Goal: Task Accomplishment & Management: Manage account settings

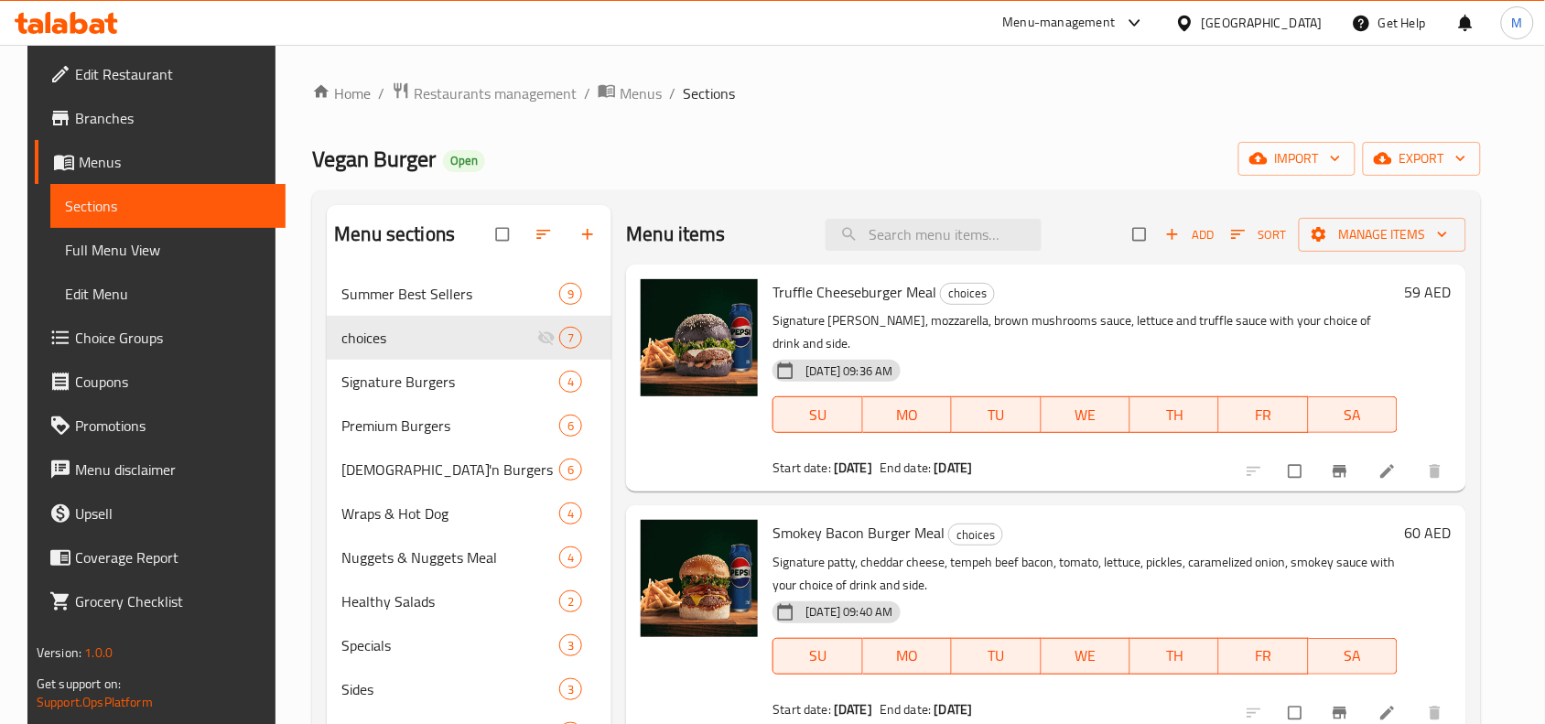
click at [807, 119] on div "Home / Restaurants management / Menus / Sections Vegan Burger Open import expor…" at bounding box center [896, 560] width 1169 height 959
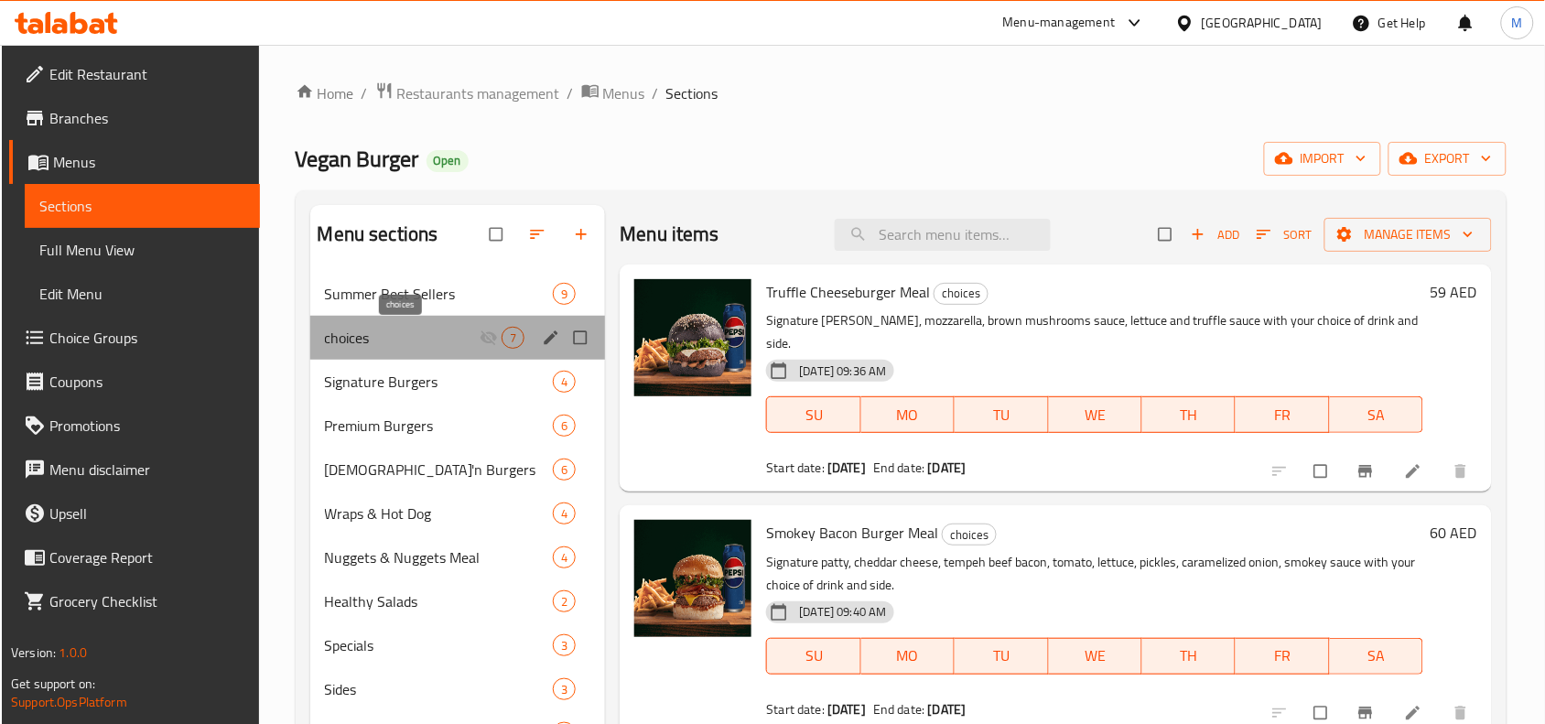
click at [387, 345] on span "choices" at bounding box center [403, 338] width 156 height 22
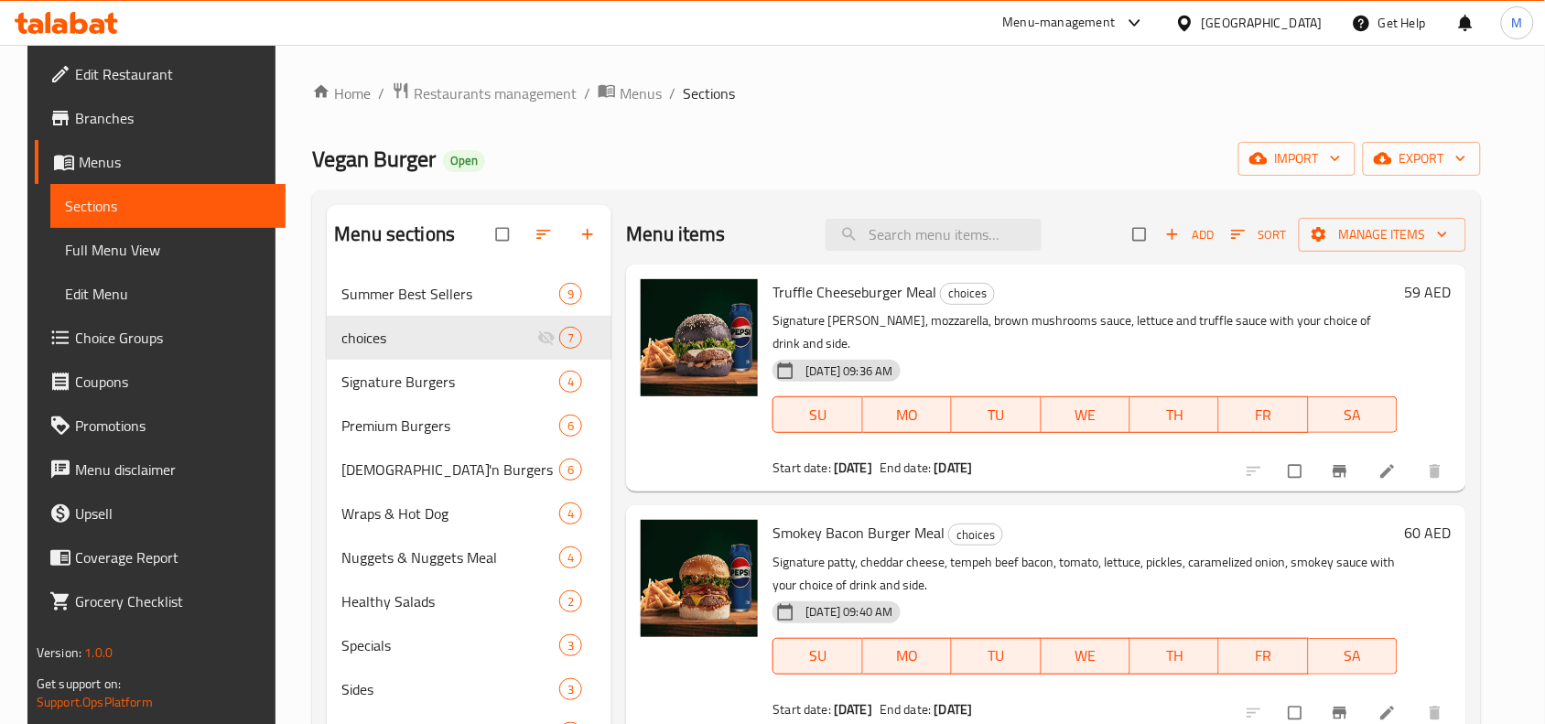
click at [143, 341] on span "Choice Groups" at bounding box center [173, 338] width 196 height 22
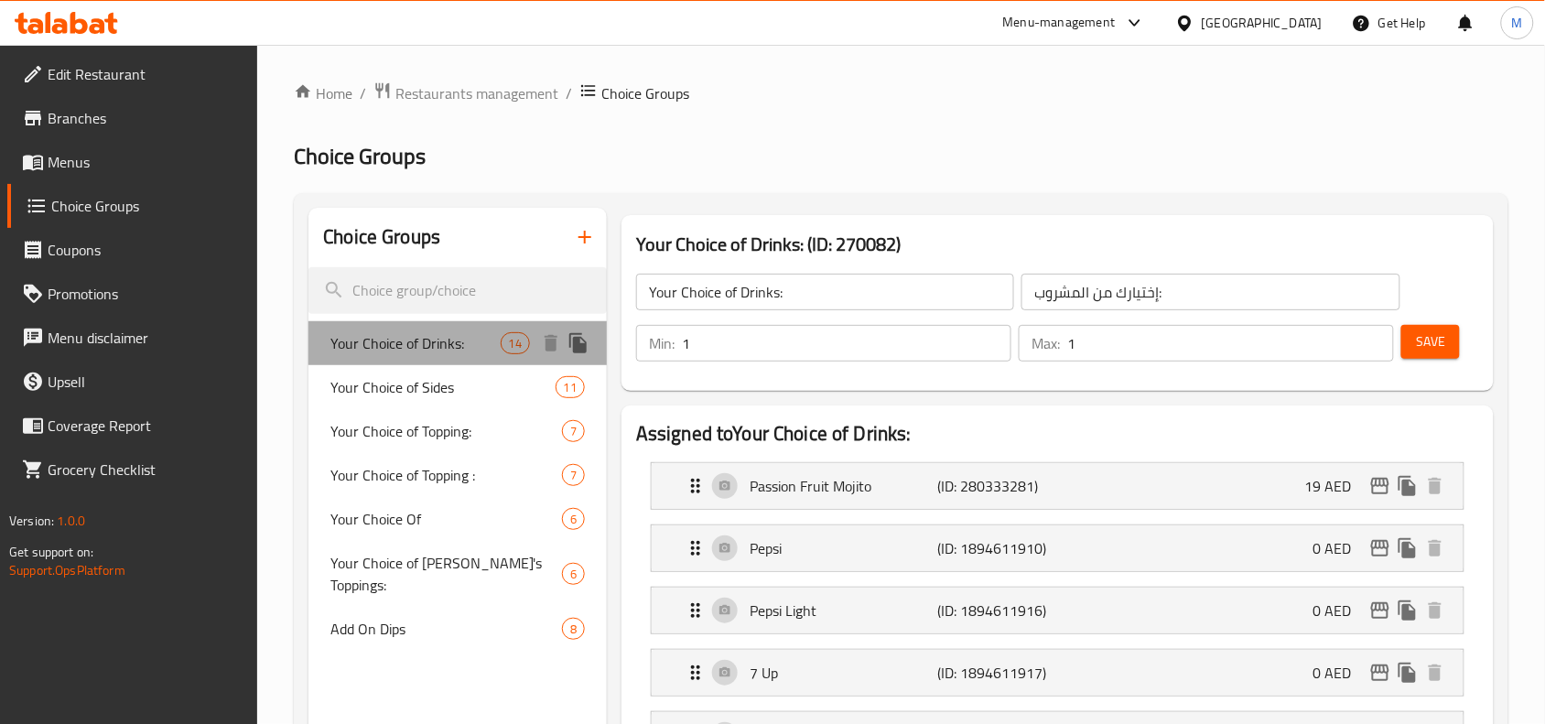
click at [404, 348] on span "Your Choice of Drinks:" at bounding box center [414, 343] width 169 height 22
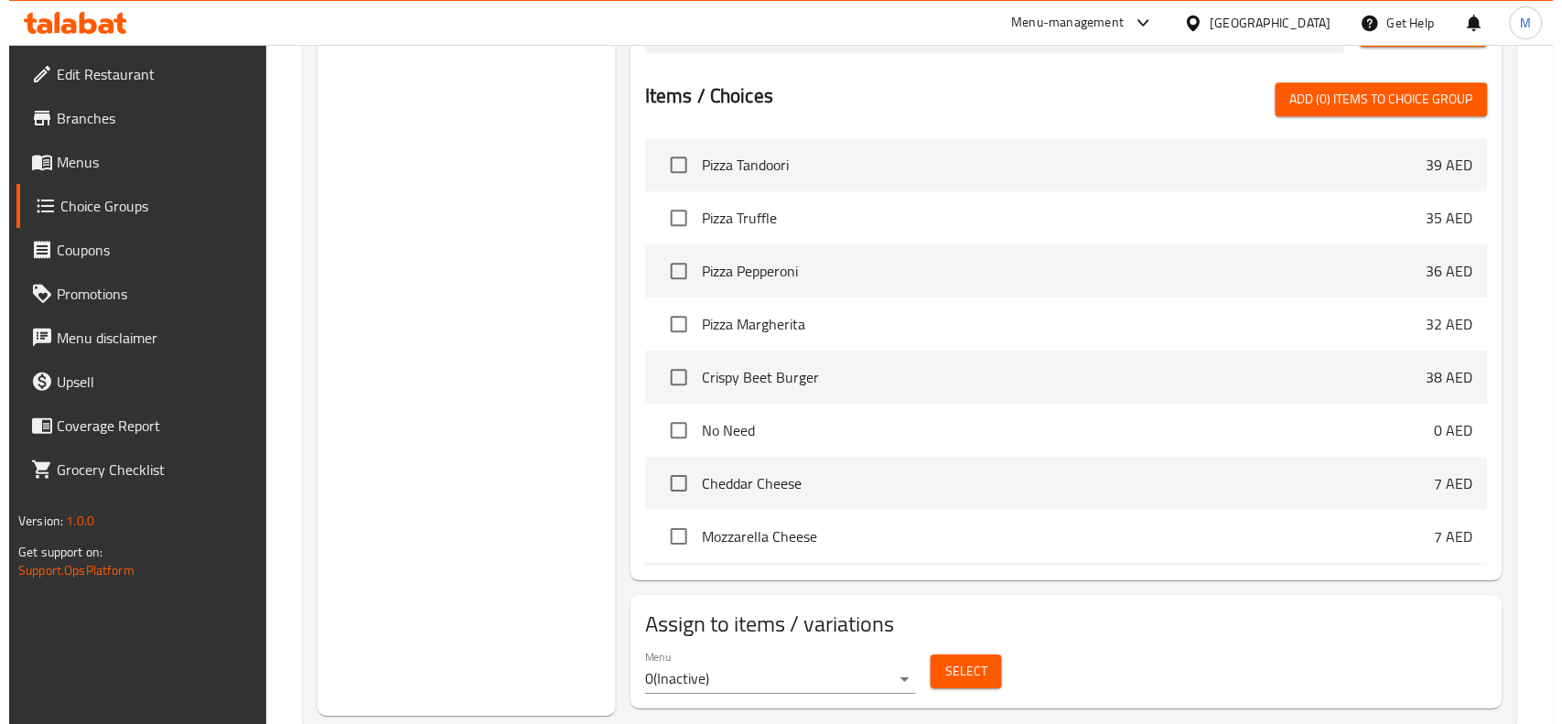
scroll to position [1389, 0]
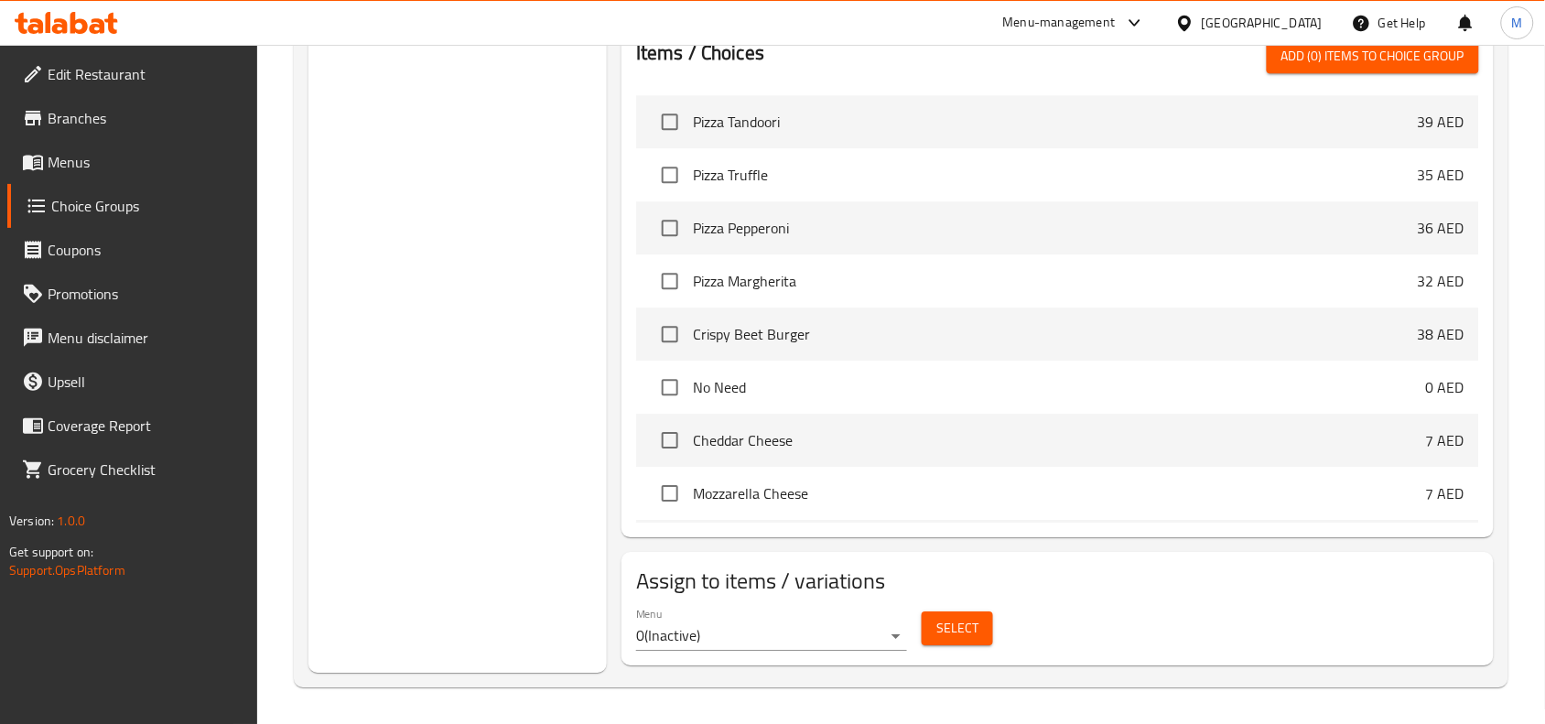
click at [889, 620] on div "Menu 0 ( Inactive )" at bounding box center [771, 629] width 271 height 44
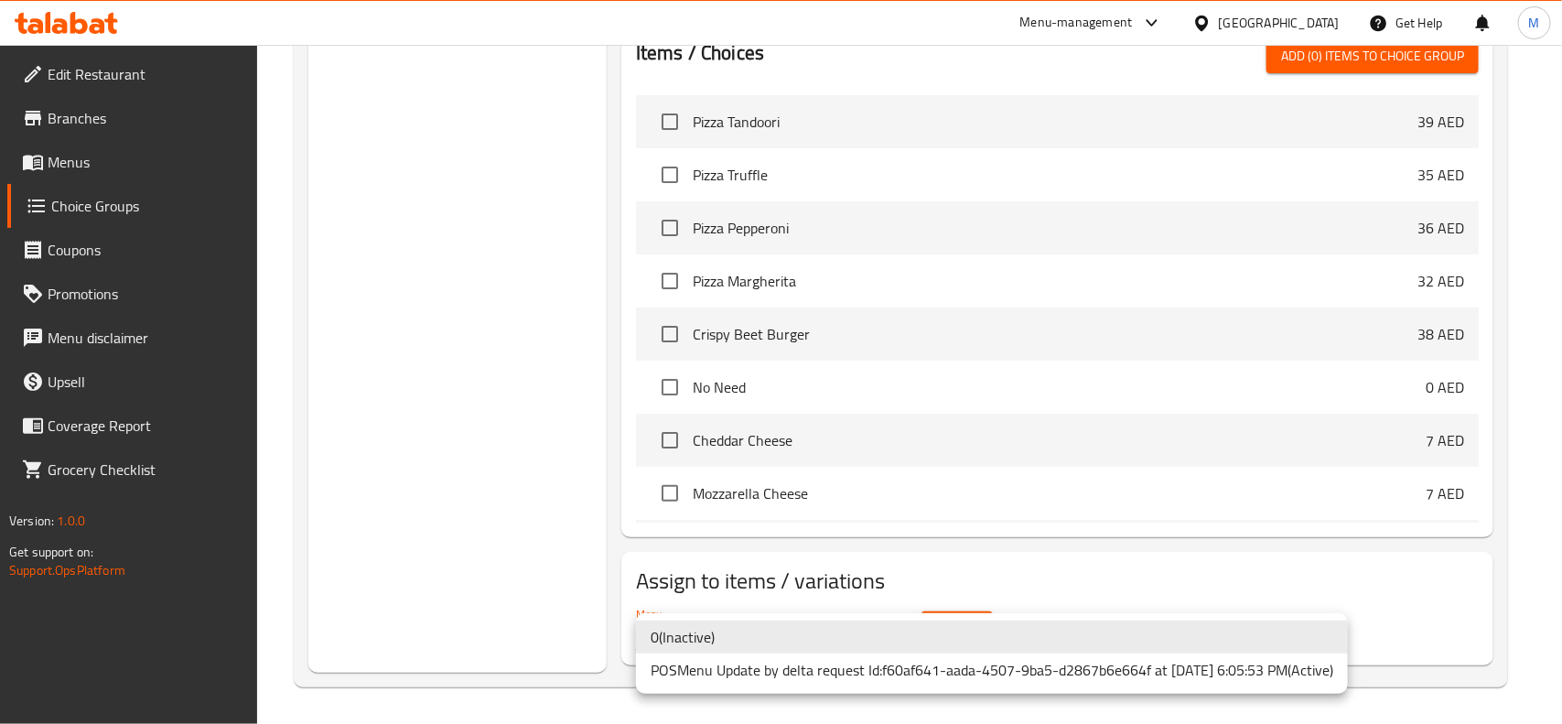
click at [842, 668] on li "POSMenu Update by delta request Id:f60af641-aada-4507-9ba5-d2867b6e664f at 7/31…" at bounding box center [992, 670] width 712 height 33
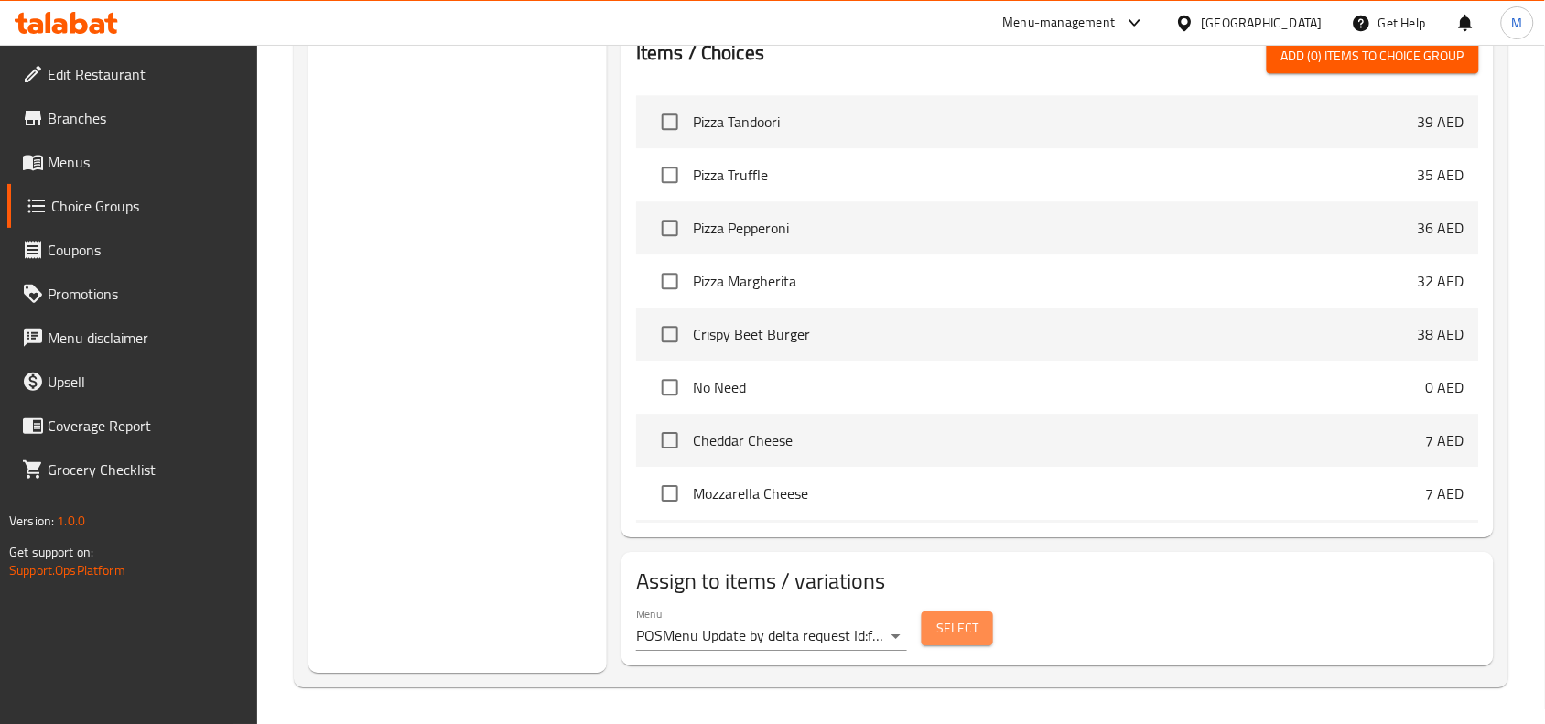
click at [966, 628] on span "Select" at bounding box center [957, 628] width 42 height 23
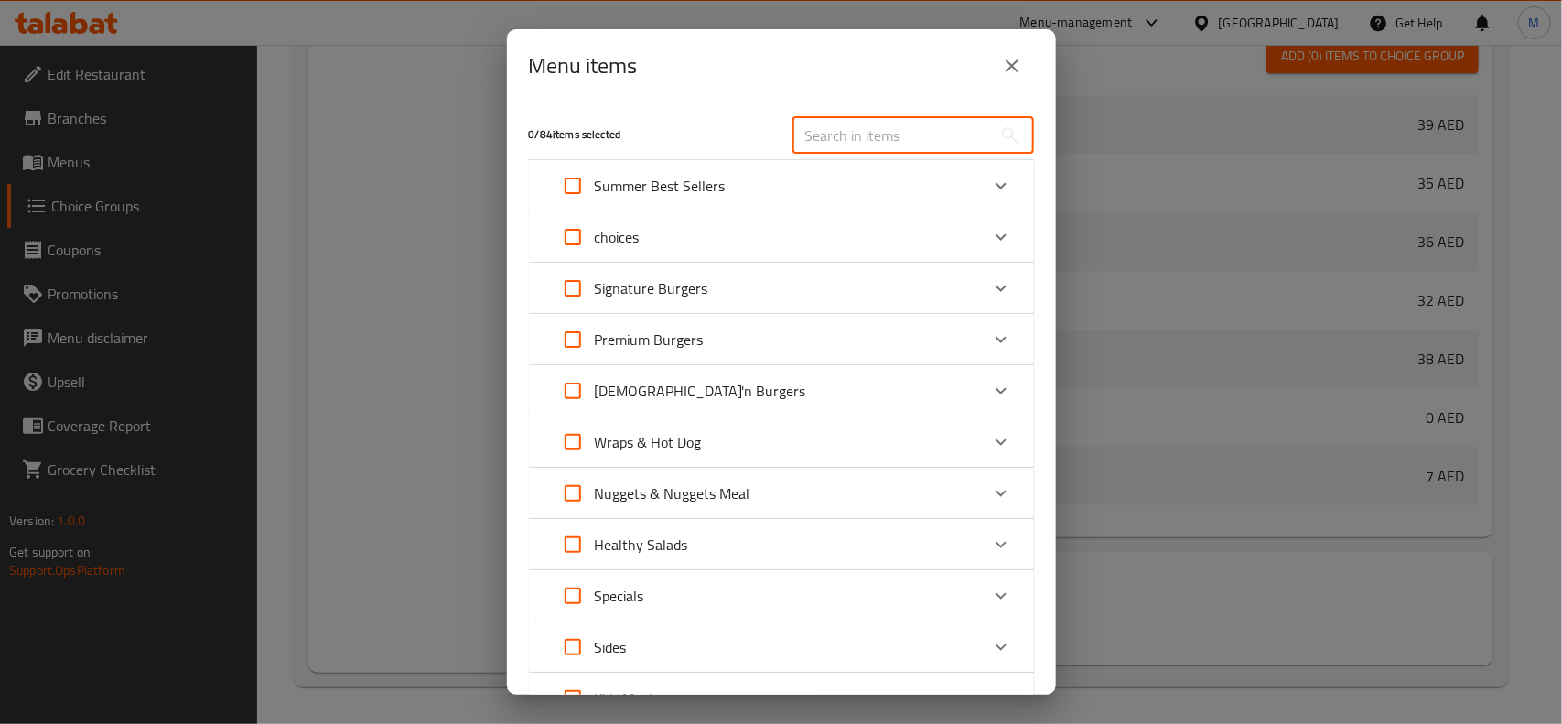
click at [916, 144] on input "text" at bounding box center [893, 135] width 200 height 37
paste input "Truffle Cheeseburger Meal"
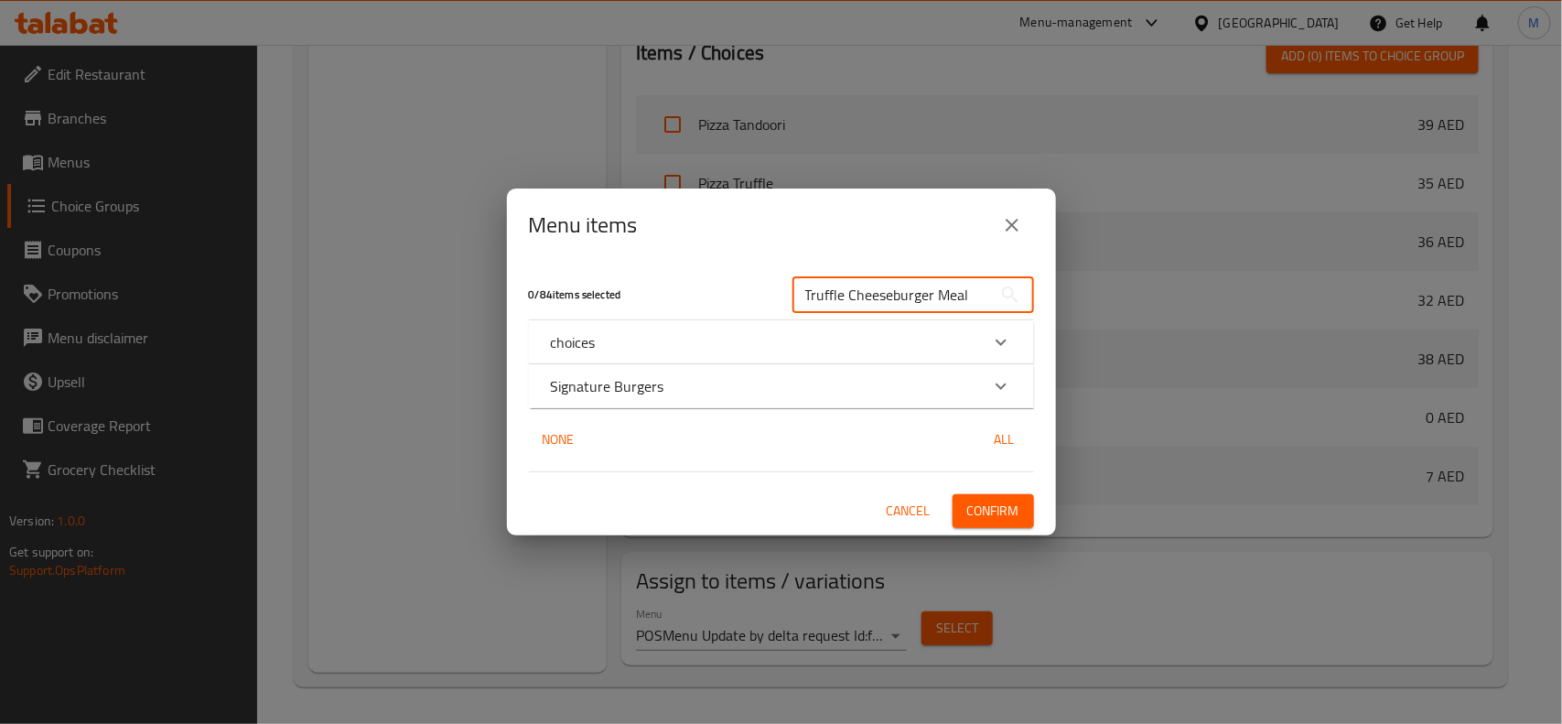
type input "Truffle Cheeseburger Meal"
click at [834, 394] on div "Signature Burgers" at bounding box center [765, 386] width 428 height 22
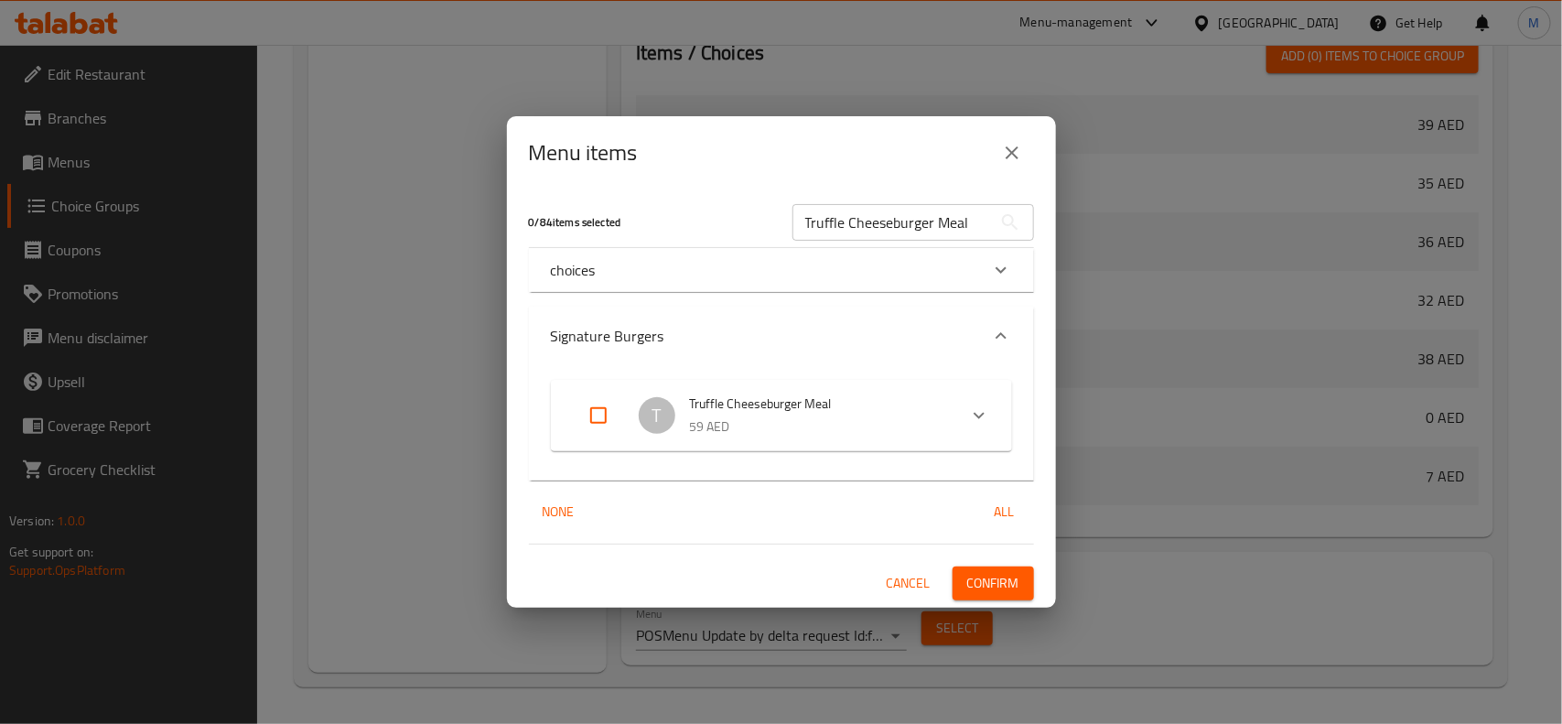
click at [592, 410] on input "Expand" at bounding box center [599, 416] width 44 height 44
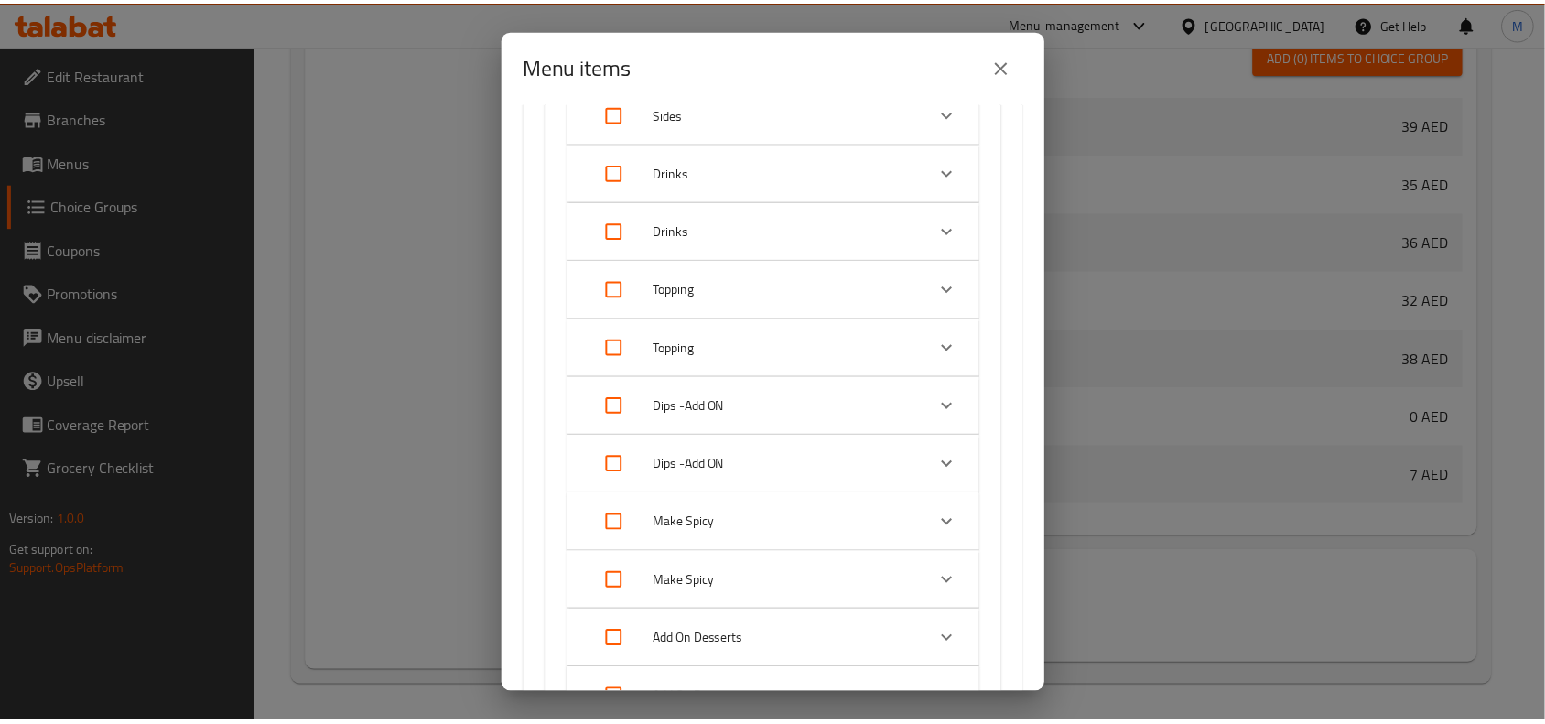
scroll to position [0, 0]
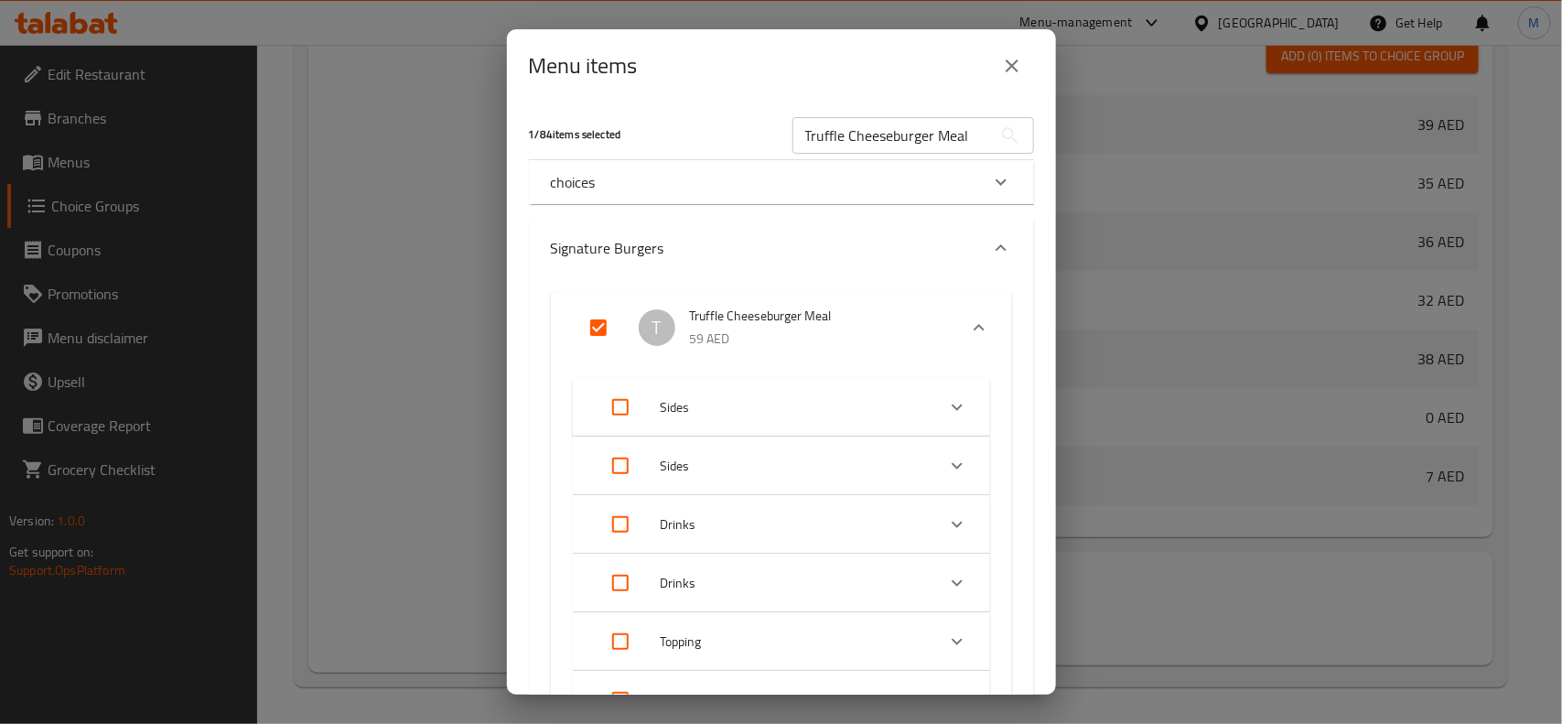
click at [593, 313] on input "Expand" at bounding box center [599, 328] width 44 height 44
checkbox input "false"
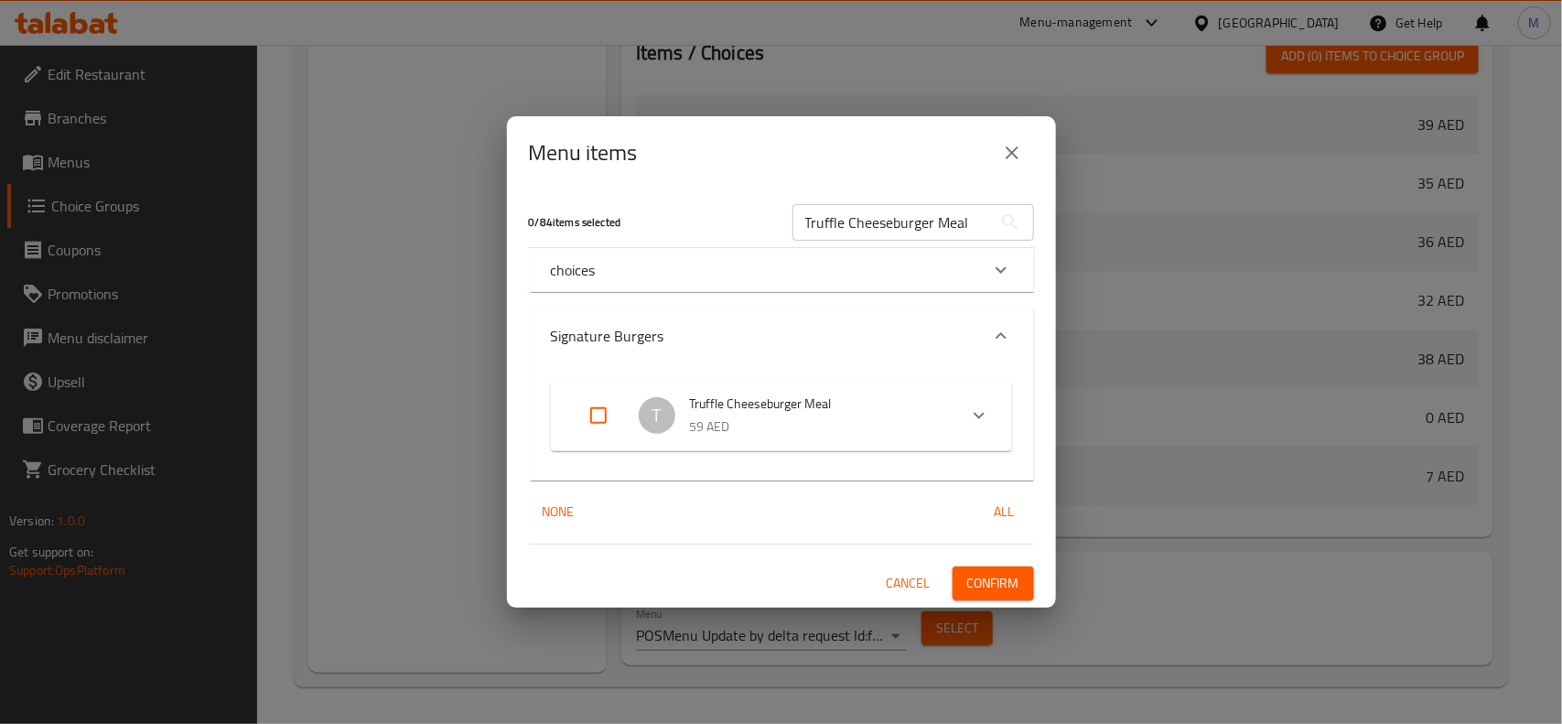
click at [966, 222] on input "Truffle Cheeseburger Meal" at bounding box center [893, 222] width 200 height 37
click at [716, 270] on div "choices" at bounding box center [765, 270] width 428 height 22
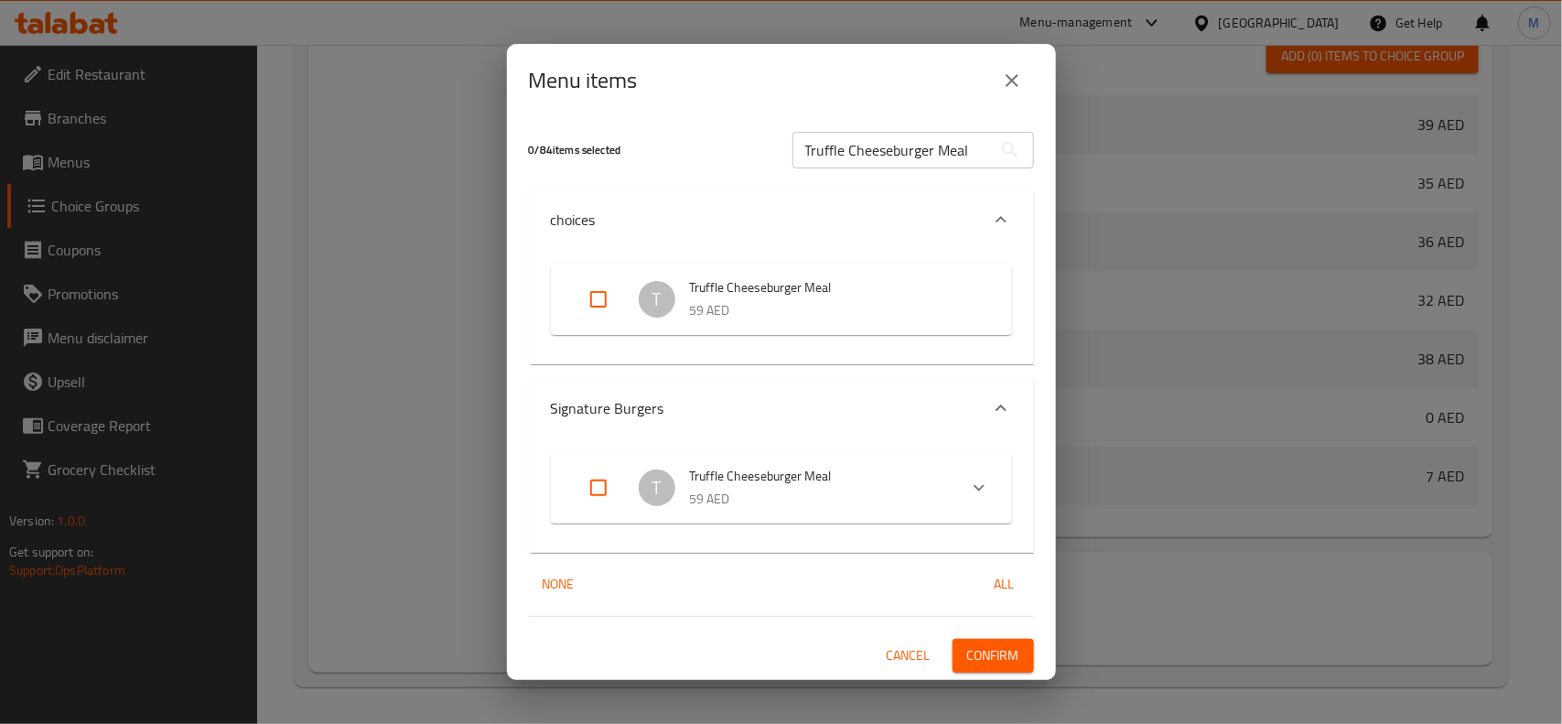
click at [596, 290] on input "Expand" at bounding box center [599, 299] width 44 height 44
checkbox input "true"
click at [1009, 652] on span "Confirm" at bounding box center [994, 655] width 52 height 23
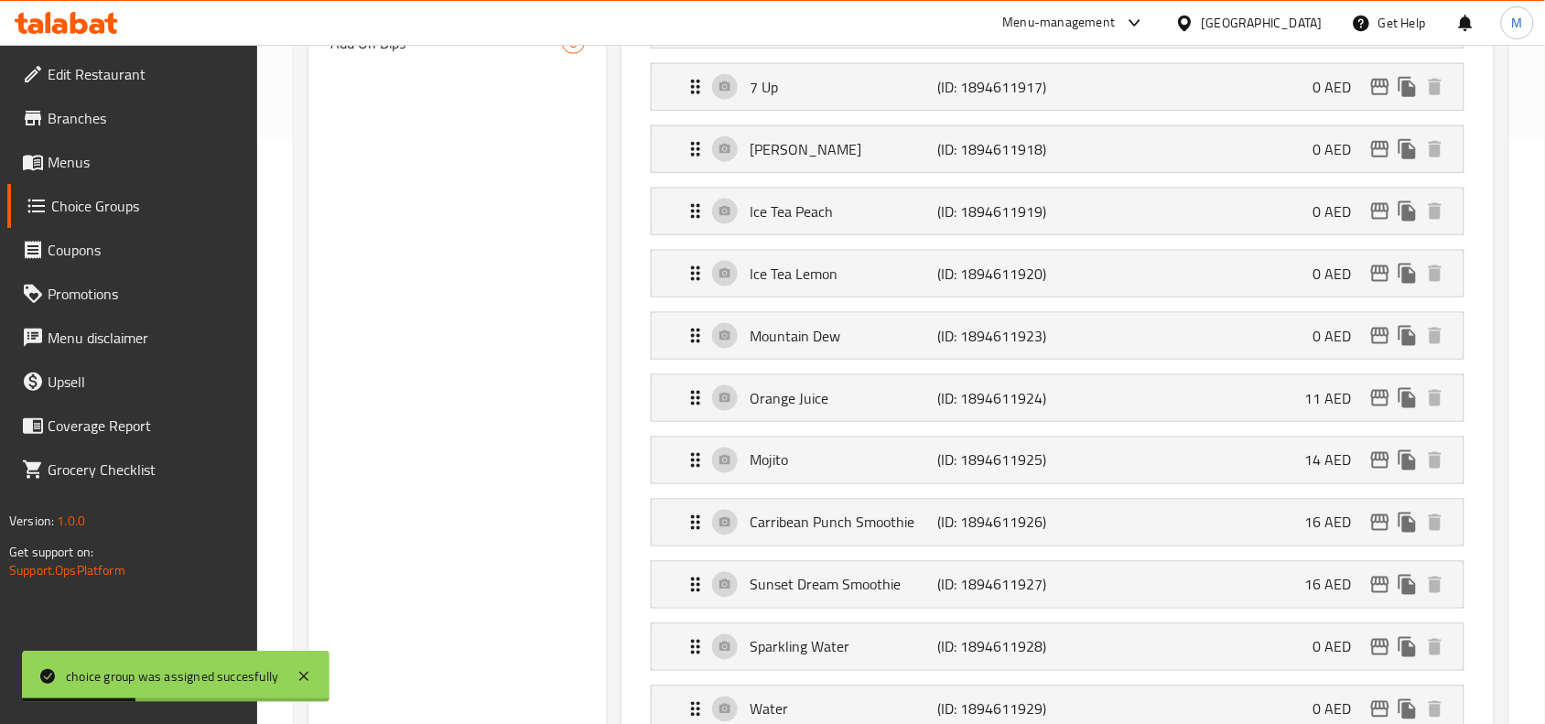
scroll to position [245, 0]
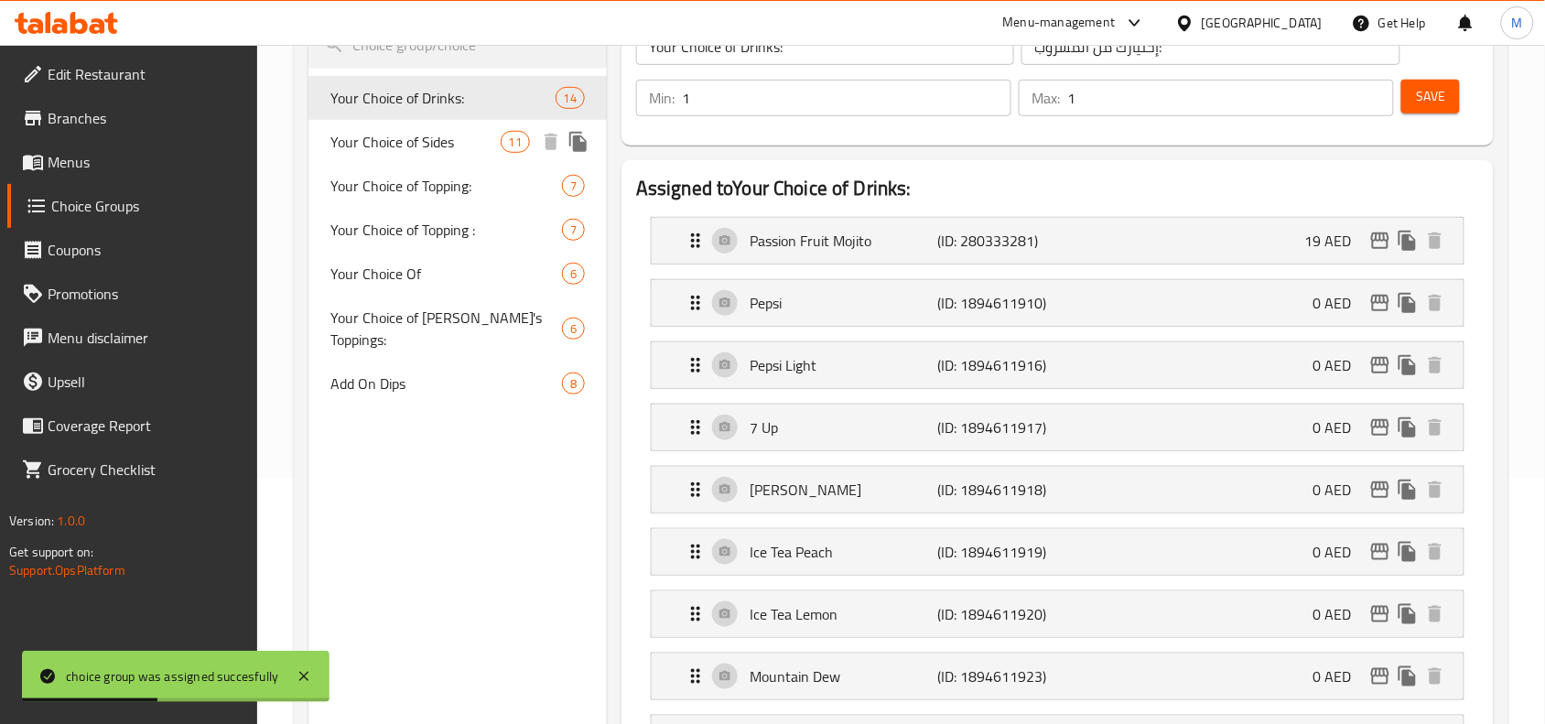
click at [412, 131] on span "Your Choice of Sides" at bounding box center [414, 142] width 169 height 22
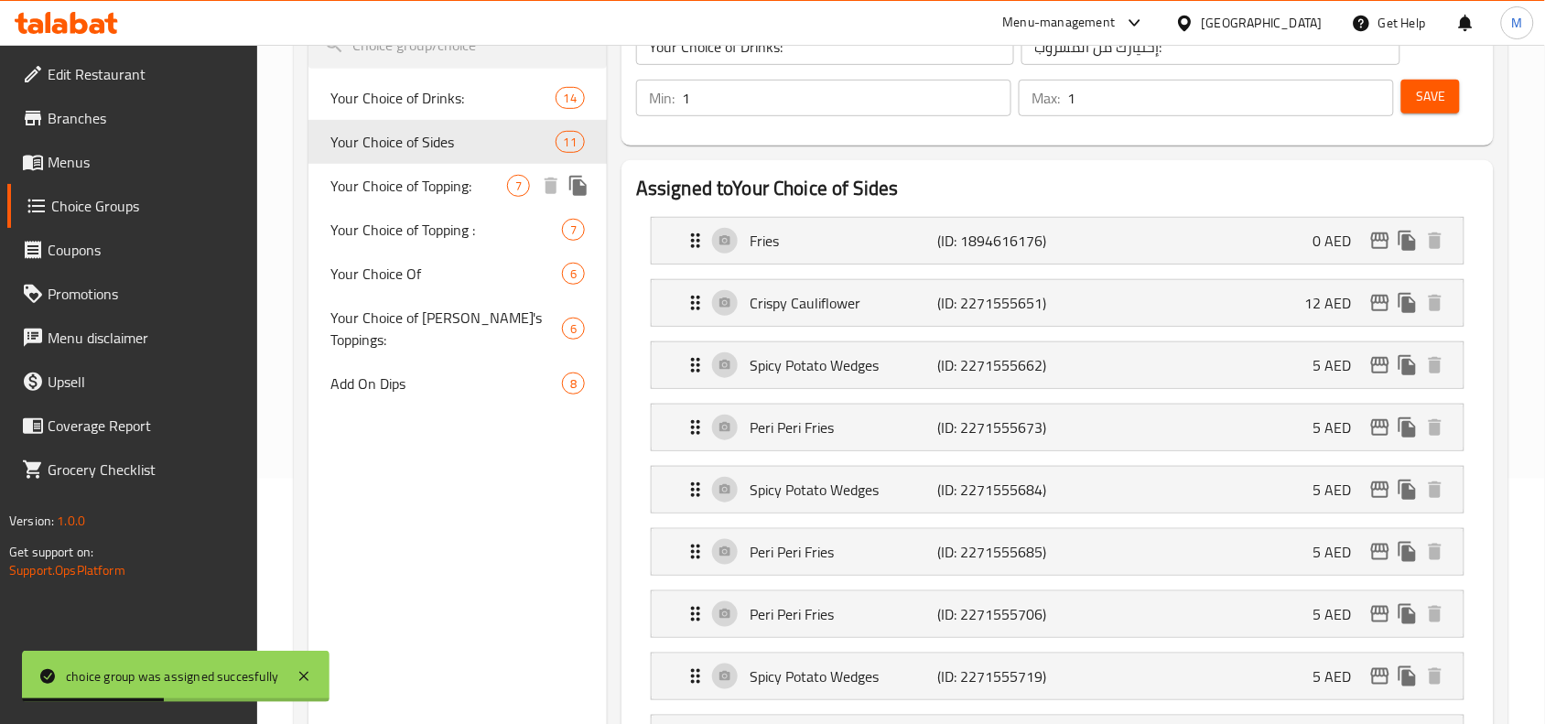
type input "Your Choice of Sides"
type input "إختيارك من الأطباق الجانبية:"
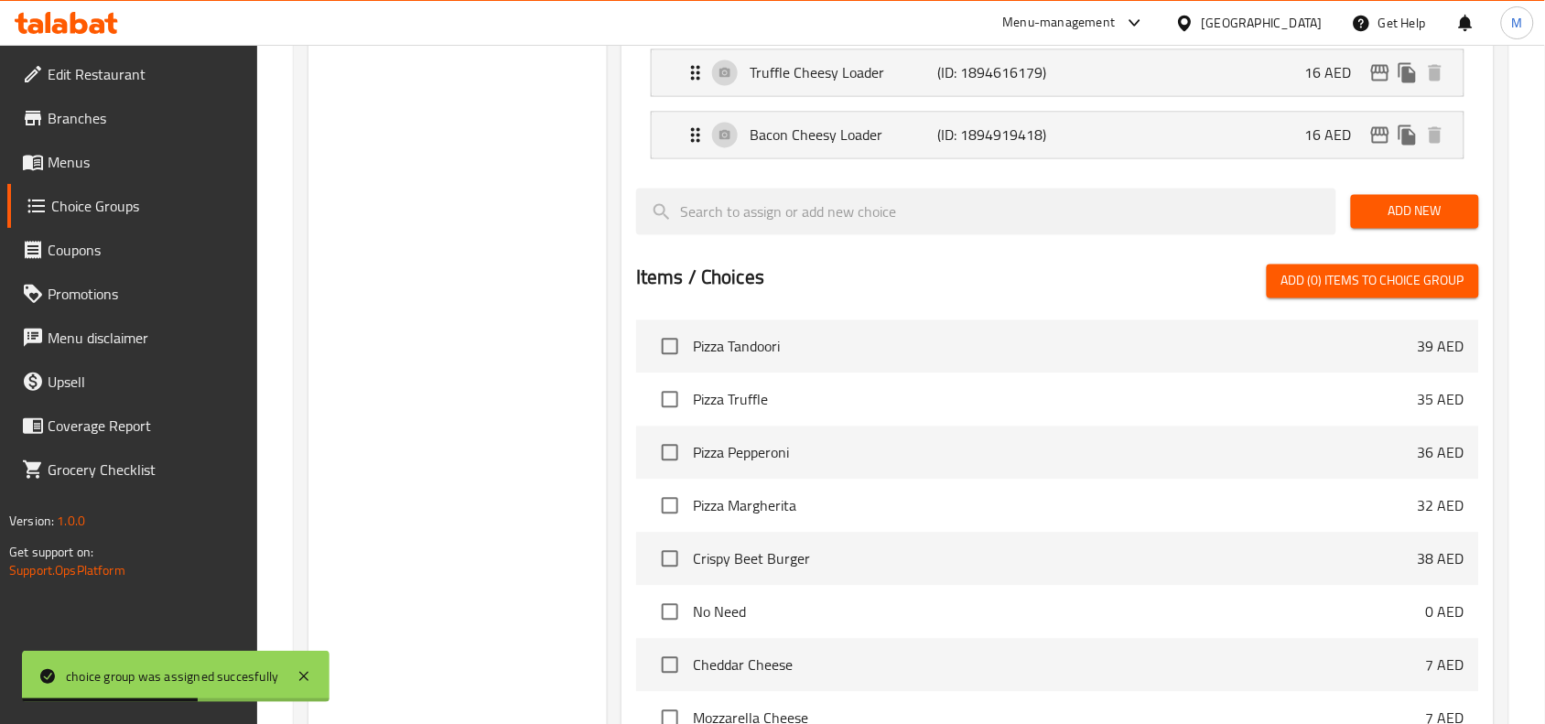
scroll to position [1202, 0]
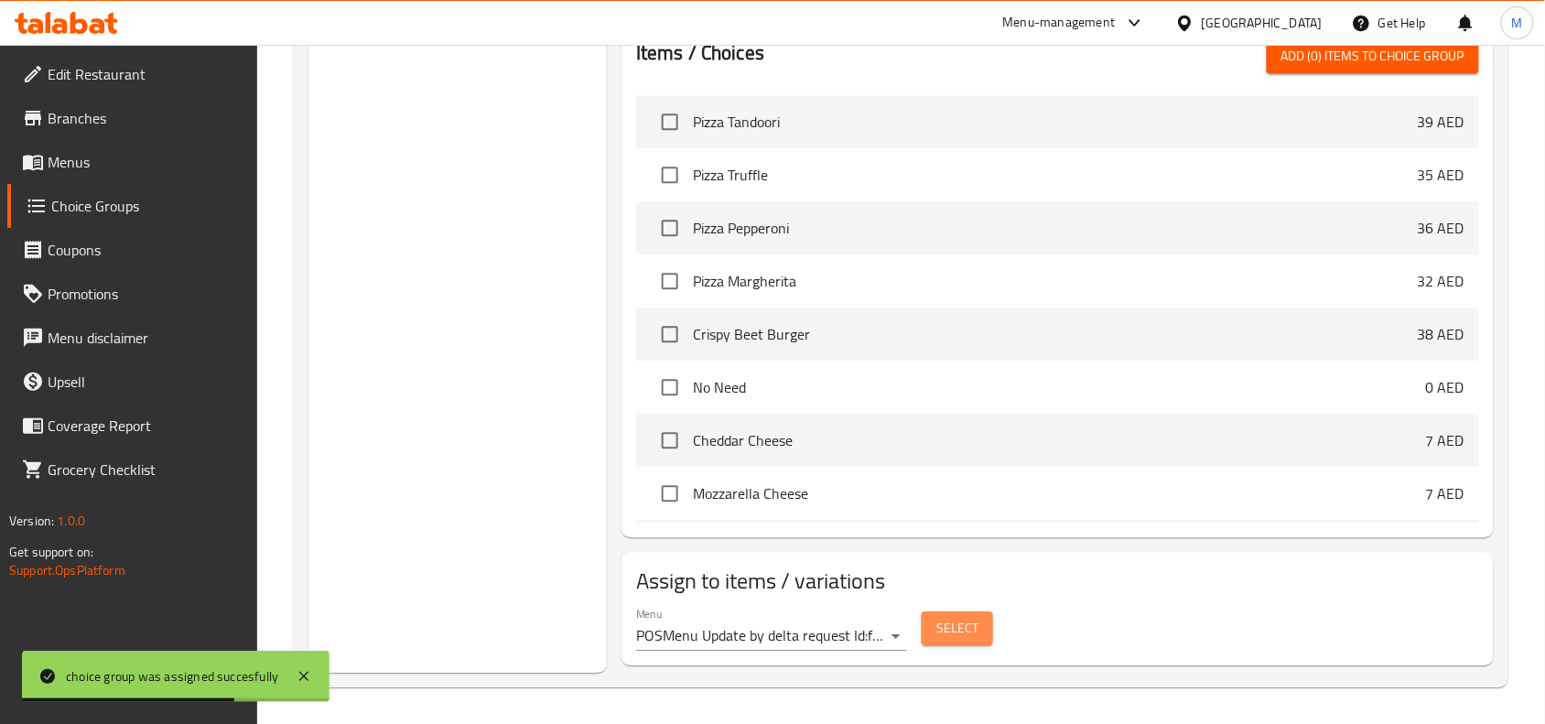
click at [947, 623] on span "Select" at bounding box center [957, 628] width 42 height 23
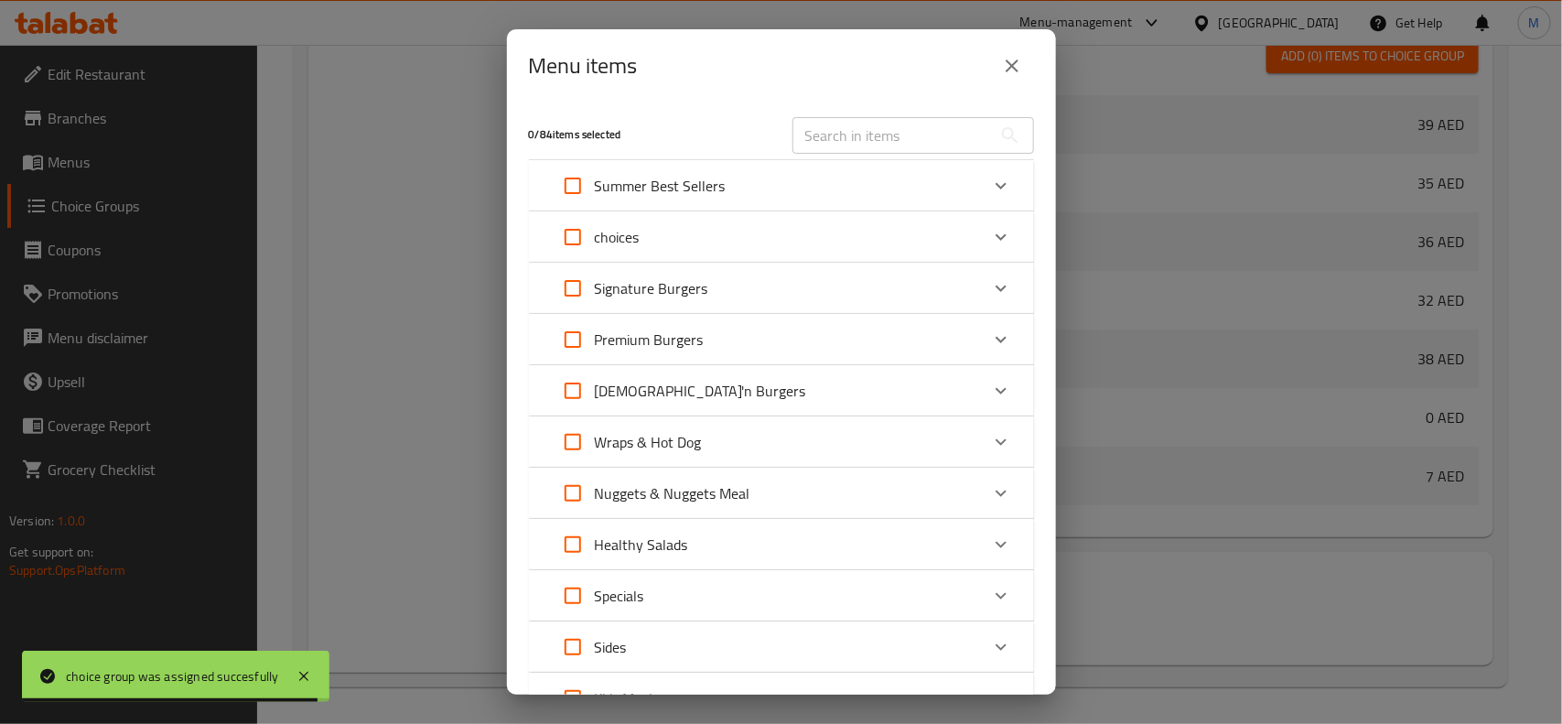
click at [907, 134] on input "text" at bounding box center [893, 135] width 200 height 37
paste input "Truffle Cheeseburger Meal"
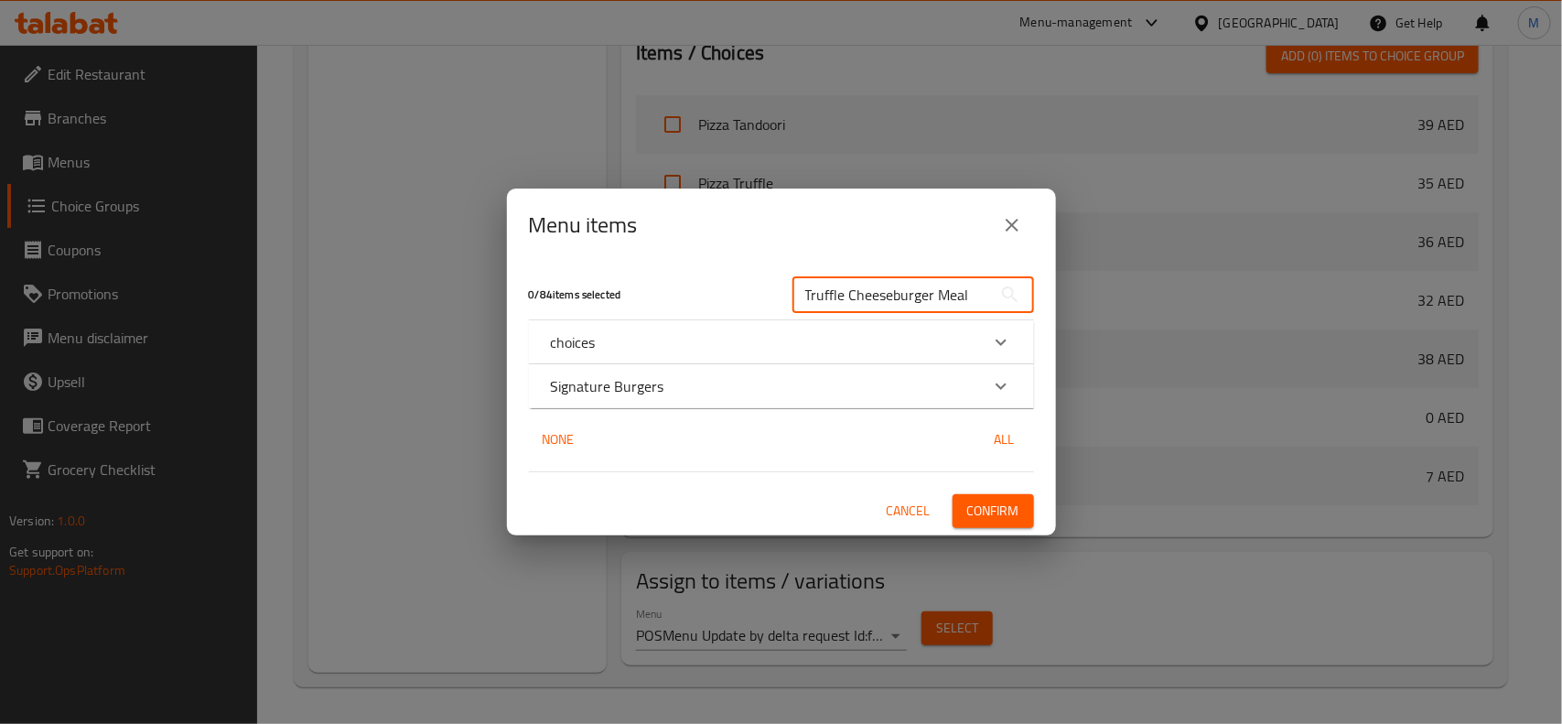
type input "Truffle Cheeseburger Meal"
click at [734, 335] on div "choices" at bounding box center [765, 342] width 428 height 22
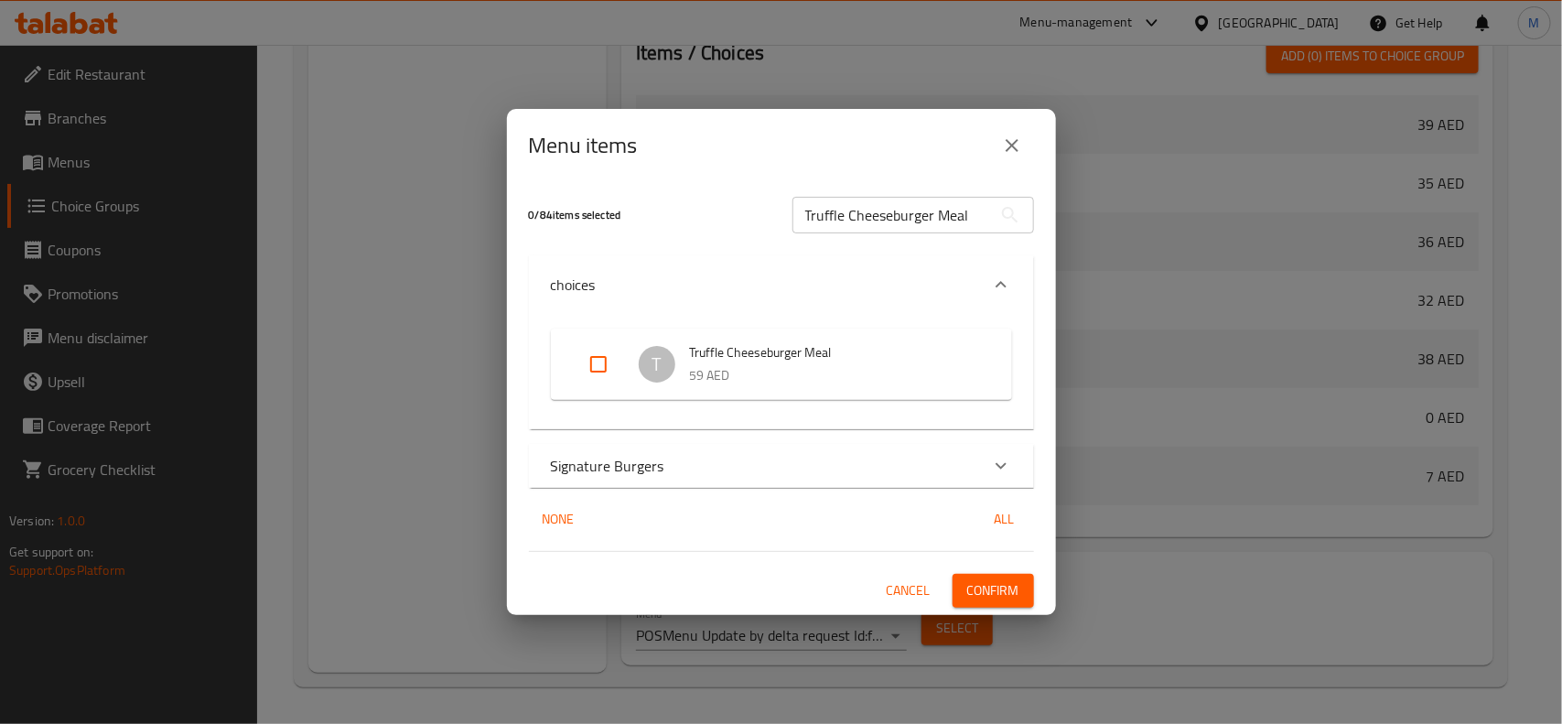
click at [588, 362] on input "Expand" at bounding box center [599, 364] width 44 height 44
checkbox input "true"
click at [973, 597] on span "Confirm" at bounding box center [994, 590] width 52 height 23
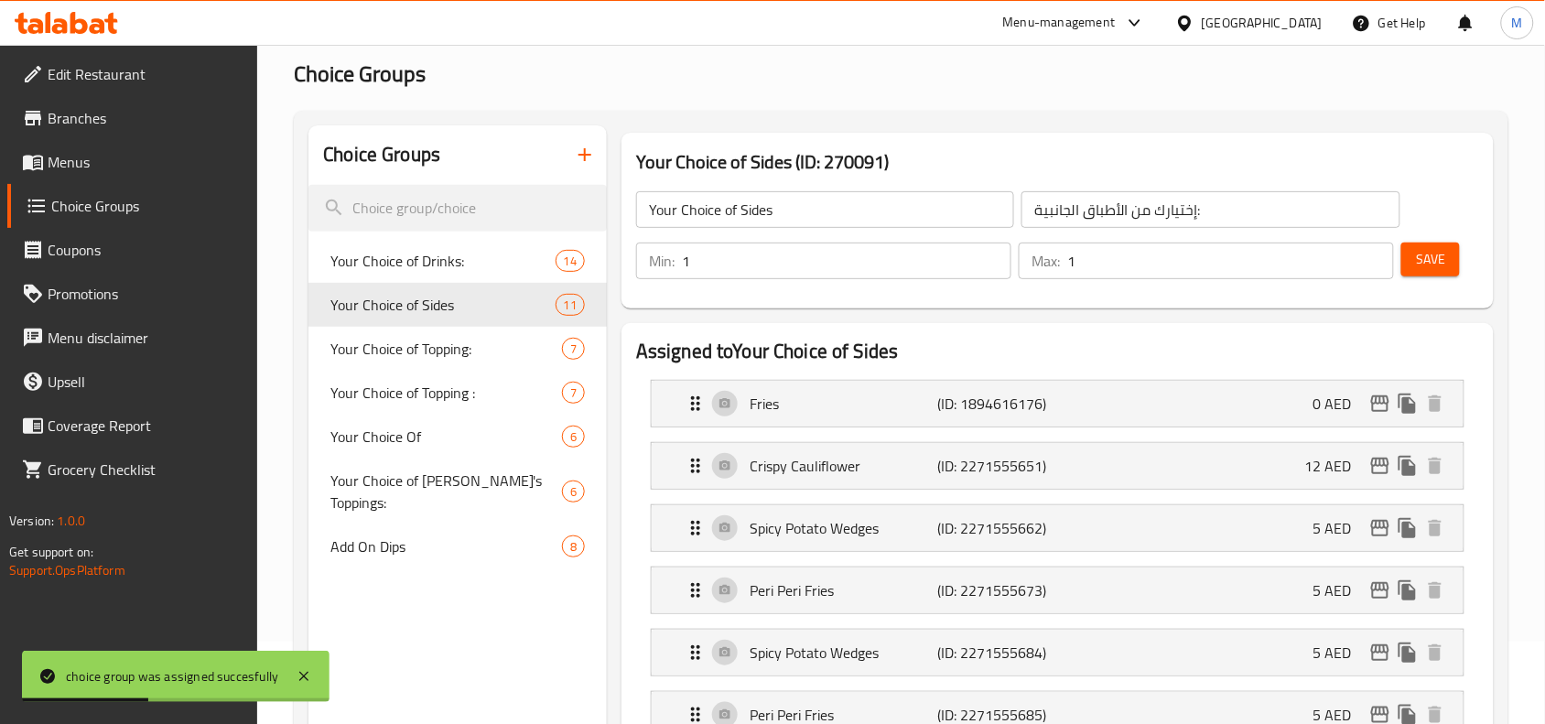
scroll to position [0, 0]
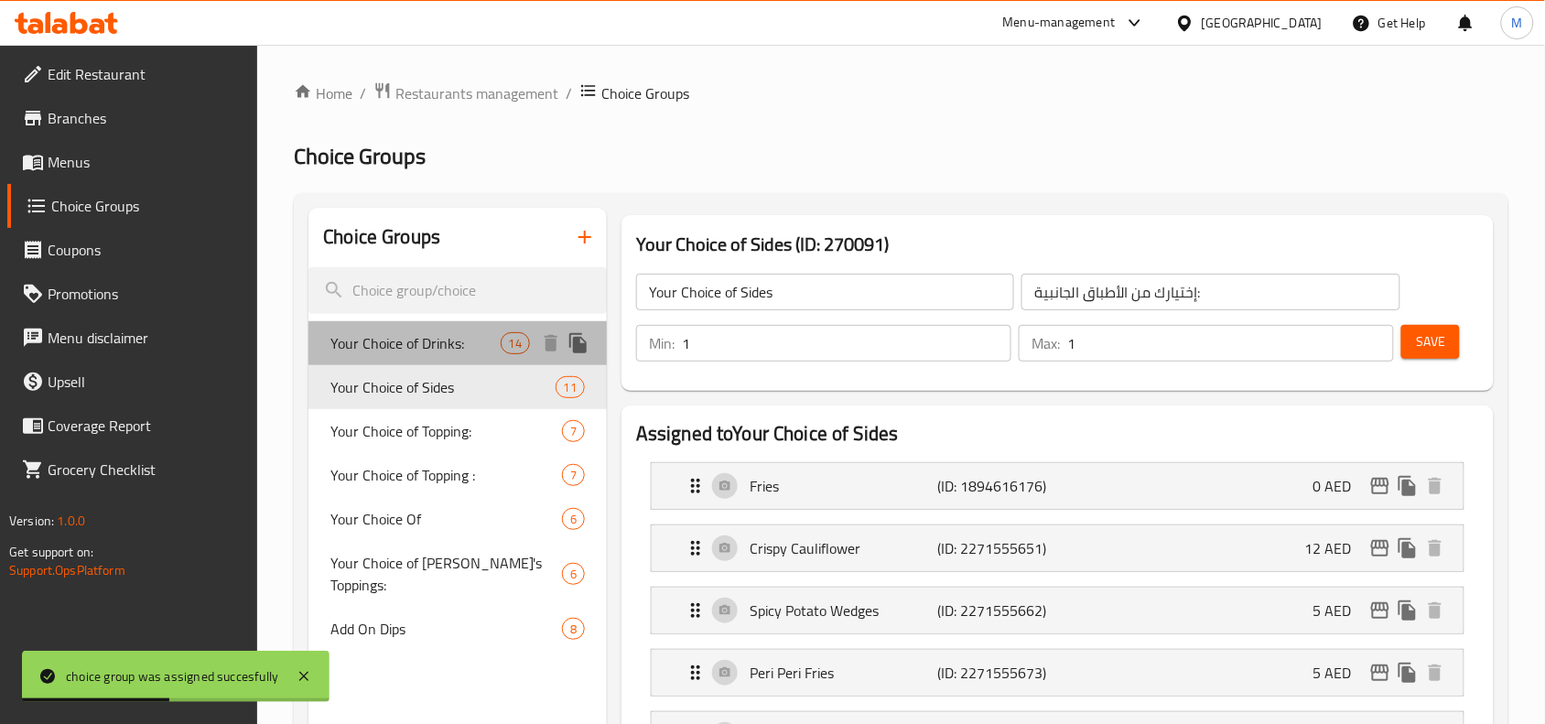
click at [436, 332] on span "Your Choice of Drinks:" at bounding box center [414, 343] width 169 height 22
type input "Your Choice of Drinks:"
type input "إختيارك من المشروب:"
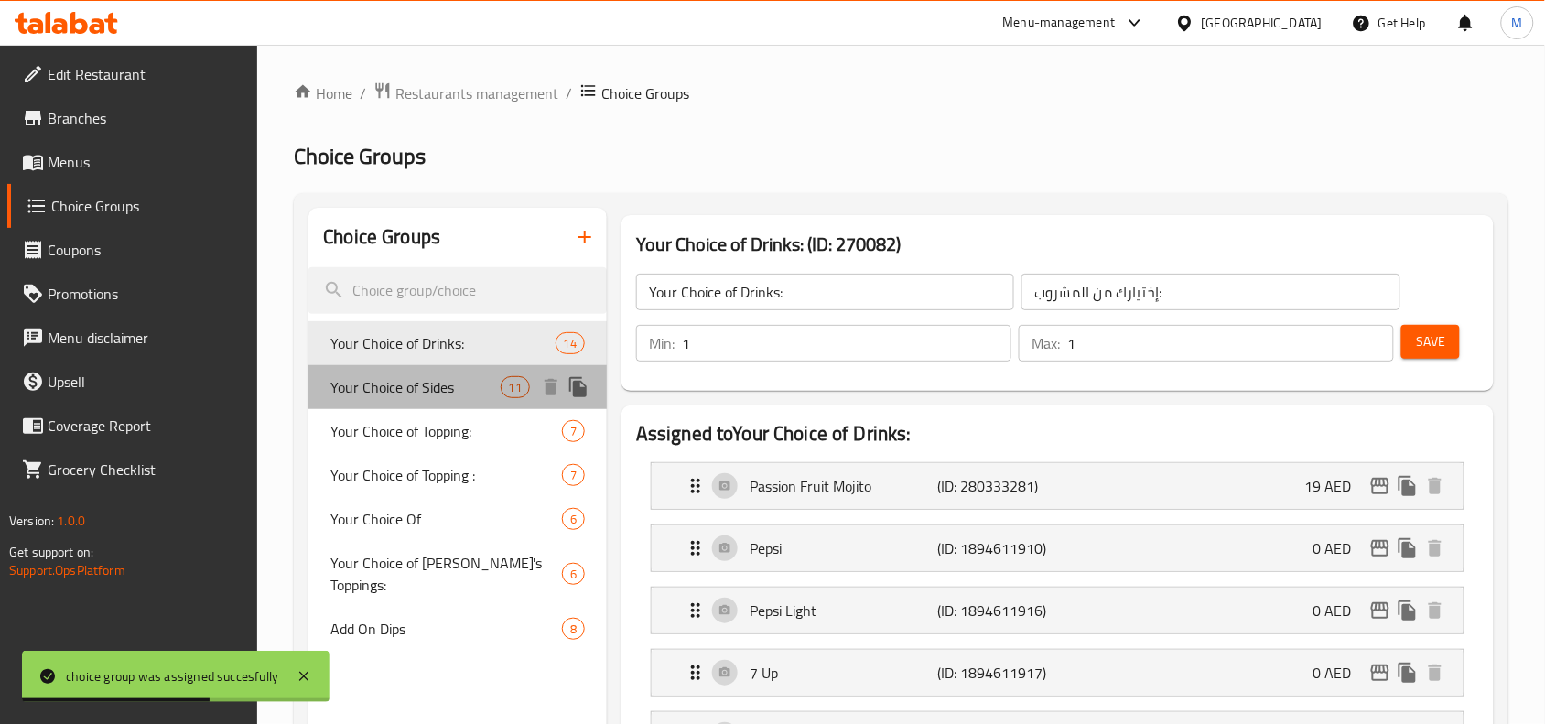
click at [418, 383] on span "Your Choice of Sides" at bounding box center [414, 387] width 169 height 22
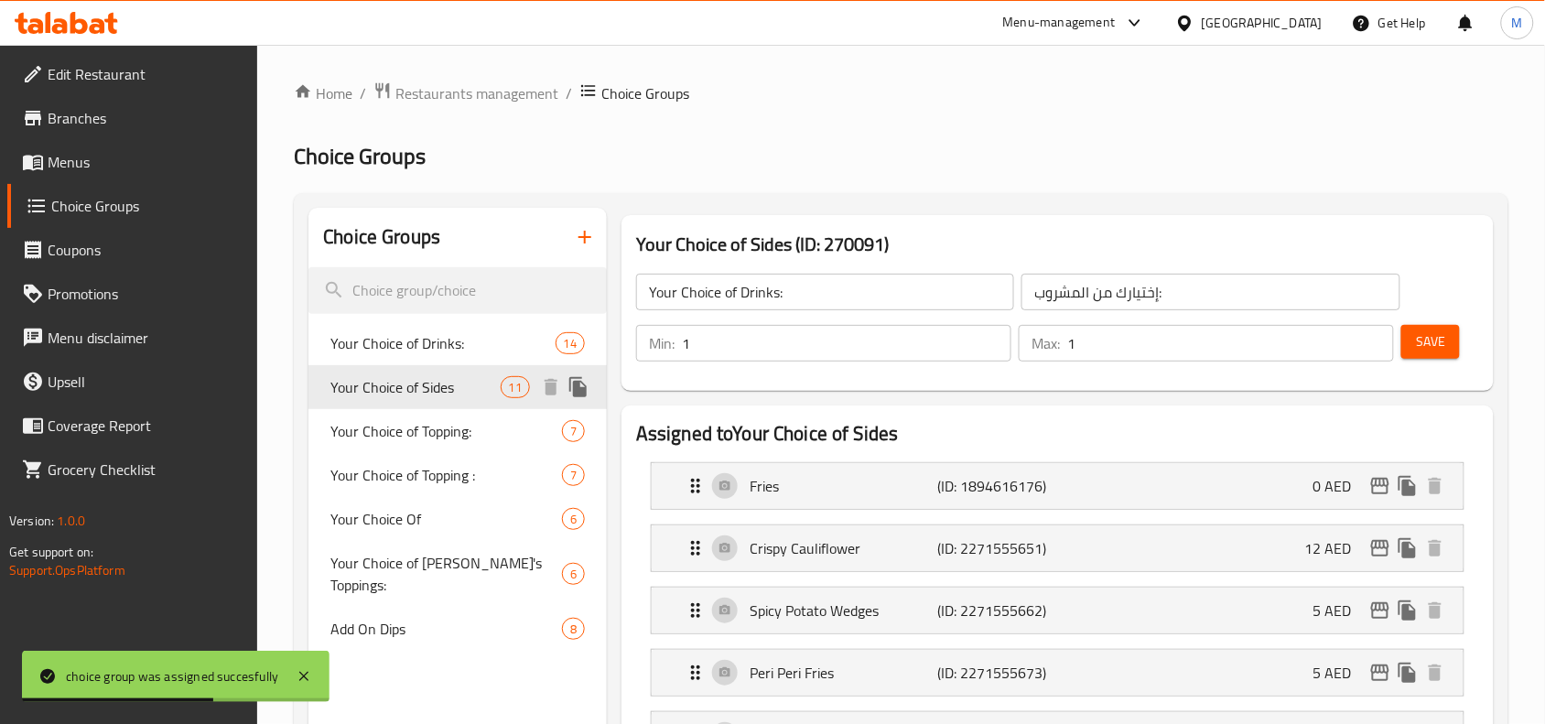
type input "Your Choice of Sides"
type input "إختيارك من الأطباق الجانبية:"
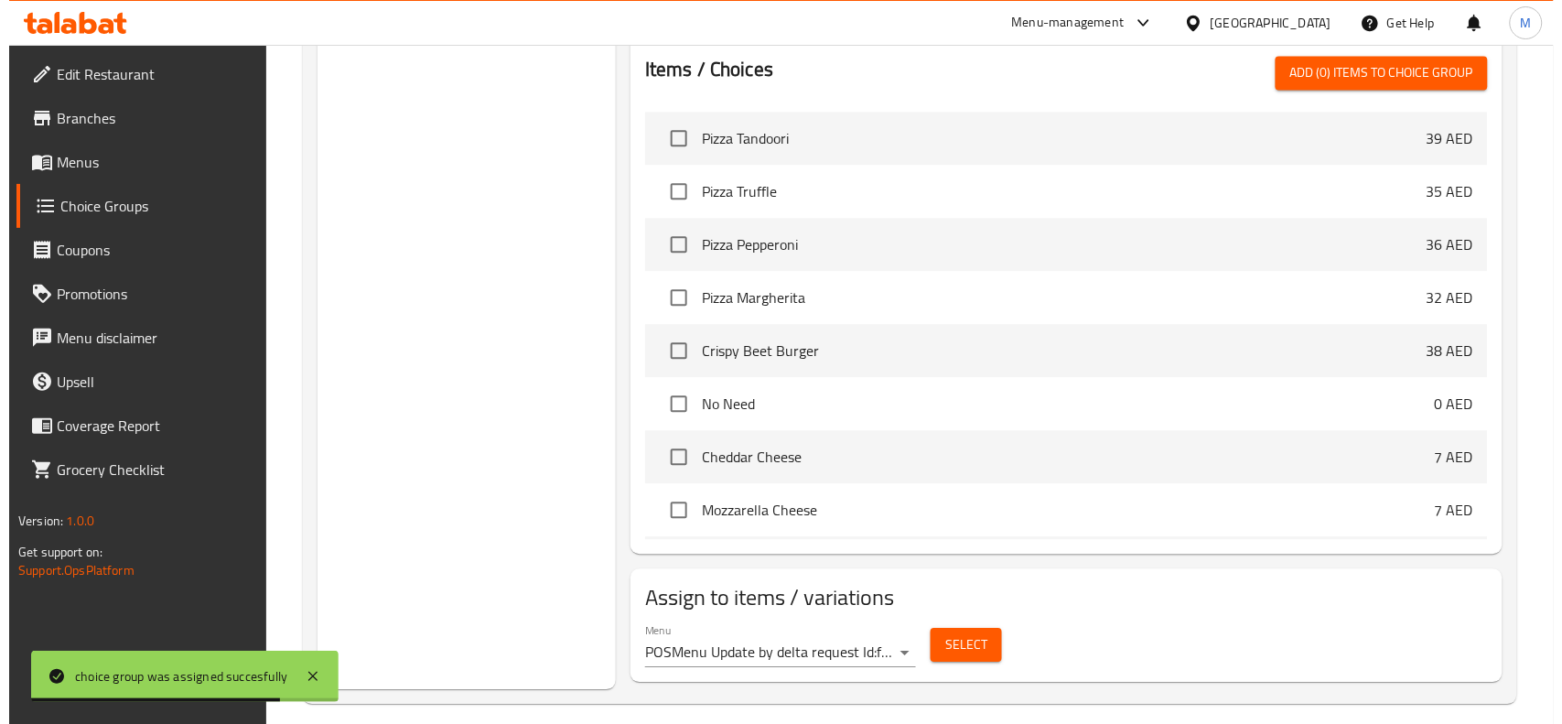
scroll to position [1202, 0]
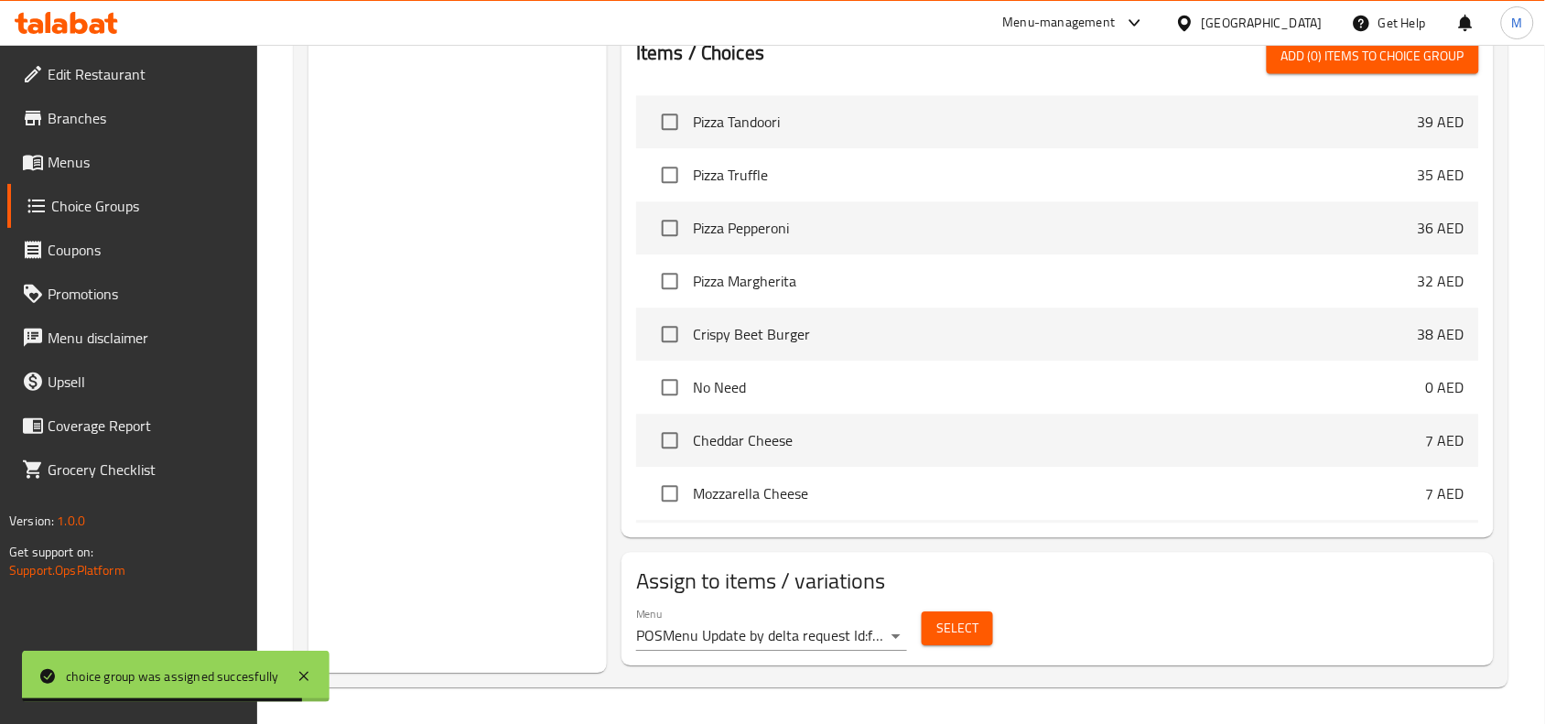
click at [967, 624] on span "Select" at bounding box center [957, 628] width 42 height 23
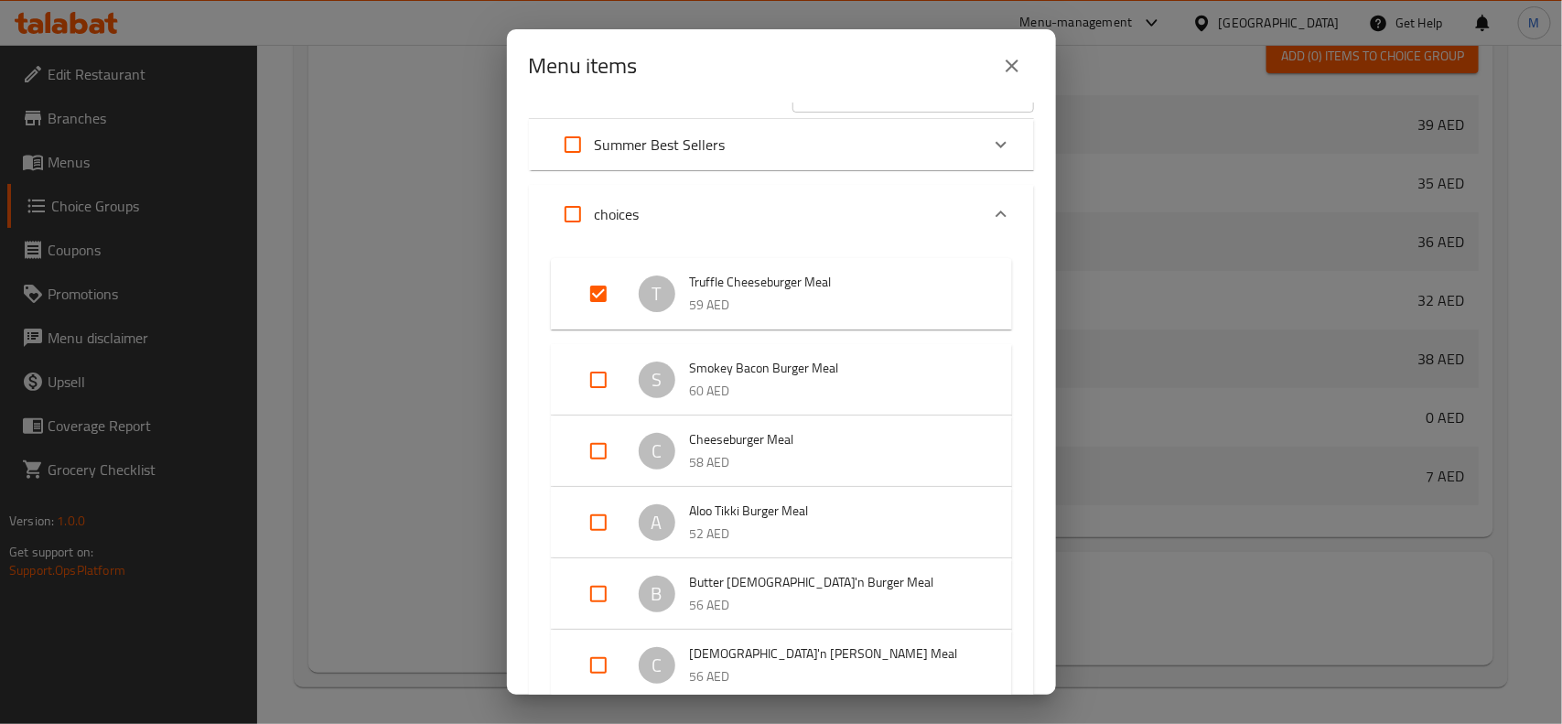
scroll to position [114, 0]
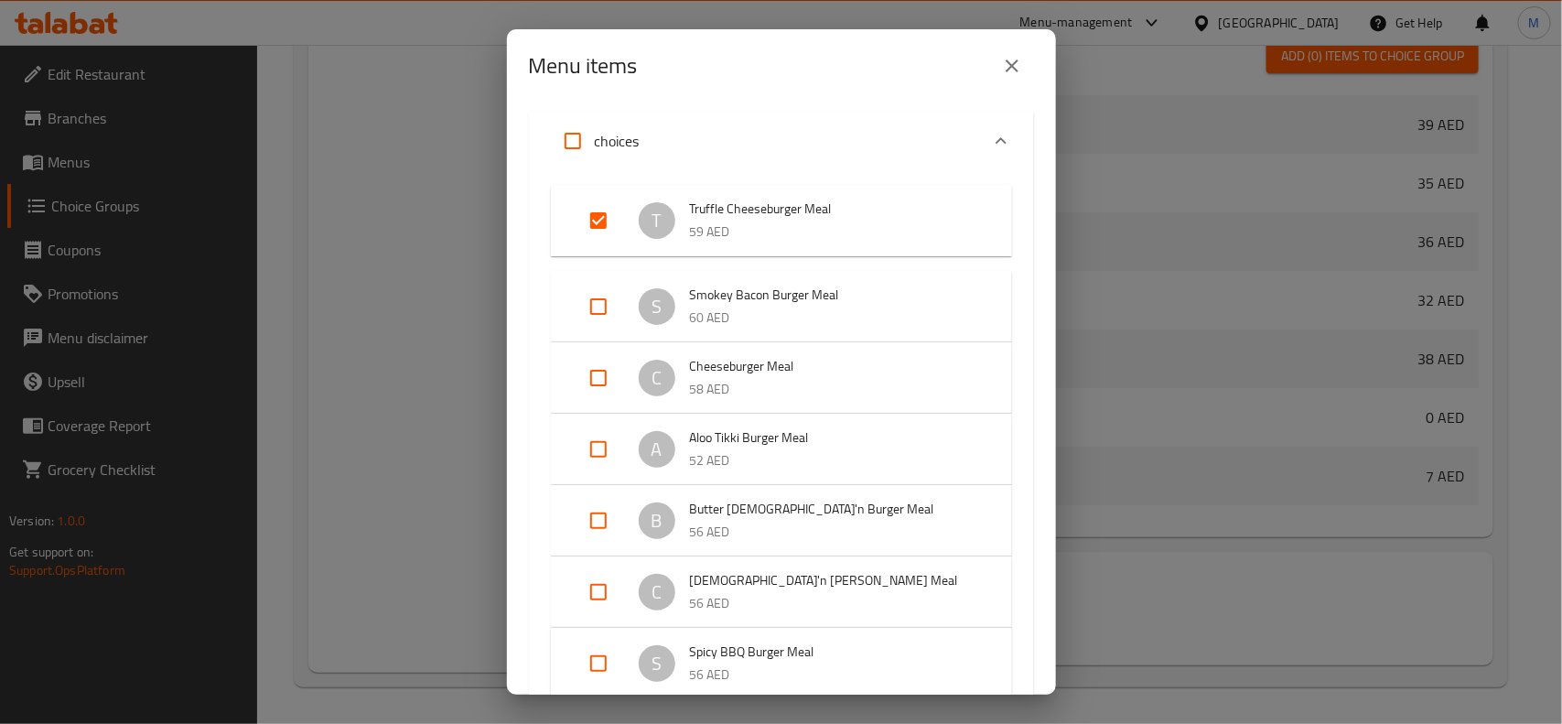
click at [600, 312] on input "Expand" at bounding box center [599, 307] width 44 height 44
checkbox input "true"
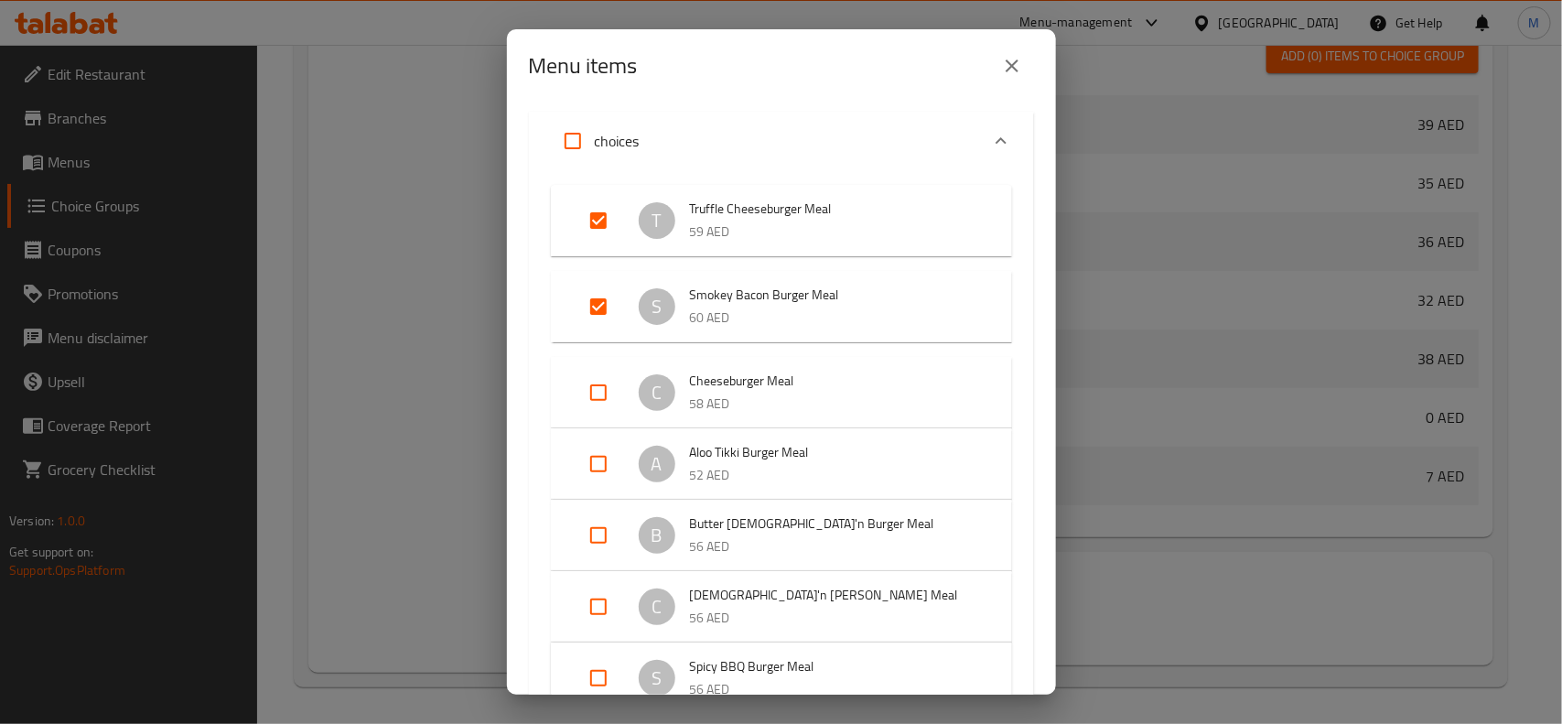
click at [598, 395] on input "Expand" at bounding box center [599, 393] width 44 height 44
checkbox input "true"
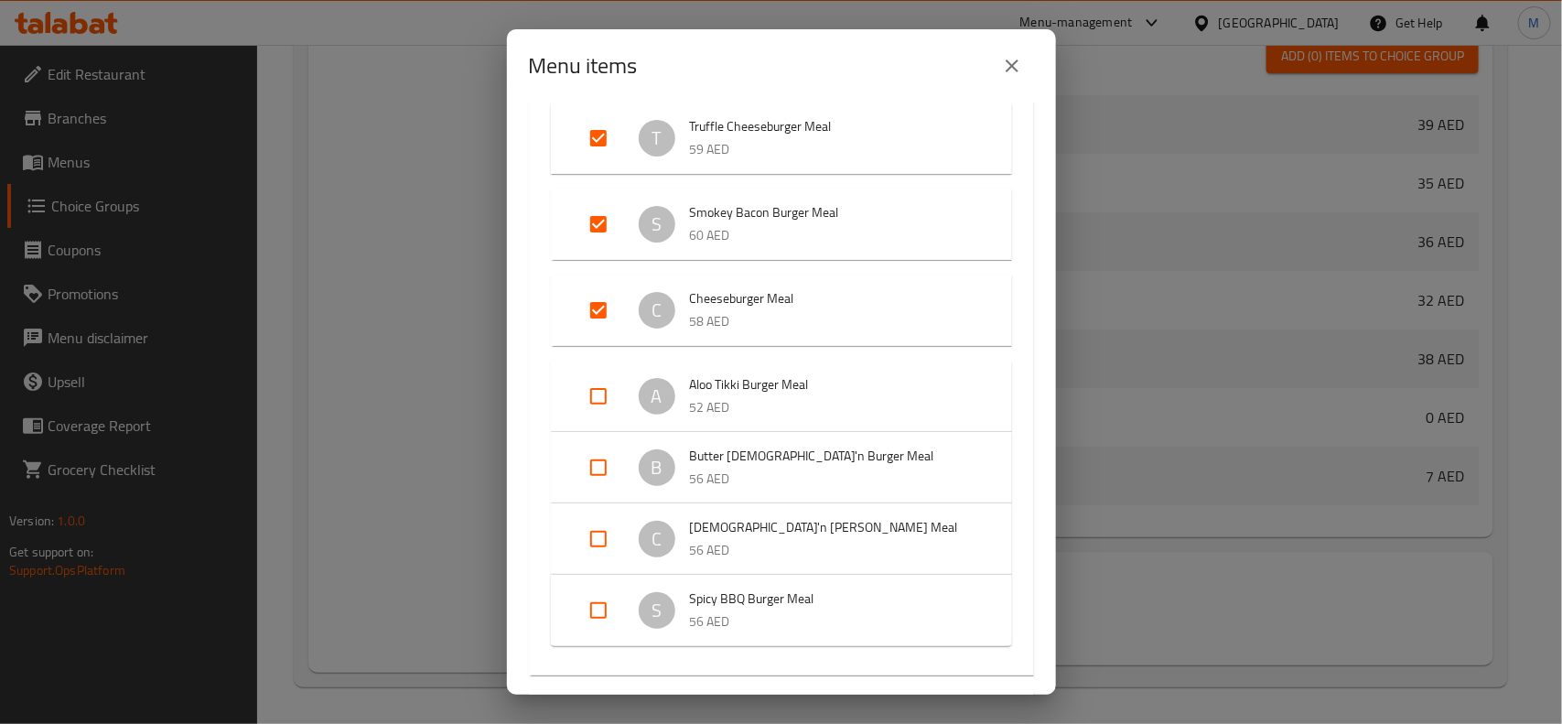
scroll to position [229, 0]
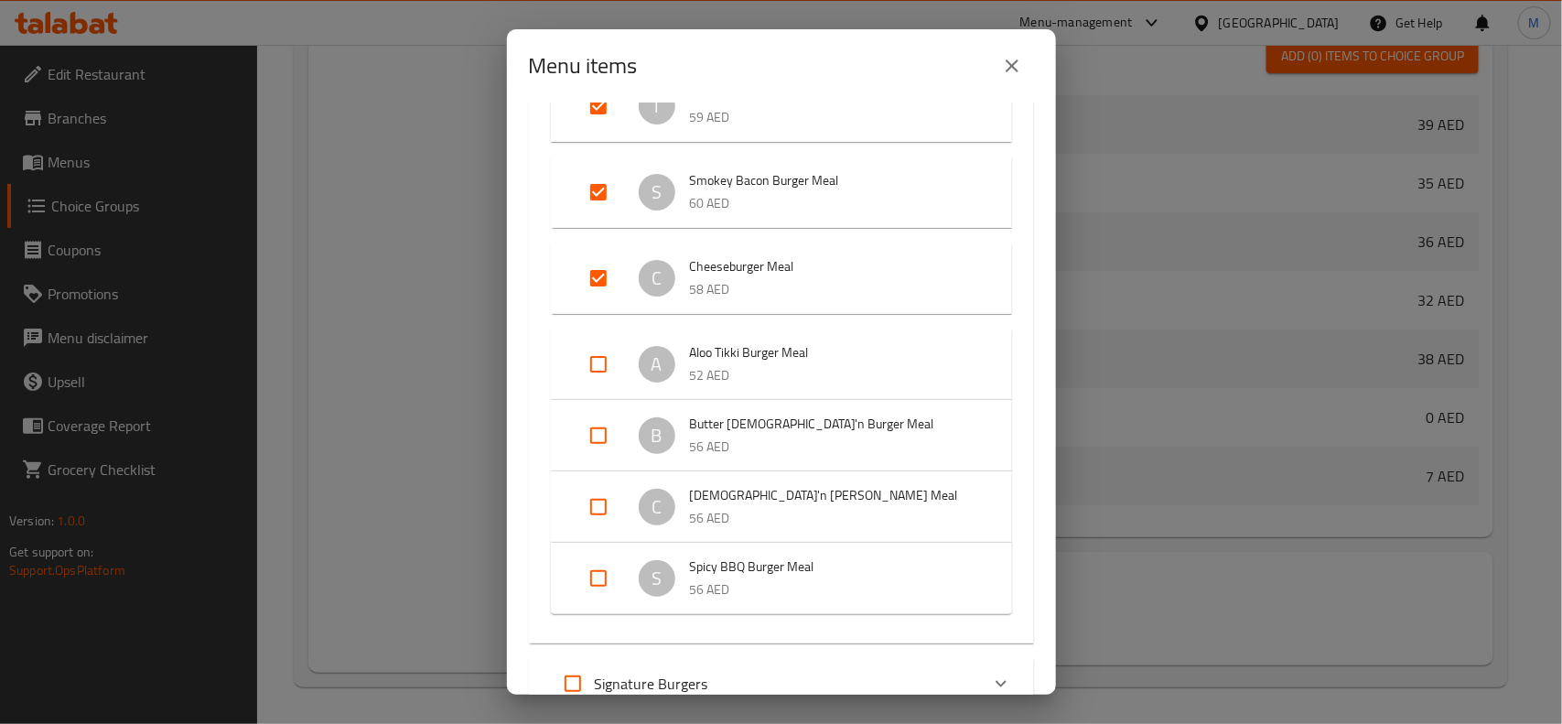
click at [595, 367] on input "Expand" at bounding box center [599, 364] width 44 height 44
checkbox input "true"
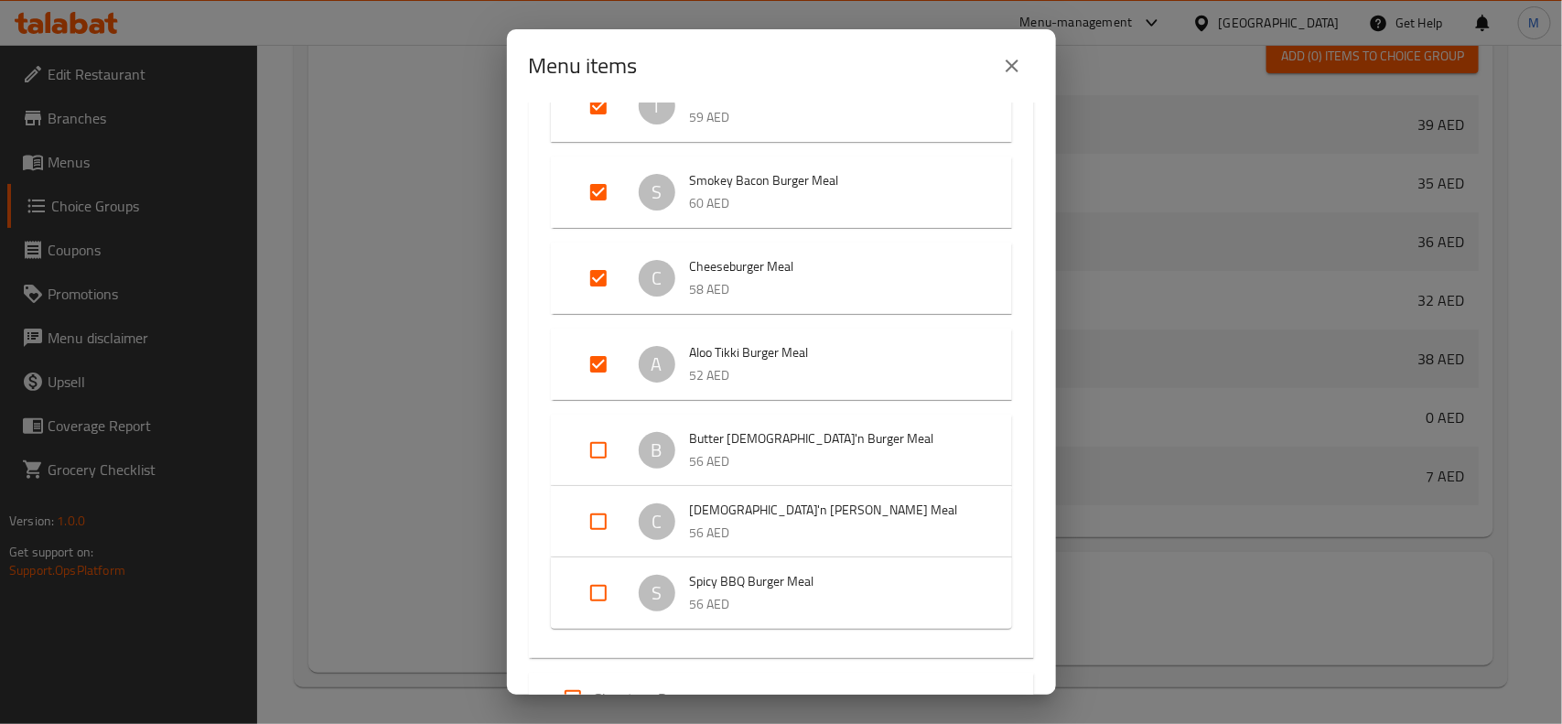
click at [600, 440] on input "Expand" at bounding box center [599, 450] width 44 height 44
checkbox input "true"
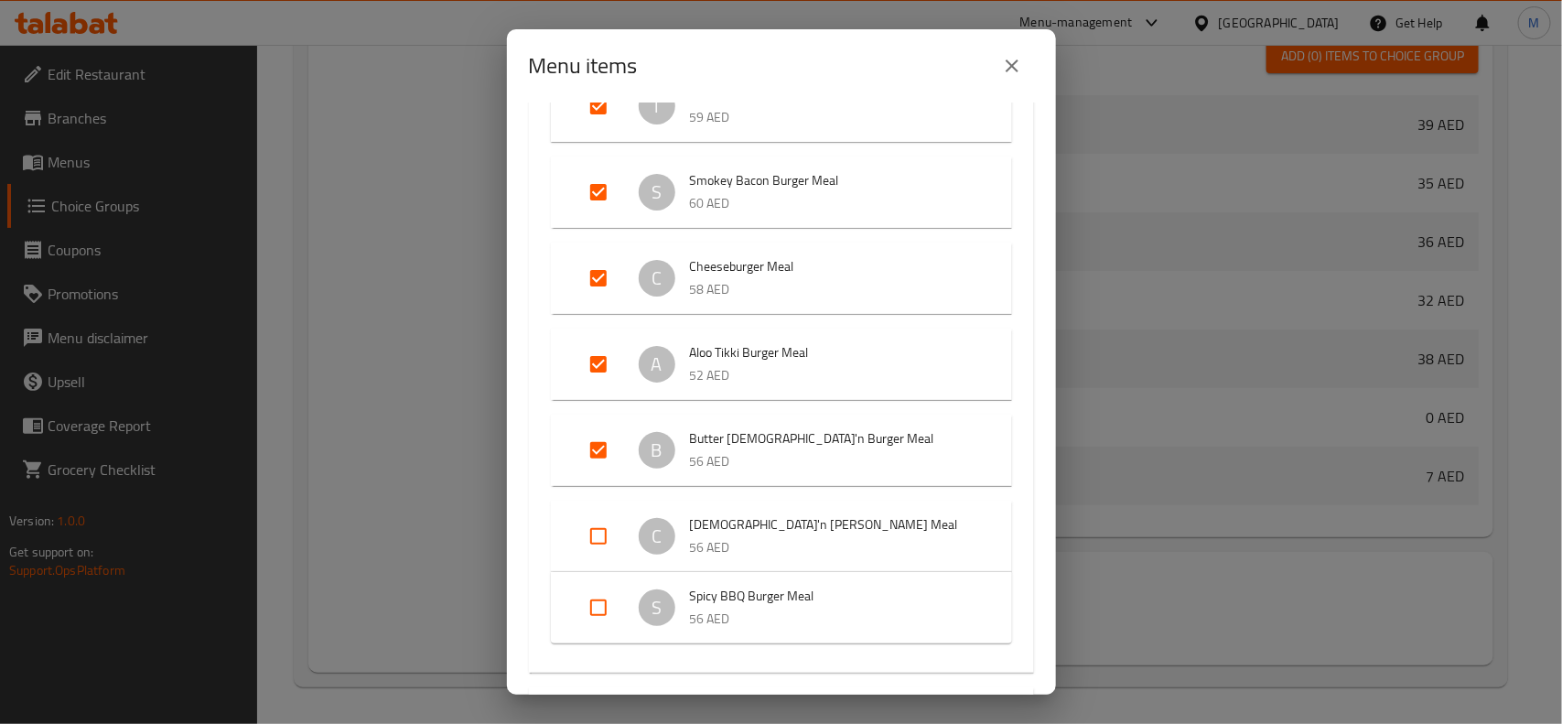
click at [602, 515] on input "Expand" at bounding box center [599, 536] width 44 height 44
checkbox input "true"
click at [597, 641] on input "Expand" at bounding box center [599, 622] width 44 height 44
checkbox input "true"
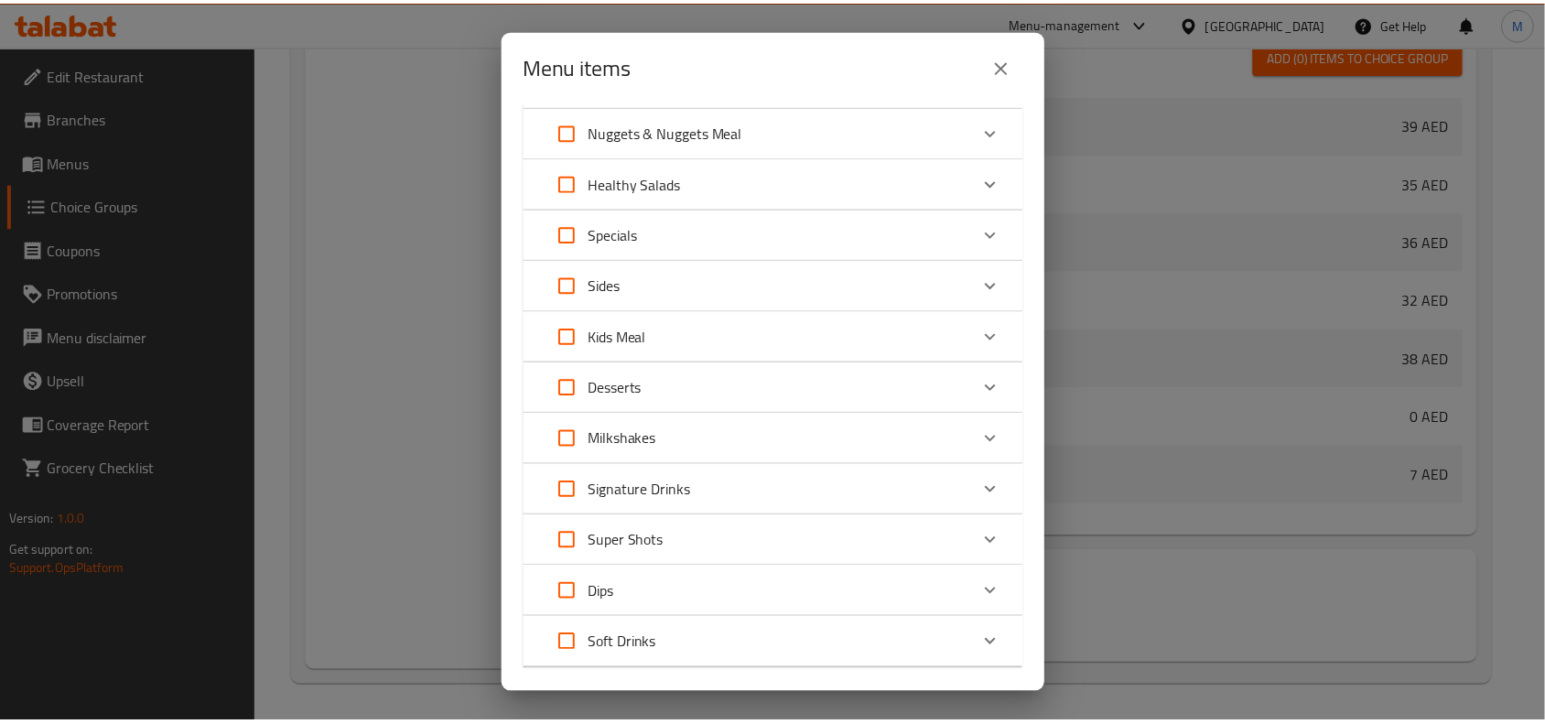
scroll to position [1130, 0]
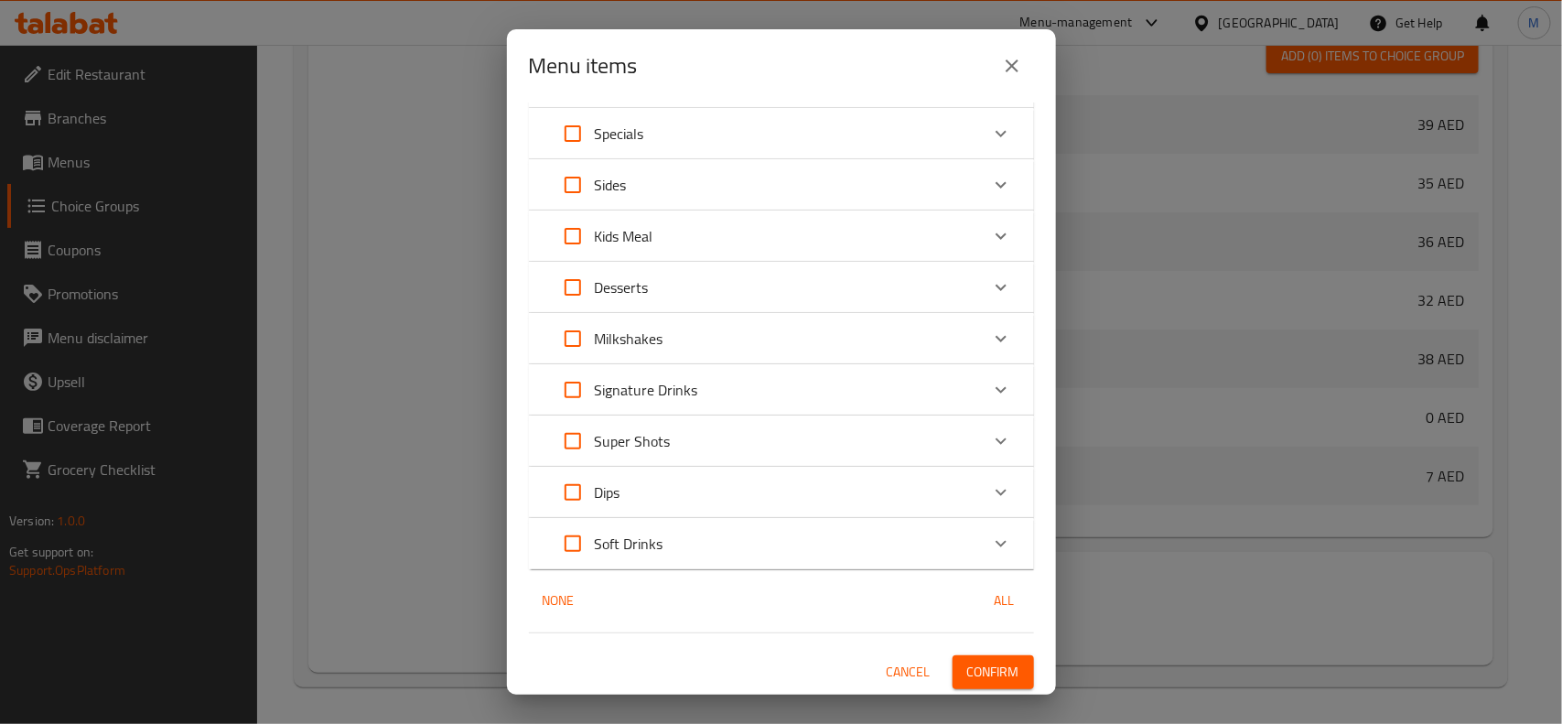
click at [991, 675] on span "Confirm" at bounding box center [994, 672] width 52 height 23
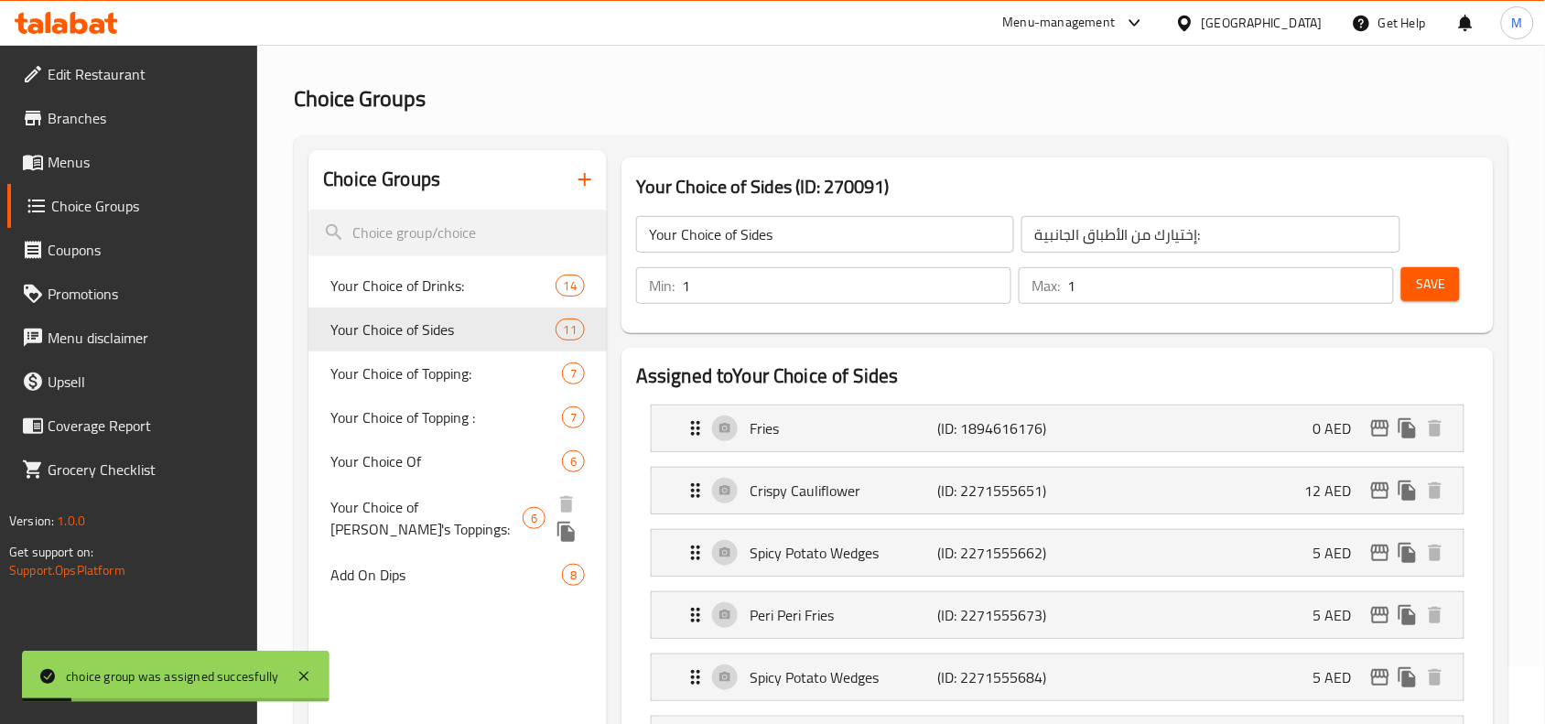
scroll to position [0, 0]
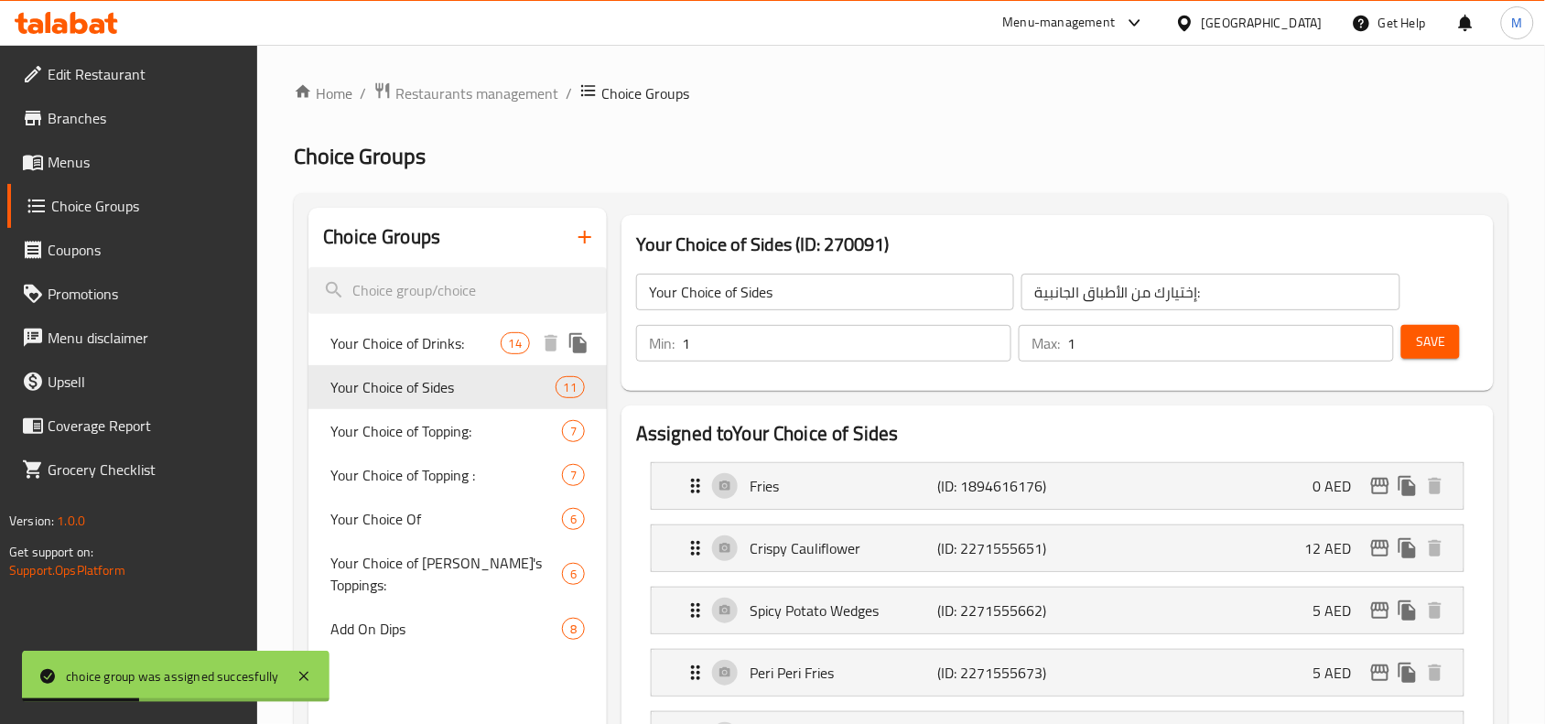
click at [450, 343] on span "Your Choice of Drinks:" at bounding box center [414, 343] width 169 height 22
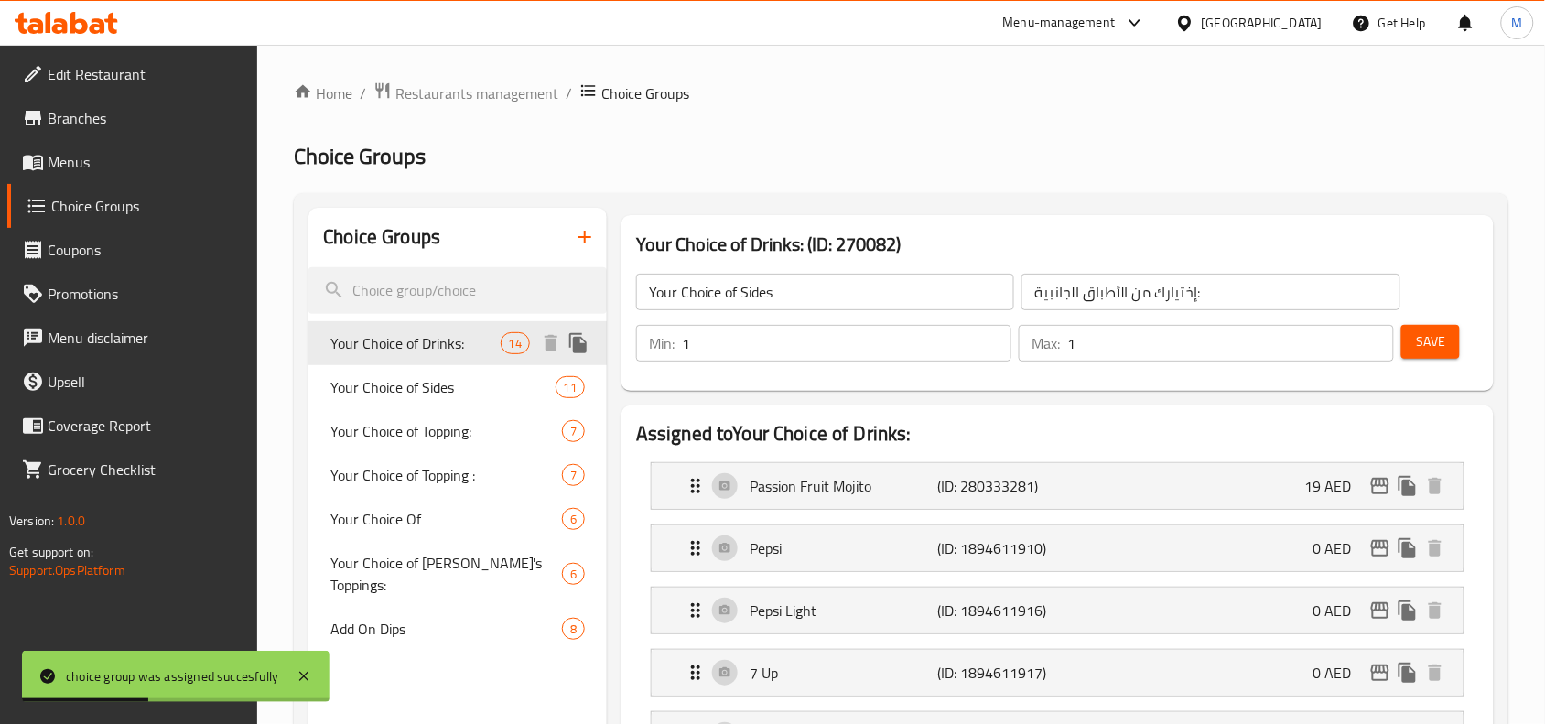
type input "Your Choice of Drinks:"
type input "إختيارك من المشروب:"
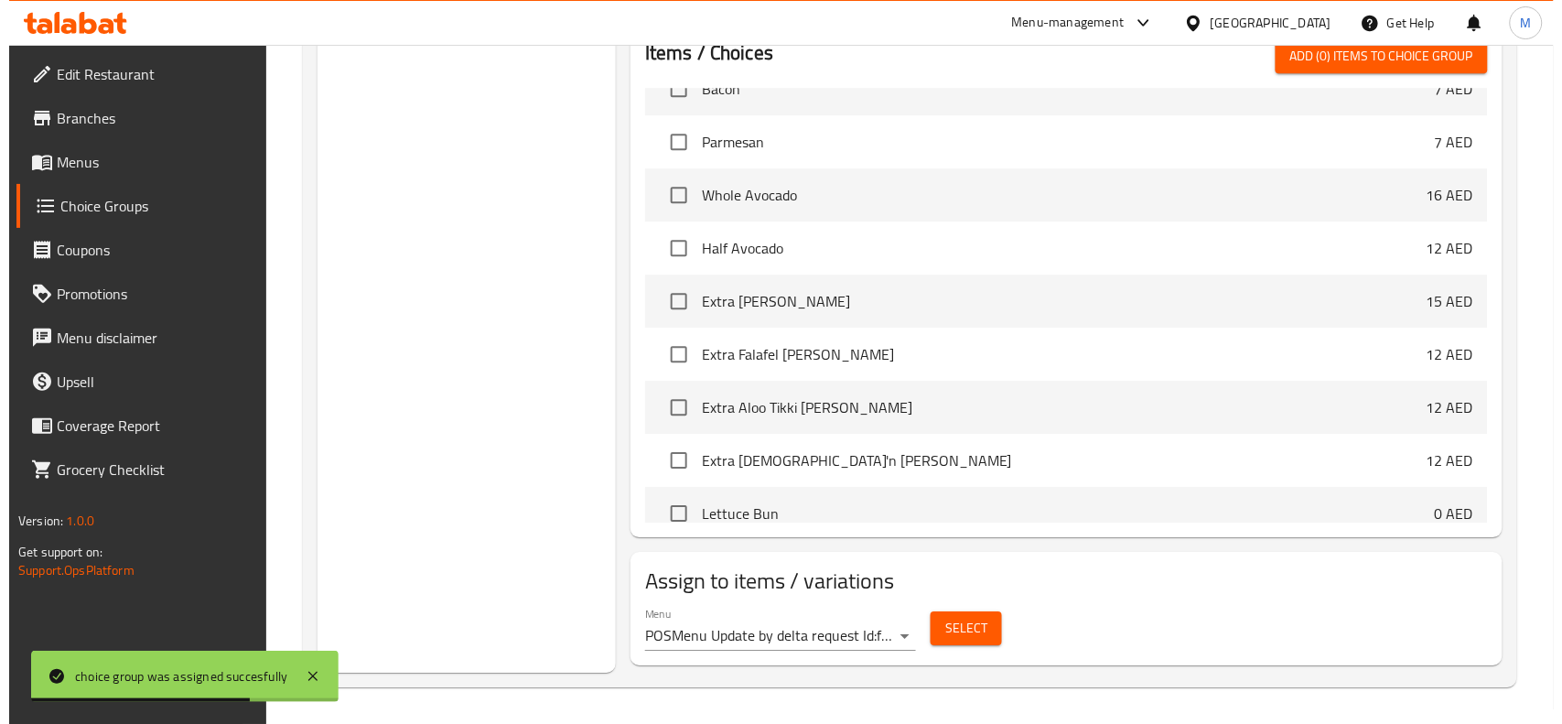
scroll to position [1389, 0]
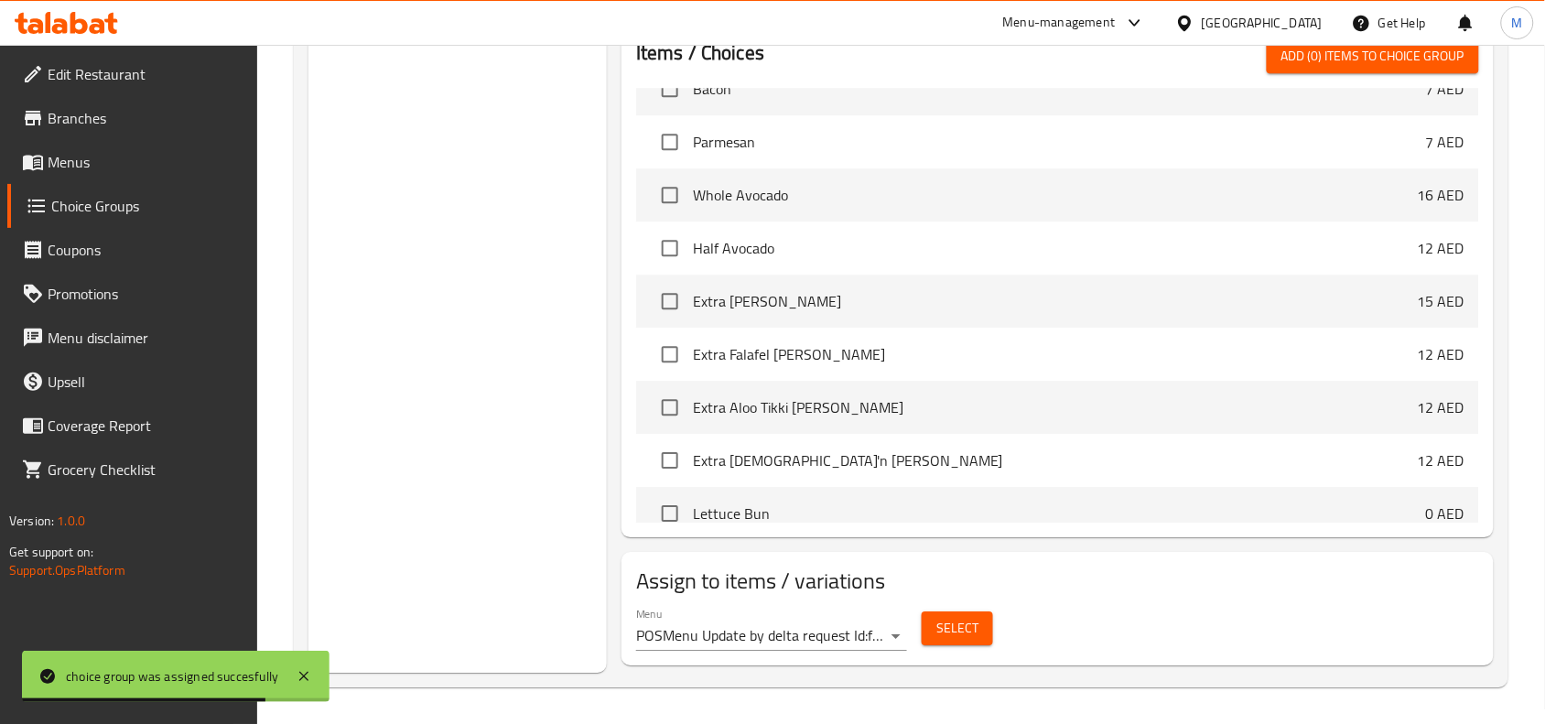
click at [985, 619] on button "Select" at bounding box center [957, 628] width 71 height 34
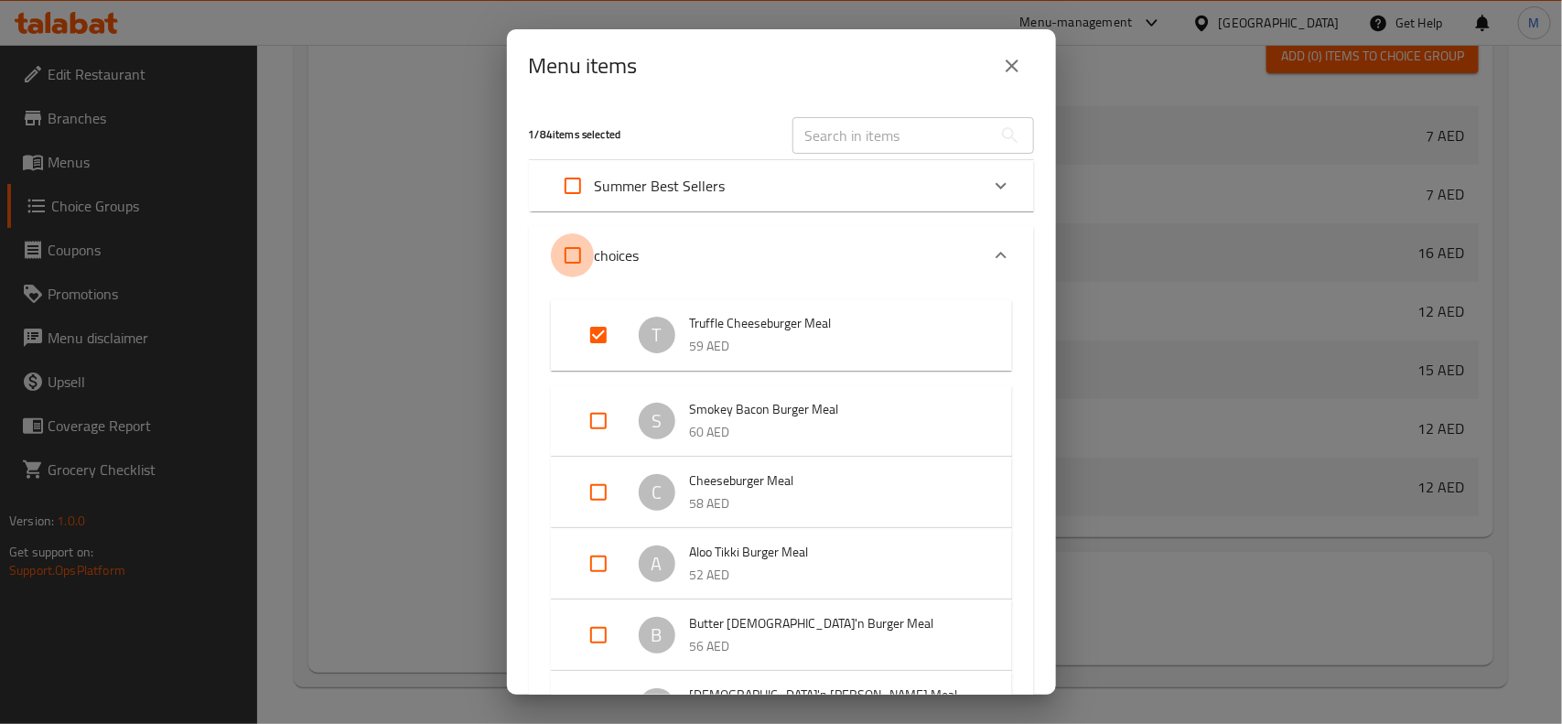
click at [577, 254] on input "Expand" at bounding box center [573, 255] width 44 height 44
checkbox input "true"
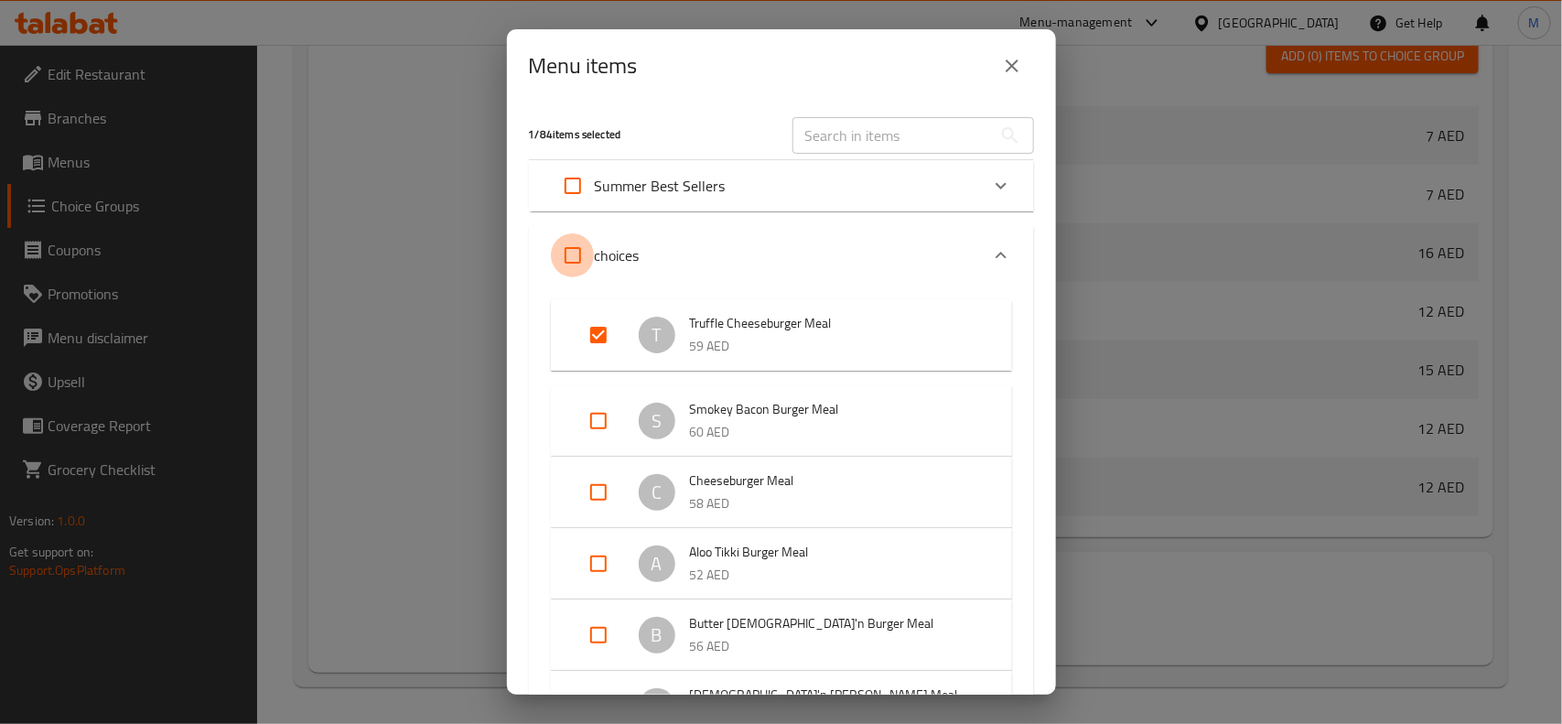
checkbox input "true"
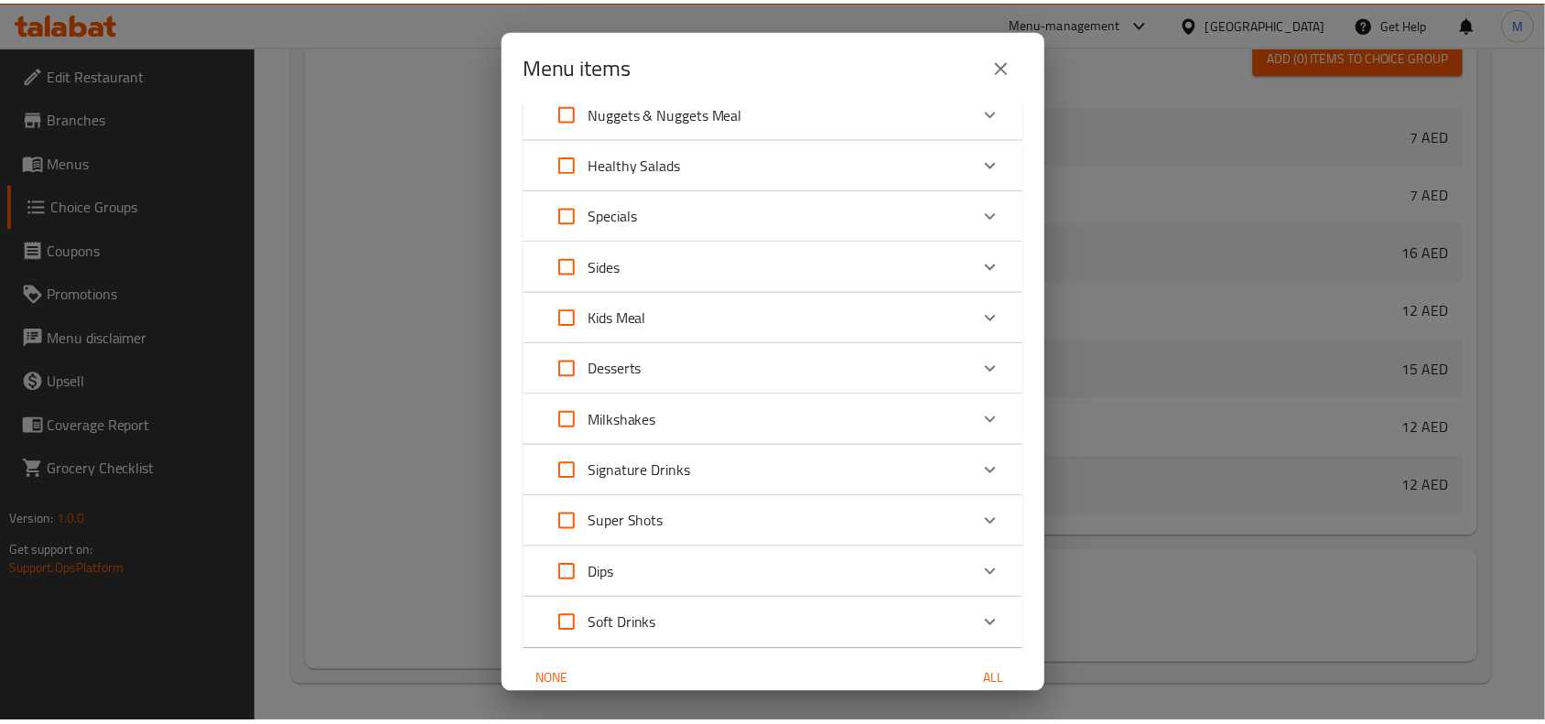
scroll to position [1057, 0]
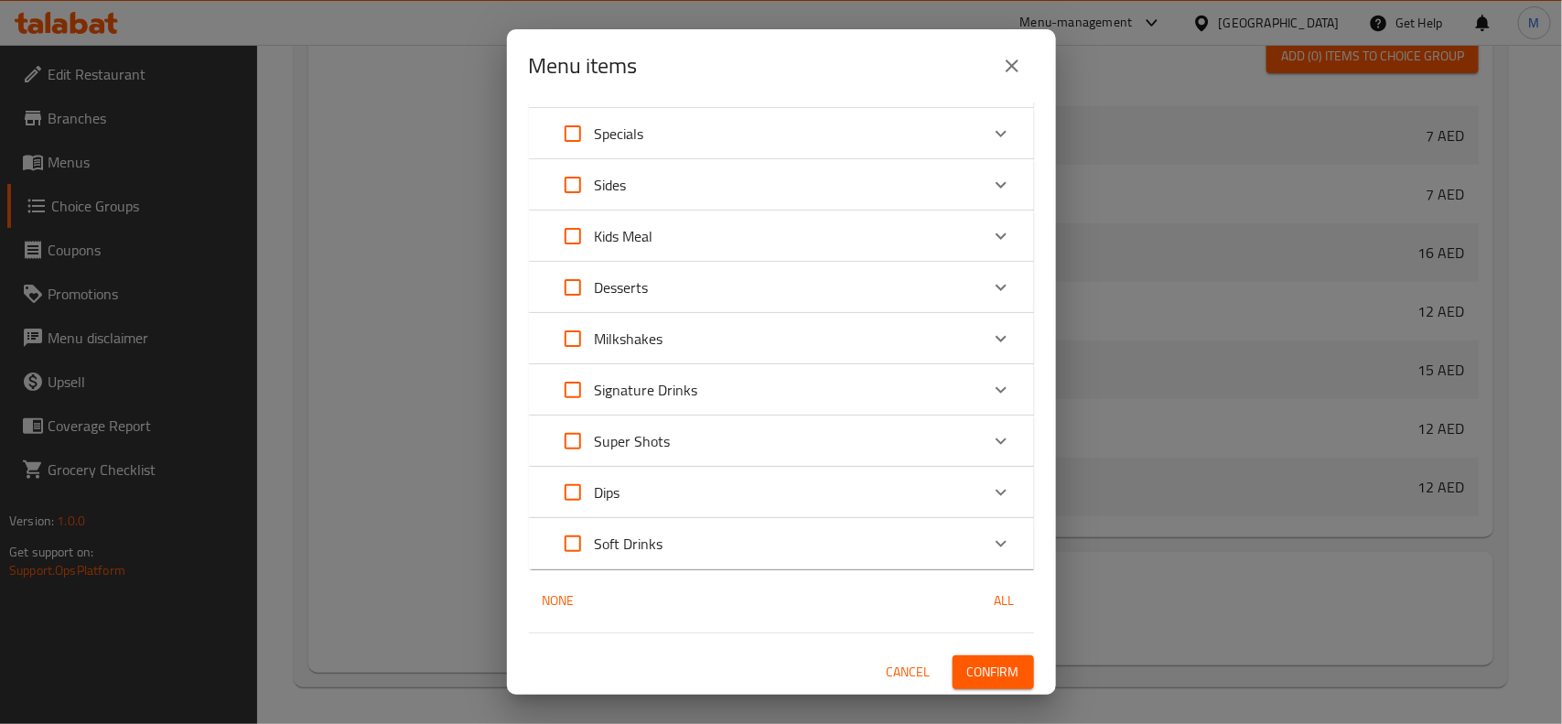
click at [968, 664] on span "Confirm" at bounding box center [994, 672] width 52 height 23
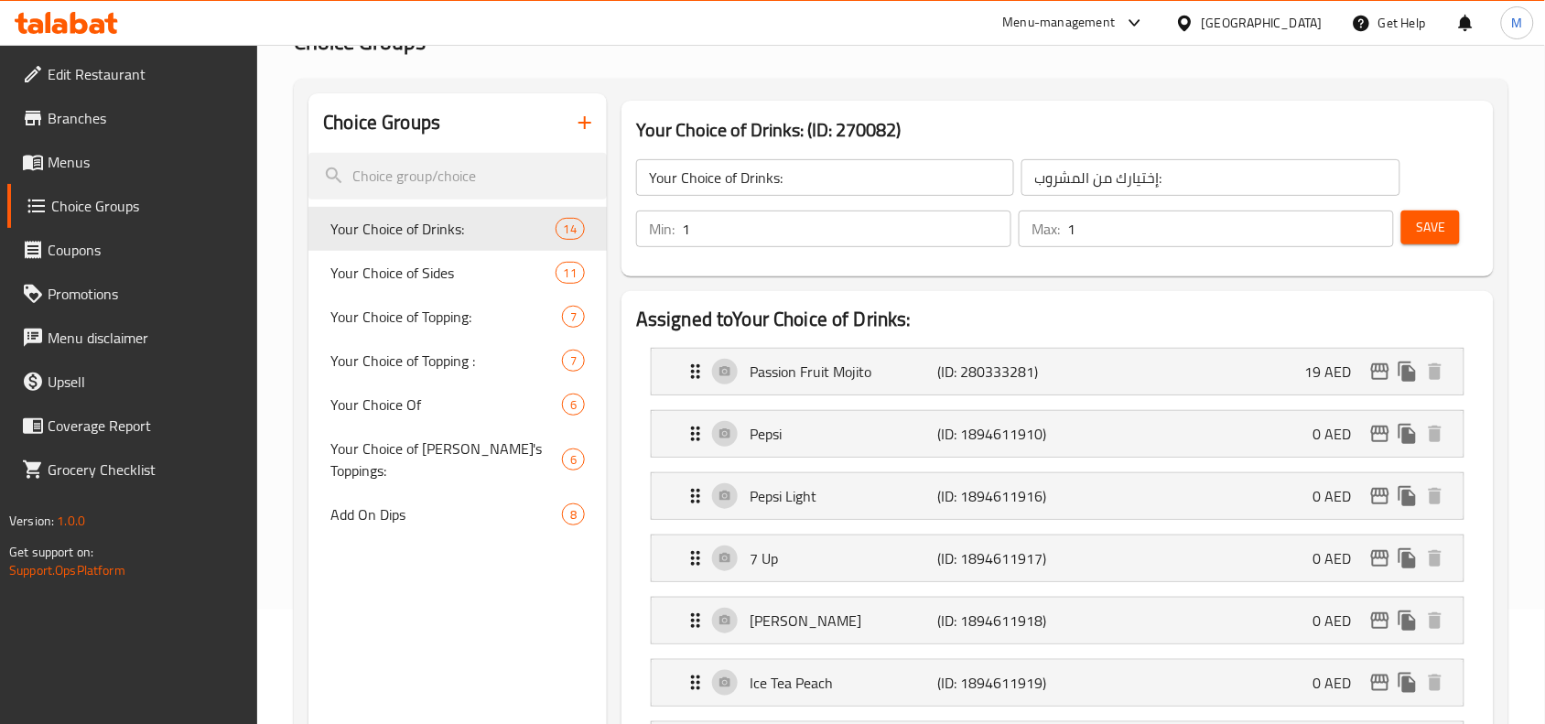
scroll to position [0, 0]
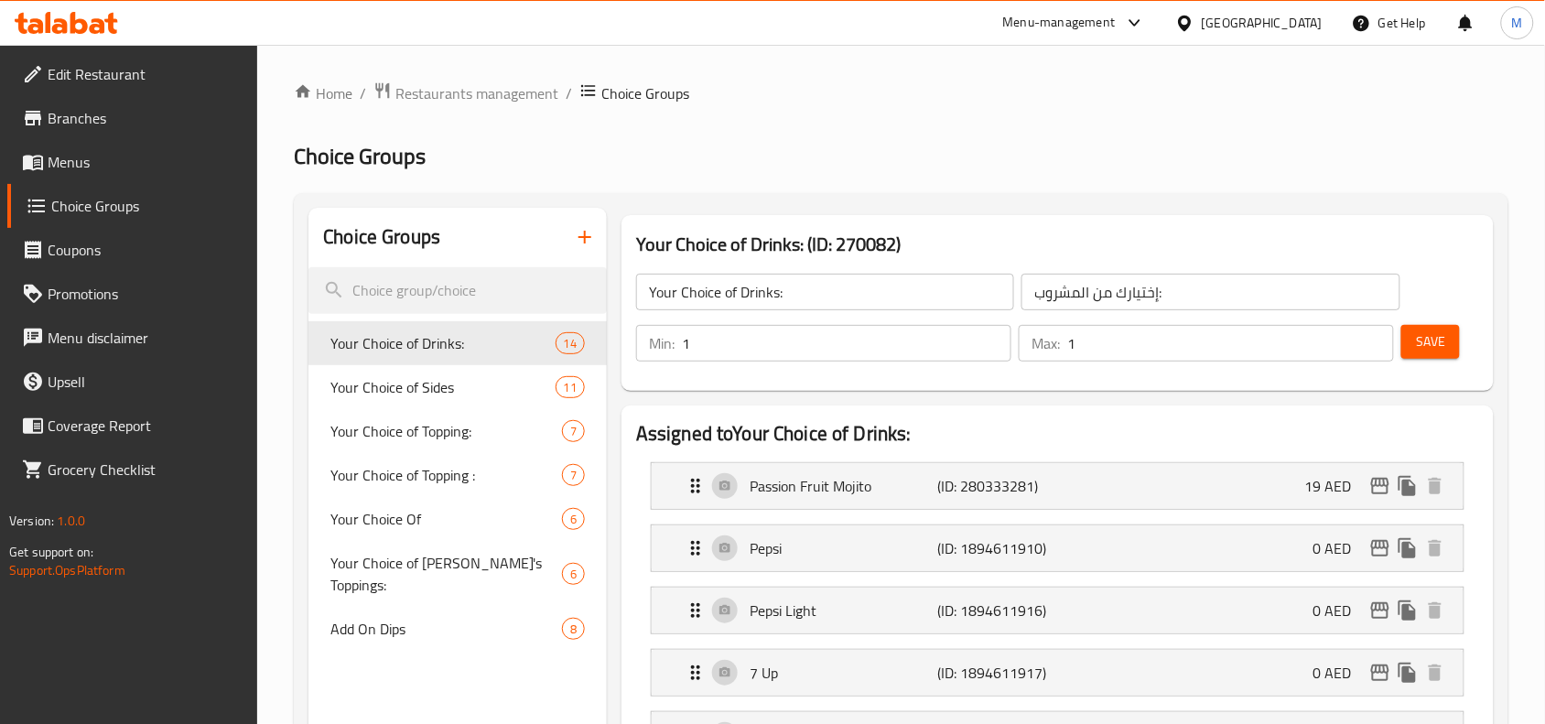
click at [94, 158] on span "Menus" at bounding box center [146, 162] width 196 height 22
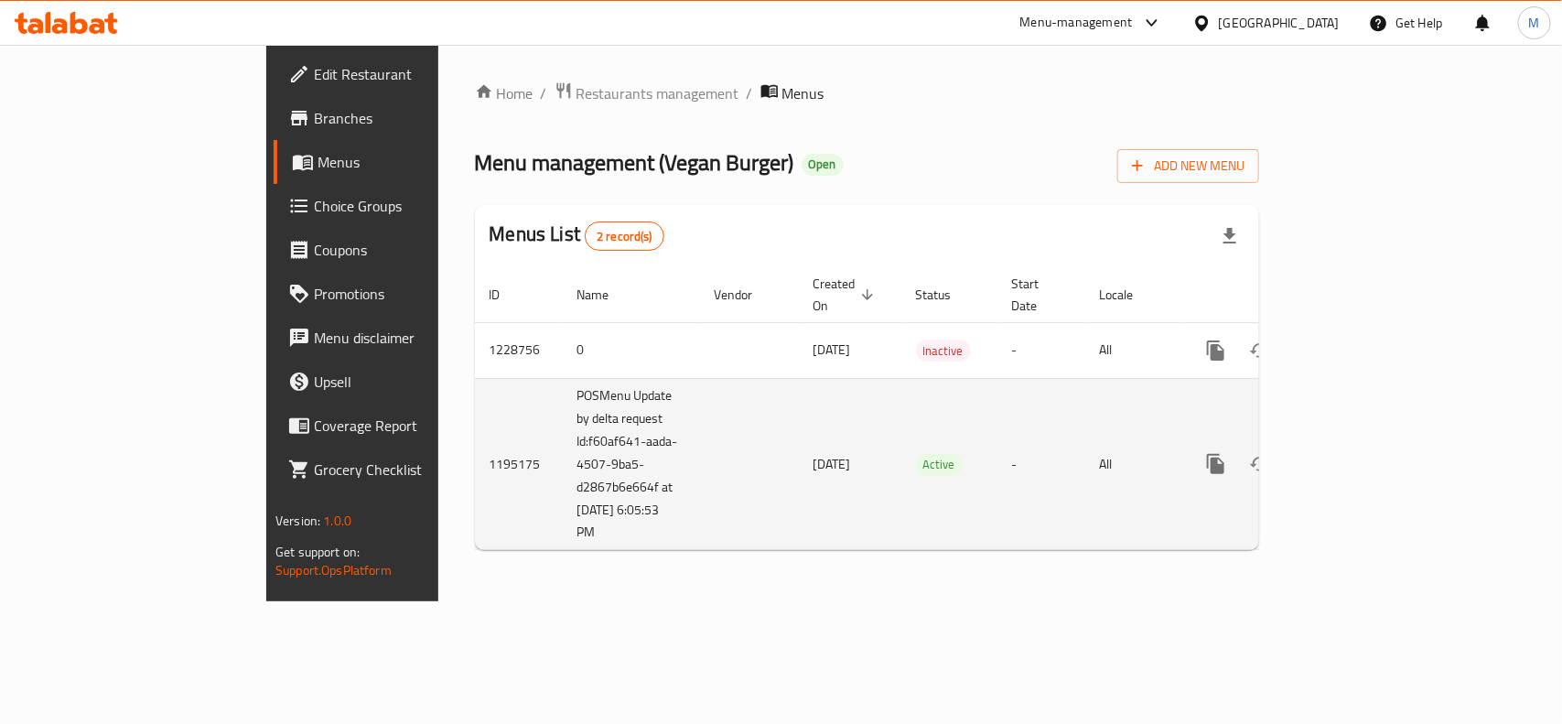
click at [1359, 453] on icon "enhanced table" at bounding box center [1348, 464] width 22 height 22
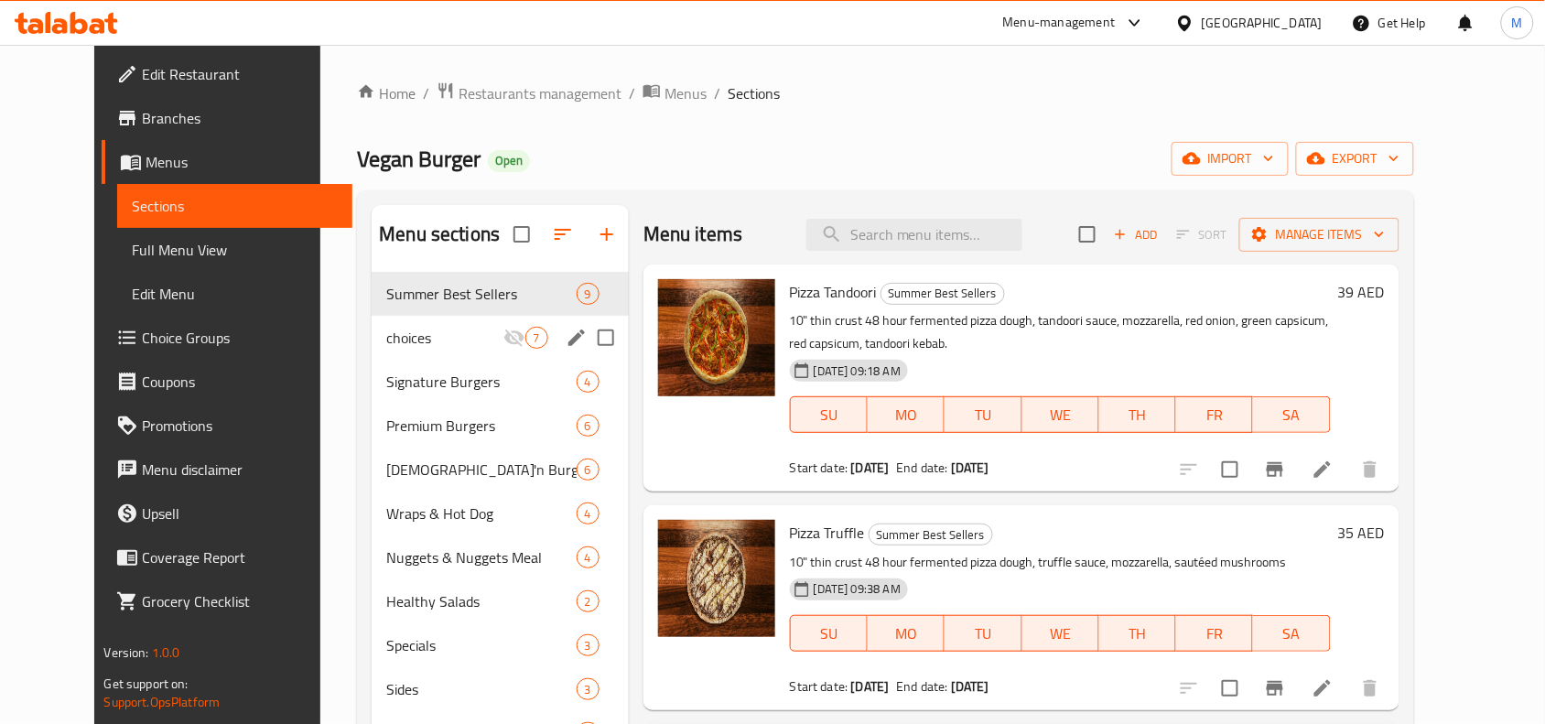
click at [486, 323] on div "choices 7" at bounding box center [500, 338] width 257 height 44
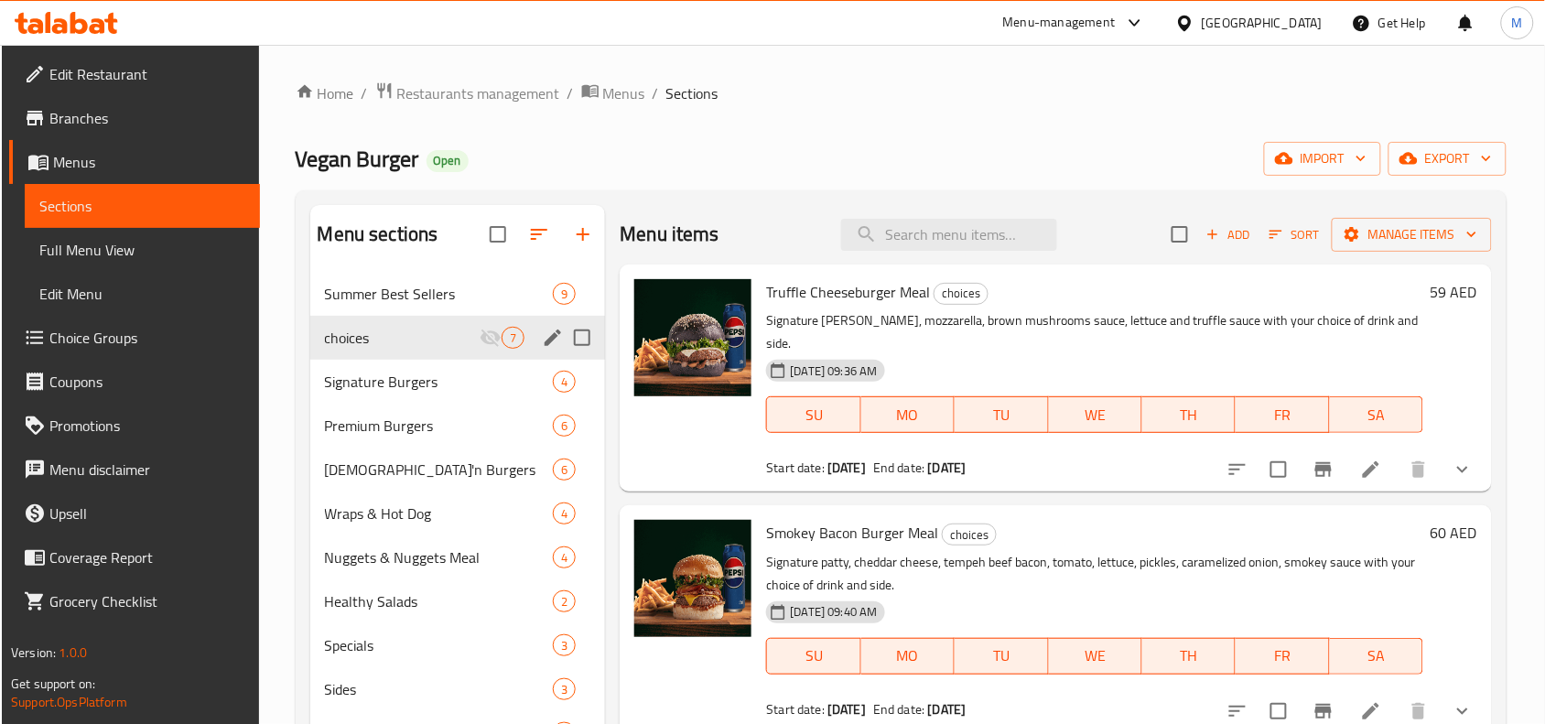
click at [423, 325] on div "choices 7" at bounding box center [458, 338] width 296 height 44
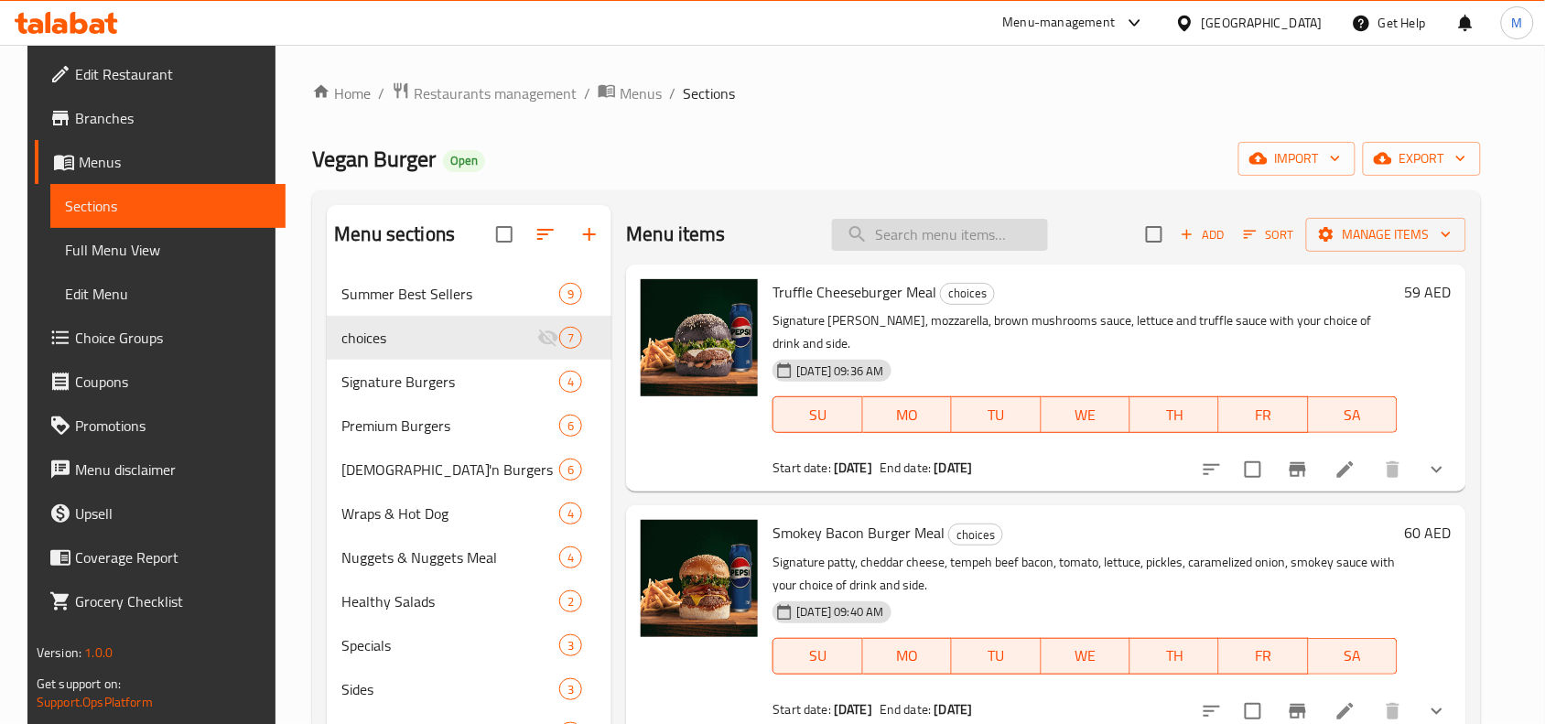
click at [892, 234] on input "search" at bounding box center [940, 235] width 216 height 32
paste input "Truffle Cheeseburger Meal"
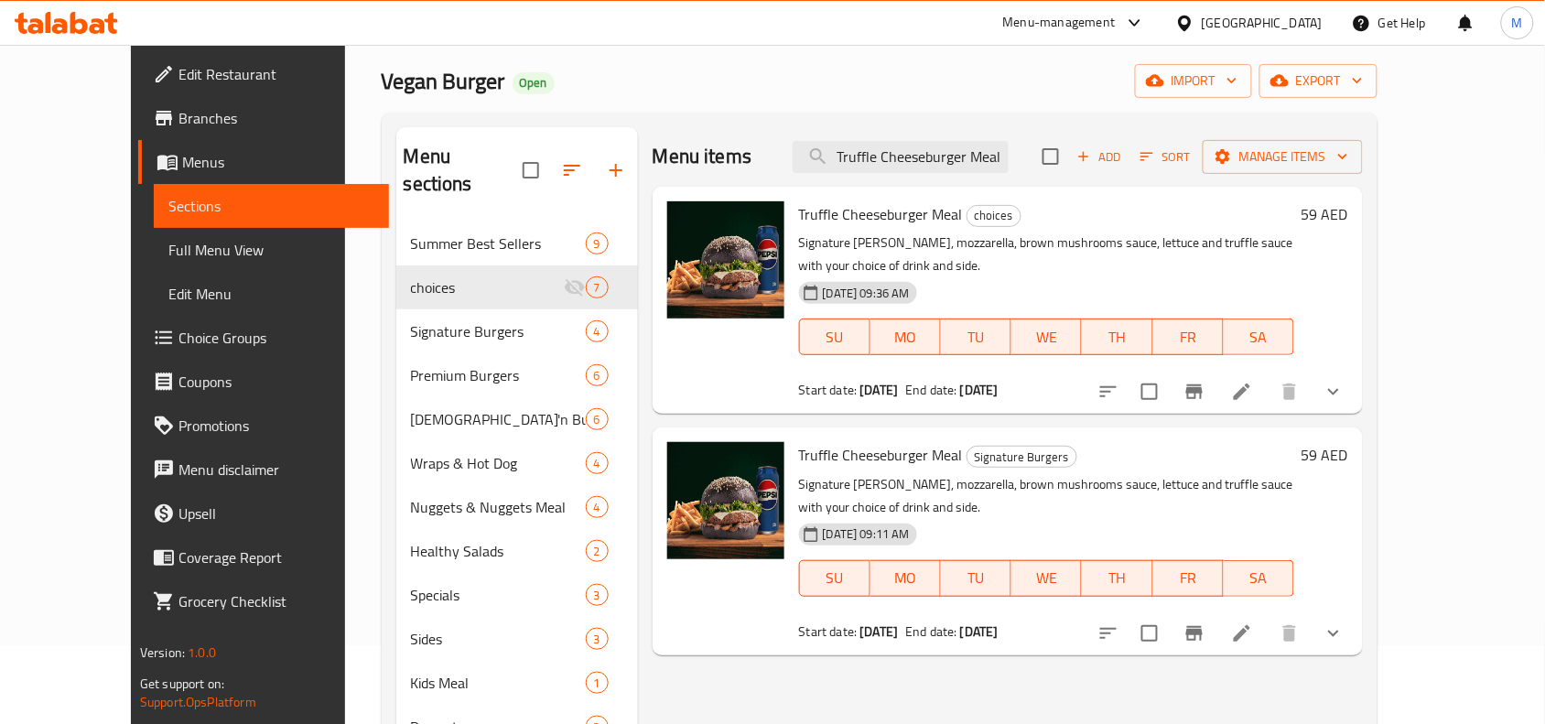
scroll to position [114, 0]
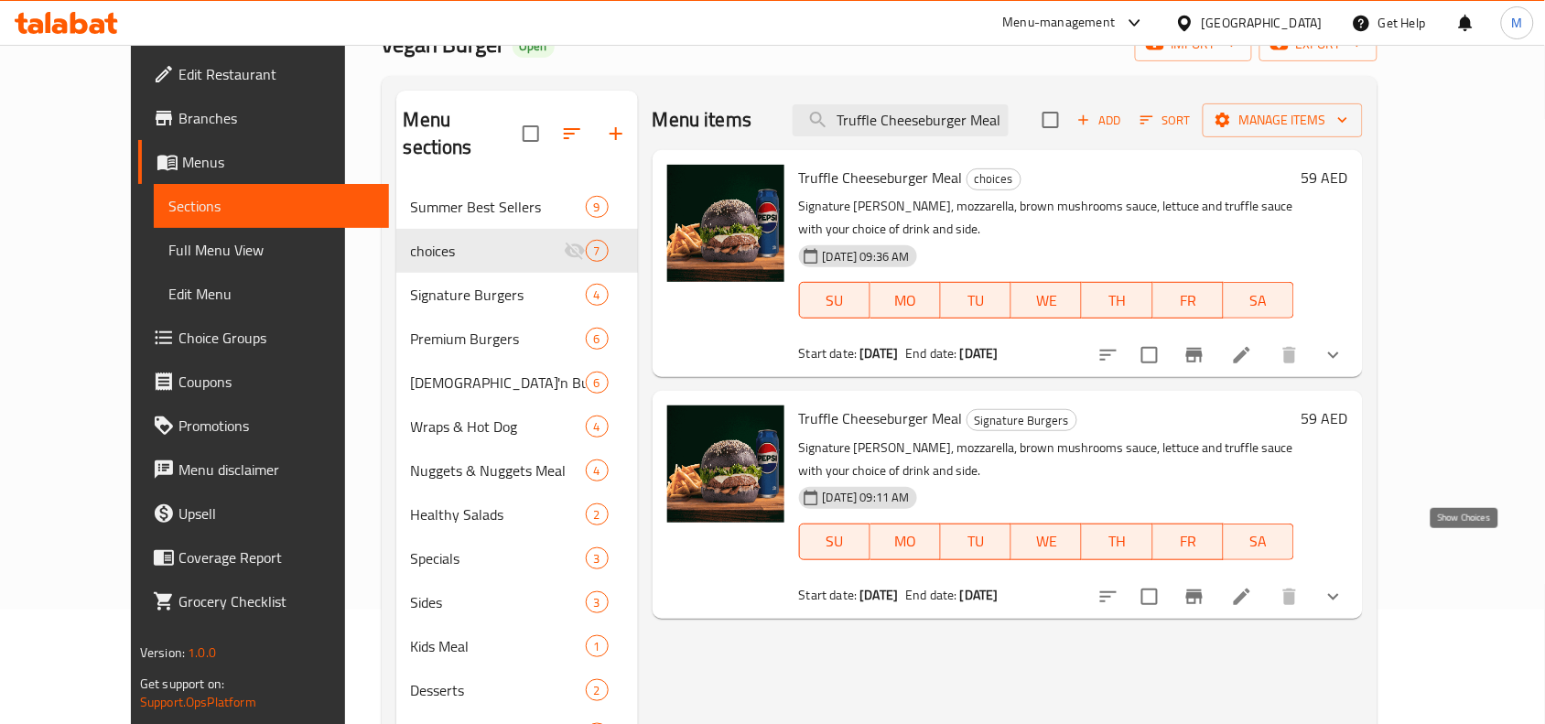
type input "Truffle Cheeseburger Meal"
click at [1345, 586] on icon "show more" at bounding box center [1334, 597] width 22 height 22
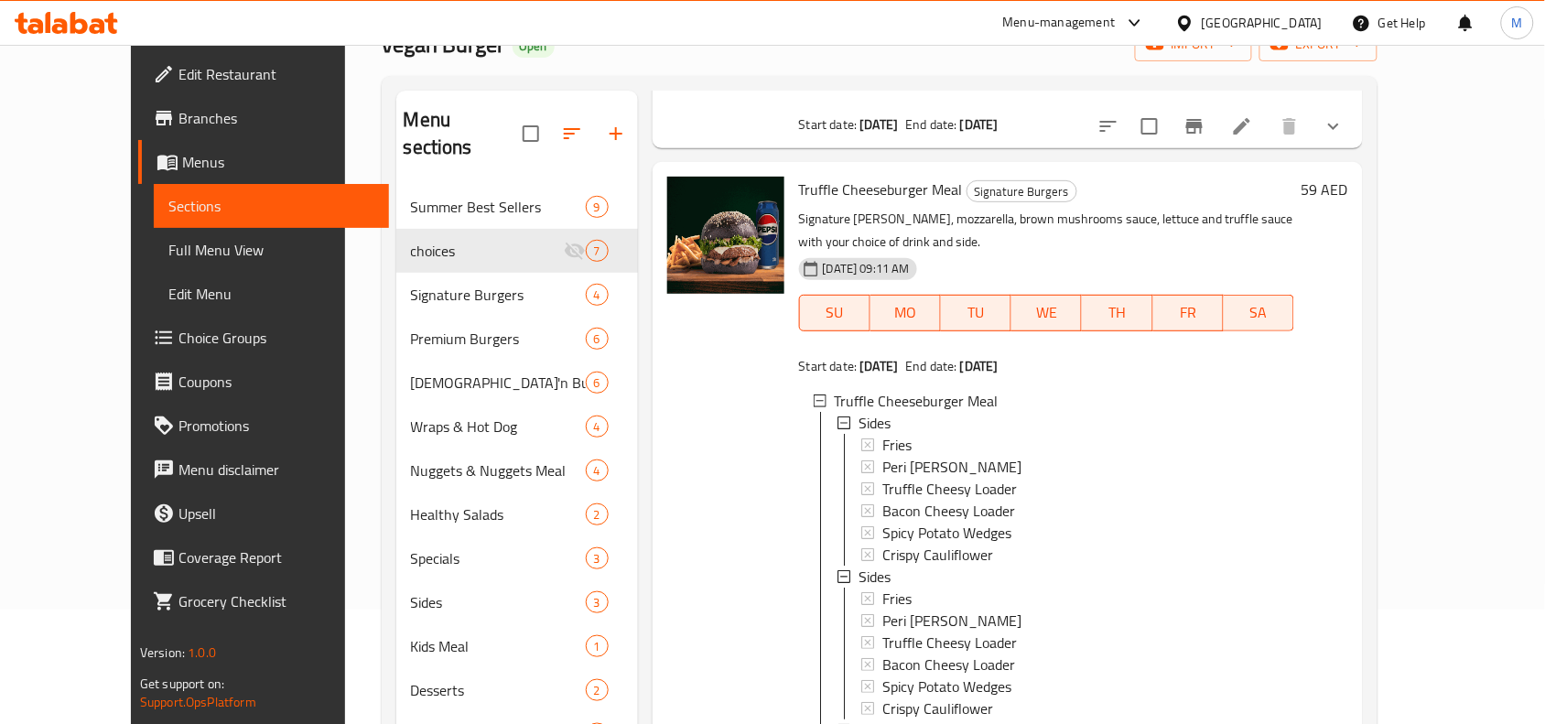
scroll to position [343, 0]
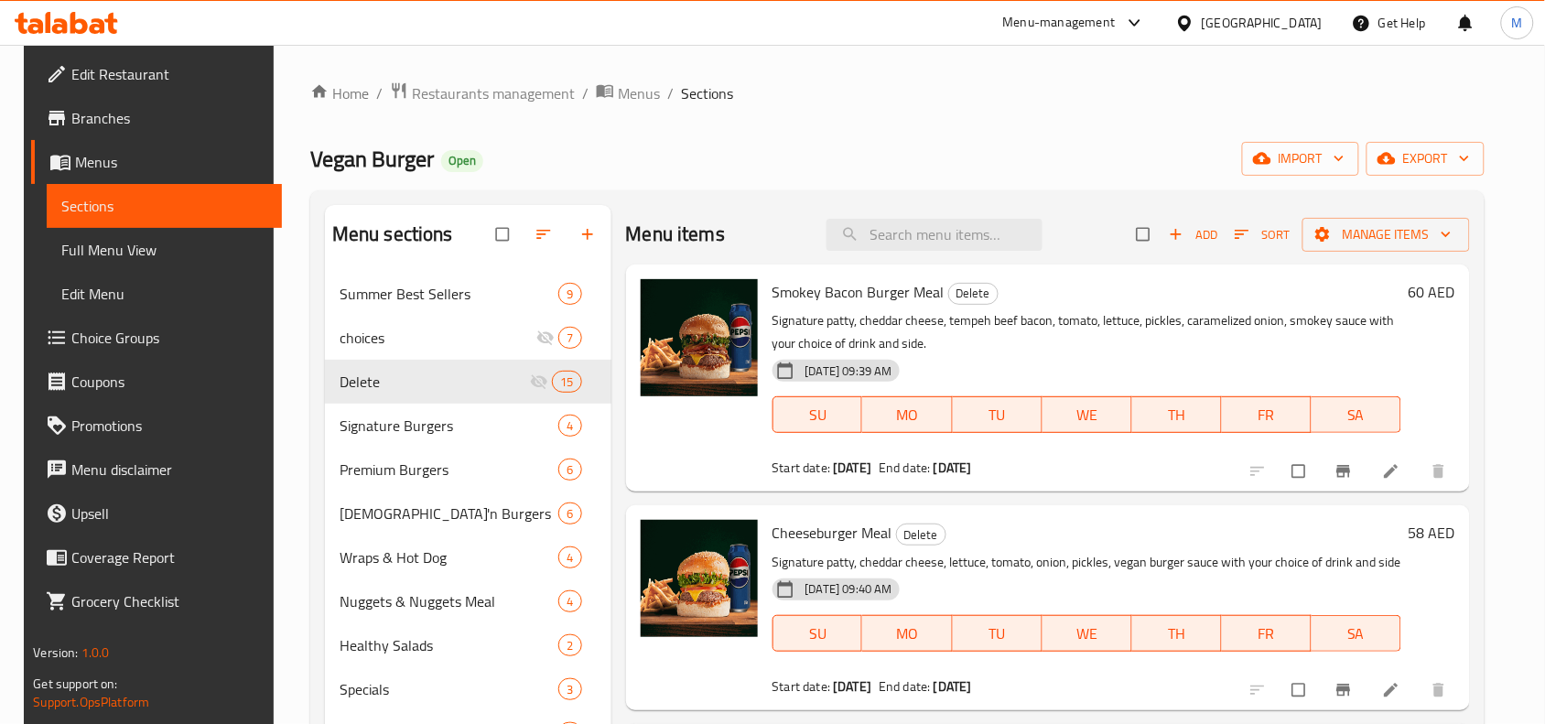
click at [789, 145] on div "Vegan Burger Open import export" at bounding box center [897, 159] width 1174 height 34
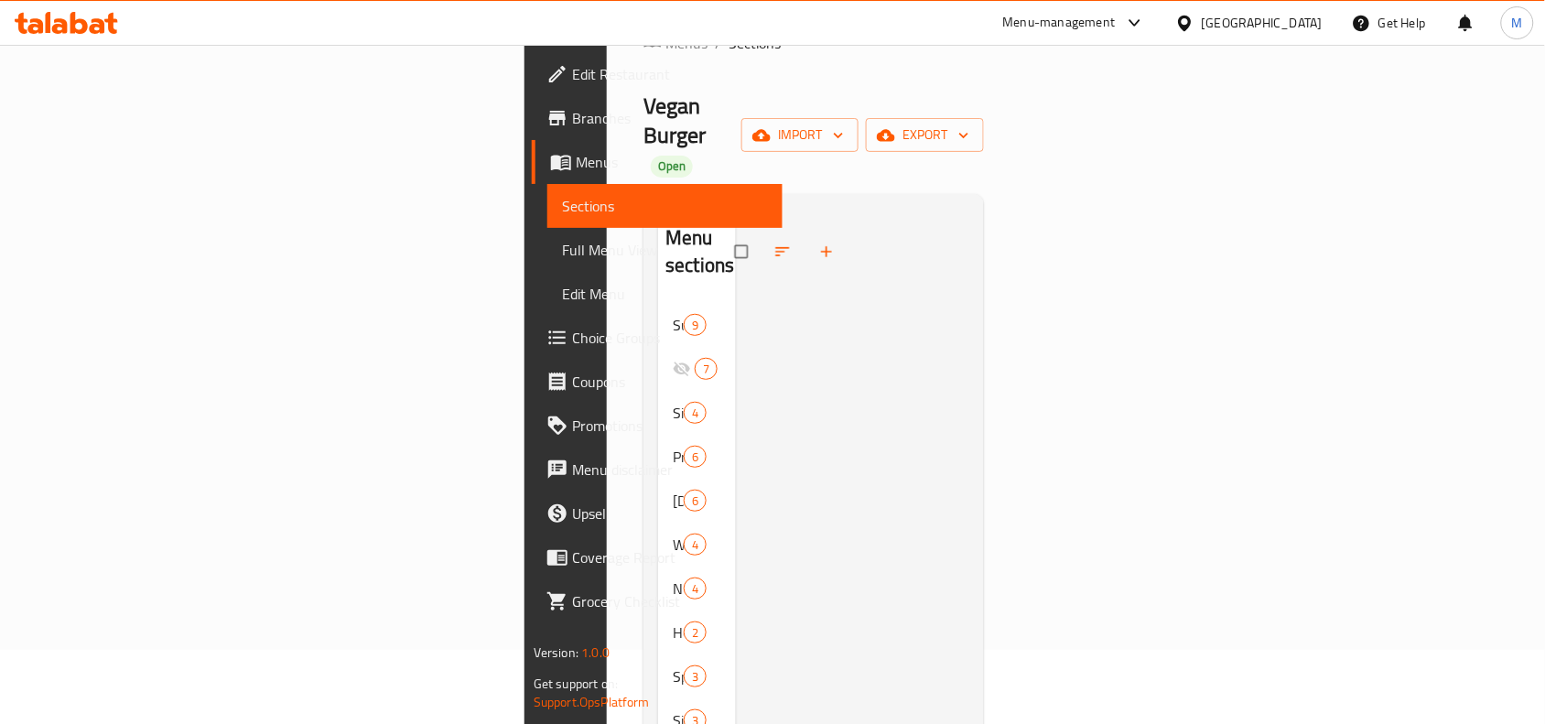
scroll to position [114, 0]
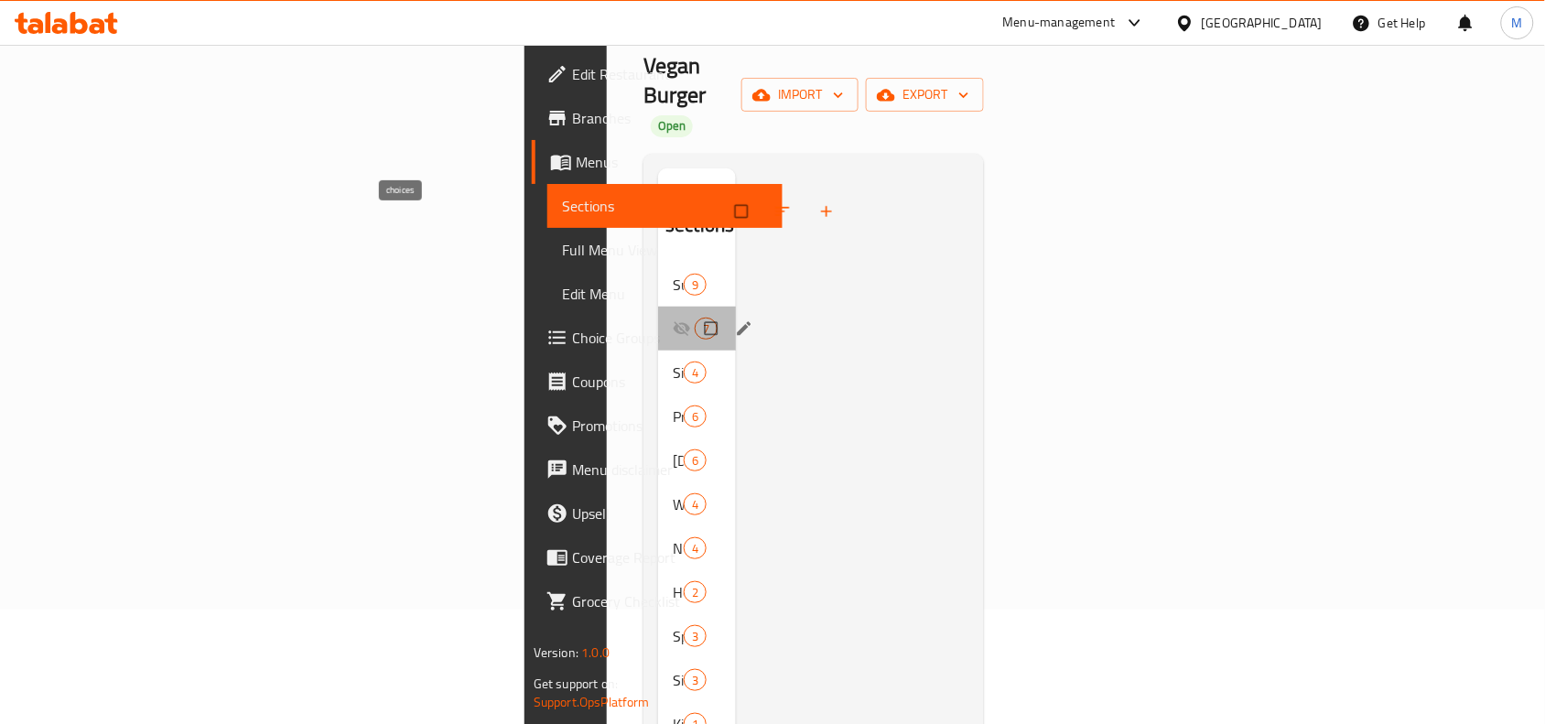
click at [673, 318] on span "choices" at bounding box center [673, 329] width 0 height 22
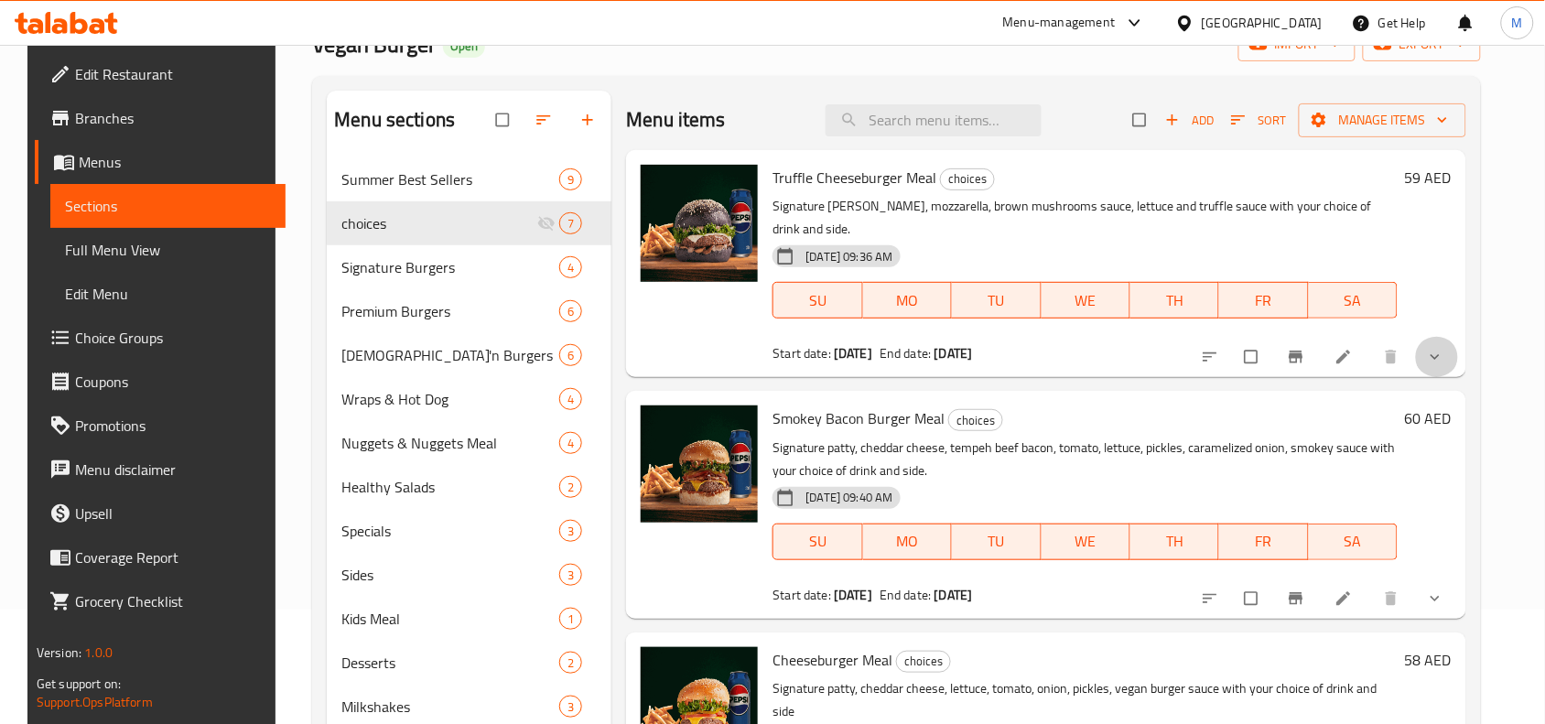
click at [1448, 348] on span "show more" at bounding box center [1437, 357] width 22 height 18
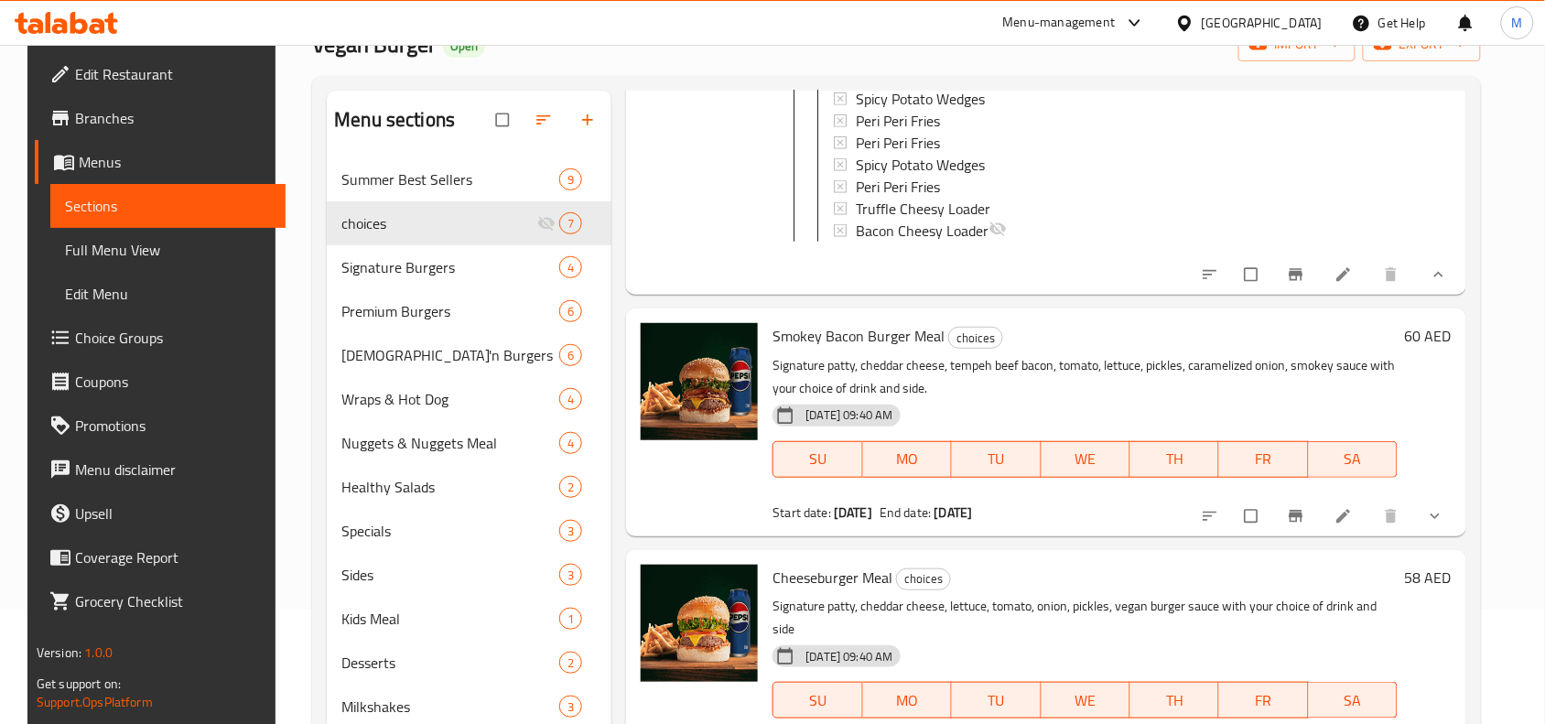
scroll to position [801, 0]
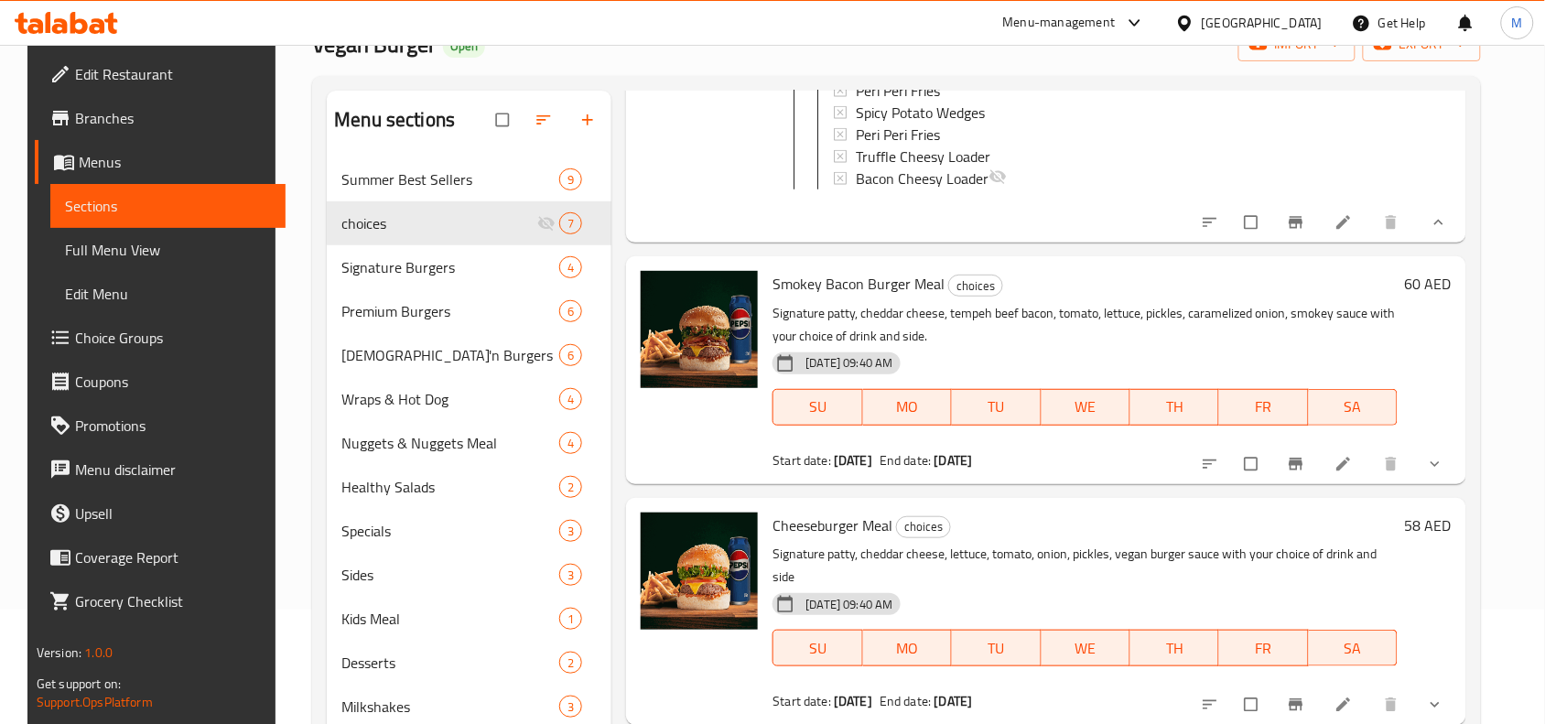
click at [1444, 460] on icon "show more" at bounding box center [1435, 464] width 18 height 18
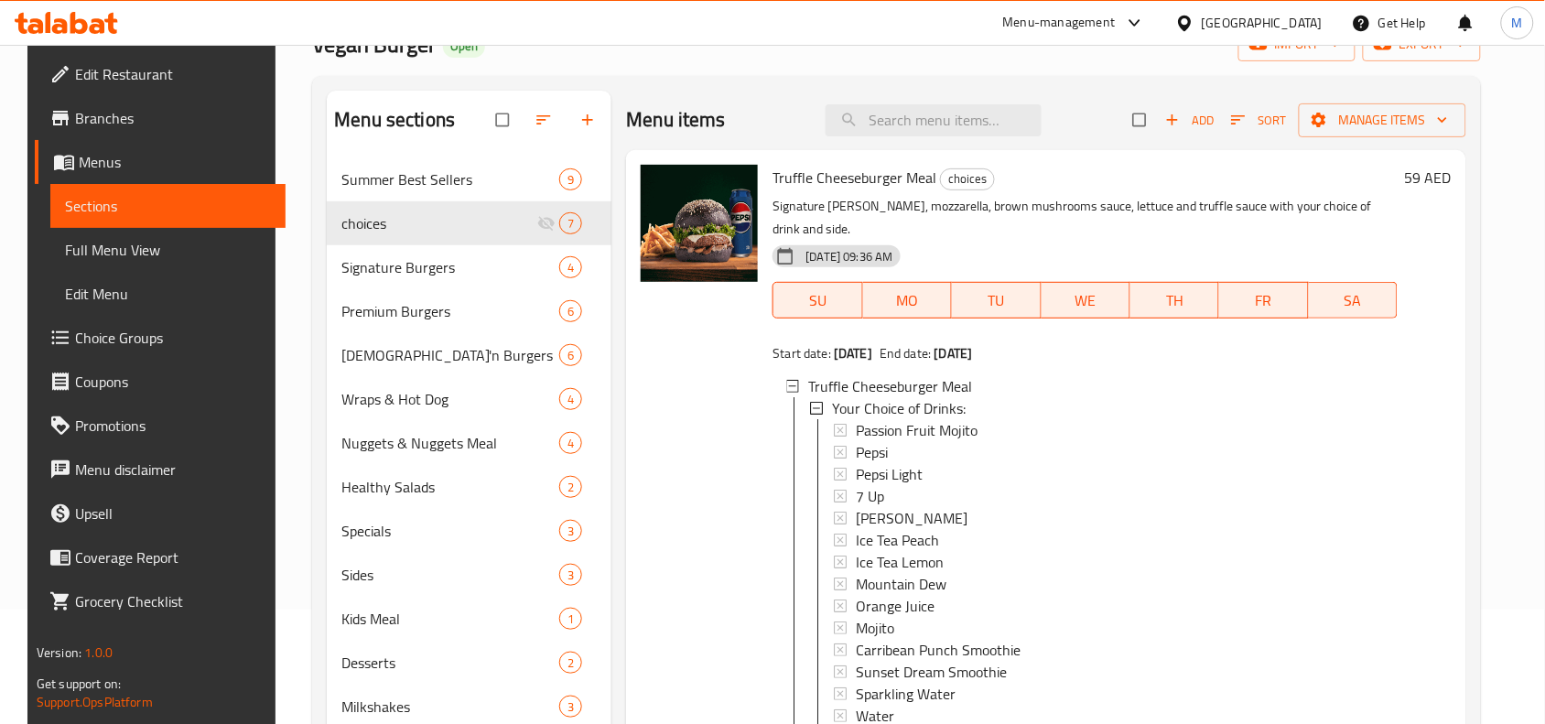
scroll to position [0, 0]
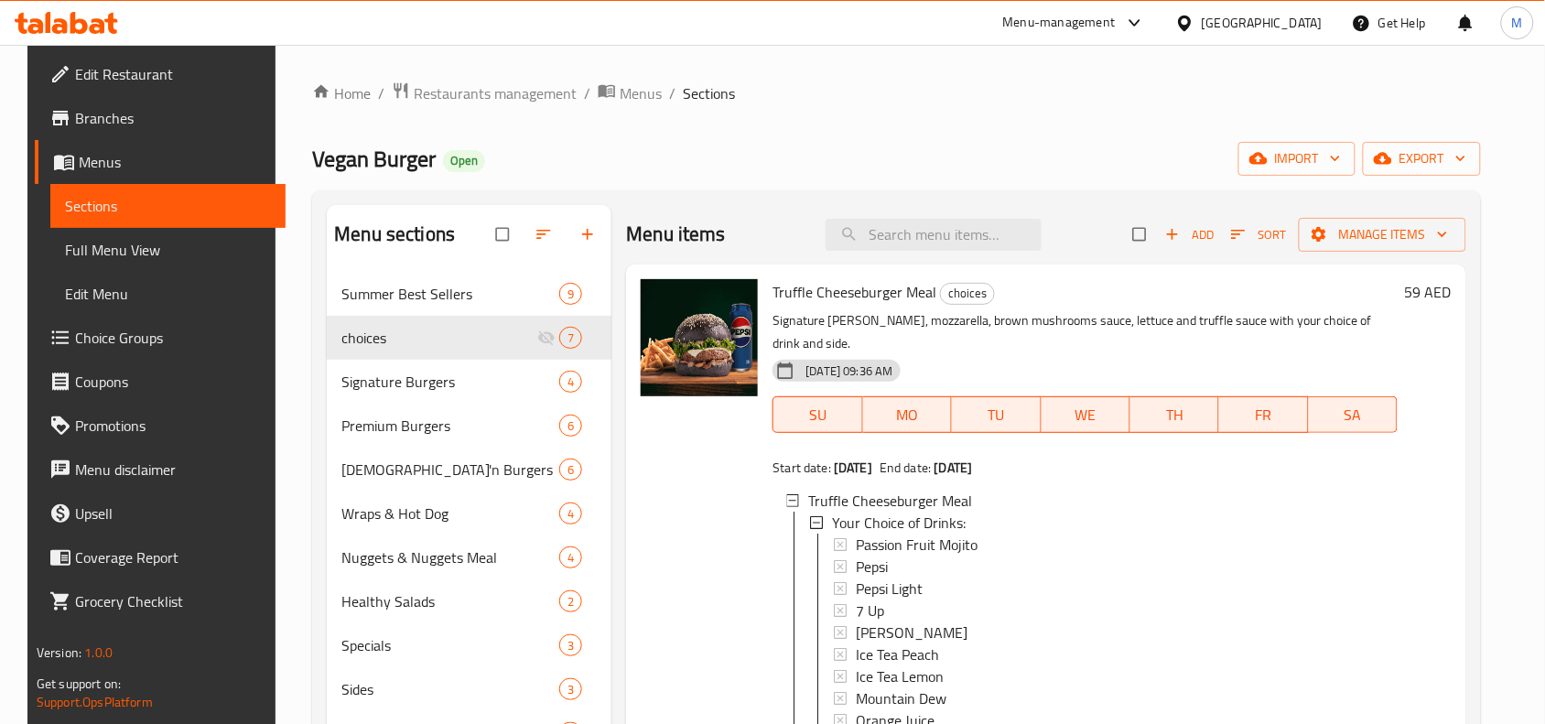
click at [103, 259] on span "Full Menu View" at bounding box center [168, 250] width 206 height 22
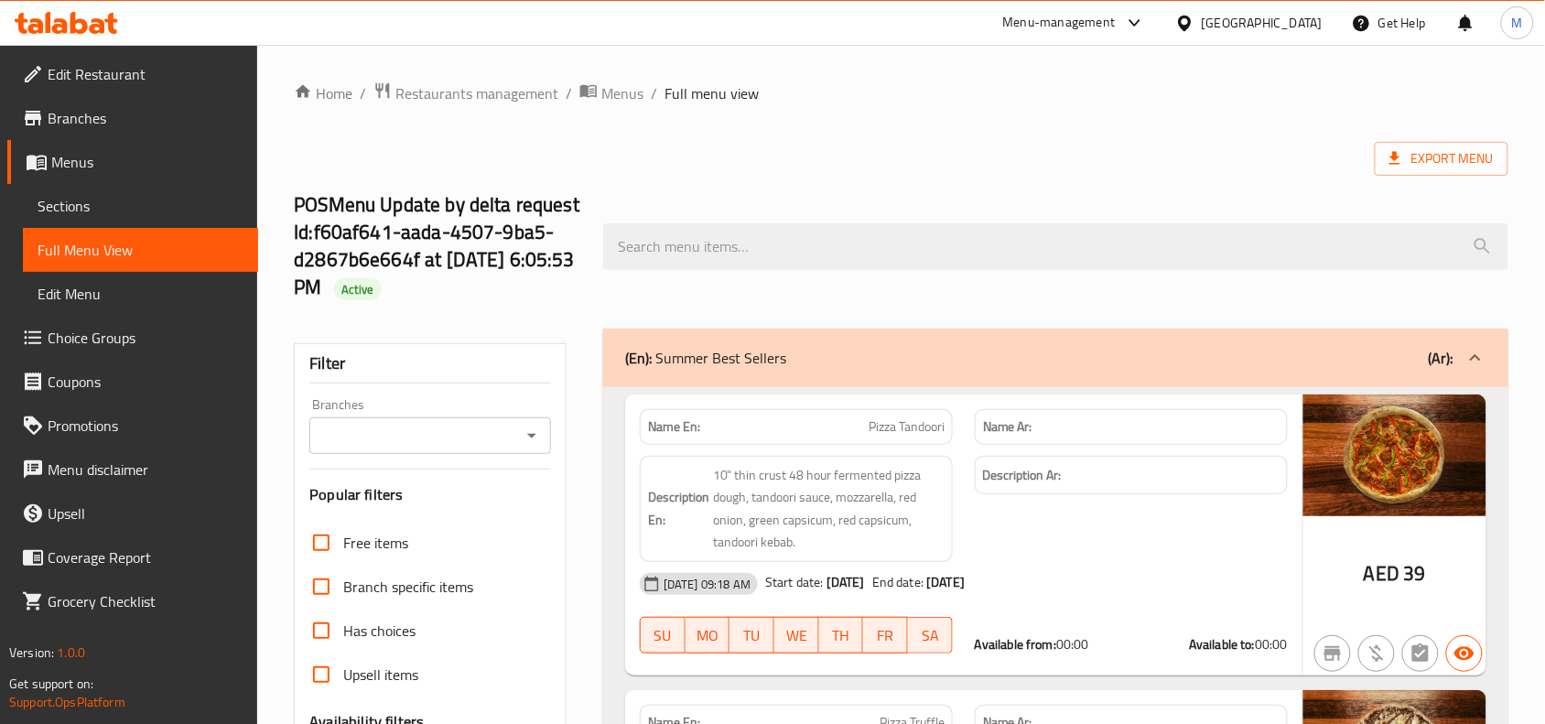
click at [514, 432] on input "Branches" at bounding box center [415, 436] width 200 height 26
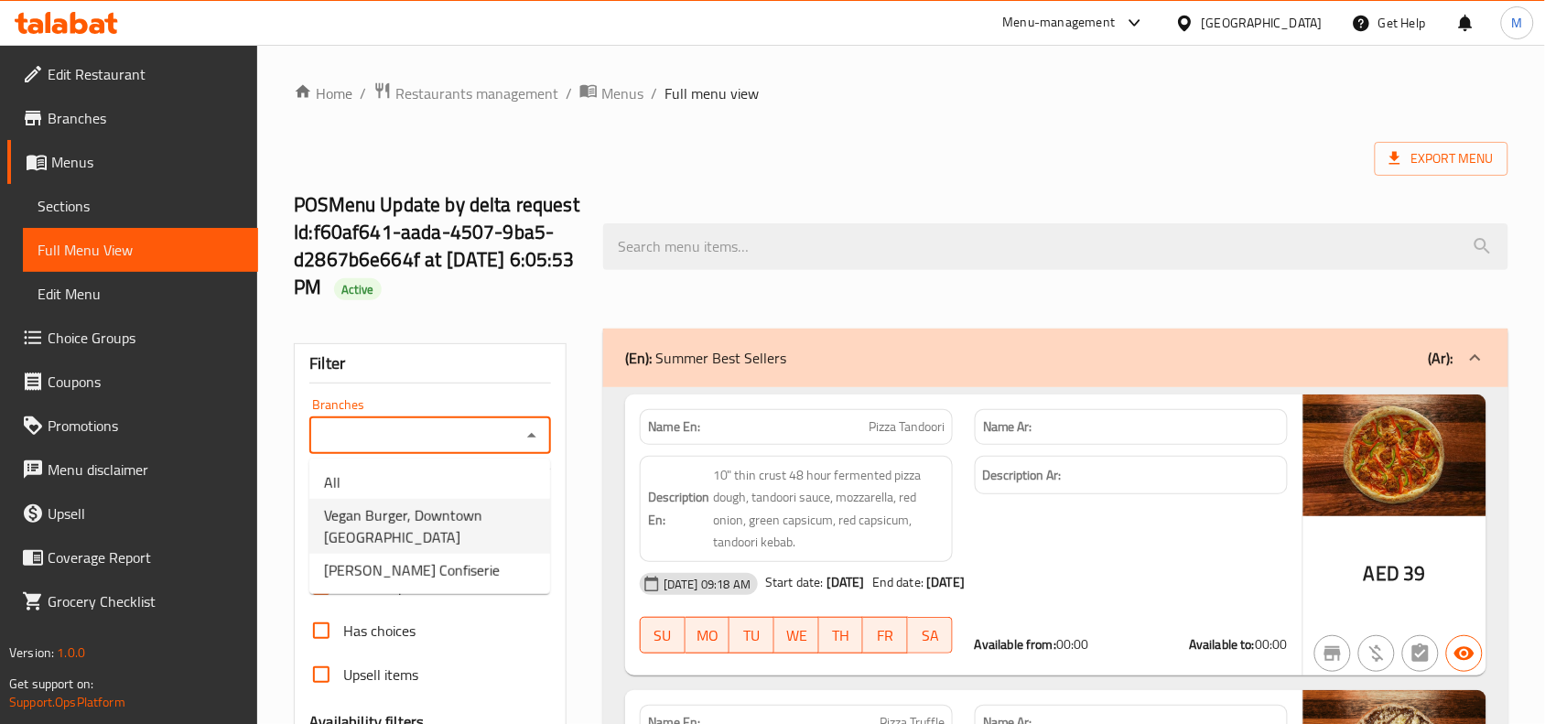
click at [456, 520] on span "Vegan Burger, Downtown Burj Khalifa" at bounding box center [429, 526] width 211 height 44
type input "Vegan Burger, Downtown Burj Khalifa"
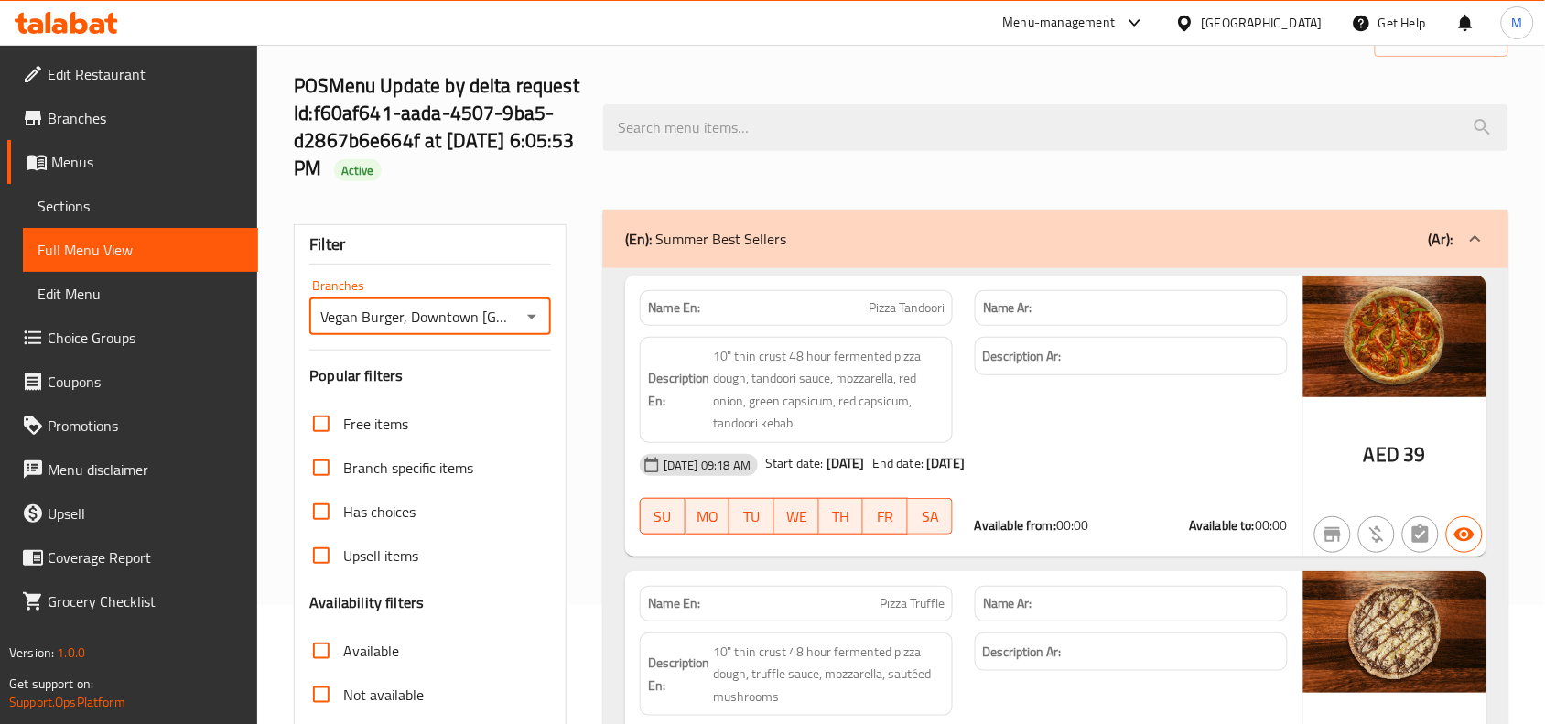
scroll to position [343, 0]
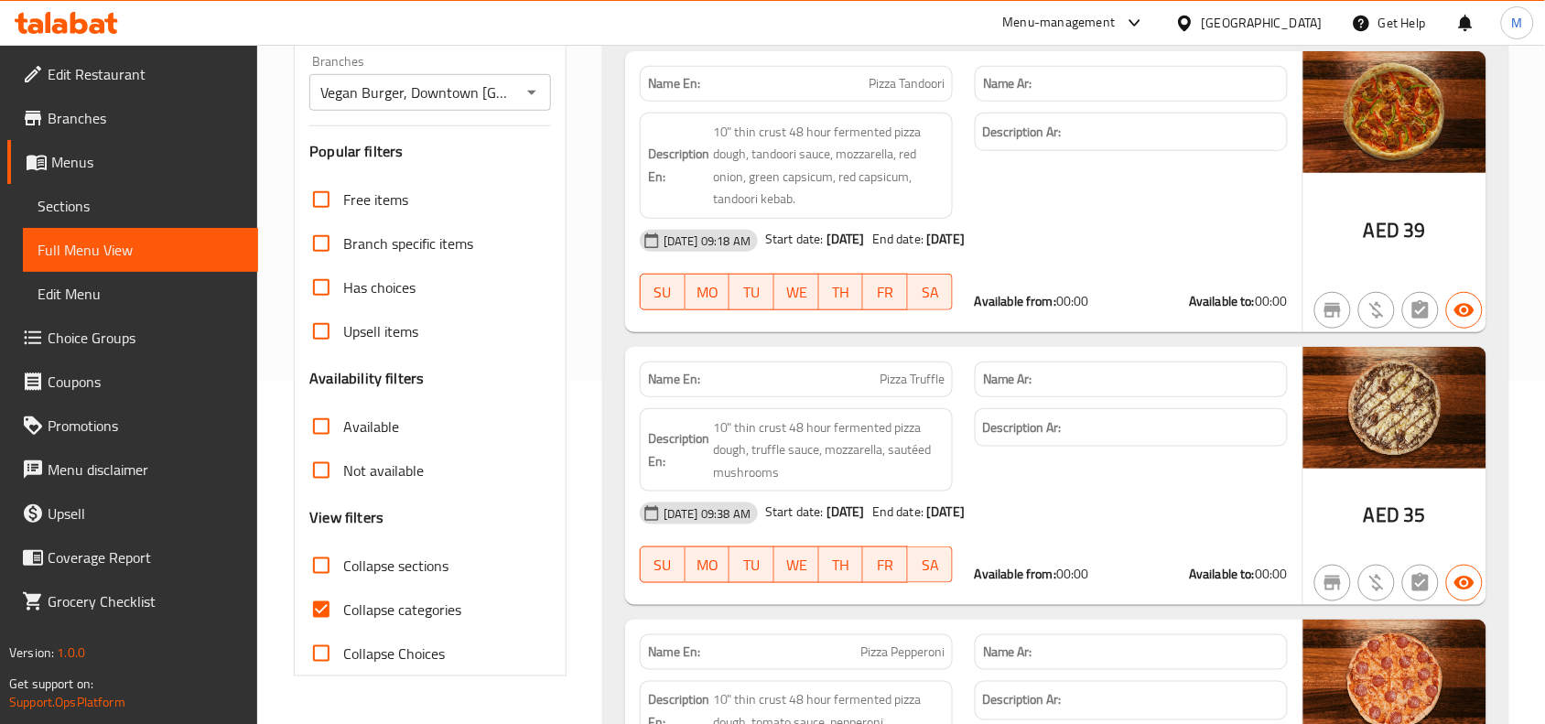
click at [375, 565] on span "Collapse sections" at bounding box center [395, 566] width 105 height 22
click at [343, 565] on input "Collapse sections" at bounding box center [321, 566] width 44 height 44
checkbox input "true"
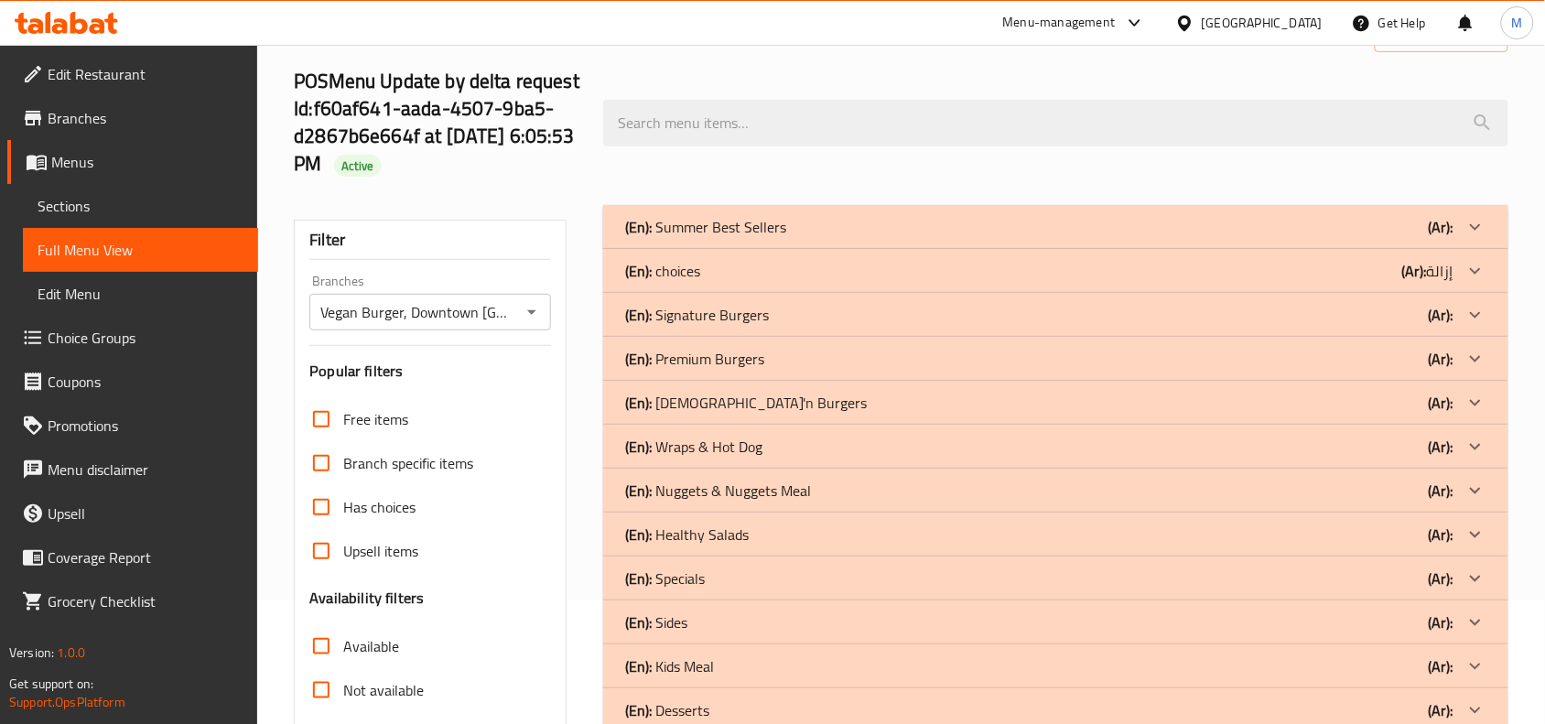
scroll to position [114, 0]
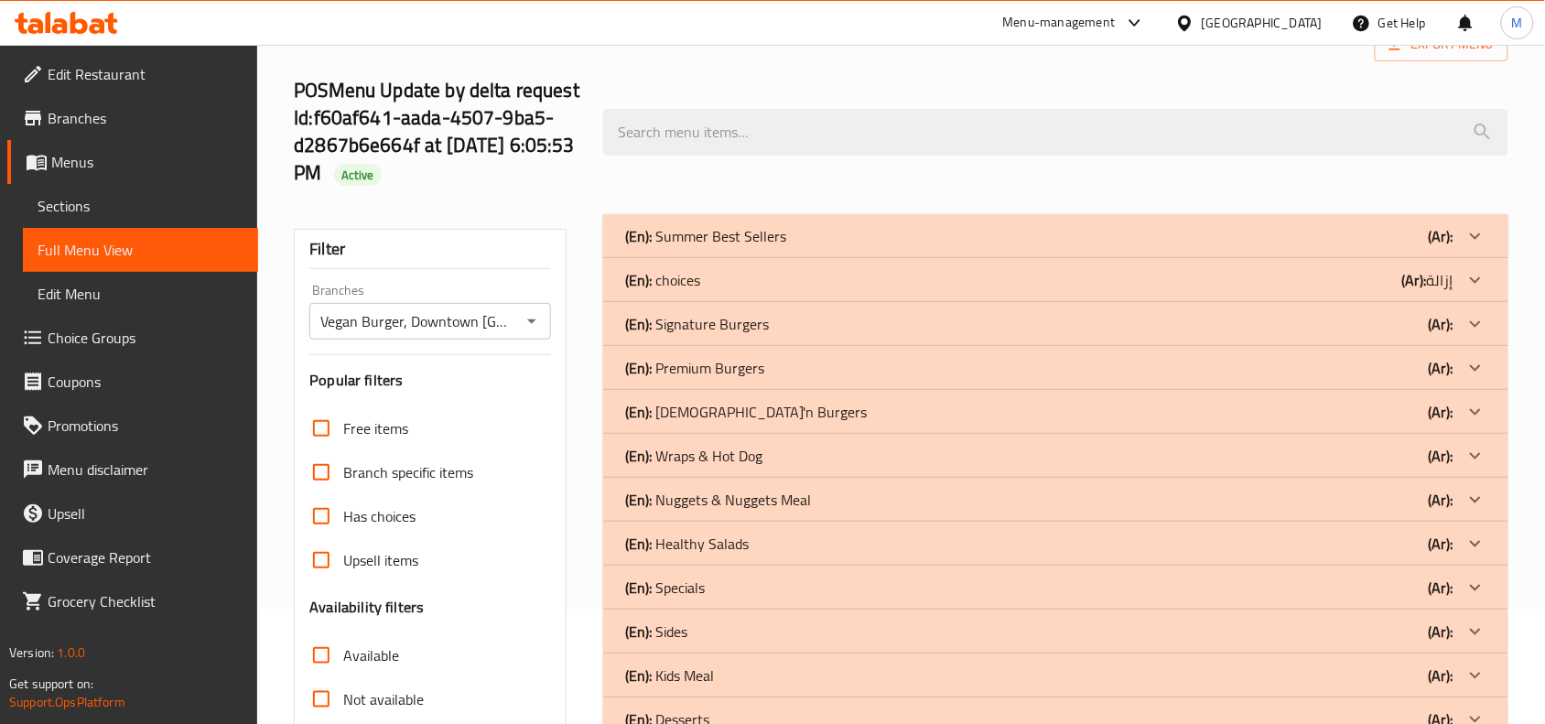
click at [1416, 268] on b "(Ar):" at bounding box center [1414, 279] width 25 height 27
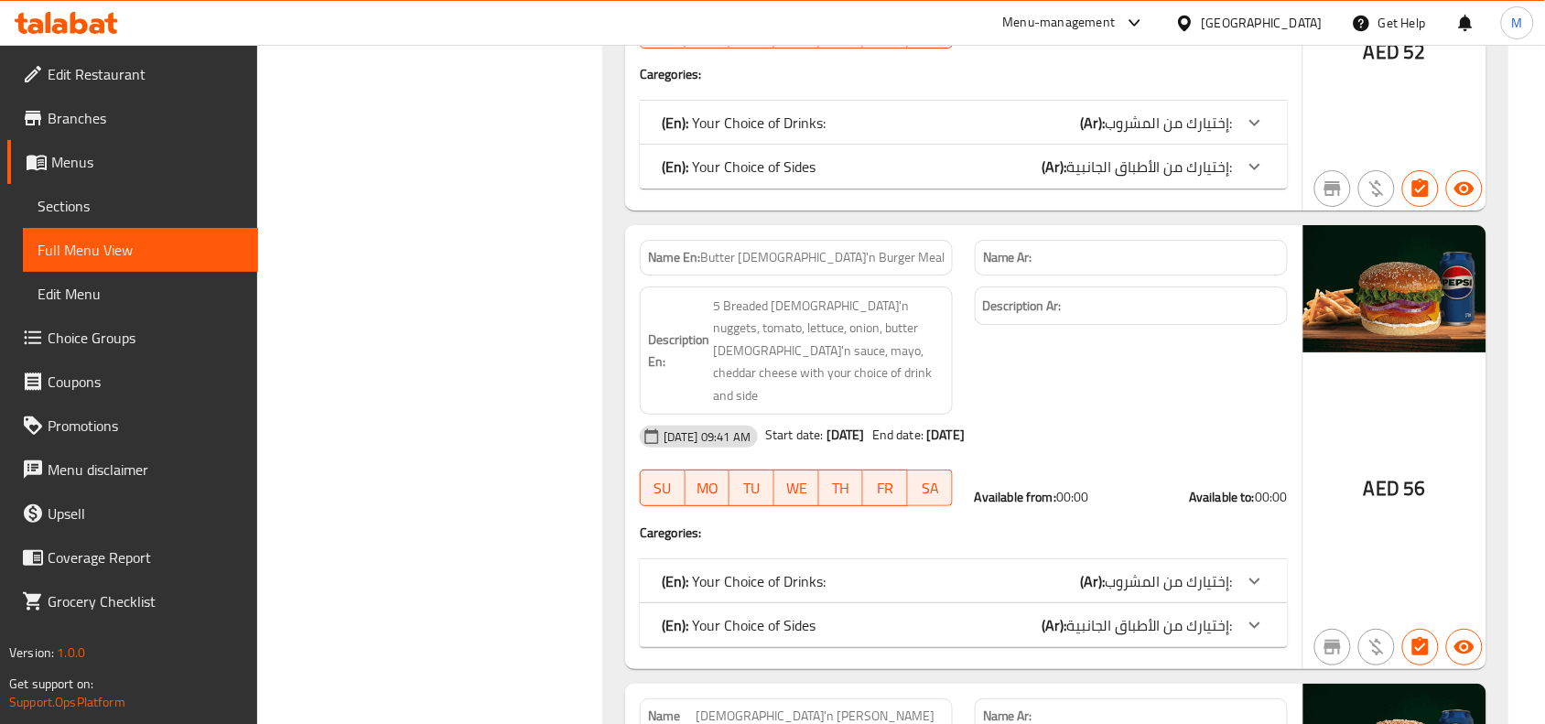
scroll to position [1945, 0]
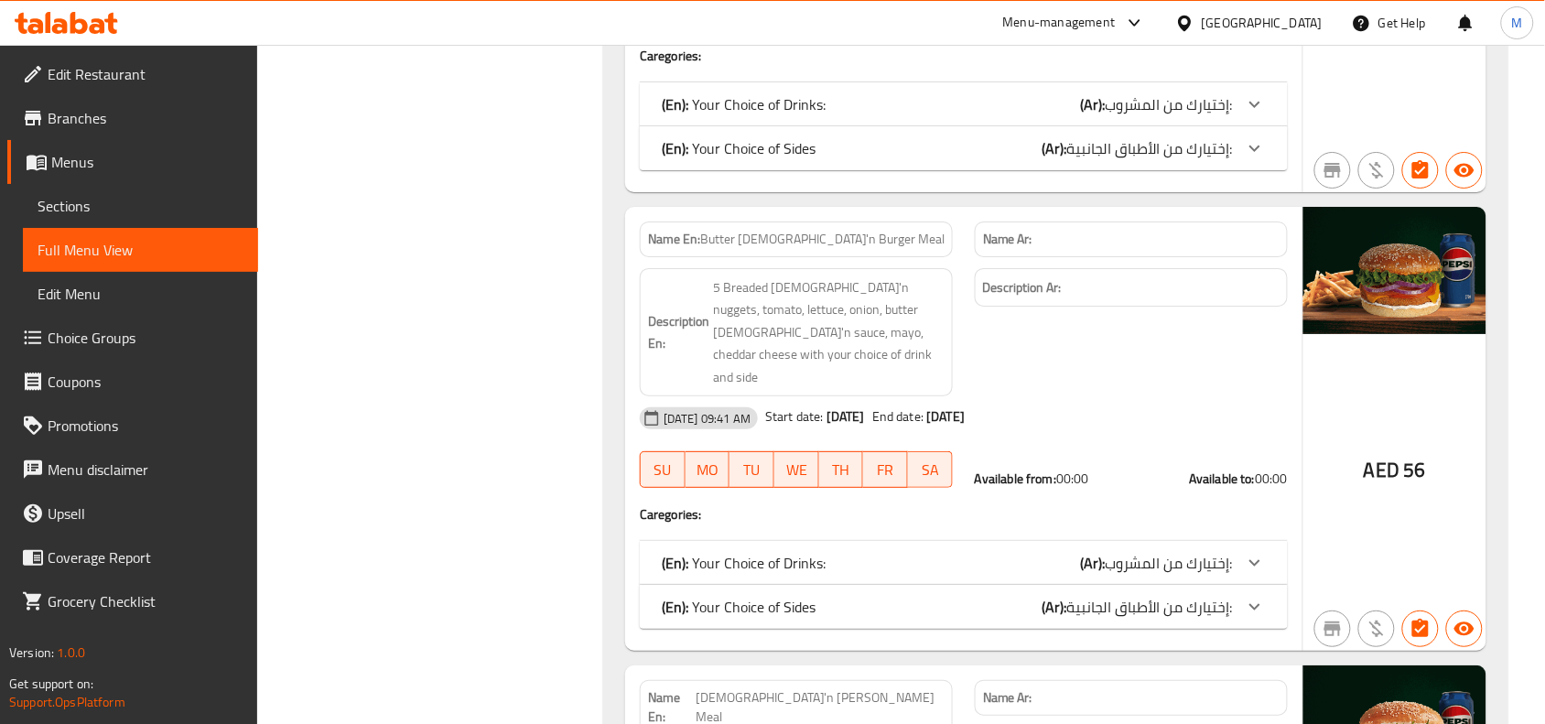
click at [1263, 596] on icon at bounding box center [1255, 607] width 22 height 22
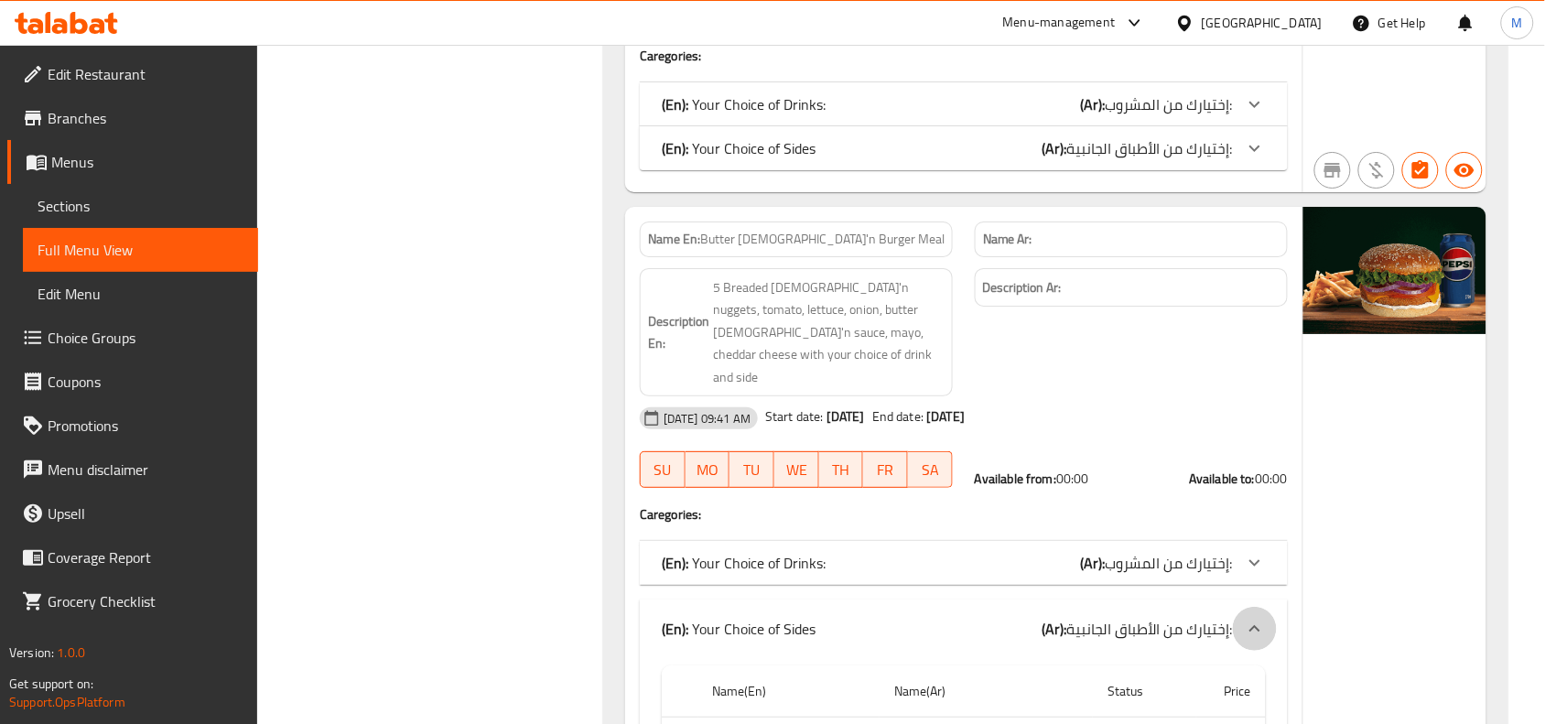
click at [1259, 618] on icon at bounding box center [1255, 629] width 22 height 22
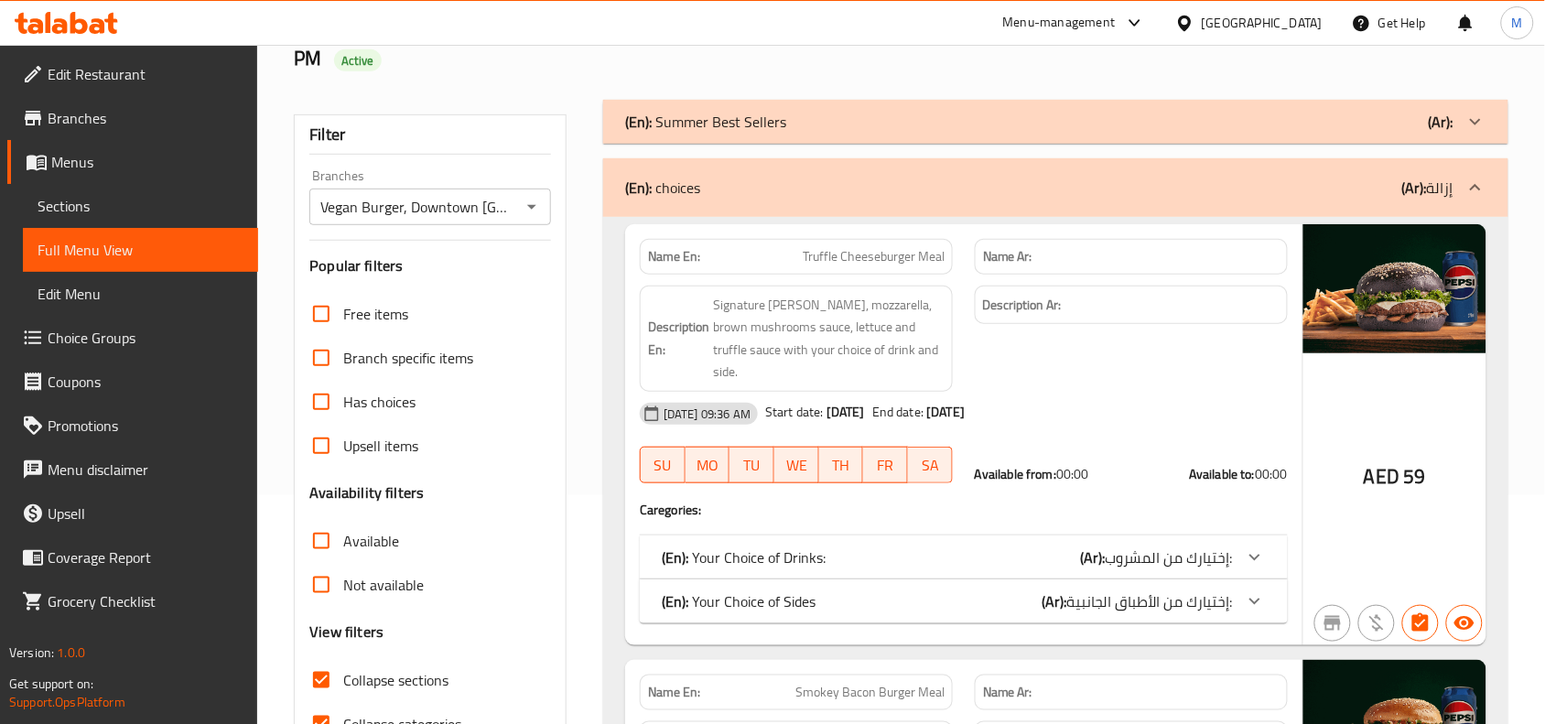
scroll to position [0, 0]
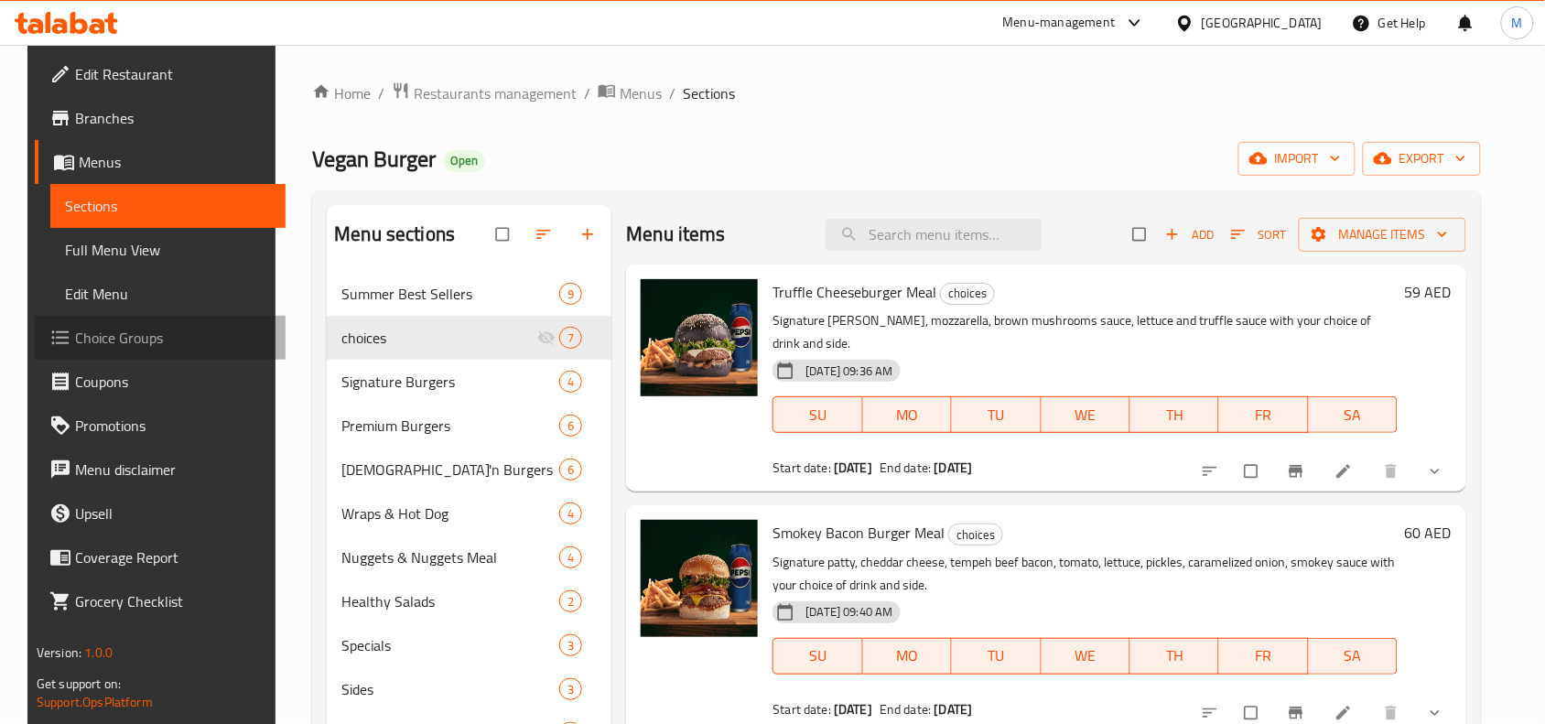
click at [121, 332] on span "Choice Groups" at bounding box center [173, 338] width 196 height 22
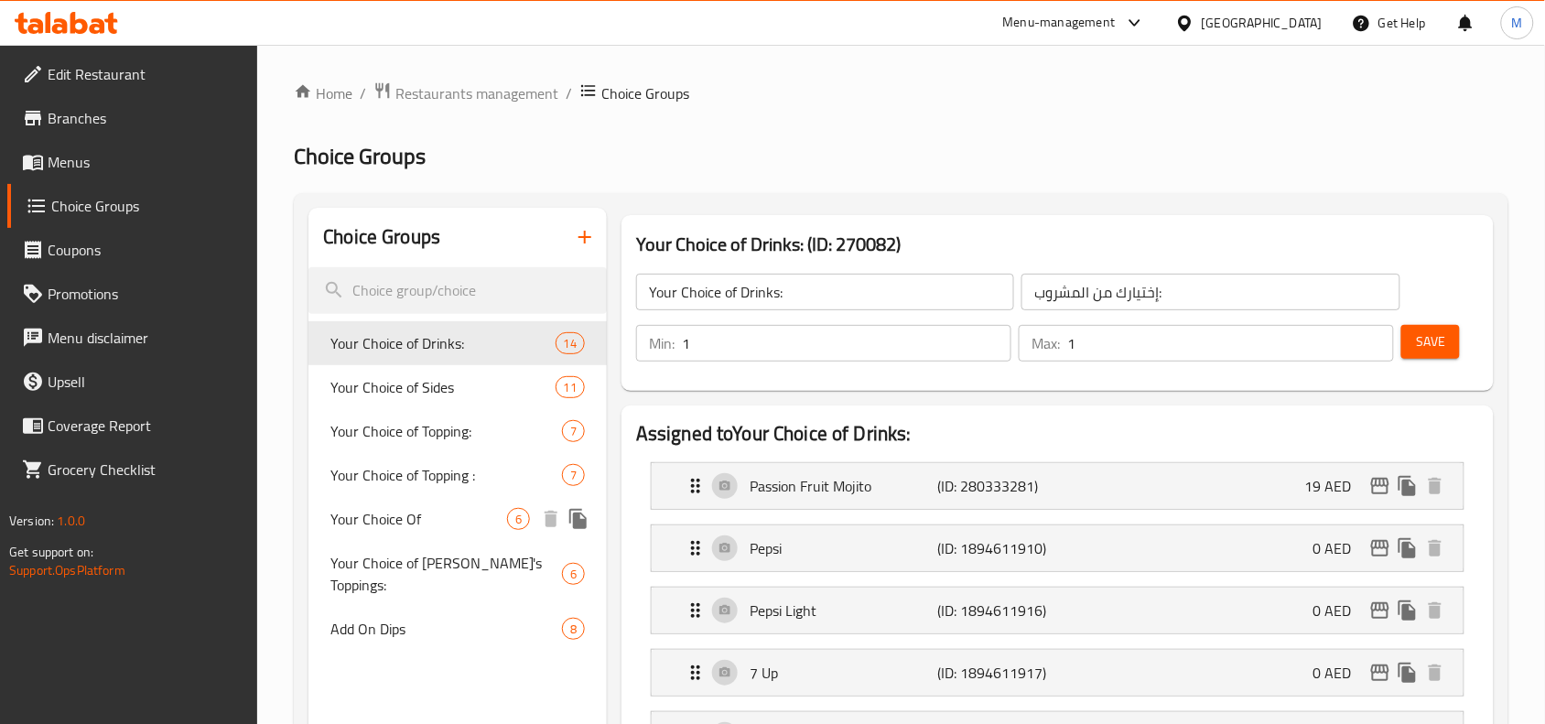
click at [373, 510] on span "Your Choice Of" at bounding box center [418, 519] width 177 height 22
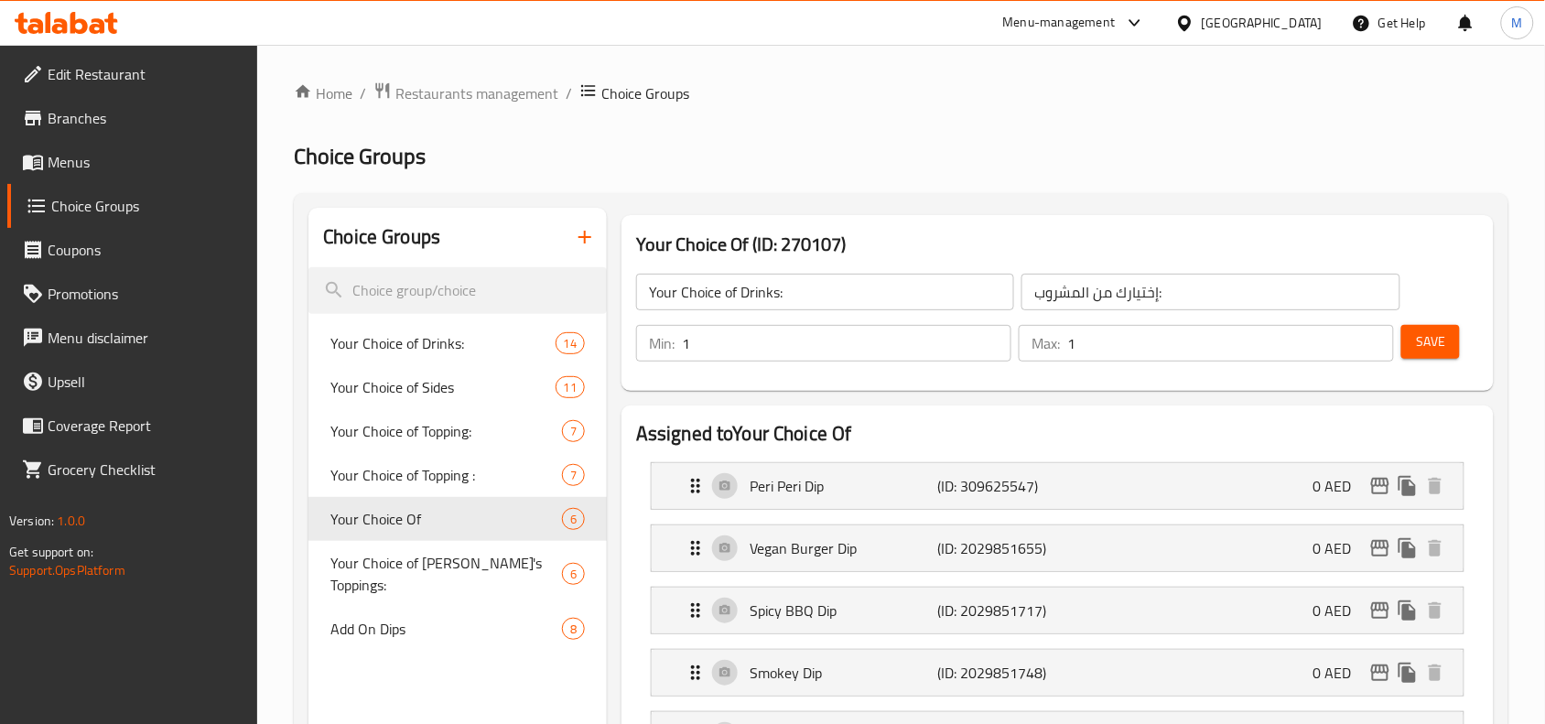
type input "Your Choice Of"
type input "اختيارك من"
click at [419, 554] on span "Your Choice of [PERSON_NAME]'s Toppings:" at bounding box center [426, 576] width 192 height 44
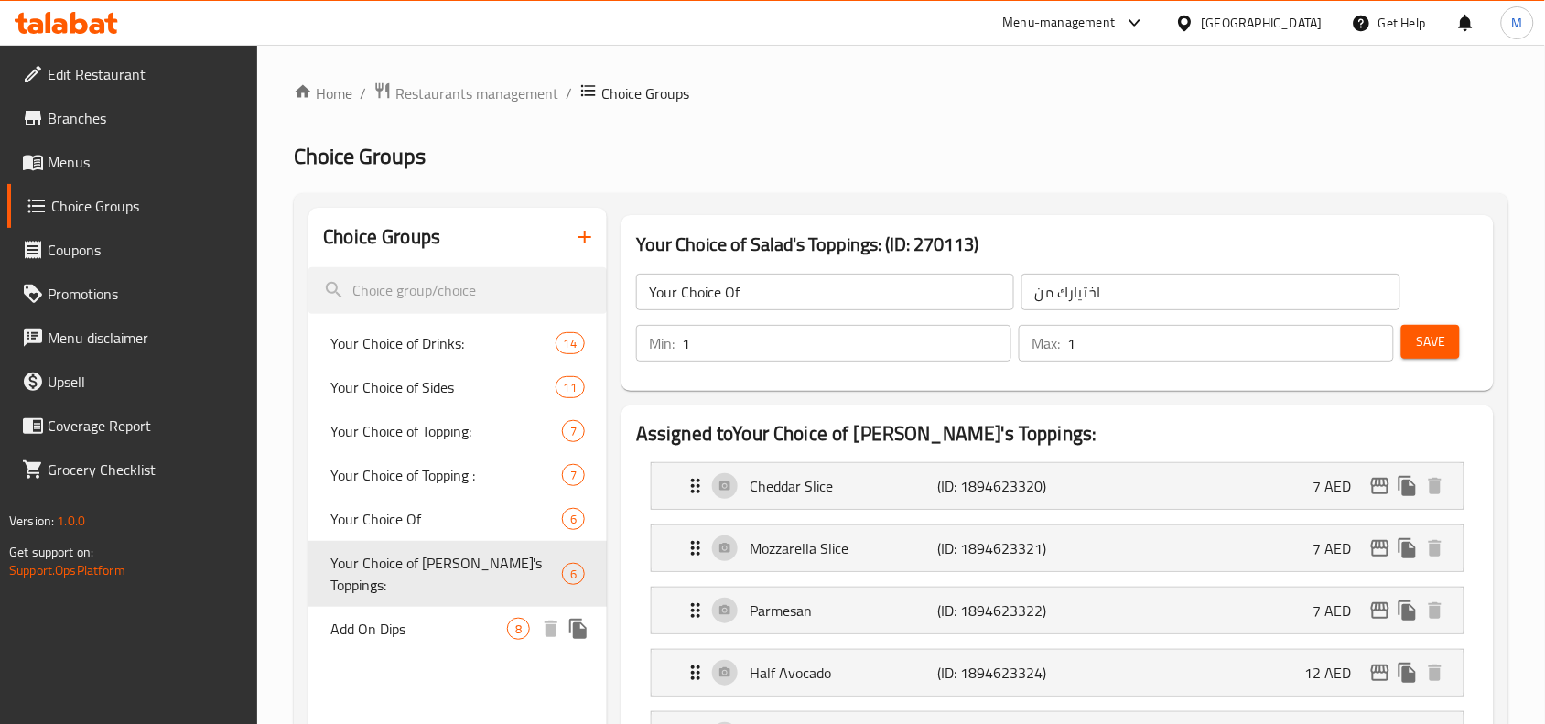
type input "Your Choice of [PERSON_NAME]'s Toppings:"
type input "إختيارك من الإضافات على السلطة"
type input "0"
type input "6"
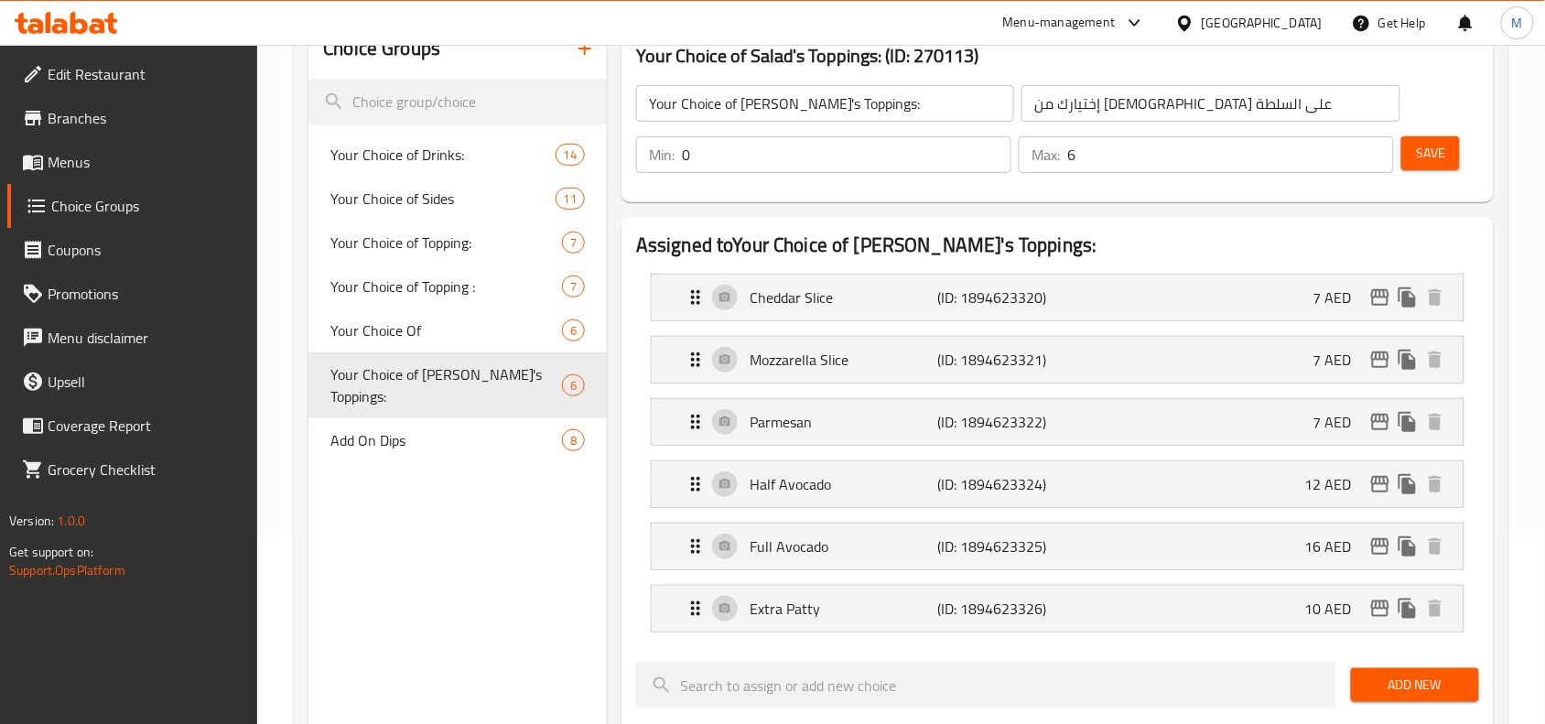
scroll to position [229, 0]
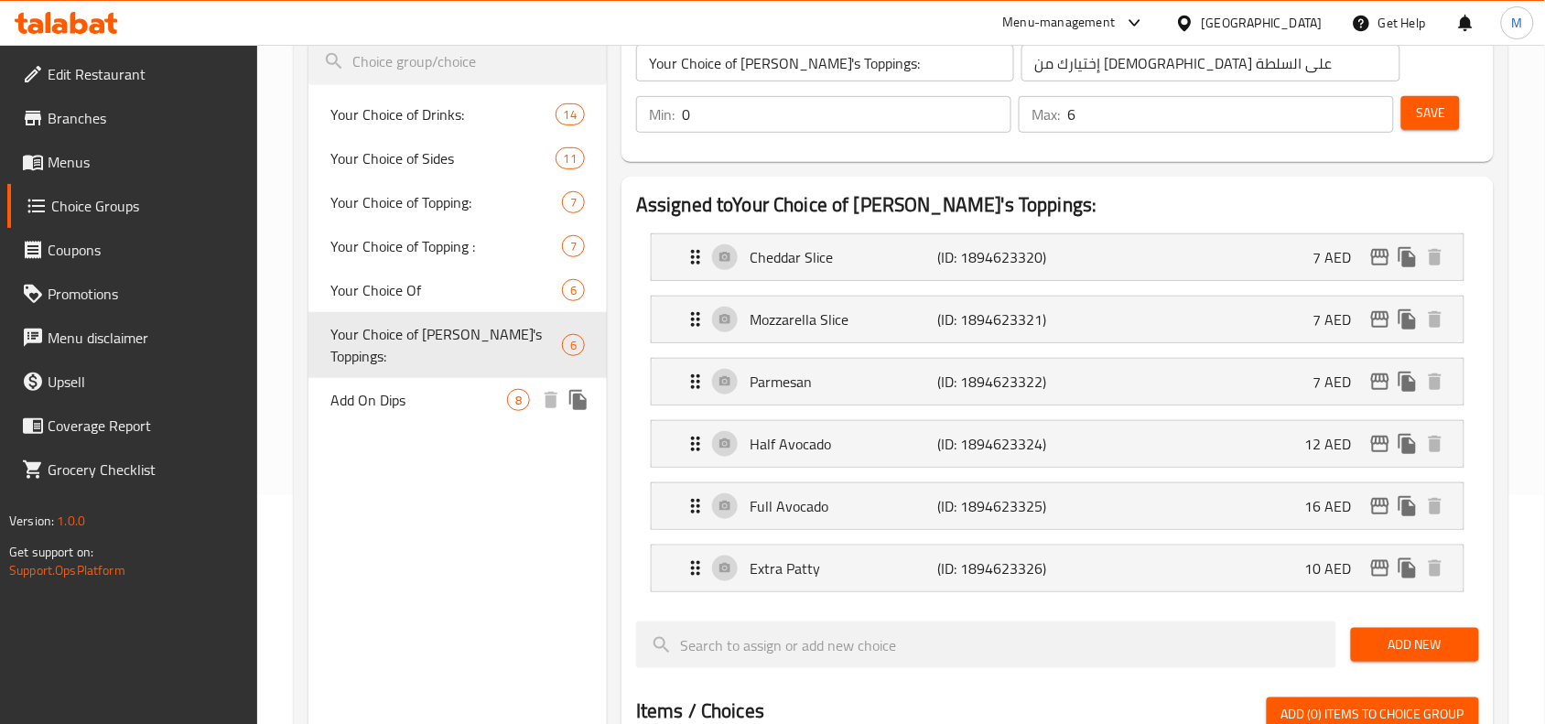
click at [380, 389] on span "Add On Dips" at bounding box center [418, 400] width 177 height 22
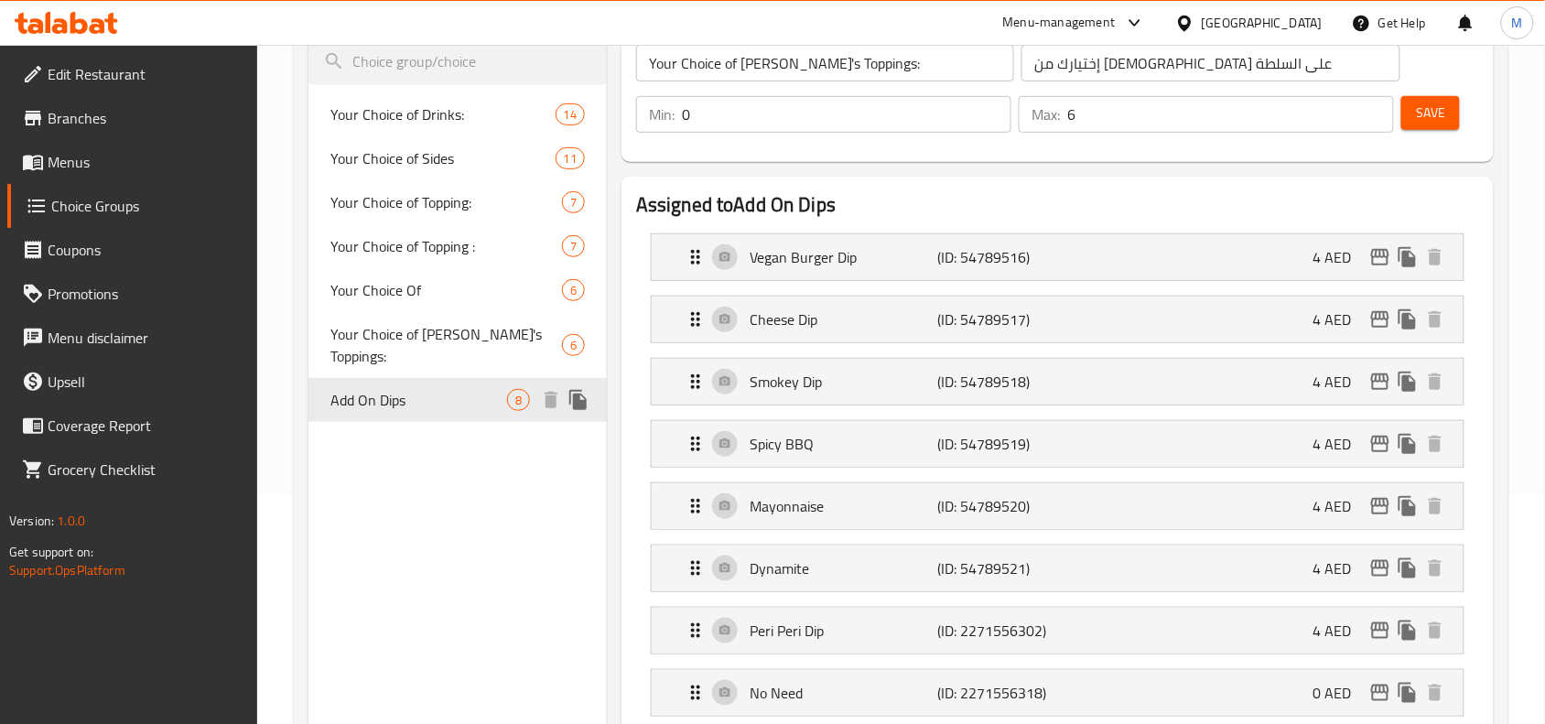
type input "Add On Dips"
type input "صلصات إضافية"
type input "1"
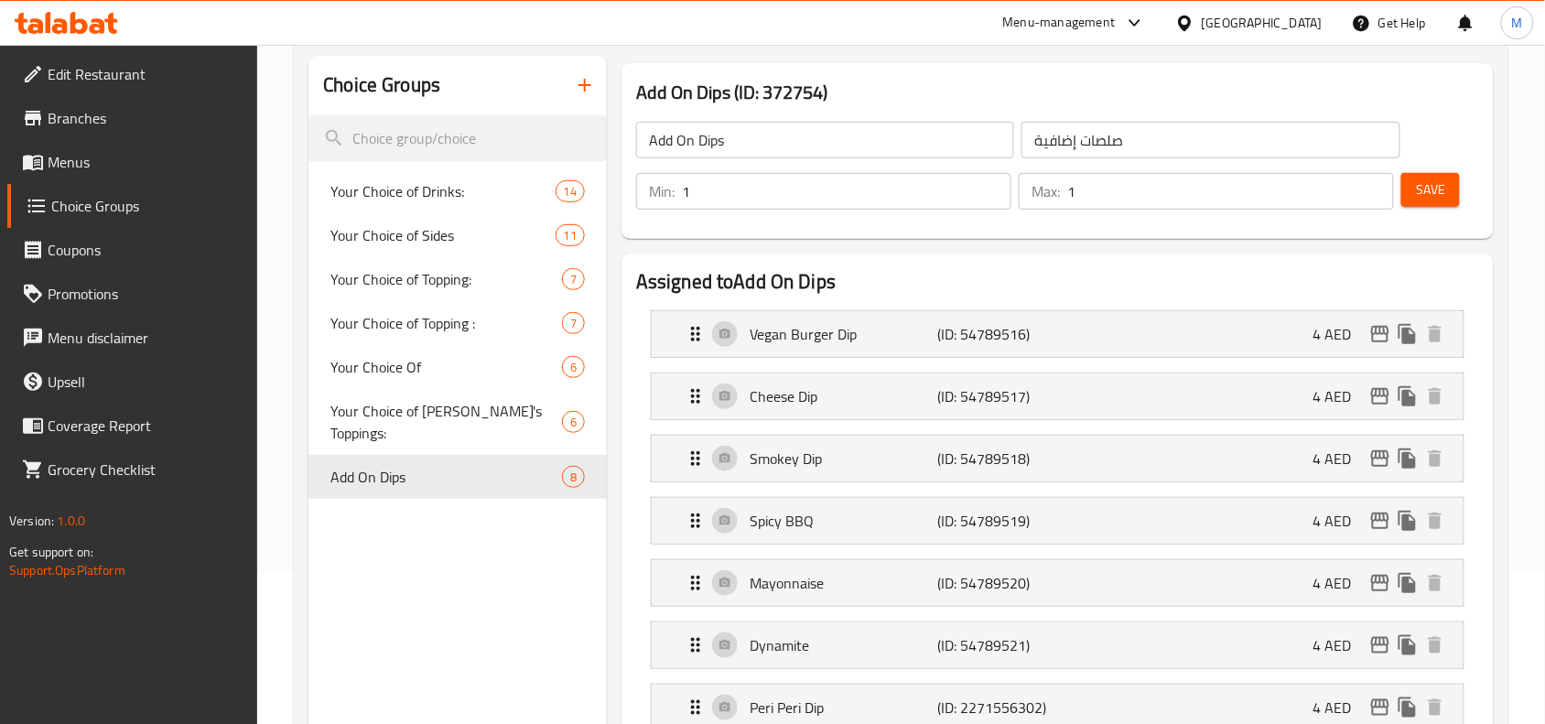
scroll to position [114, 0]
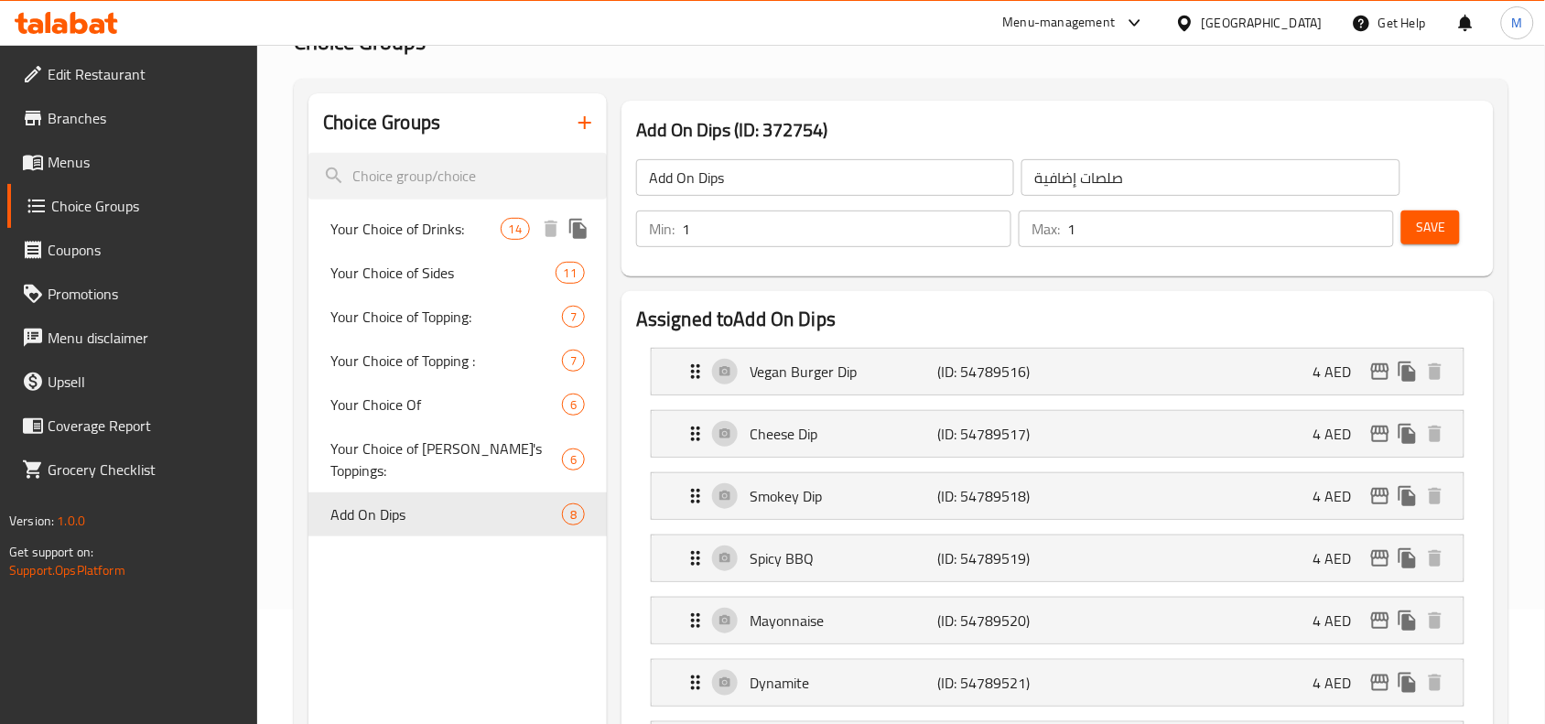
click at [422, 222] on span "Your Choice of Drinks:" at bounding box center [414, 229] width 169 height 22
click at [414, 262] on span "Your Choice of Sides" at bounding box center [442, 273] width 224 height 22
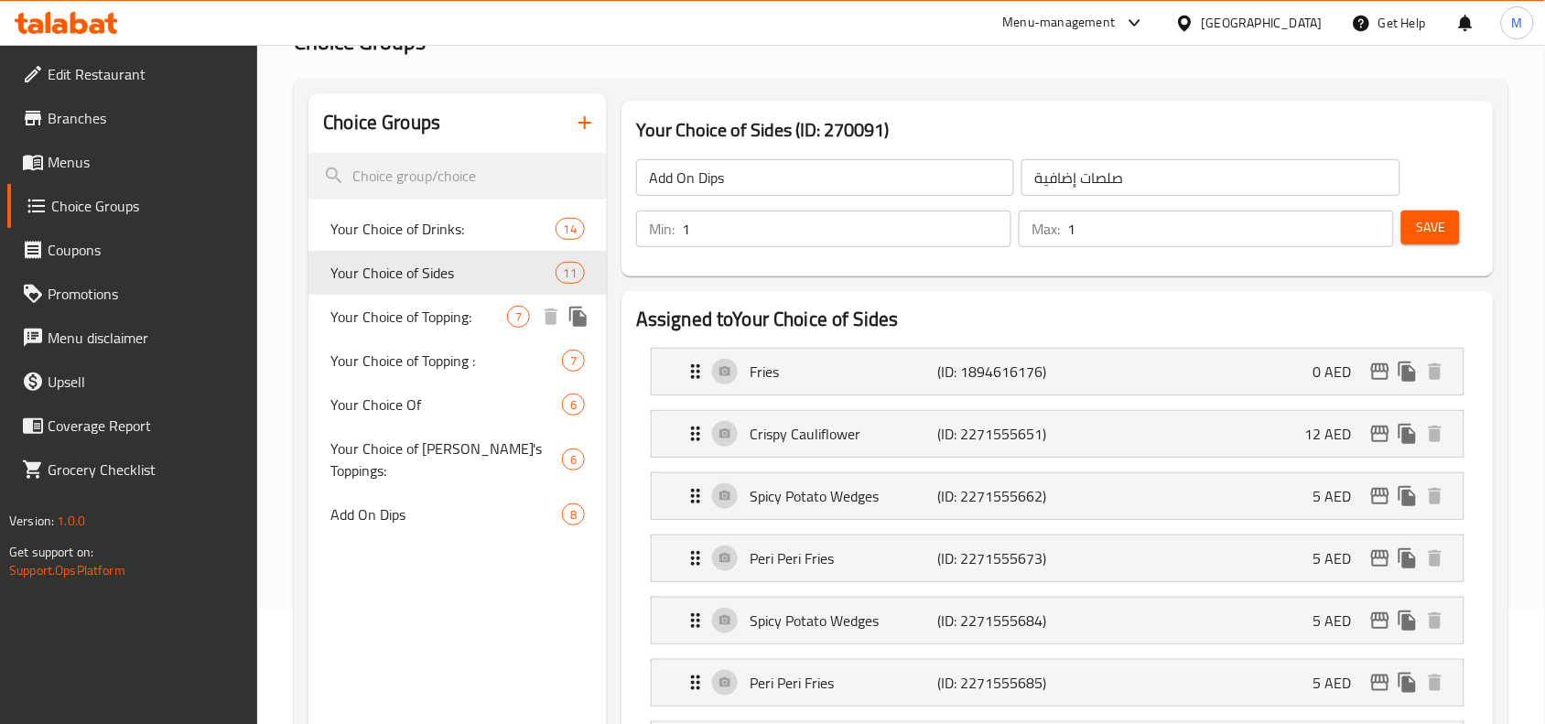
type input "Your Choice of Sides"
type input "إختيارك من الأطباق الجانبية:"
click at [423, 227] on span "Your Choice of Drinks:" at bounding box center [414, 229] width 169 height 22
type input "Your Choice of Drinks:"
type input "إختيارك من المشروب:"
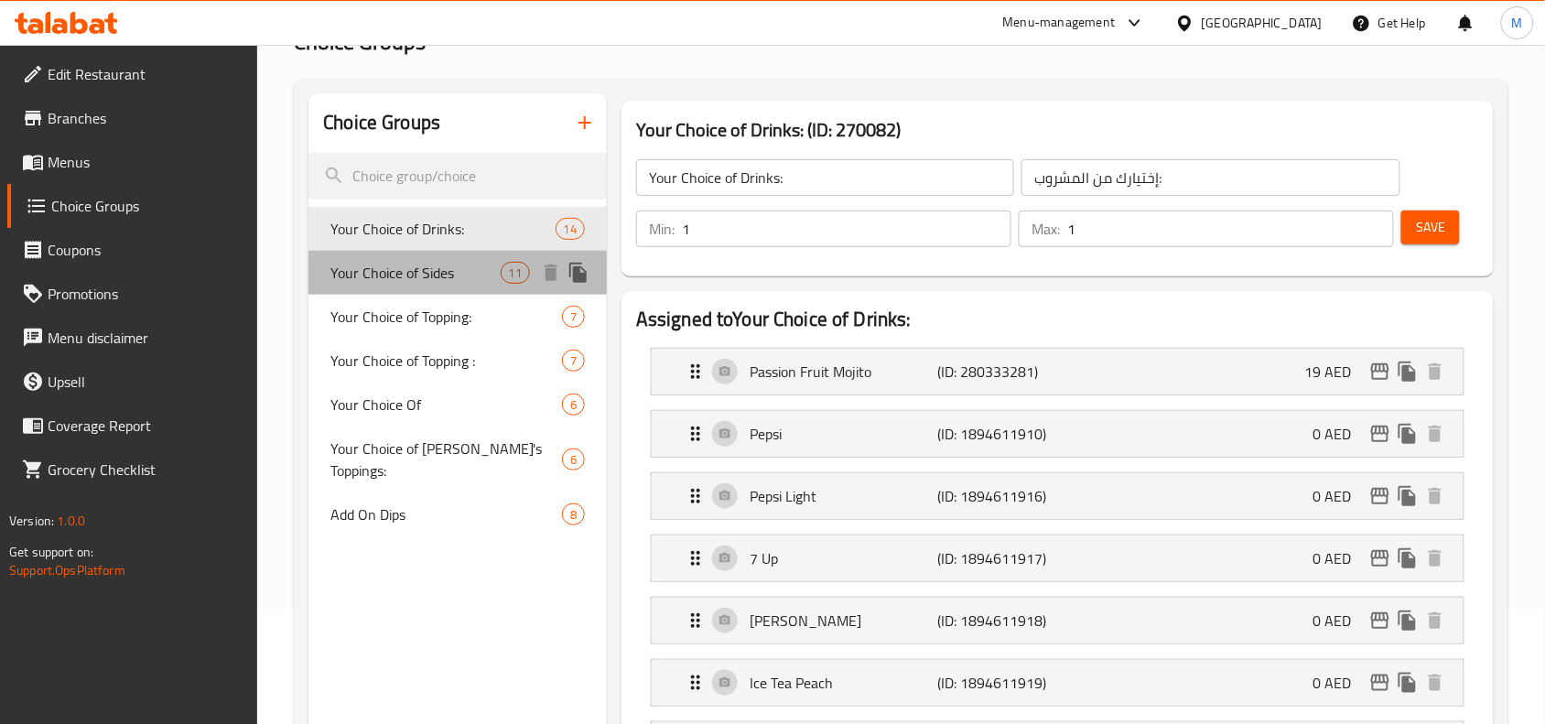
click at [437, 279] on span "Your Choice of Sides" at bounding box center [414, 273] width 169 height 22
type input "Your Choice of Sides"
type input "إختيارك من الأطباق الجانبية:"
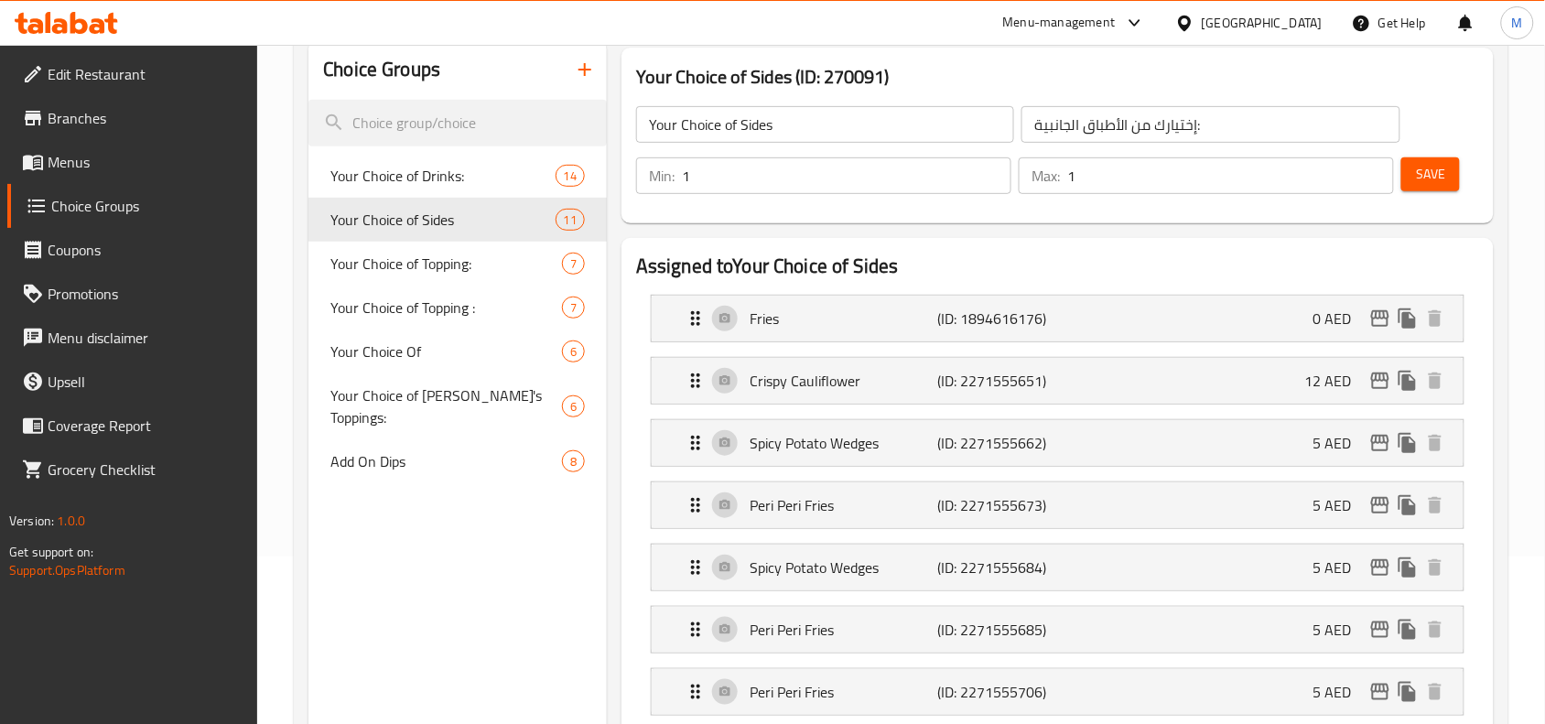
scroll to position [0, 0]
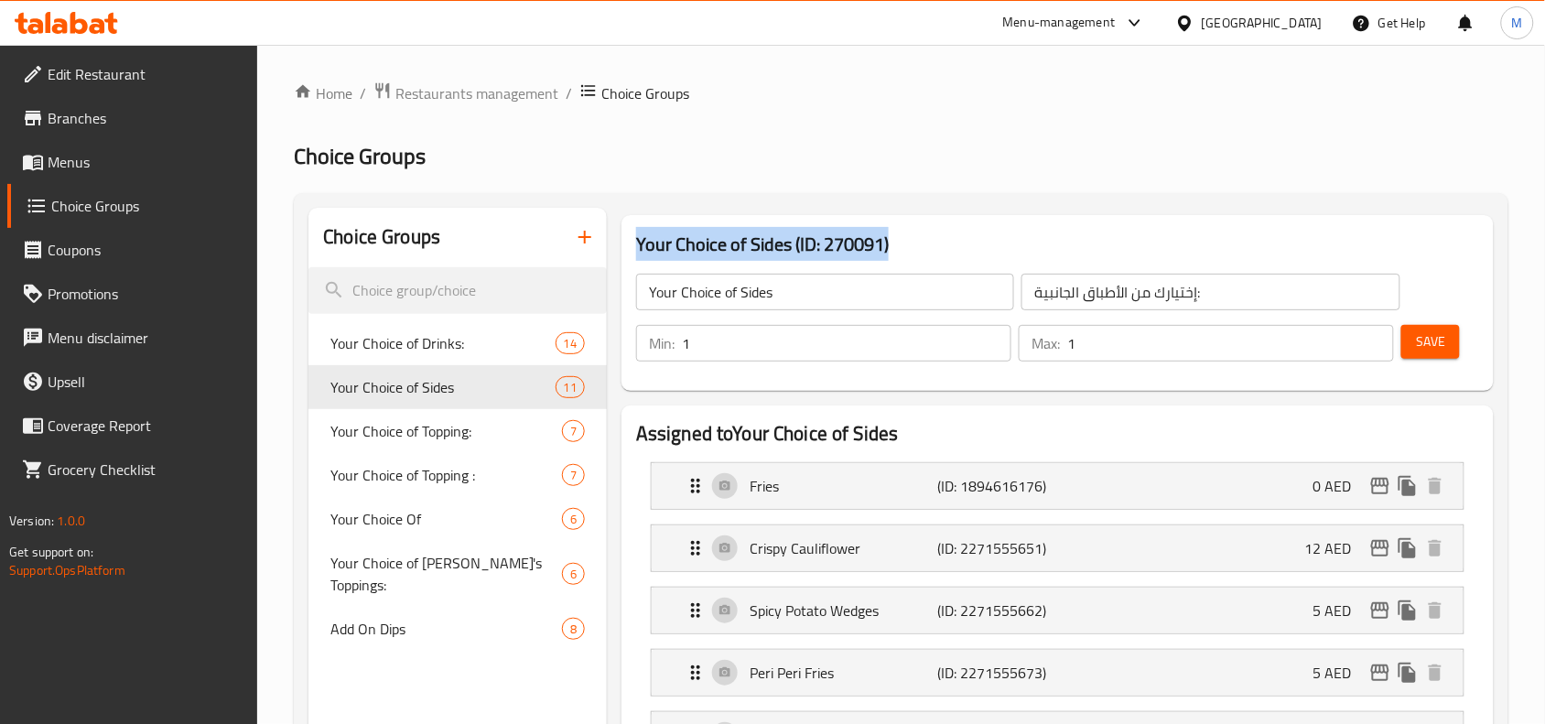
drag, startPoint x: 639, startPoint y: 241, endPoint x: 916, endPoint y: 240, distance: 277.3
click at [916, 240] on h3 "Your Choice of Sides (ID: 270091)" at bounding box center [1057, 244] width 843 height 29
copy h3 "Your Choice of Sides (ID: 270091)"
click at [810, 101] on ol "Home / Restaurants management / Choice Groups" at bounding box center [901, 93] width 1215 height 24
click at [807, 144] on h2 "Choice Groups" at bounding box center [901, 156] width 1215 height 29
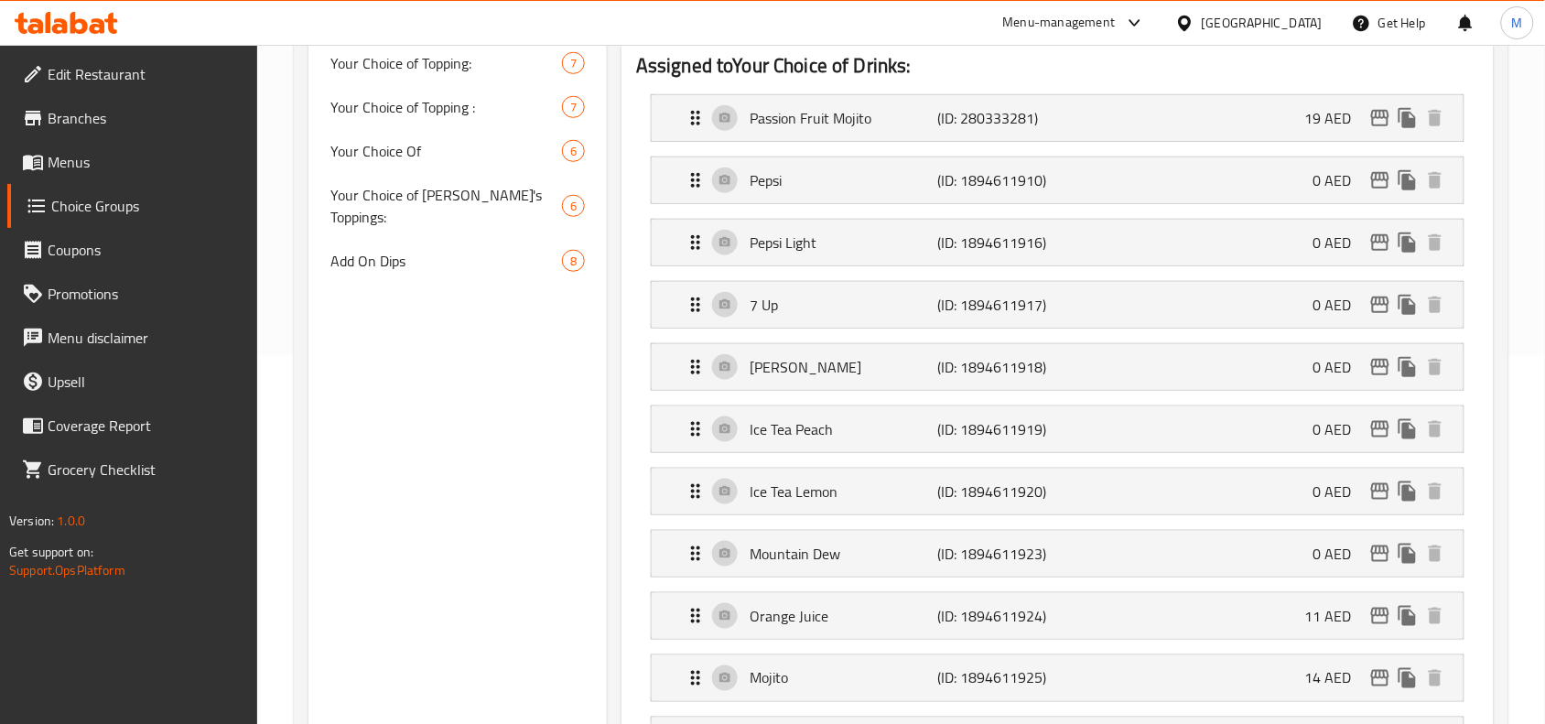
scroll to position [114, 0]
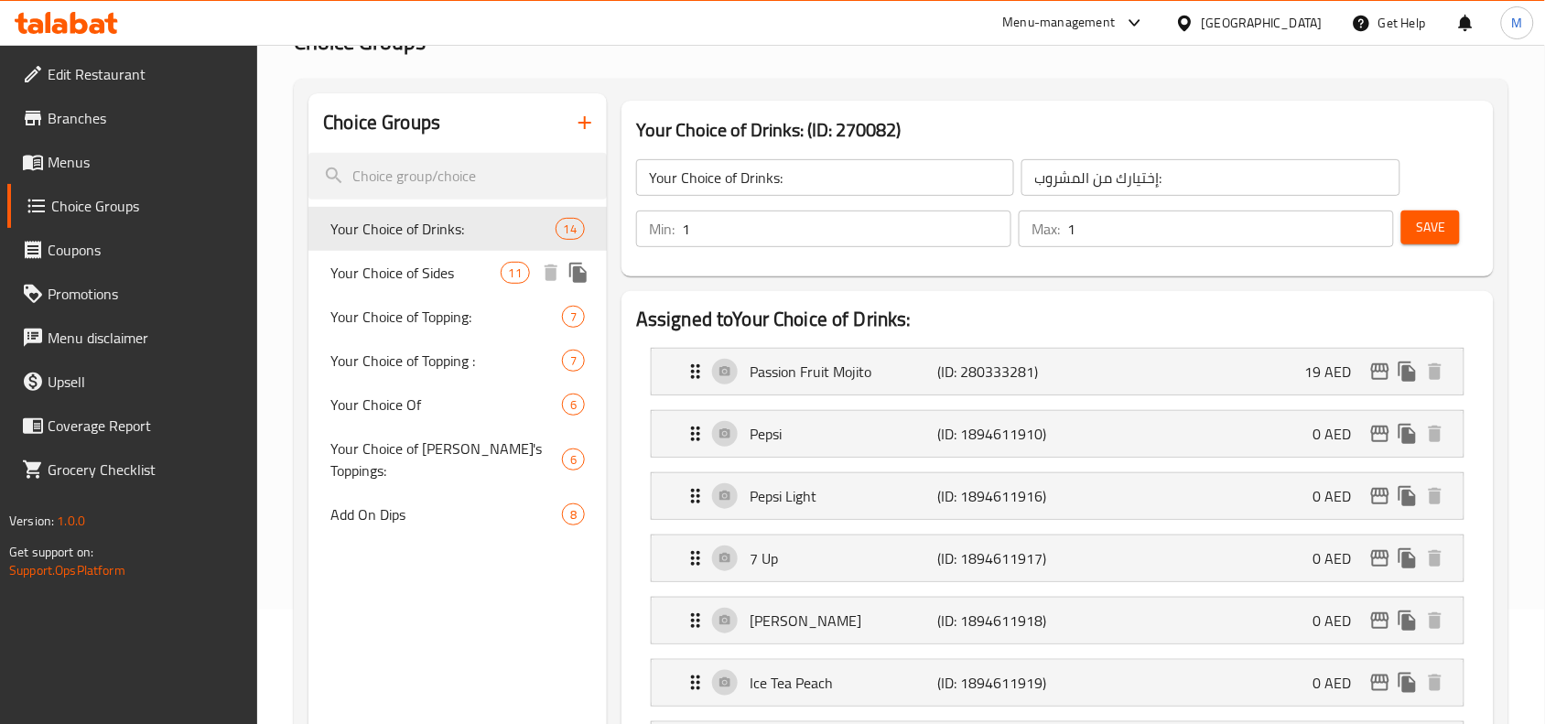
click at [404, 280] on span "Your Choice of Sides" at bounding box center [414, 273] width 169 height 22
type input "Your Choice of Sides"
type input "إختيارك من الأطباق الجانبية:"
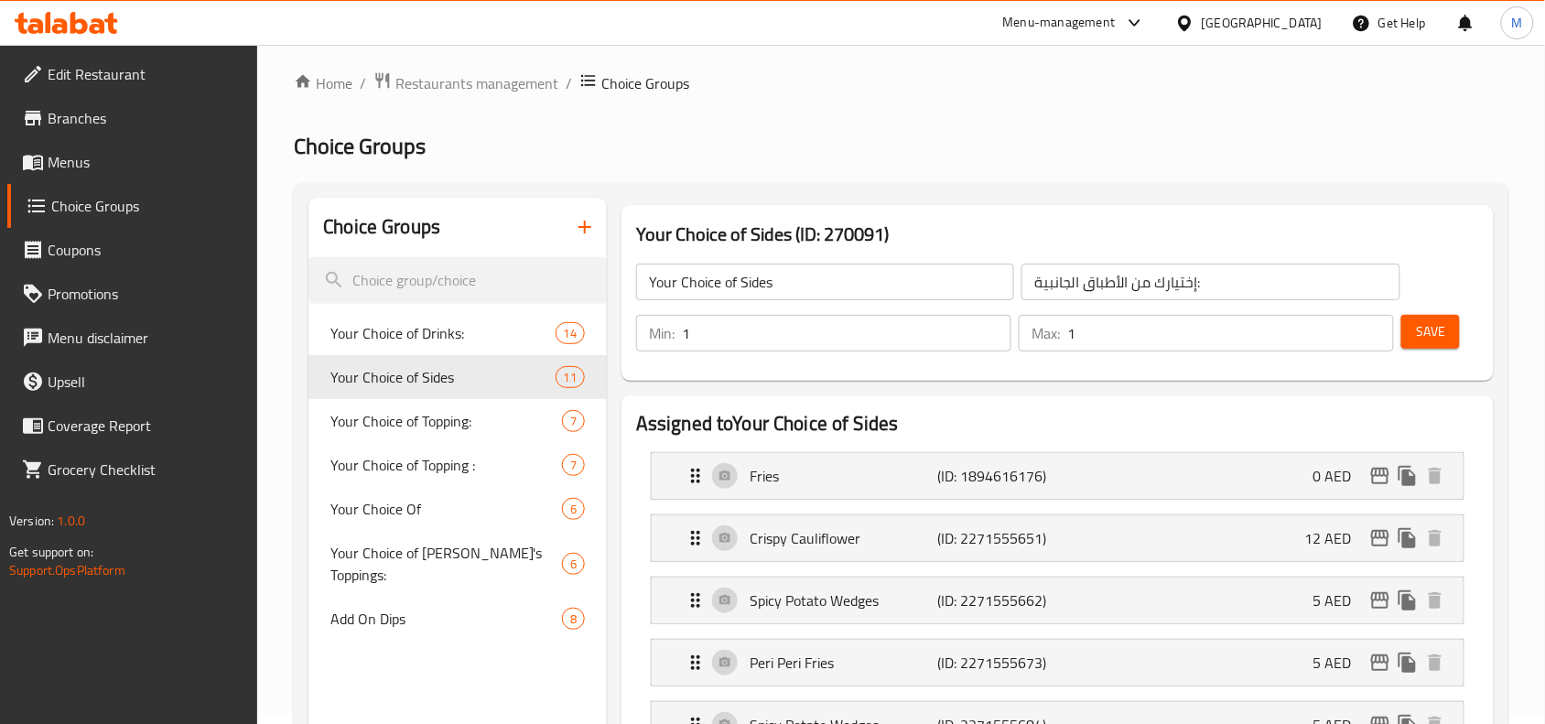
scroll to position [0, 0]
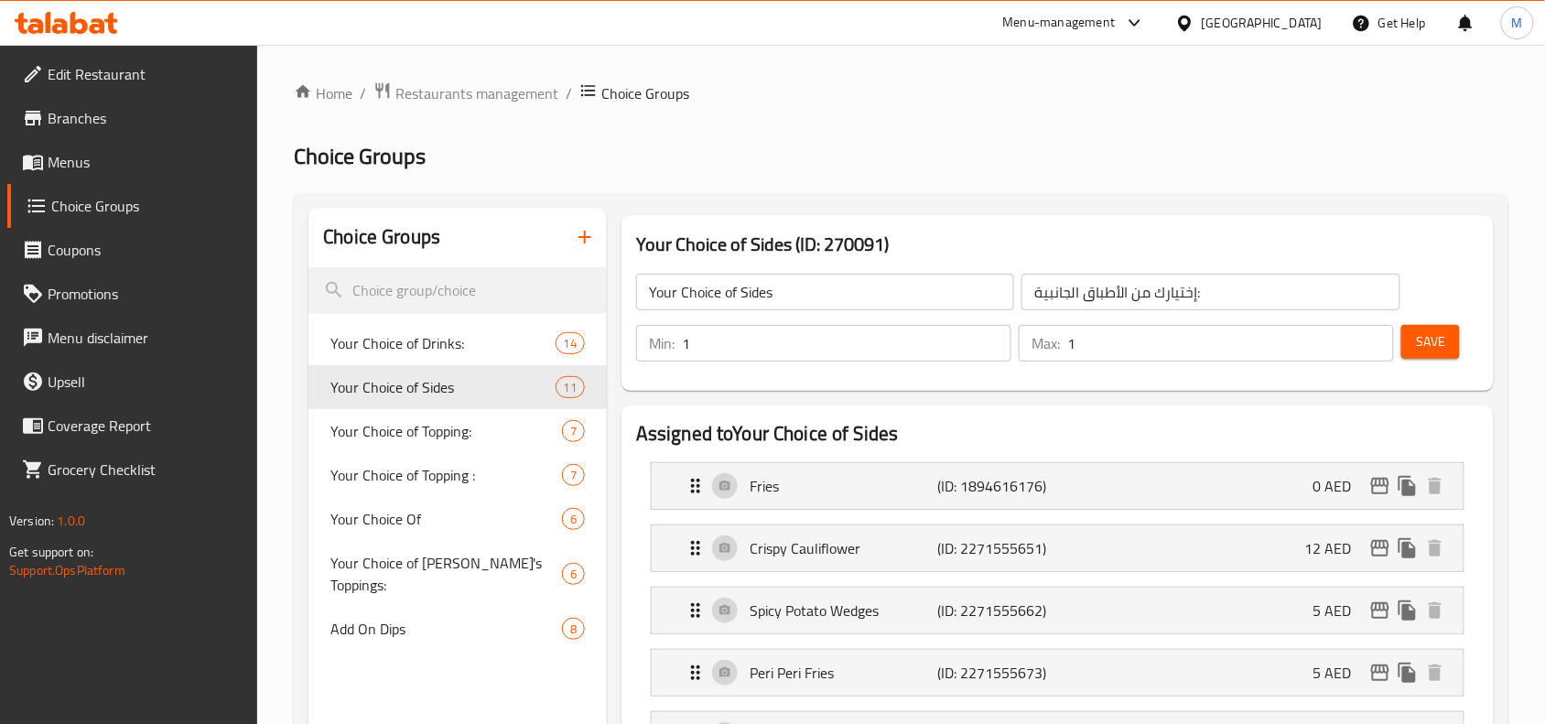
click at [711, 156] on h2 "Choice Groups" at bounding box center [901, 156] width 1215 height 29
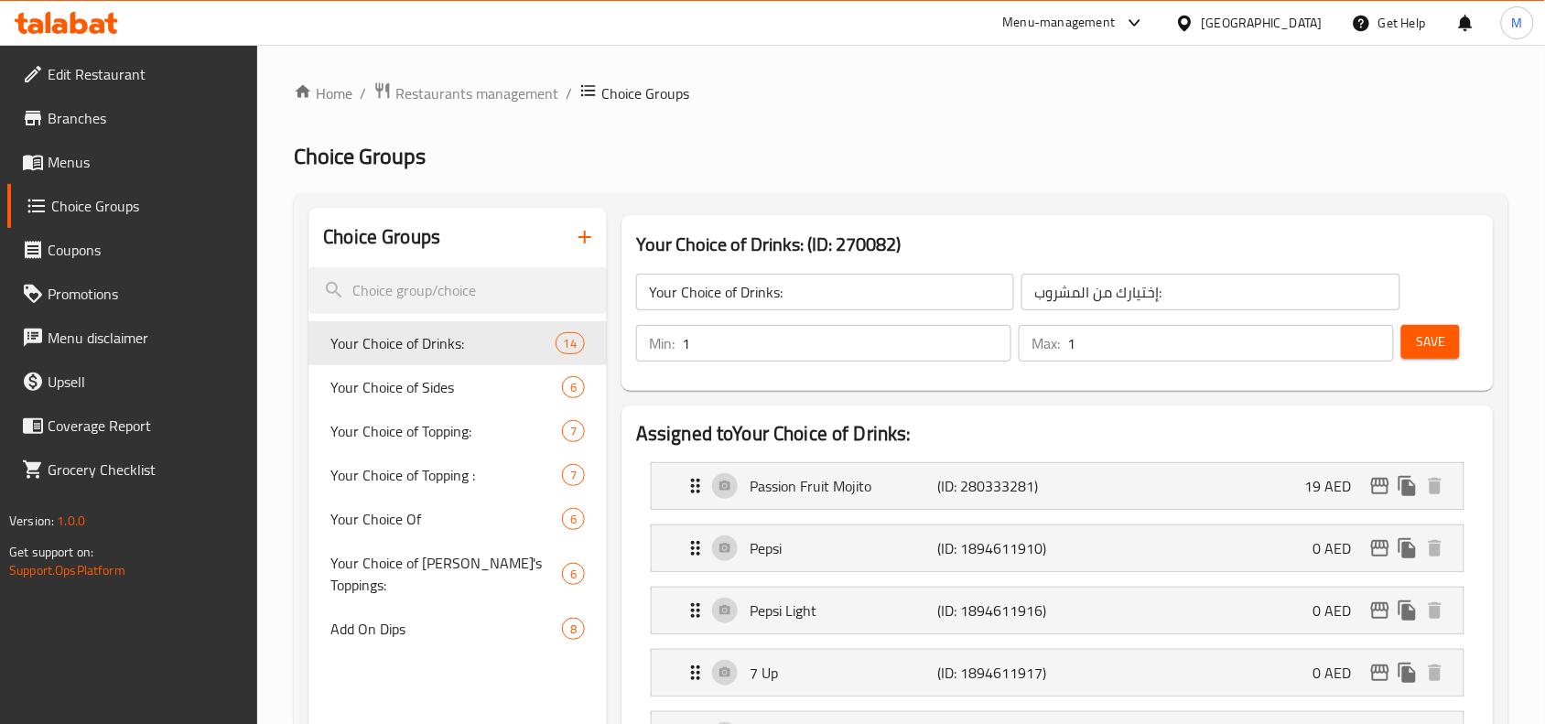
click at [439, 389] on span "Your Choice of Sides" at bounding box center [446, 387] width 232 height 22
click at [437, 376] on span "Your Choice of Sides" at bounding box center [446, 387] width 232 height 22
click at [437, 386] on span "Your Choice of Sides" at bounding box center [446, 387] width 232 height 22
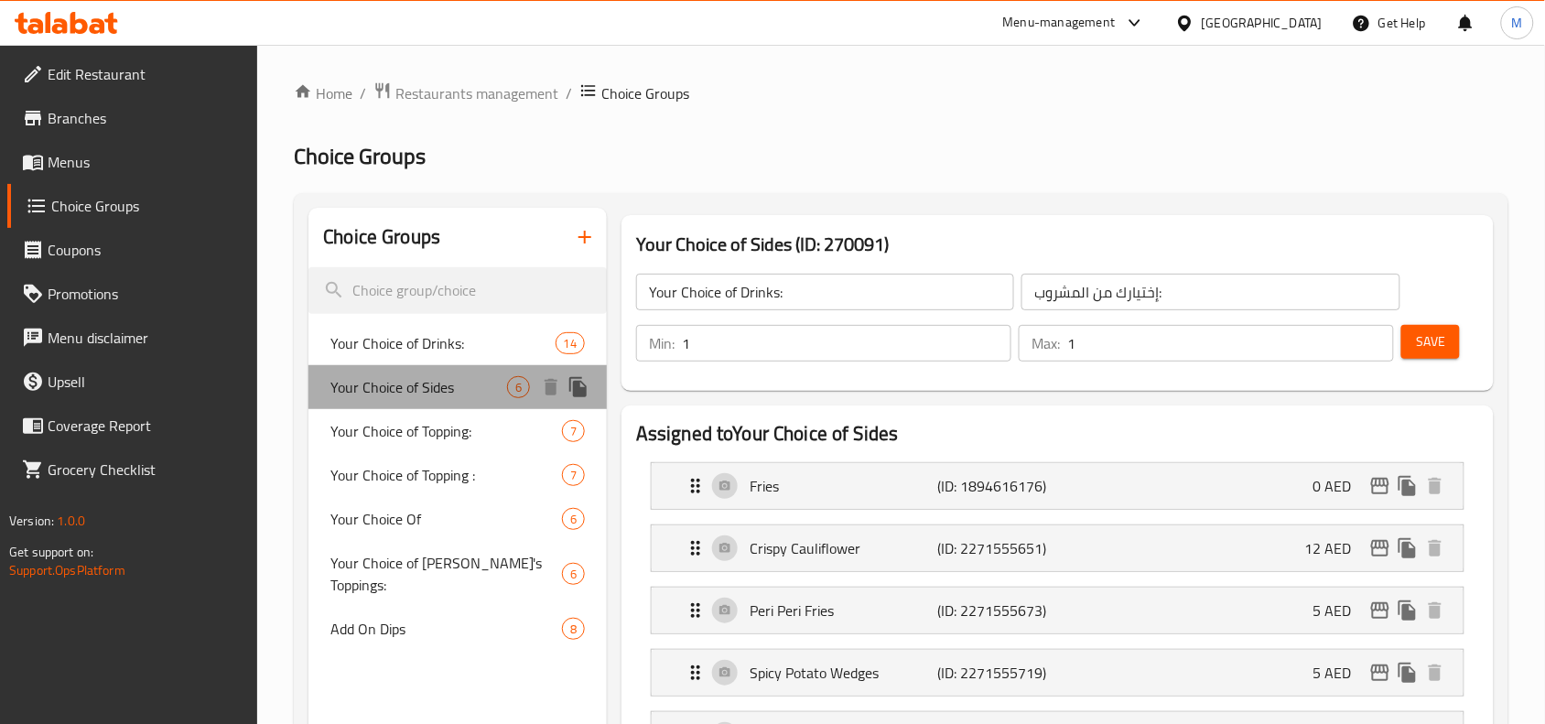
click at [437, 386] on span "Your Choice of Sides" at bounding box center [418, 387] width 177 height 22
type input "Your Choice of Sides"
type input "إختيارك من الأطباق الجانبية:"
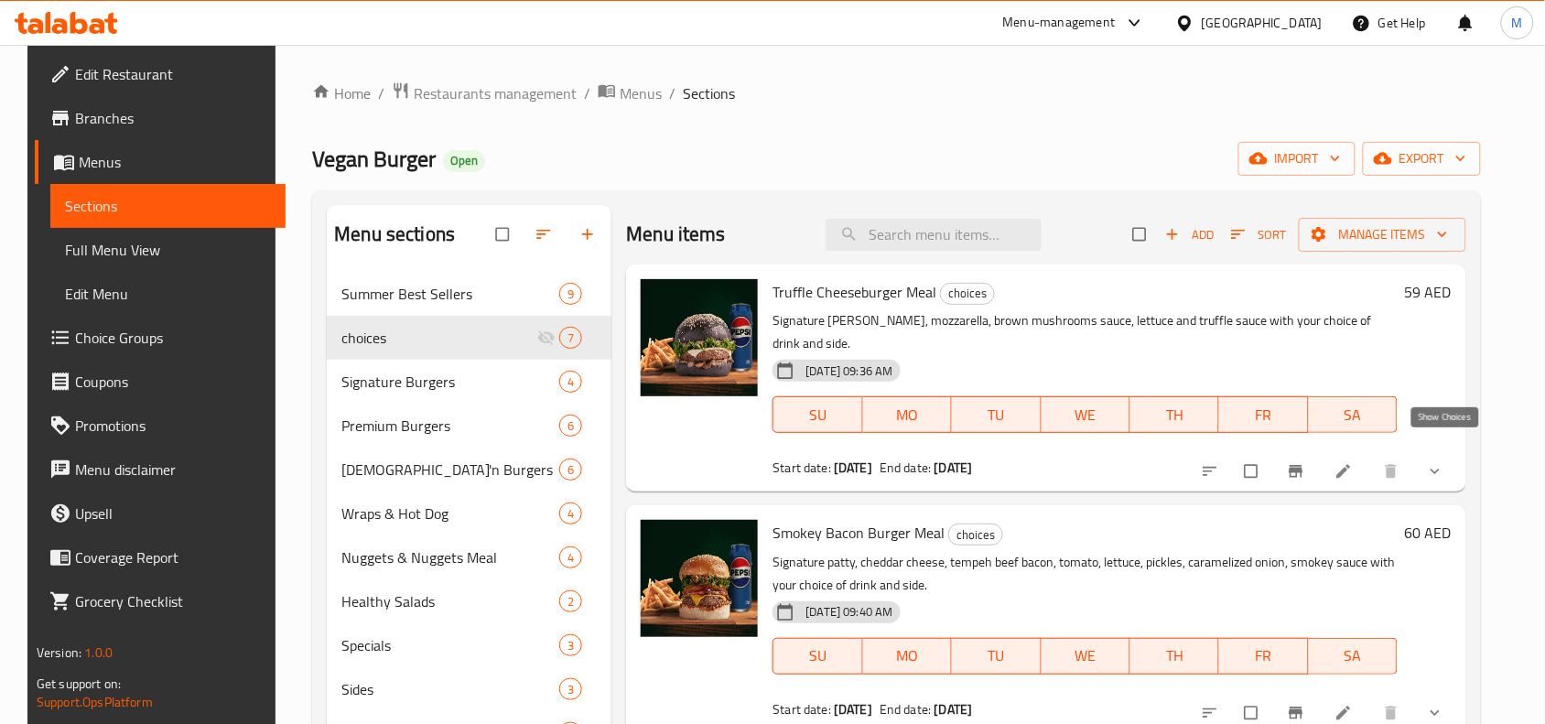
click at [1437, 462] on icon "show more" at bounding box center [1435, 471] width 18 height 18
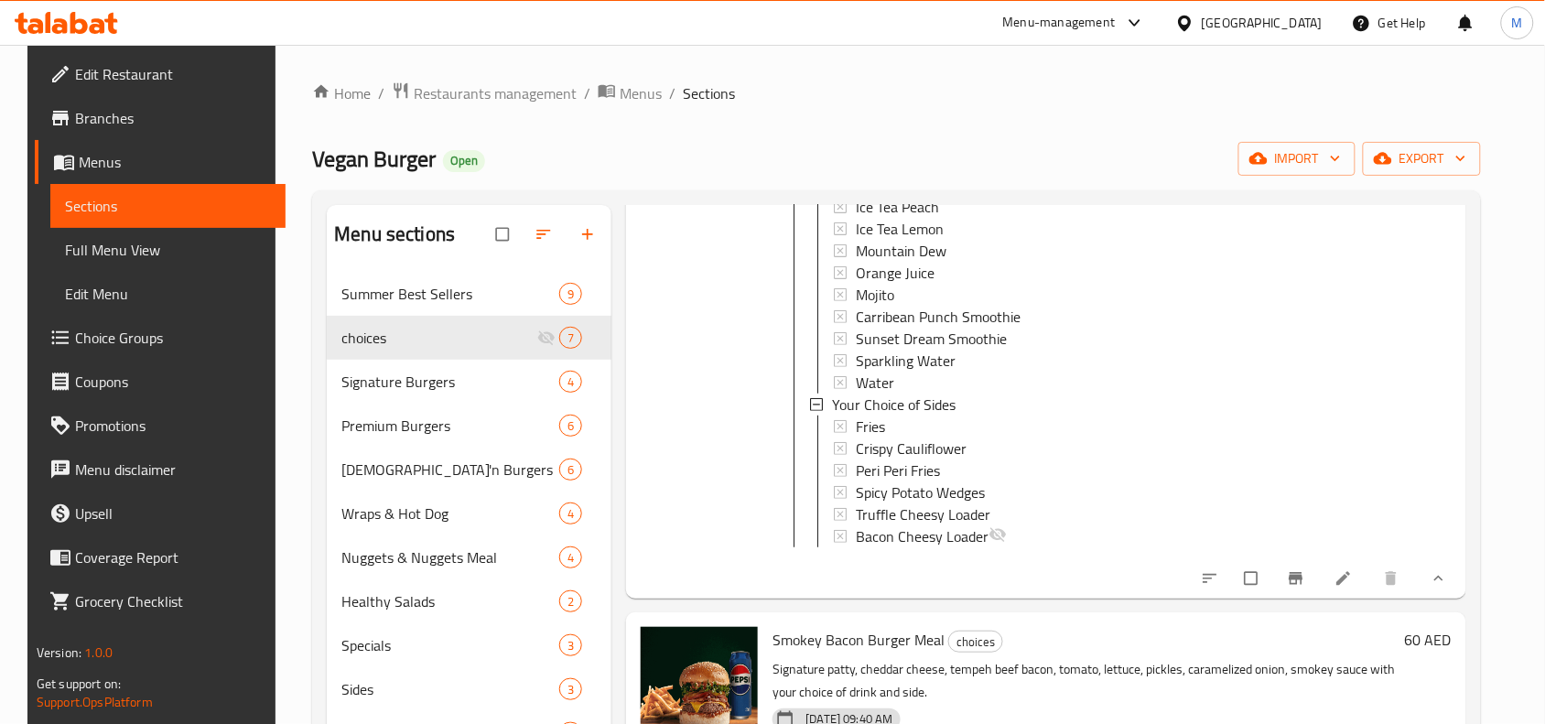
scroll to position [572, 0]
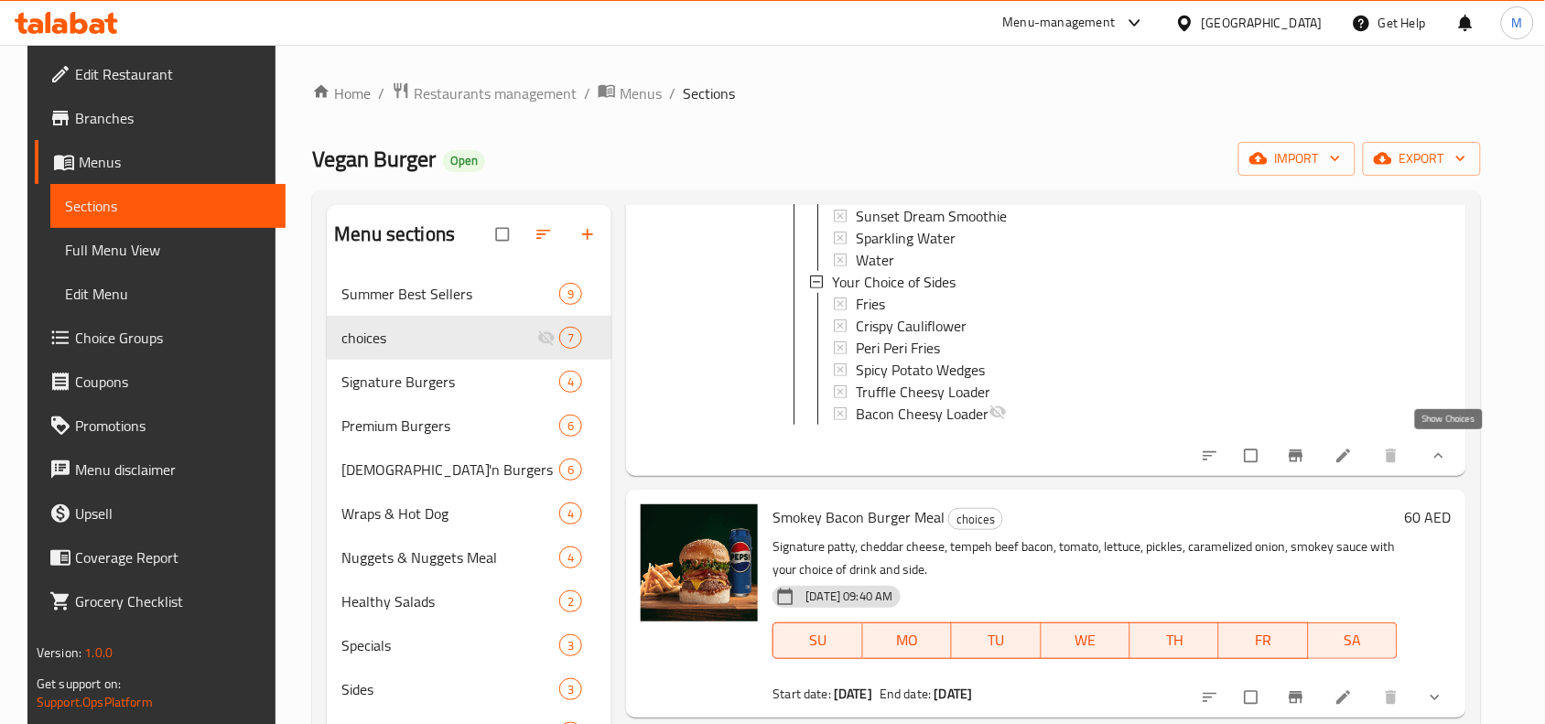
click at [1444, 447] on icon "show more" at bounding box center [1439, 456] width 18 height 18
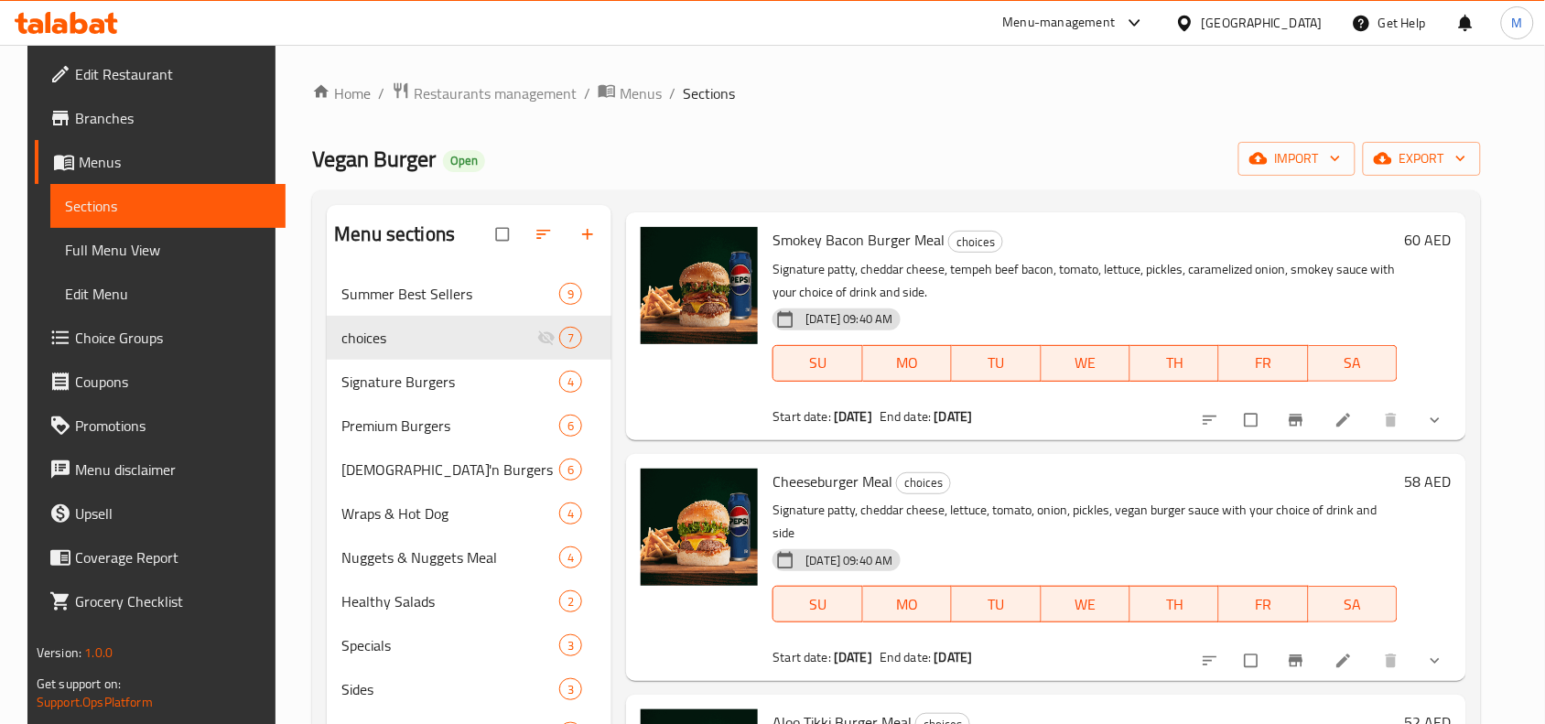
scroll to position [0, 0]
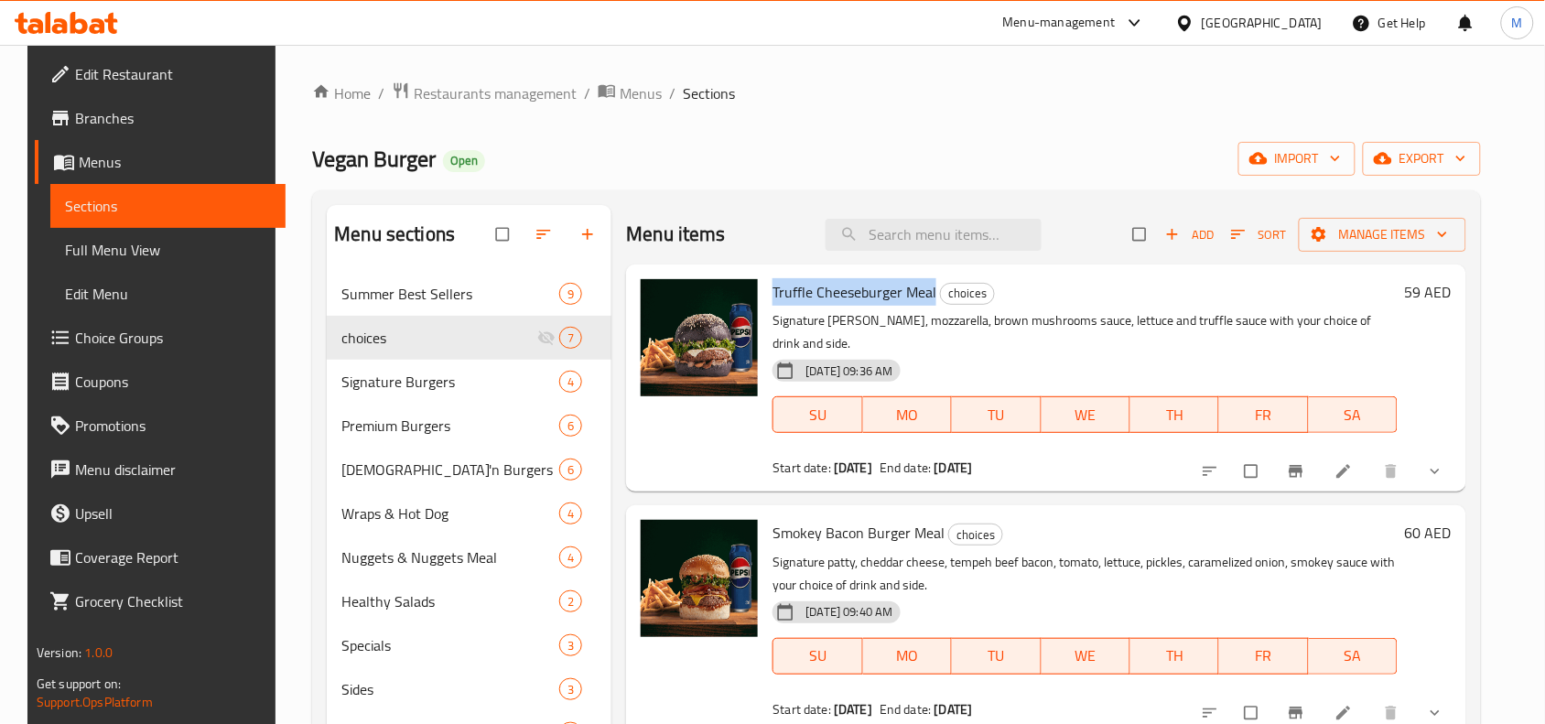
drag, startPoint x: 765, startPoint y: 282, endPoint x: 927, endPoint y: 282, distance: 162.0
click at [927, 282] on h6 "Truffle Cheeseburger Meal choices" at bounding box center [1085, 292] width 625 height 26
copy span "Truffle Cheeseburger Meal"
click at [935, 232] on input "search" at bounding box center [934, 235] width 216 height 32
paste input "Truffle Cheeseburger Meal"
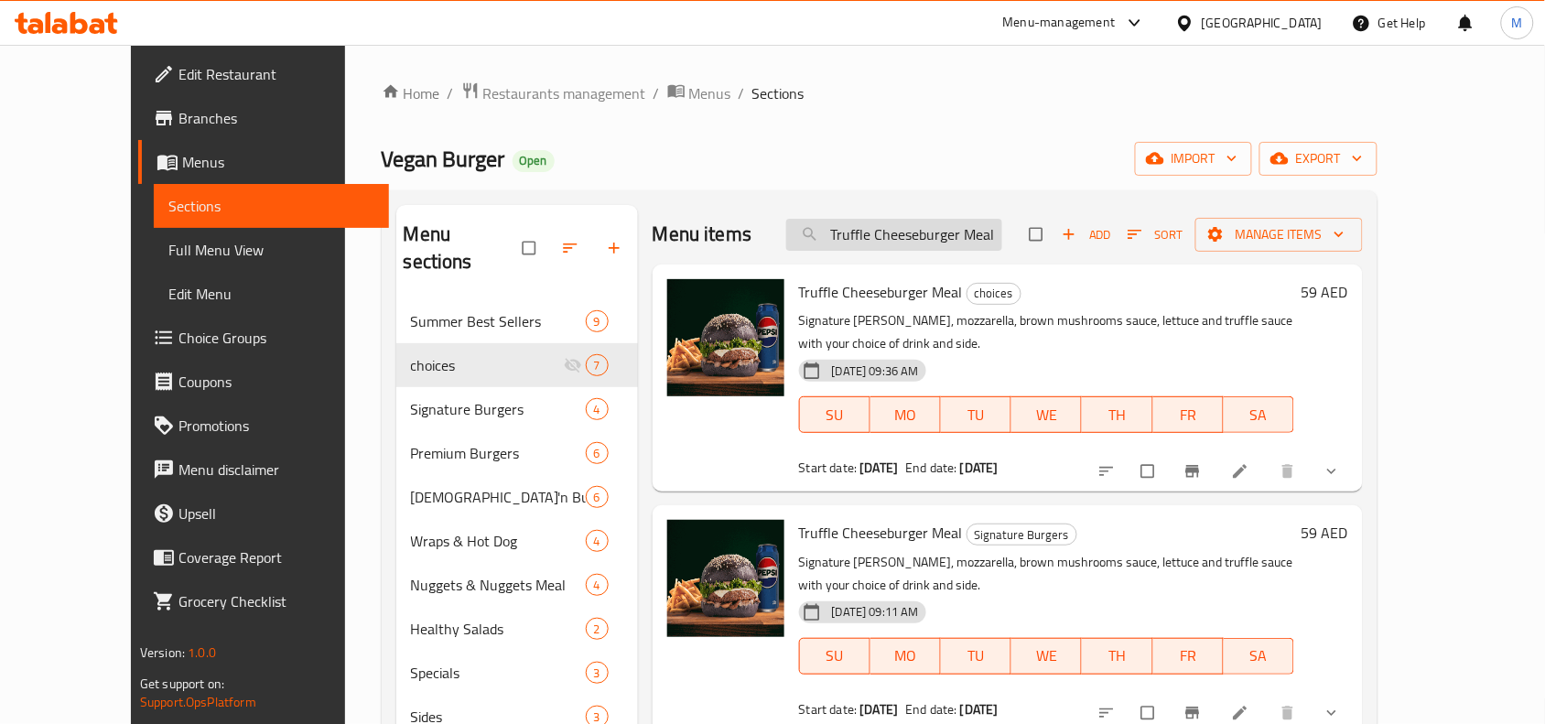
click at [916, 234] on input "Truffle Cheeseburger Meal" at bounding box center [894, 235] width 216 height 32
paste input "search"
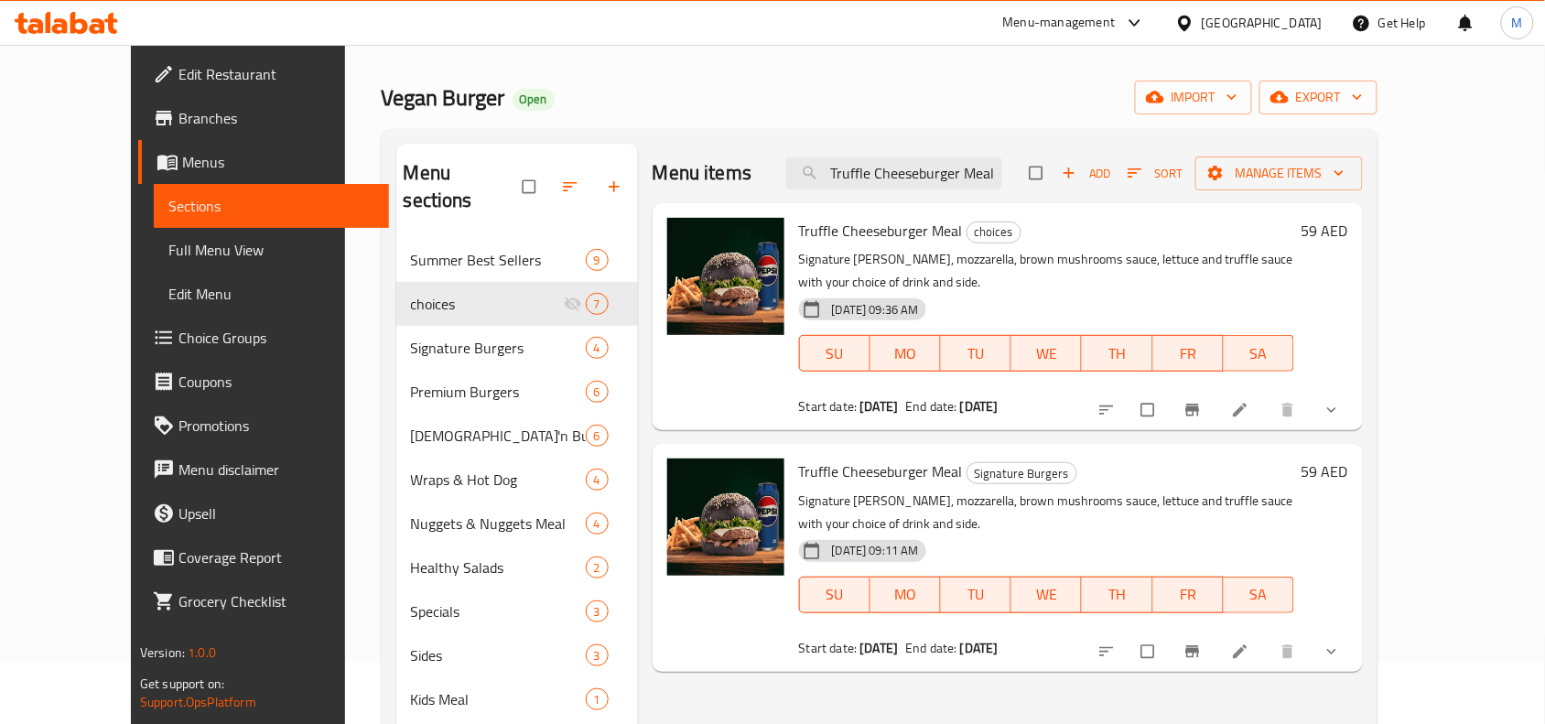
scroll to position [114, 0]
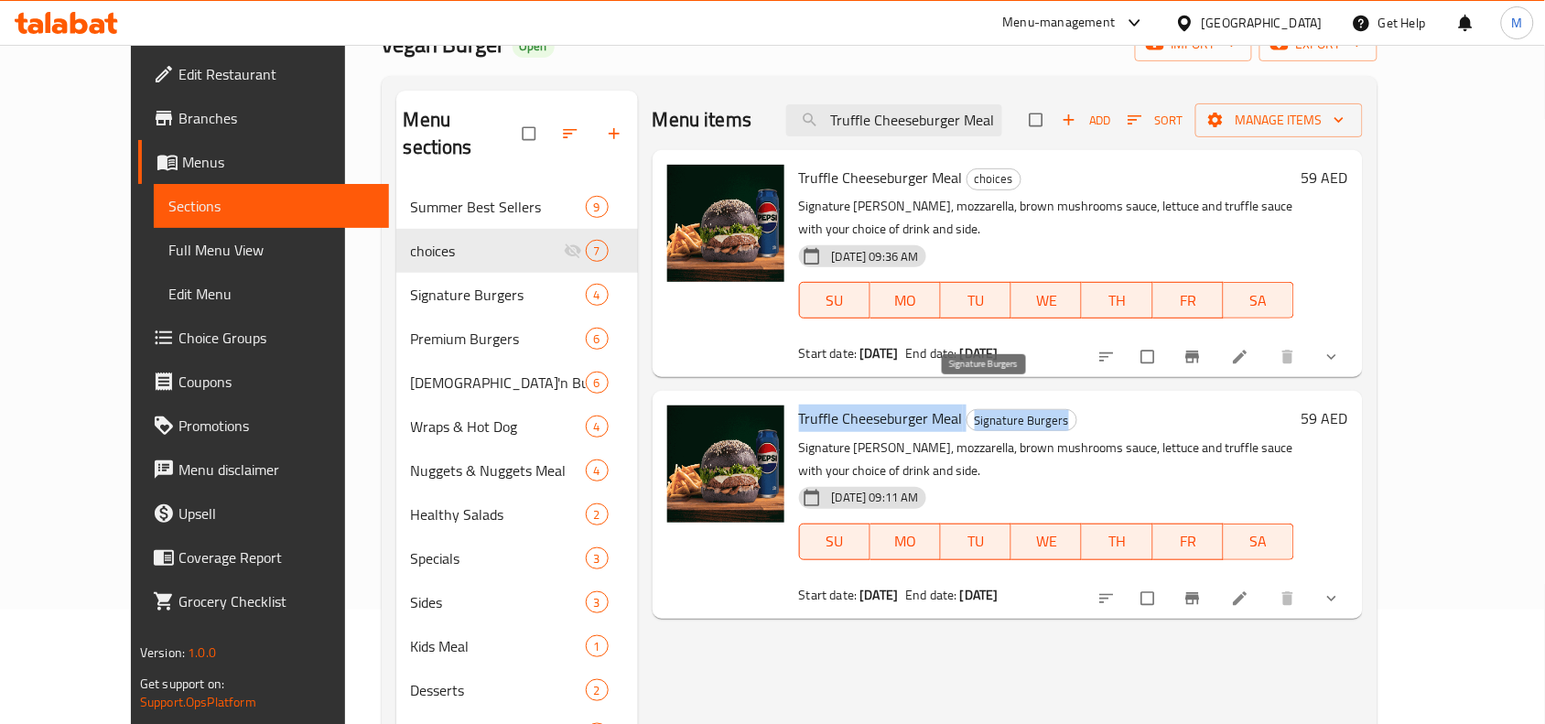
drag, startPoint x: 765, startPoint y: 391, endPoint x: 1027, endPoint y: 400, distance: 261.9
click at [1027, 405] on h6 "Truffle Cheeseburger Meal Signature Burgers" at bounding box center [1046, 418] width 495 height 26
copy h6 "Truffle Cheeseburger Meal Signature Burgers"
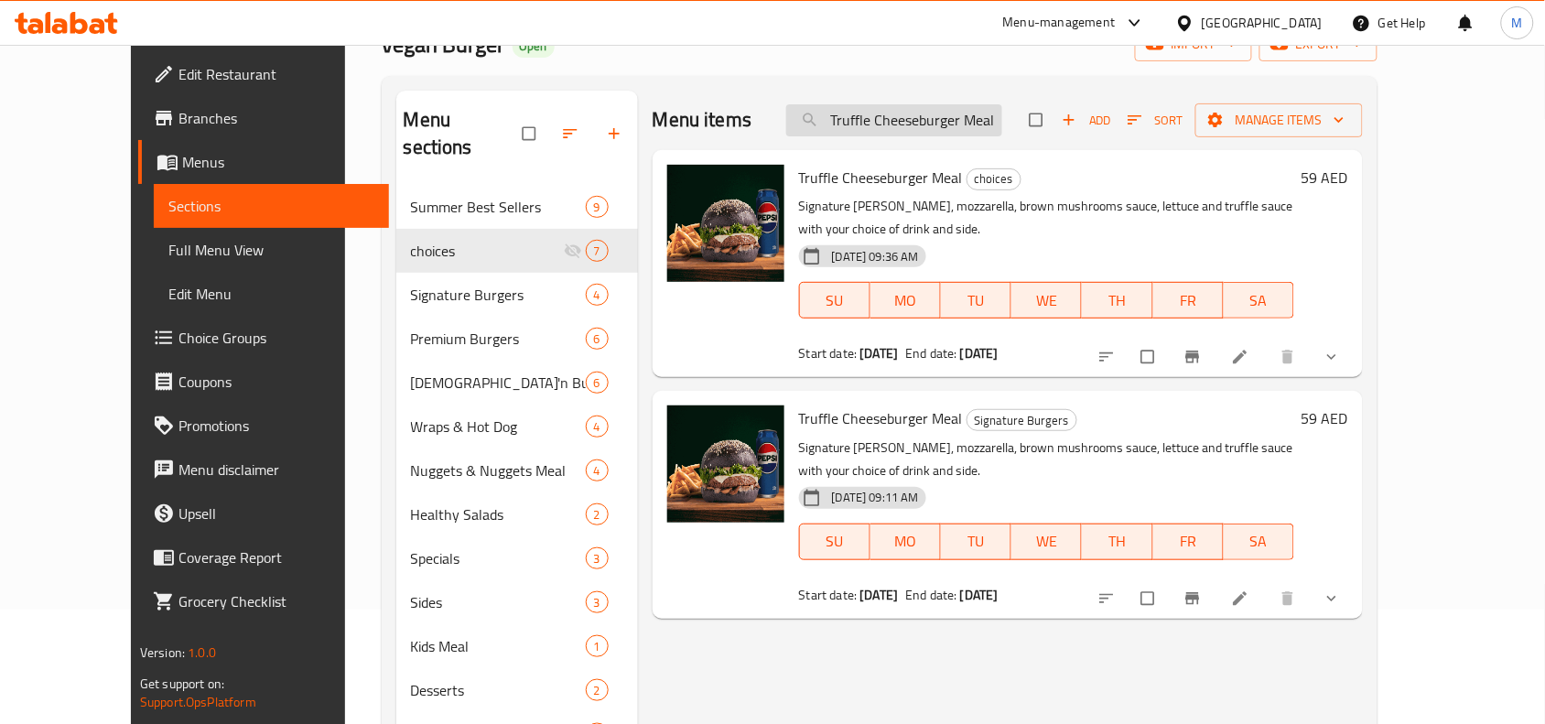
click at [989, 119] on input "Truffle Cheeseburger Meal" at bounding box center [894, 120] width 216 height 32
paste input "Smokey Bacon B"
click at [989, 119] on input "Truffle Cheeseburger Meal" at bounding box center [894, 120] width 216 height 32
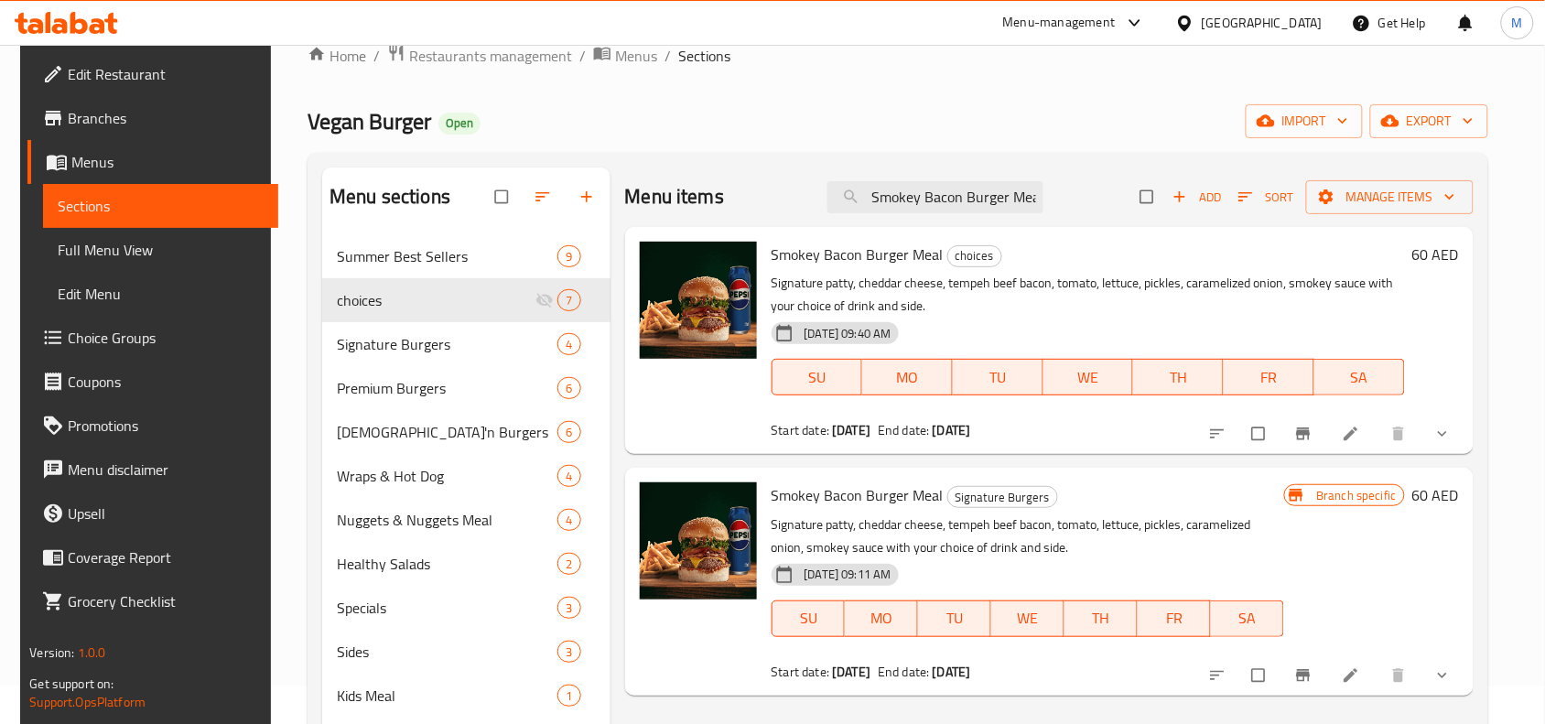
scroll to position [0, 0]
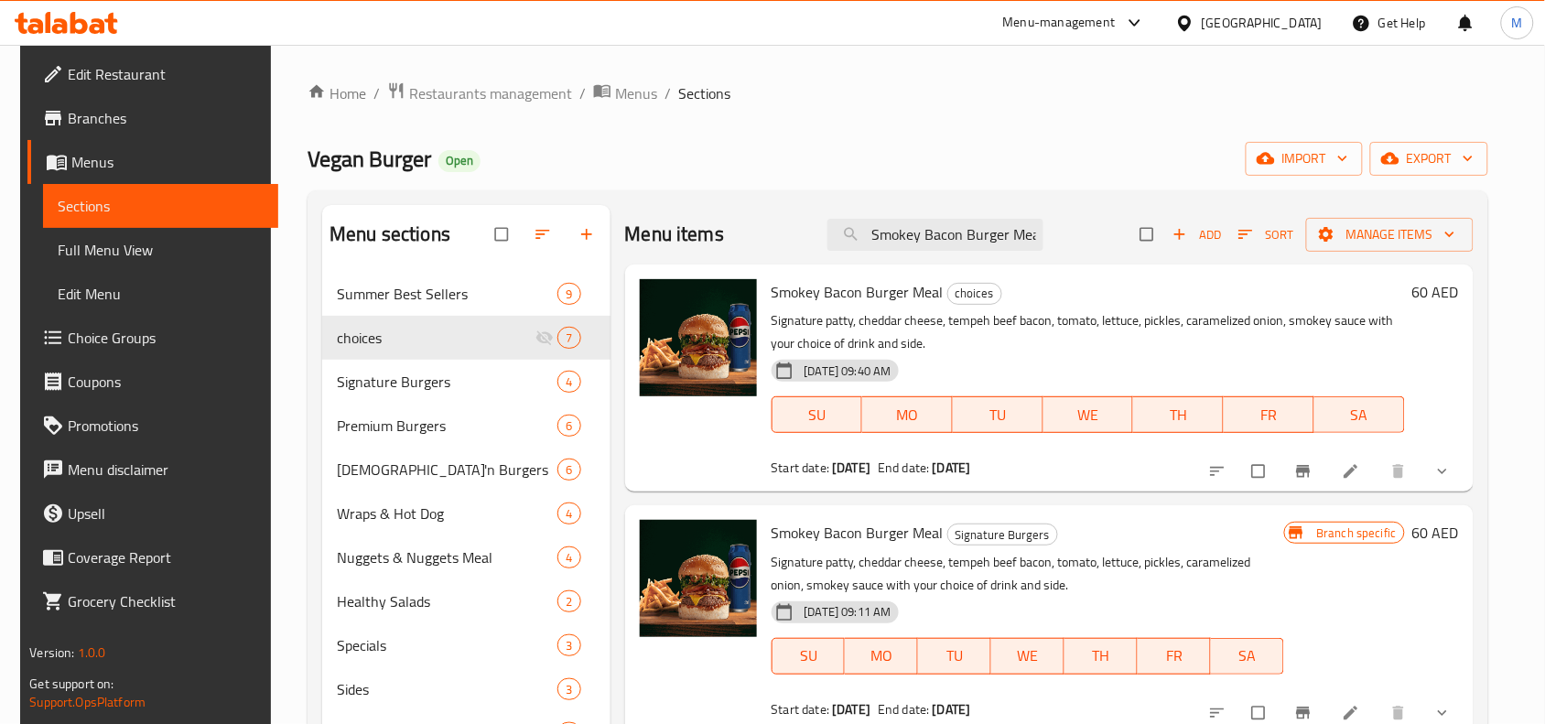
click at [973, 216] on div "Menu items Smokey Bacon Burger Meal Add Sort Manage items" at bounding box center [1049, 234] width 849 height 59
click at [964, 241] on input "Smokey Bacon Burger Meal" at bounding box center [935, 235] width 216 height 32
paste input "Cheeseb"
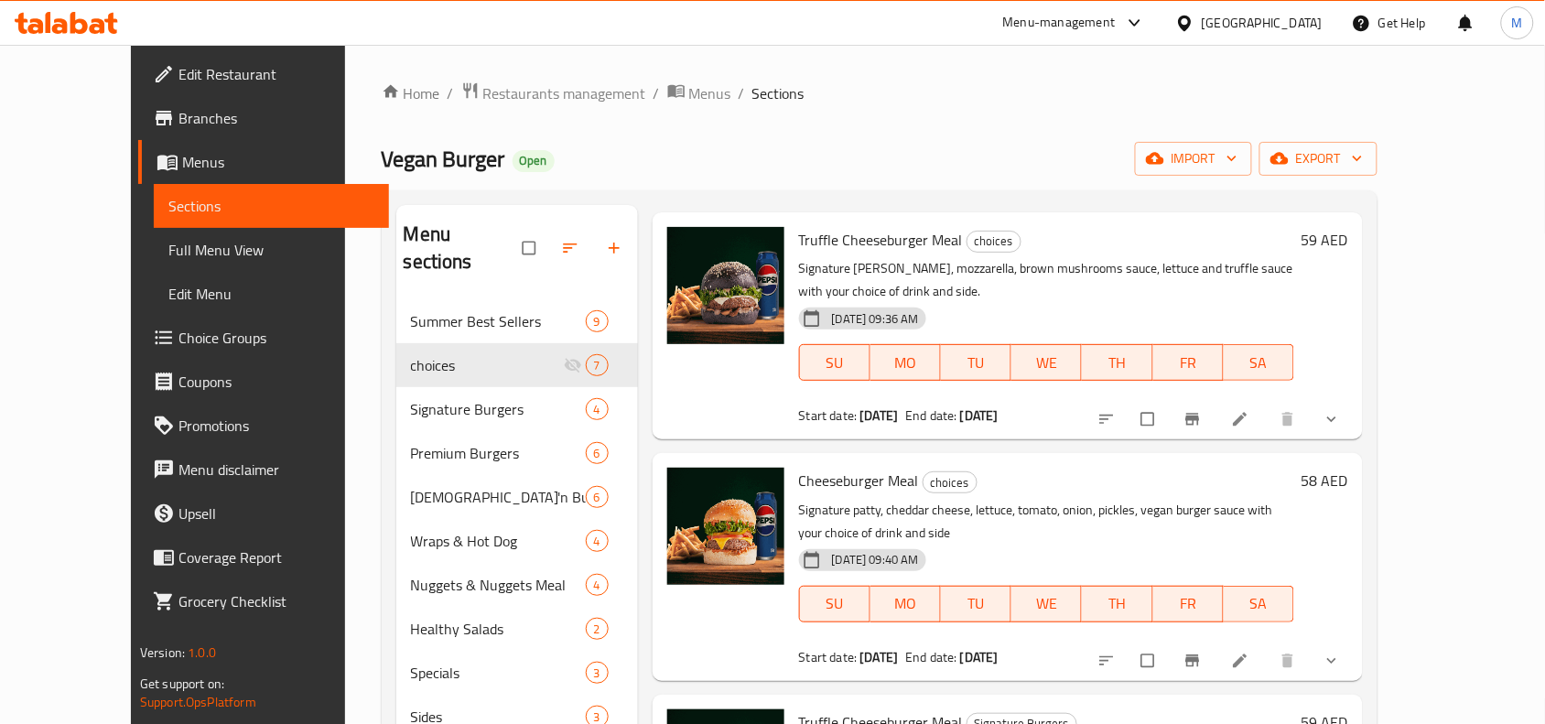
scroll to position [98, 0]
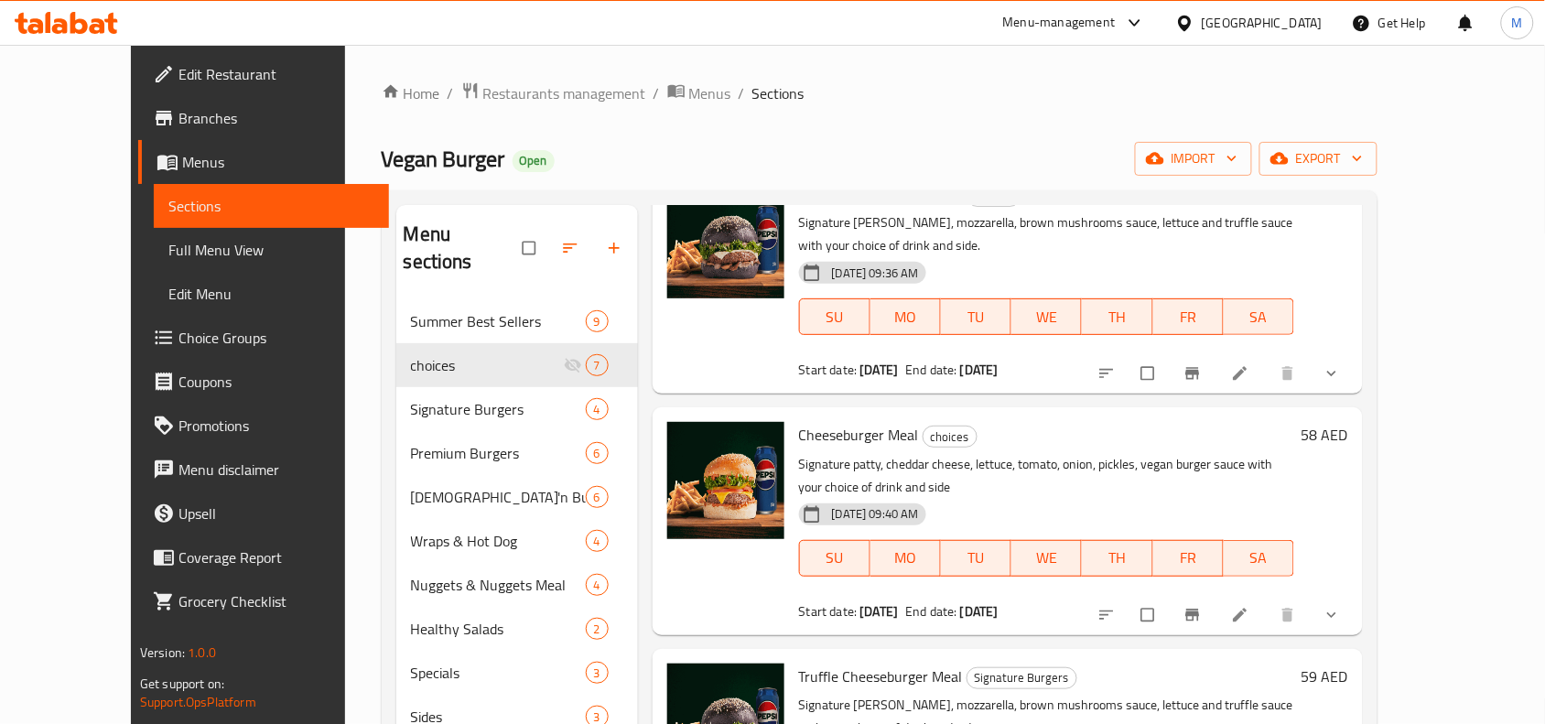
click at [1341, 606] on icon "show more" at bounding box center [1332, 615] width 18 height 18
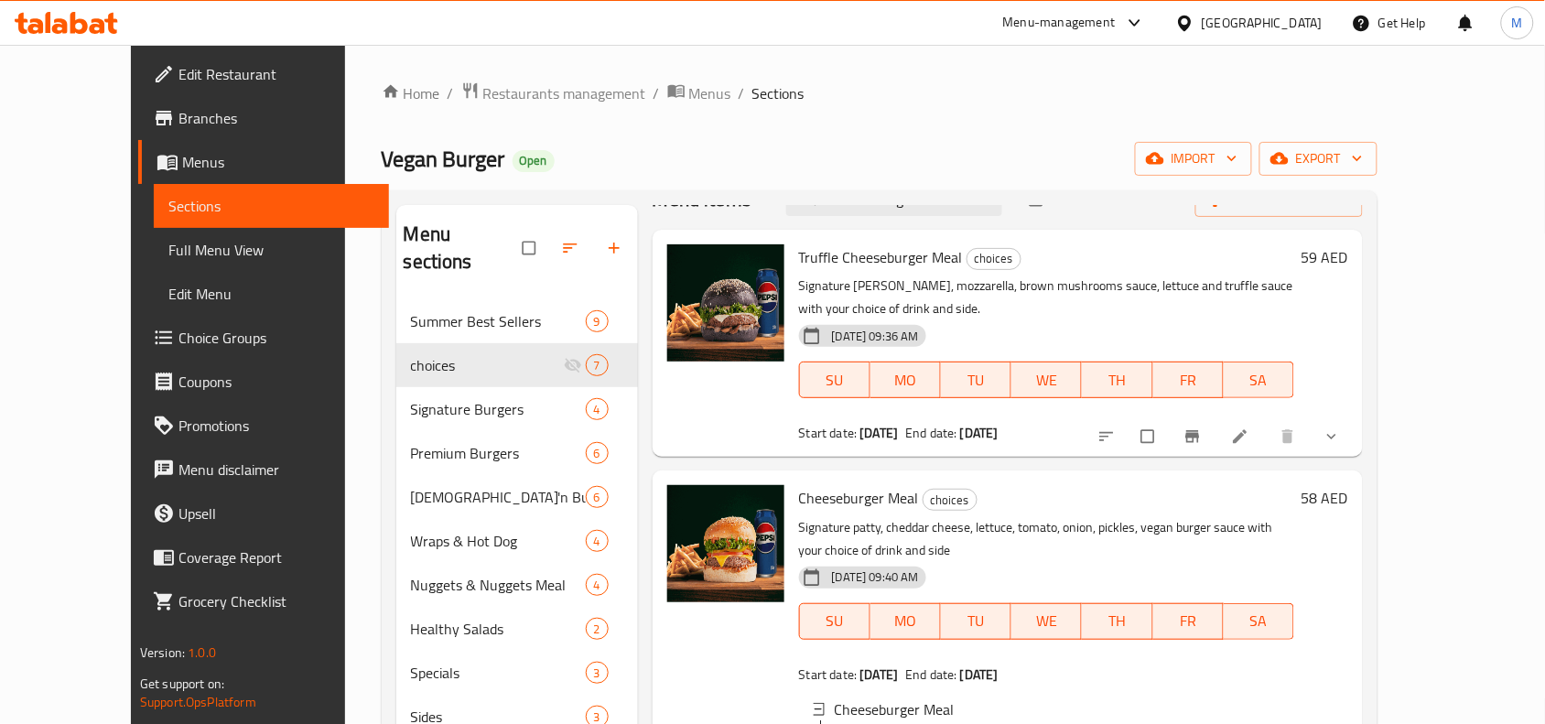
scroll to position [0, 0]
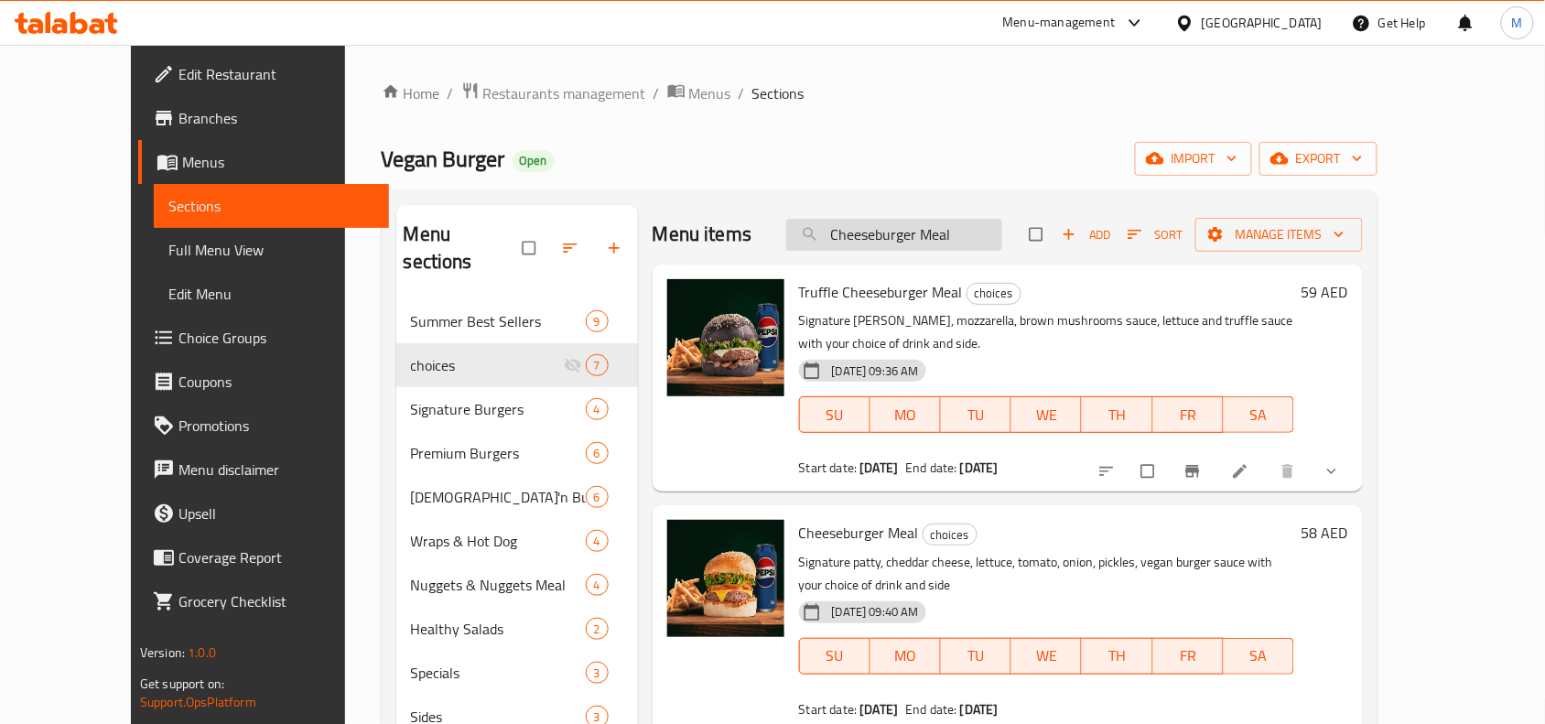
click at [996, 231] on input "Cheeseburger Meal" at bounding box center [894, 235] width 216 height 32
paste input "Aloo Tikki B"
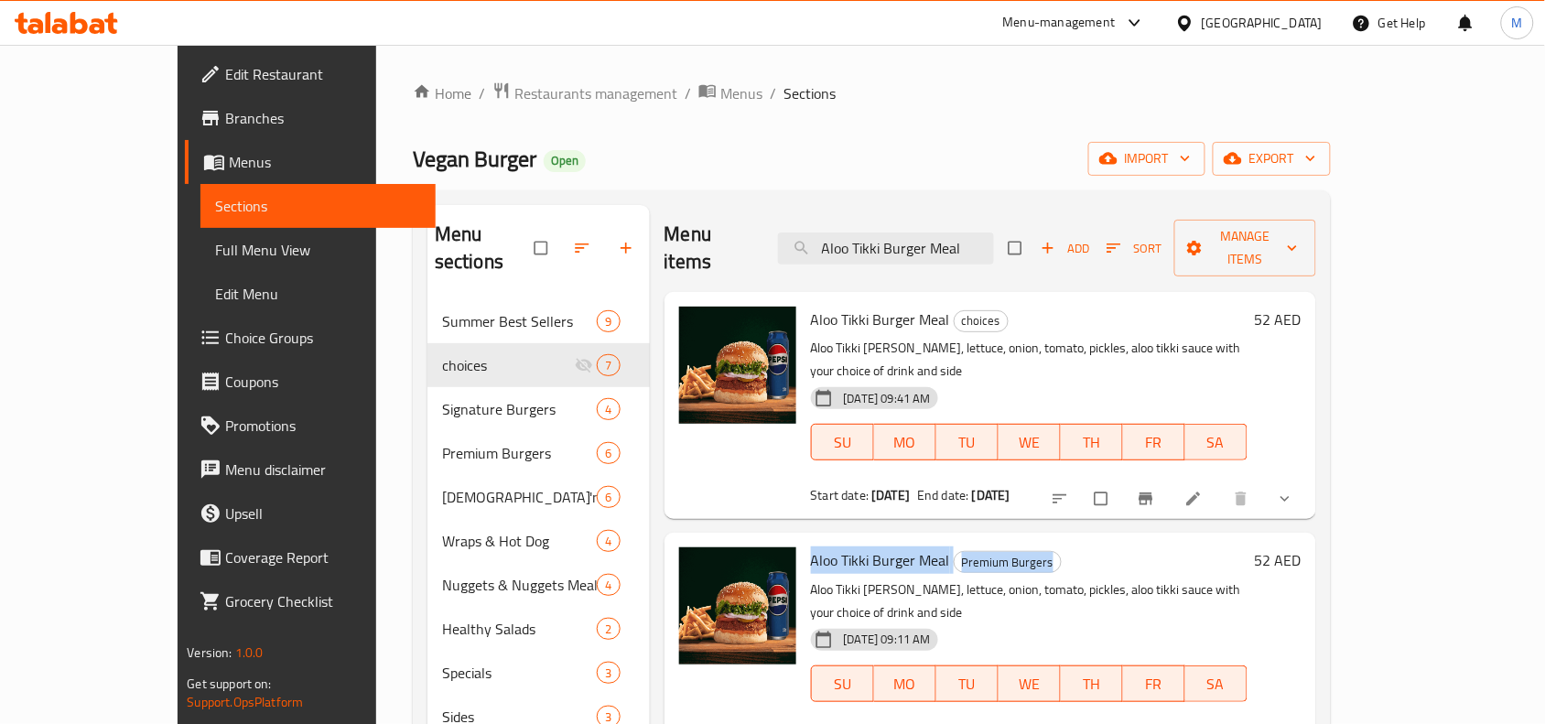
drag, startPoint x: 765, startPoint y: 504, endPoint x: 1016, endPoint y: 505, distance: 250.8
click at [1016, 547] on h6 "Aloo Tikki Burger Meal Premium Burgers" at bounding box center [1029, 560] width 437 height 26
copy h6 "Aloo Tikki Burger Meal Premium Burgers"
click at [957, 232] on input "Aloo Tikki Burger Meal" at bounding box center [886, 248] width 216 height 32
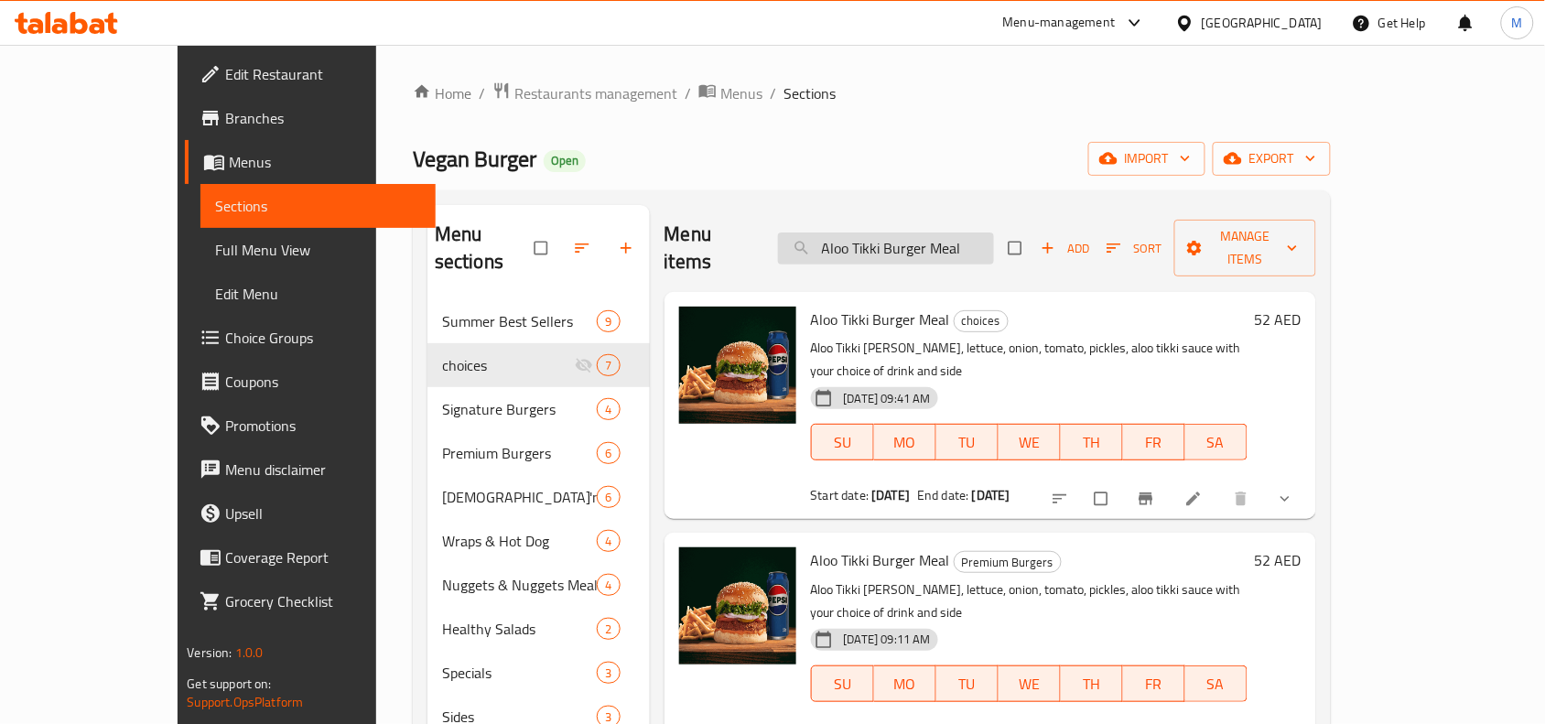
click at [957, 232] on input "Aloo Tikki Burger Meal" at bounding box center [886, 248] width 216 height 32
paste input "Butter Chick'n"
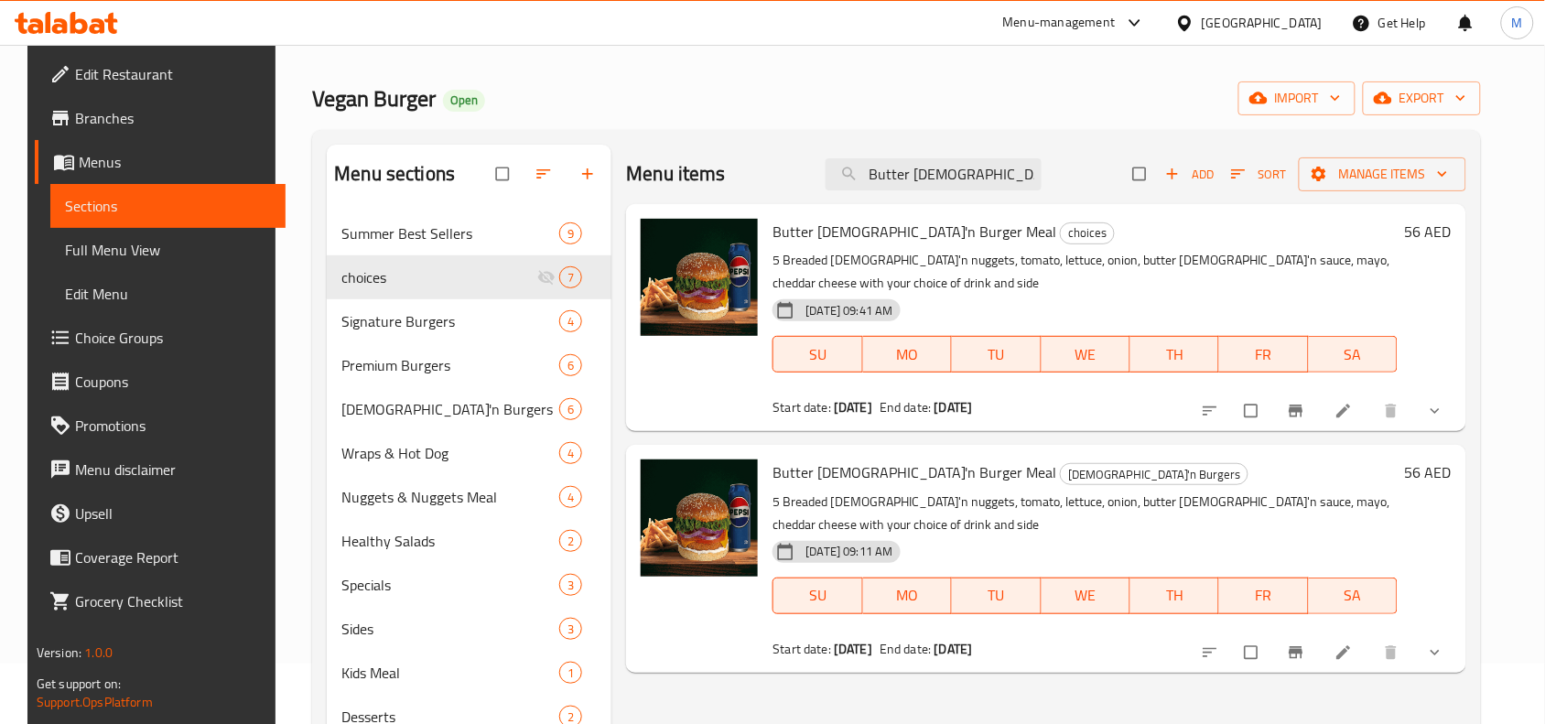
scroll to position [114, 0]
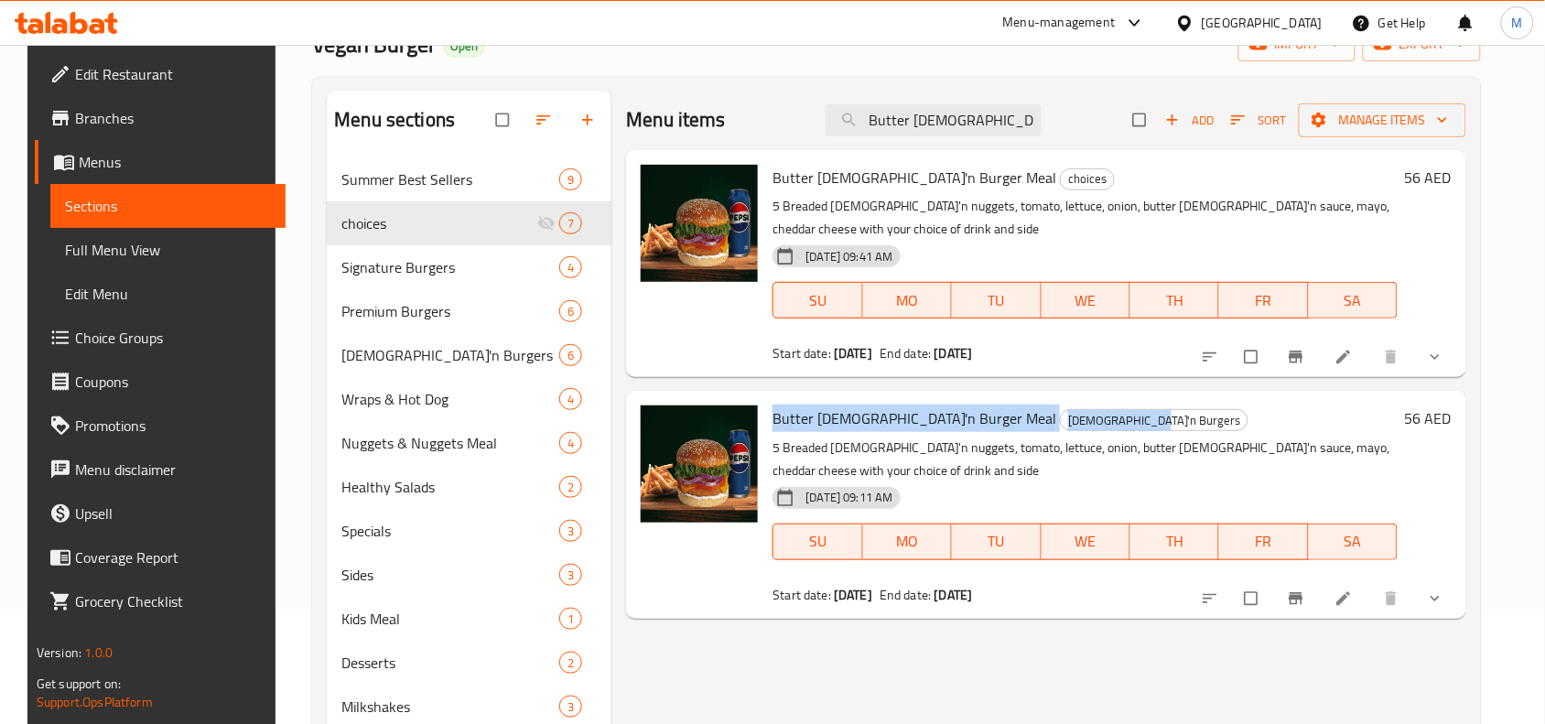
drag, startPoint x: 767, startPoint y: 415, endPoint x: 1027, endPoint y: 416, distance: 260.0
click at [1027, 416] on h6 "Butter Chick'n Burger Meal Chick'n Burgers" at bounding box center [1085, 418] width 625 height 26
copy h6 "Butter Chick'n Burger Meal Chick'n Burgers"
click at [968, 119] on input "Butter [DEMOGRAPHIC_DATA]'n Burger Meal" at bounding box center [934, 120] width 216 height 32
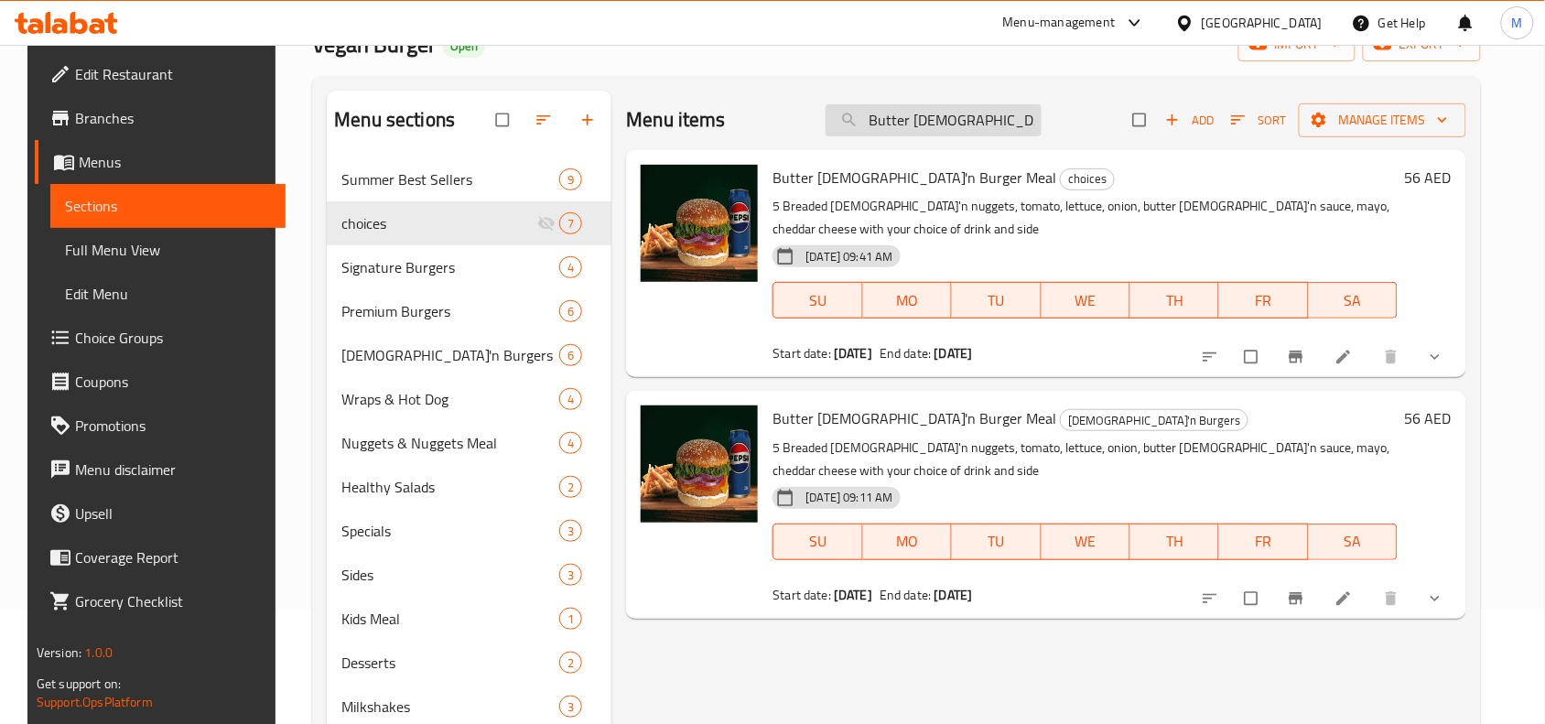
click at [968, 119] on input "Butter [DEMOGRAPHIC_DATA]'n Burger Meal" at bounding box center [934, 120] width 216 height 32
paste input "Chick'n Caesar"
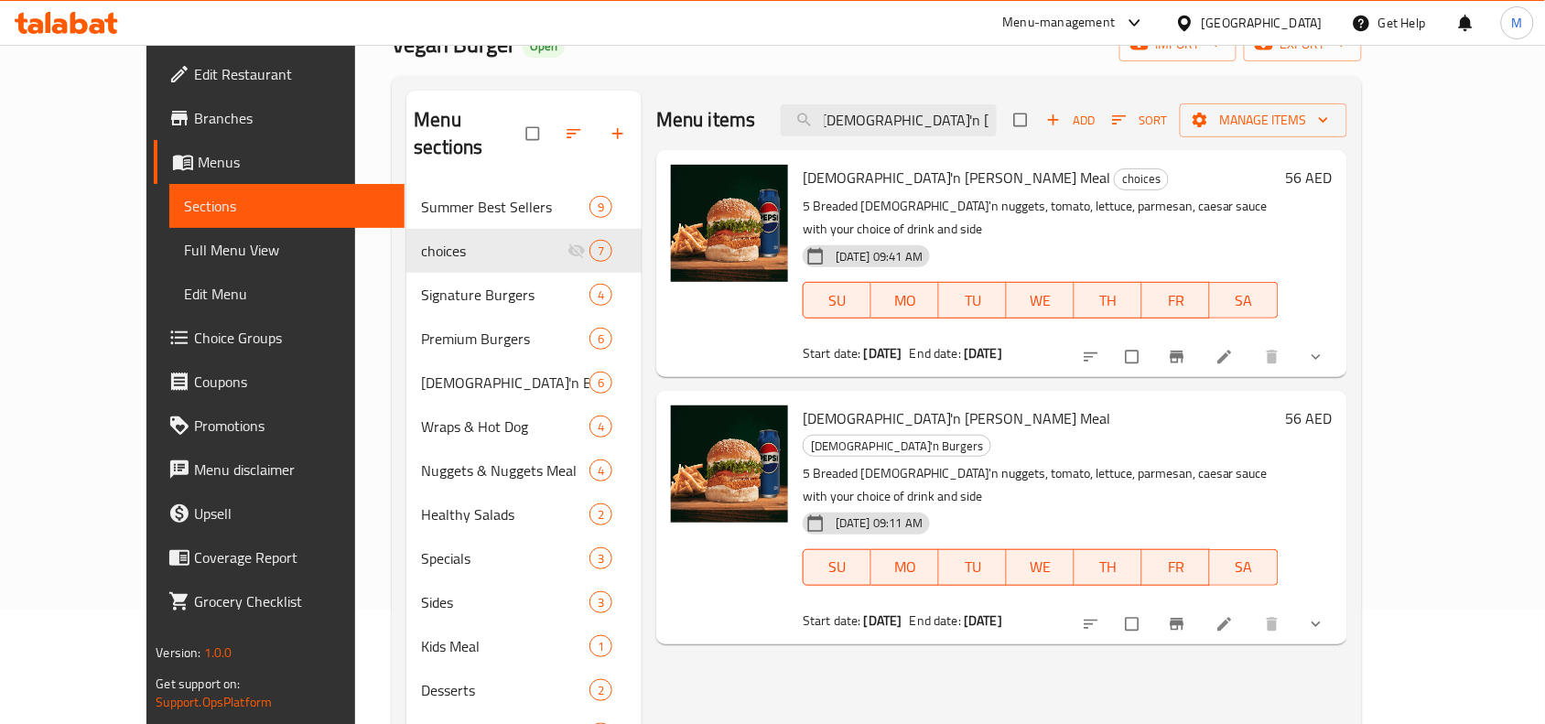
scroll to position [0, 0]
drag, startPoint x: 770, startPoint y: 394, endPoint x: 934, endPoint y: 394, distance: 163.8
click at [934, 405] on h6 "Chick'n Caesar Burger Meal Chick'n Burgers" at bounding box center [1040, 430] width 475 height 51
copy span "[DEMOGRAPHIC_DATA]'n [PERSON_NAME] Meal"
click at [932, 129] on input "[DEMOGRAPHIC_DATA]'n [PERSON_NAME] Meal" at bounding box center [889, 120] width 216 height 32
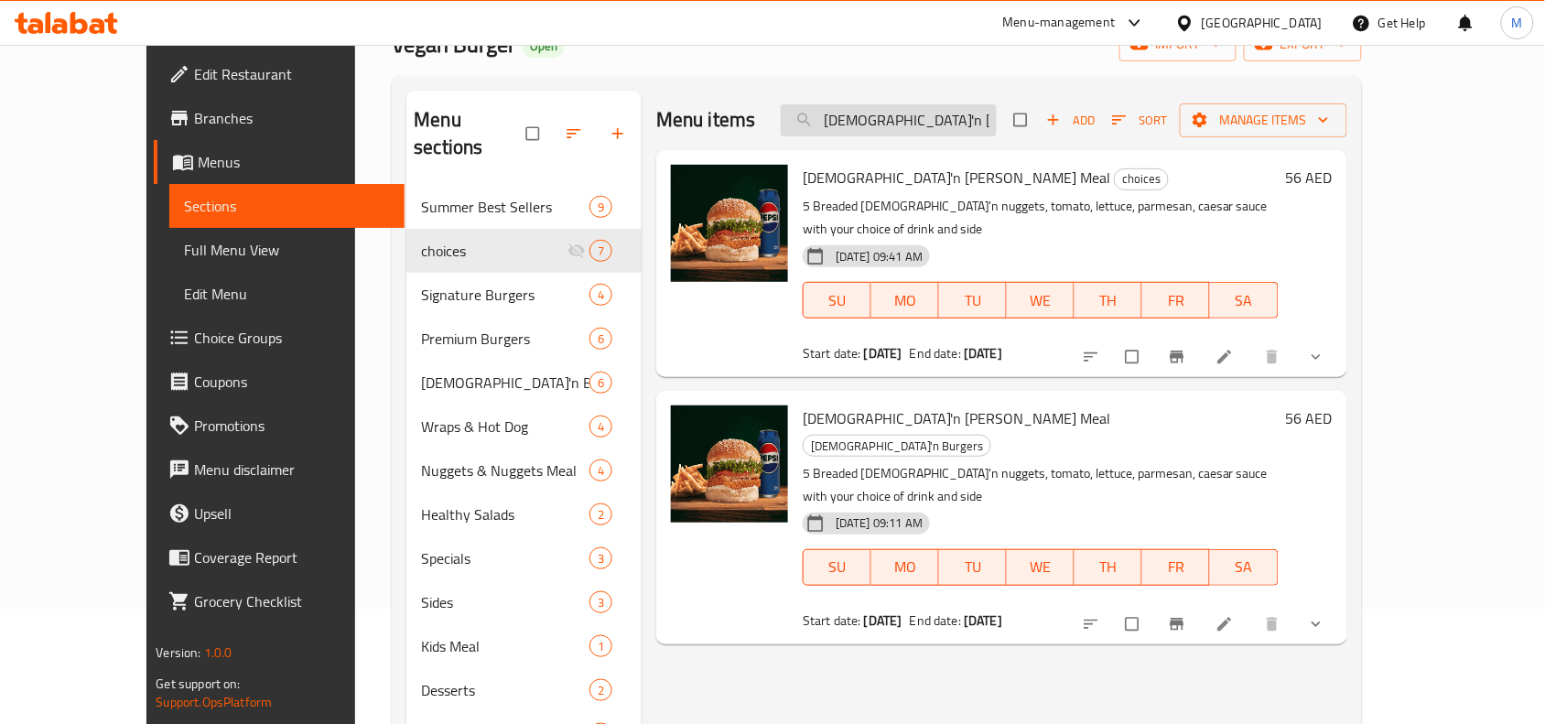
click at [932, 129] on input "[DEMOGRAPHIC_DATA]'n [PERSON_NAME] Meal" at bounding box center [889, 120] width 216 height 32
paste input "Spicy BBQ"
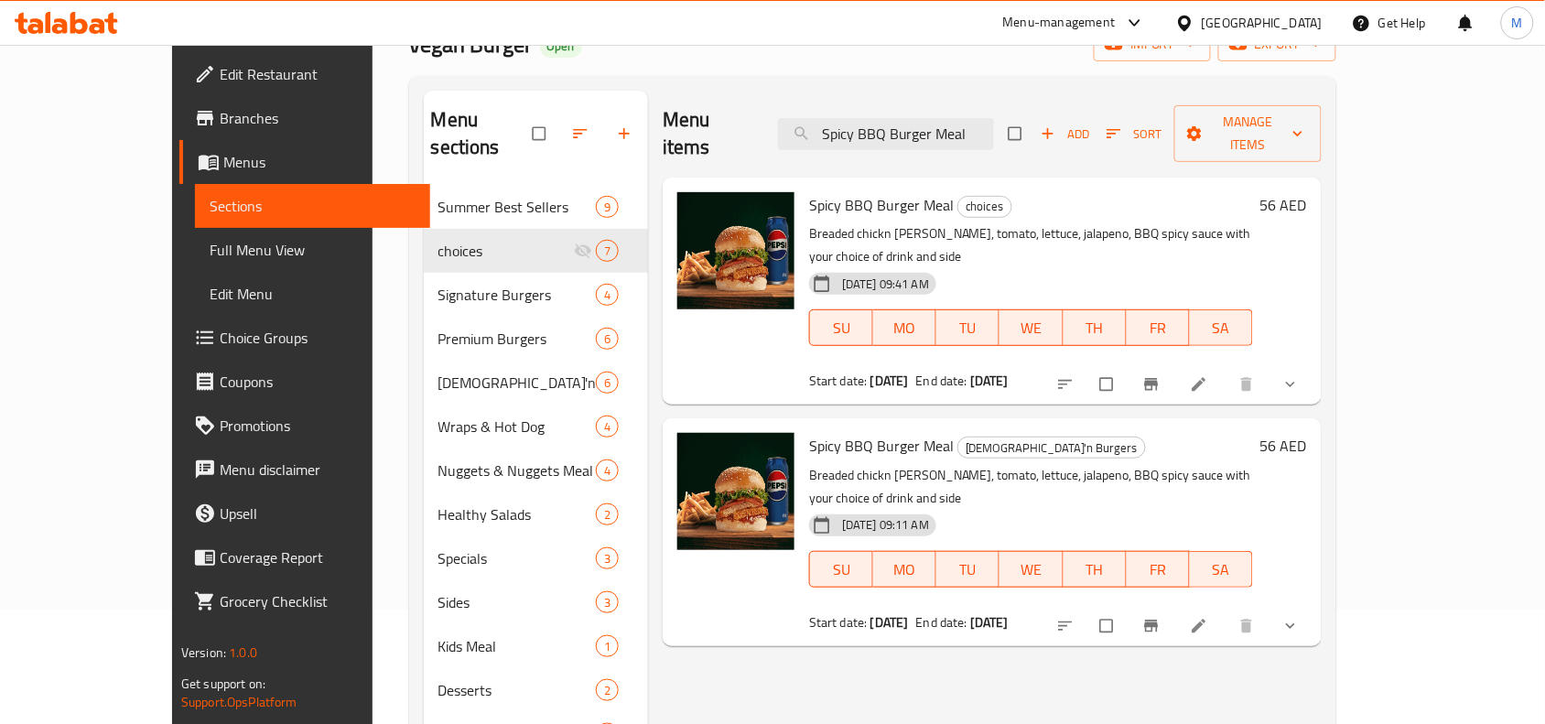
type input "Spicy BBQ Burger Meal"
drag, startPoint x: 765, startPoint y: 387, endPoint x: 908, endPoint y: 390, distance: 142.8
click at [908, 433] on h6 "Spicy BBQ Burger Meal Chick'n Burgers" at bounding box center [1031, 446] width 444 height 26
copy span "Spicy BBQ Burger Meal"
click at [1128, 609] on input "checkbox" at bounding box center [1108, 626] width 38 height 35
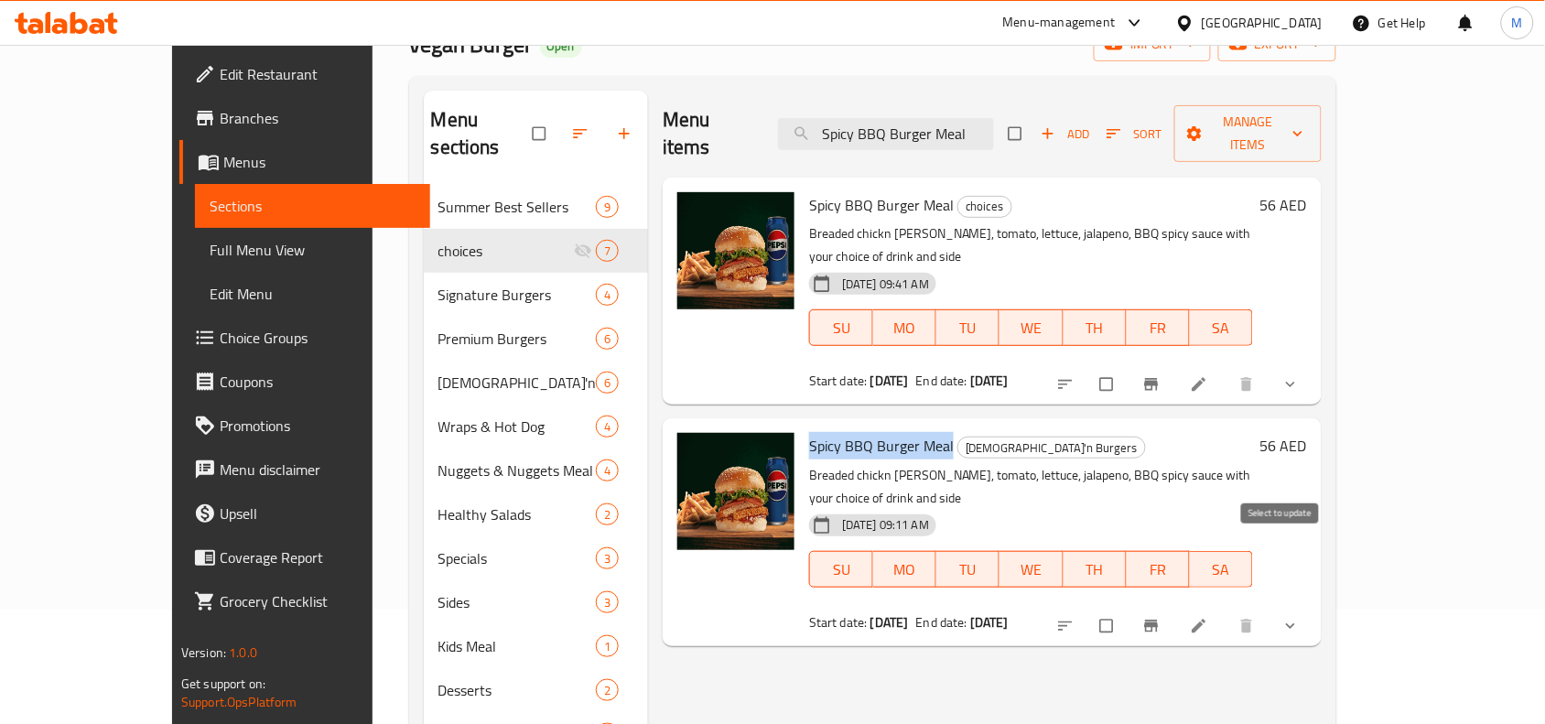
checkbox input "true"
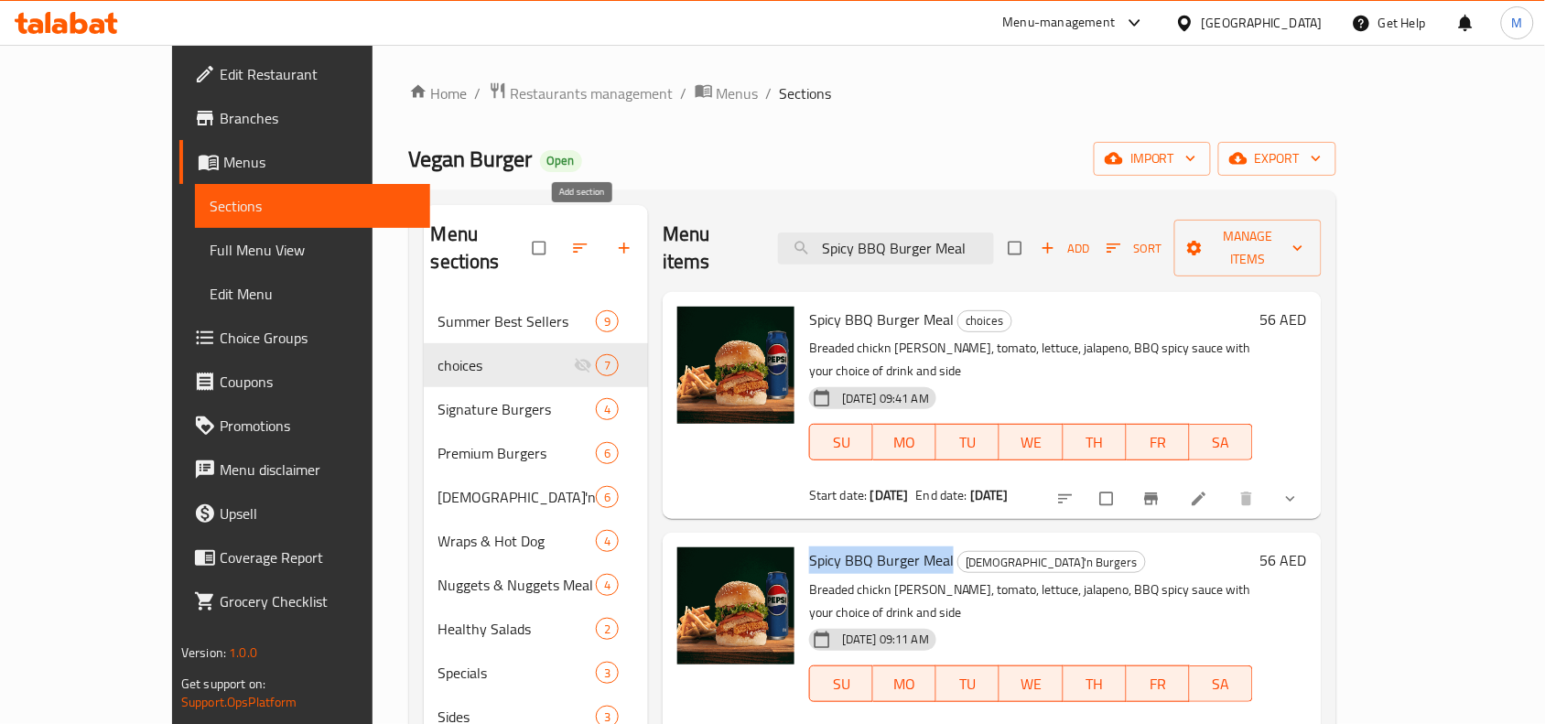
click at [615, 239] on icon "button" at bounding box center [624, 248] width 18 height 18
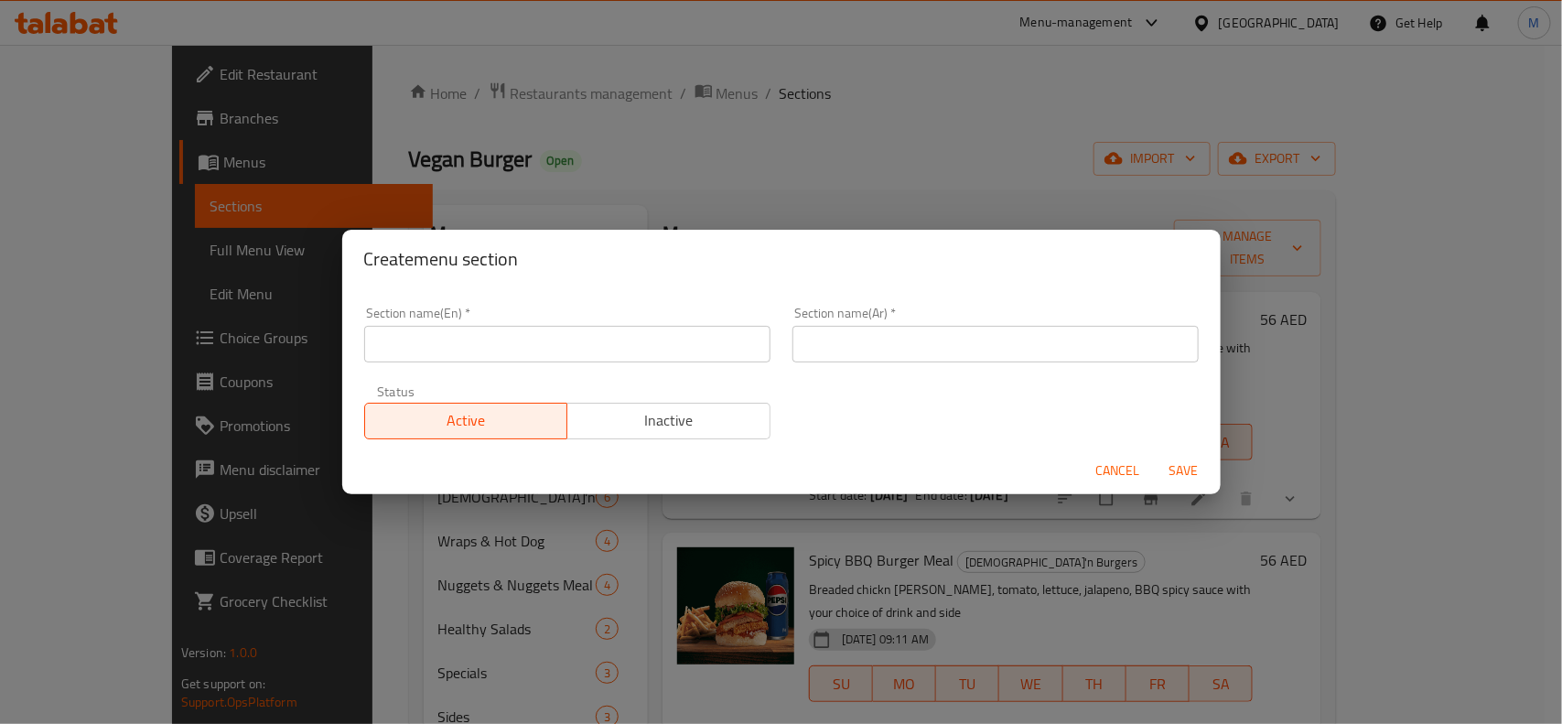
click at [426, 344] on input "text" at bounding box center [567, 344] width 406 height 37
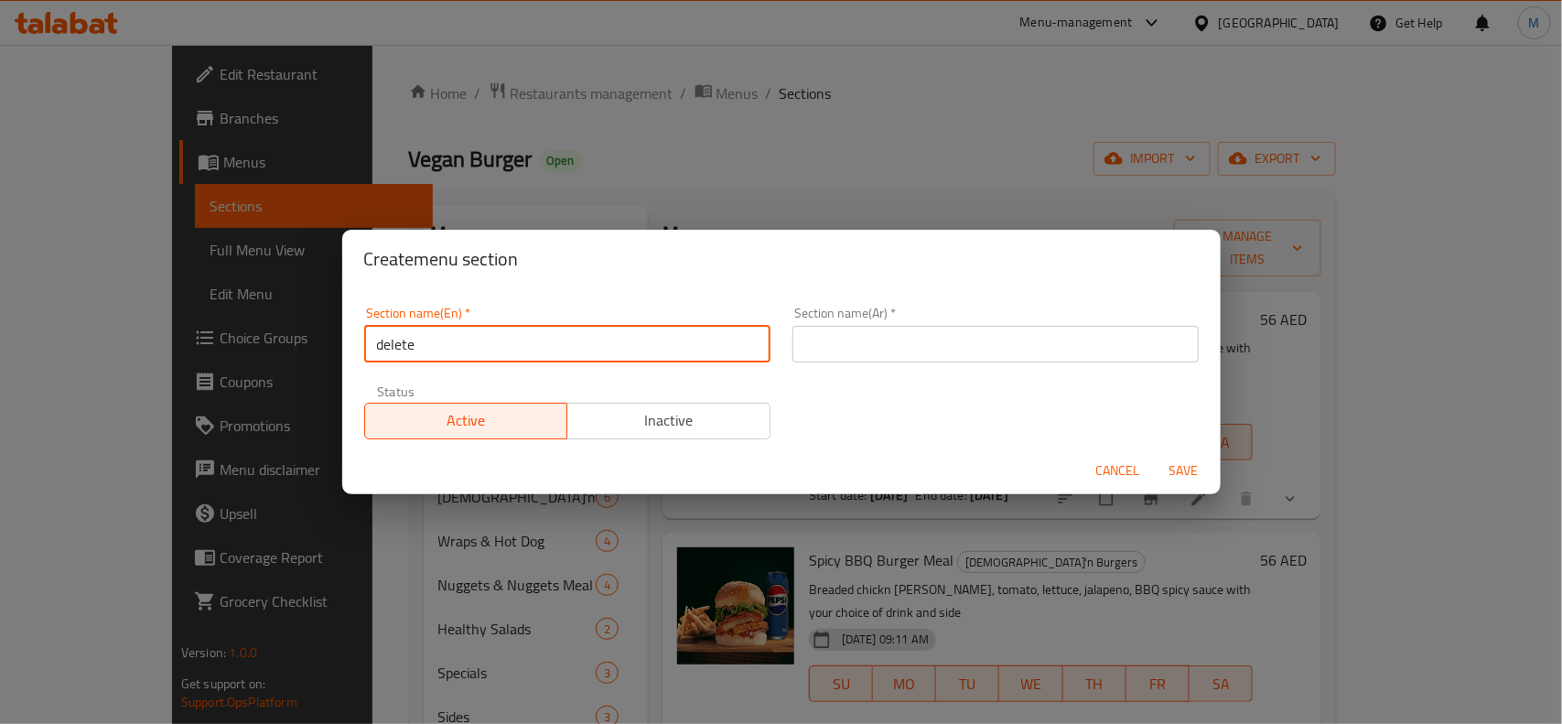
type input "Delete"
click at [856, 326] on input "text" at bounding box center [996, 344] width 406 height 37
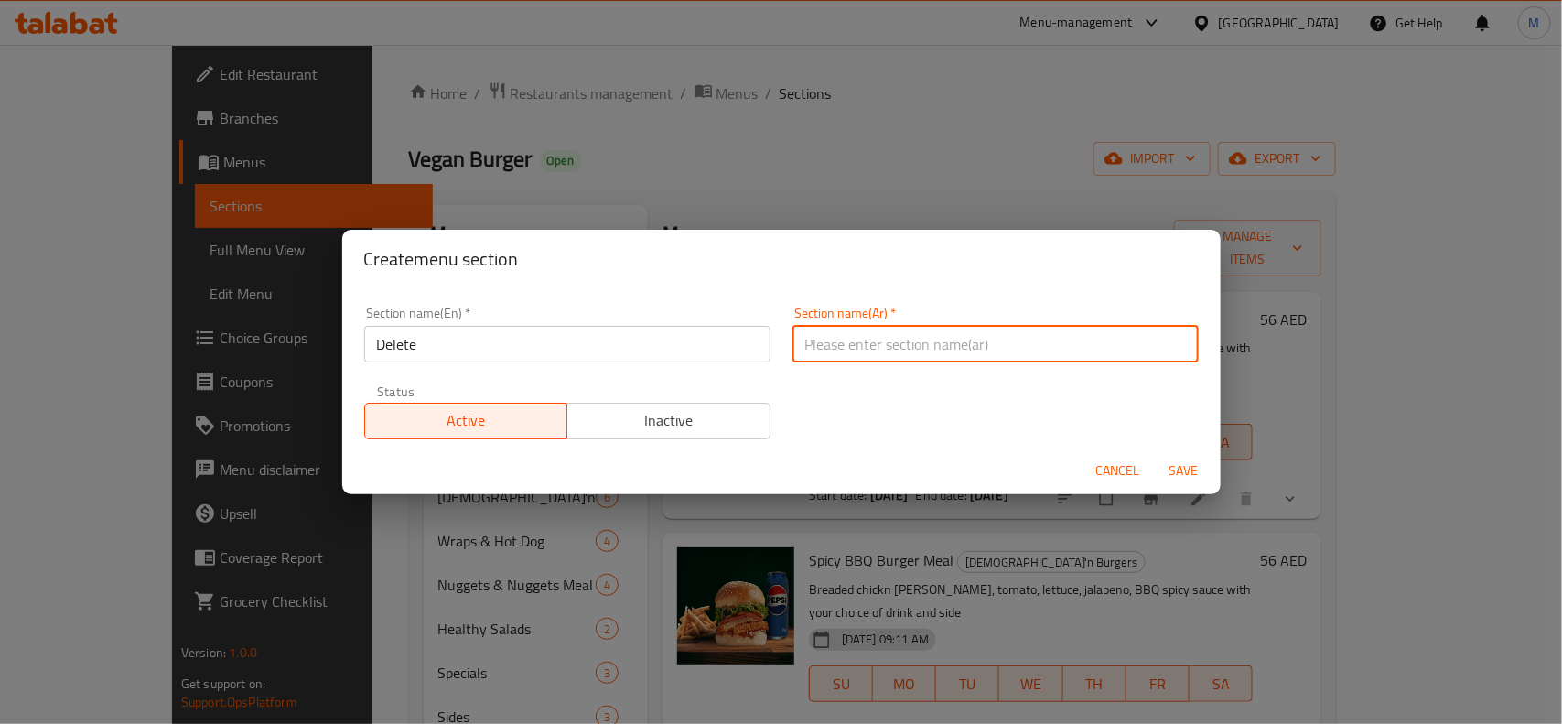
type input "حذف"
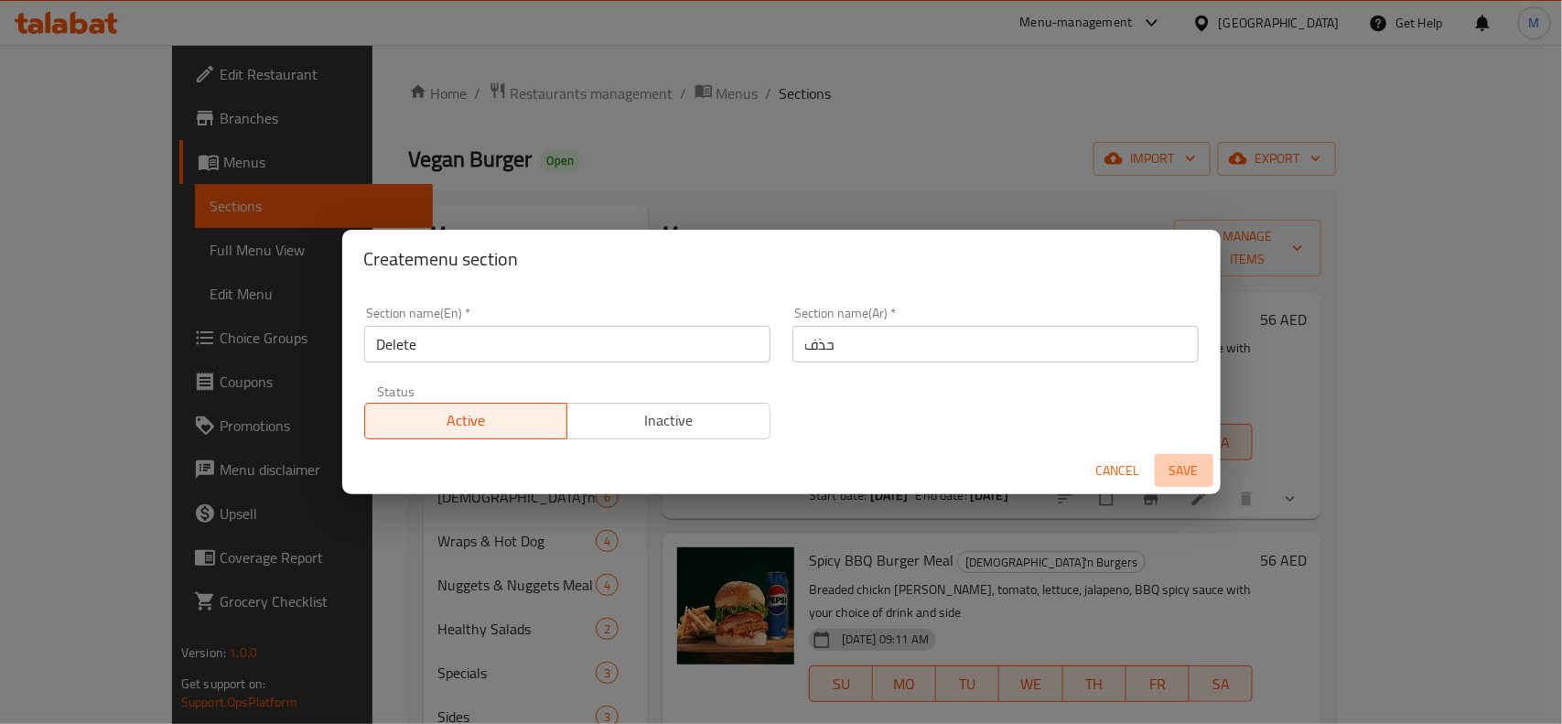
click at [1172, 468] on span "Save" at bounding box center [1184, 471] width 44 height 23
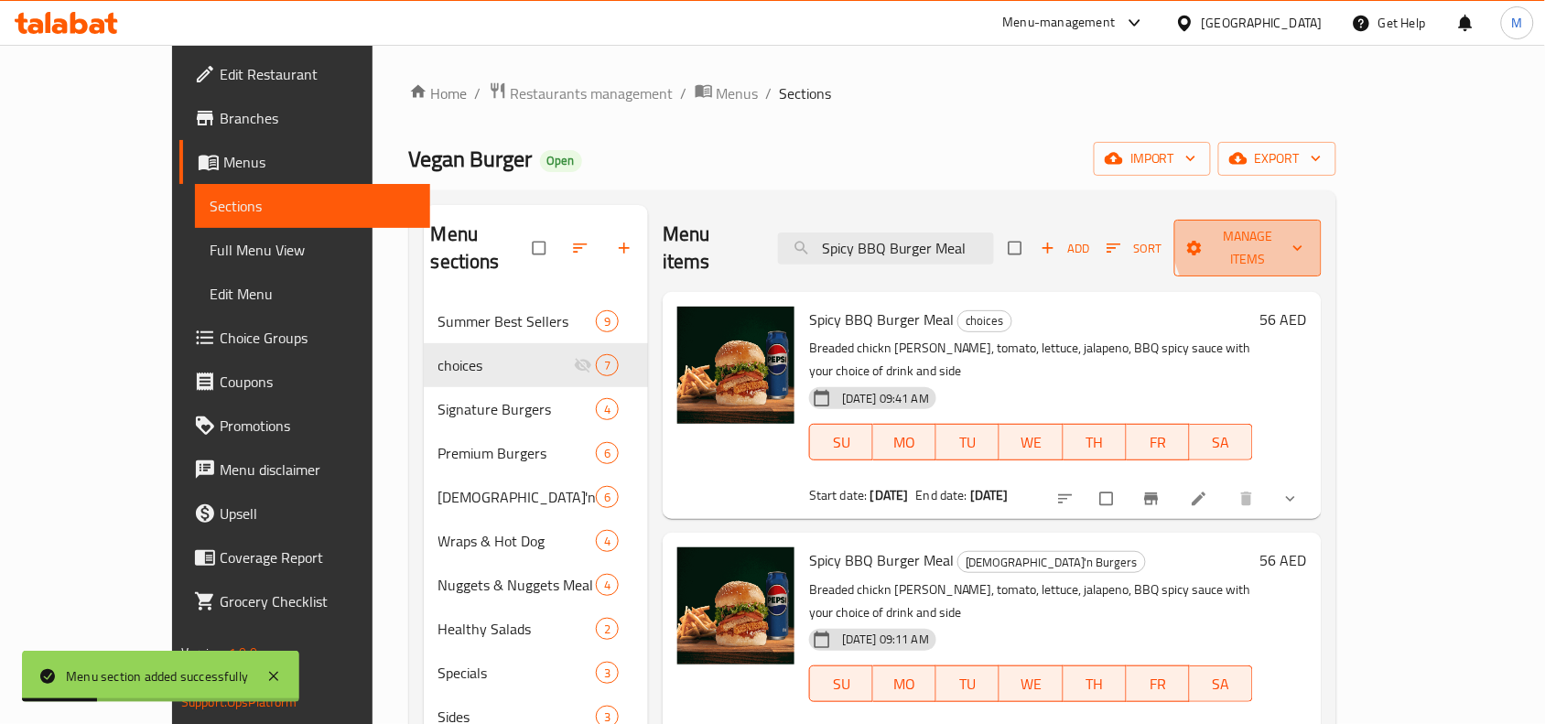
click at [1307, 238] on span "Manage items" at bounding box center [1248, 248] width 118 height 46
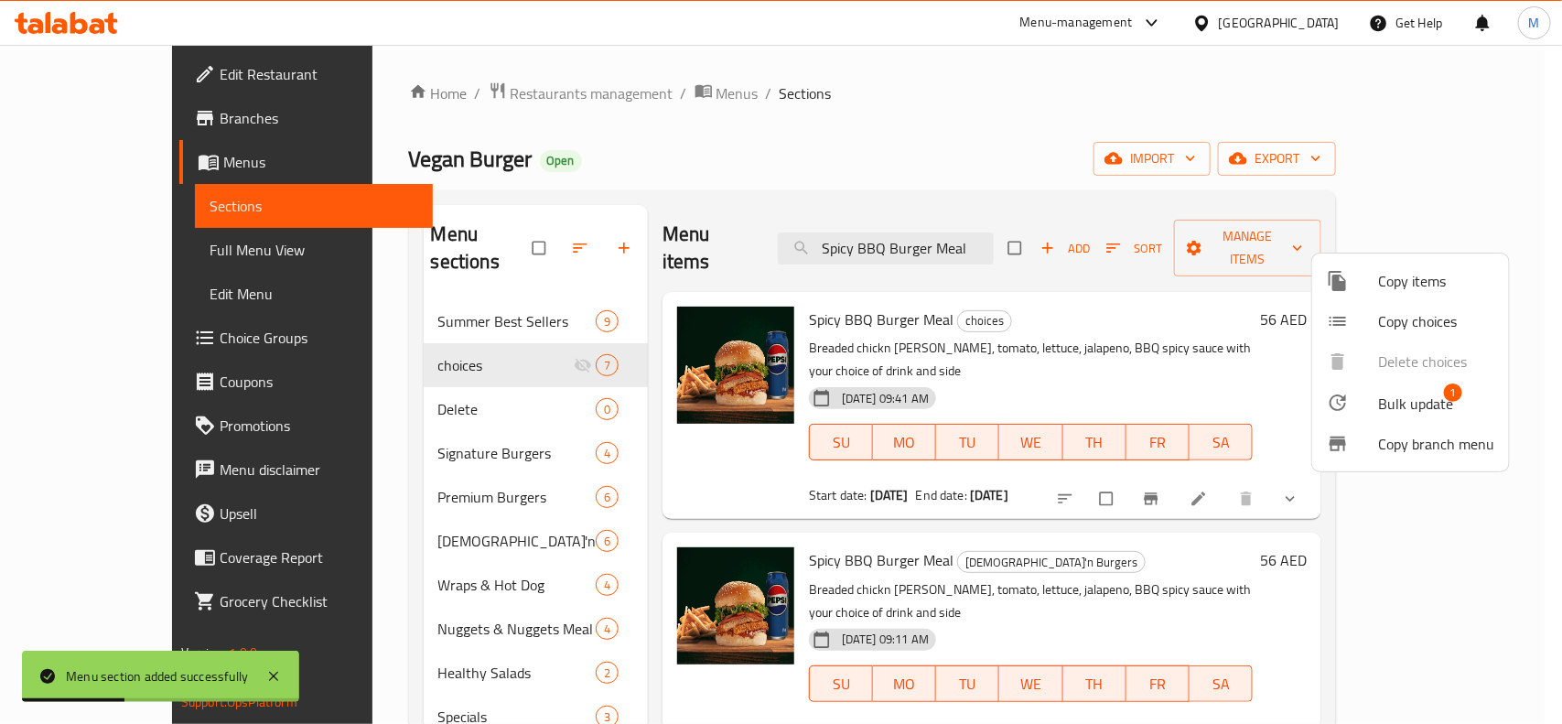
click at [1400, 398] on span "Bulk update" at bounding box center [1416, 404] width 75 height 22
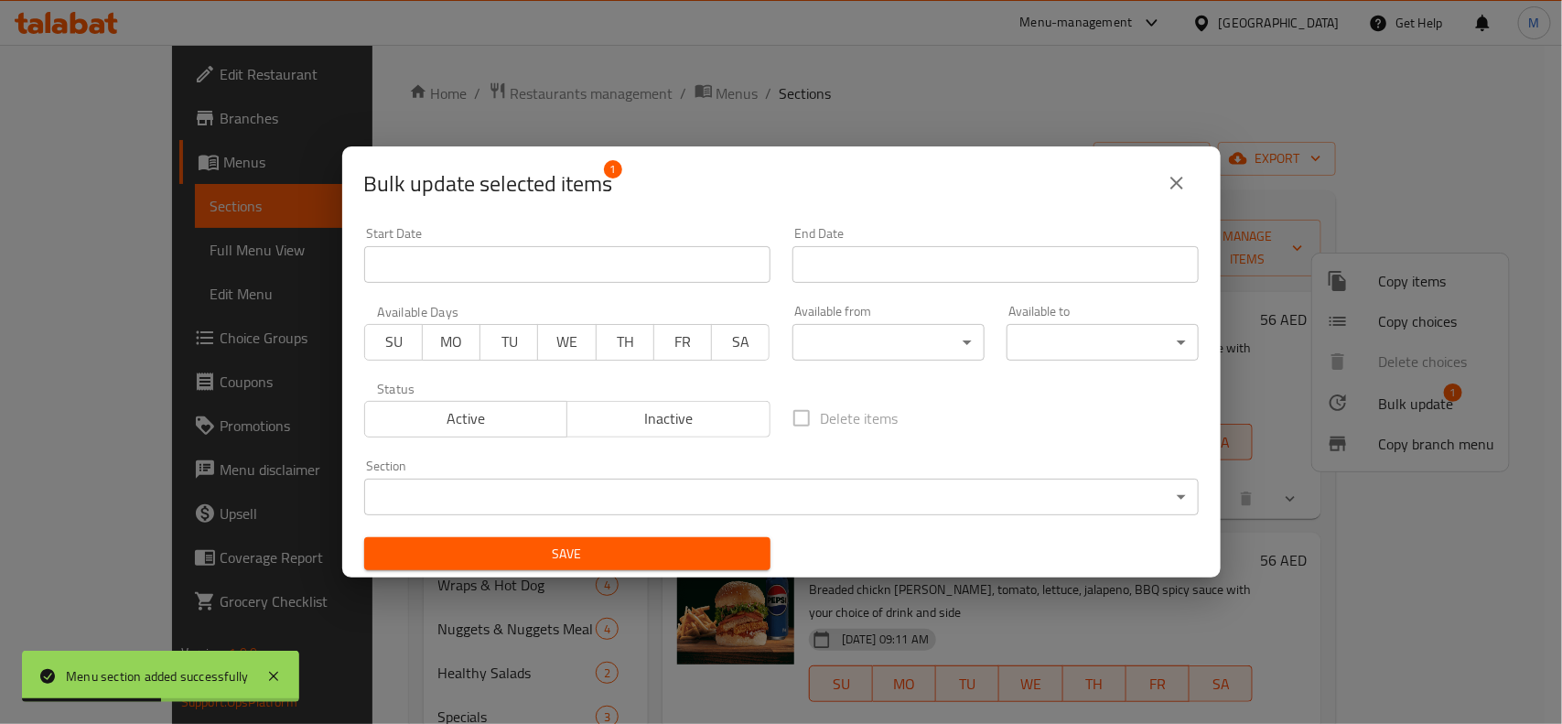
click at [602, 478] on body "Menu section added successfully ​ Menu-management United Arab Emirates Get Help…" at bounding box center [781, 384] width 1562 height 679
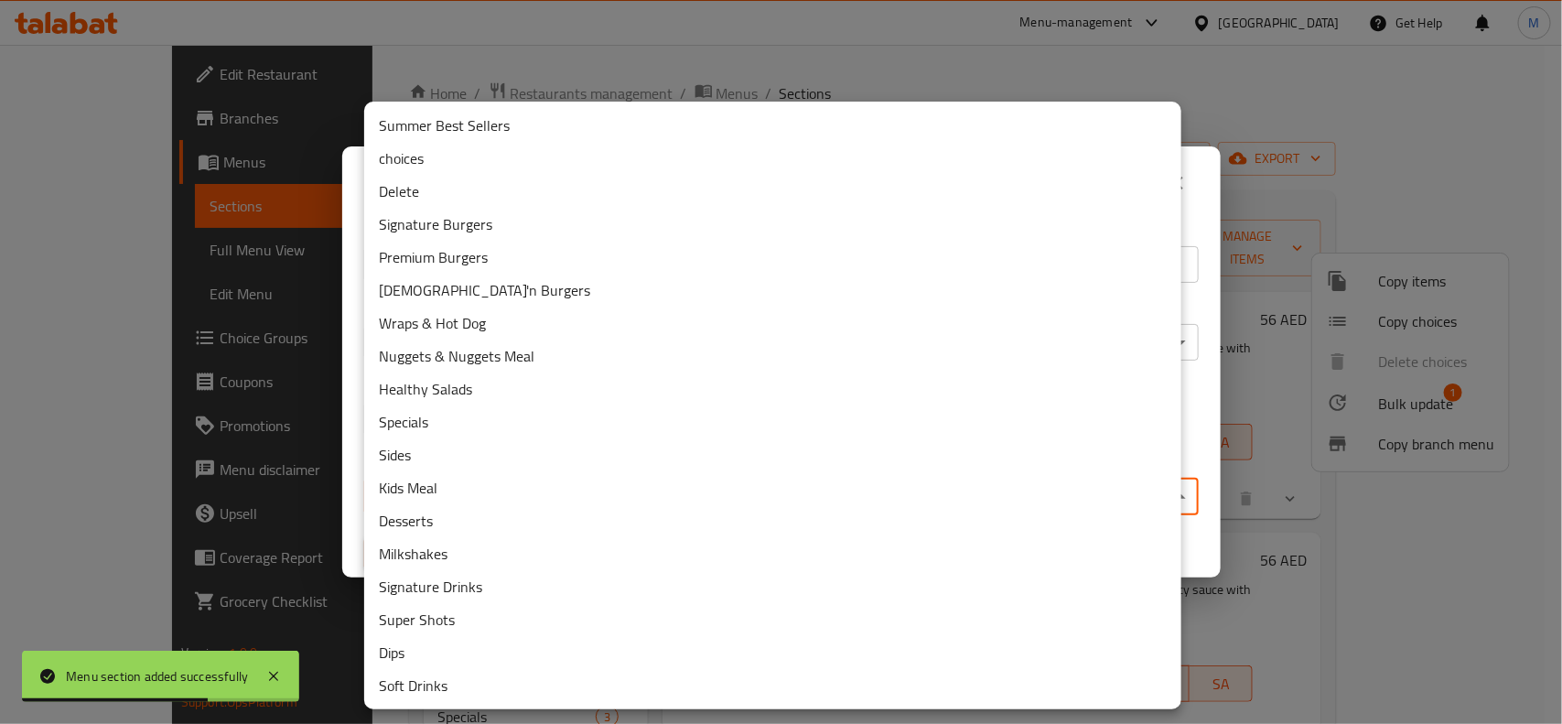
click at [422, 190] on li "Delete" at bounding box center [772, 191] width 817 height 33
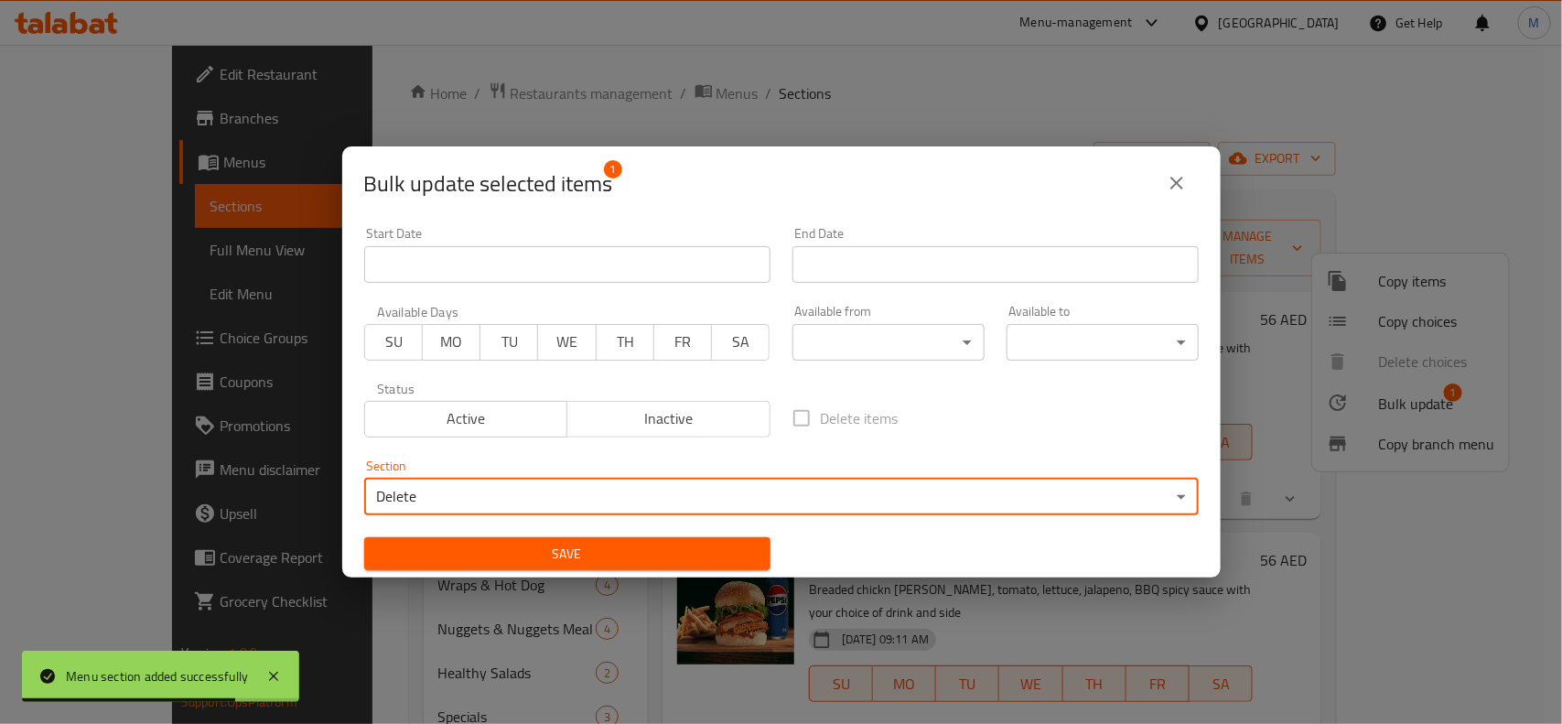
click at [673, 546] on span "Save" at bounding box center [567, 554] width 377 height 23
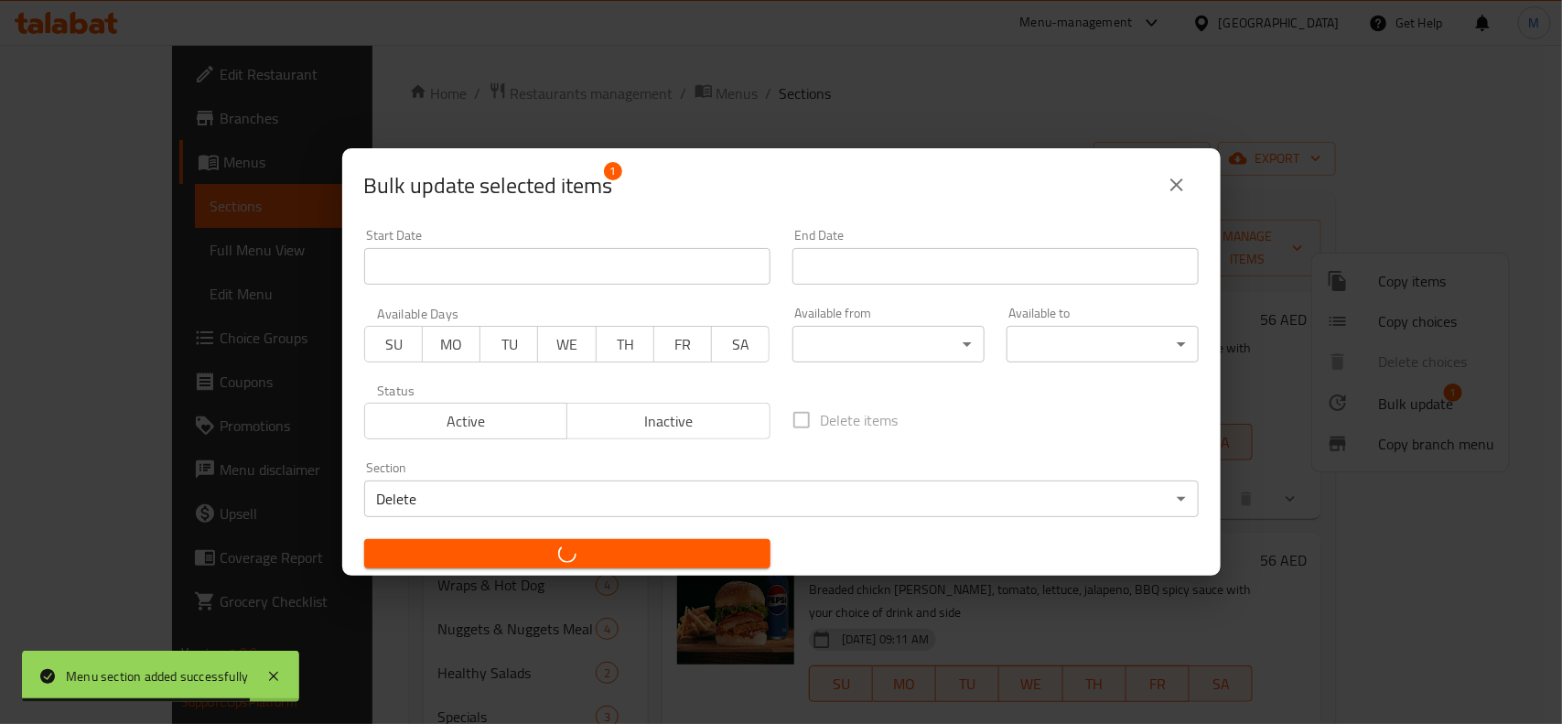
checkbox input "false"
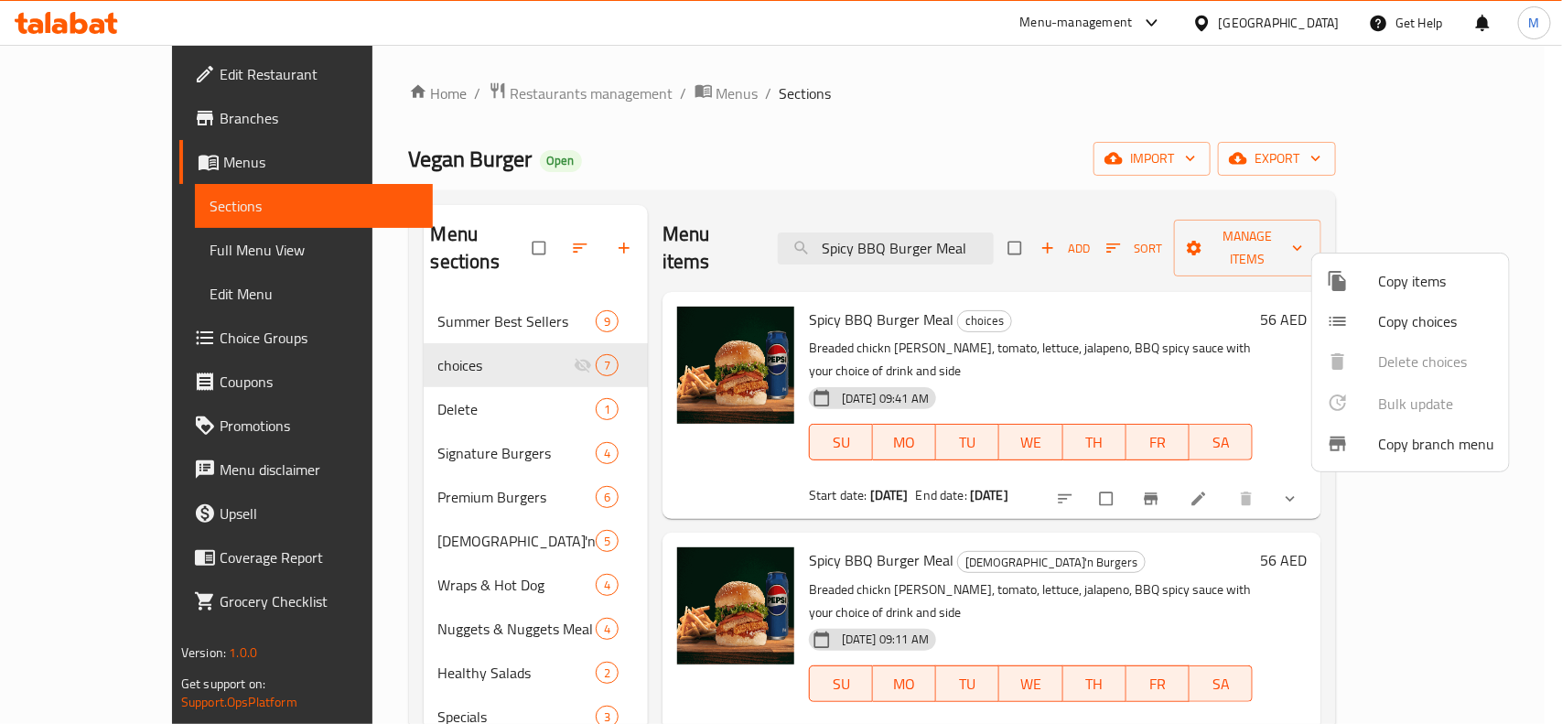
click at [398, 423] on div at bounding box center [781, 362] width 1562 height 724
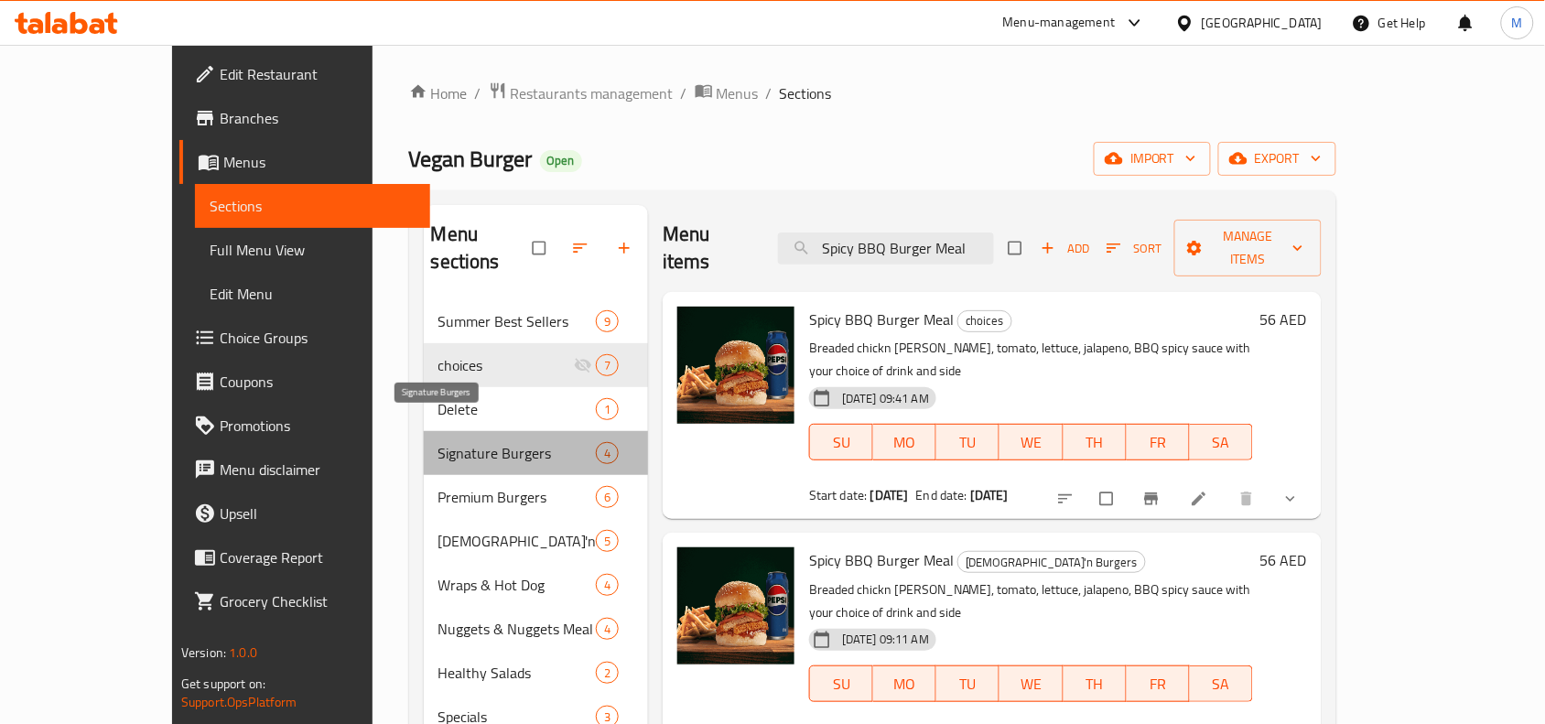
click at [438, 442] on span "Signature Burgers" at bounding box center [516, 453] width 157 height 22
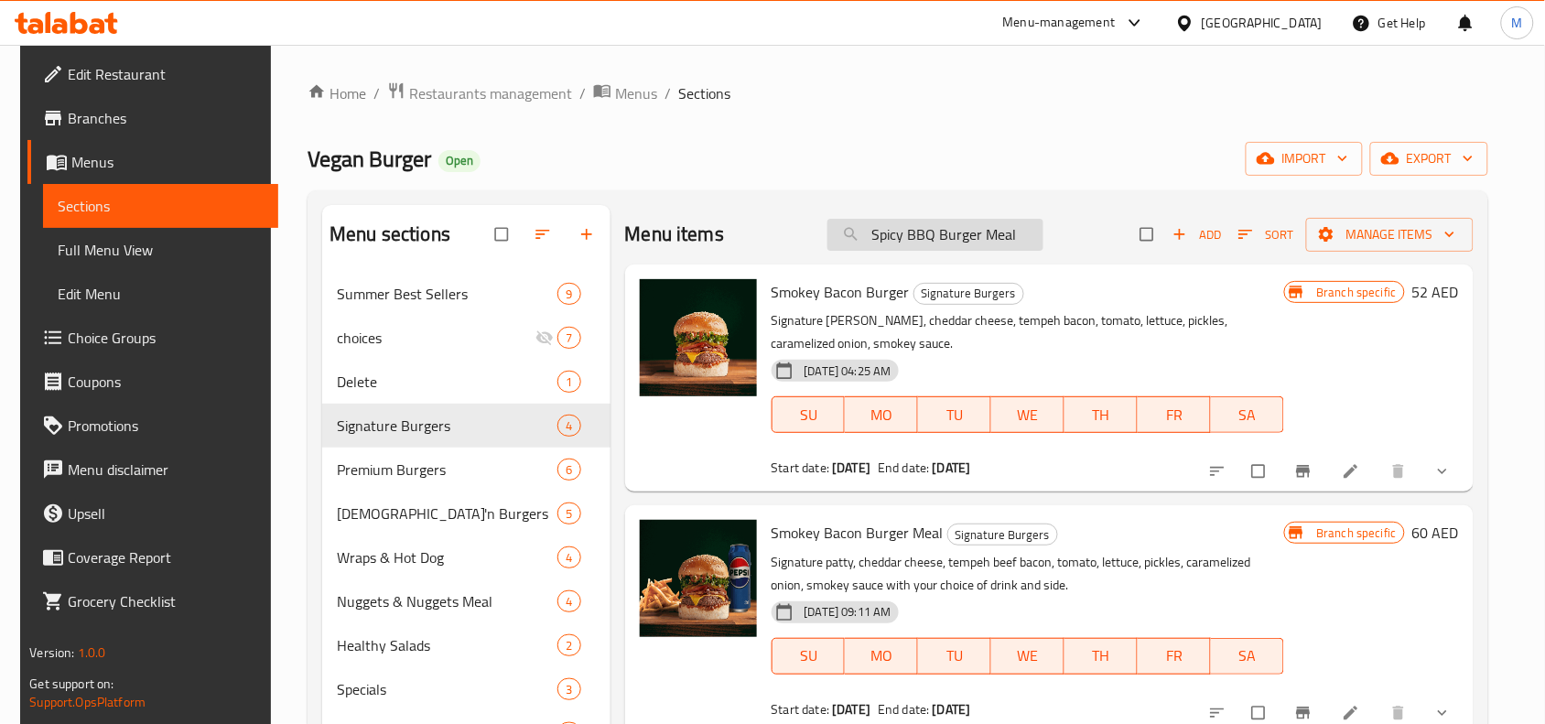
click at [1012, 235] on input "Spicy BBQ Burger Meal" at bounding box center [935, 235] width 216 height 32
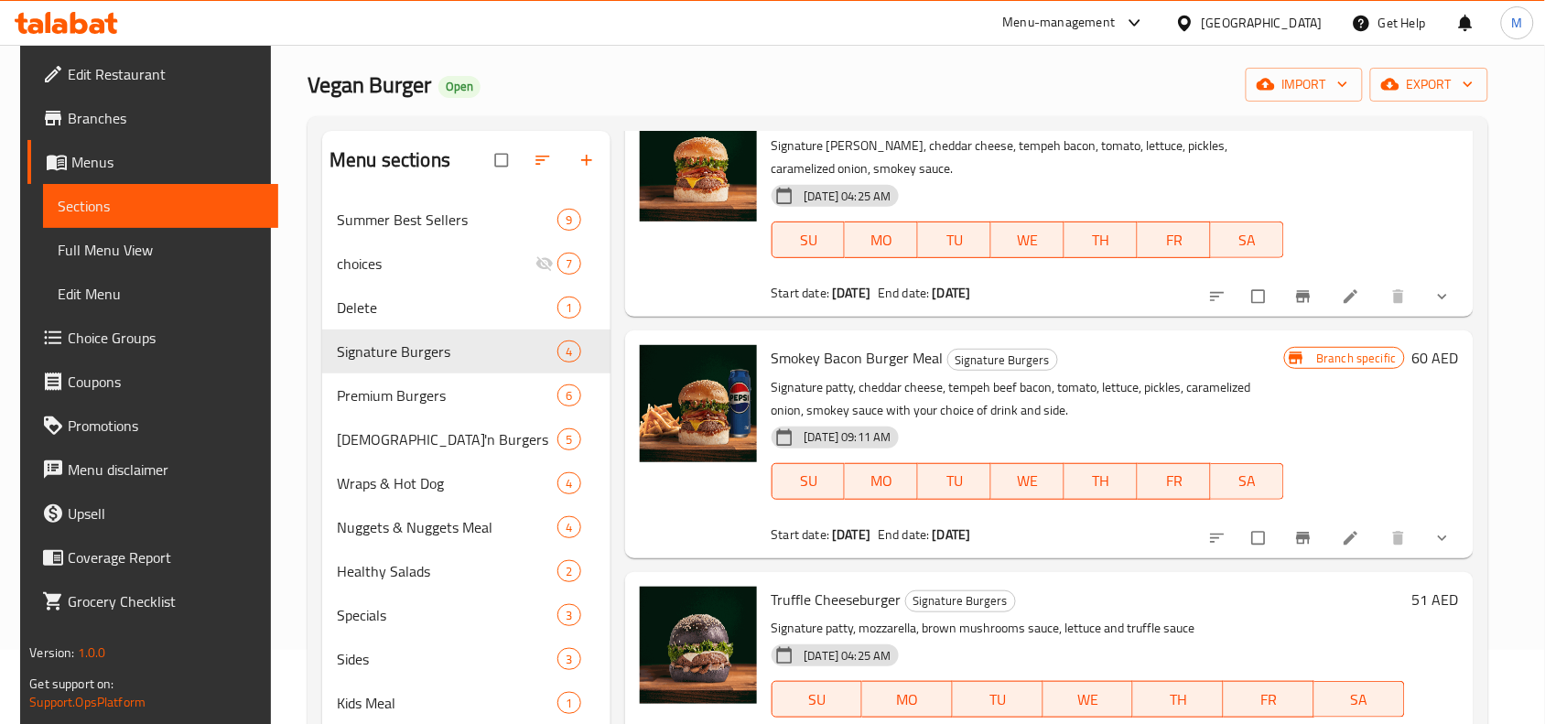
scroll to position [114, 0]
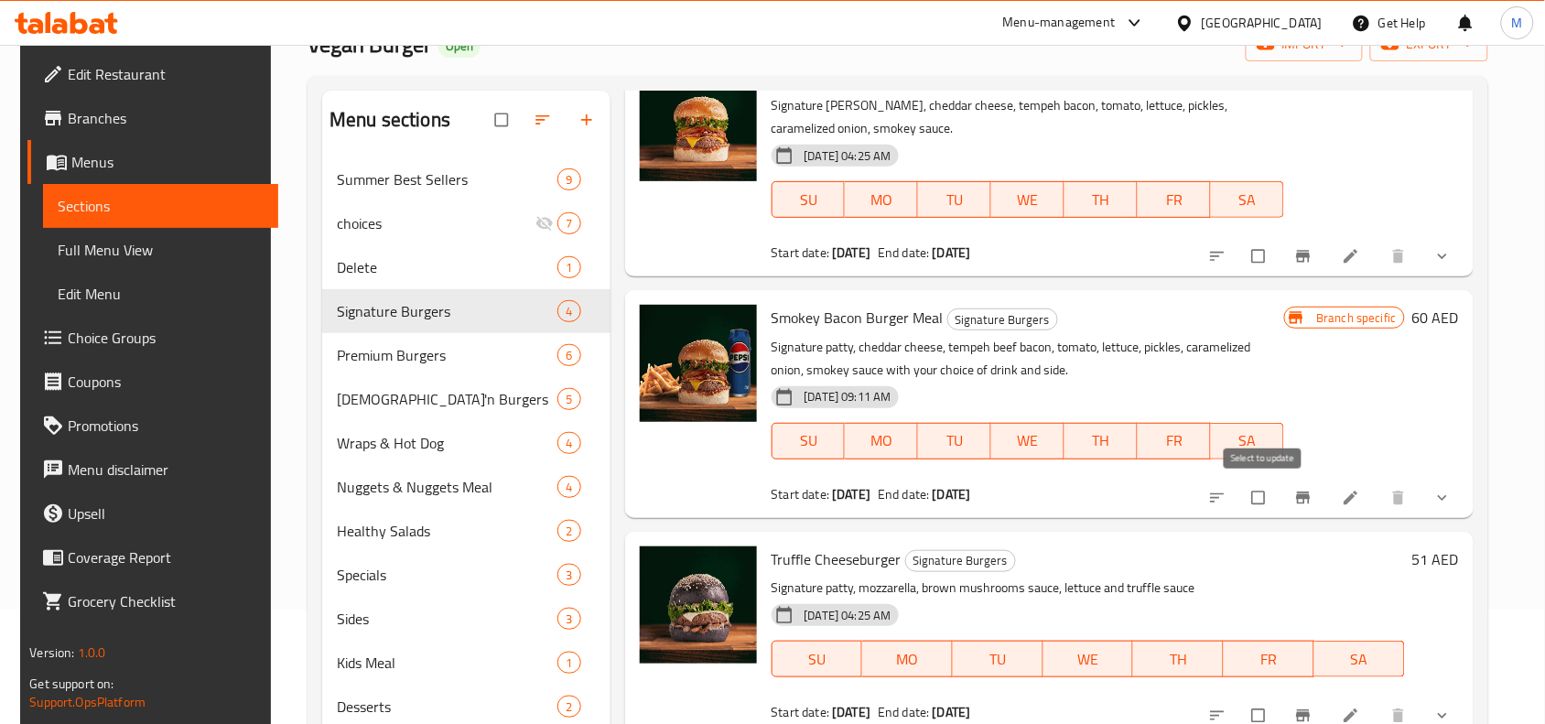
click at [1264, 500] on input "checkbox" at bounding box center [1260, 498] width 38 height 35
checkbox input "true"
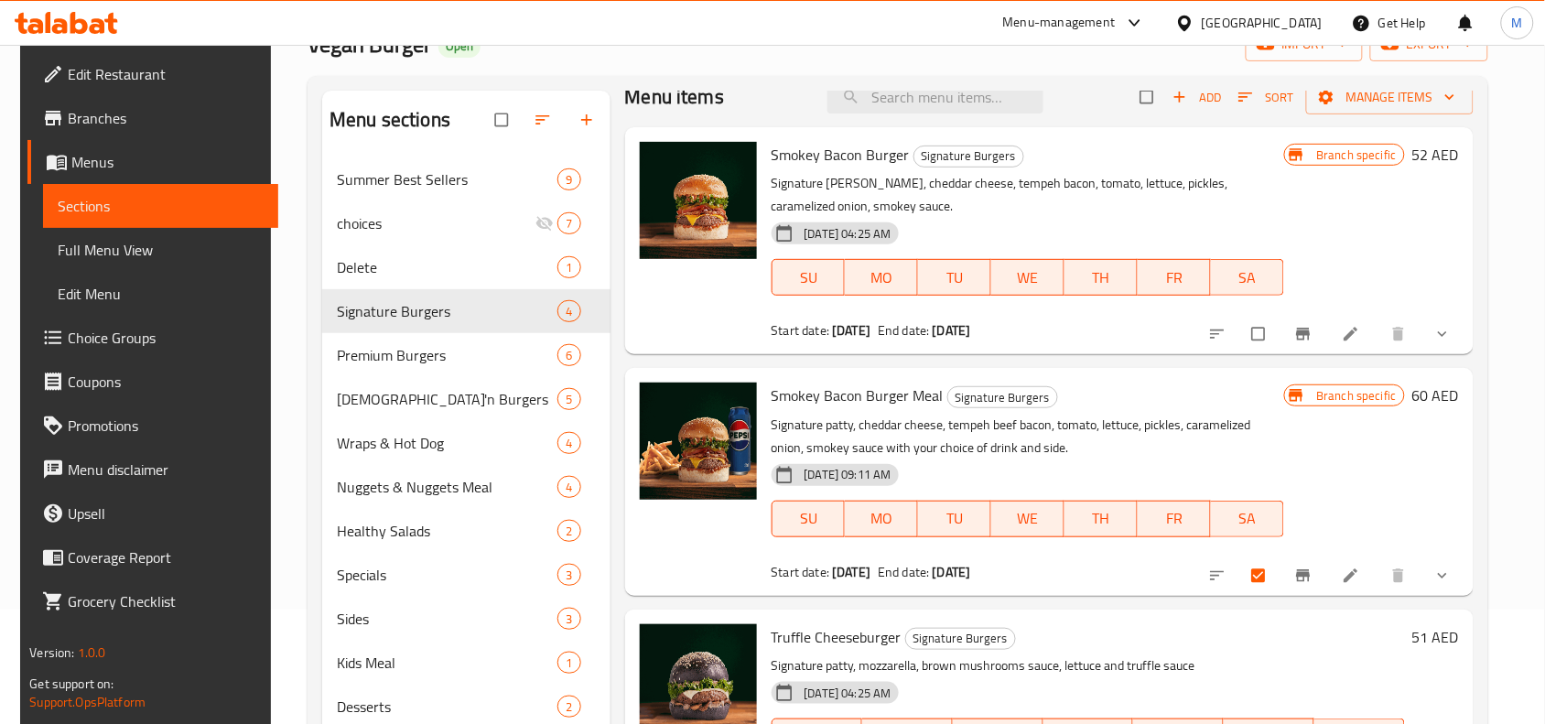
scroll to position [0, 0]
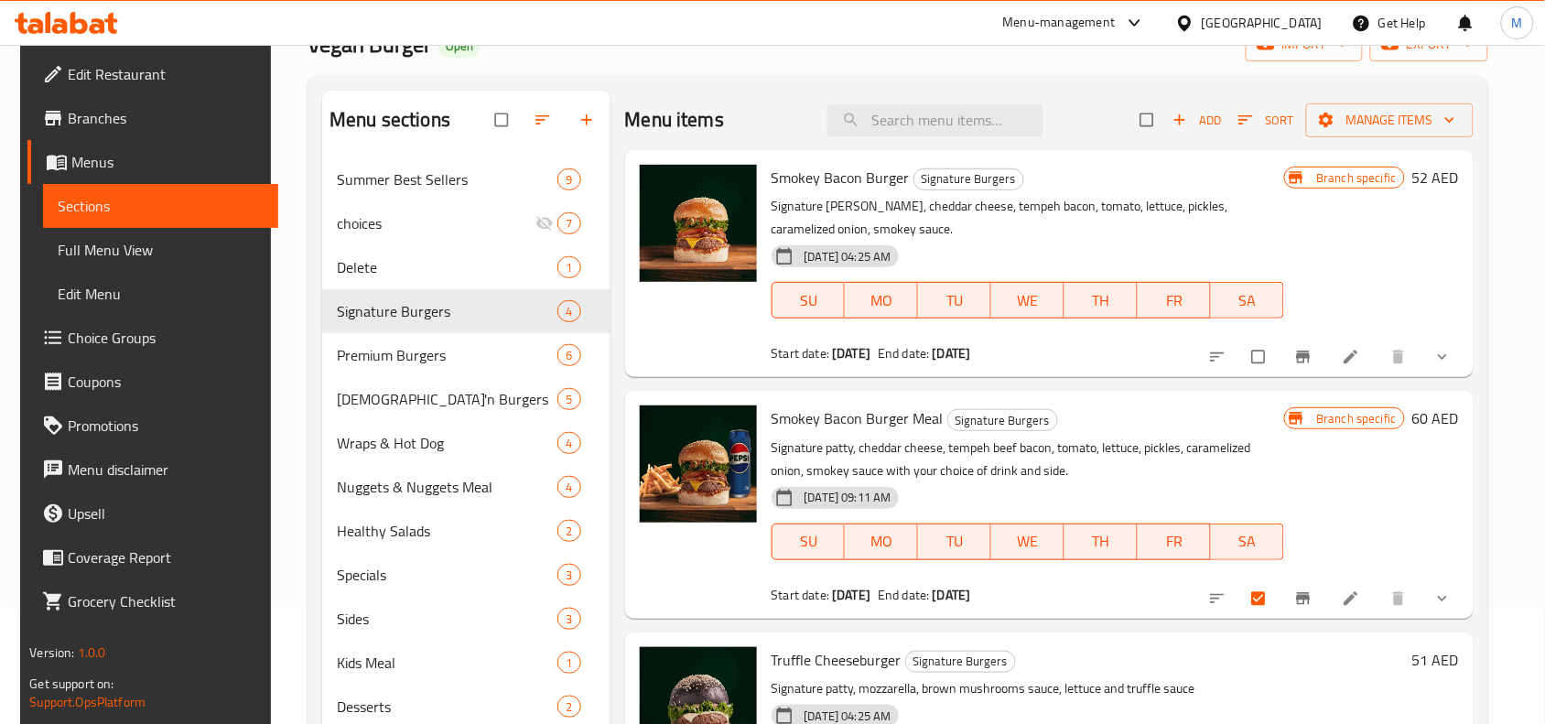
click at [1452, 591] on icon "show more" at bounding box center [1442, 598] width 18 height 18
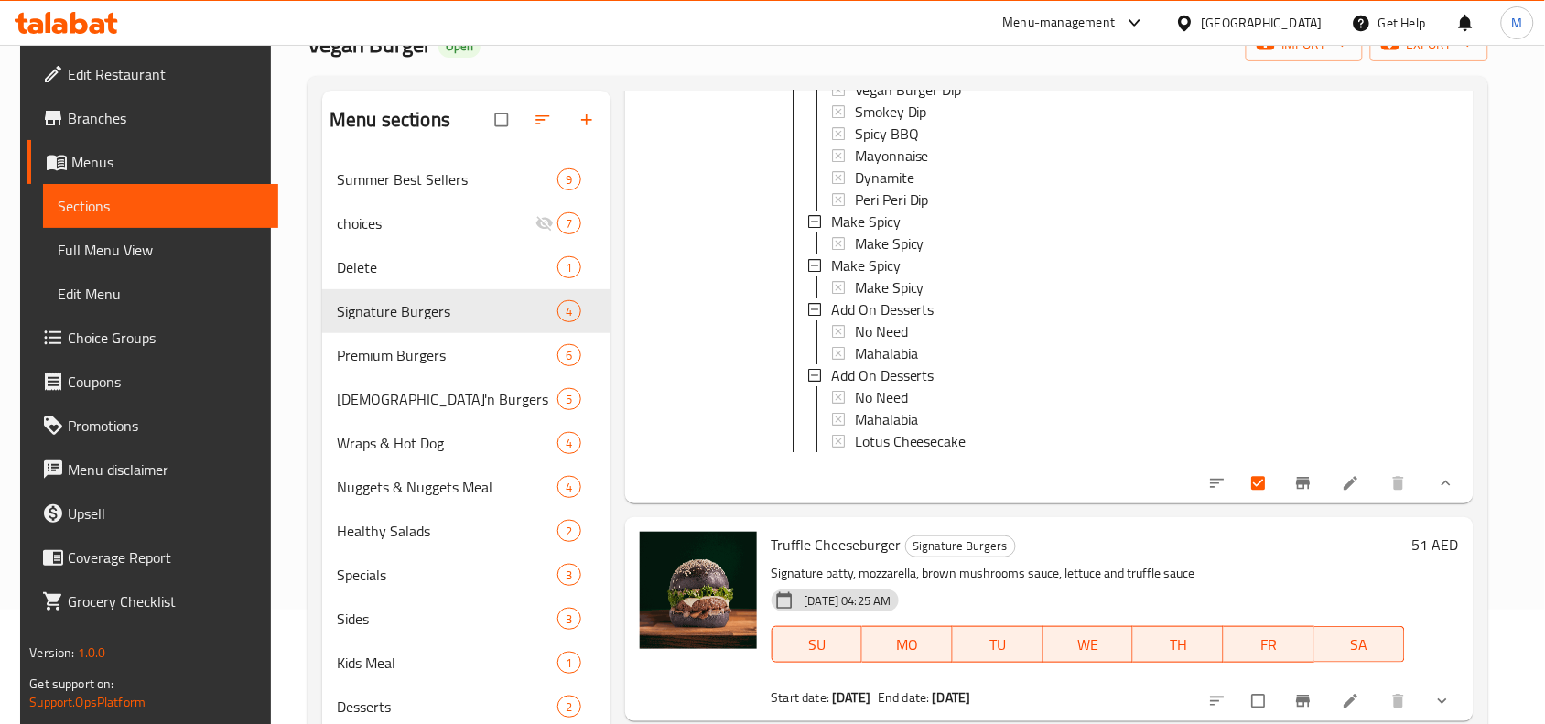
click at [1440, 491] on icon "show more" at bounding box center [1446, 483] width 18 height 18
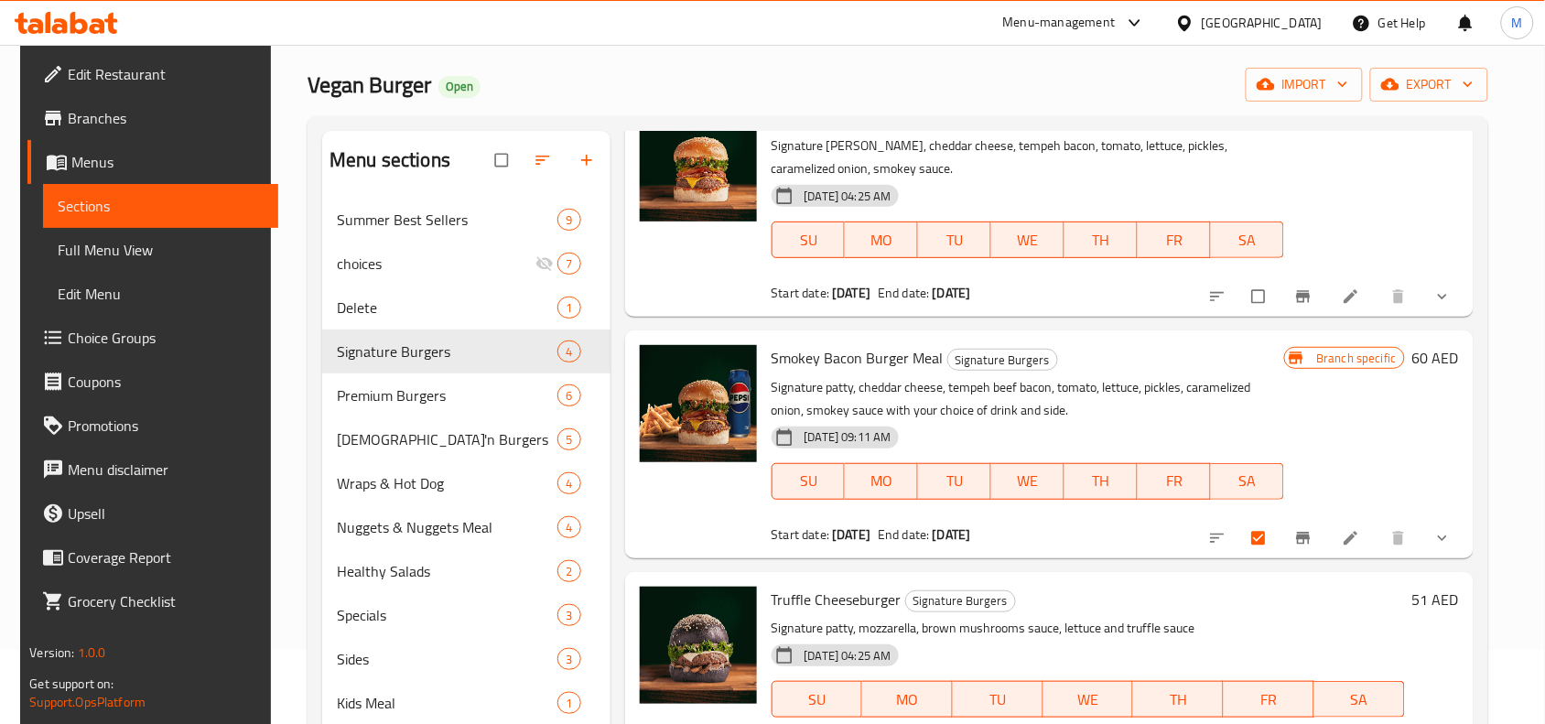
scroll to position [114, 0]
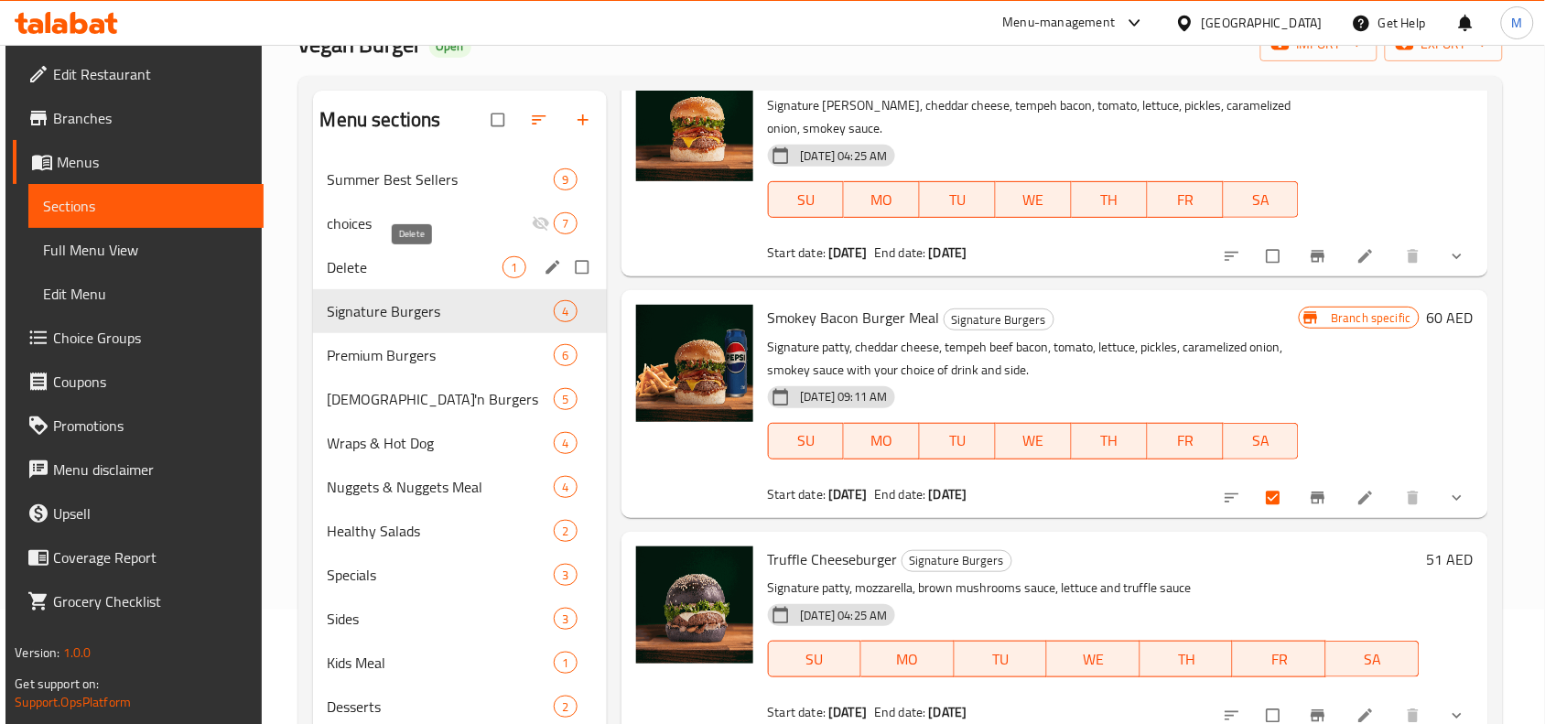
click at [352, 256] on span "Delete" at bounding box center [416, 267] width 176 height 22
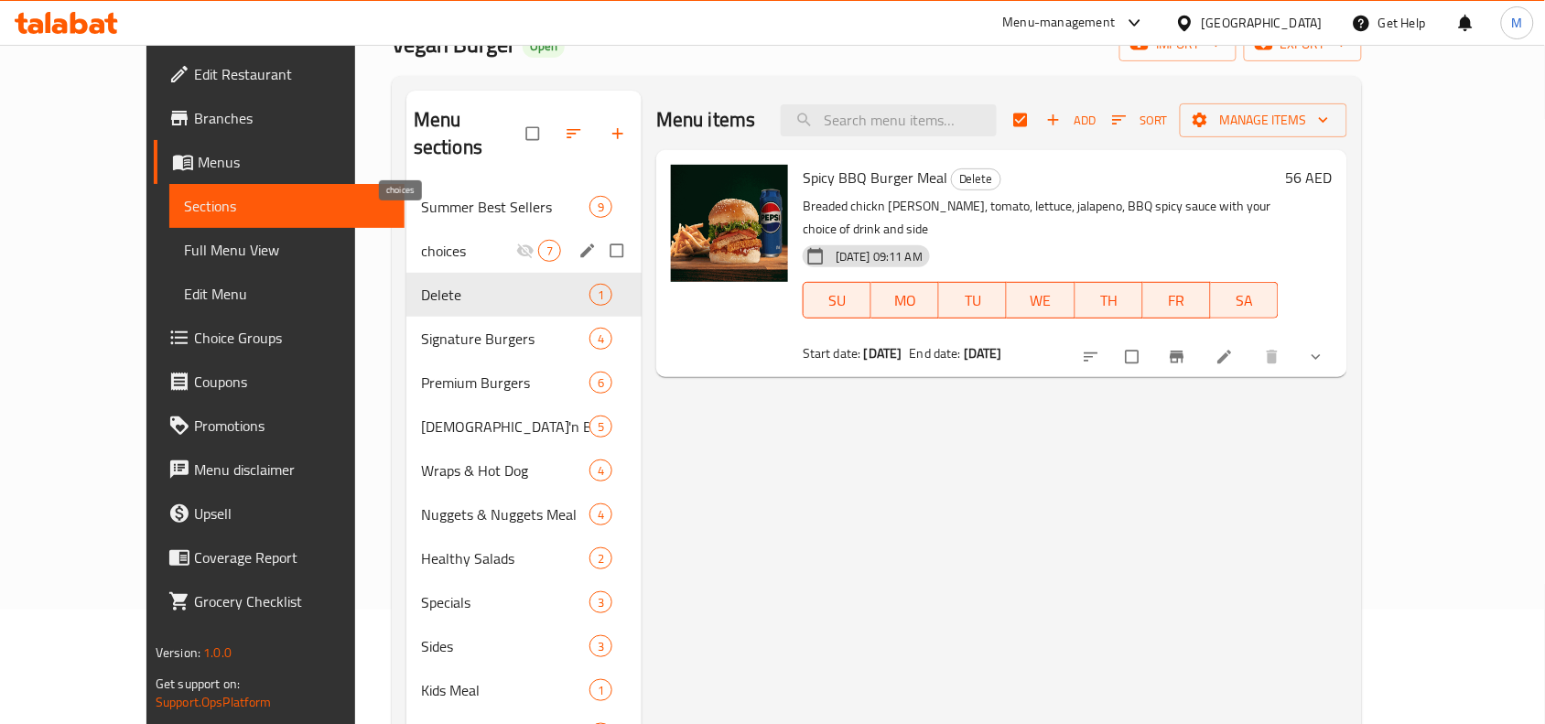
click at [421, 240] on span "choices" at bounding box center [468, 251] width 95 height 22
checkbox input "false"
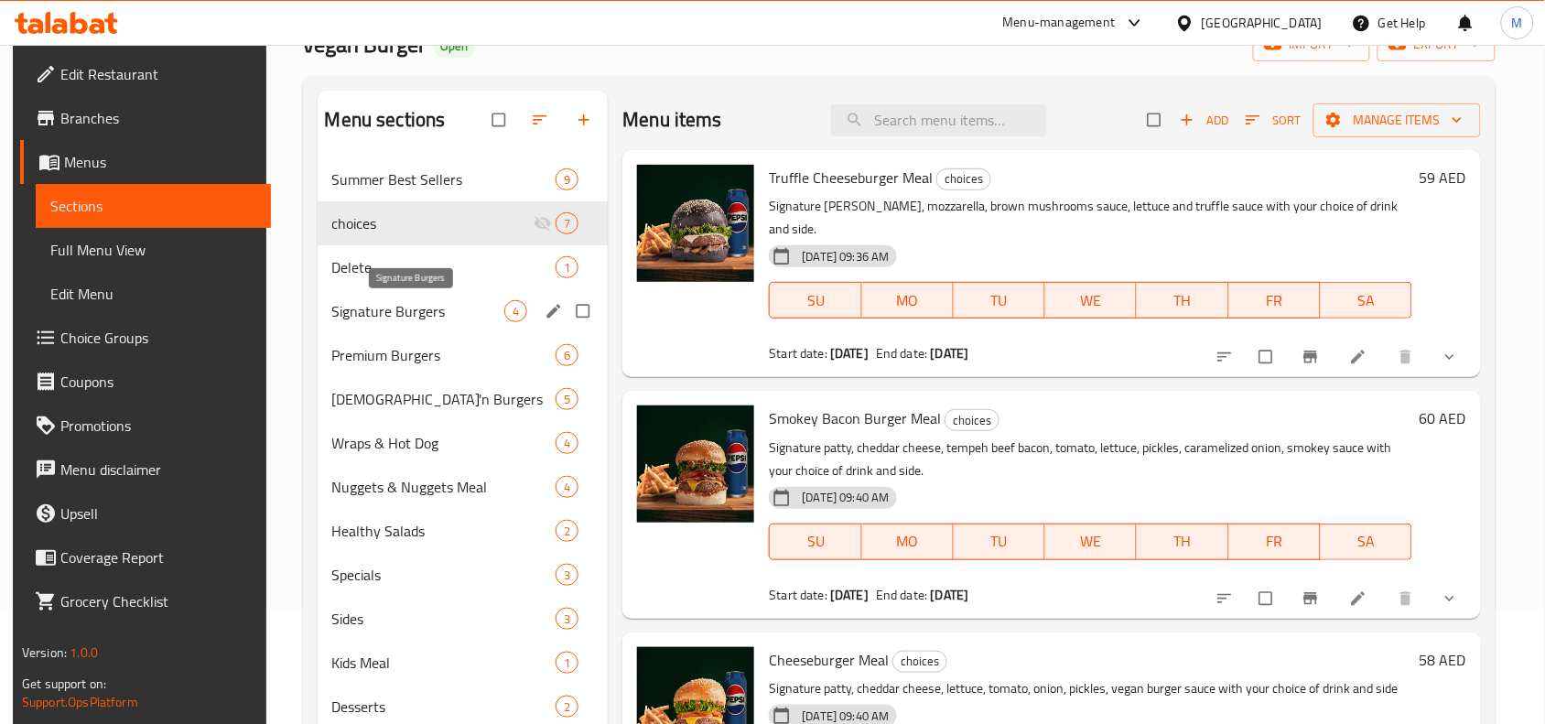
click at [369, 309] on span "Signature Burgers" at bounding box center [418, 311] width 173 height 22
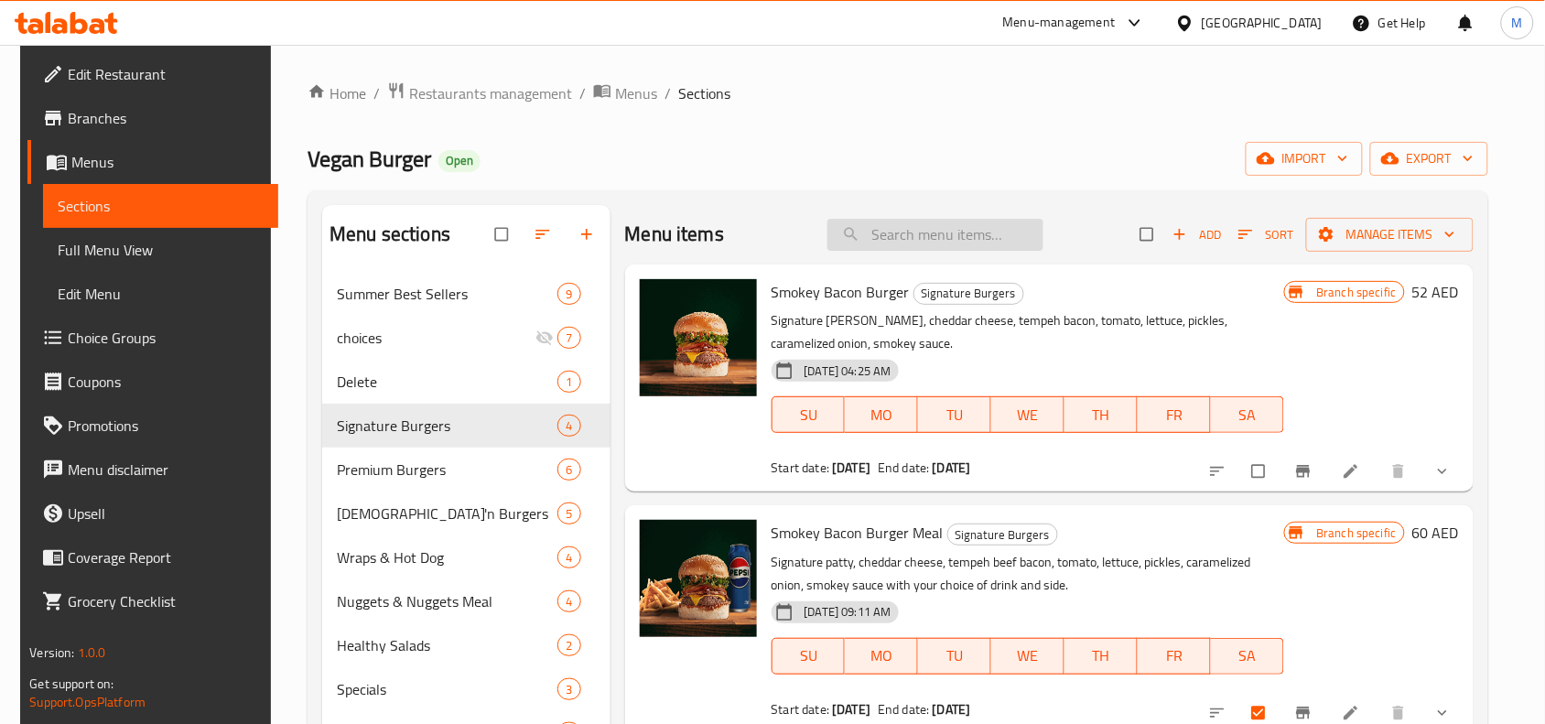
click at [957, 222] on input "search" at bounding box center [935, 235] width 216 height 32
paste input "Truffle Cheeseburger Meal"
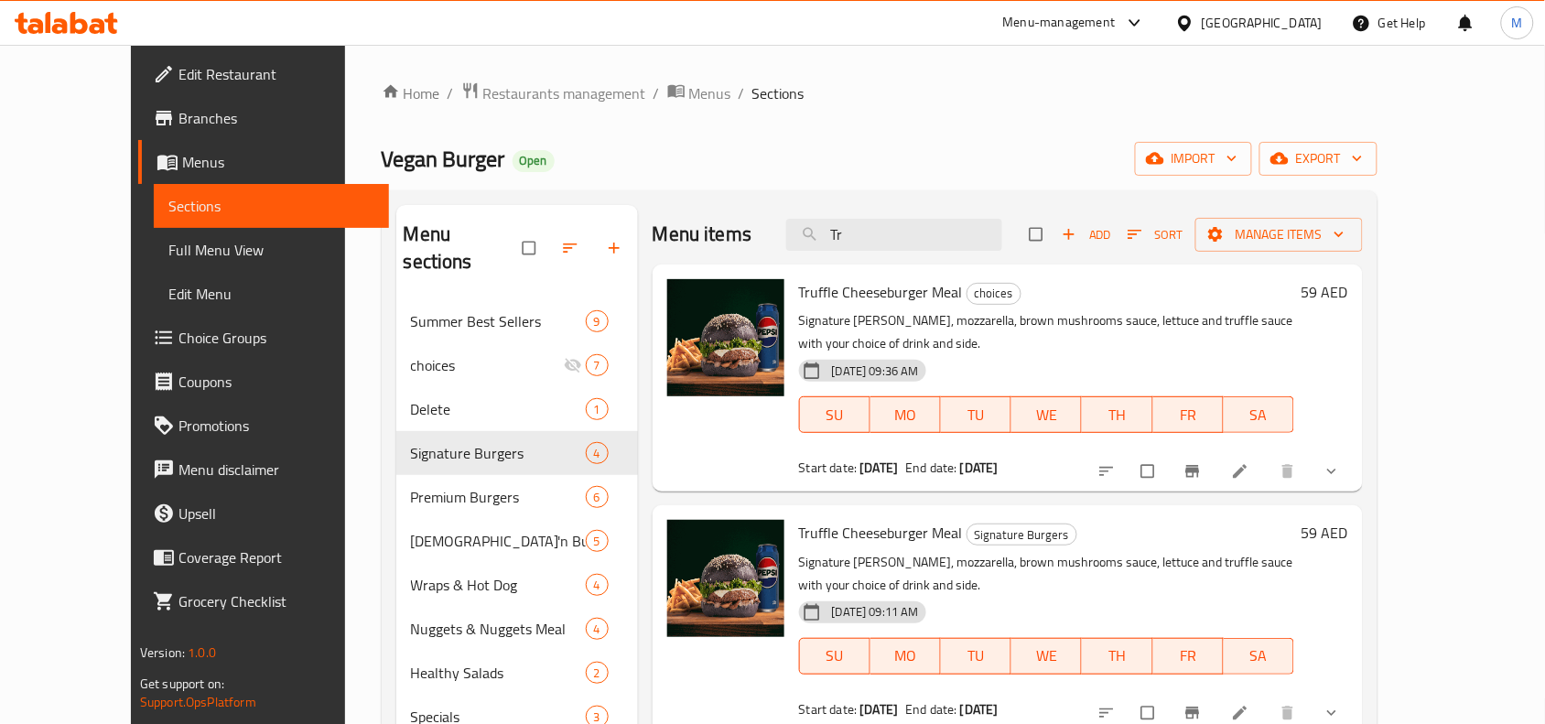
type input "T"
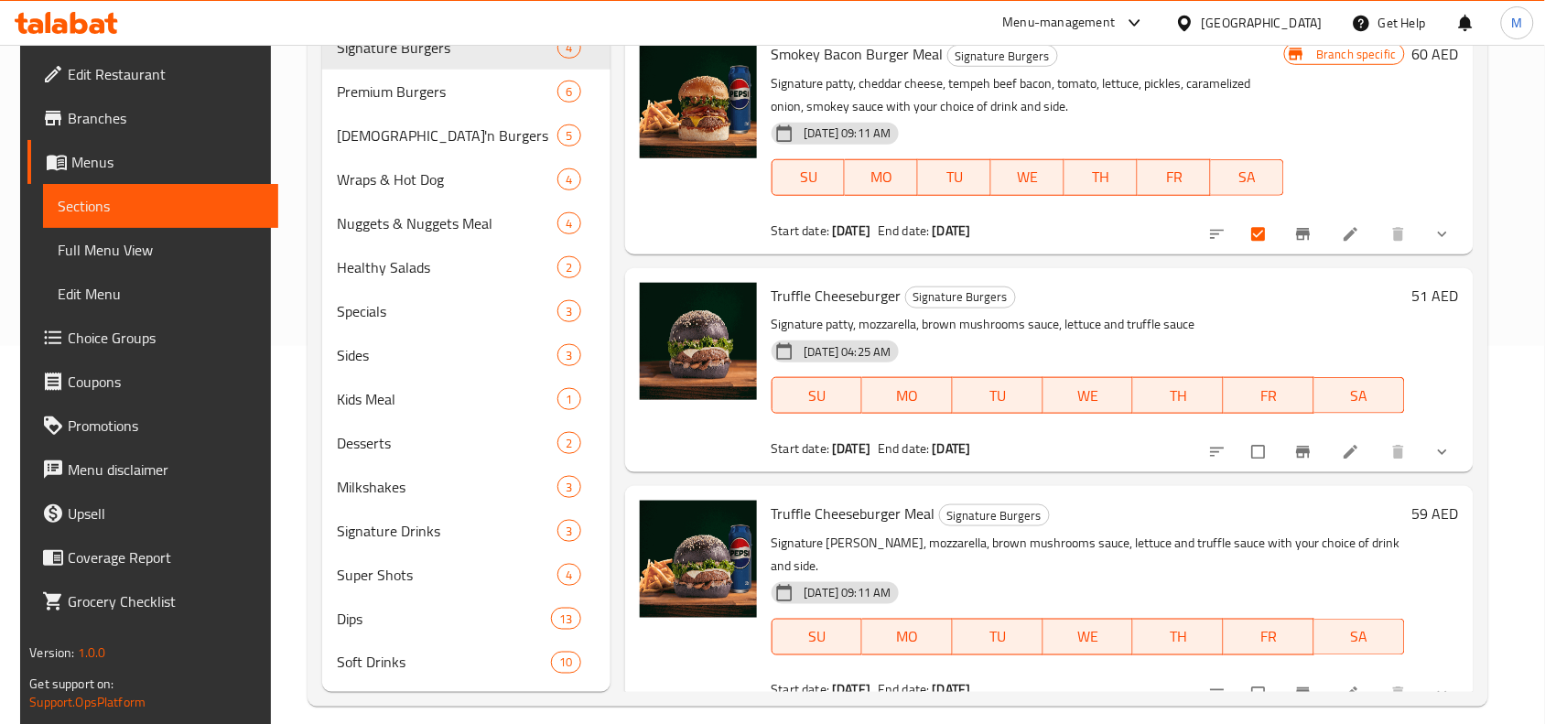
scroll to position [396, 0]
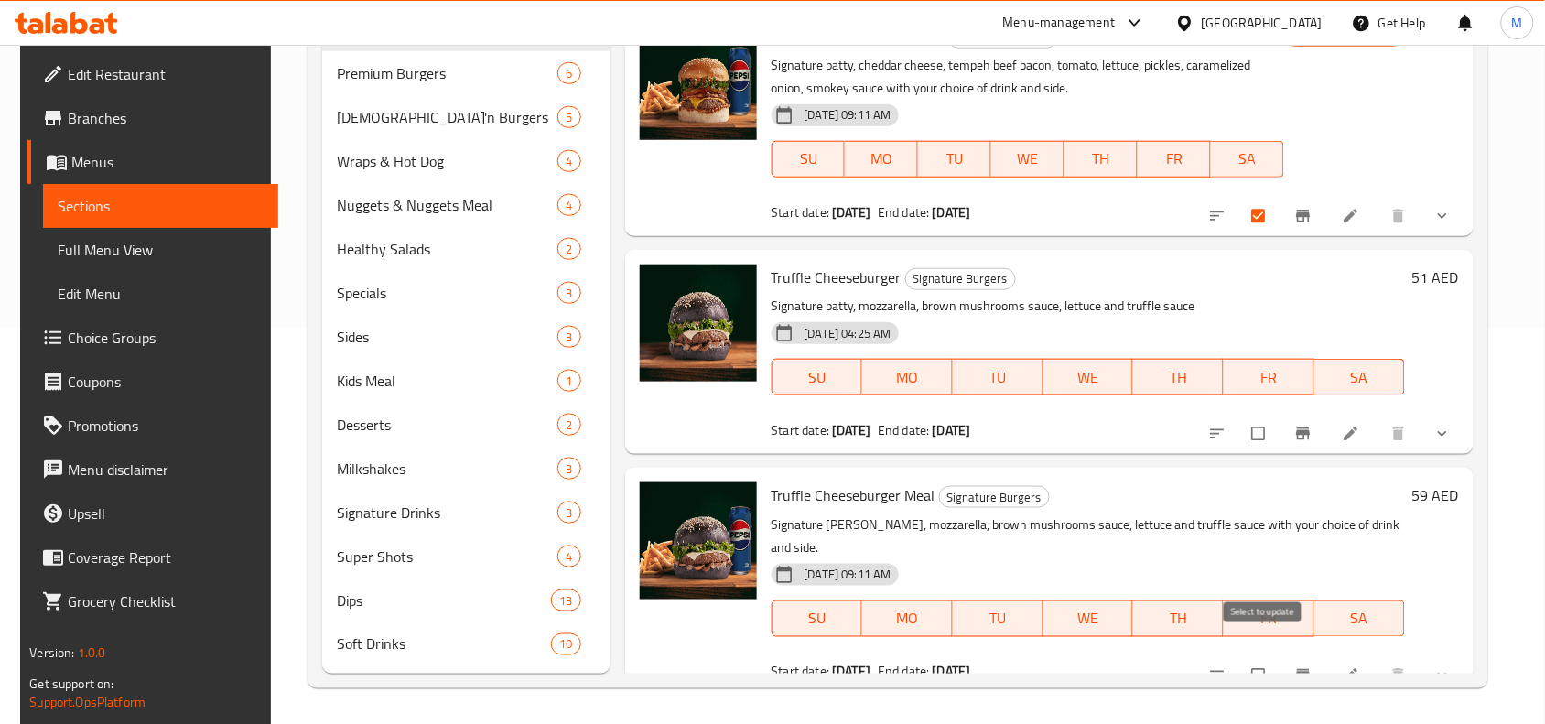
click at [1259, 658] on input "checkbox" at bounding box center [1260, 675] width 38 height 35
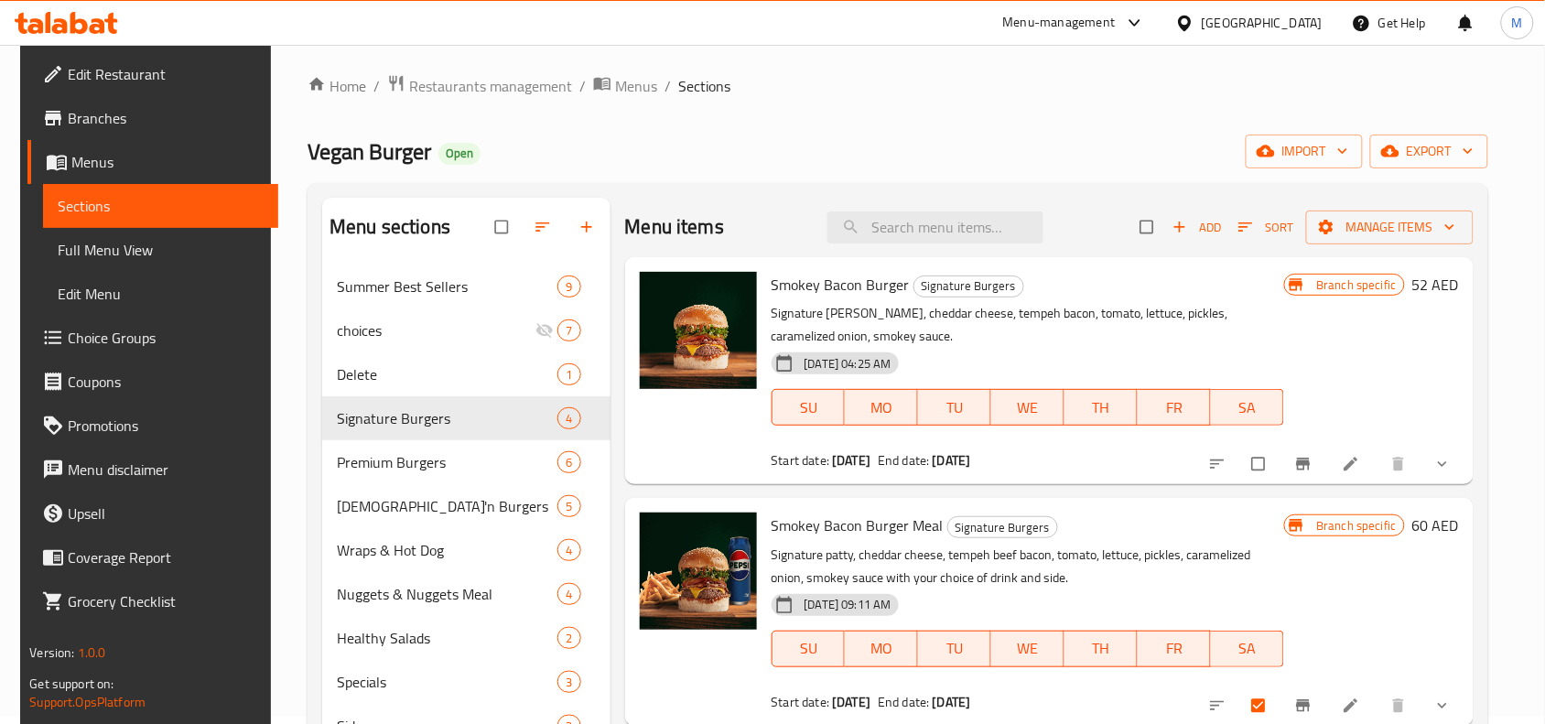
scroll to position [0, 0]
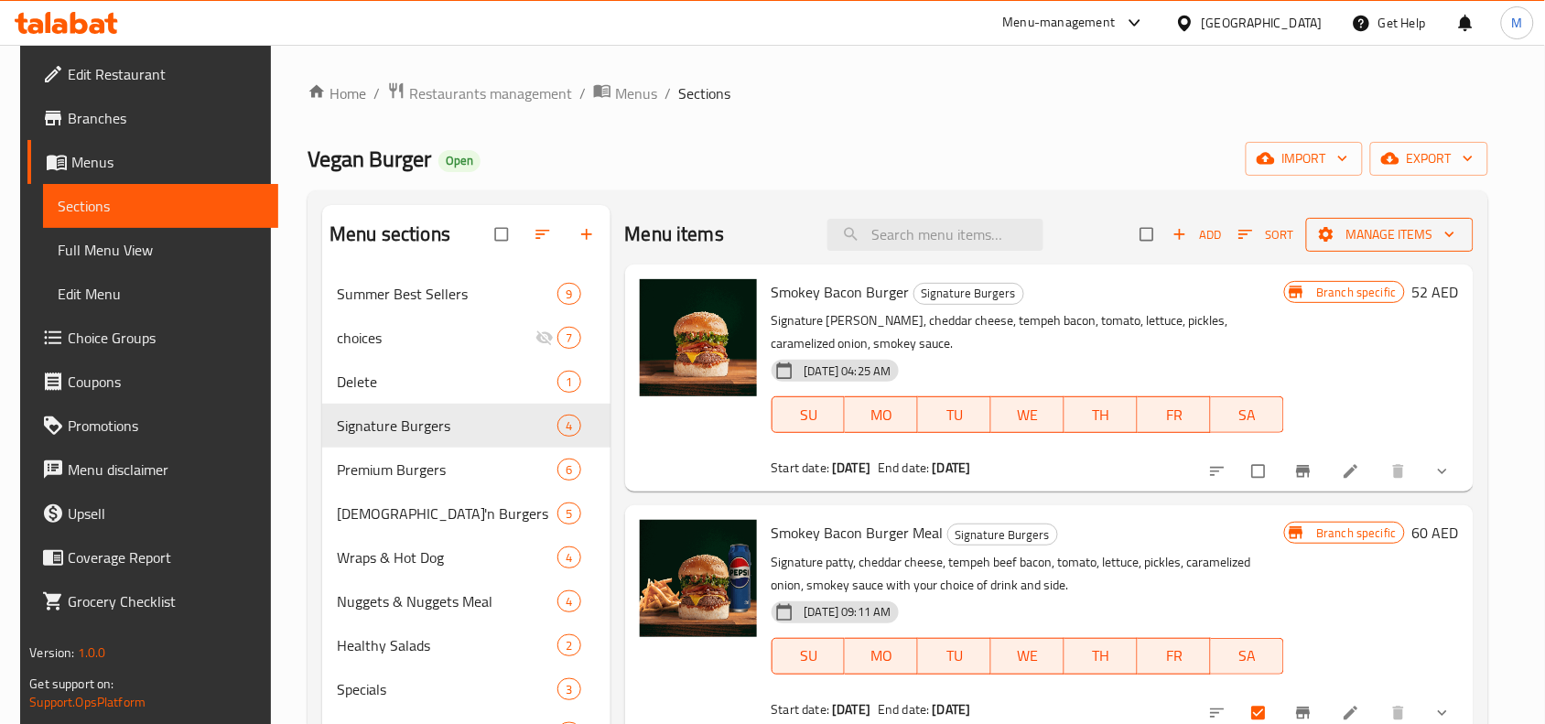
click at [1424, 244] on span "Manage items" at bounding box center [1390, 234] width 138 height 23
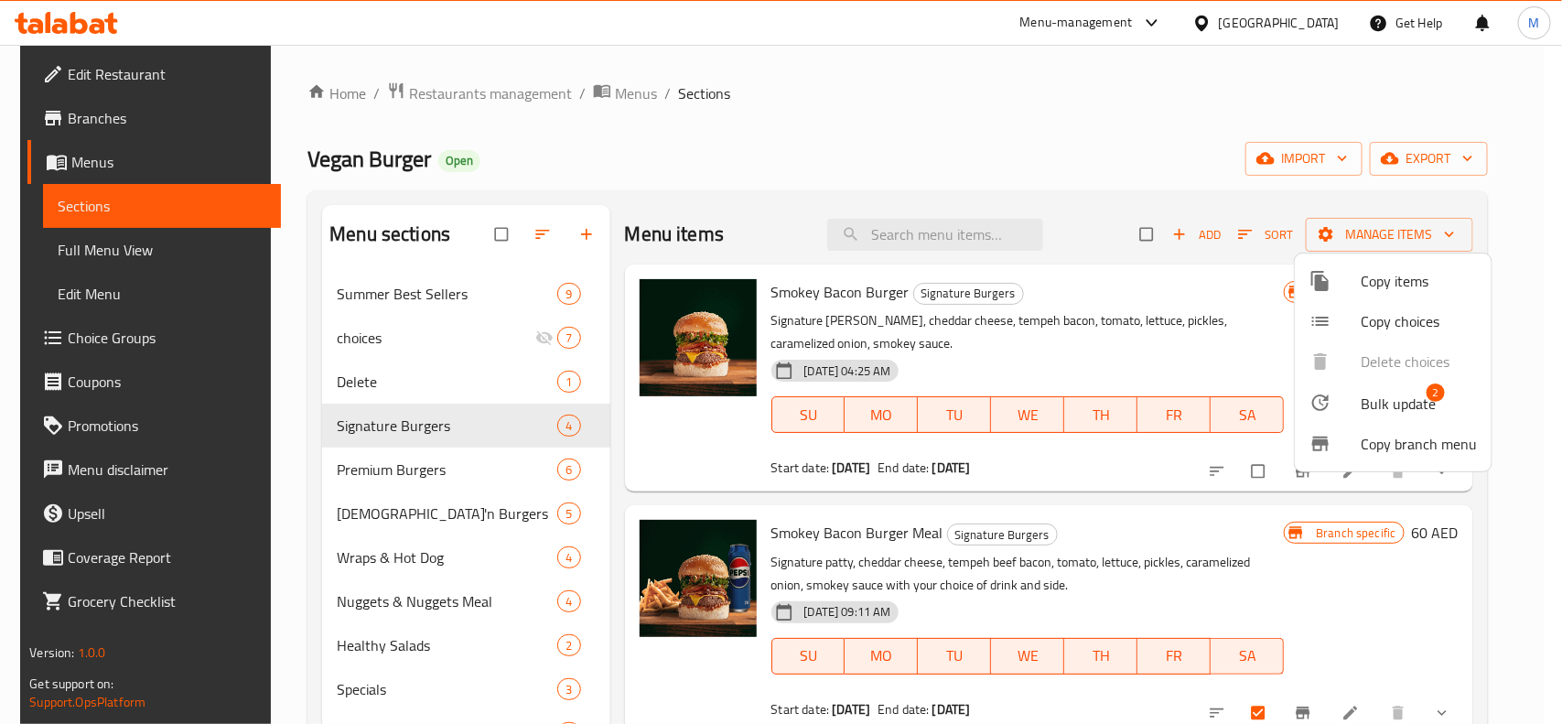
click at [1401, 395] on span "Bulk update" at bounding box center [1398, 404] width 75 height 22
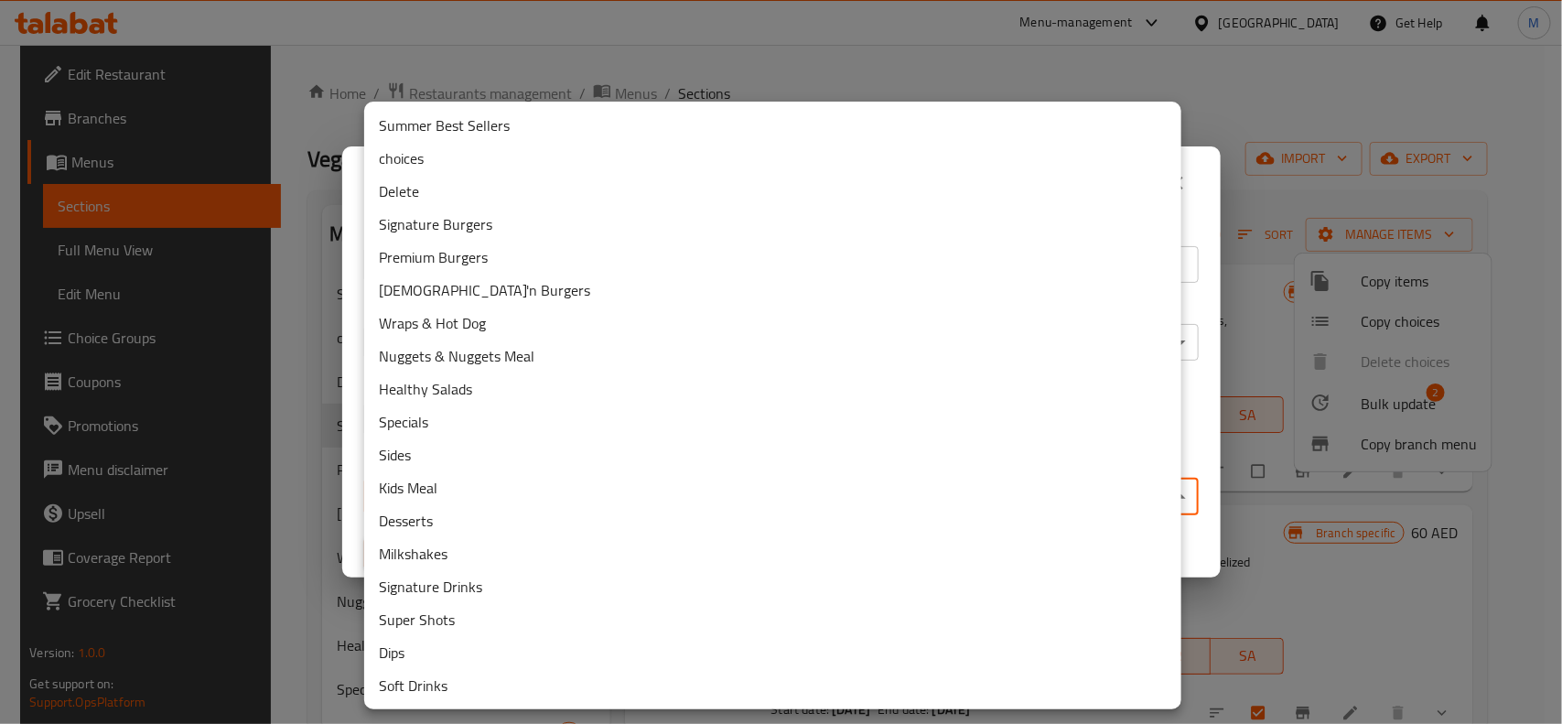
click at [554, 486] on body "​ Menu-management United Arab Emirates Get Help M Edit Restaurant Branches Menu…" at bounding box center [781, 384] width 1562 height 679
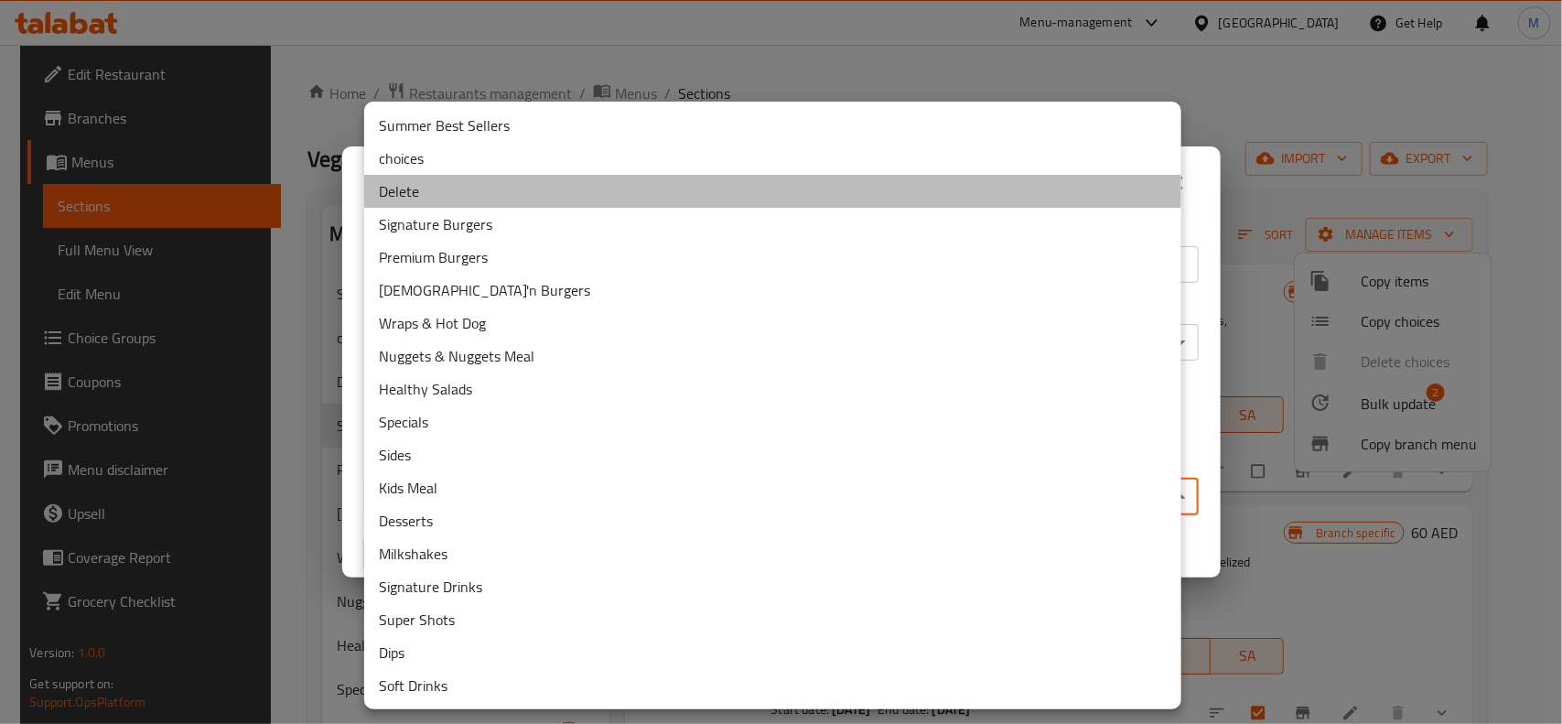
click at [416, 188] on li "Delete" at bounding box center [772, 191] width 817 height 33
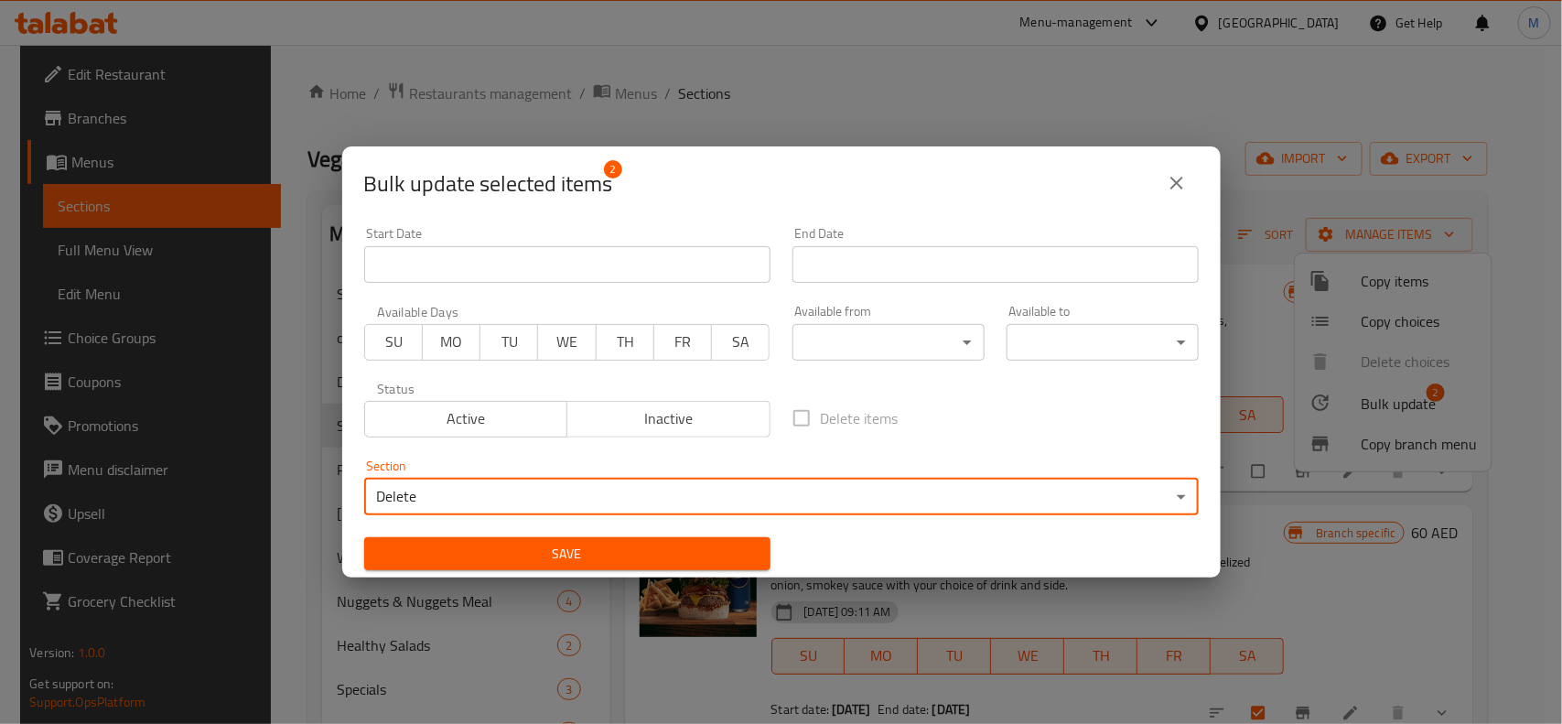
click at [671, 559] on span "Save" at bounding box center [567, 554] width 377 height 23
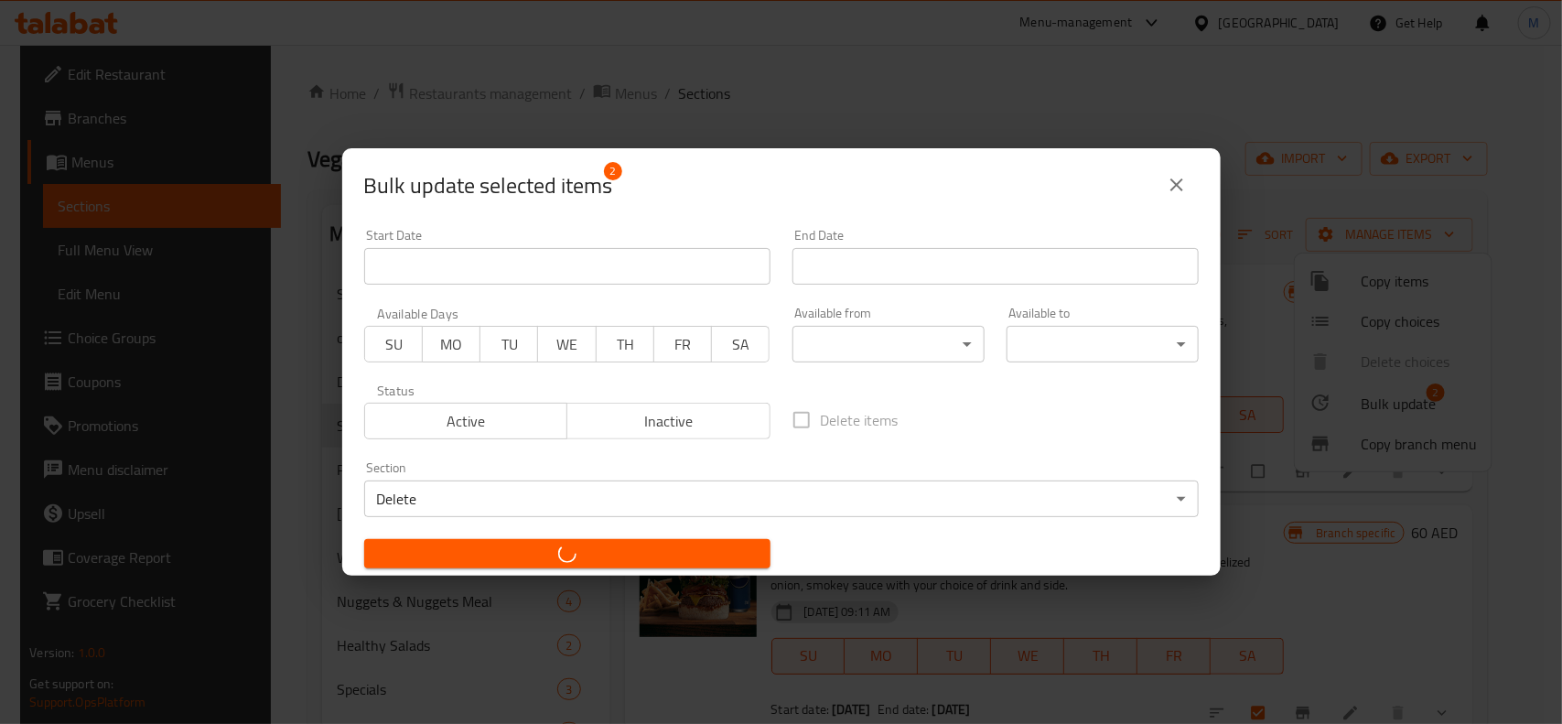
checkbox input "false"
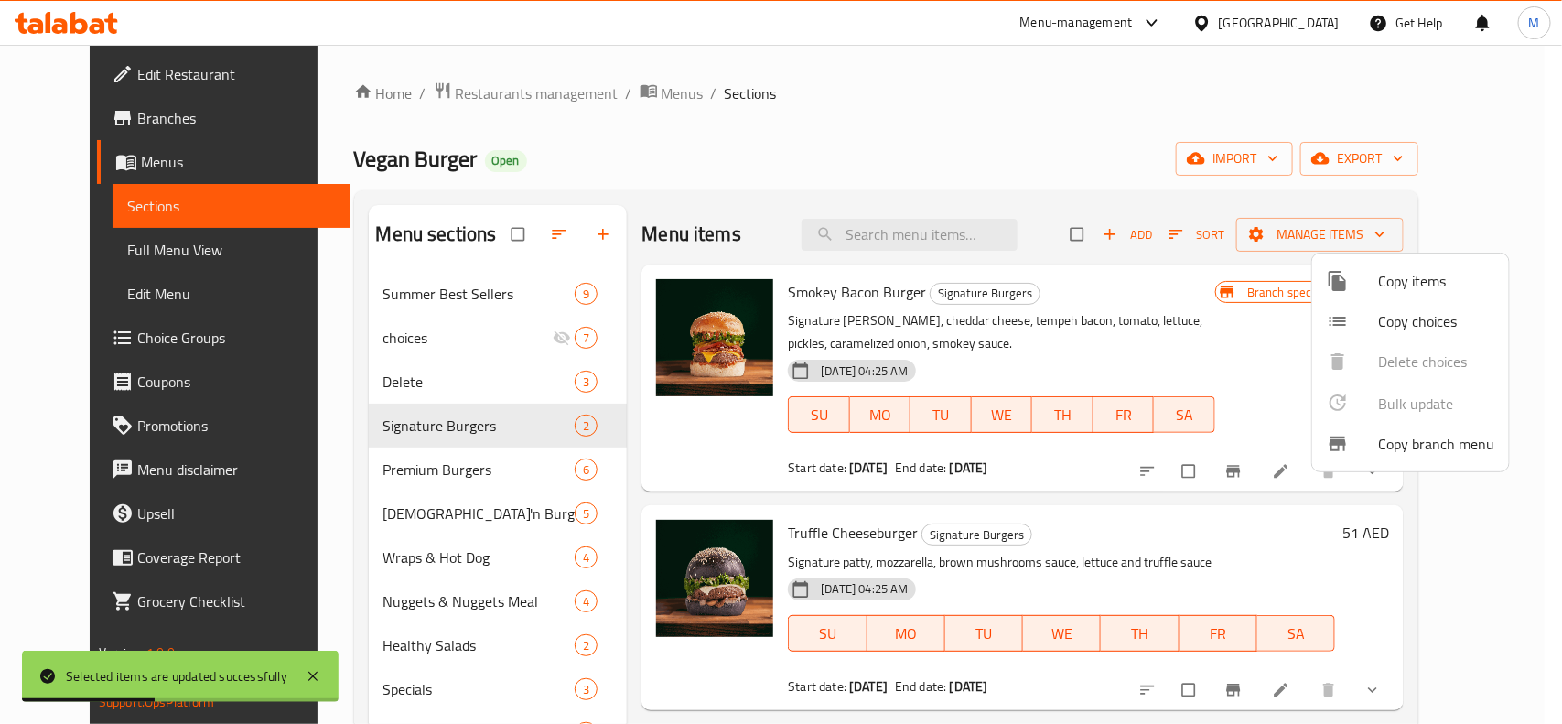
click at [415, 462] on div at bounding box center [781, 362] width 1562 height 724
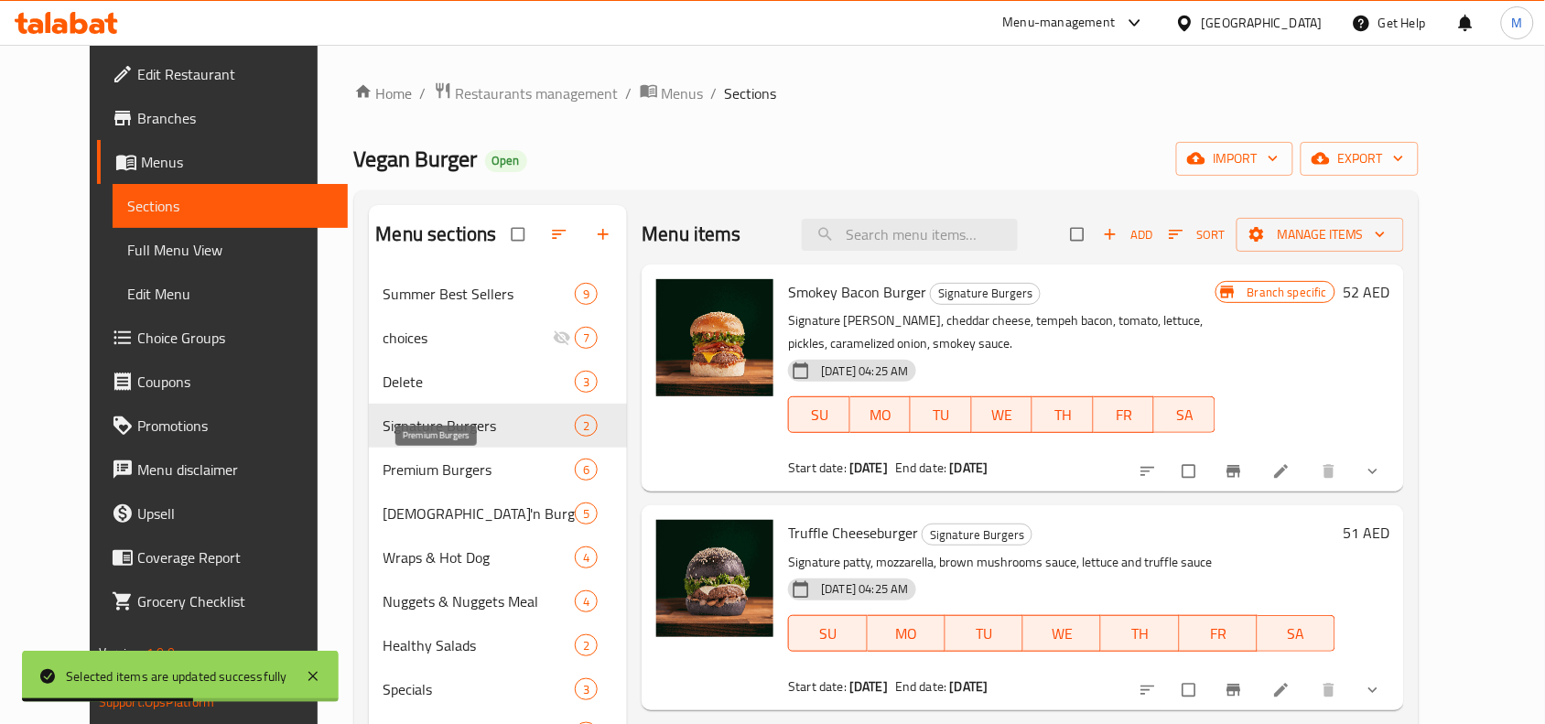
click at [415, 462] on span "Premium Burgers" at bounding box center [480, 470] width 192 height 22
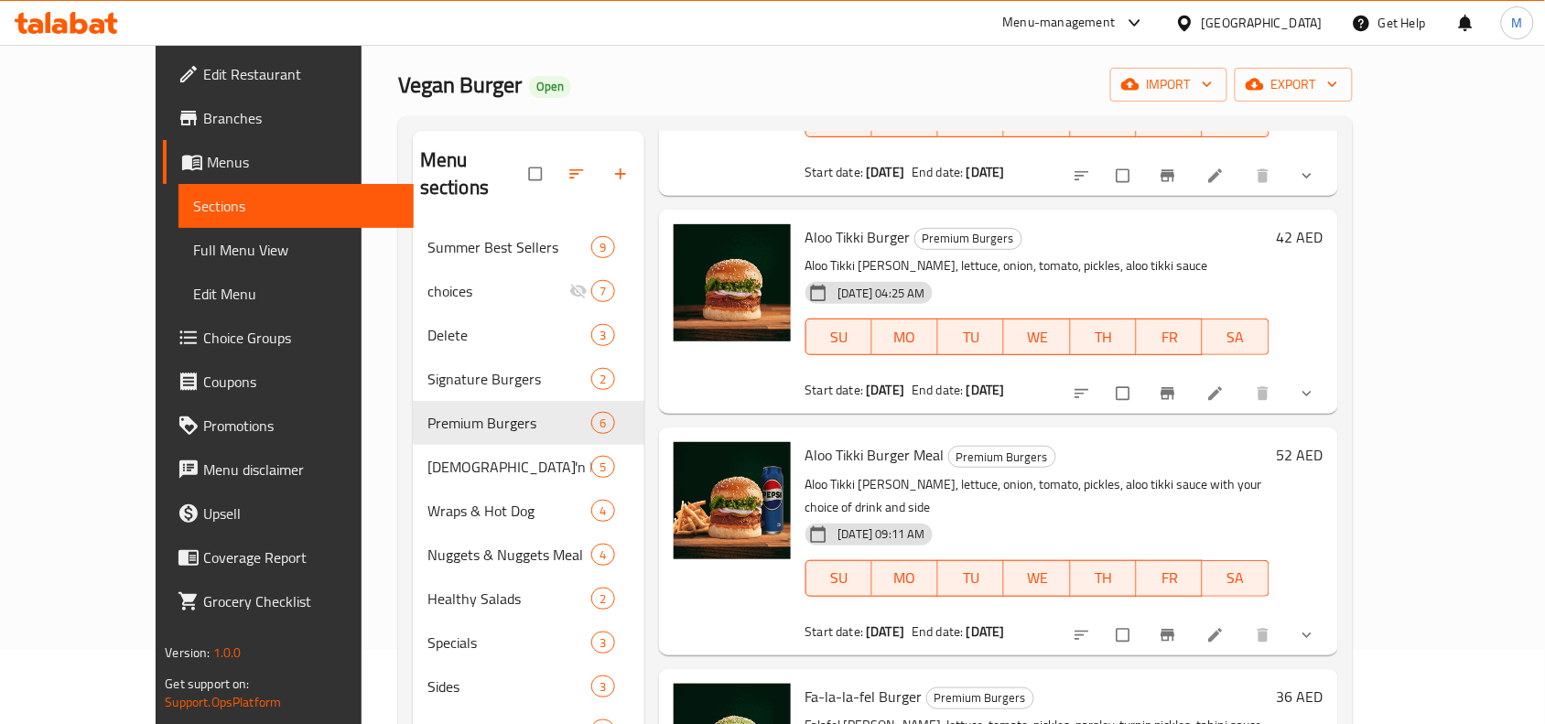
scroll to position [114, 0]
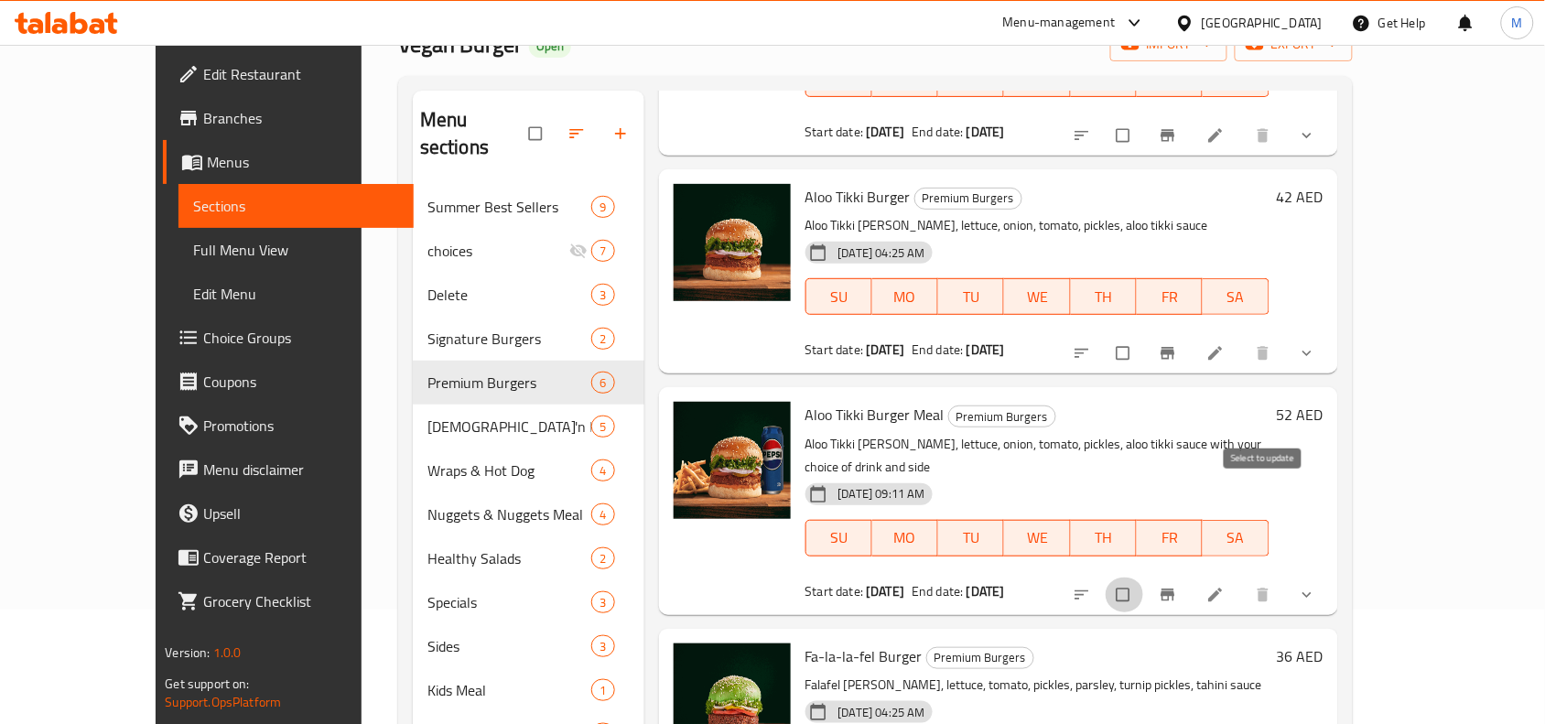
click at [1144, 578] on input "checkbox" at bounding box center [1125, 595] width 38 height 35
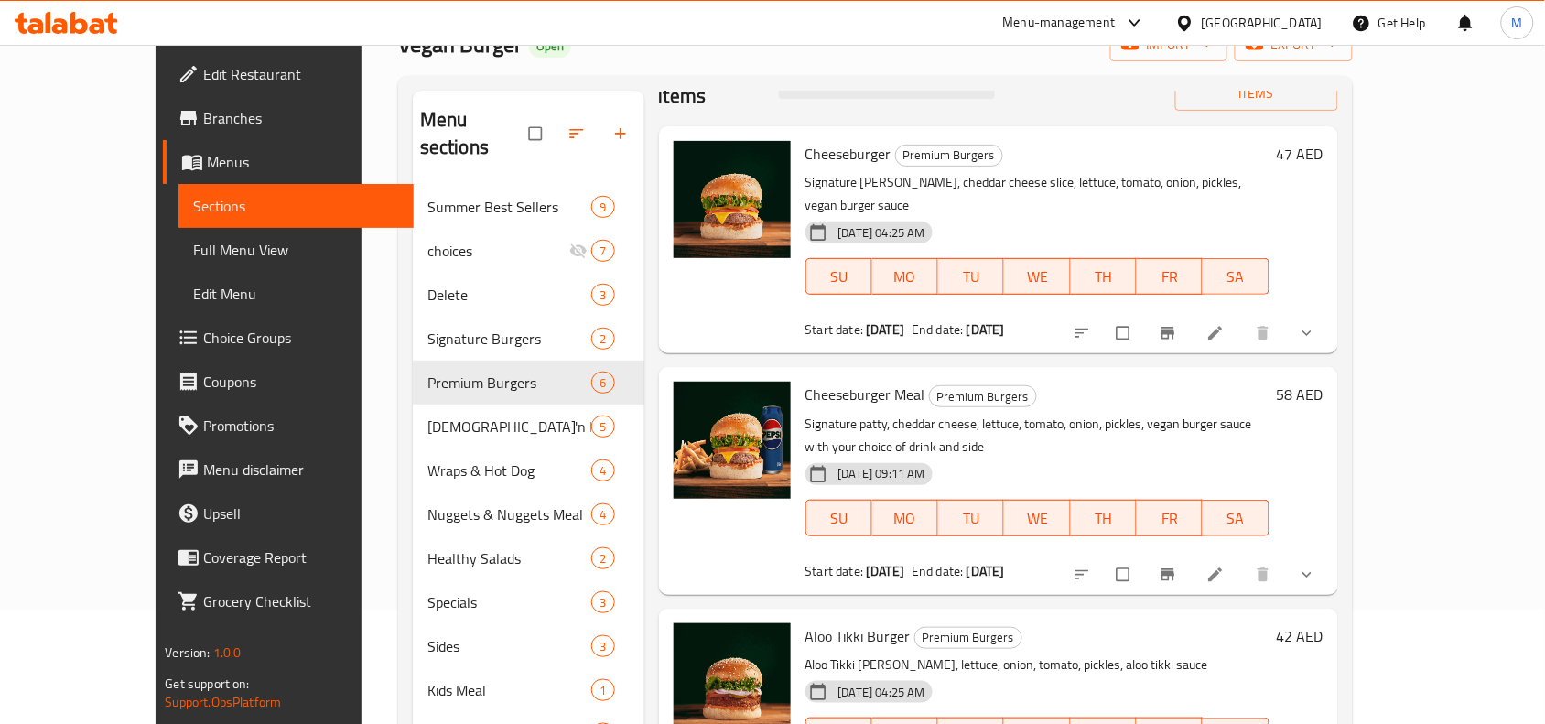
scroll to position [0, 0]
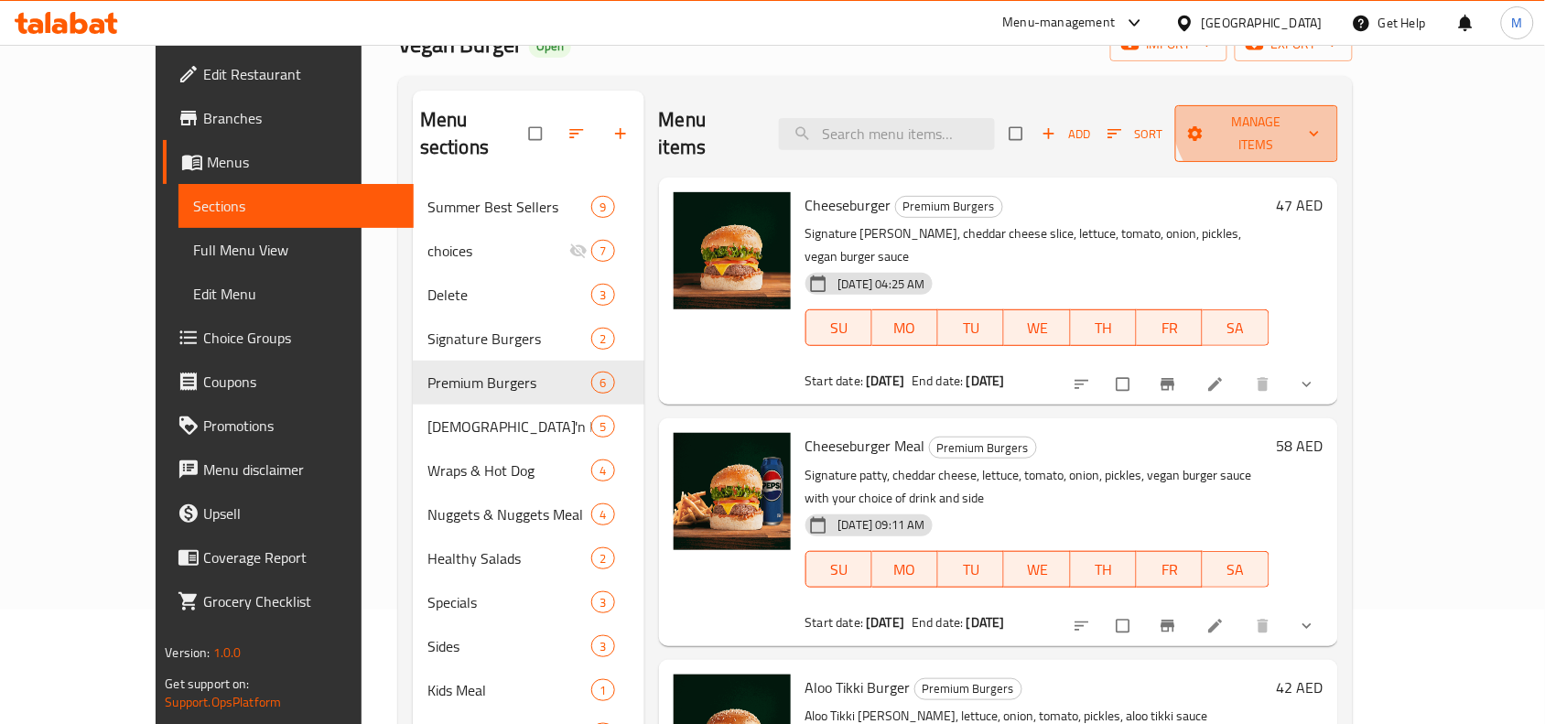
click at [1324, 115] on span "Manage items" at bounding box center [1257, 134] width 134 height 46
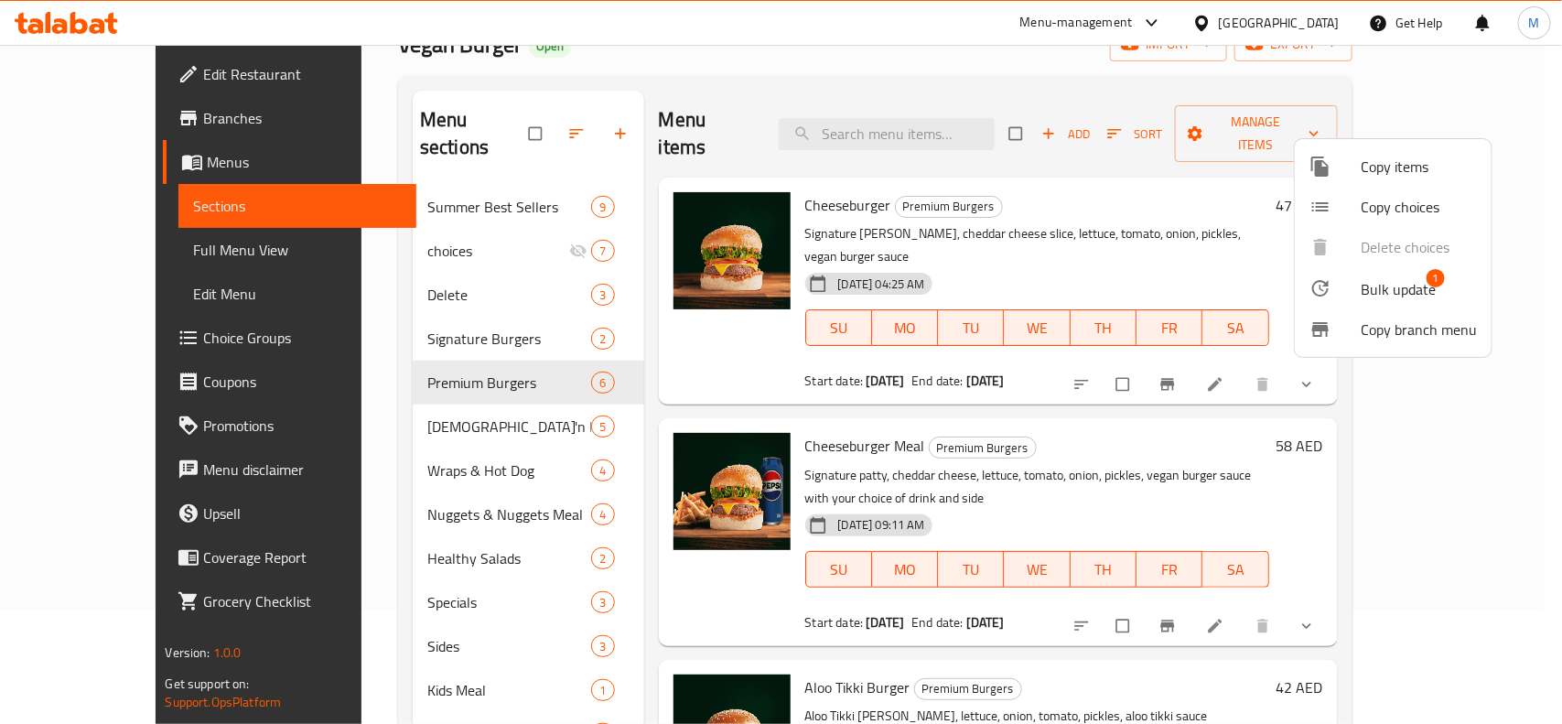
click at [1370, 281] on span "Bulk update" at bounding box center [1398, 289] width 75 height 22
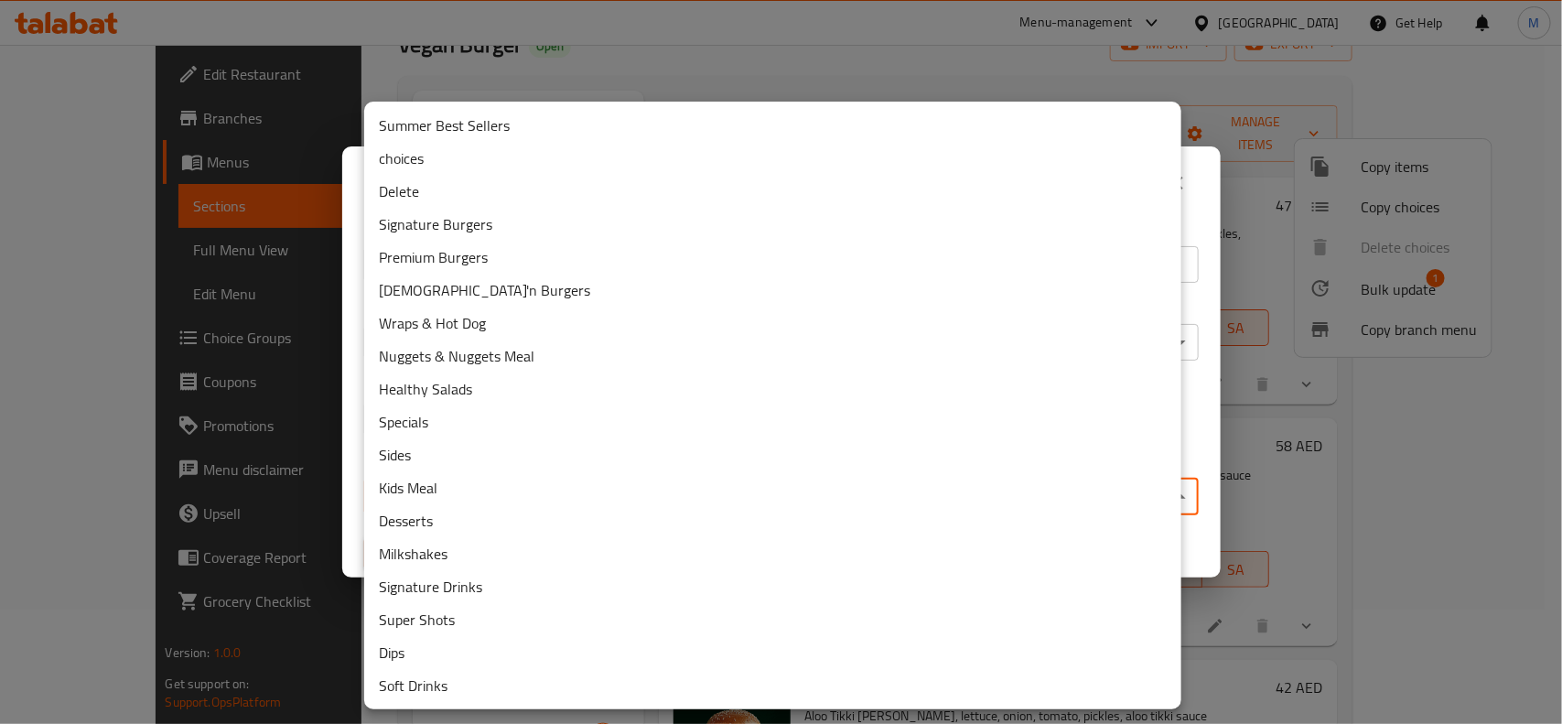
click at [684, 481] on body "​ Menu-management United Arab Emirates Get Help M Edit Restaurant Branches Menu…" at bounding box center [781, 269] width 1562 height 679
click at [419, 188] on li "Delete" at bounding box center [772, 191] width 817 height 33
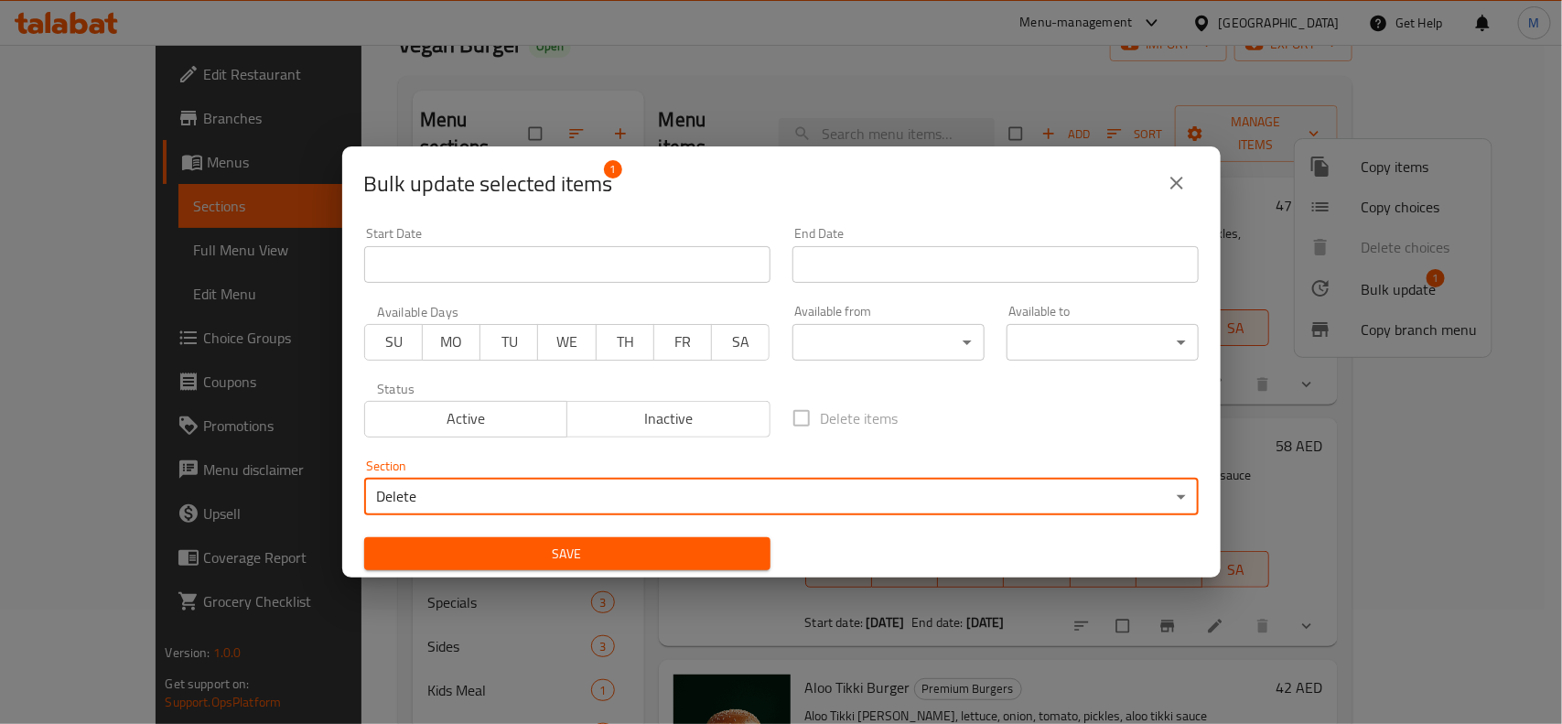
click at [707, 564] on span "Save" at bounding box center [567, 554] width 377 height 23
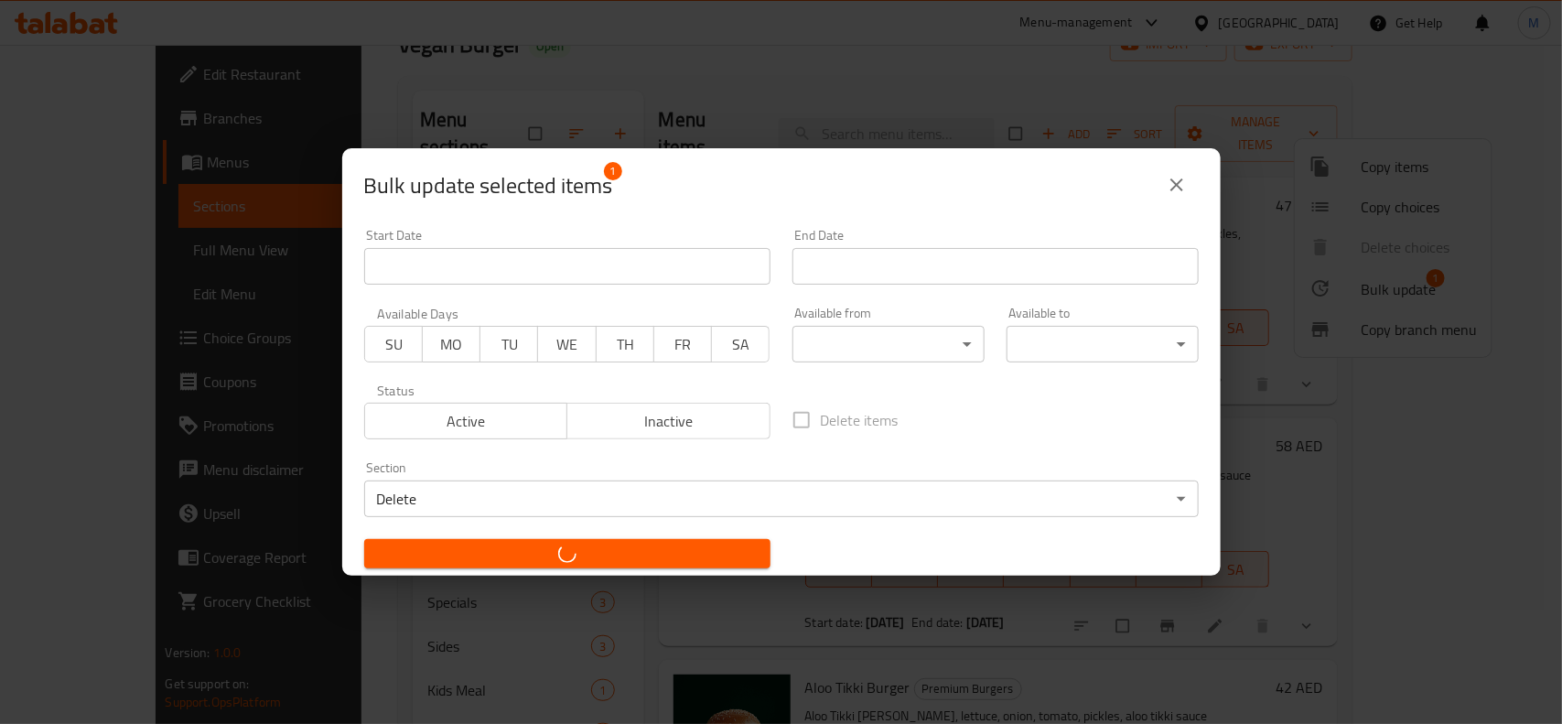
checkbox input "false"
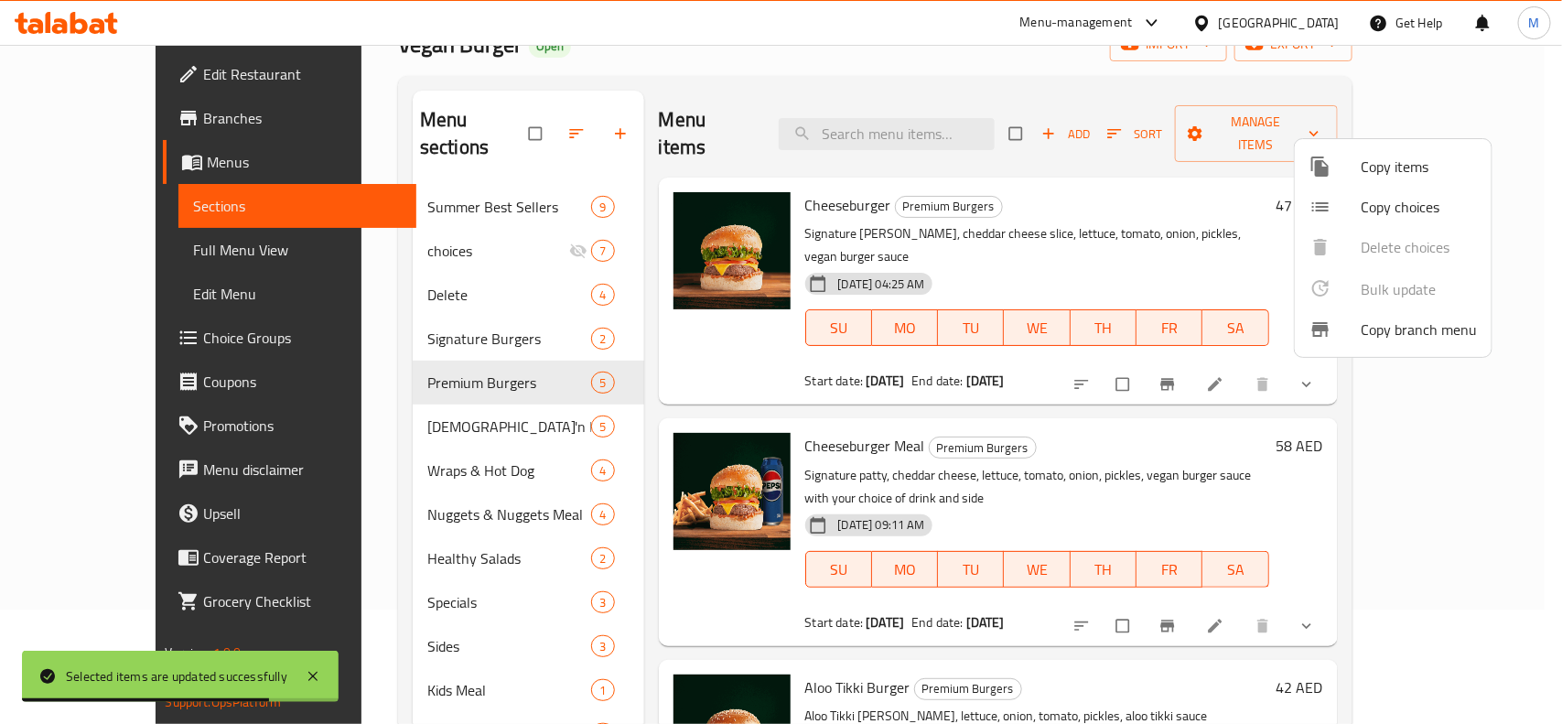
click at [386, 407] on div at bounding box center [781, 362] width 1562 height 724
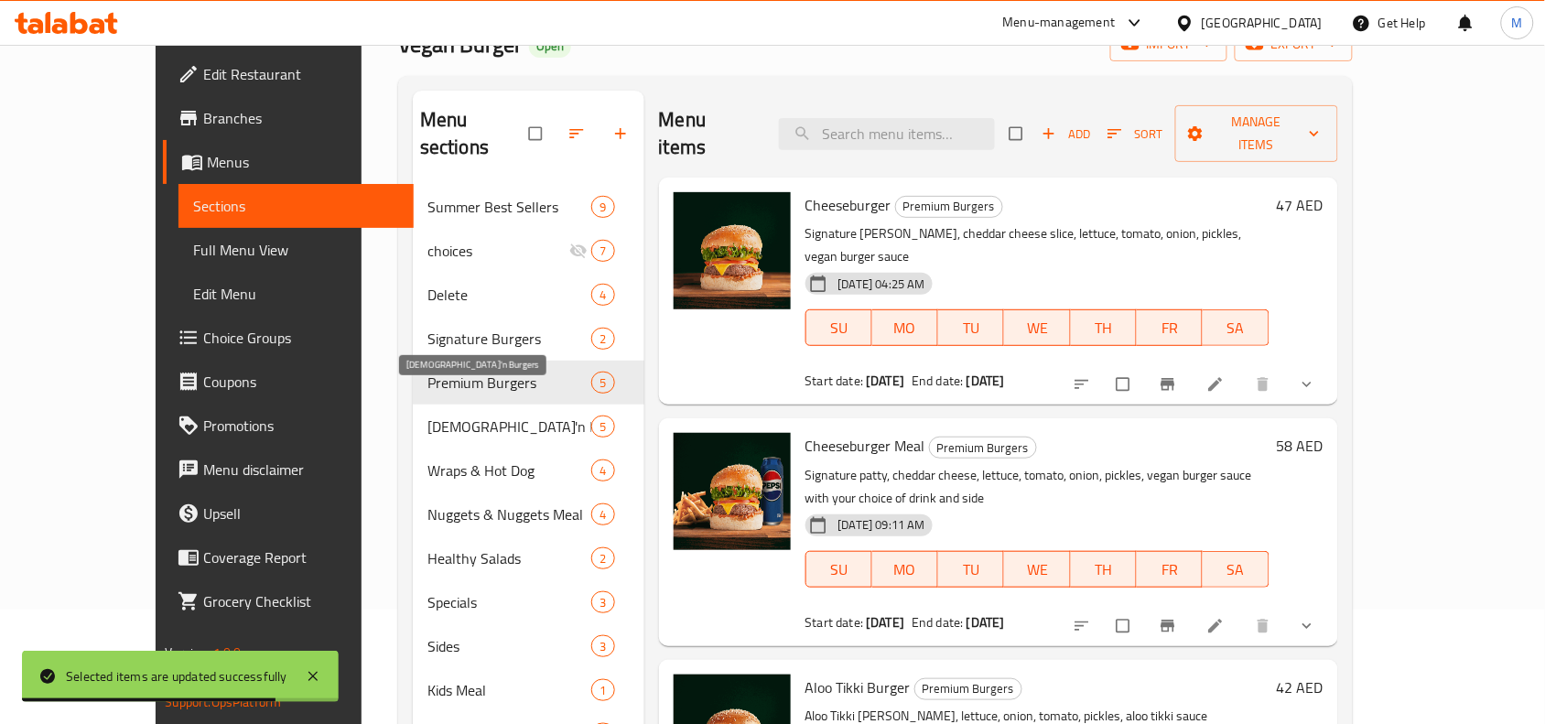
click at [427, 416] on span "[DEMOGRAPHIC_DATA]'n Burgers" at bounding box center [509, 427] width 165 height 22
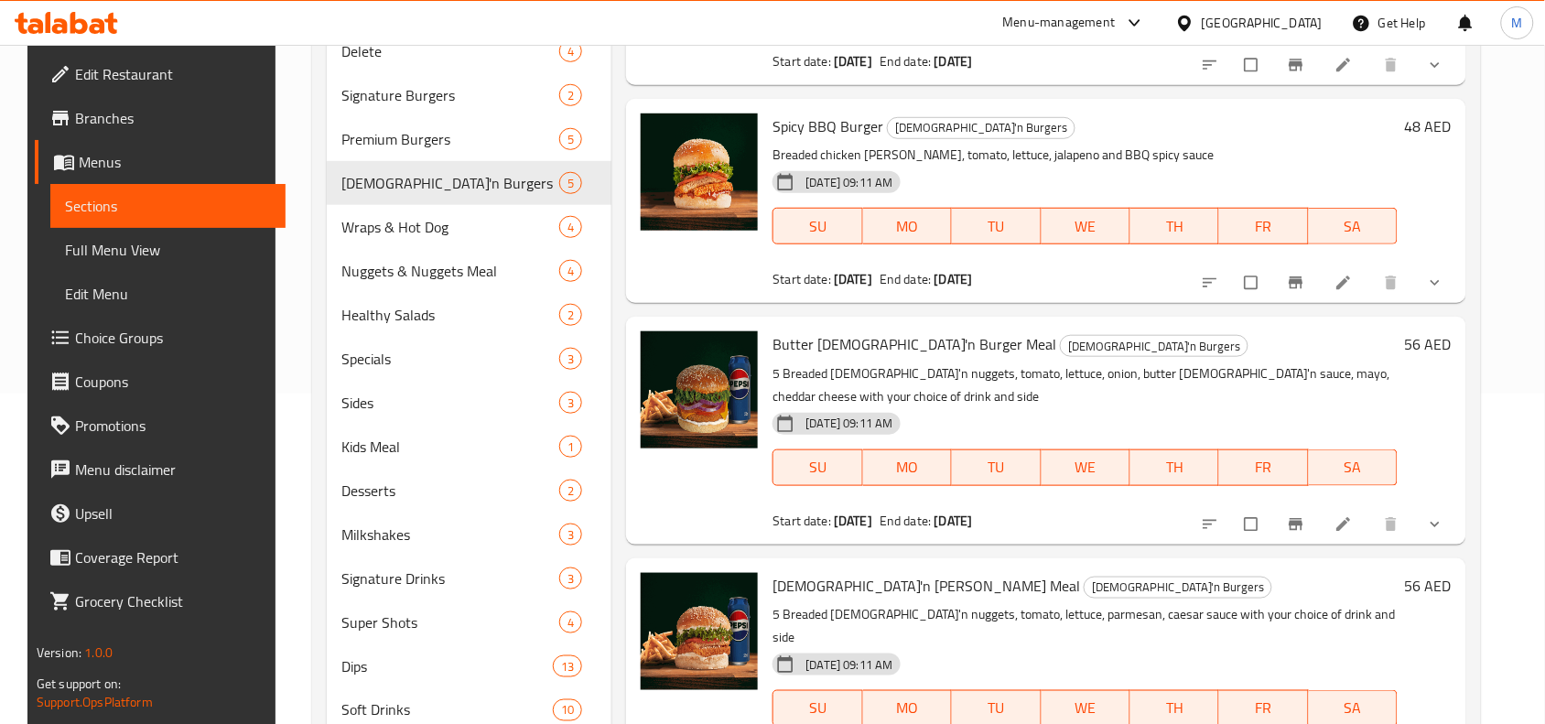
scroll to position [343, 0]
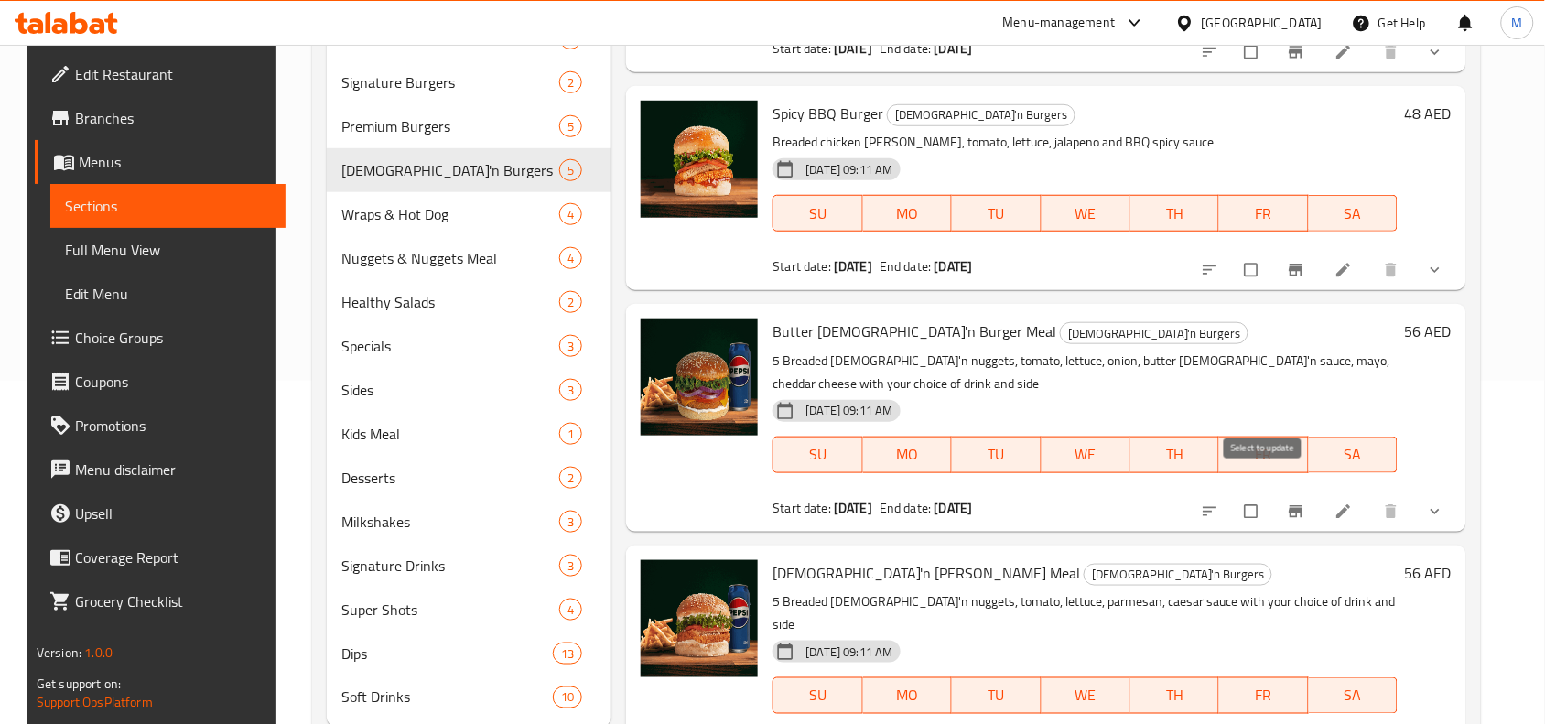
click at [1260, 494] on input "checkbox" at bounding box center [1253, 511] width 38 height 35
checkbox input "true"
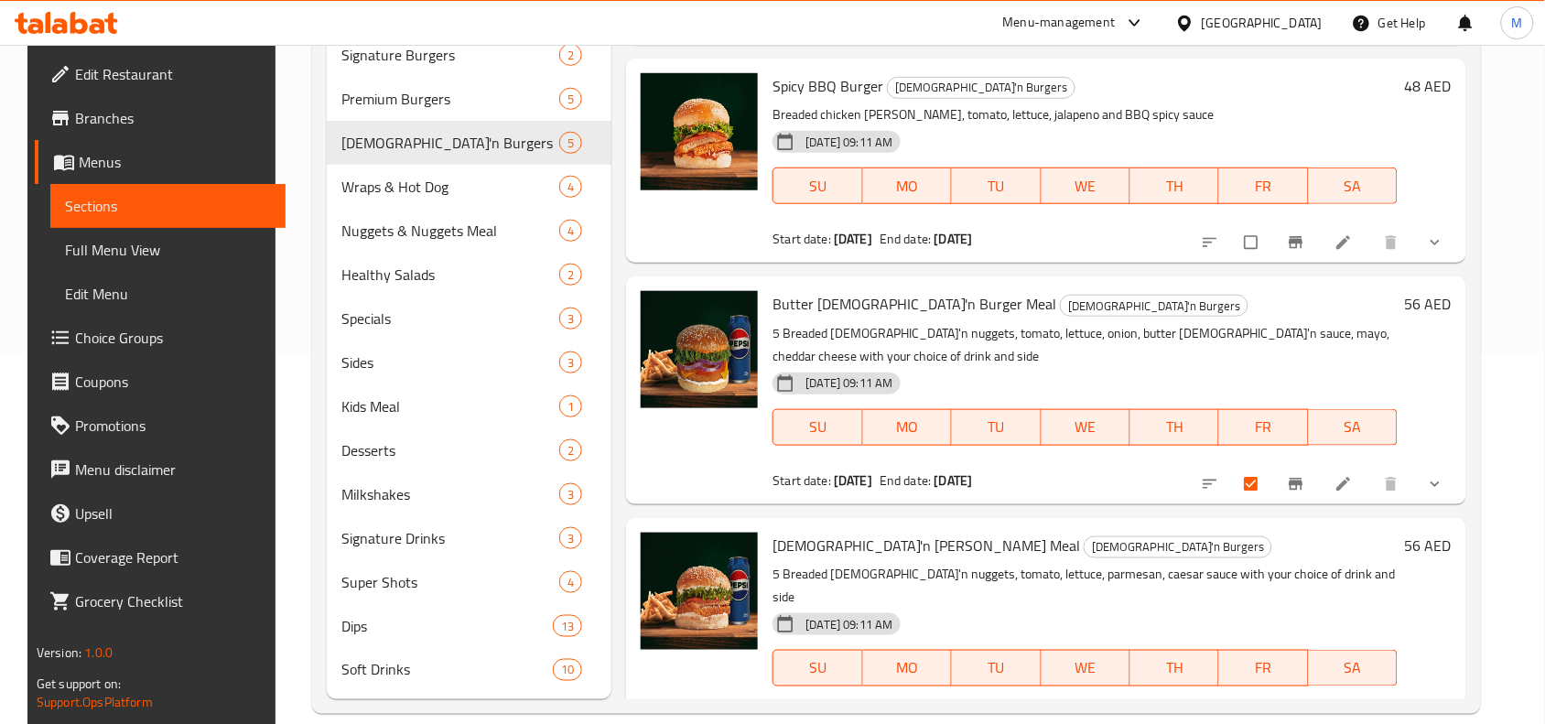
scroll to position [396, 0]
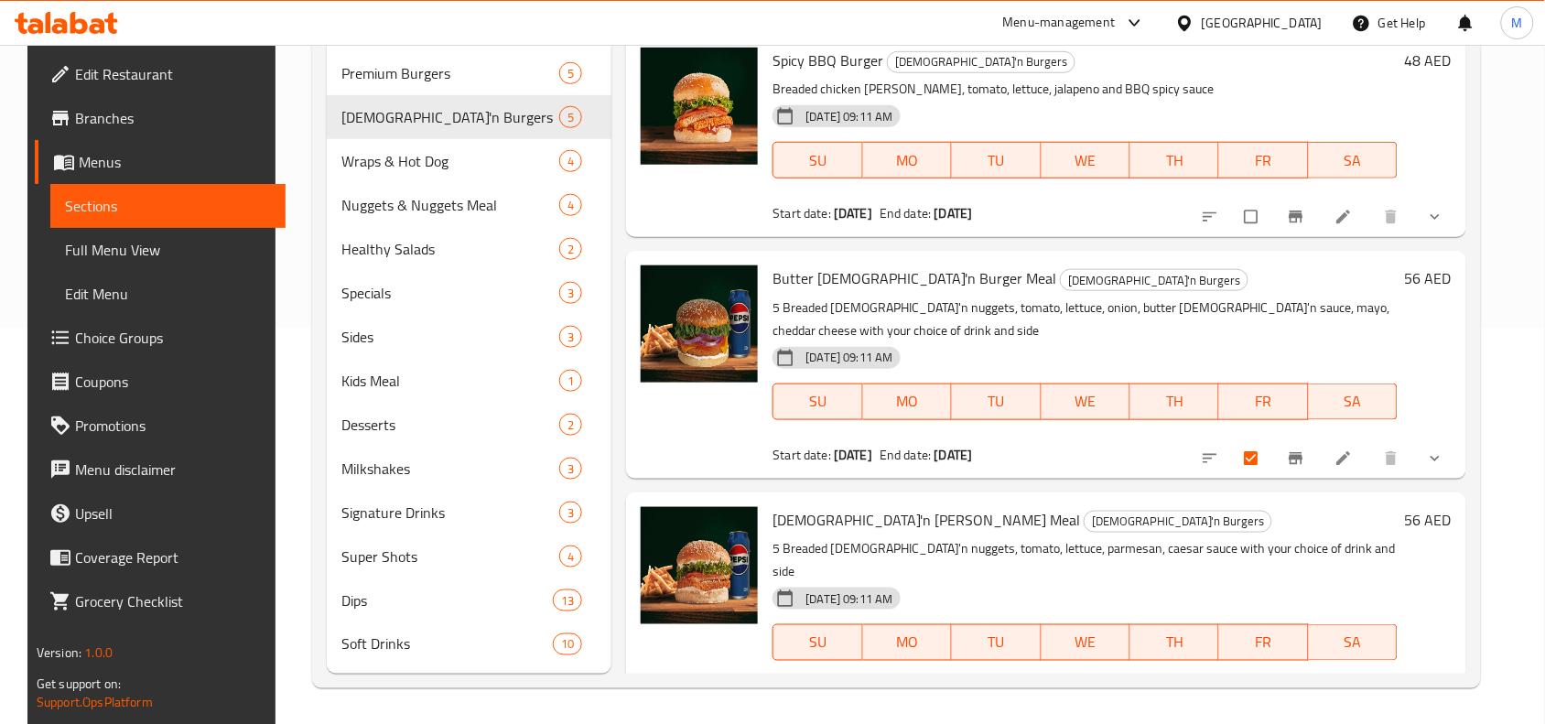
click at [1266, 682] on input "checkbox" at bounding box center [1253, 699] width 38 height 35
checkbox input "true"
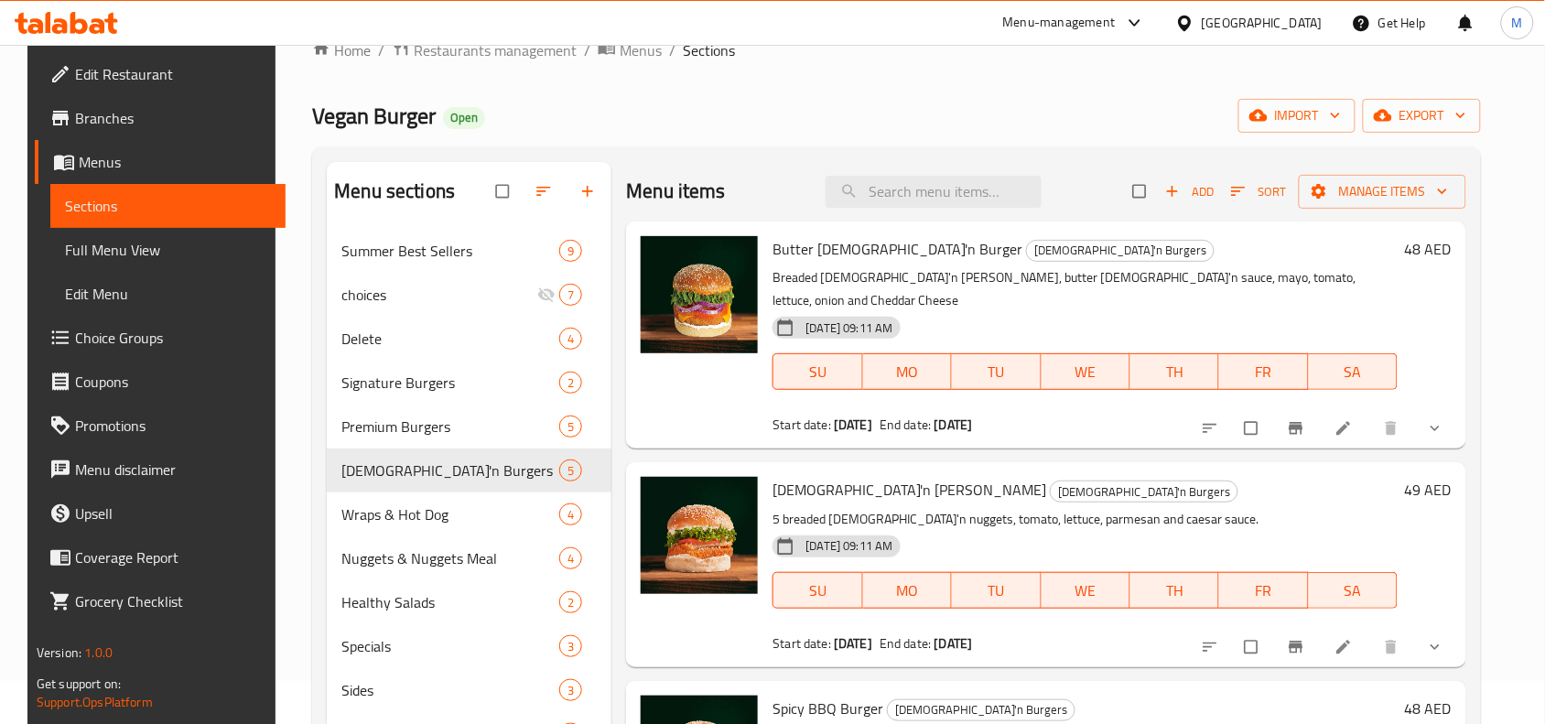
scroll to position [0, 0]
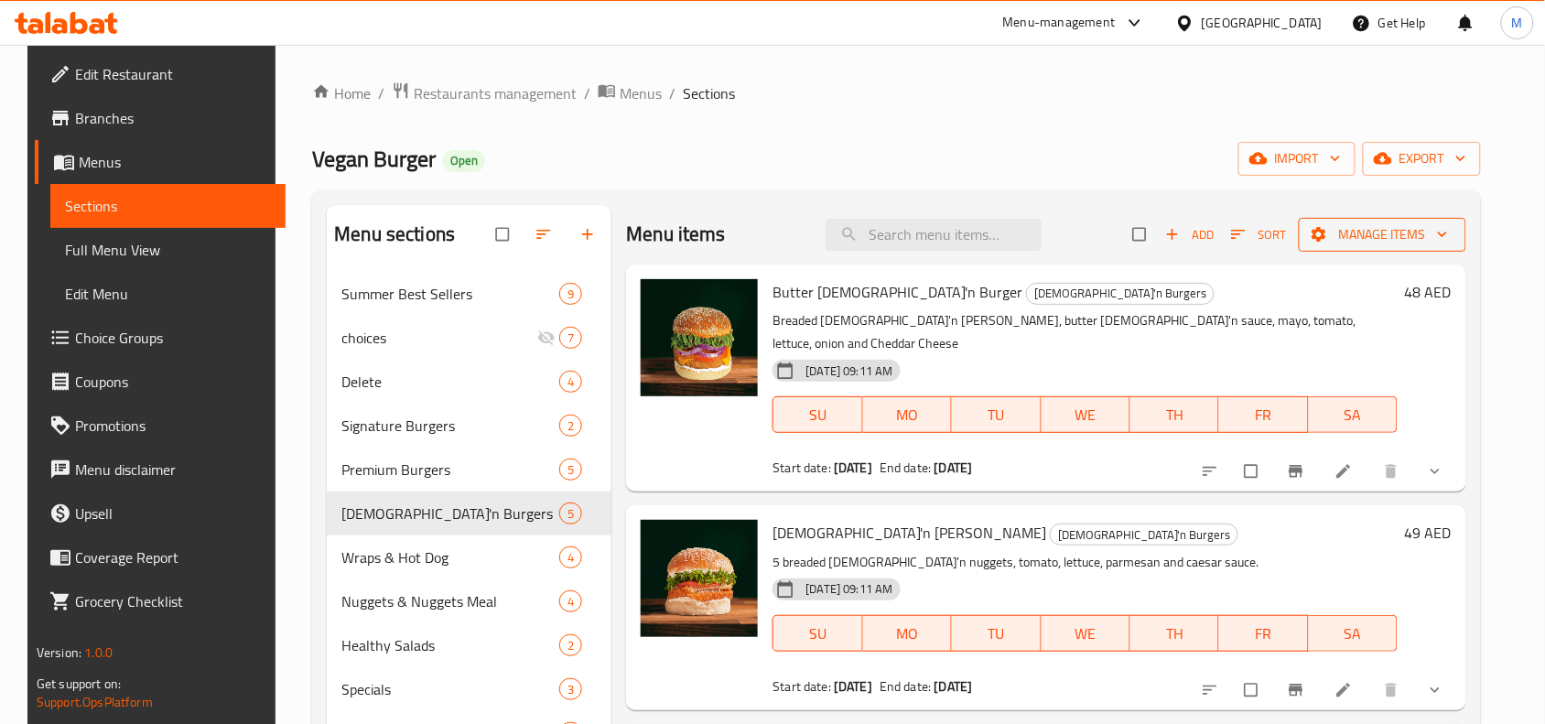
click at [1397, 234] on span "Manage items" at bounding box center [1383, 234] width 138 height 23
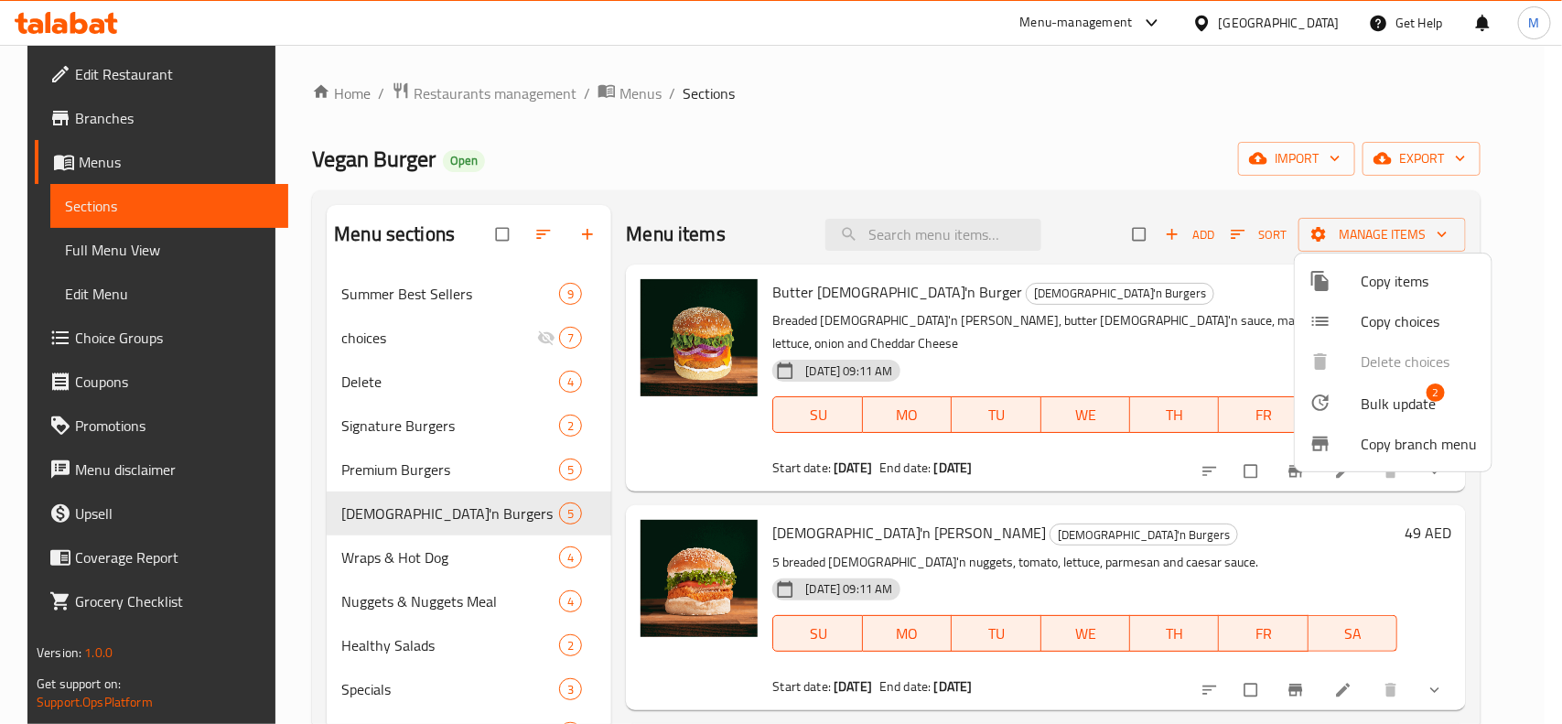
click at [1379, 395] on span "Bulk update" at bounding box center [1398, 404] width 75 height 22
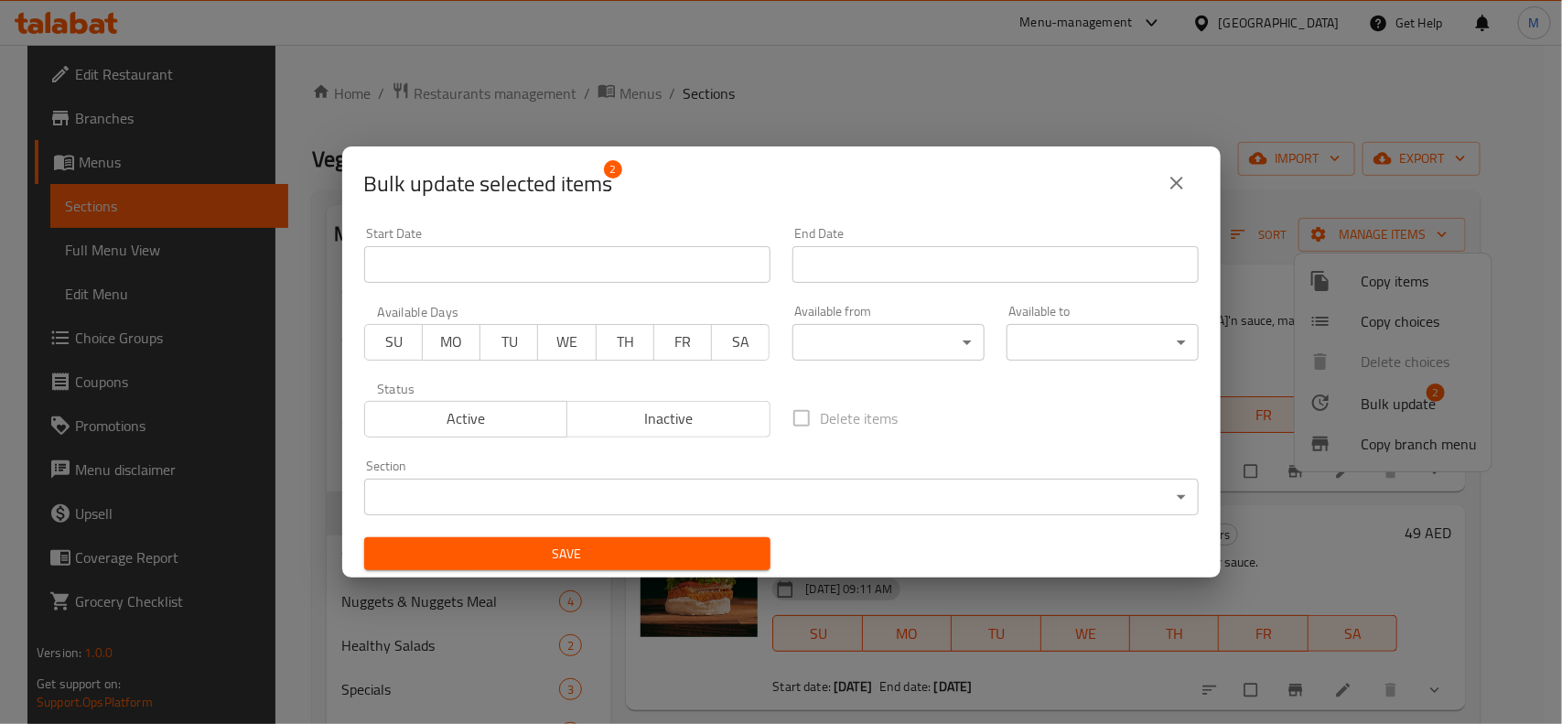
click at [657, 485] on body "​ Menu-management United Arab Emirates Get Help M Edit Restaurant Branches Menu…" at bounding box center [781, 384] width 1562 height 679
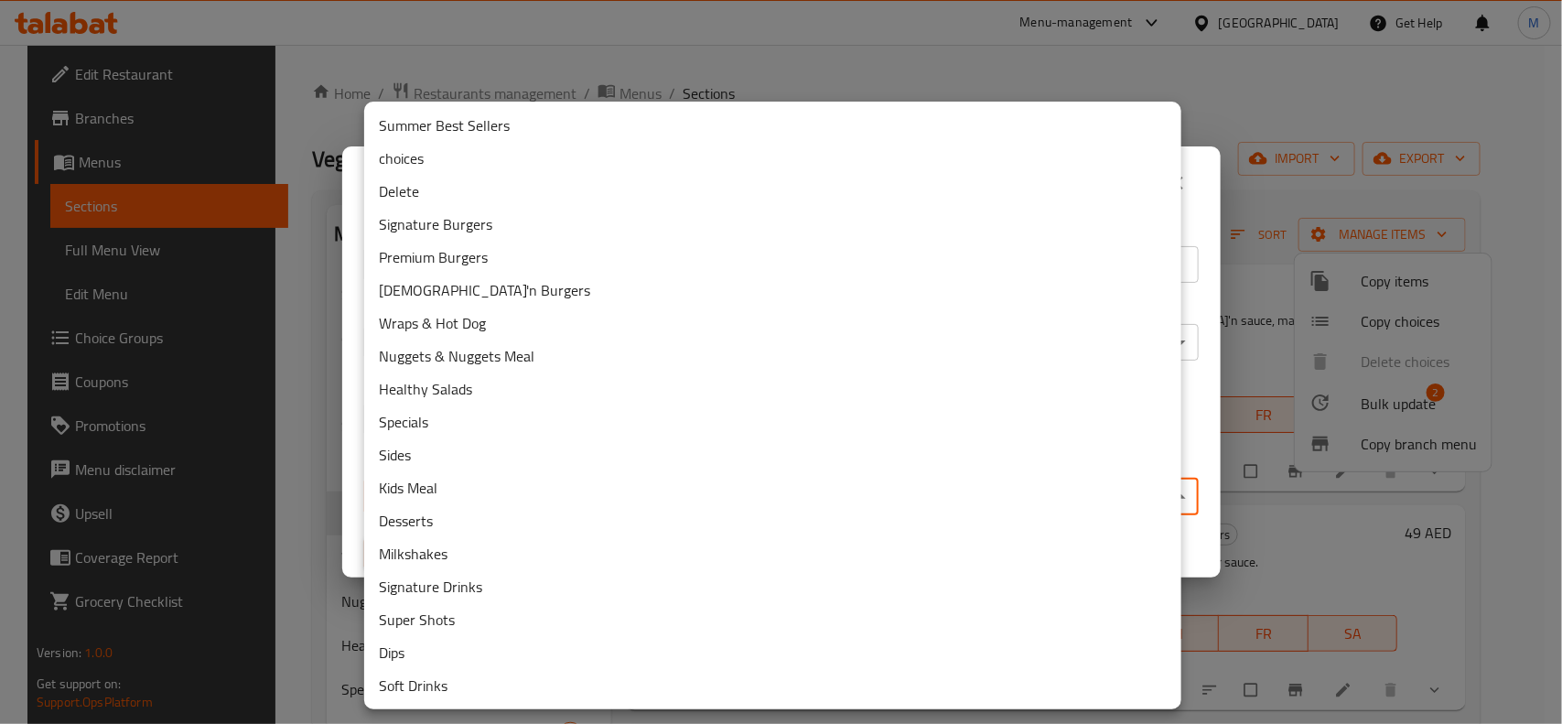
click at [412, 186] on li "Delete" at bounding box center [772, 191] width 817 height 33
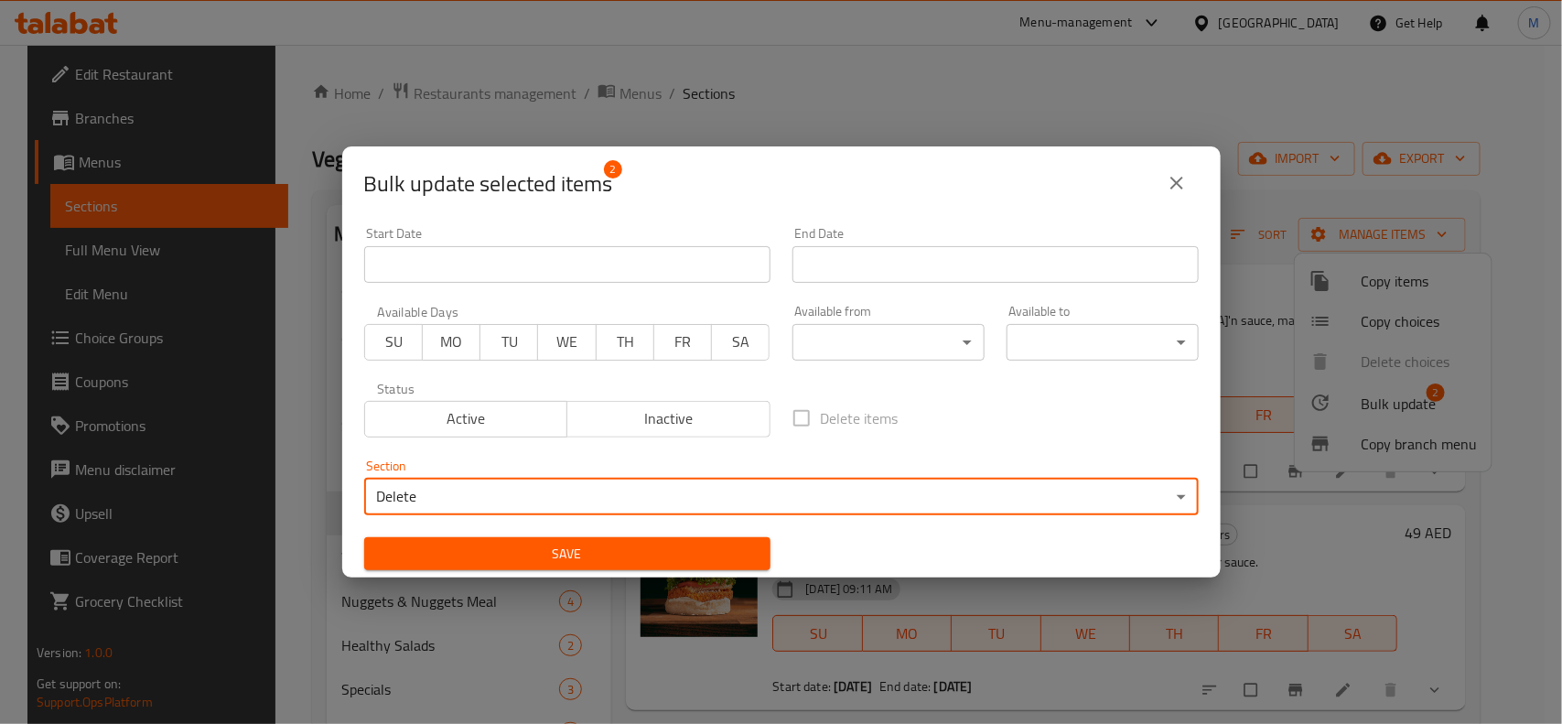
click at [720, 549] on span "Save" at bounding box center [567, 554] width 377 height 23
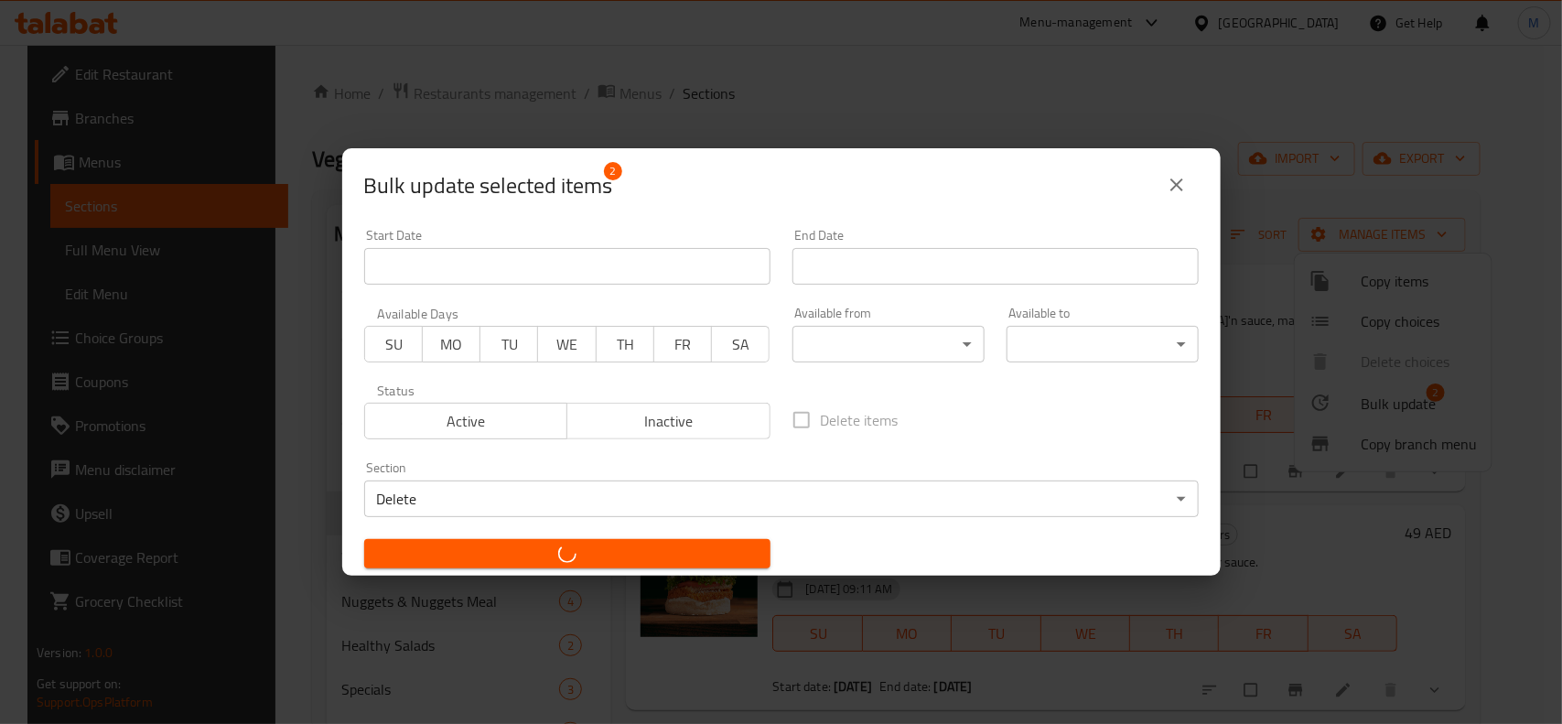
checkbox input "false"
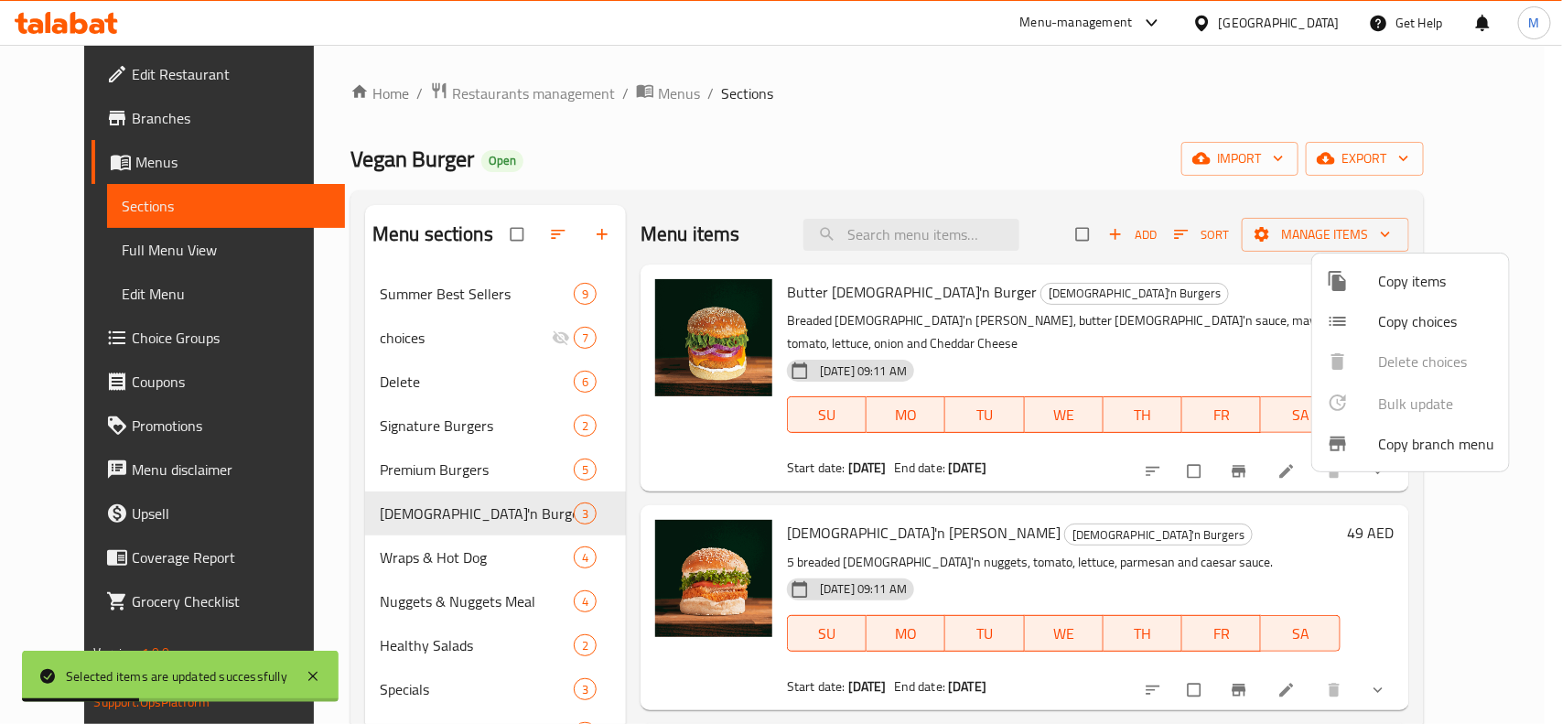
click at [398, 375] on div at bounding box center [781, 362] width 1562 height 724
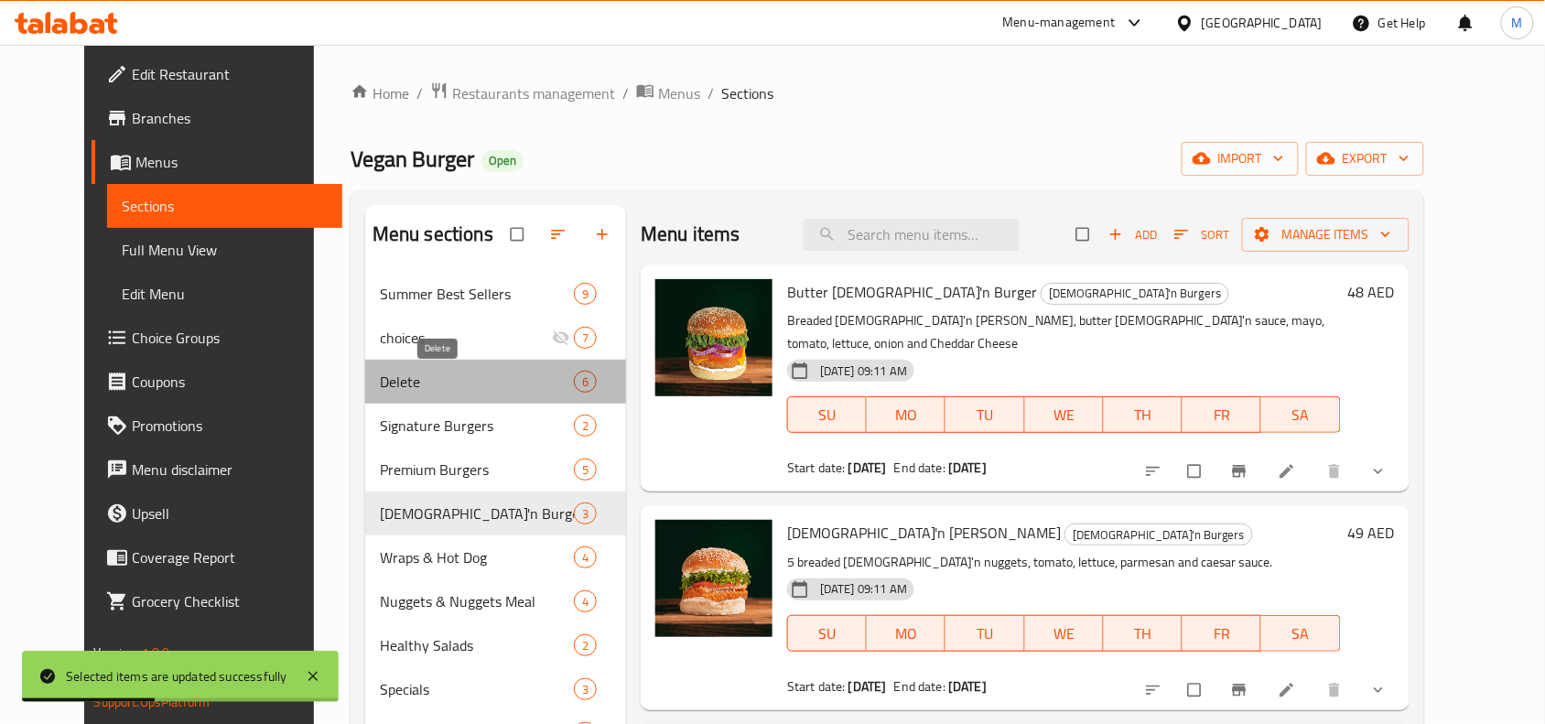
click at [386, 392] on span "Delete" at bounding box center [477, 382] width 194 height 22
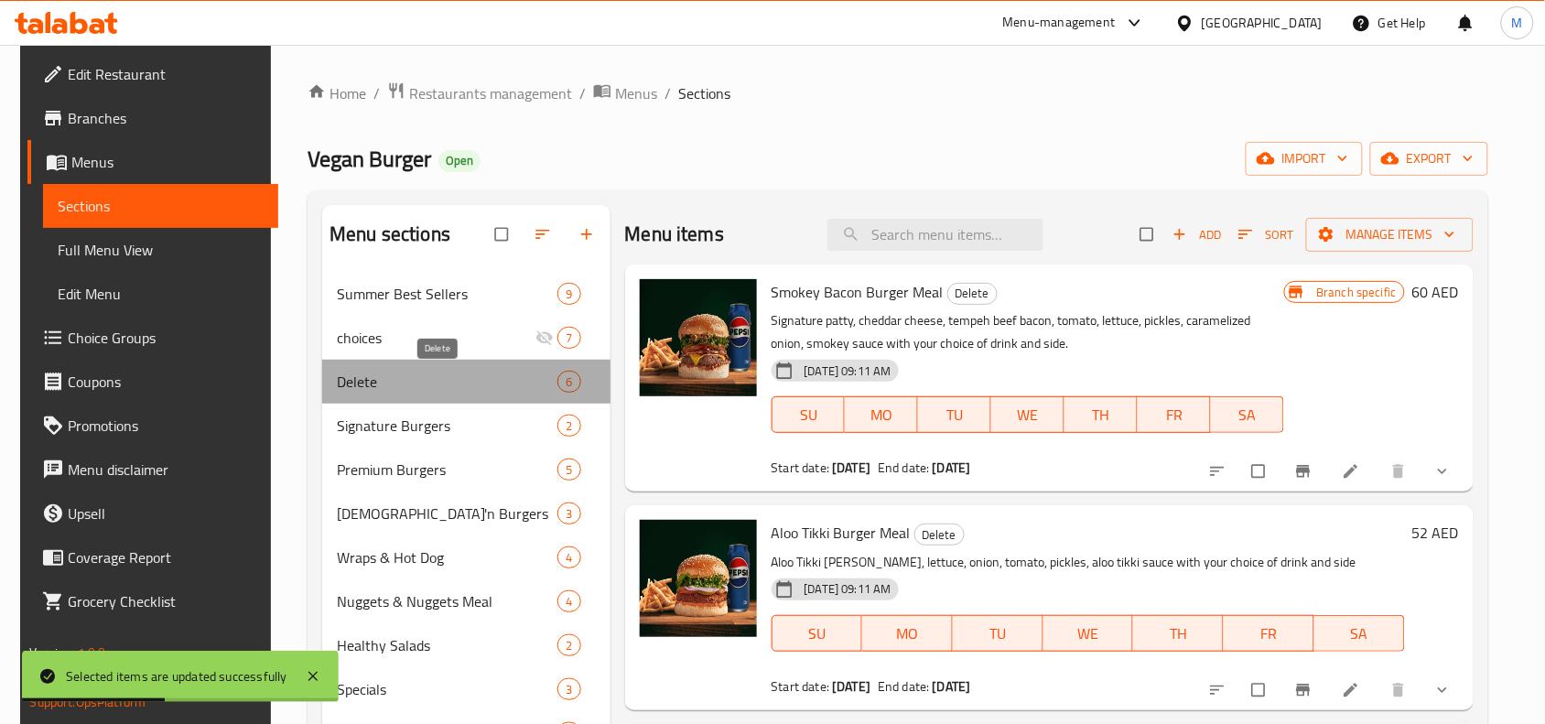
click at [373, 381] on span "Delete" at bounding box center [447, 382] width 221 height 22
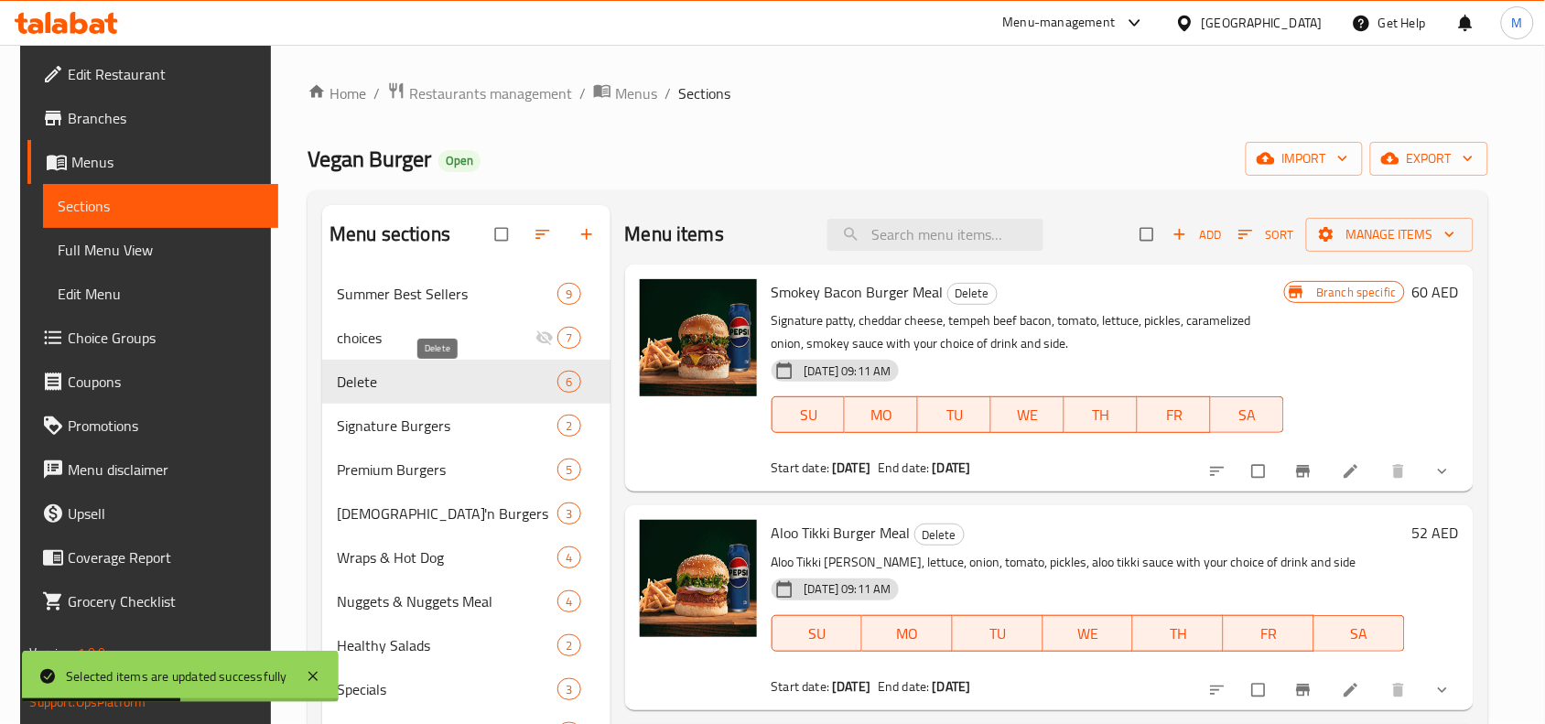
click at [373, 381] on span "Delete" at bounding box center [447, 382] width 221 height 22
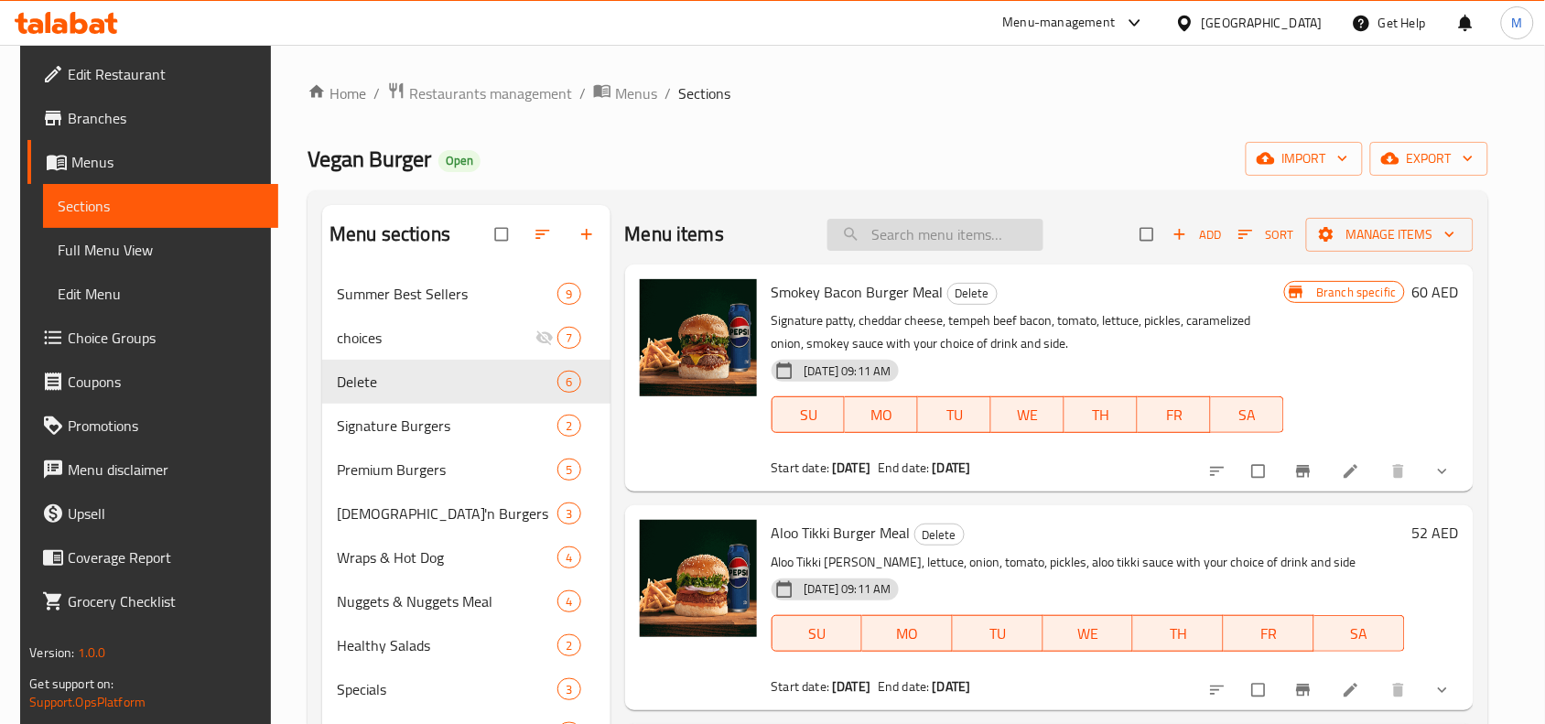
click at [947, 231] on input "search" at bounding box center [935, 235] width 216 height 32
paste input "Truffle Cheeseburger Meal"
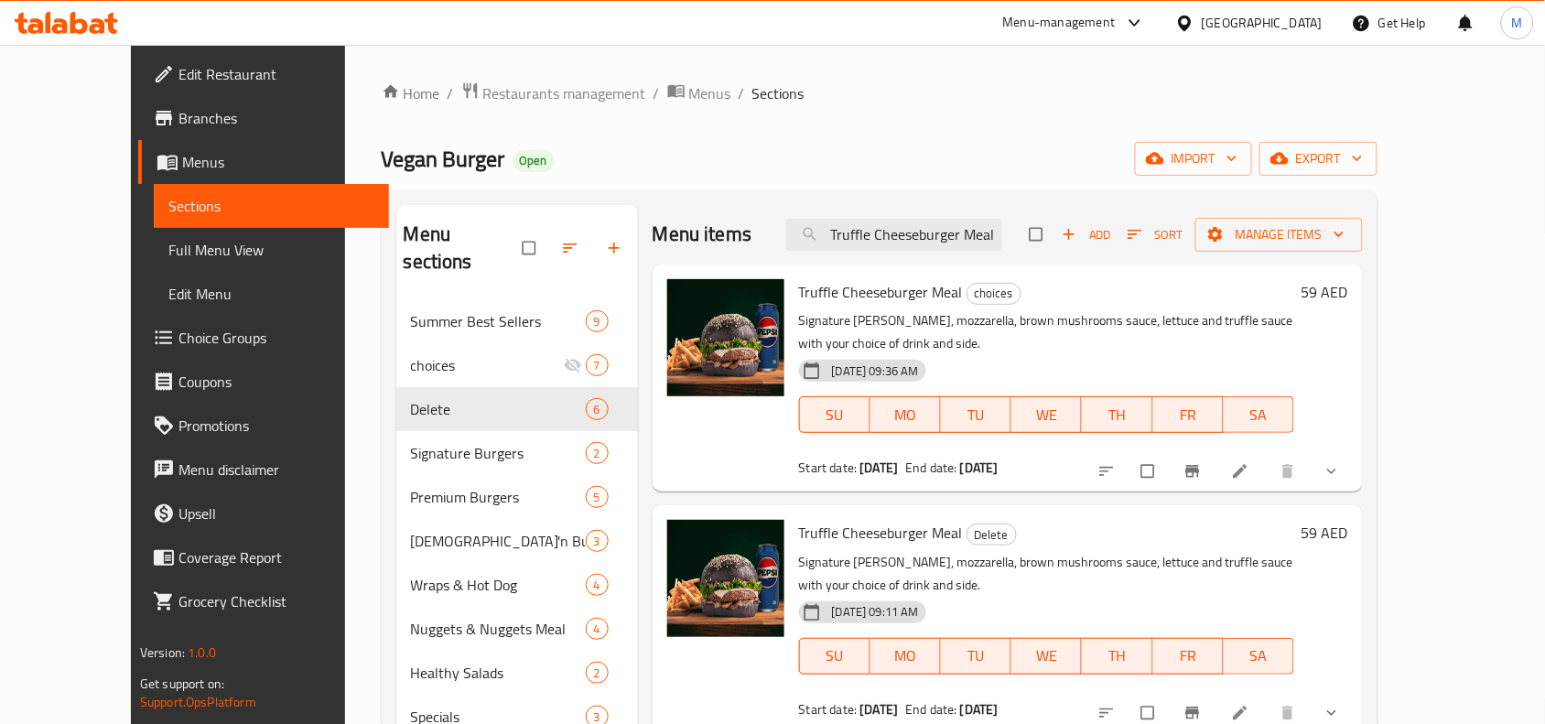
scroll to position [114, 0]
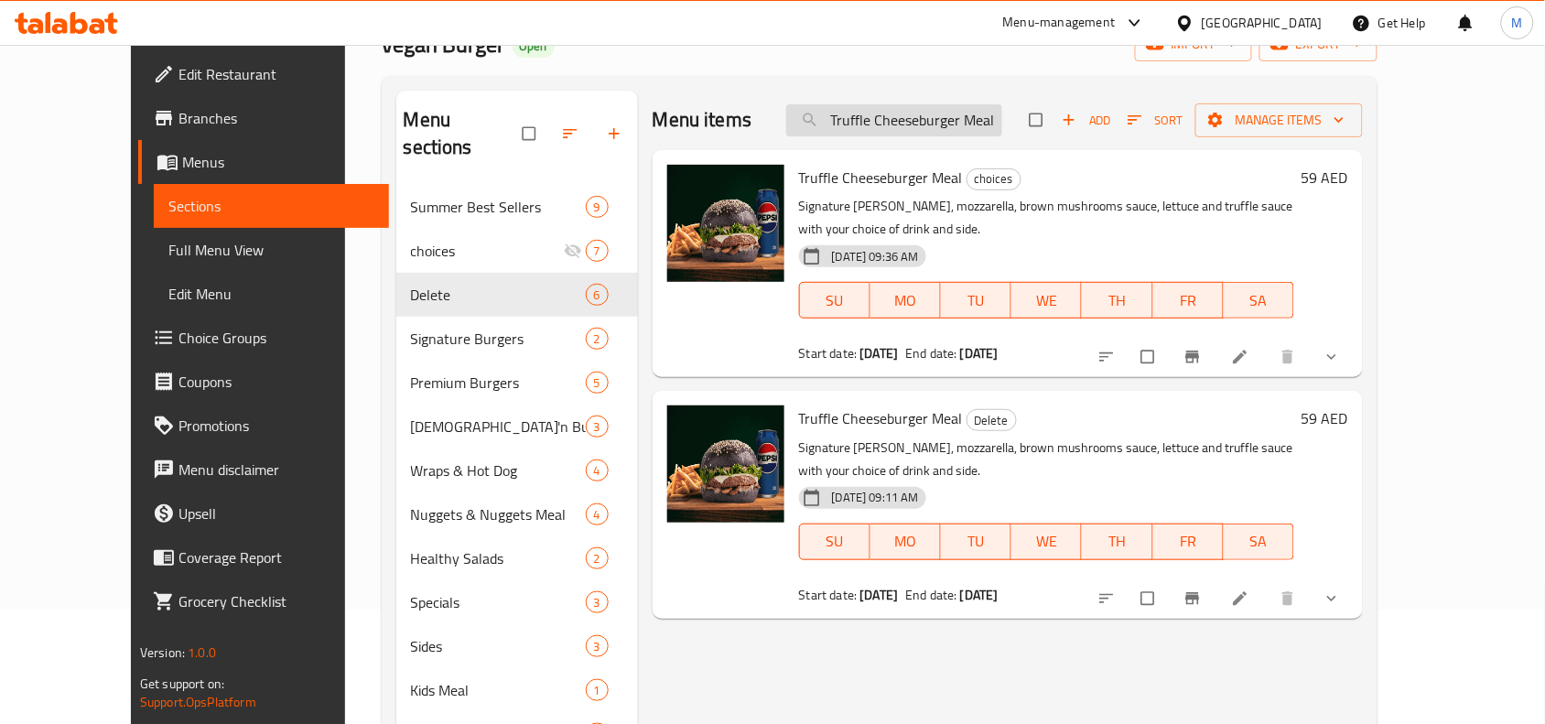
click at [934, 115] on input "Truffle Cheeseburger Meal" at bounding box center [894, 120] width 216 height 32
paste input "search"
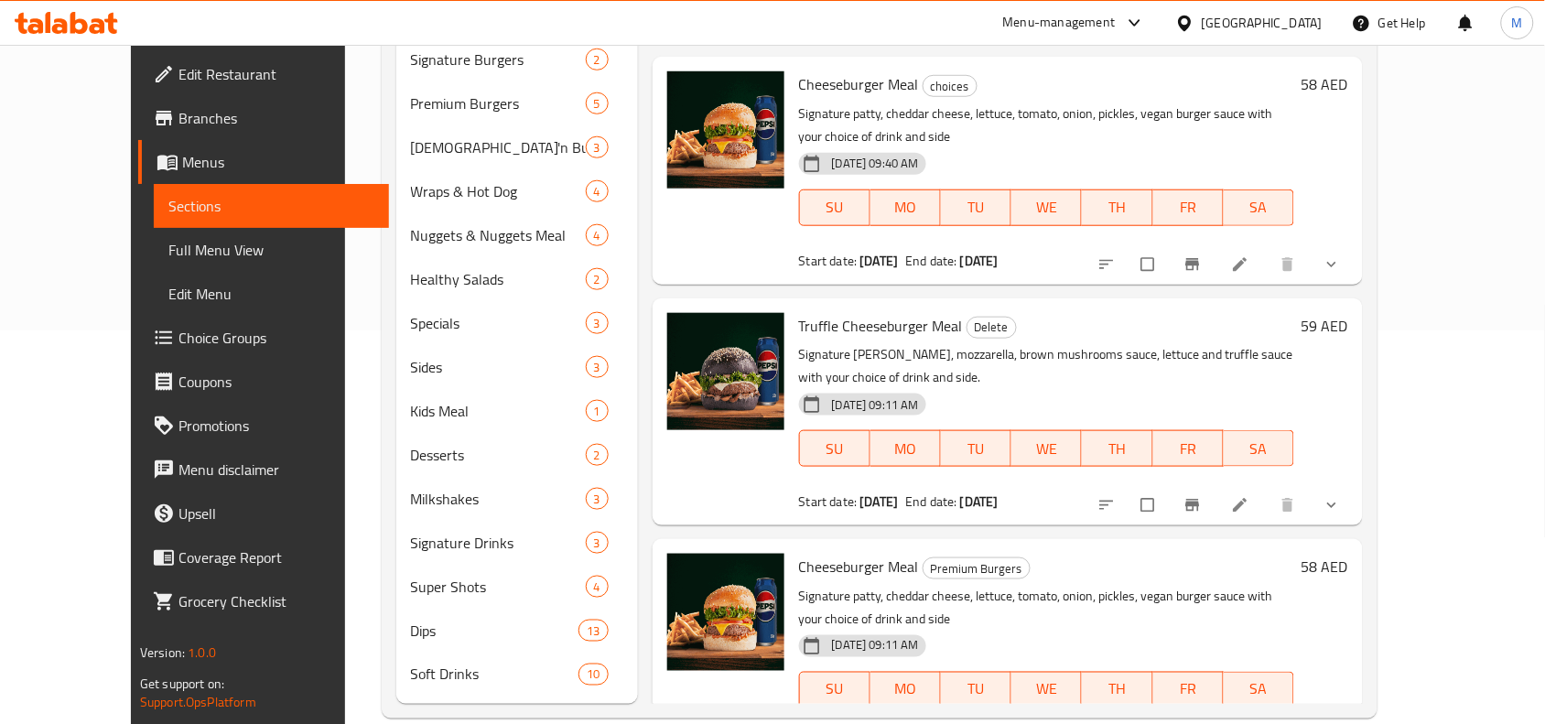
scroll to position [396, 0]
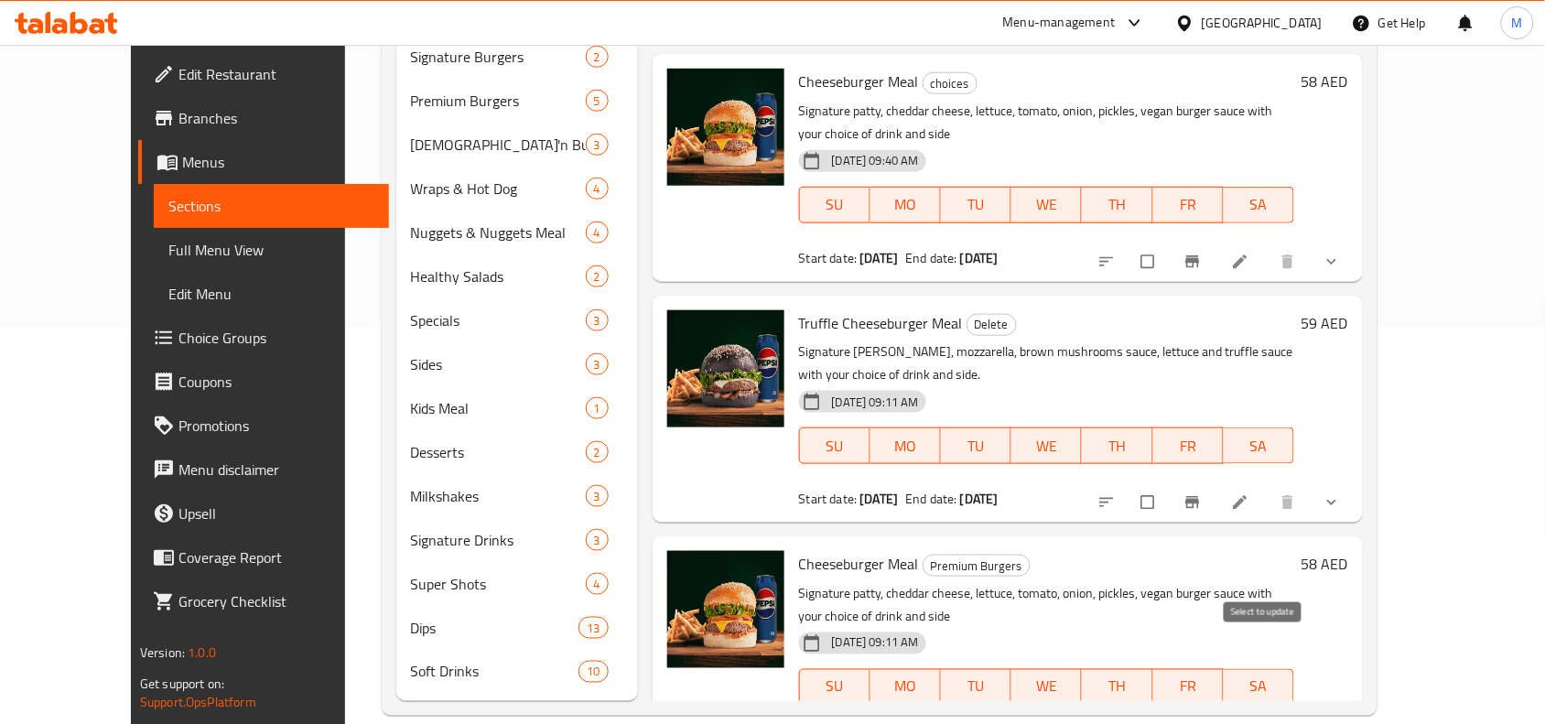
type input "Cheeseburger Meal"
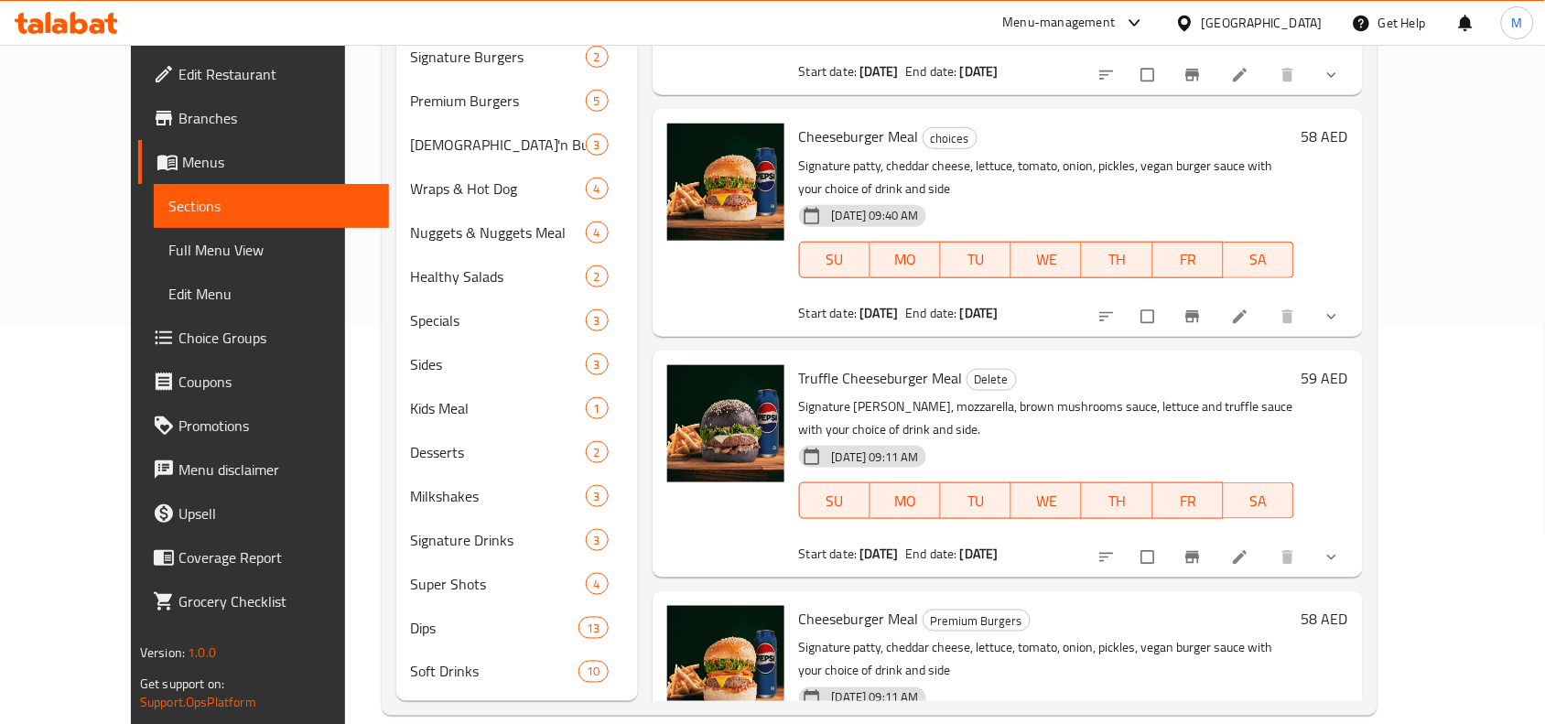
scroll to position [0, 0]
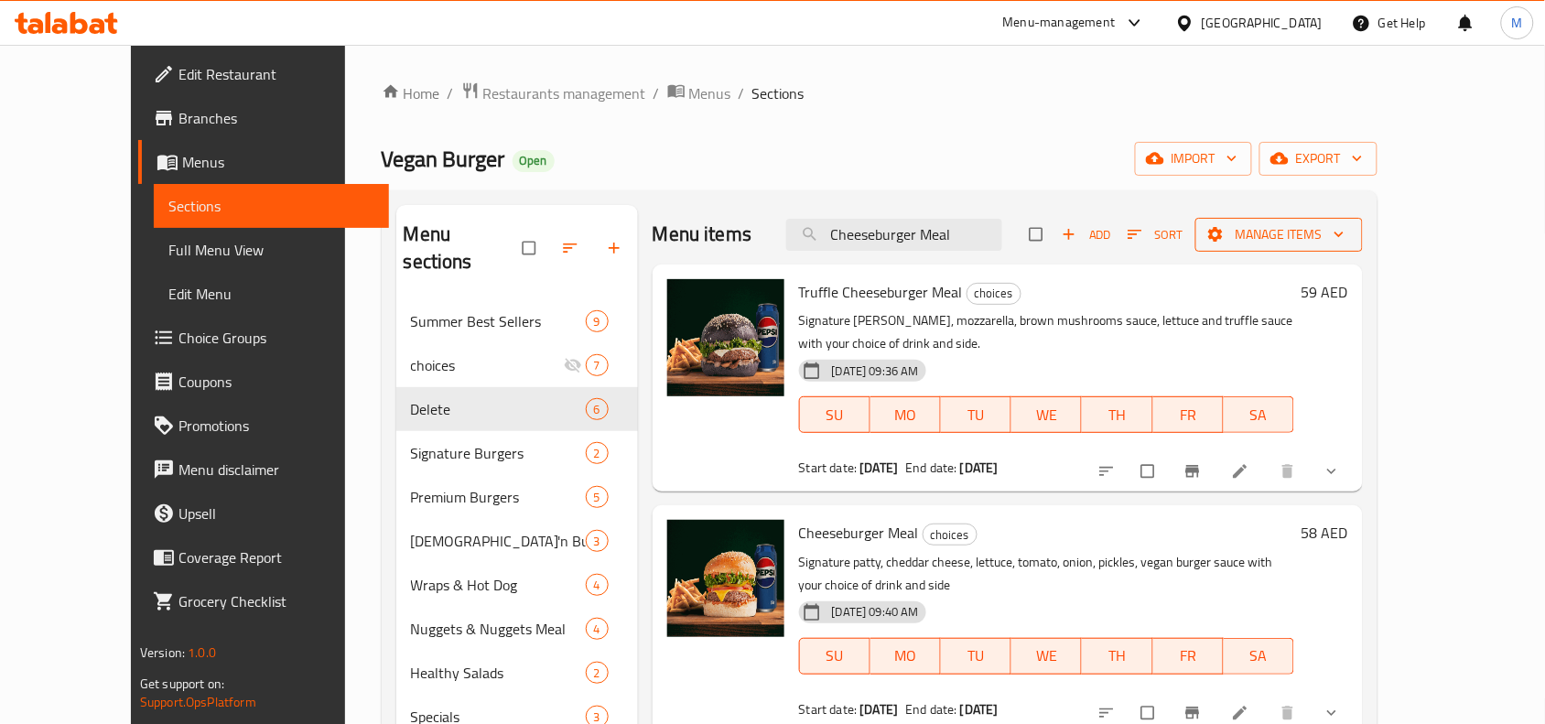
click at [1363, 218] on button "Manage items" at bounding box center [1279, 235] width 168 height 34
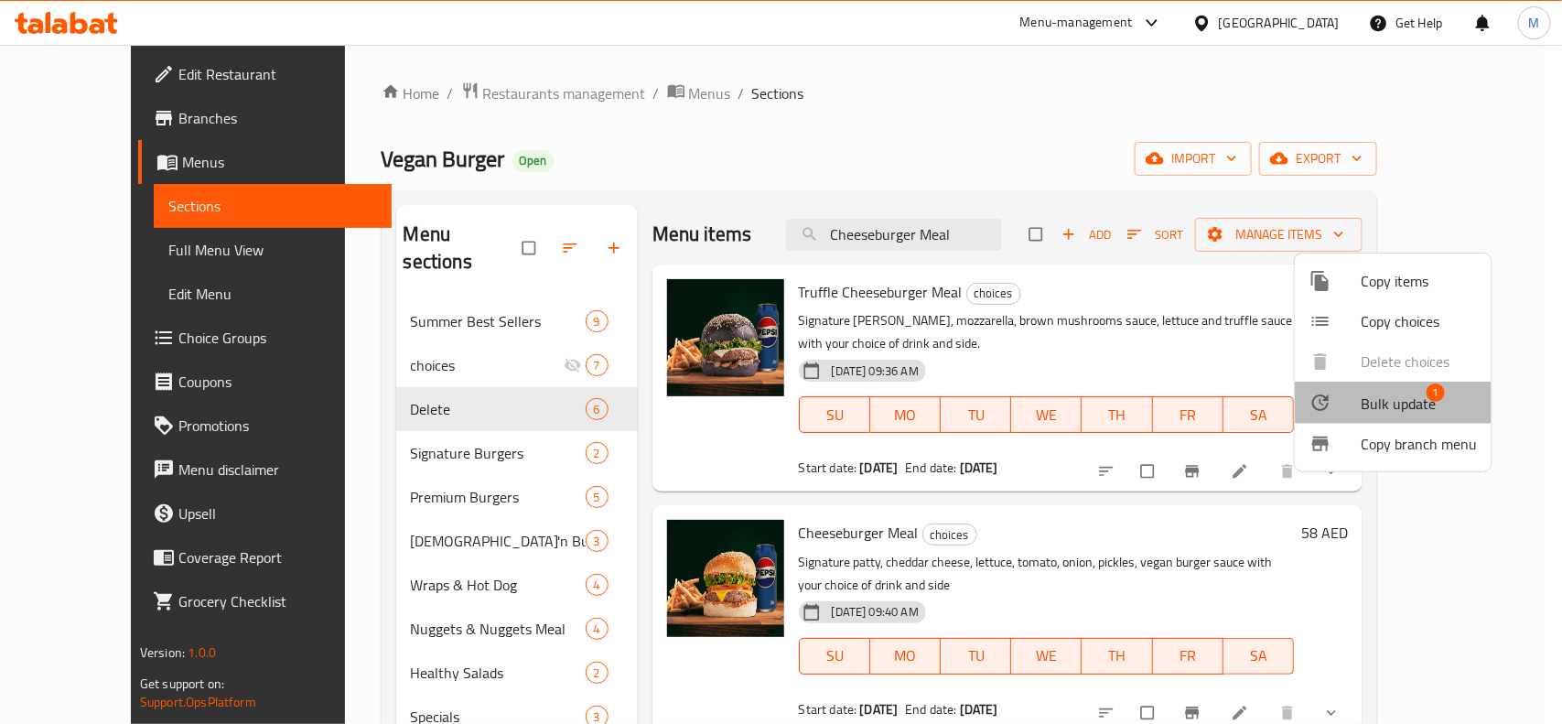
click at [1397, 398] on span "Bulk update" at bounding box center [1398, 404] width 75 height 22
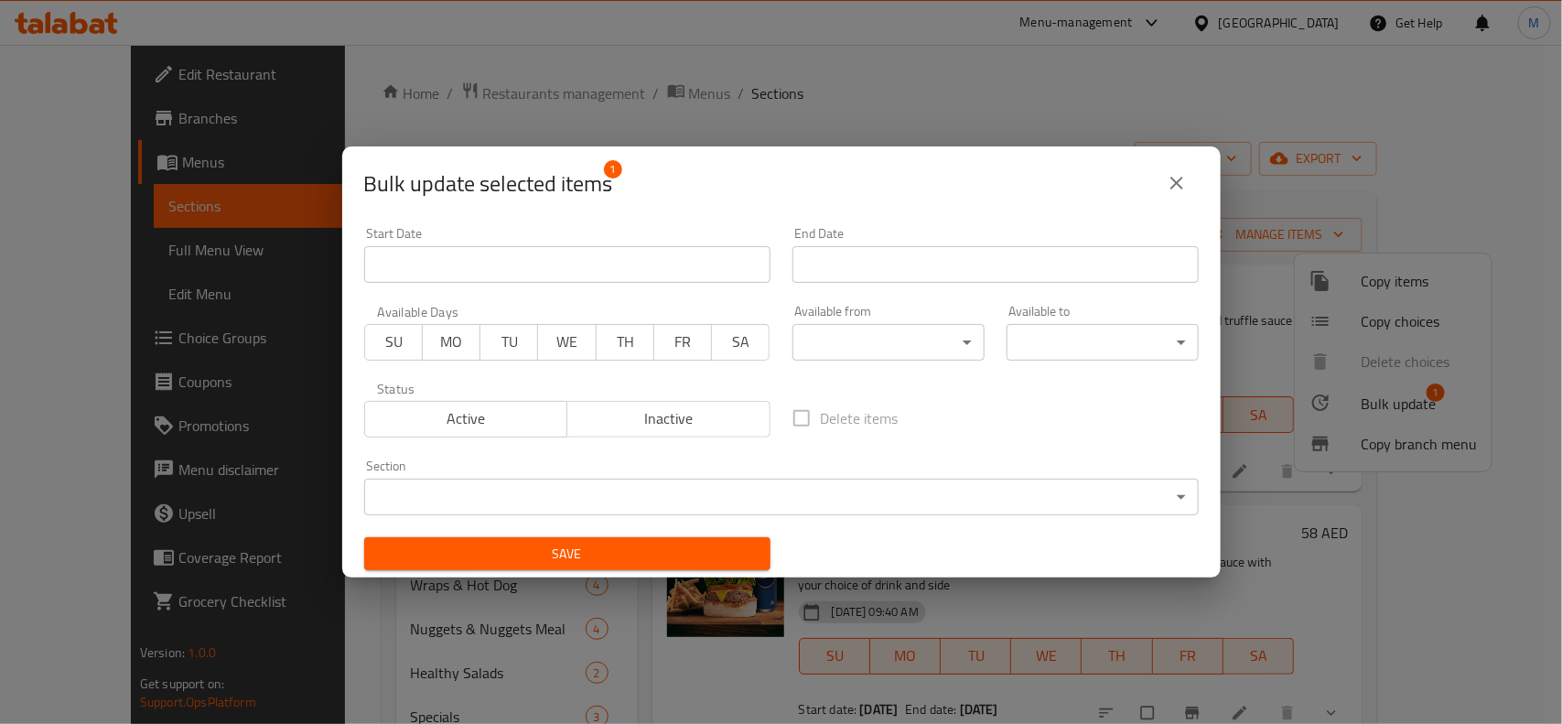
click at [609, 494] on body "​ Menu-management United Arab Emirates Get Help M Edit Restaurant Branches Menu…" at bounding box center [781, 384] width 1562 height 679
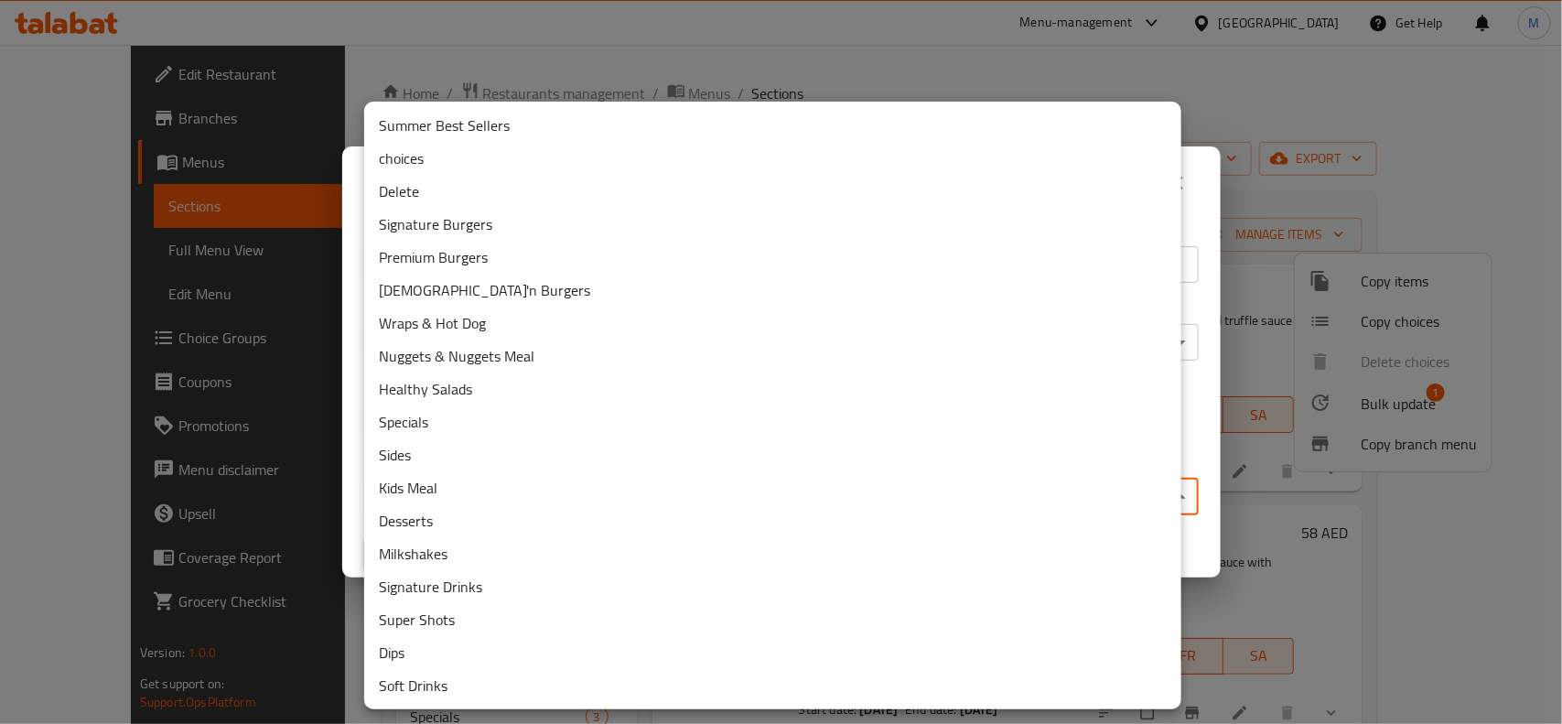
click at [412, 192] on li "Delete" at bounding box center [772, 191] width 817 height 33
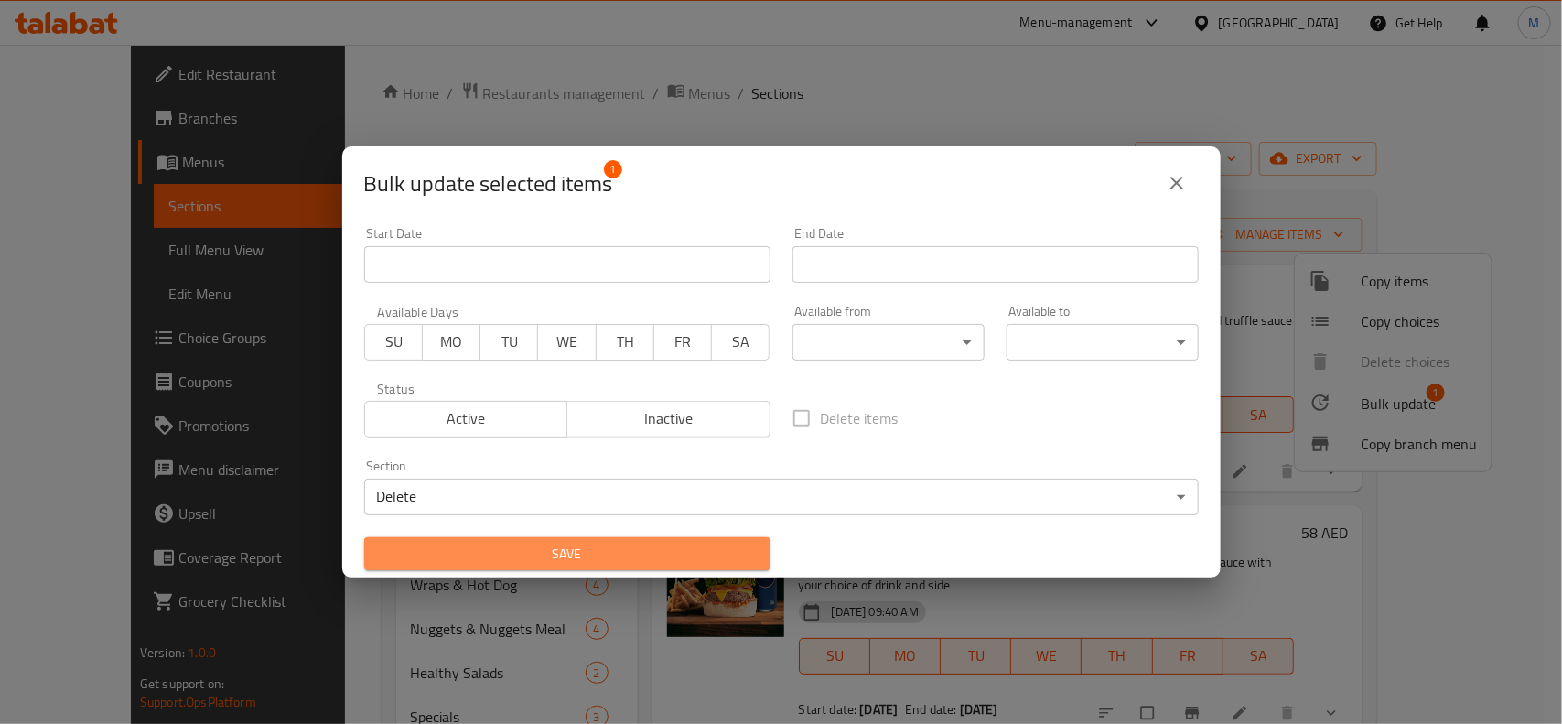
click at [581, 547] on span "Save" at bounding box center [567, 554] width 377 height 23
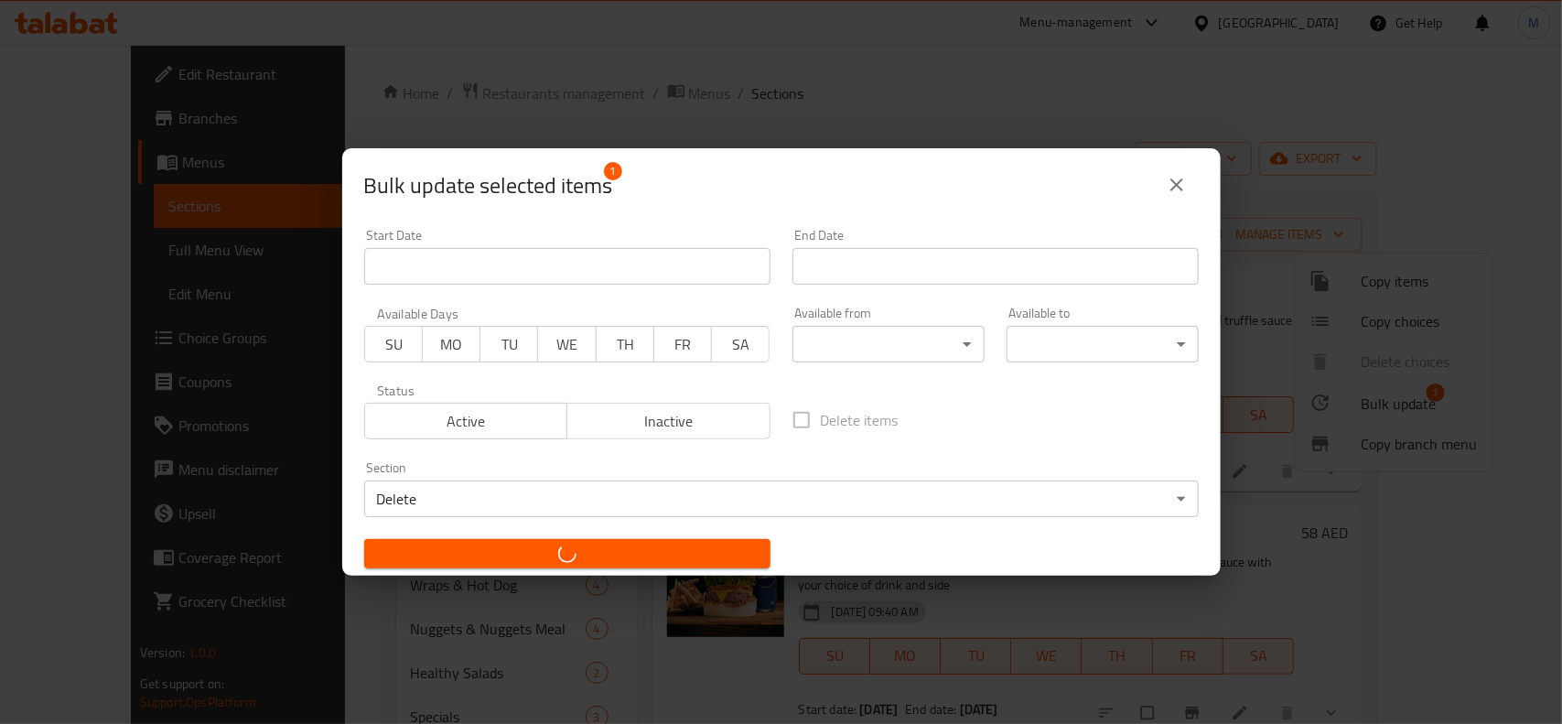
checkbox input "false"
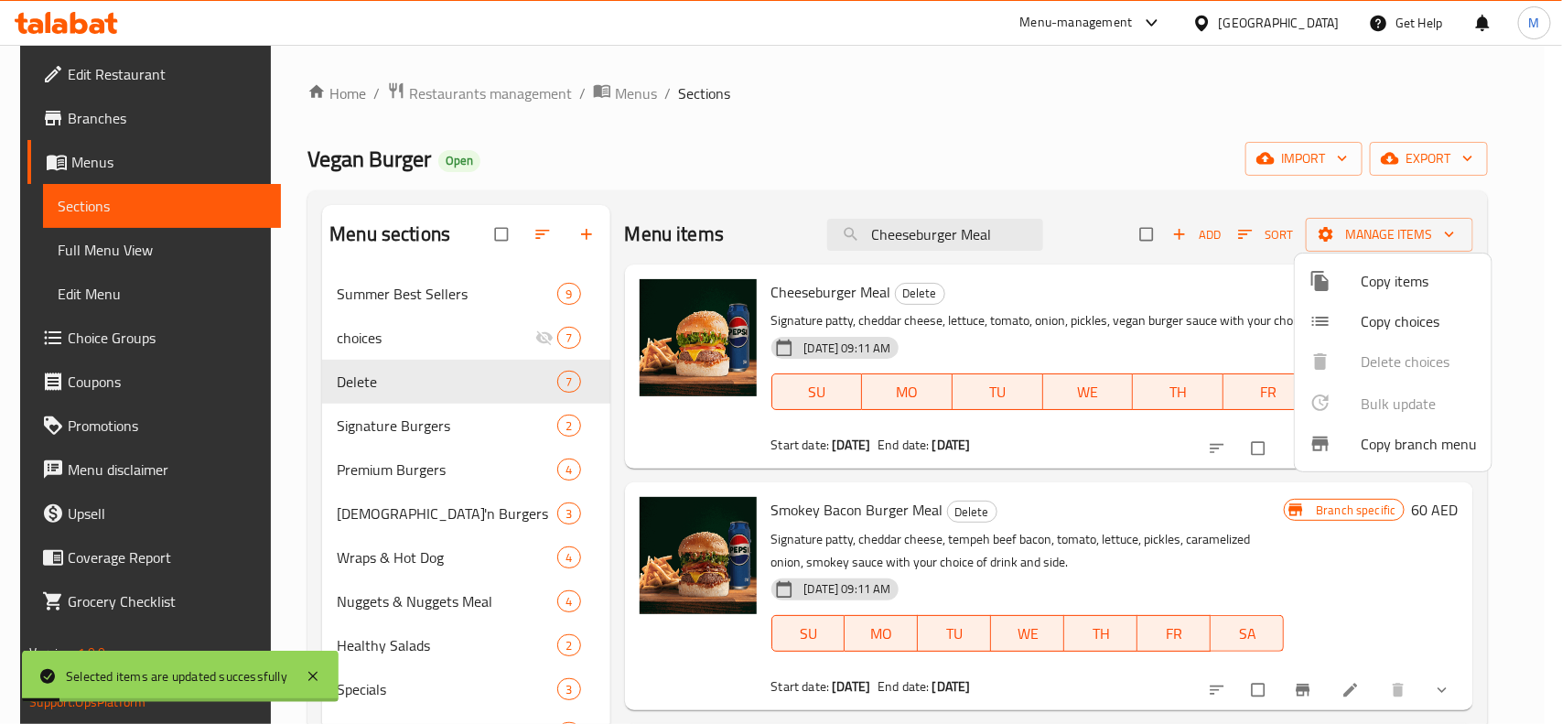
click at [419, 384] on div at bounding box center [781, 362] width 1562 height 724
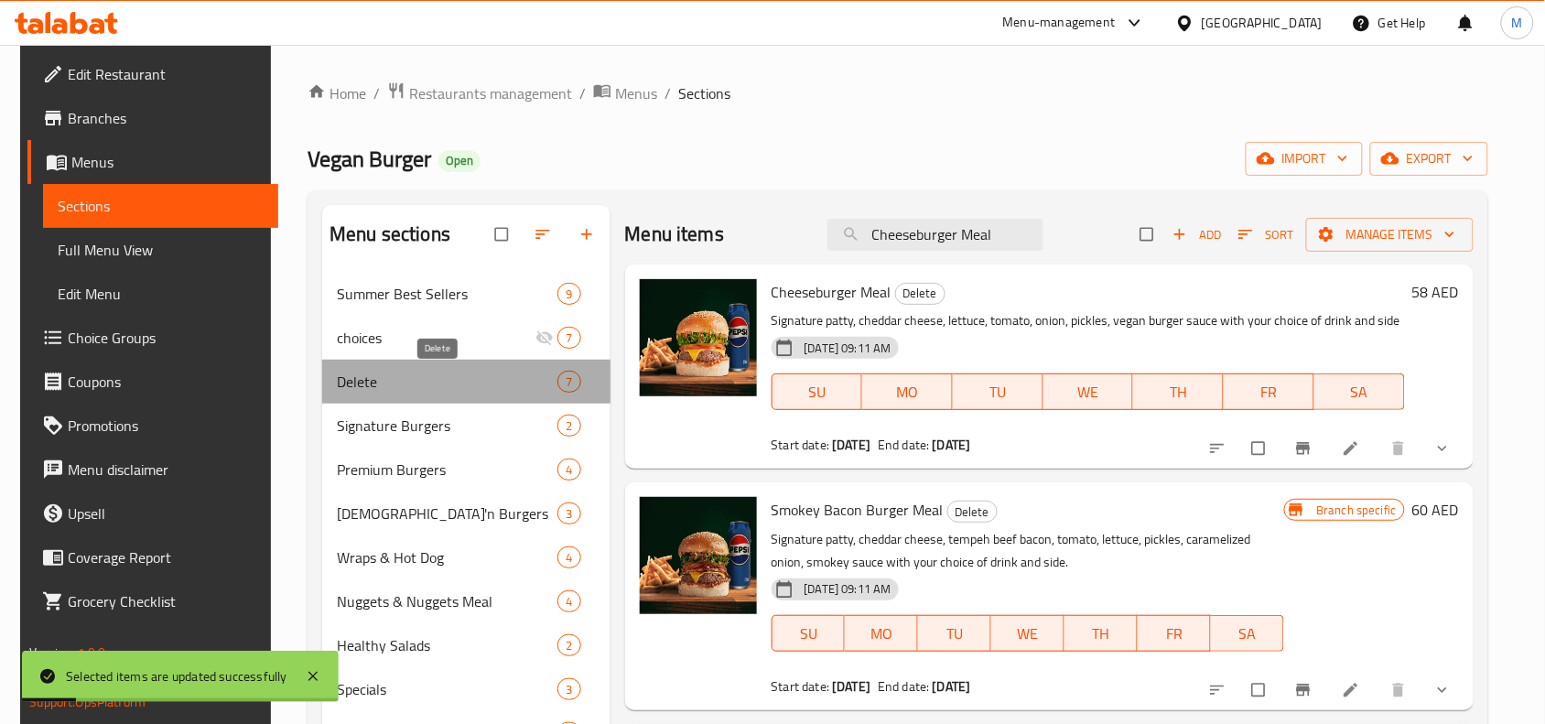
click at [408, 373] on span "Delete" at bounding box center [447, 382] width 221 height 22
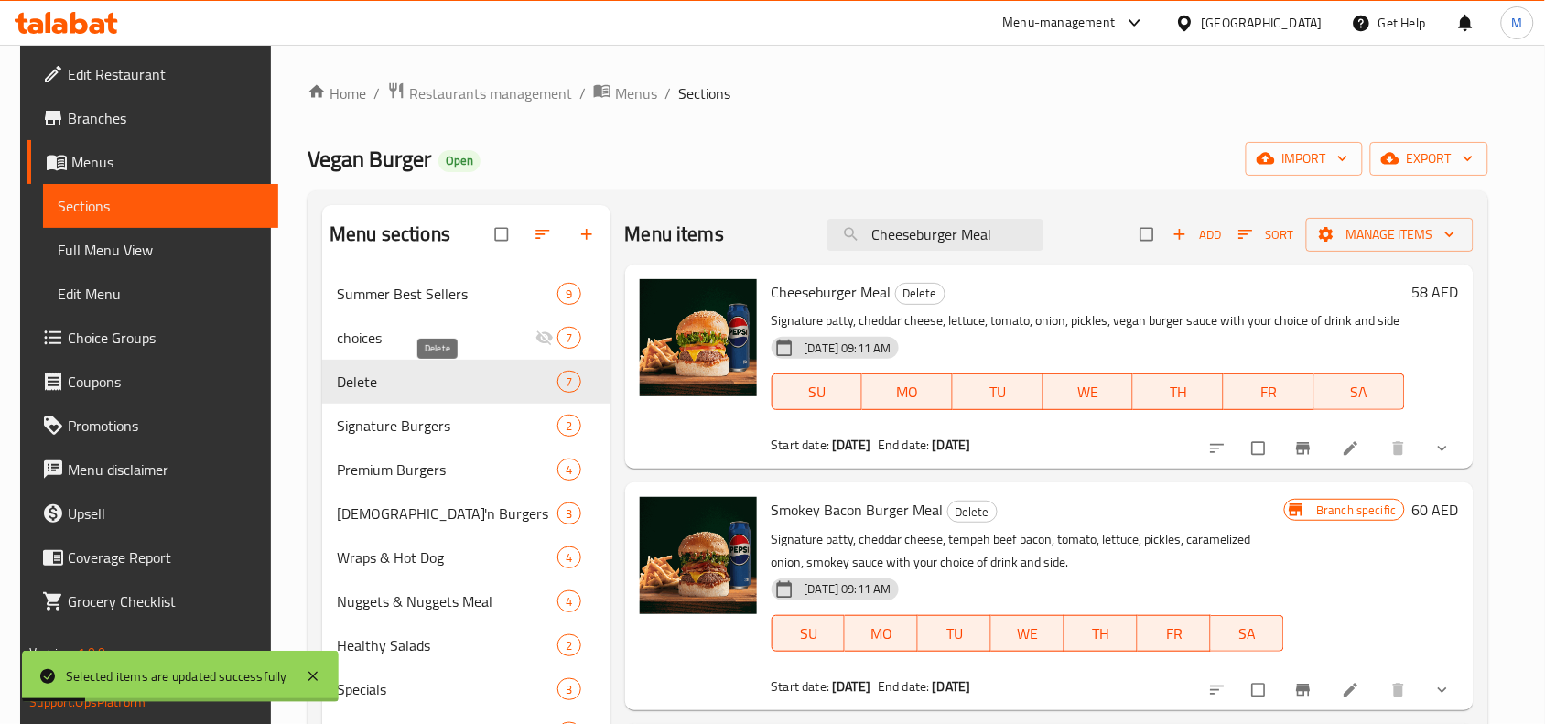
click at [408, 373] on span "Delete" at bounding box center [447, 382] width 221 height 22
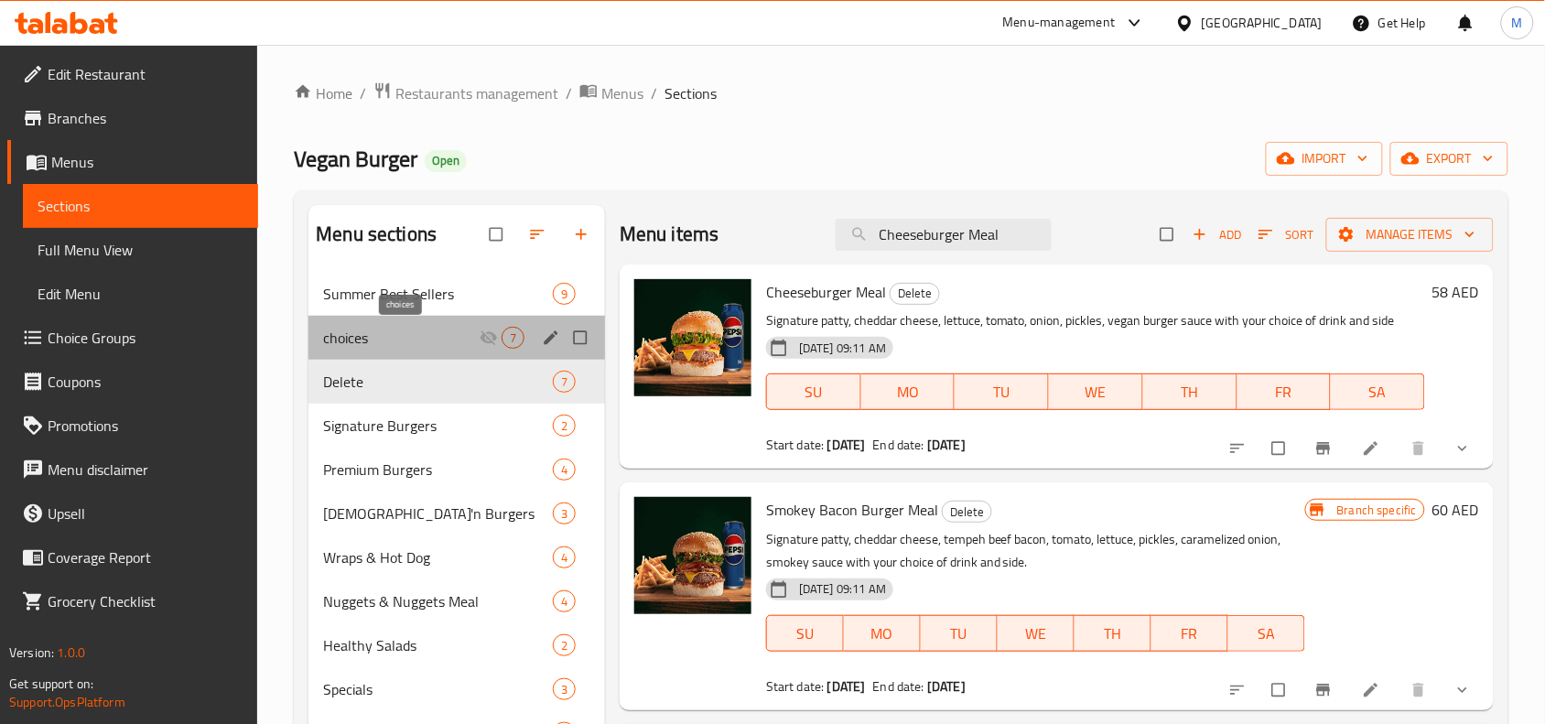
click at [410, 336] on span "choices" at bounding box center [401, 338] width 157 height 22
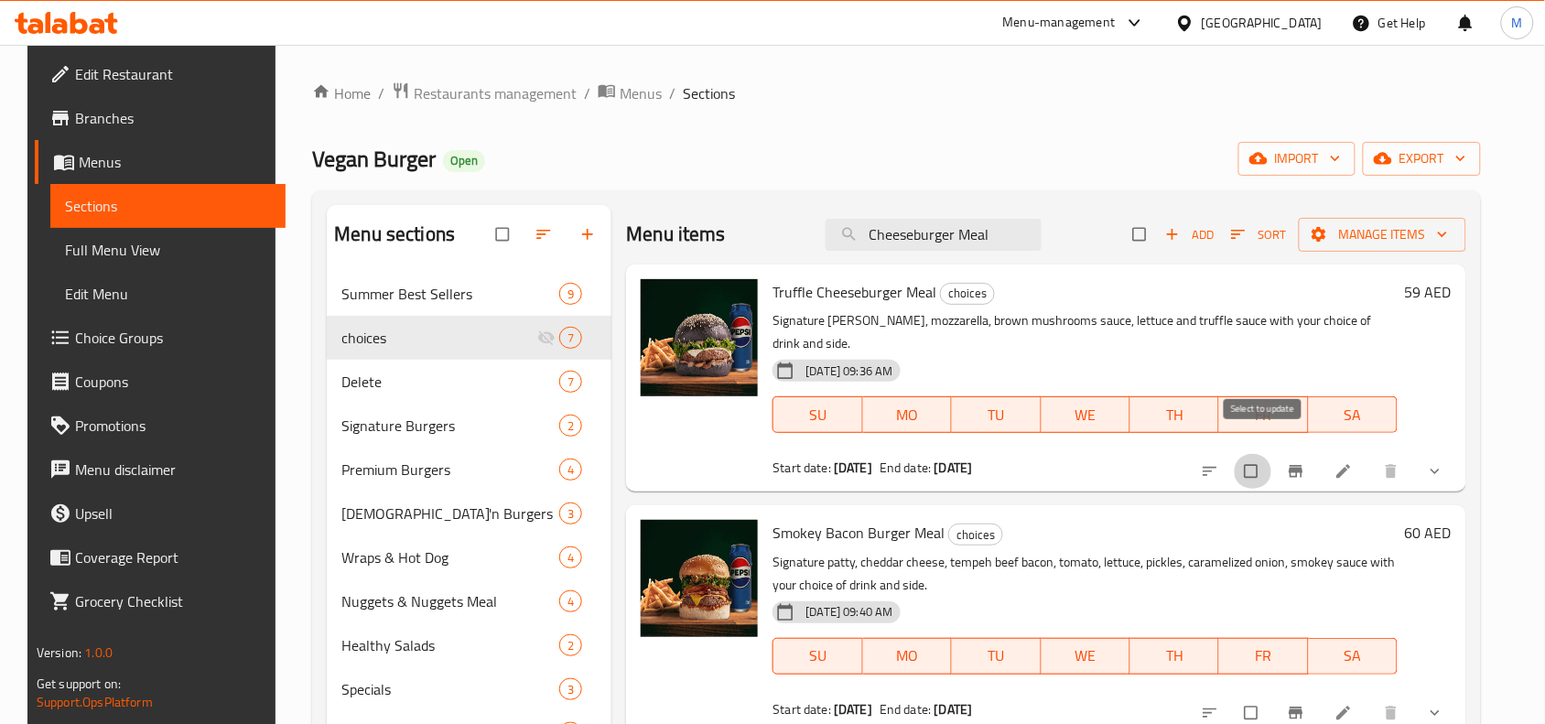
click at [1254, 454] on input "checkbox" at bounding box center [1253, 471] width 38 height 35
checkbox input "true"
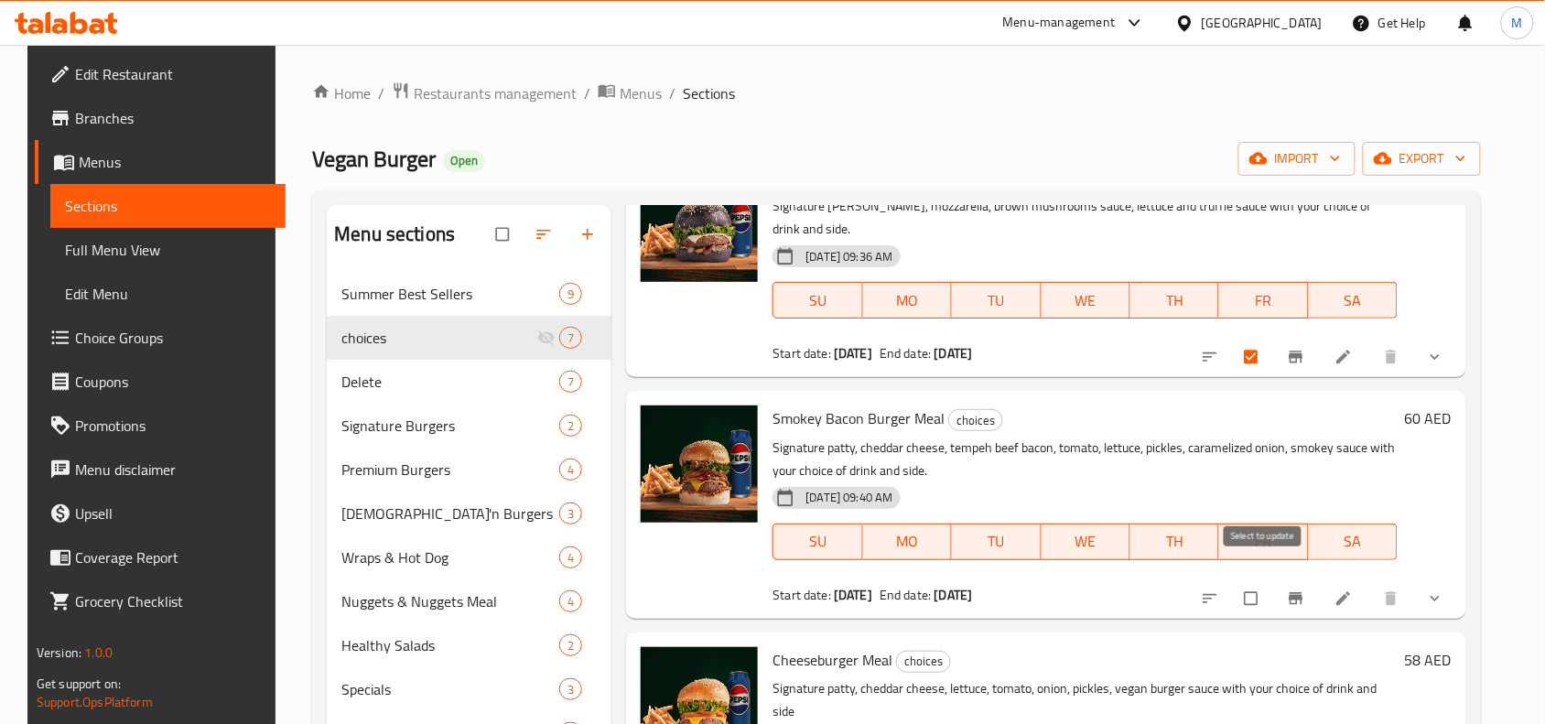
click at [1264, 581] on input "checkbox" at bounding box center [1253, 598] width 38 height 35
checkbox input "true"
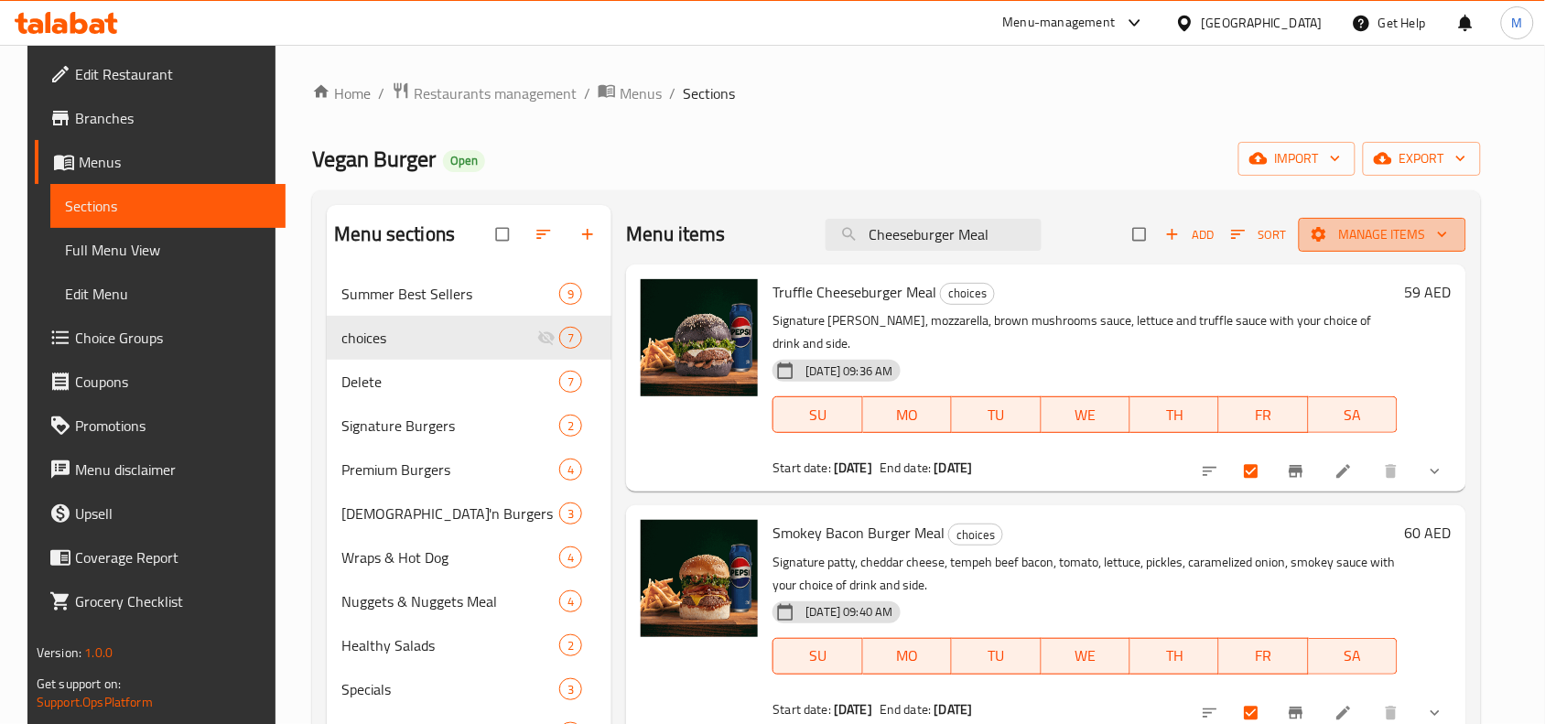
click at [1359, 239] on span "Manage items" at bounding box center [1383, 234] width 138 height 23
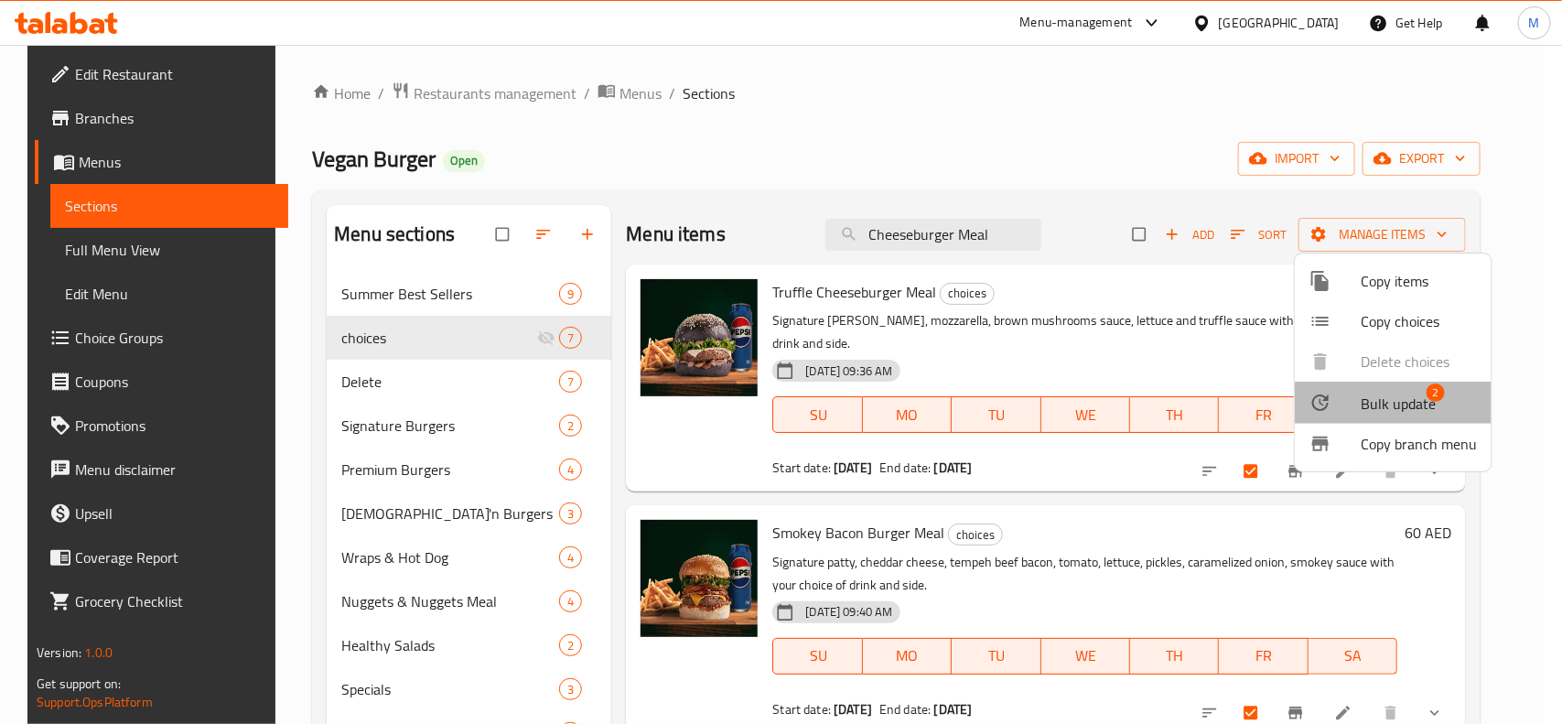
click at [1397, 394] on span "Bulk update" at bounding box center [1398, 404] width 75 height 22
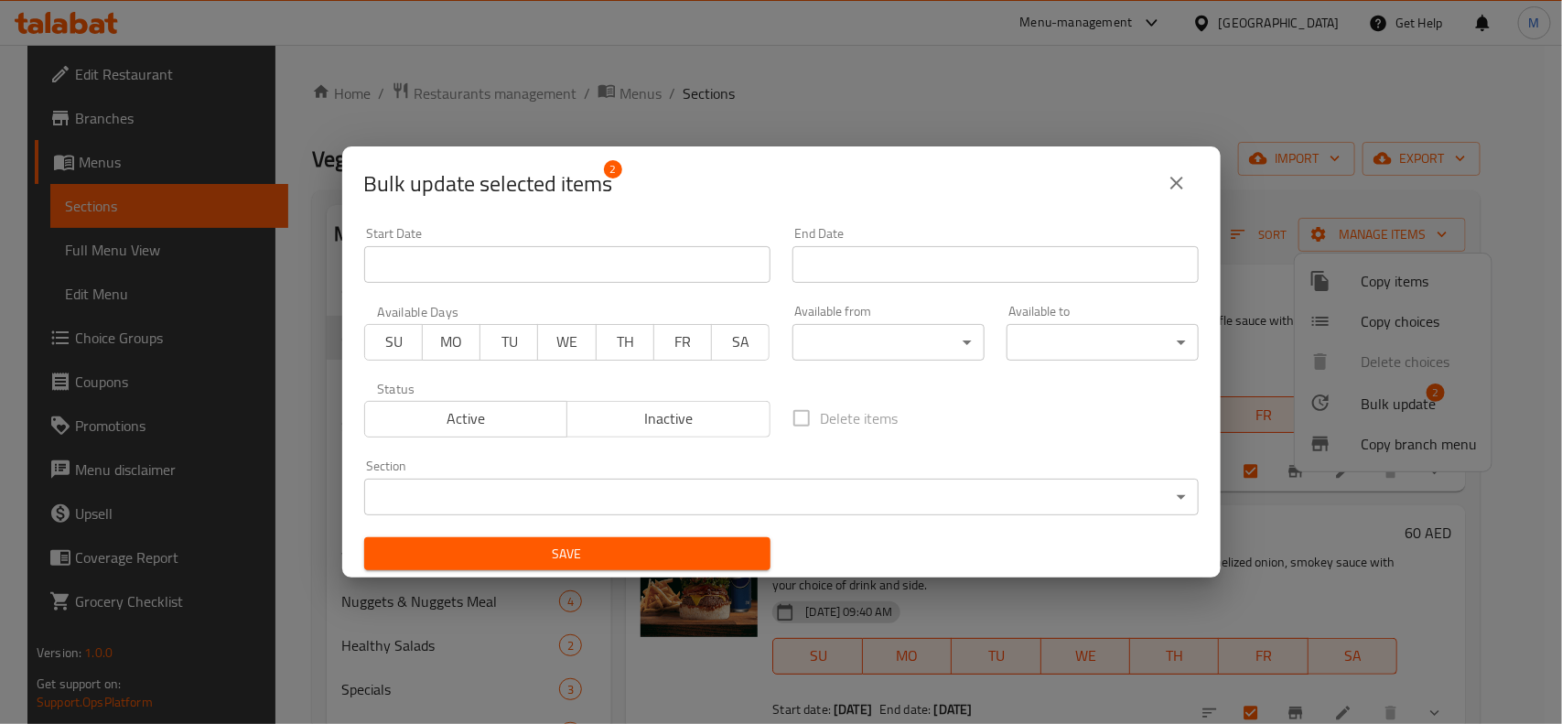
click at [589, 490] on body "​ Menu-management United Arab Emirates Get Help M Edit Restaurant Branches Menu…" at bounding box center [781, 384] width 1562 height 679
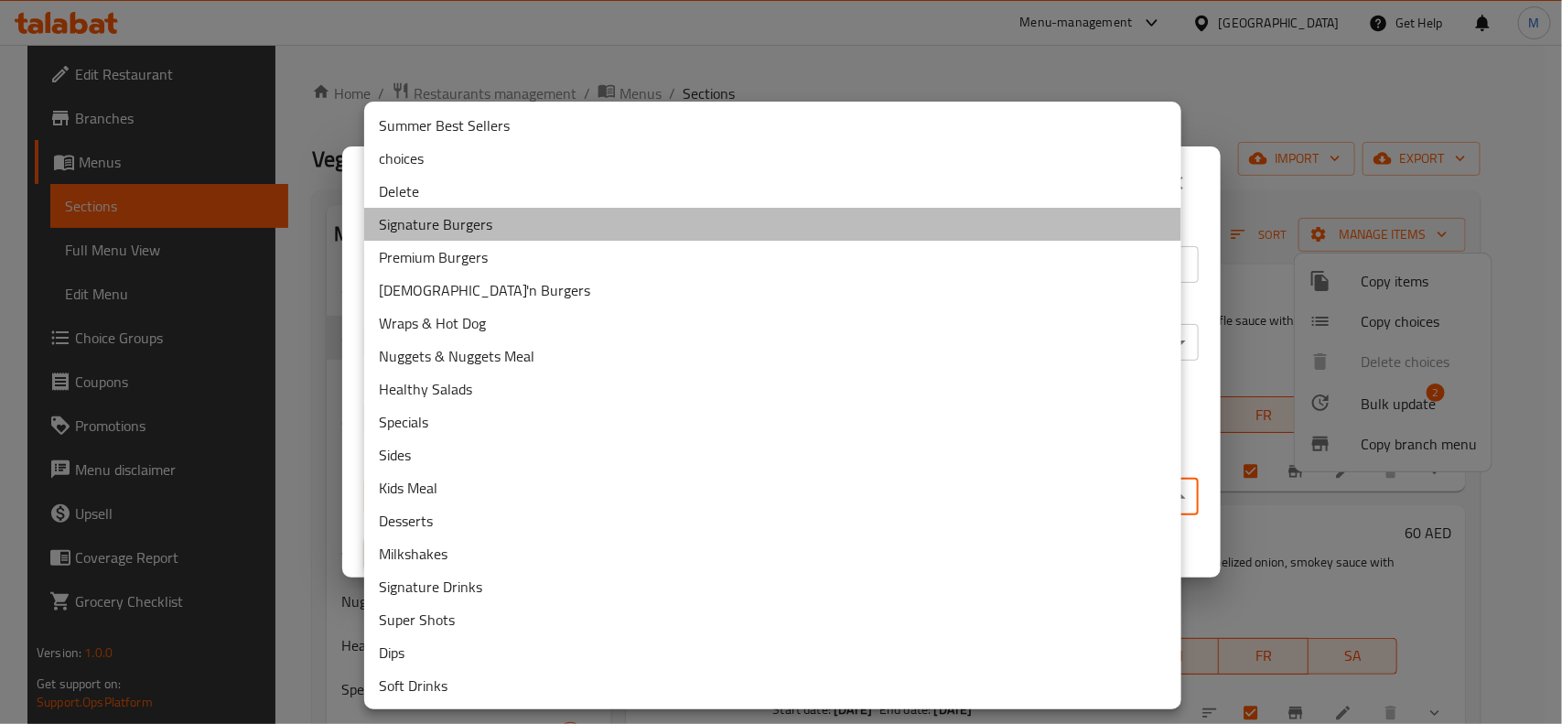
click at [442, 222] on li "Signature Burgers" at bounding box center [772, 224] width 817 height 33
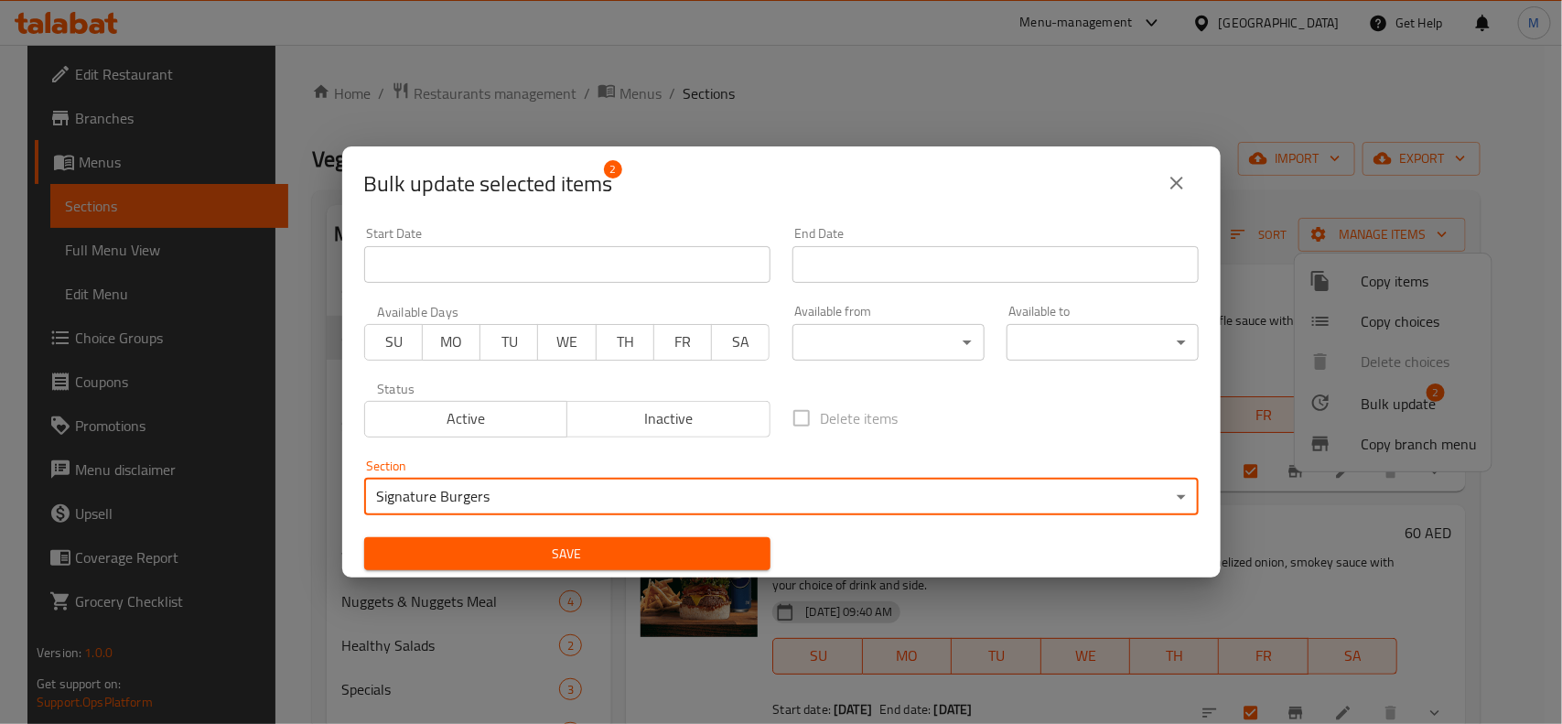
click at [634, 555] on span "Save" at bounding box center [567, 554] width 377 height 23
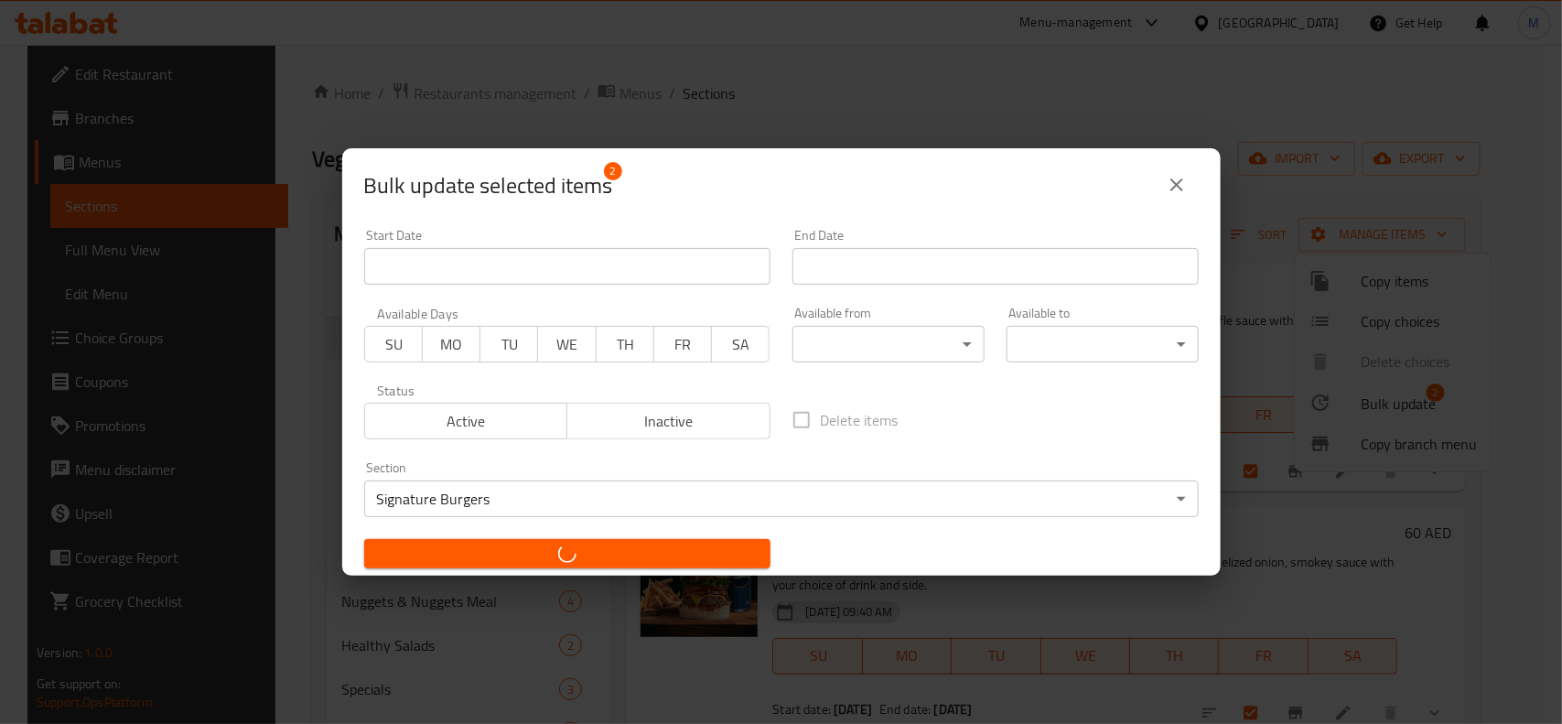
checkbox input "false"
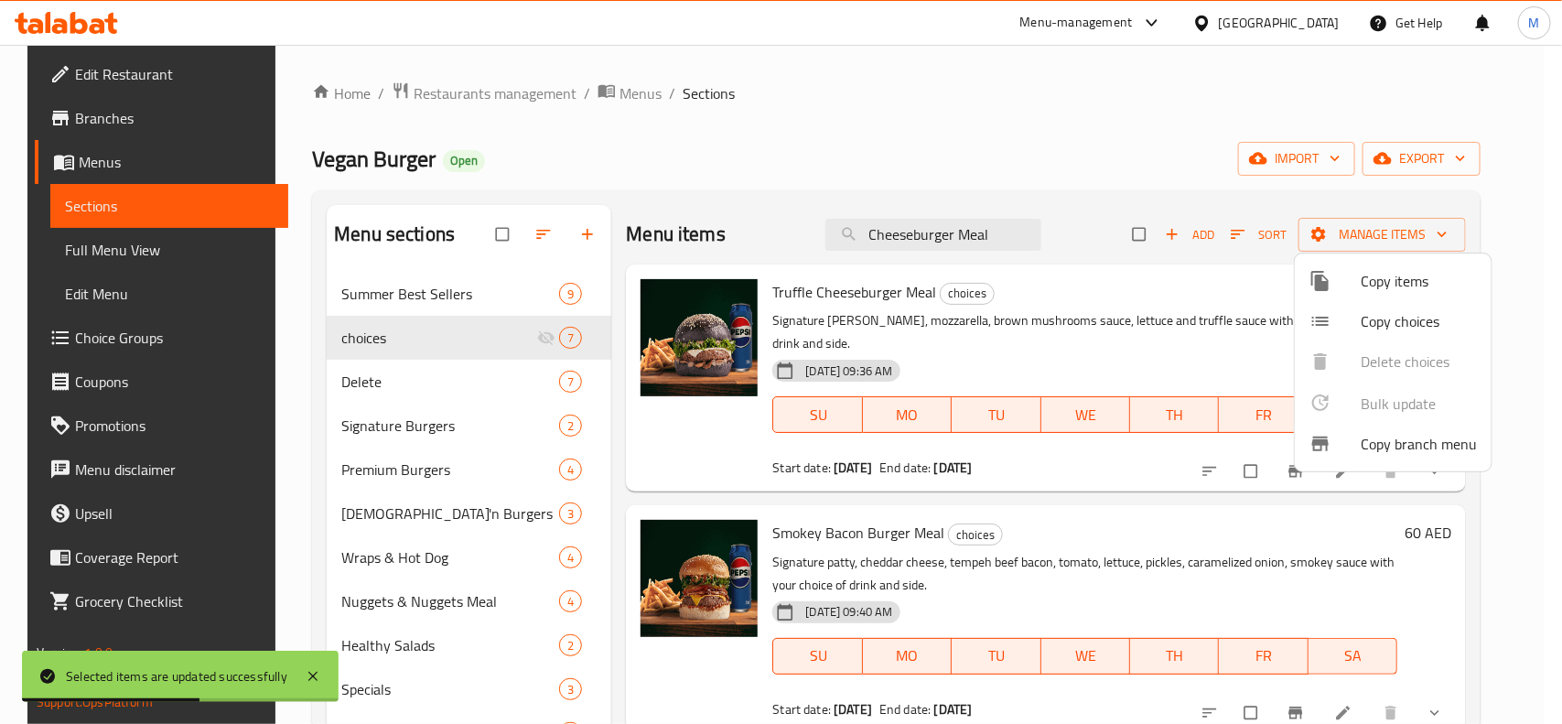
click at [378, 337] on div at bounding box center [781, 362] width 1562 height 724
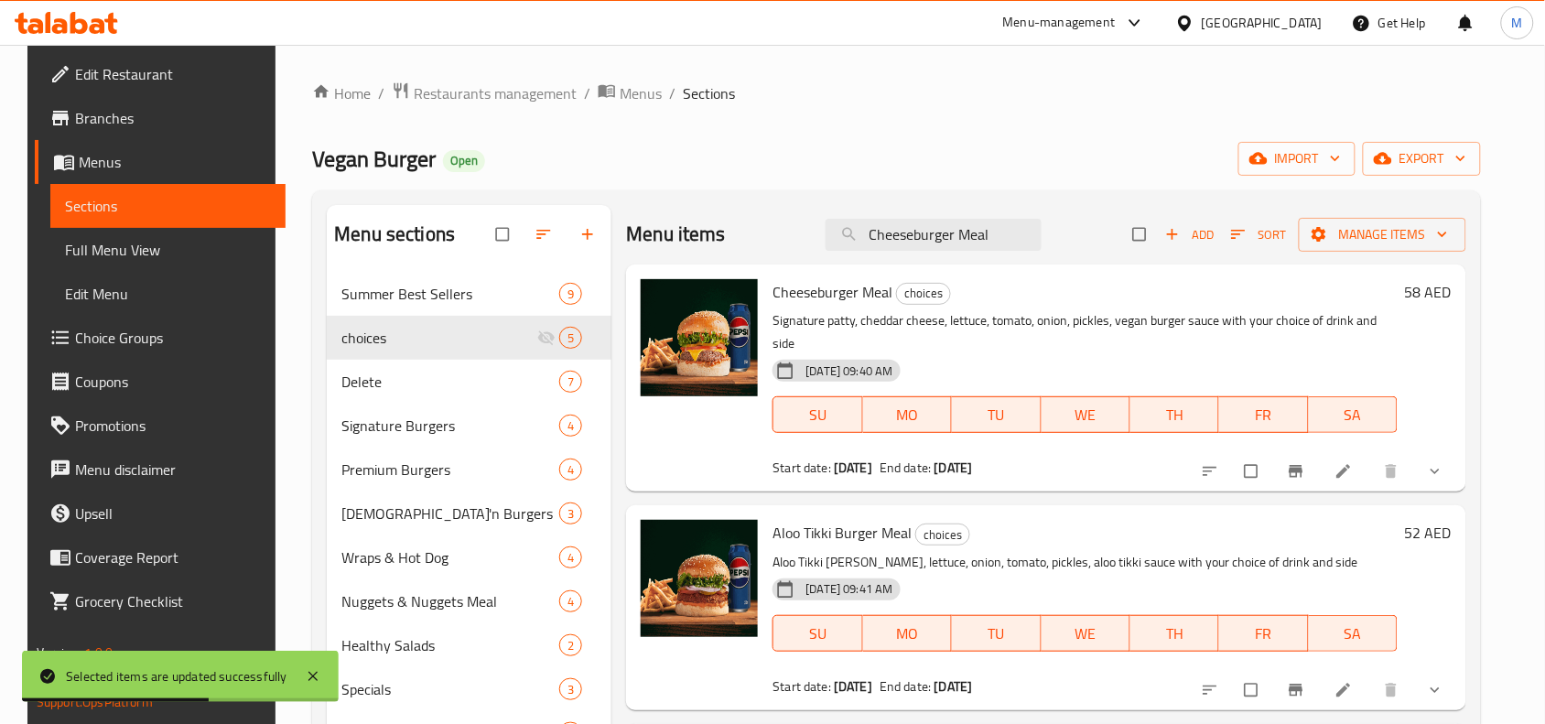
click at [378, 337] on span "choices" at bounding box center [439, 338] width 196 height 22
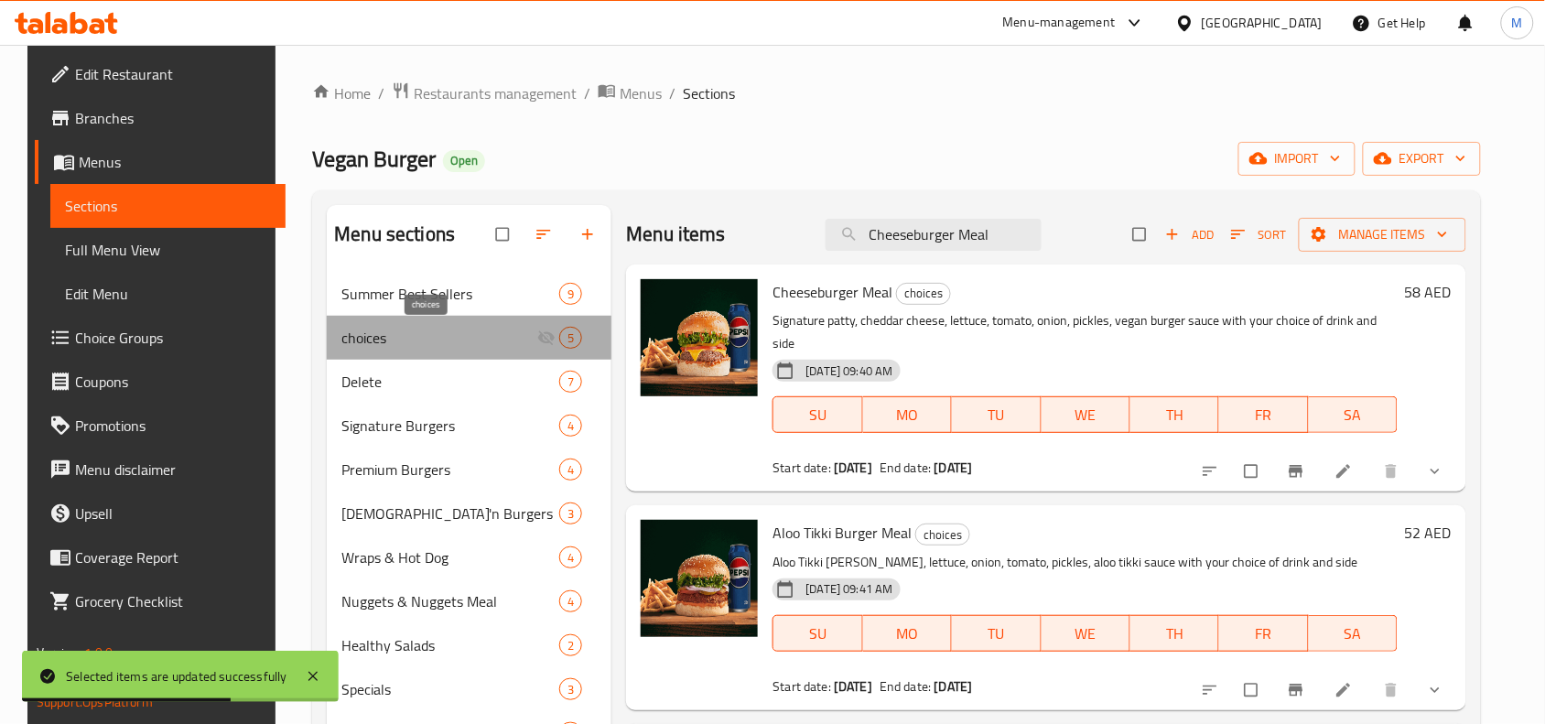
click at [378, 337] on span "choices" at bounding box center [439, 338] width 196 height 22
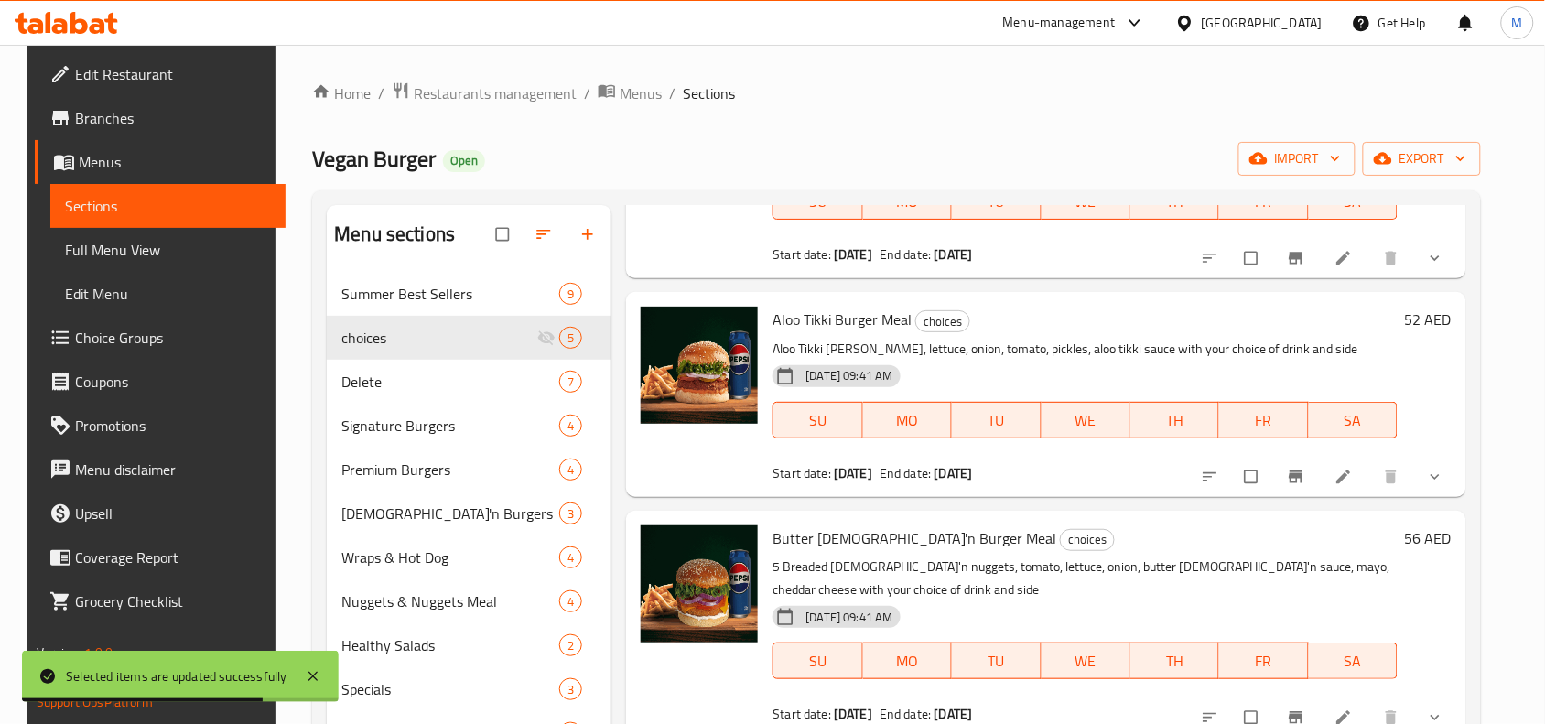
scroll to position [229, 0]
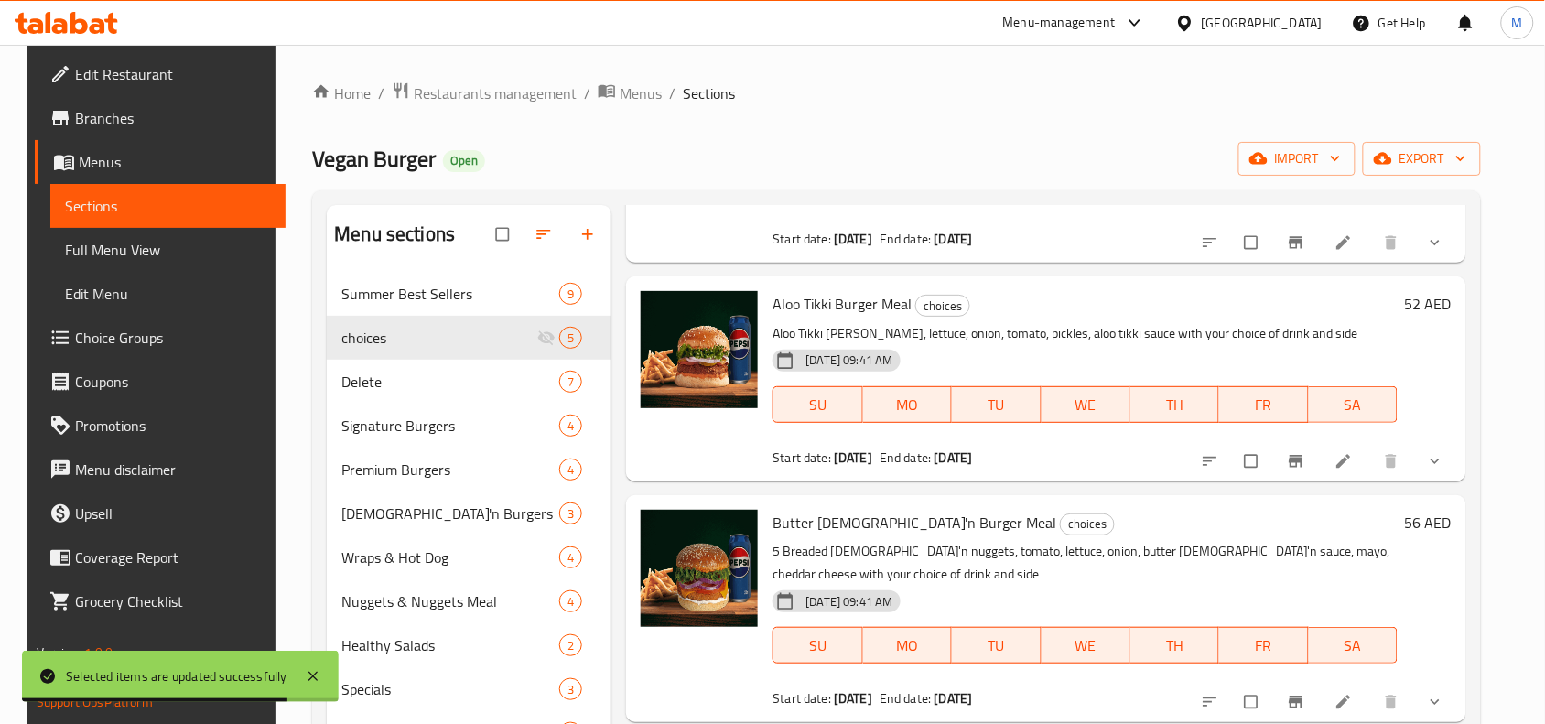
click at [1257, 444] on input "checkbox" at bounding box center [1253, 461] width 38 height 35
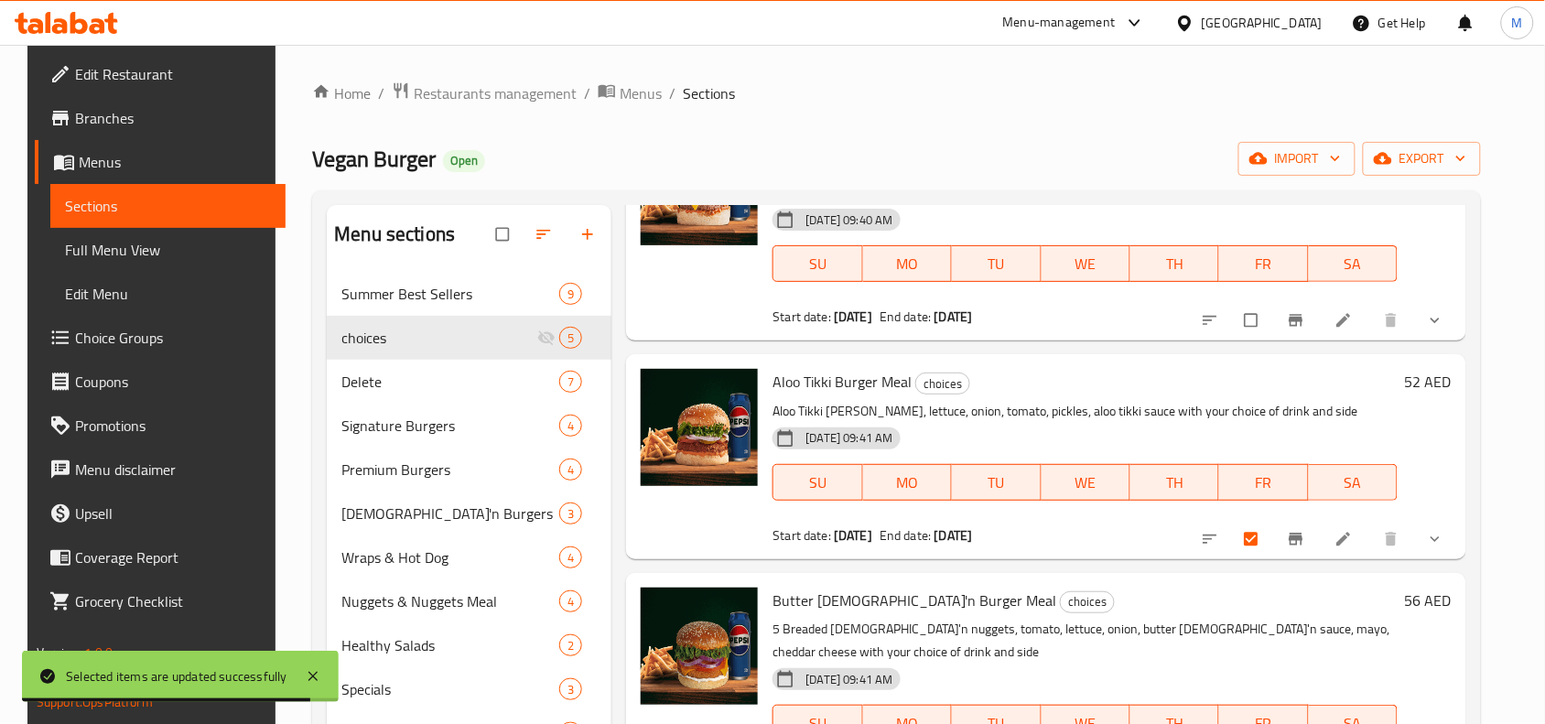
scroll to position [0, 0]
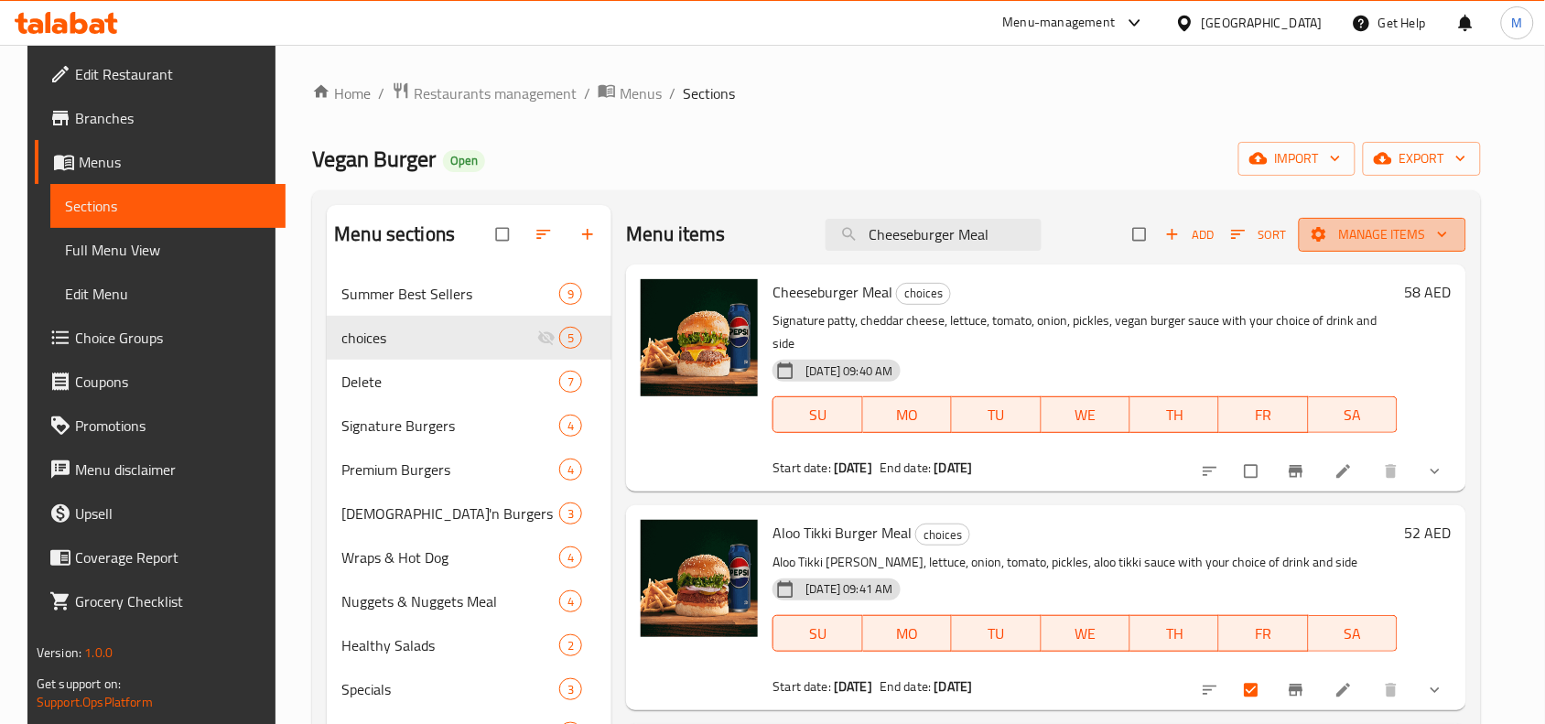
click at [1380, 225] on span "Manage items" at bounding box center [1383, 234] width 138 height 23
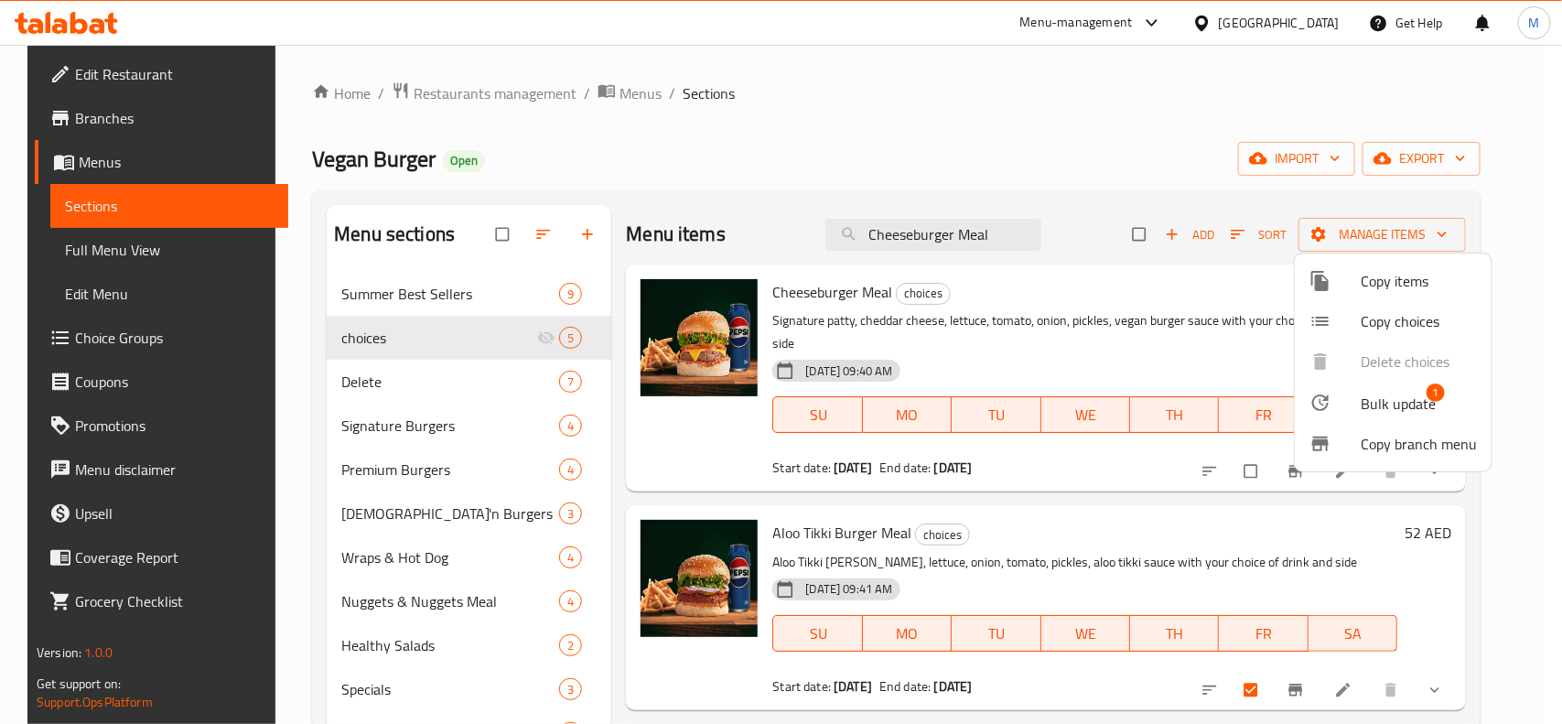
click at [1371, 396] on span "Bulk update" at bounding box center [1398, 404] width 75 height 22
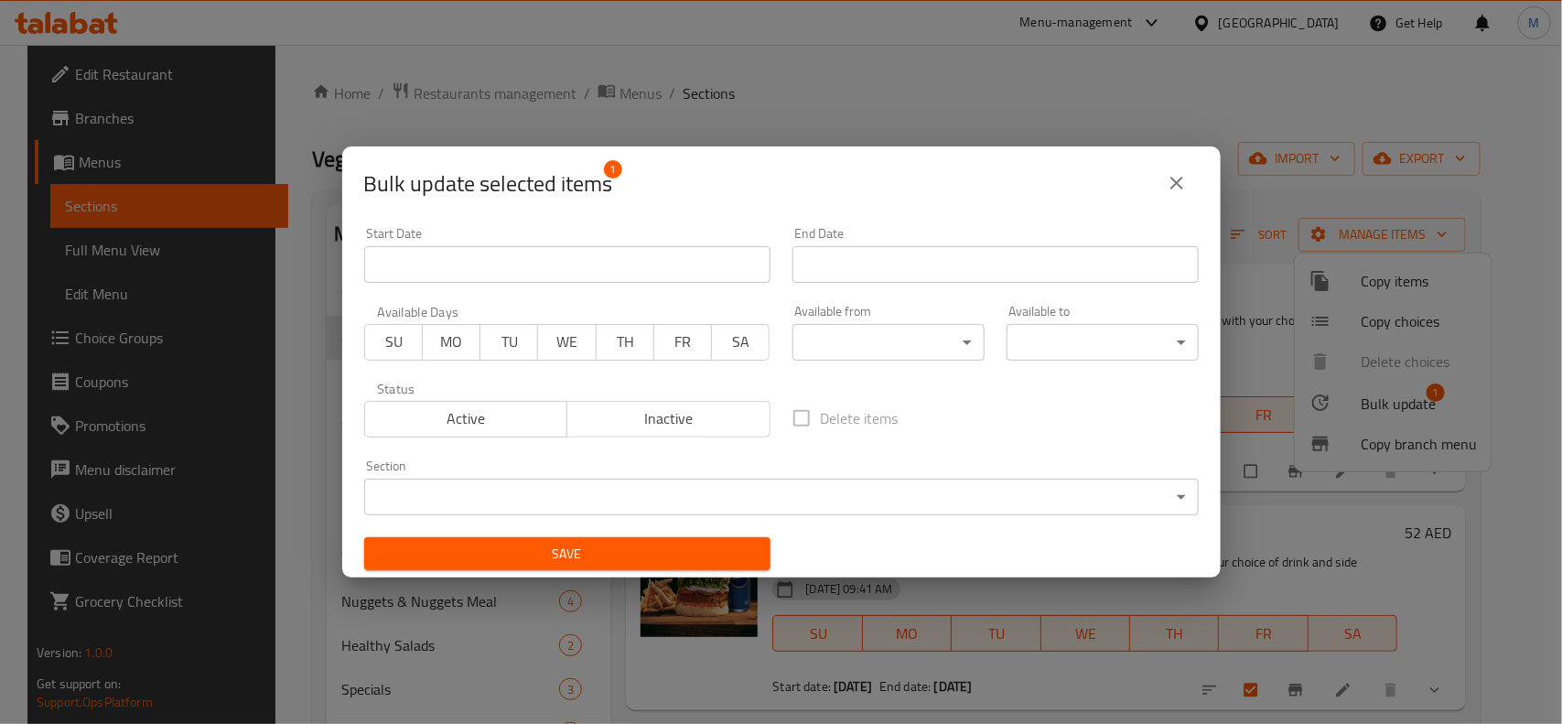
click at [535, 492] on body "​ Menu-management United Arab Emirates Get Help M Edit Restaurant Branches Menu…" at bounding box center [781, 384] width 1562 height 679
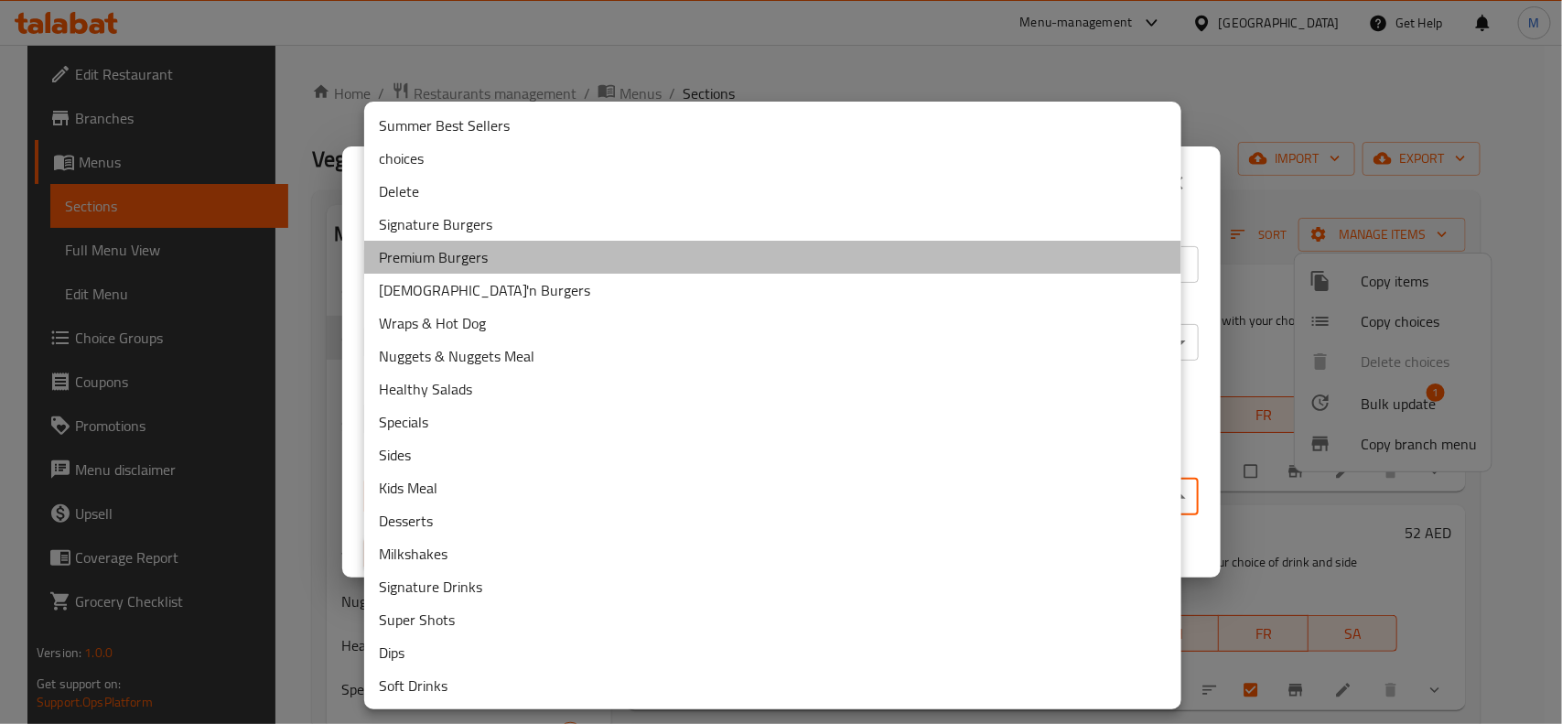
click at [430, 254] on li "Premium Burgers" at bounding box center [772, 257] width 817 height 33
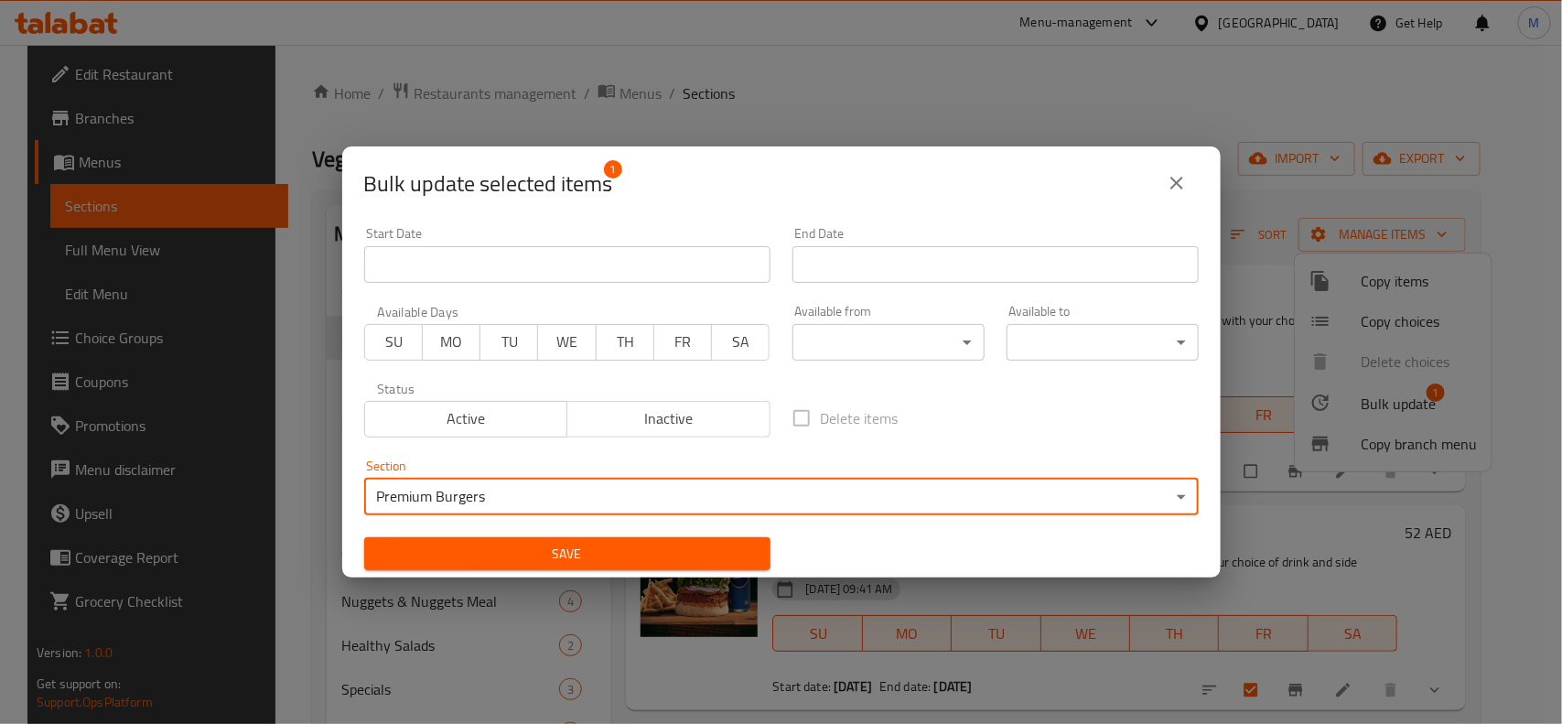
click at [607, 551] on span "Save" at bounding box center [567, 554] width 377 height 23
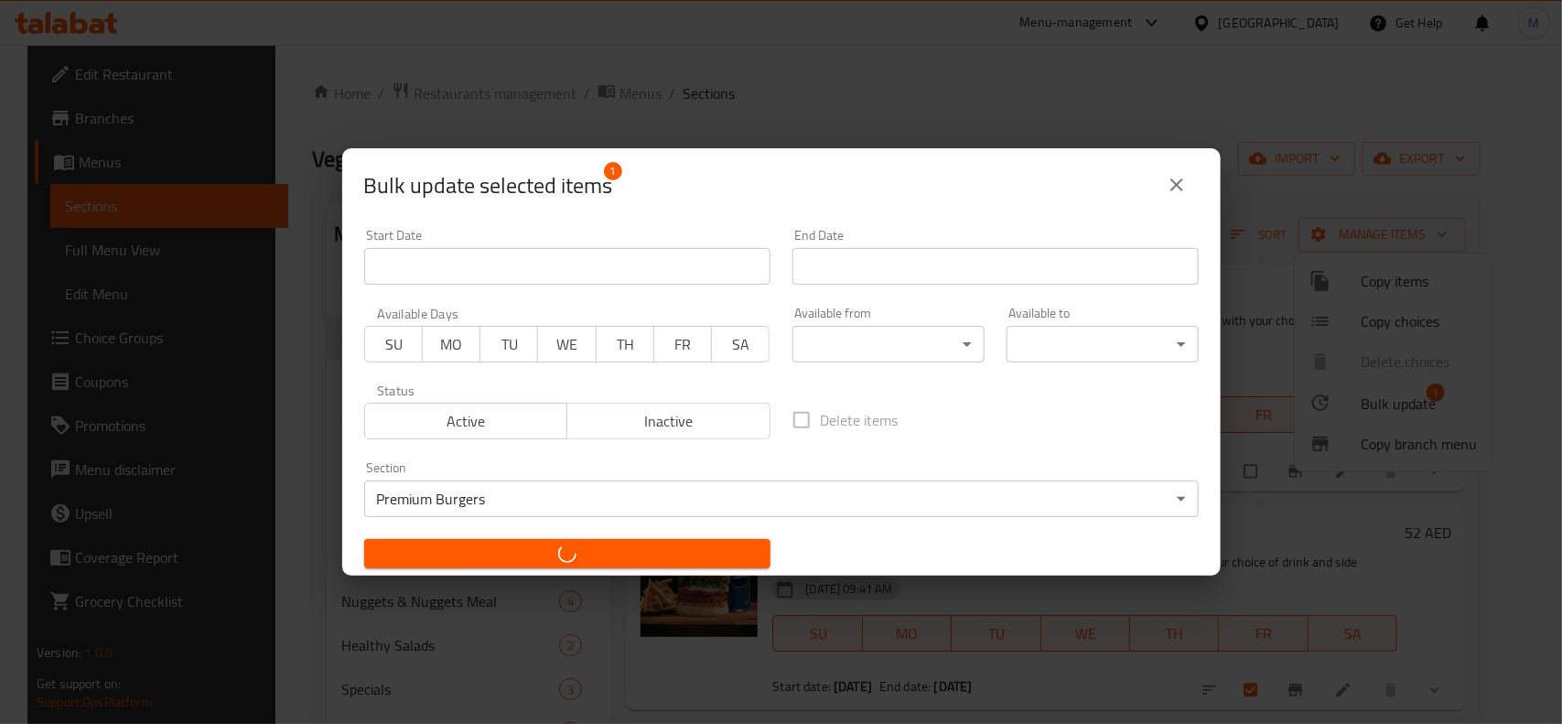
checkbox input "false"
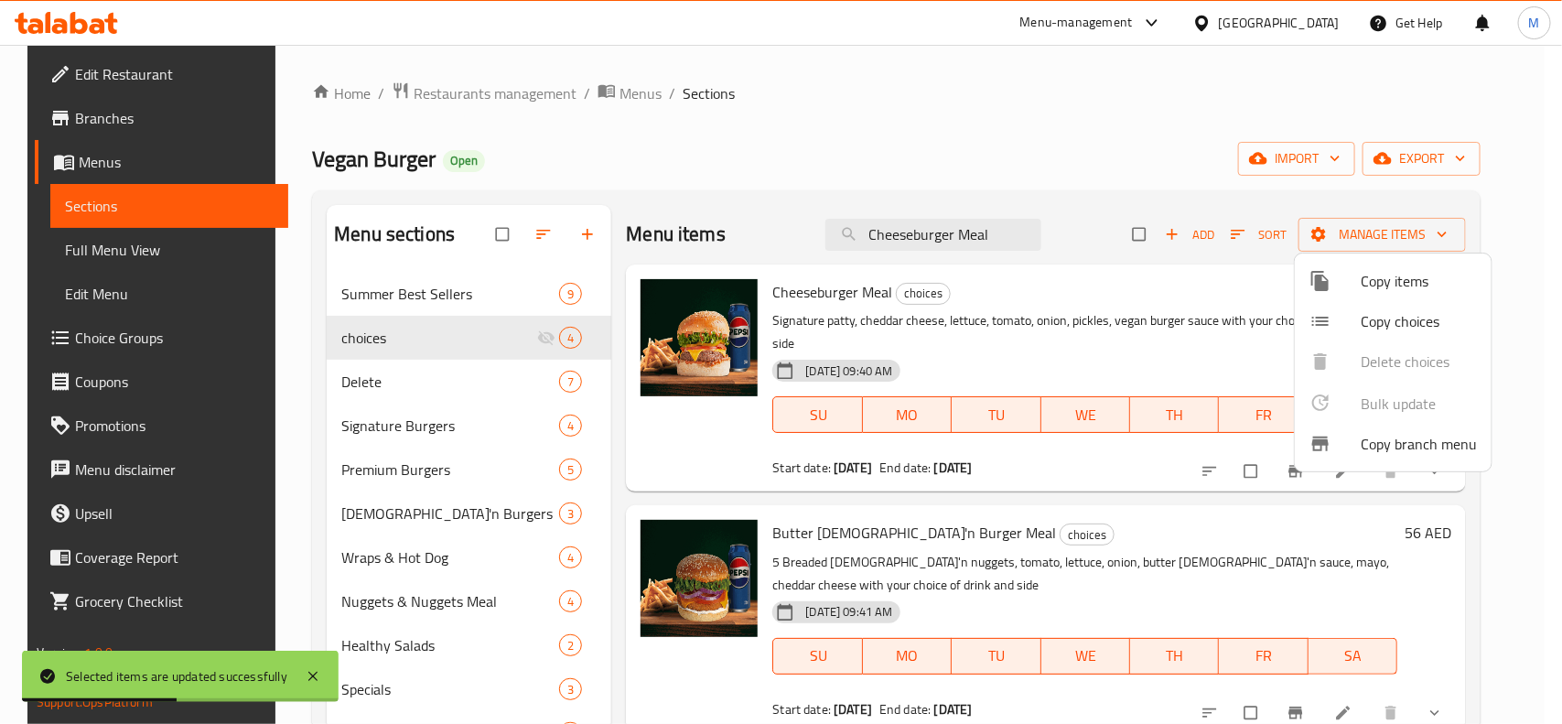
click at [386, 503] on div at bounding box center [781, 362] width 1562 height 724
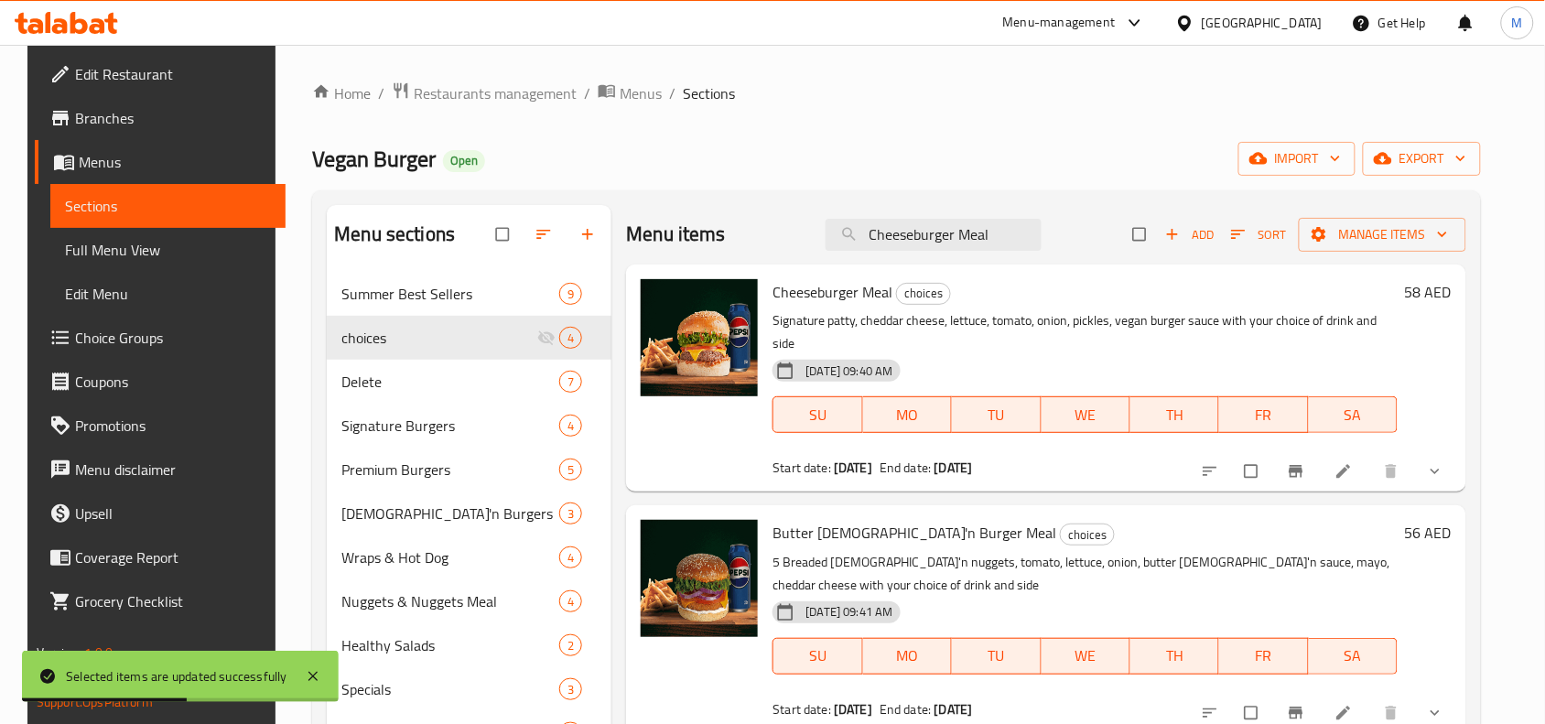
click at [383, 515] on span "[DEMOGRAPHIC_DATA]'n Burgers" at bounding box center [450, 514] width 218 height 22
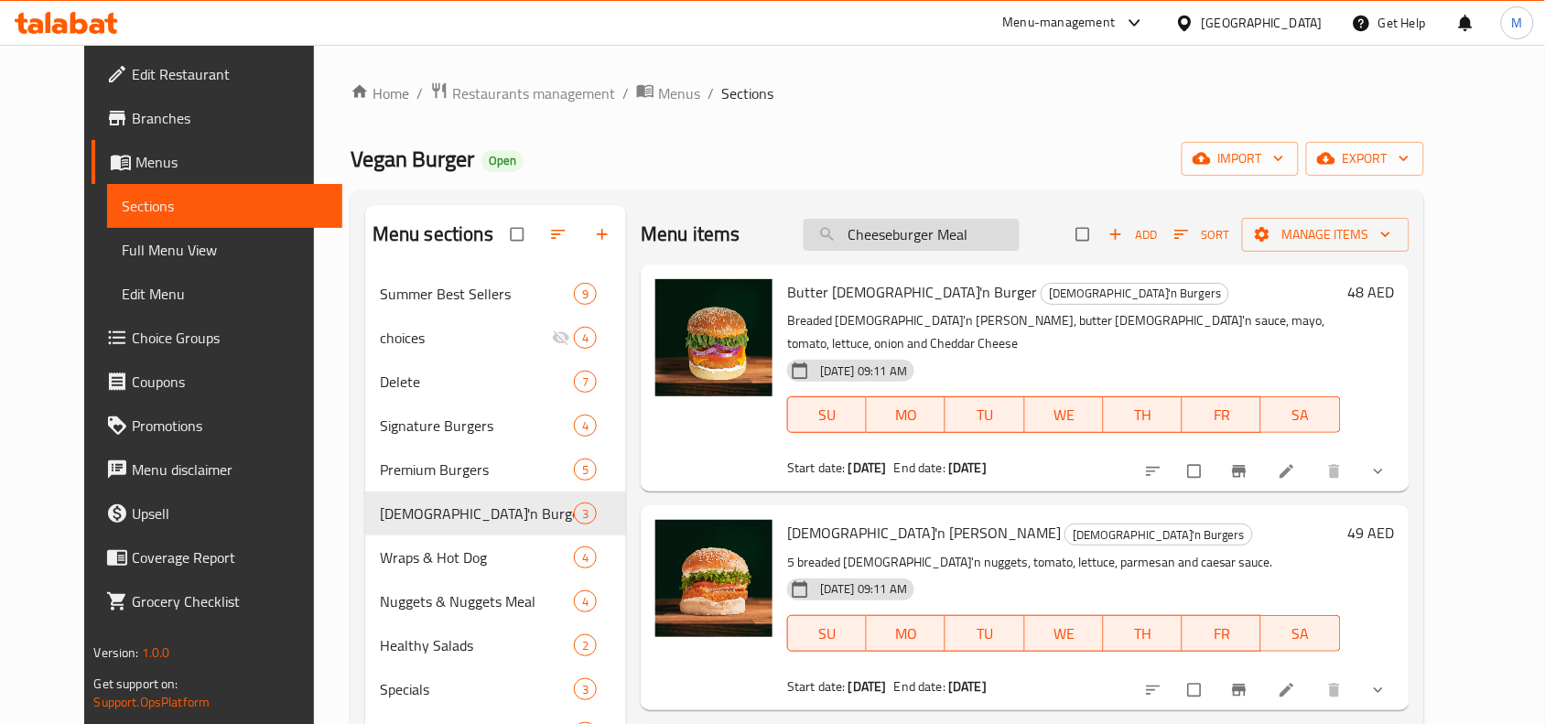
click at [1009, 234] on input "Cheeseburger Meal" at bounding box center [912, 235] width 216 height 32
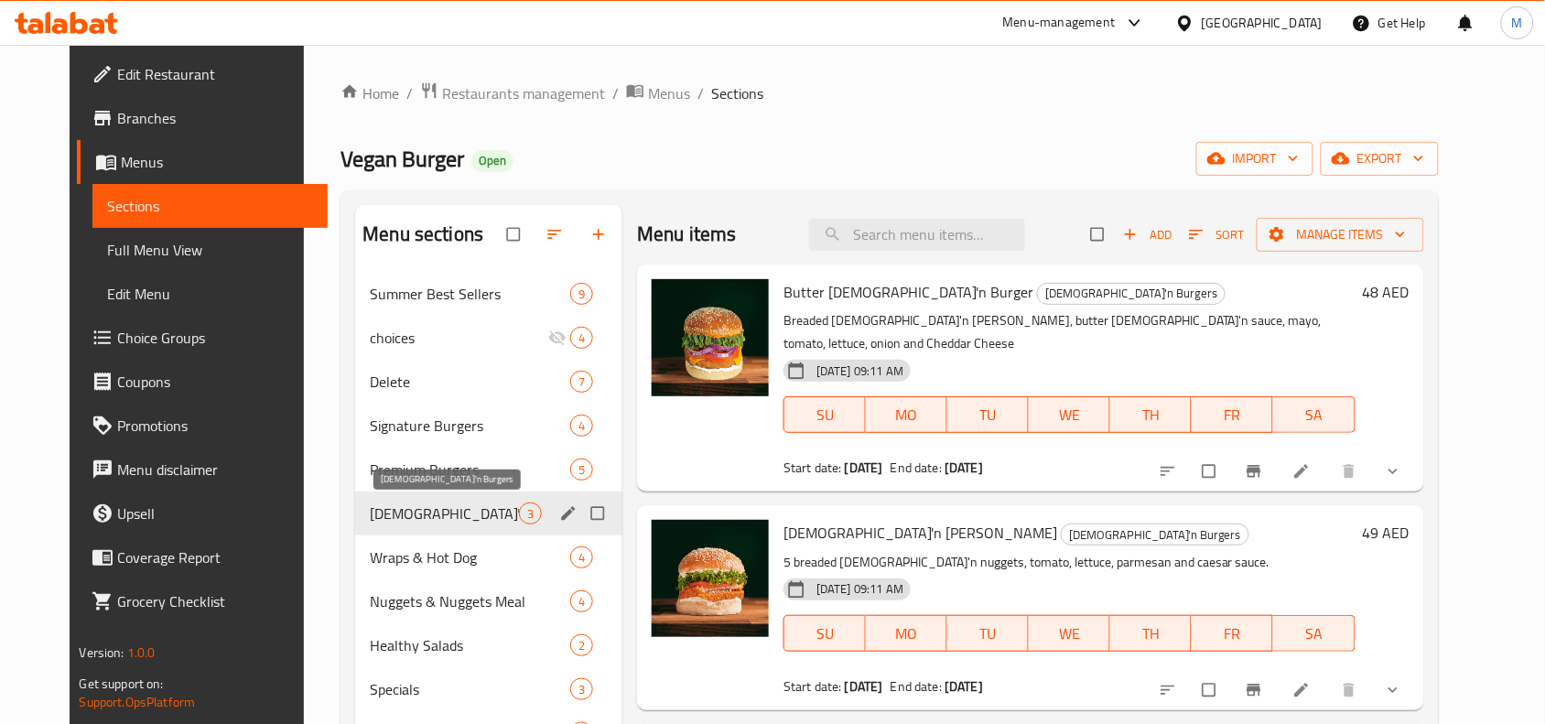
click at [389, 510] on span "[DEMOGRAPHIC_DATA]'n Burgers" at bounding box center [444, 514] width 149 height 22
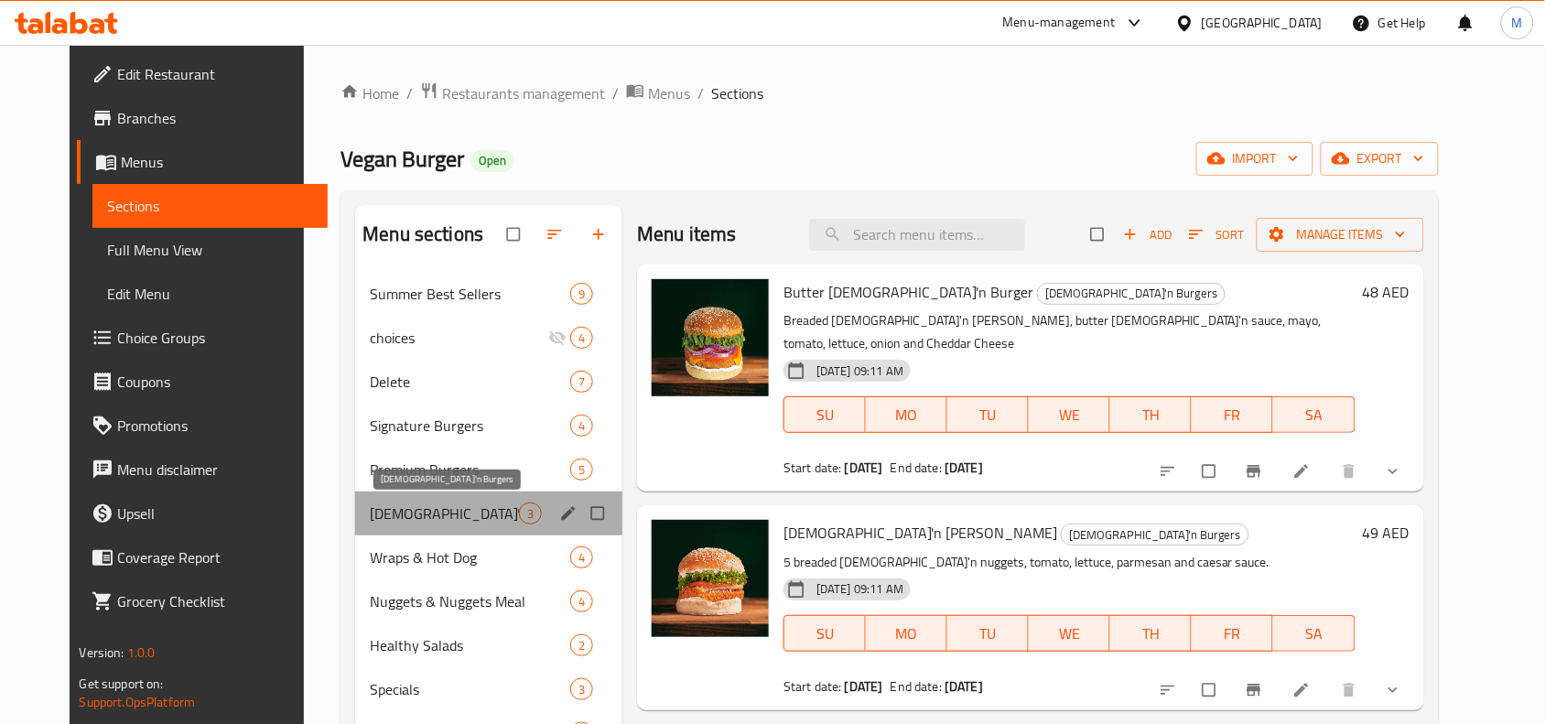
click at [389, 510] on span "[DEMOGRAPHIC_DATA]'n Burgers" at bounding box center [444, 514] width 149 height 22
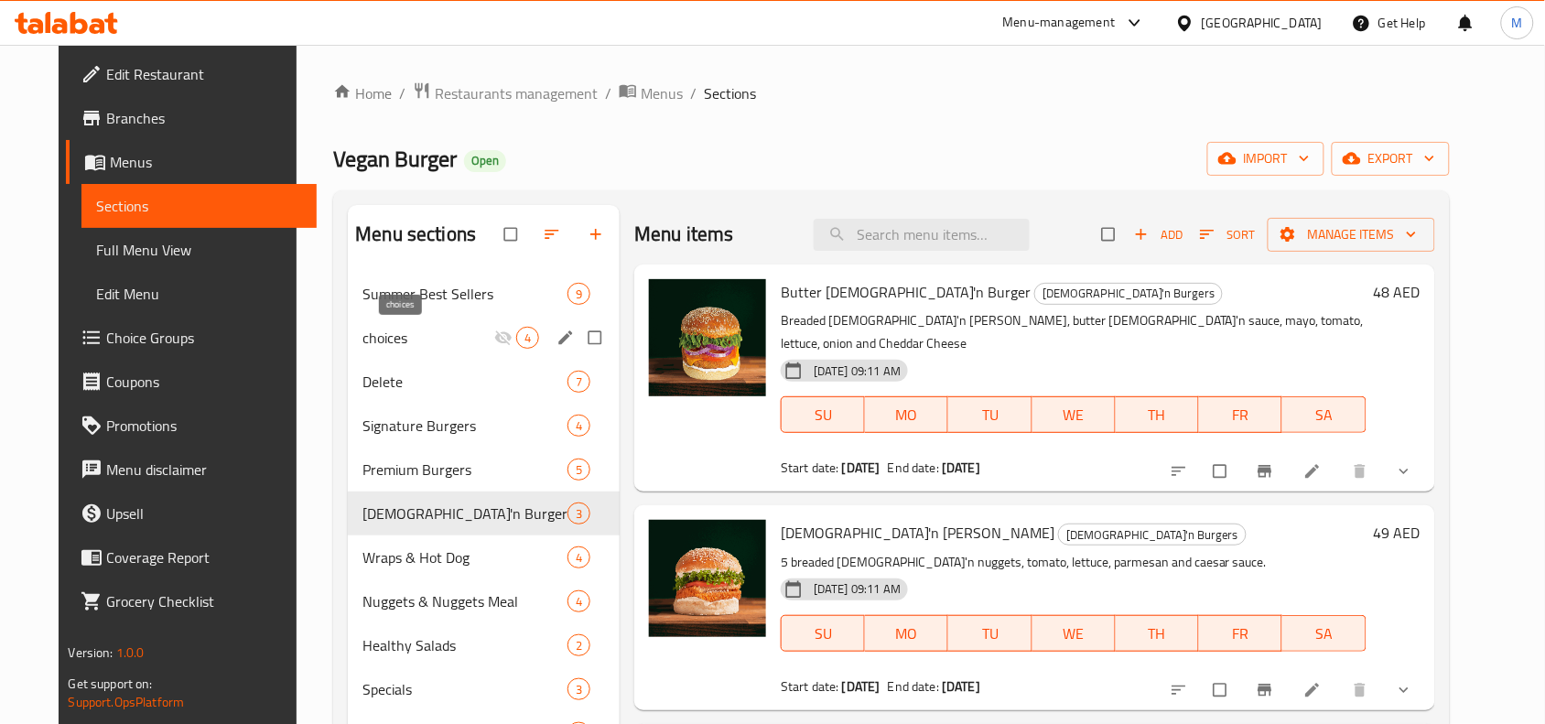
click at [417, 330] on span "choices" at bounding box center [428, 338] width 132 height 22
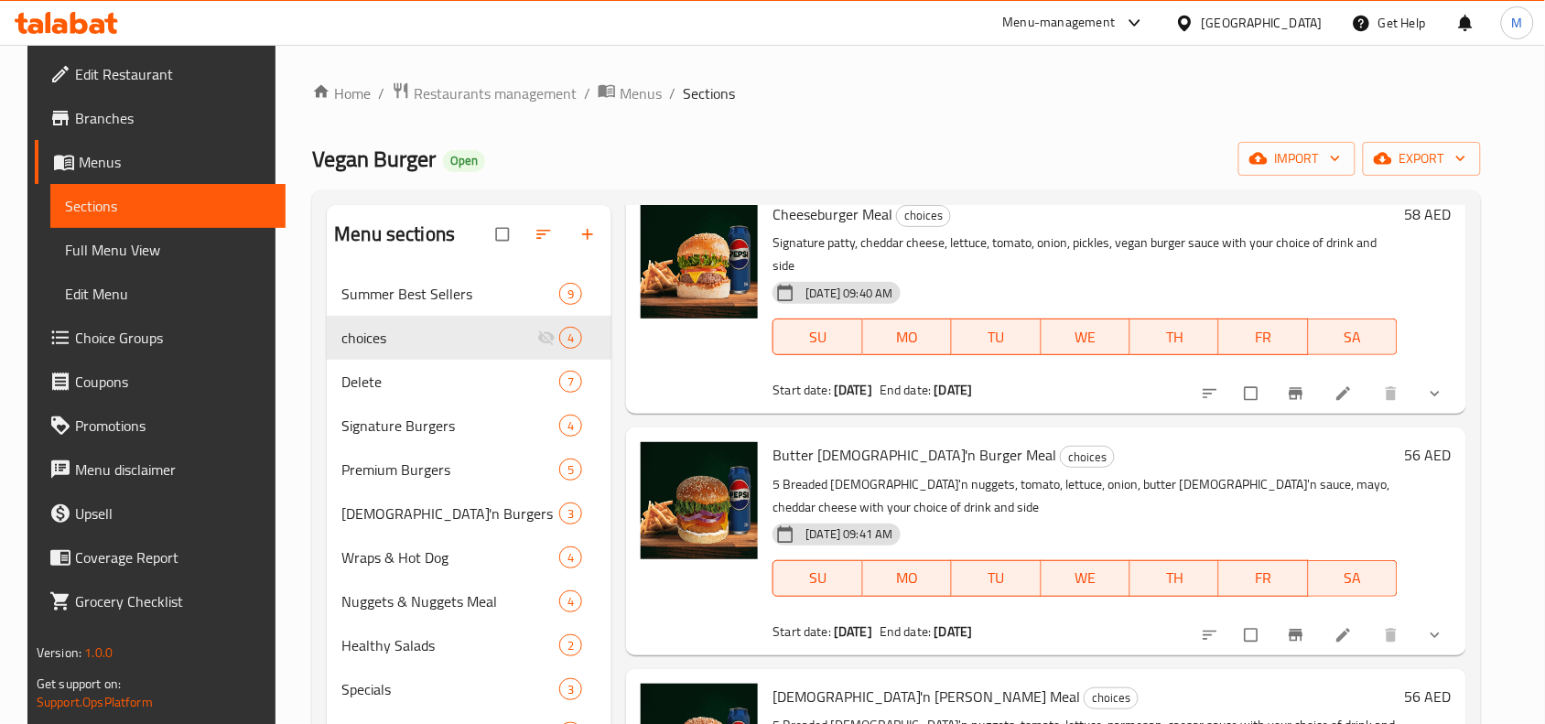
scroll to position [114, 0]
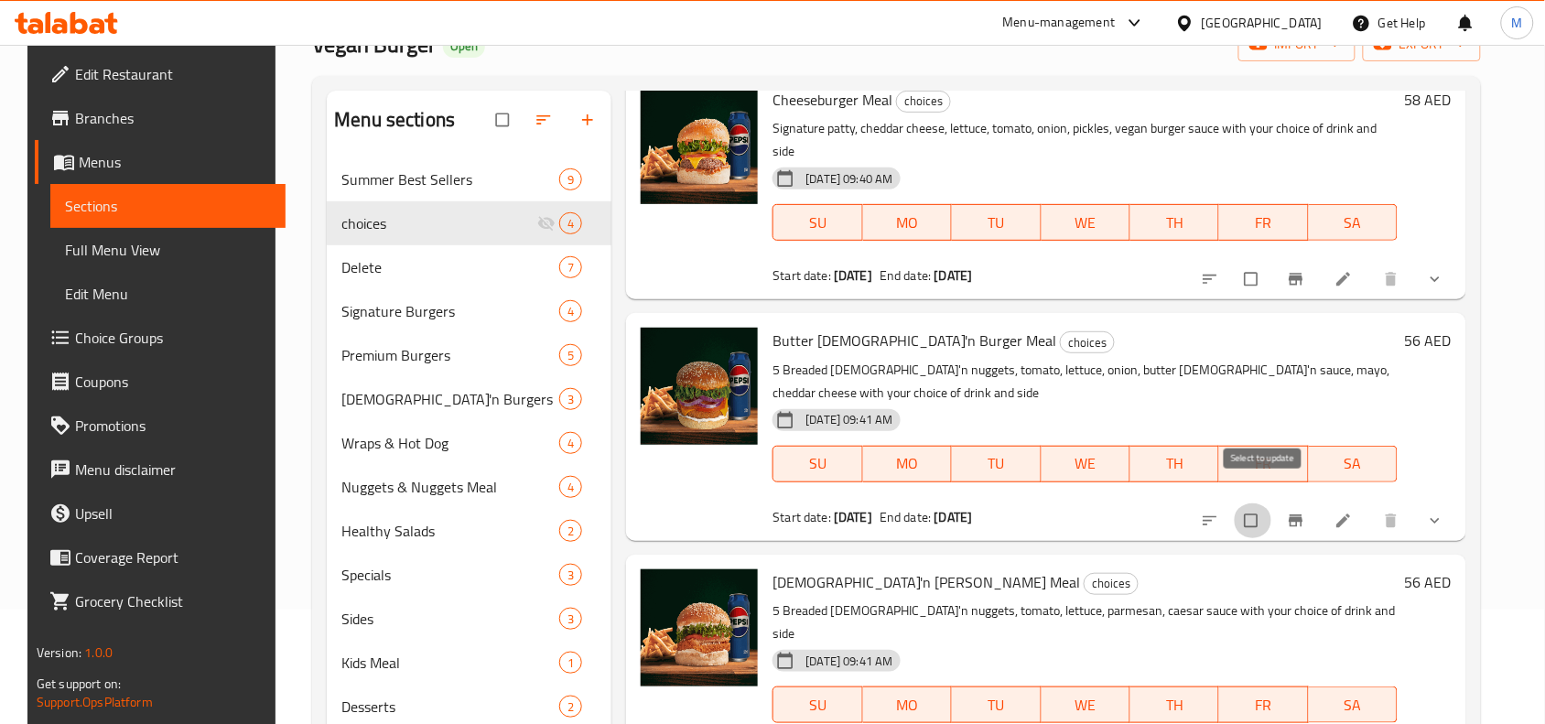
click at [1260, 503] on input "checkbox" at bounding box center [1253, 520] width 38 height 35
checkbox input "true"
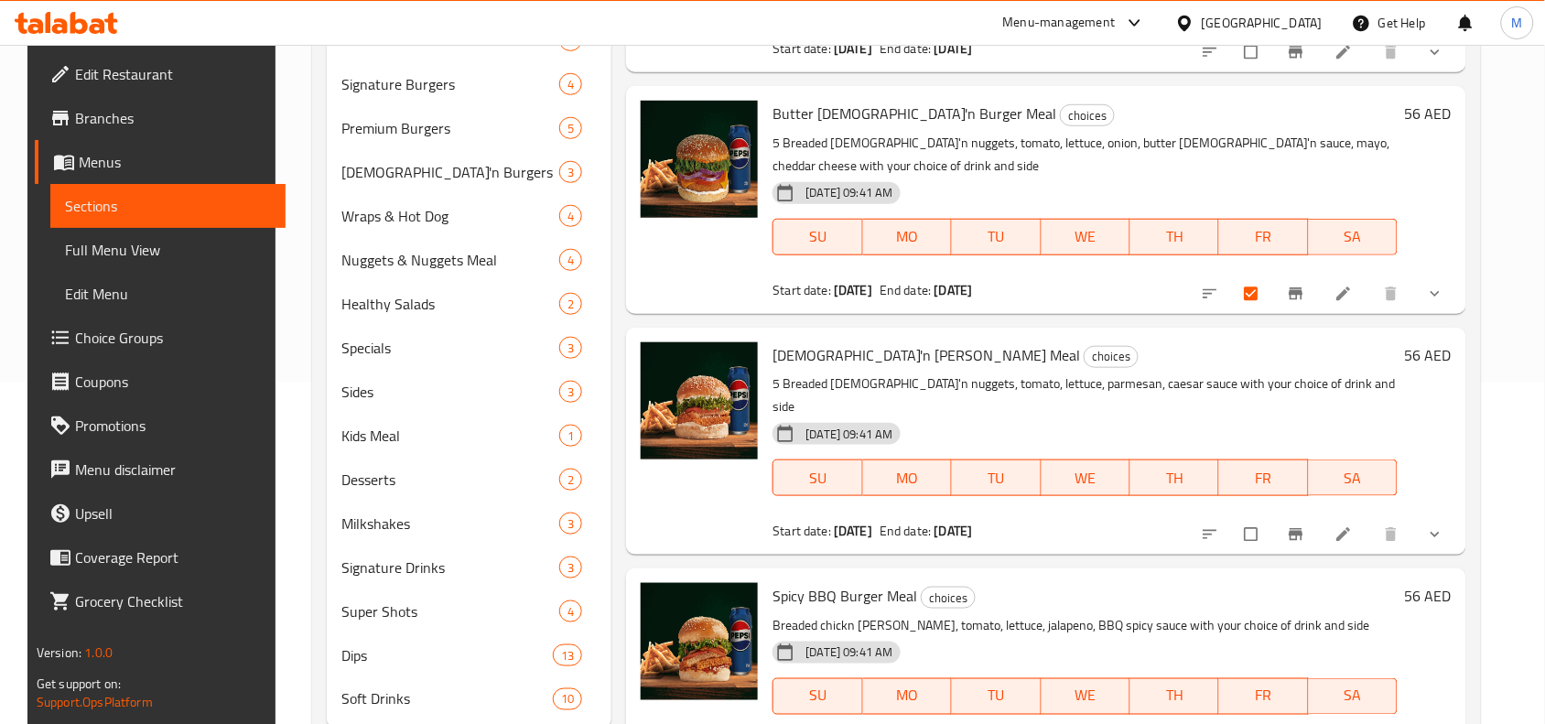
scroll to position [343, 0]
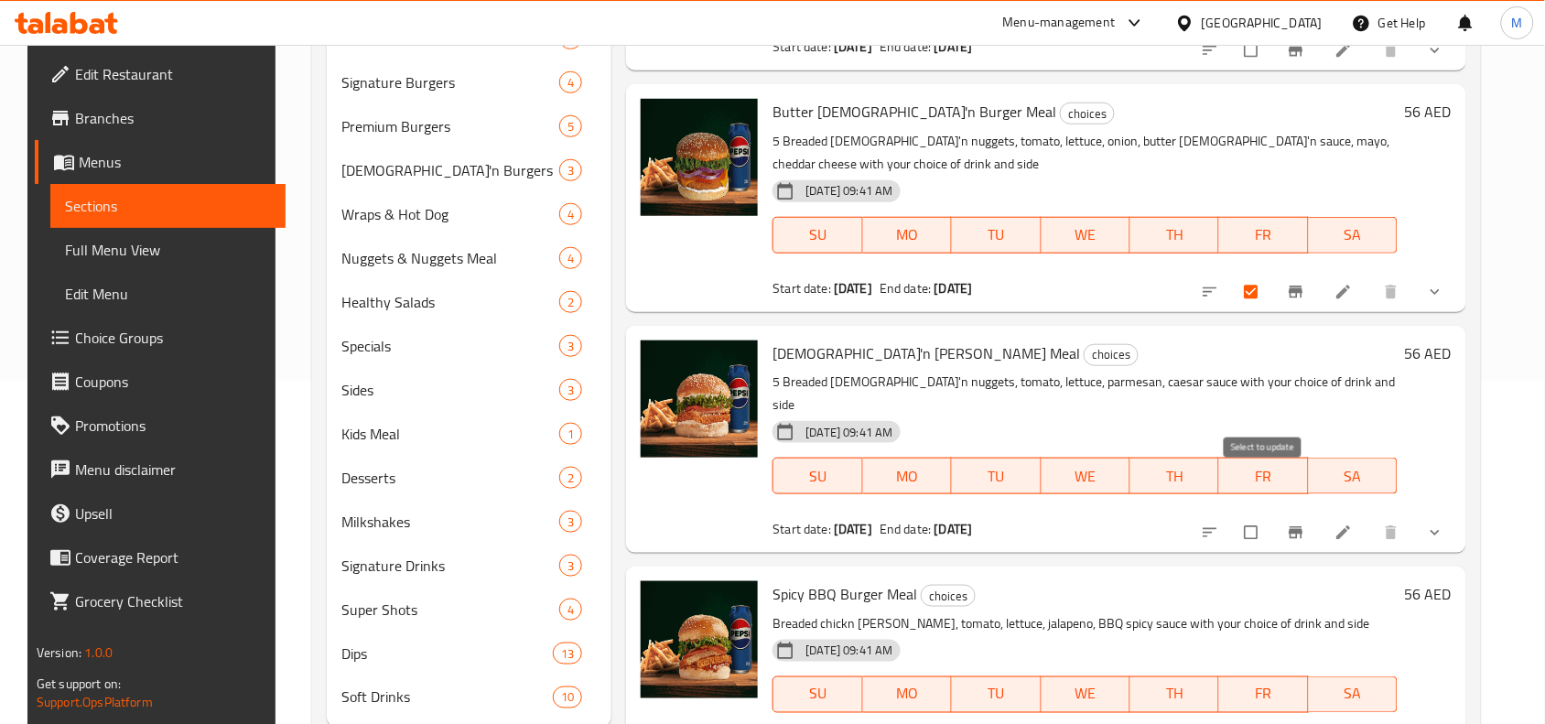
click at [1263, 515] on input "checkbox" at bounding box center [1253, 532] width 38 height 35
checkbox input "true"
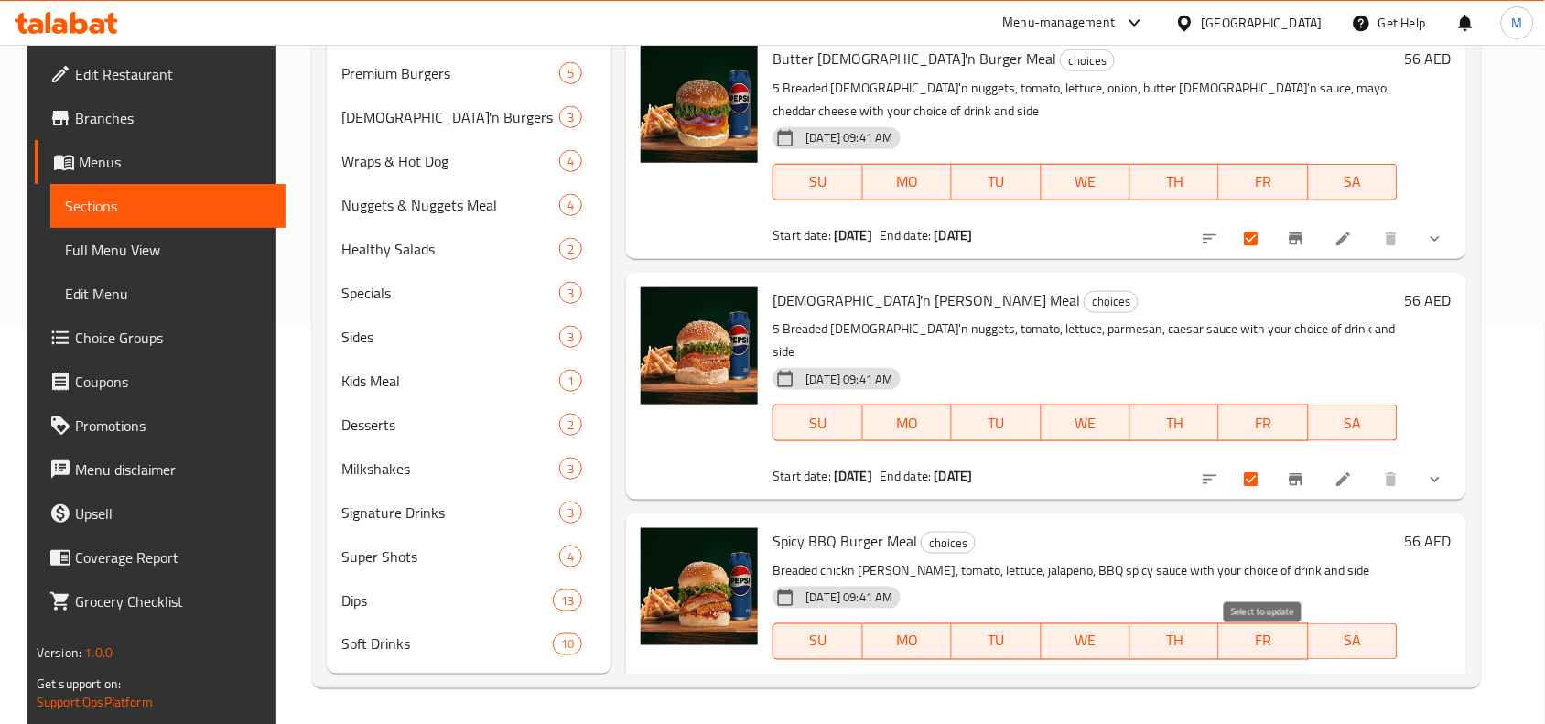
click at [1263, 681] on input "checkbox" at bounding box center [1253, 698] width 38 height 35
checkbox input "true"
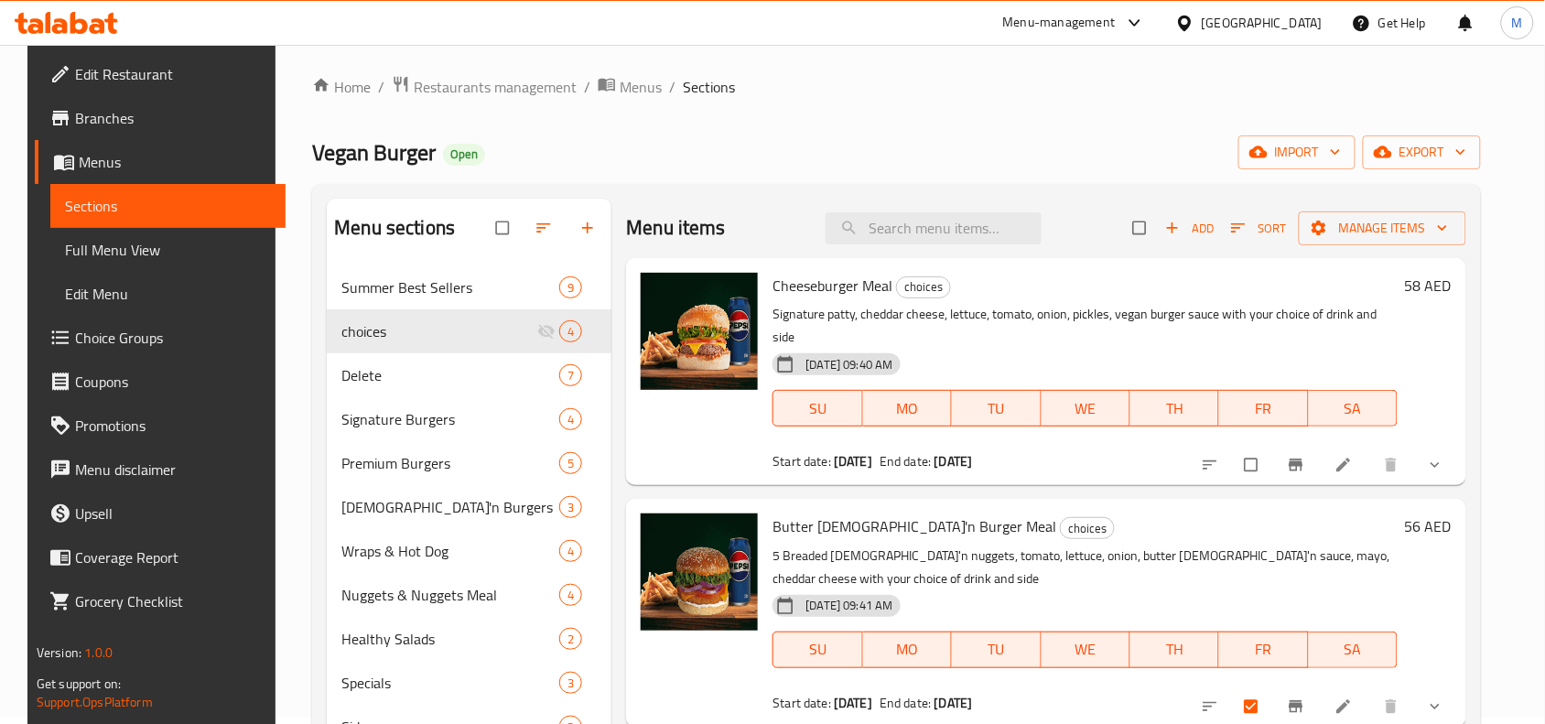
scroll to position [0, 0]
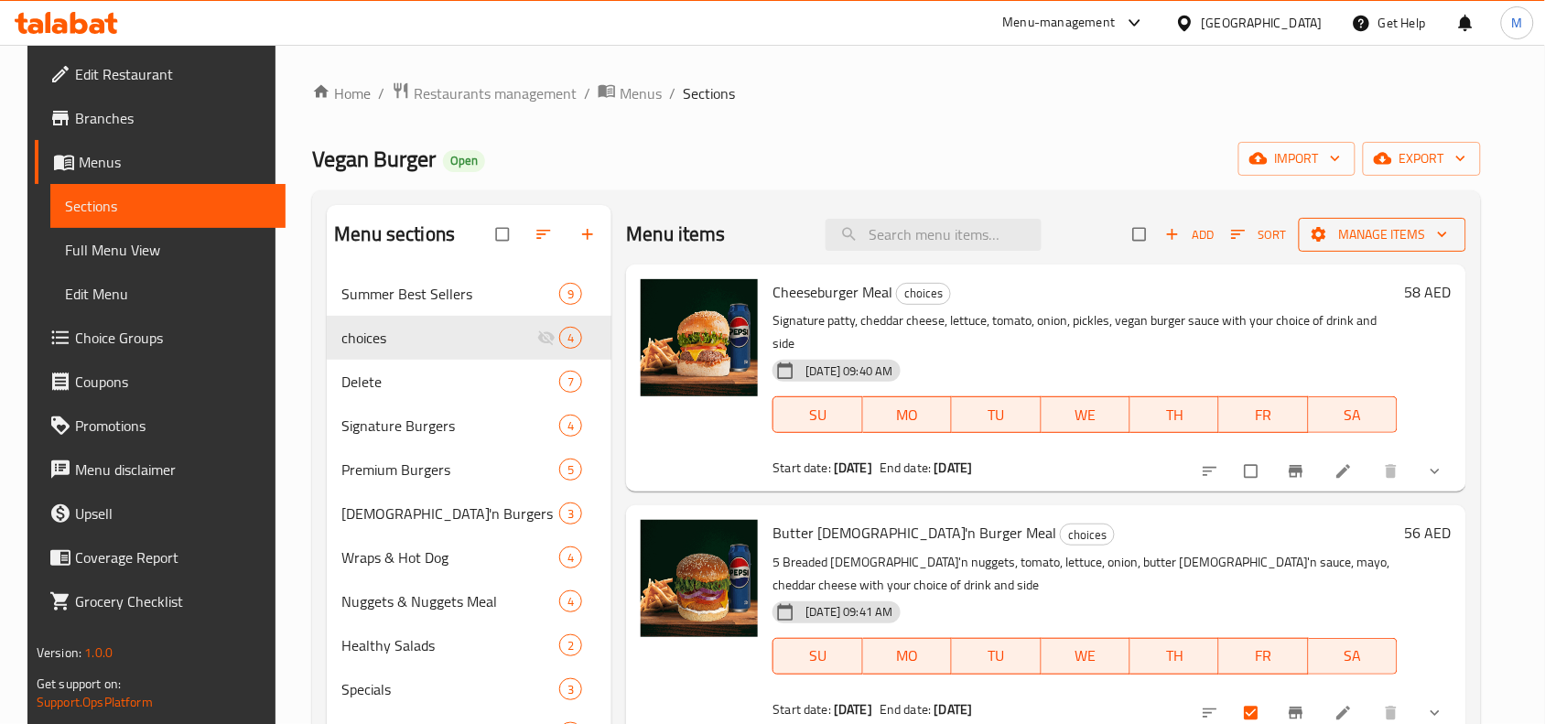
click at [1371, 239] on span "Manage items" at bounding box center [1383, 234] width 138 height 23
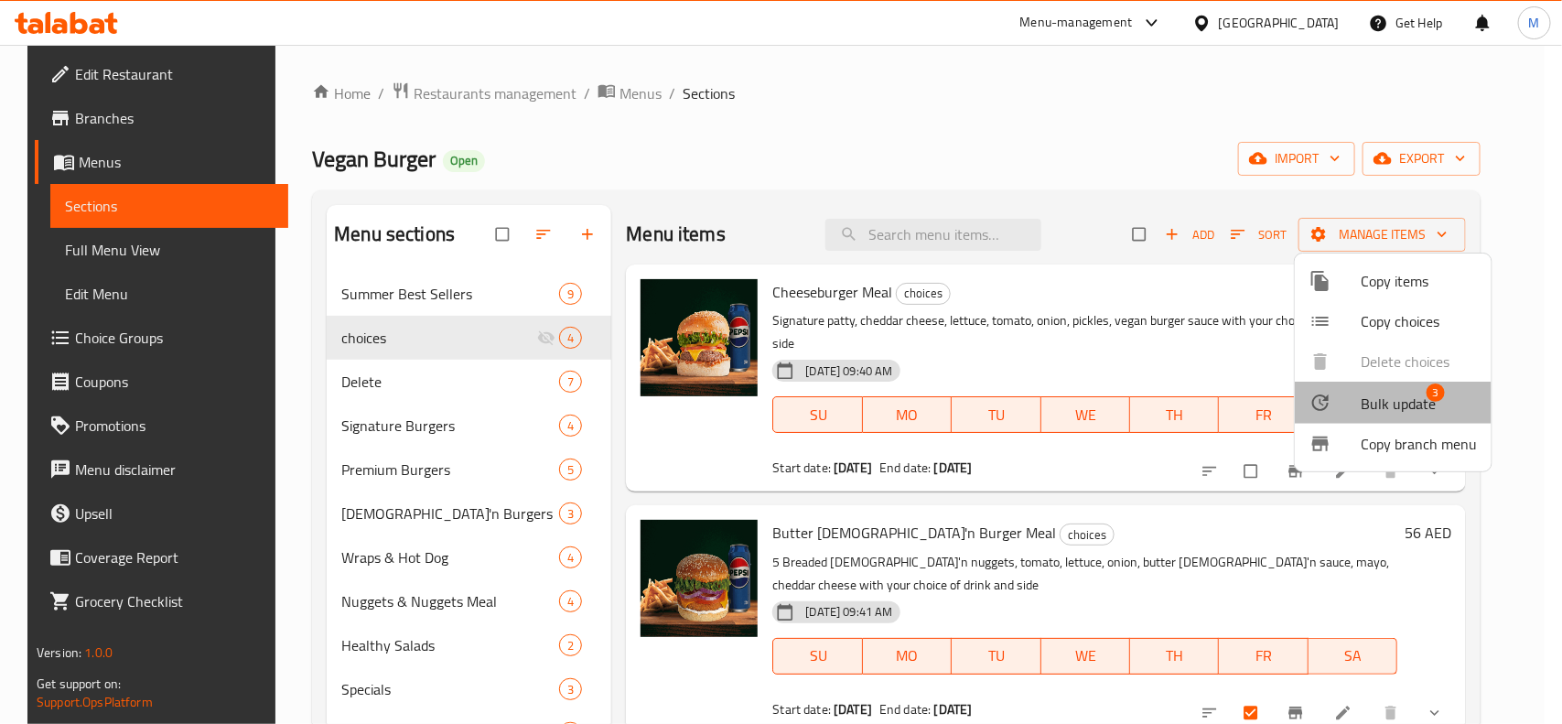
click at [1401, 407] on span "Bulk update" at bounding box center [1398, 404] width 75 height 22
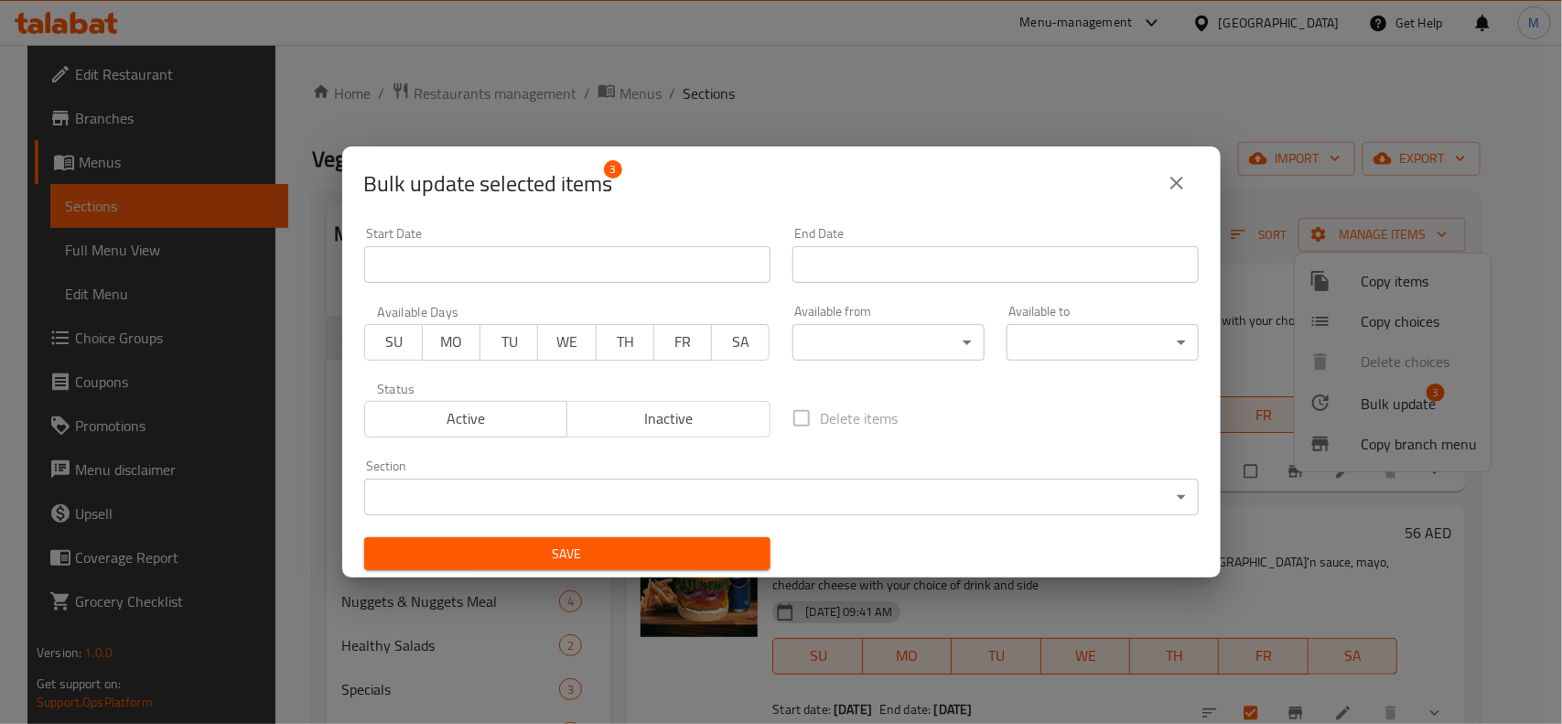
click at [575, 502] on body "​ Menu-management United Arab Emirates Get Help M Edit Restaurant Branches Menu…" at bounding box center [781, 384] width 1562 height 679
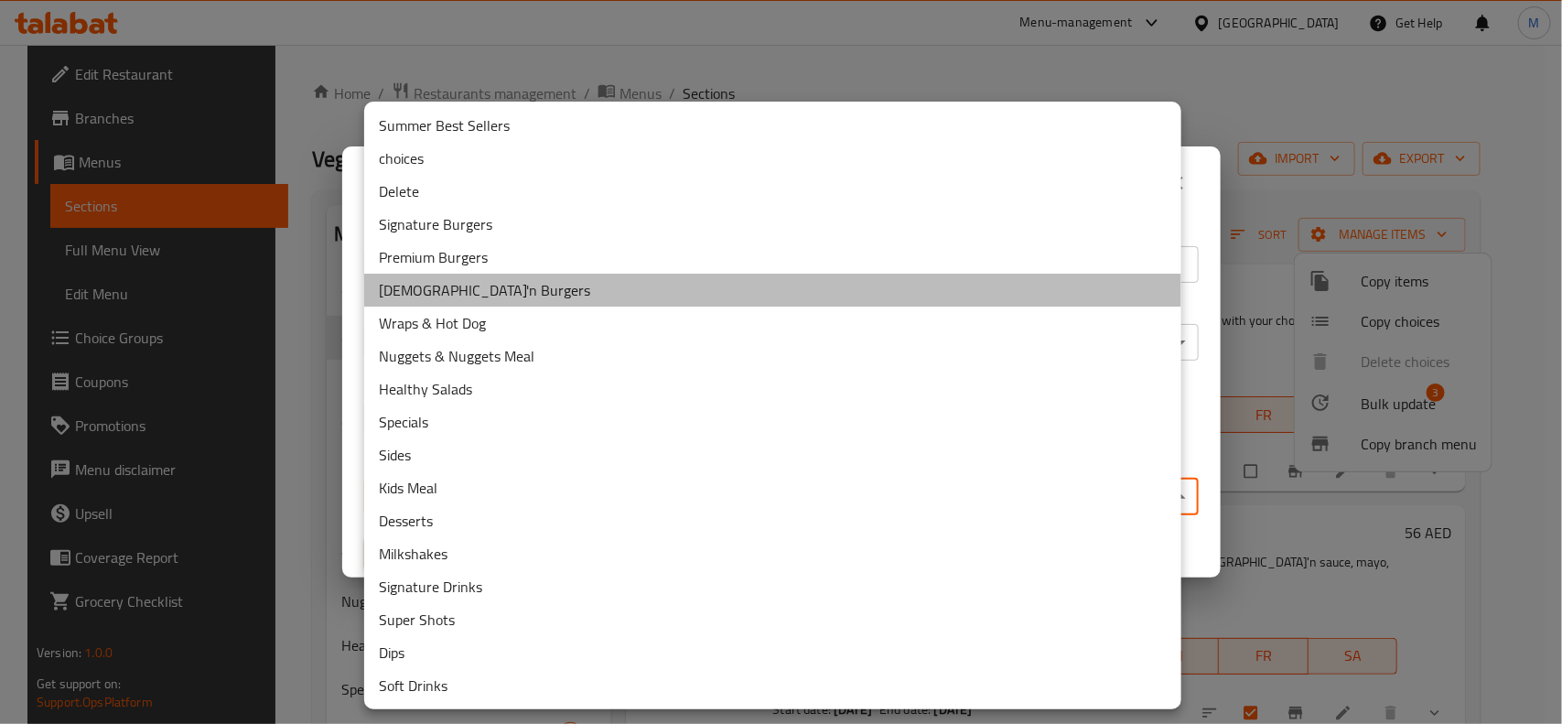
click at [445, 294] on li "[DEMOGRAPHIC_DATA]'n Burgers" at bounding box center [772, 290] width 817 height 33
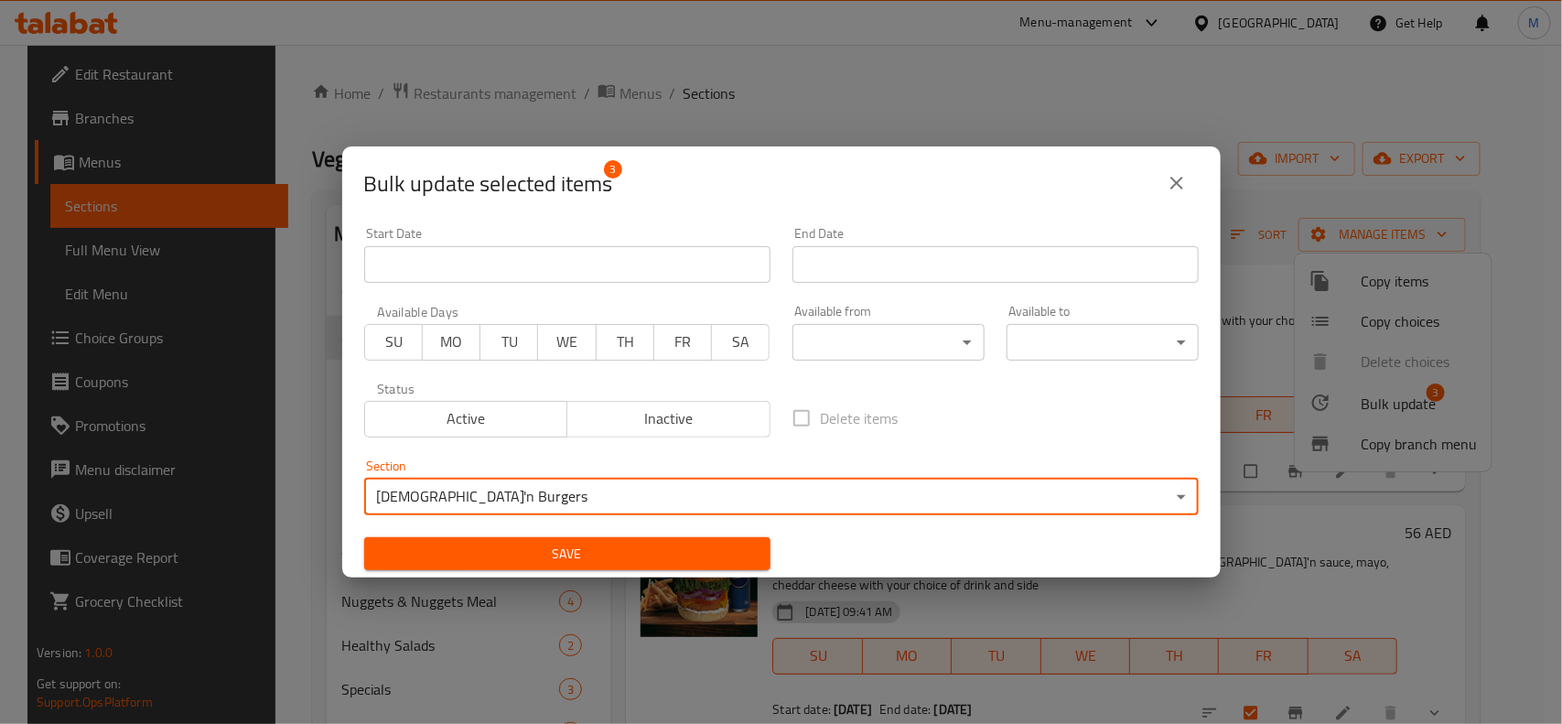
click at [625, 545] on span "Save" at bounding box center [567, 554] width 377 height 23
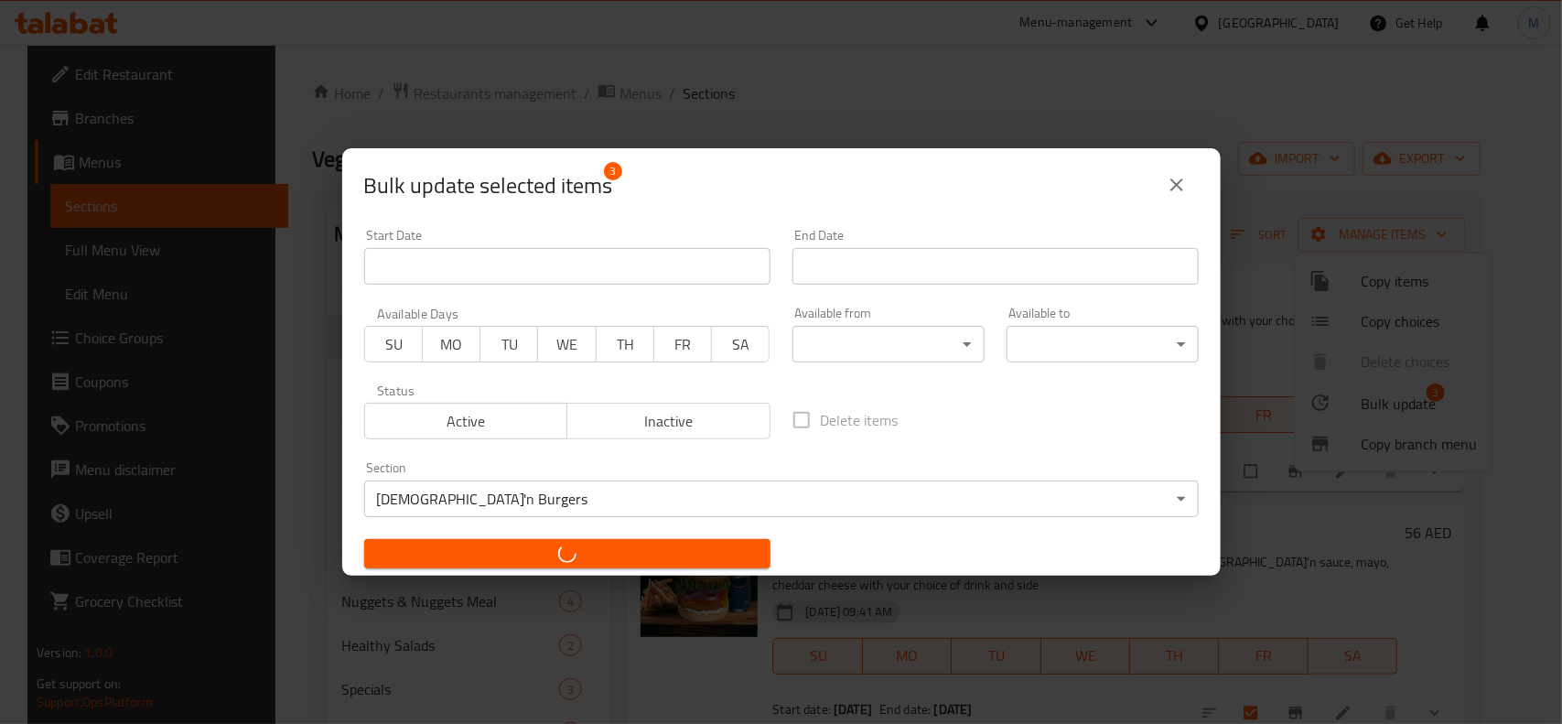
checkbox input "false"
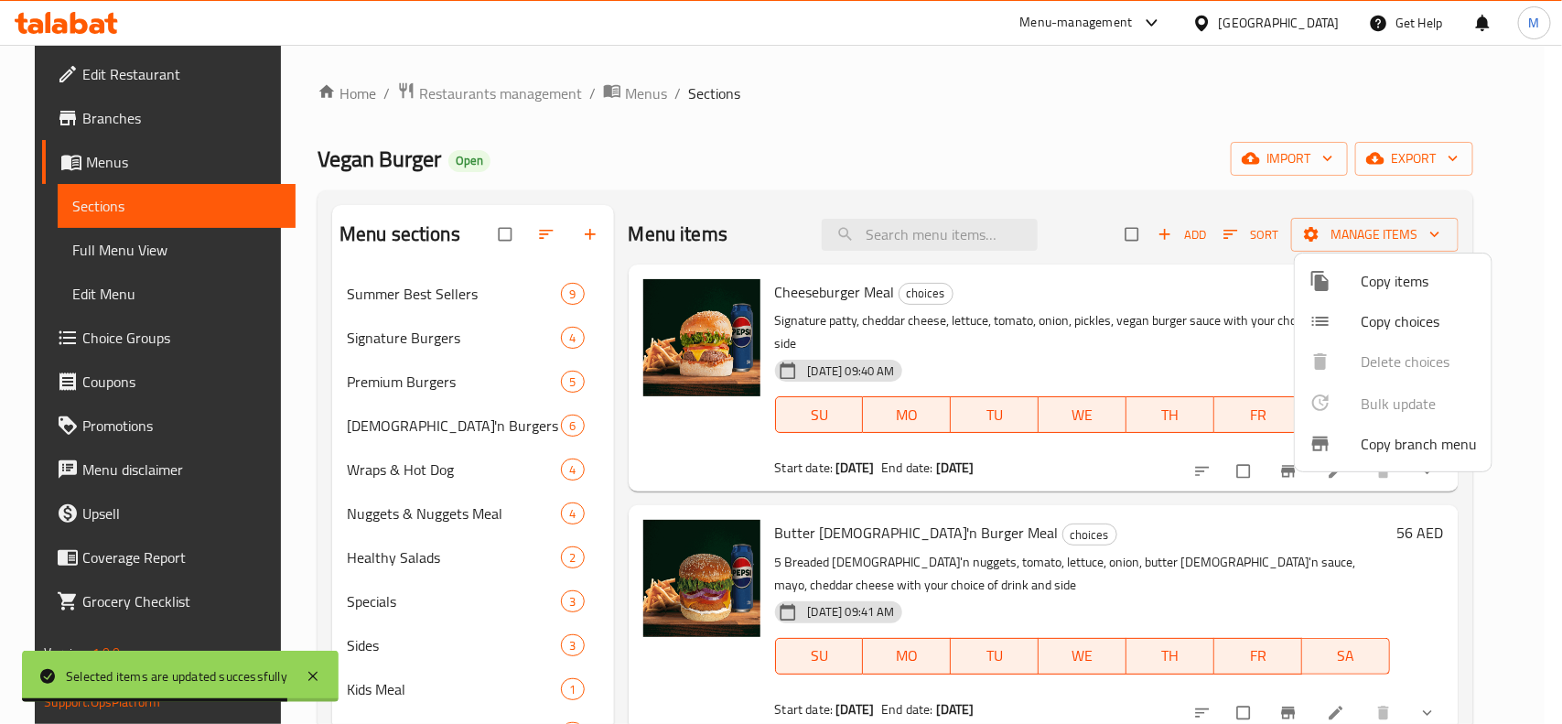
click at [1065, 157] on div at bounding box center [781, 362] width 1562 height 724
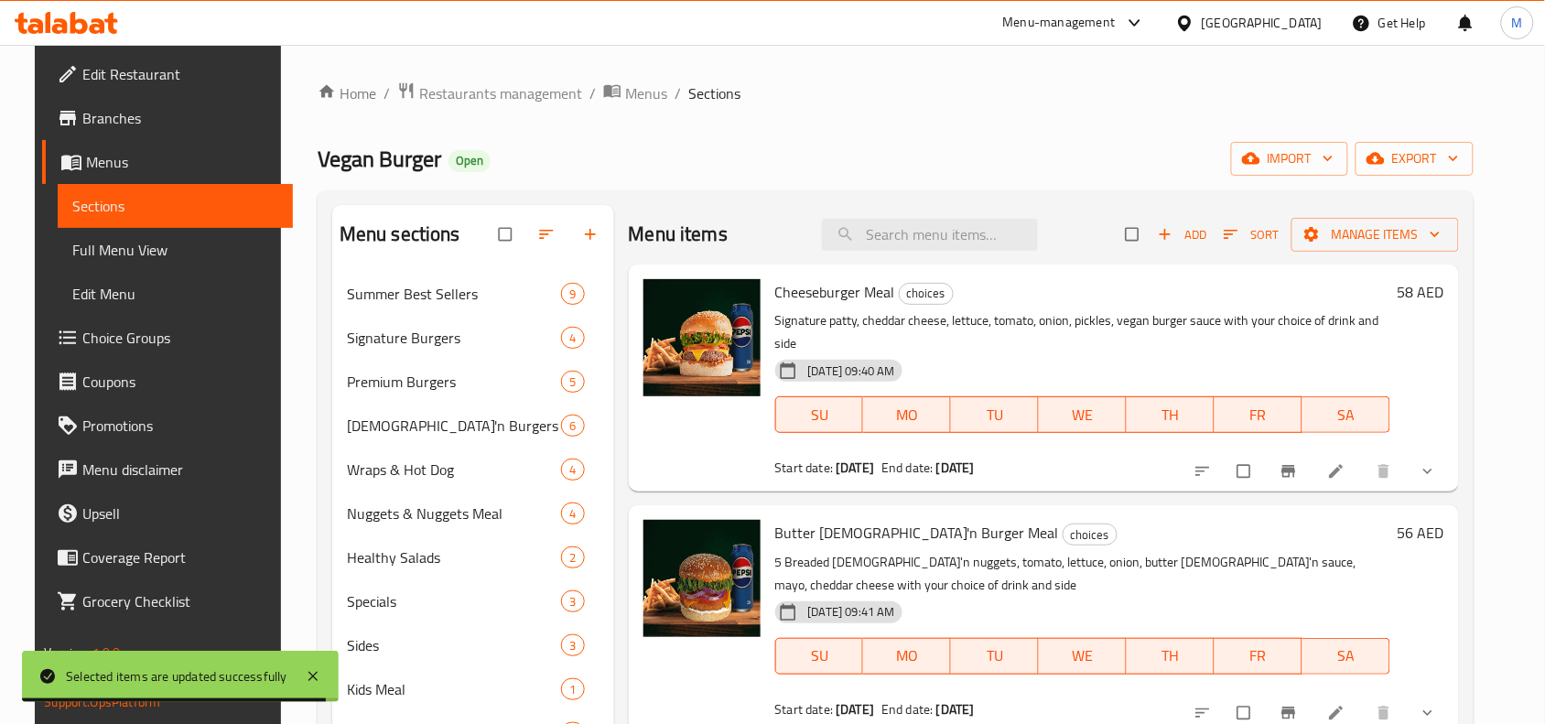
click at [753, 160] on div "Vegan Burger Open import export" at bounding box center [896, 159] width 1156 height 34
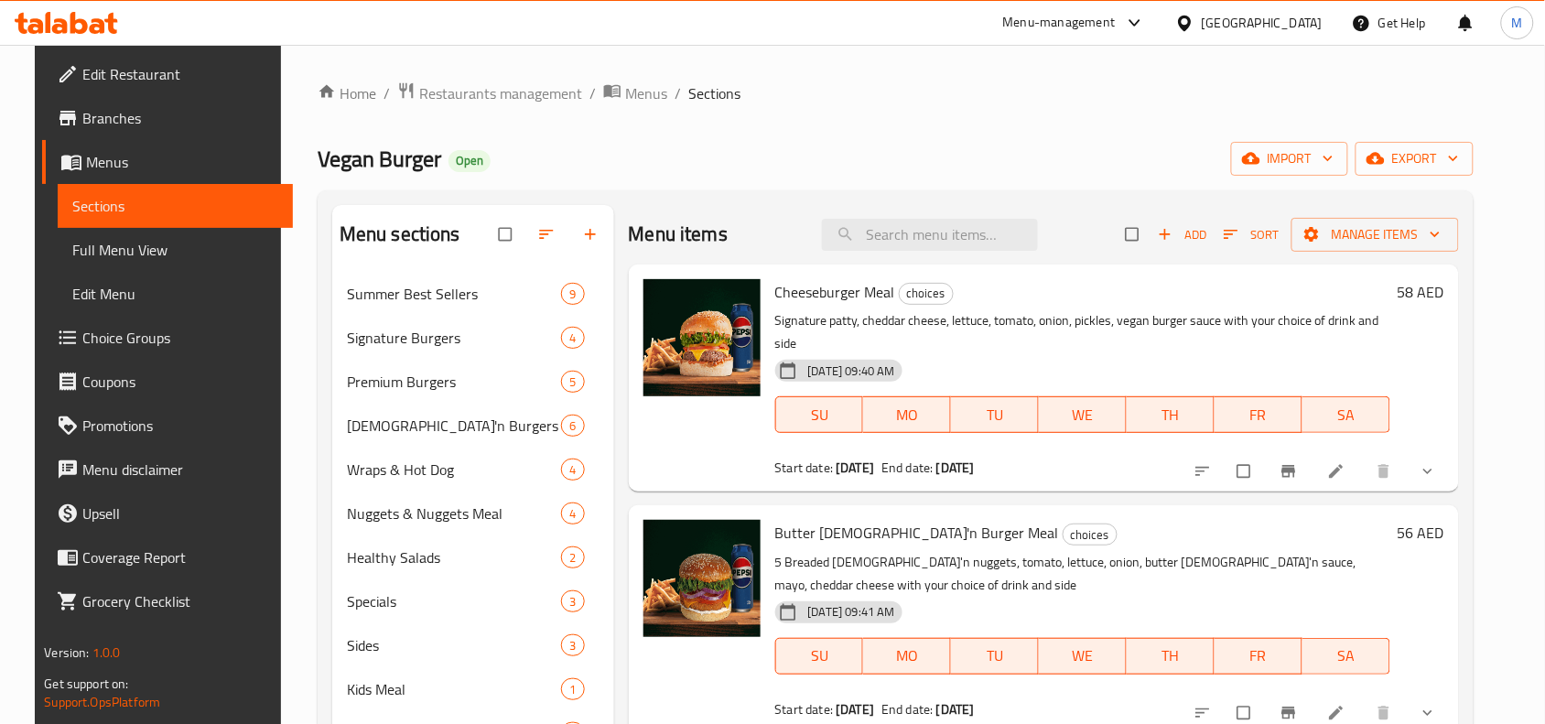
click at [970, 151] on div "Vegan Burger Open import export" at bounding box center [896, 159] width 1156 height 34
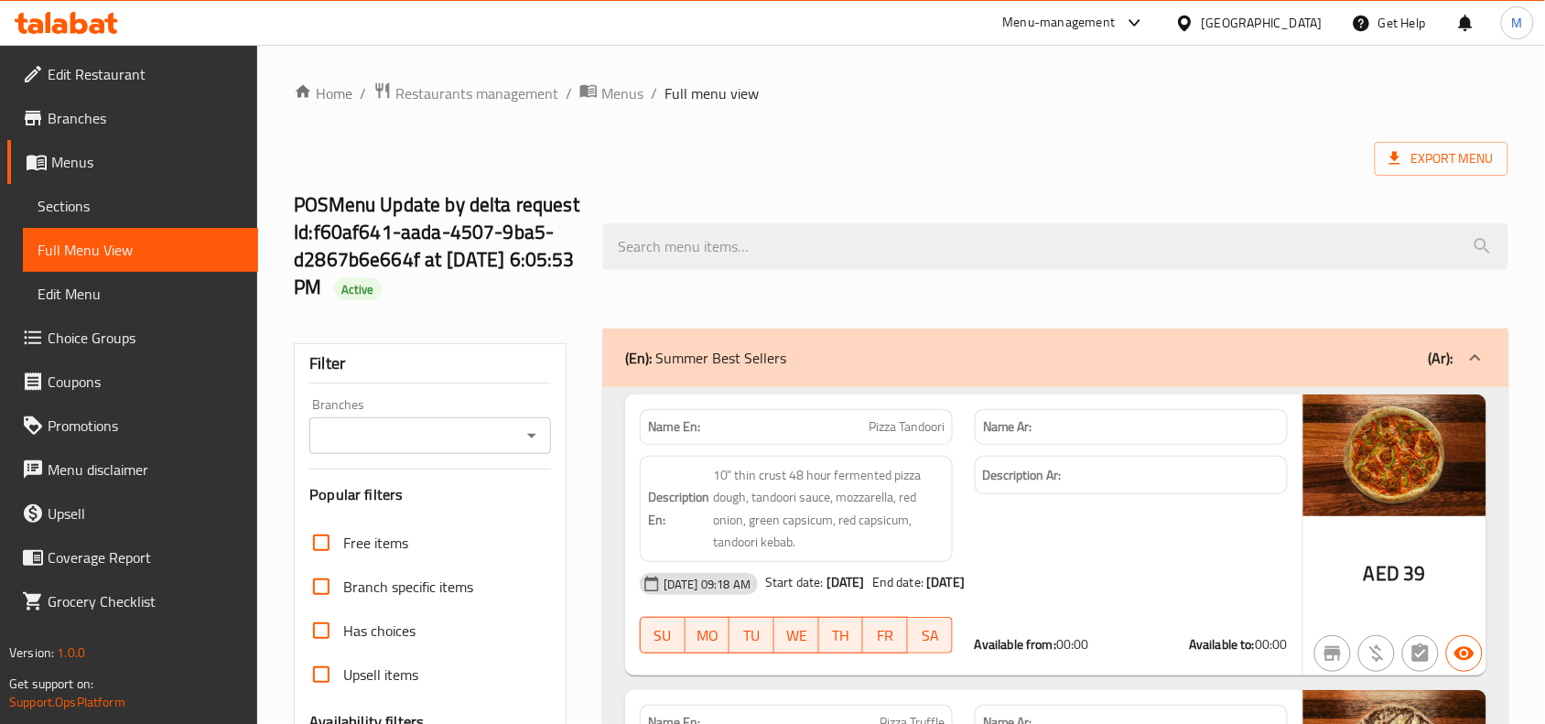
click at [494, 451] on div "Branches" at bounding box center [430, 435] width 242 height 37
click at [499, 438] on input "Branches" at bounding box center [415, 436] width 200 height 26
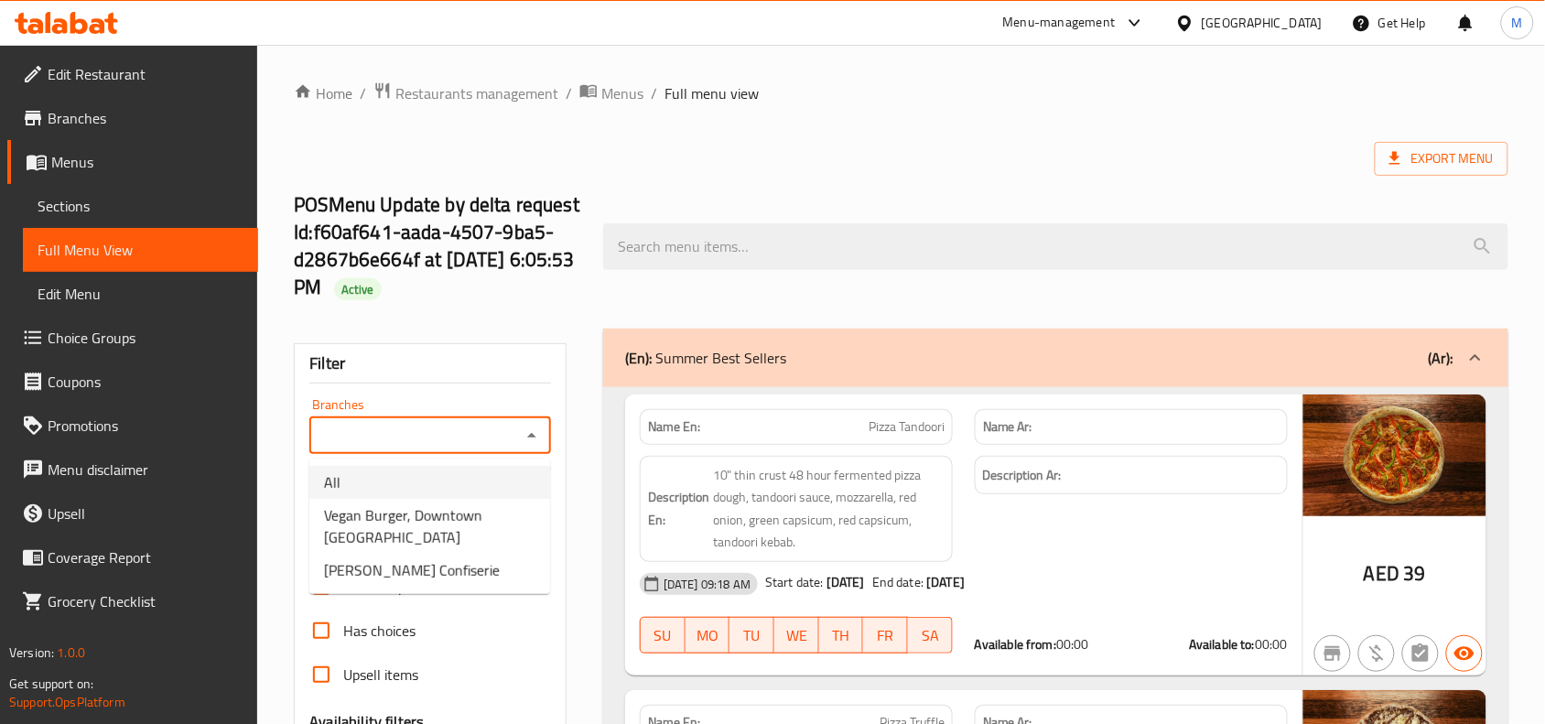
click at [481, 505] on span "Vegan Burger, Downtown [GEOGRAPHIC_DATA]" at bounding box center [429, 526] width 211 height 44
type input "Vegan Burger, Downtown [GEOGRAPHIC_DATA]"
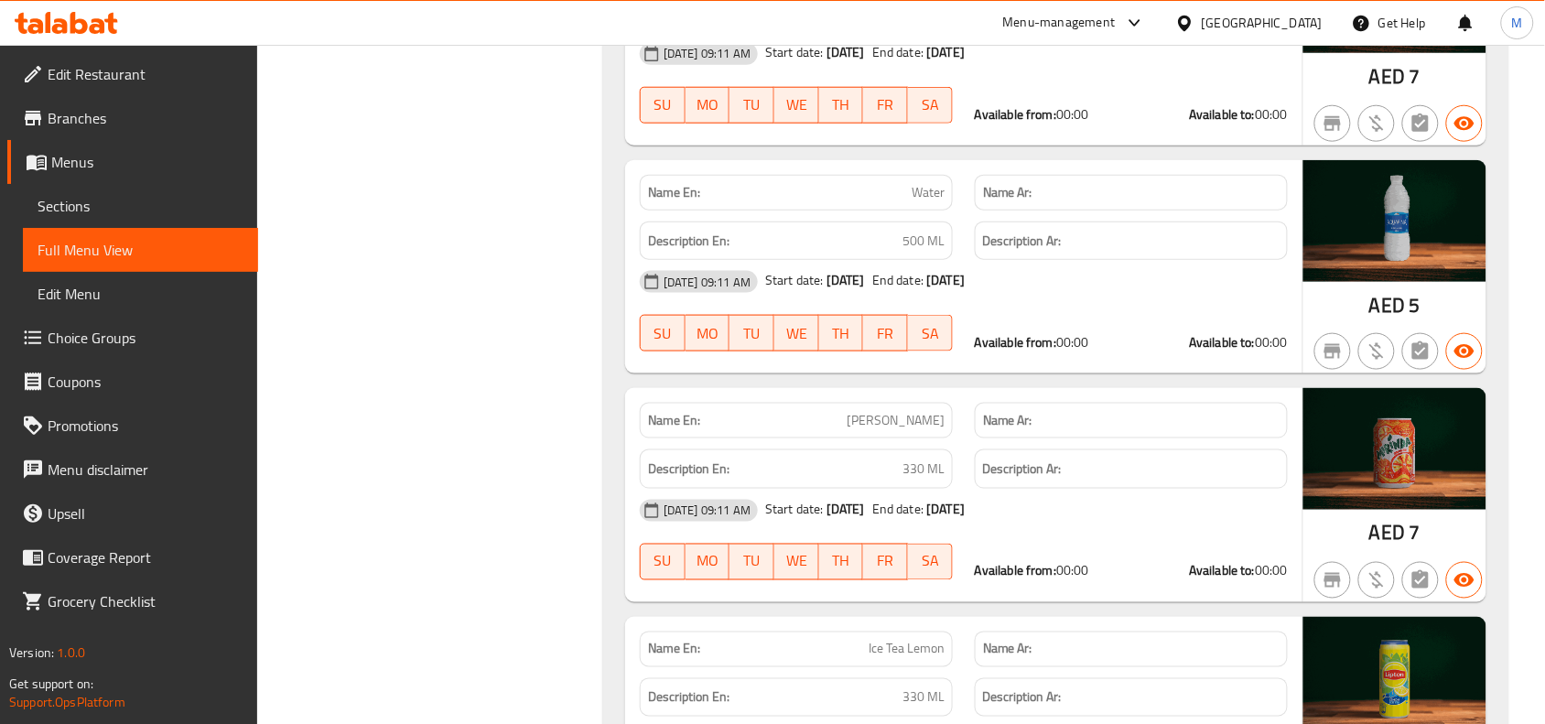
scroll to position [26996, 0]
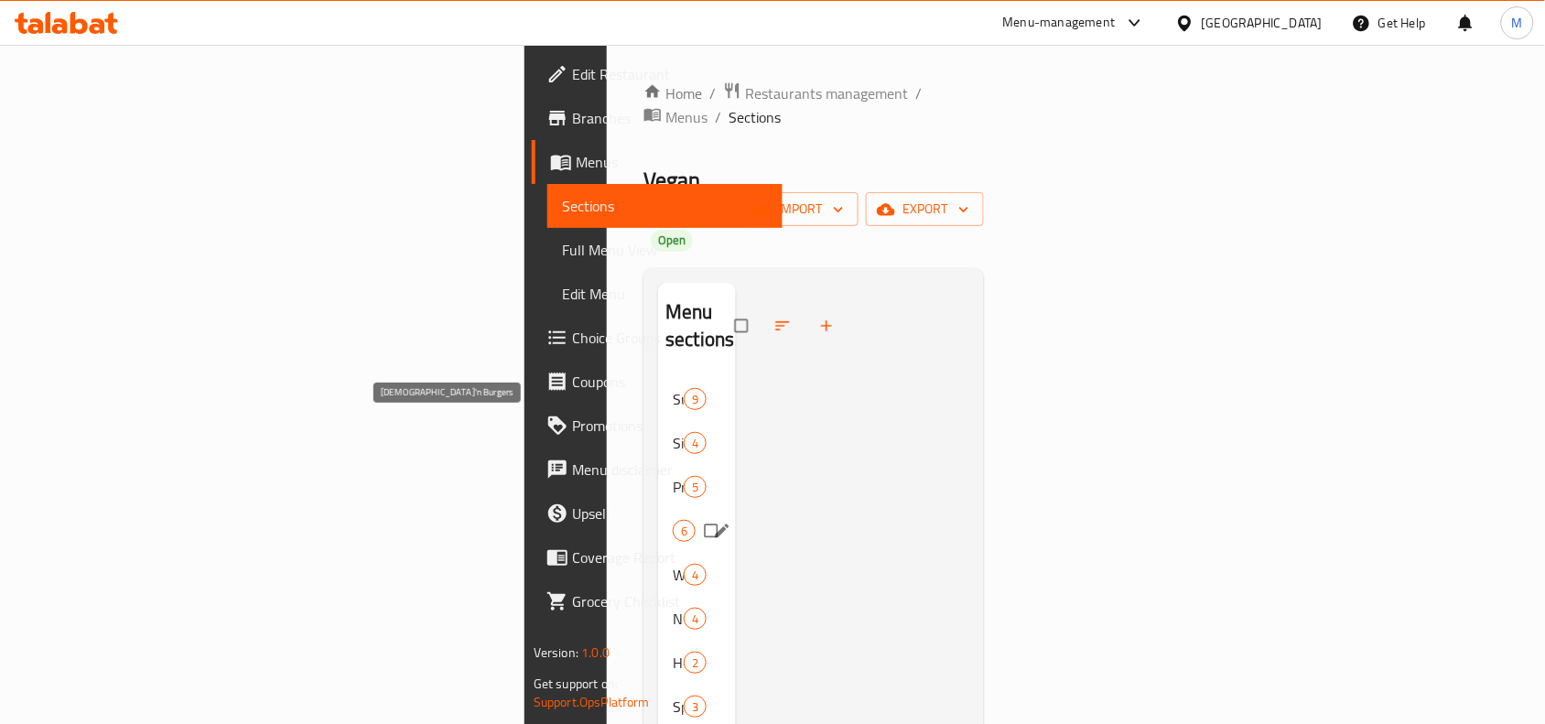
click at [673, 520] on span "[DEMOGRAPHIC_DATA]'n Burgers" at bounding box center [673, 531] width 0 height 22
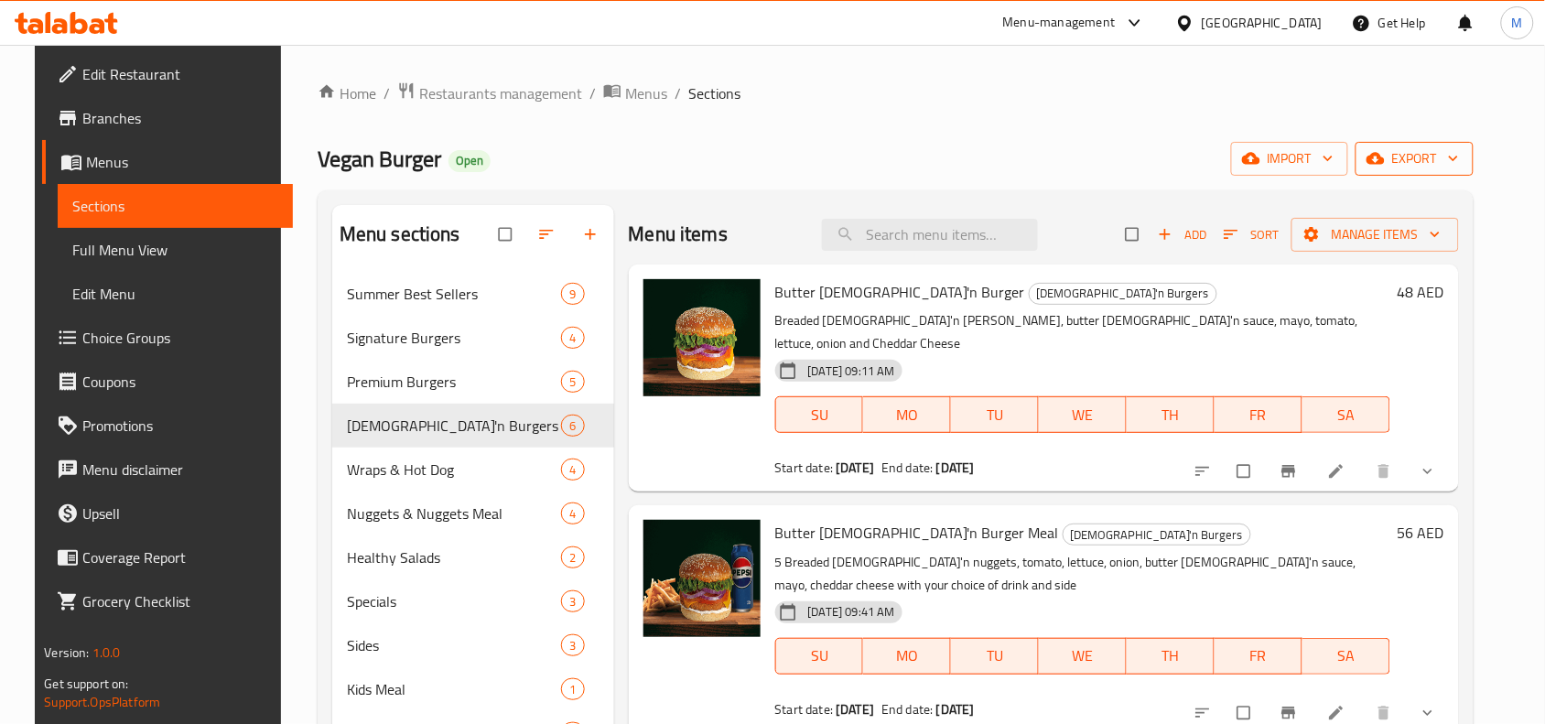
click at [1463, 152] on icon "button" at bounding box center [1453, 158] width 18 height 18
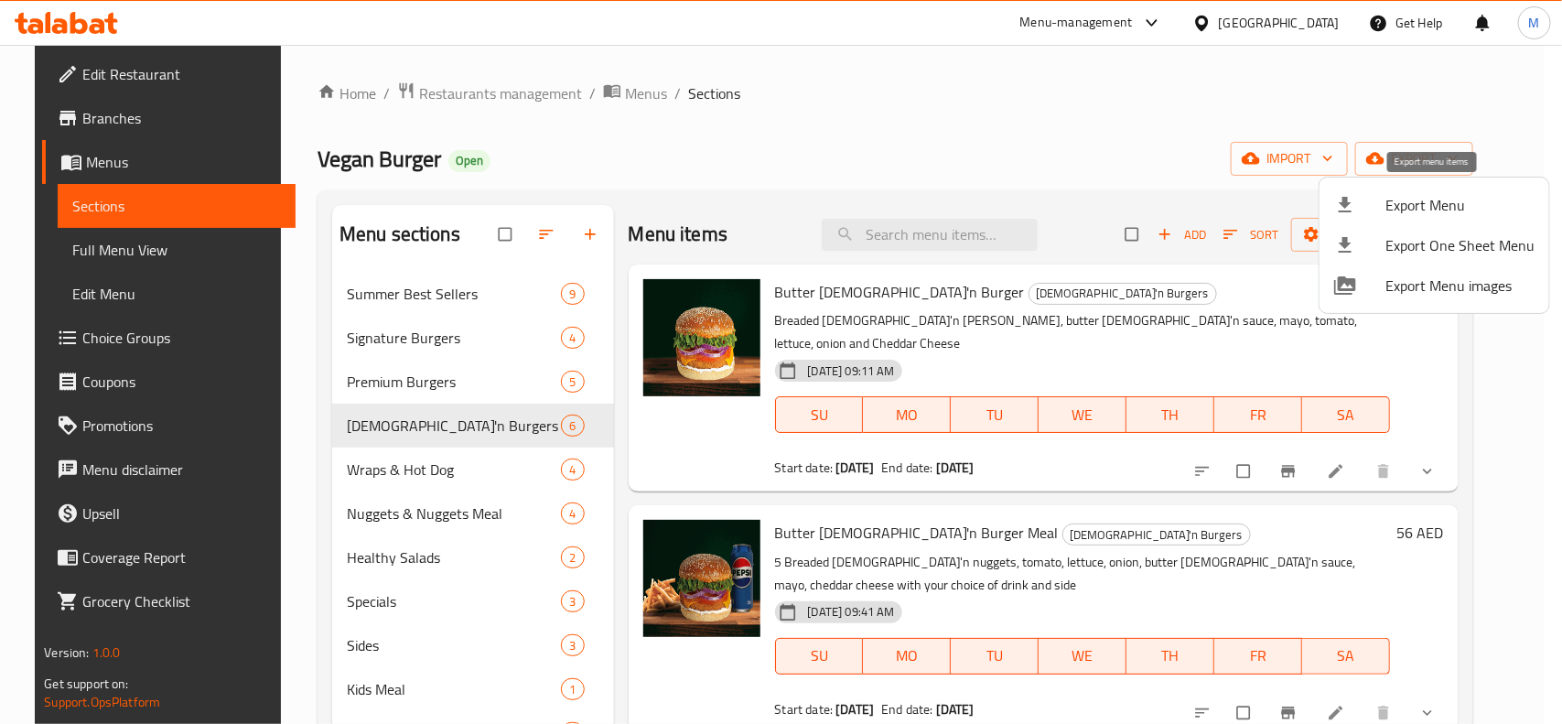
click at [1434, 206] on span "Export Menu" at bounding box center [1460, 205] width 149 height 22
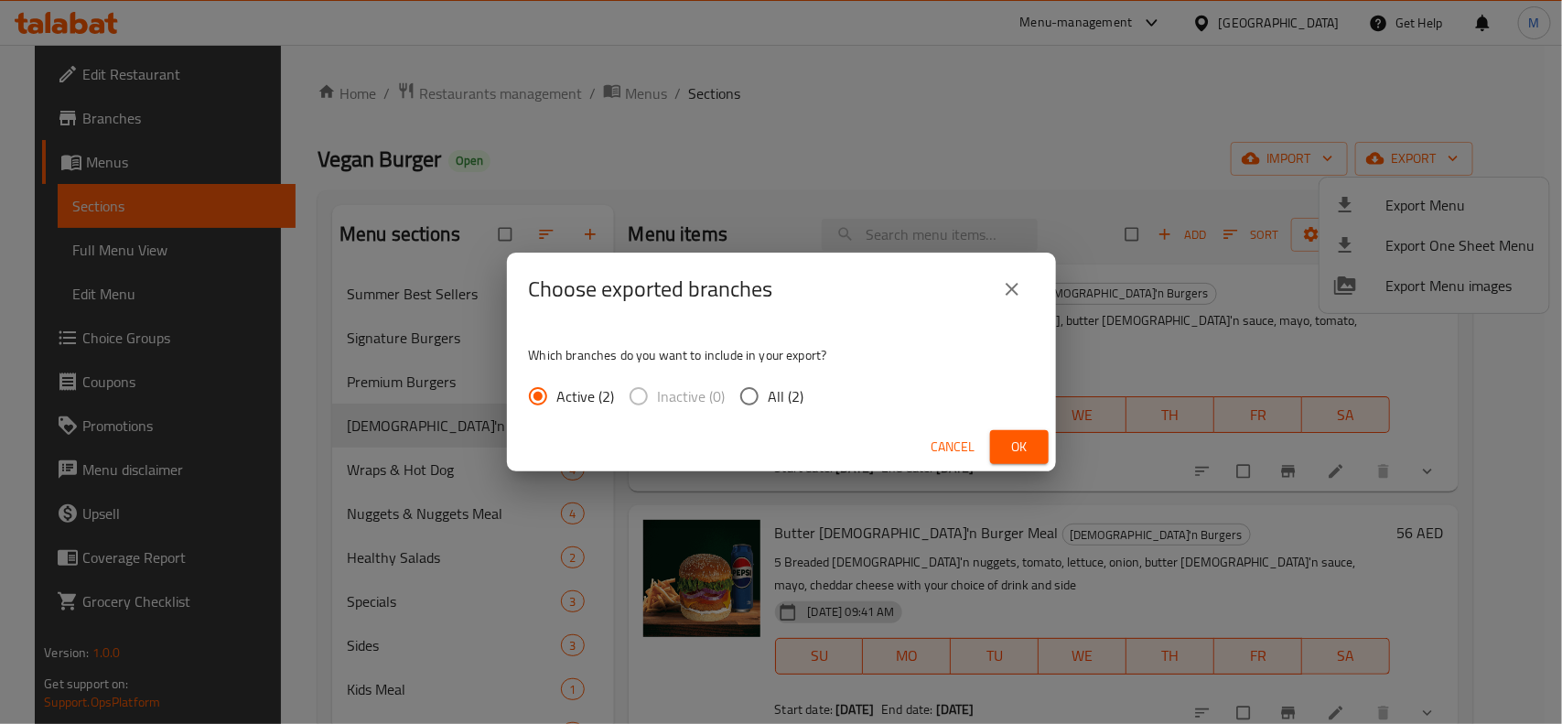
click at [743, 394] on input "All (2)" at bounding box center [749, 396] width 38 height 38
radio input "true"
click at [1023, 440] on span "Ok" at bounding box center [1019, 447] width 29 height 23
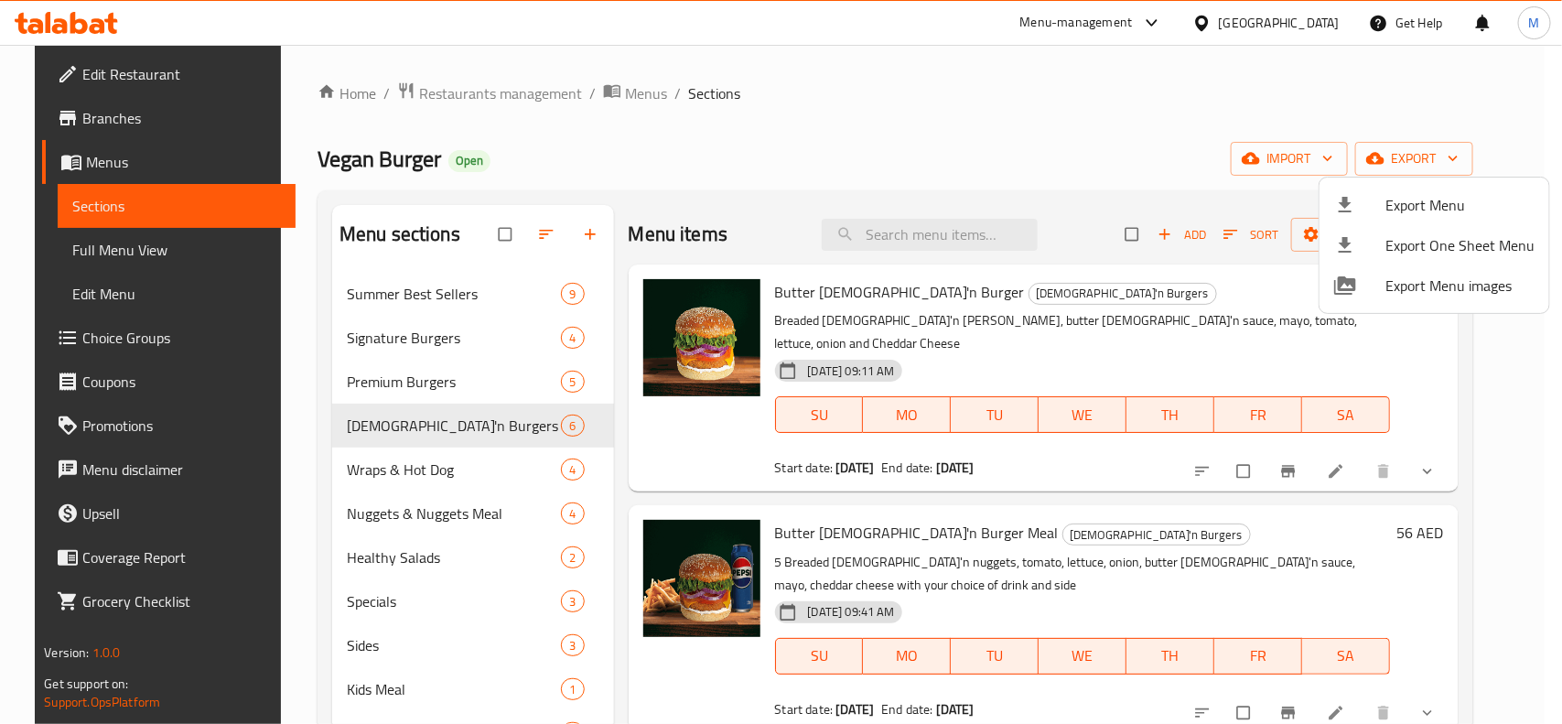
click at [724, 179] on div at bounding box center [781, 362] width 1562 height 724
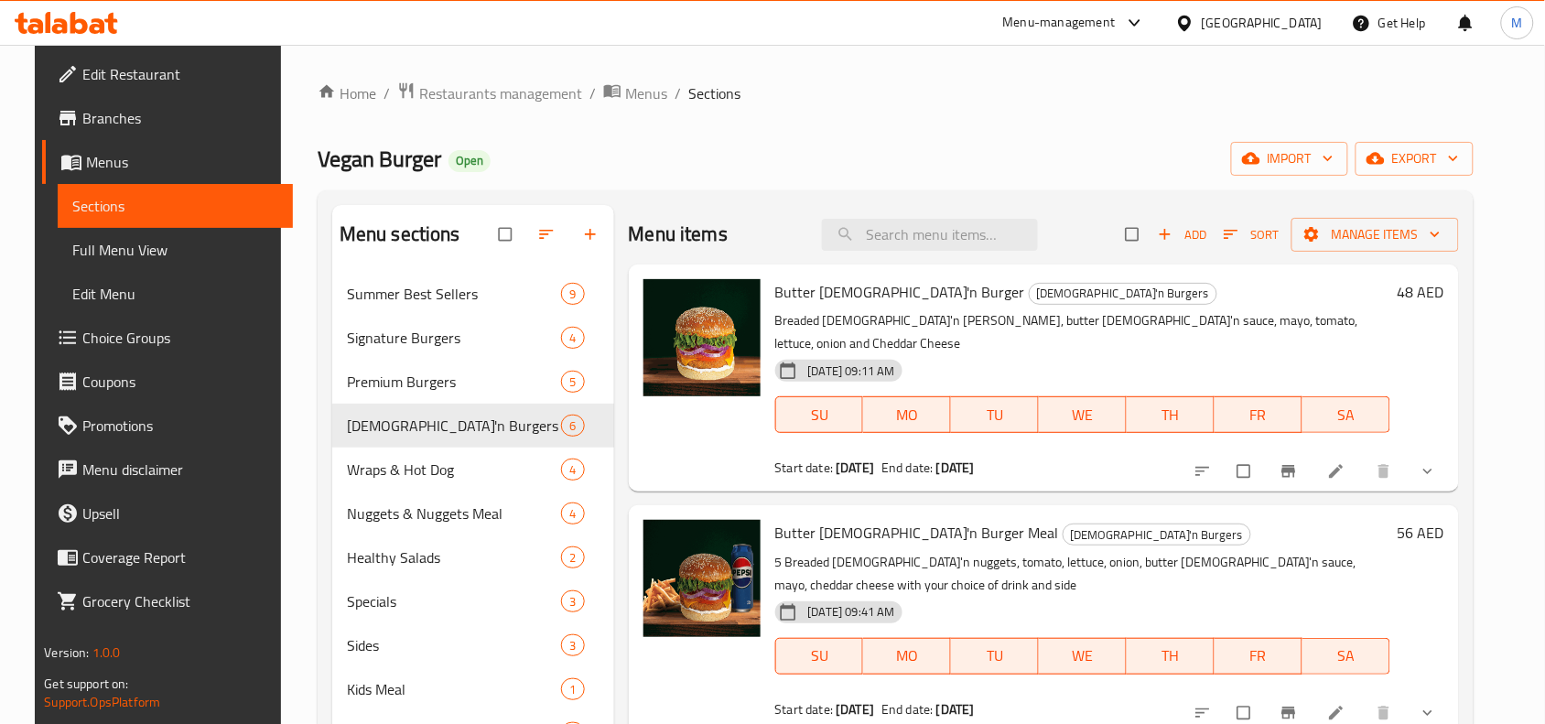
click at [1243, 27] on div "[GEOGRAPHIC_DATA]" at bounding box center [1262, 23] width 121 height 20
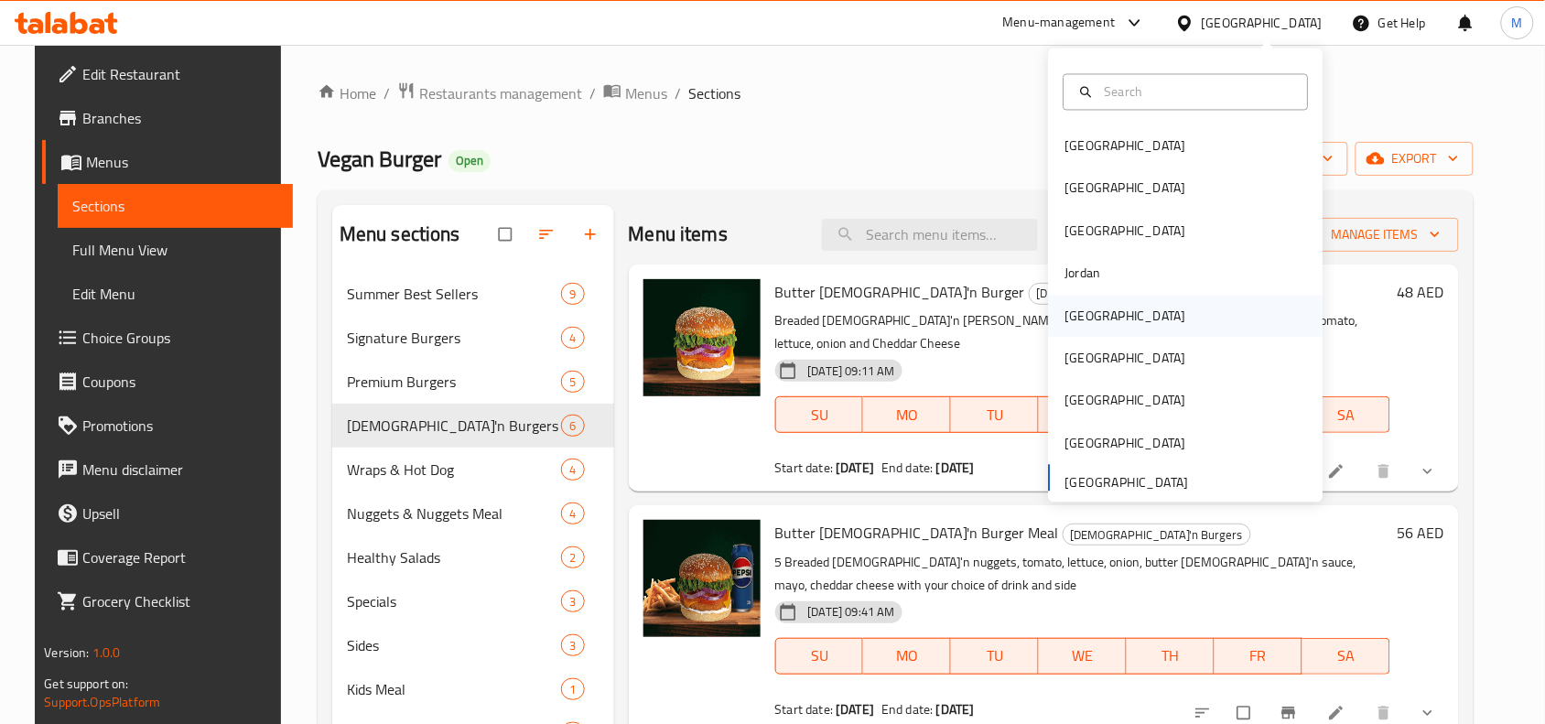
click at [1065, 320] on div "[GEOGRAPHIC_DATA]" at bounding box center [1125, 316] width 121 height 20
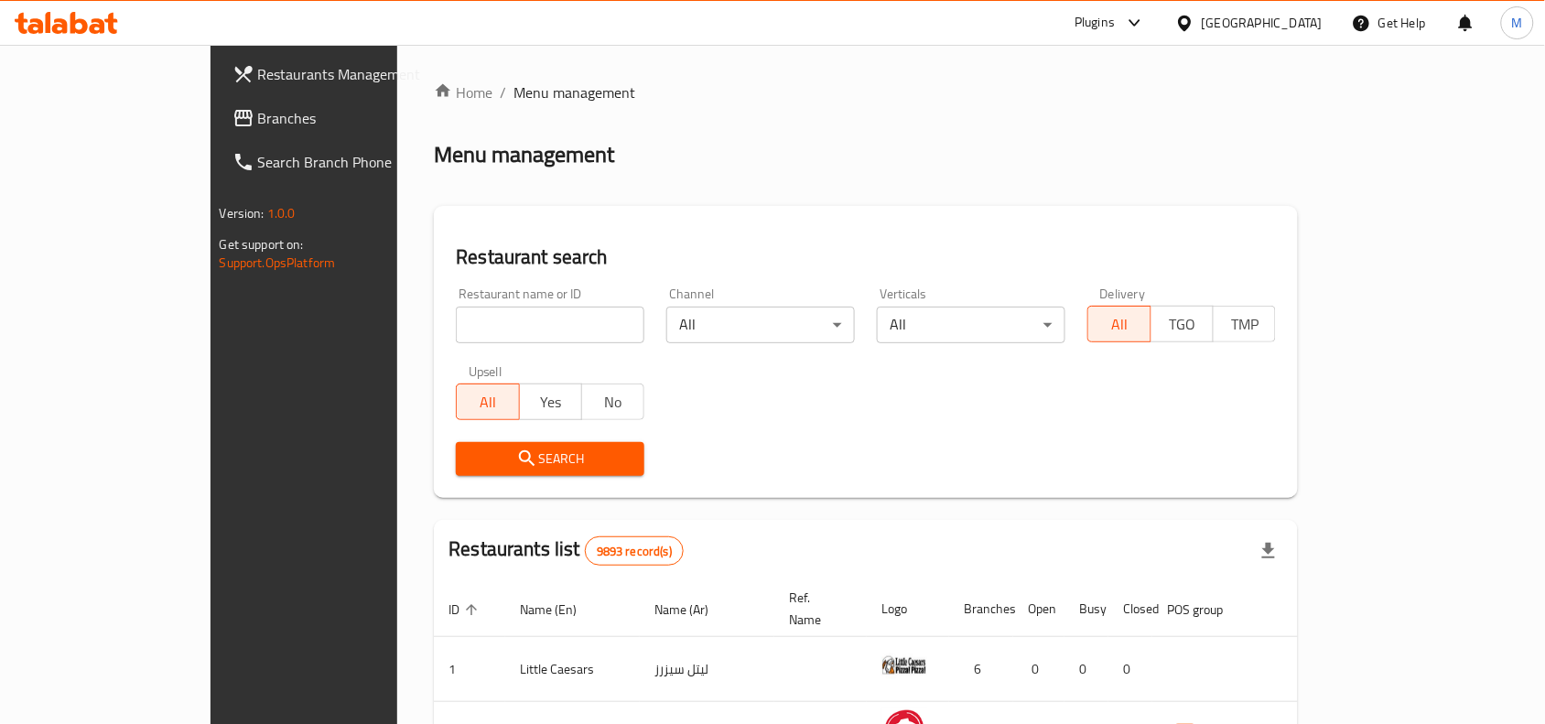
click at [456, 330] on input "search" at bounding box center [550, 325] width 189 height 37
paste input "113"
type input "113"
click button "Search" at bounding box center [550, 459] width 189 height 34
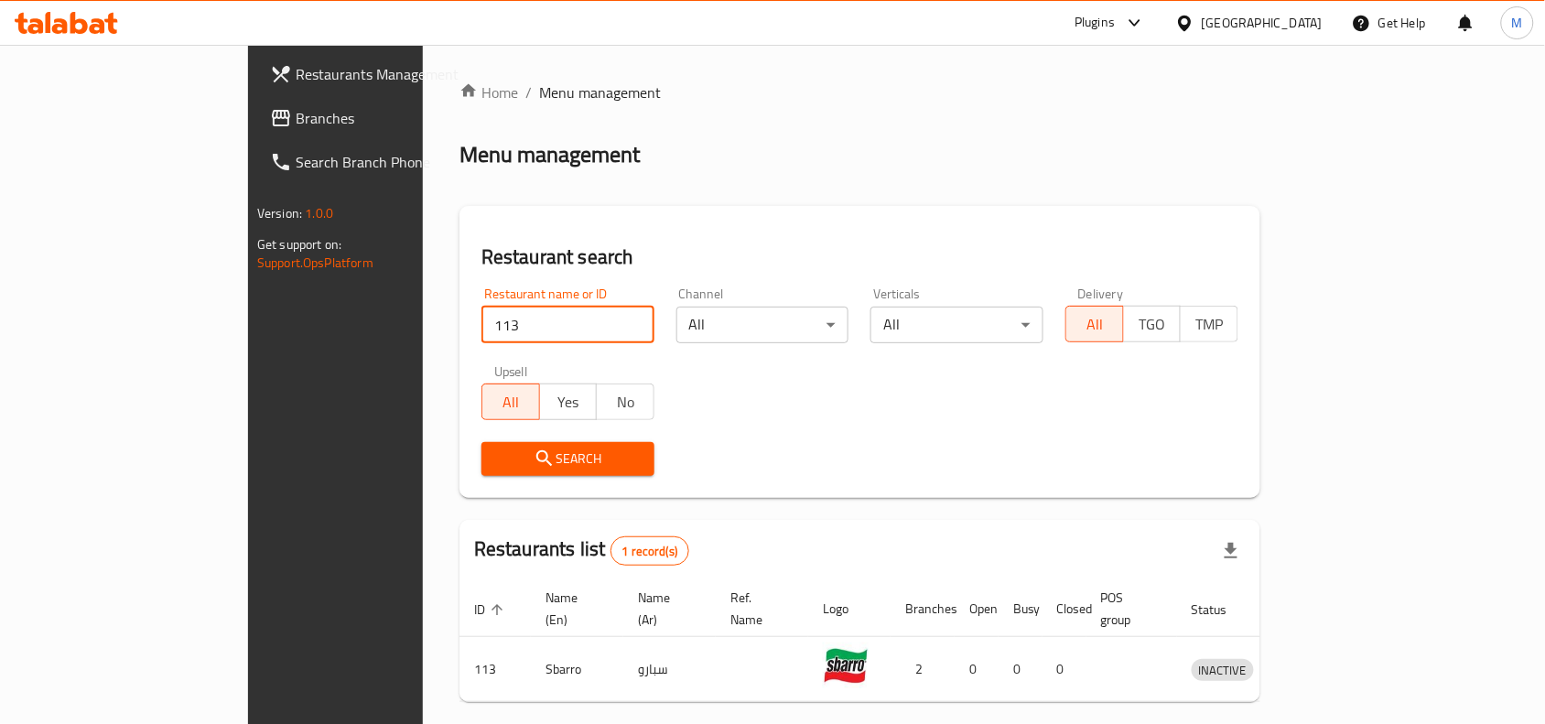
click at [1119, 400] on div "Restaurant name or ID 113 Restaurant name or ID Channel All ​ Verticals All ​ D…" at bounding box center [859, 381] width 779 height 211
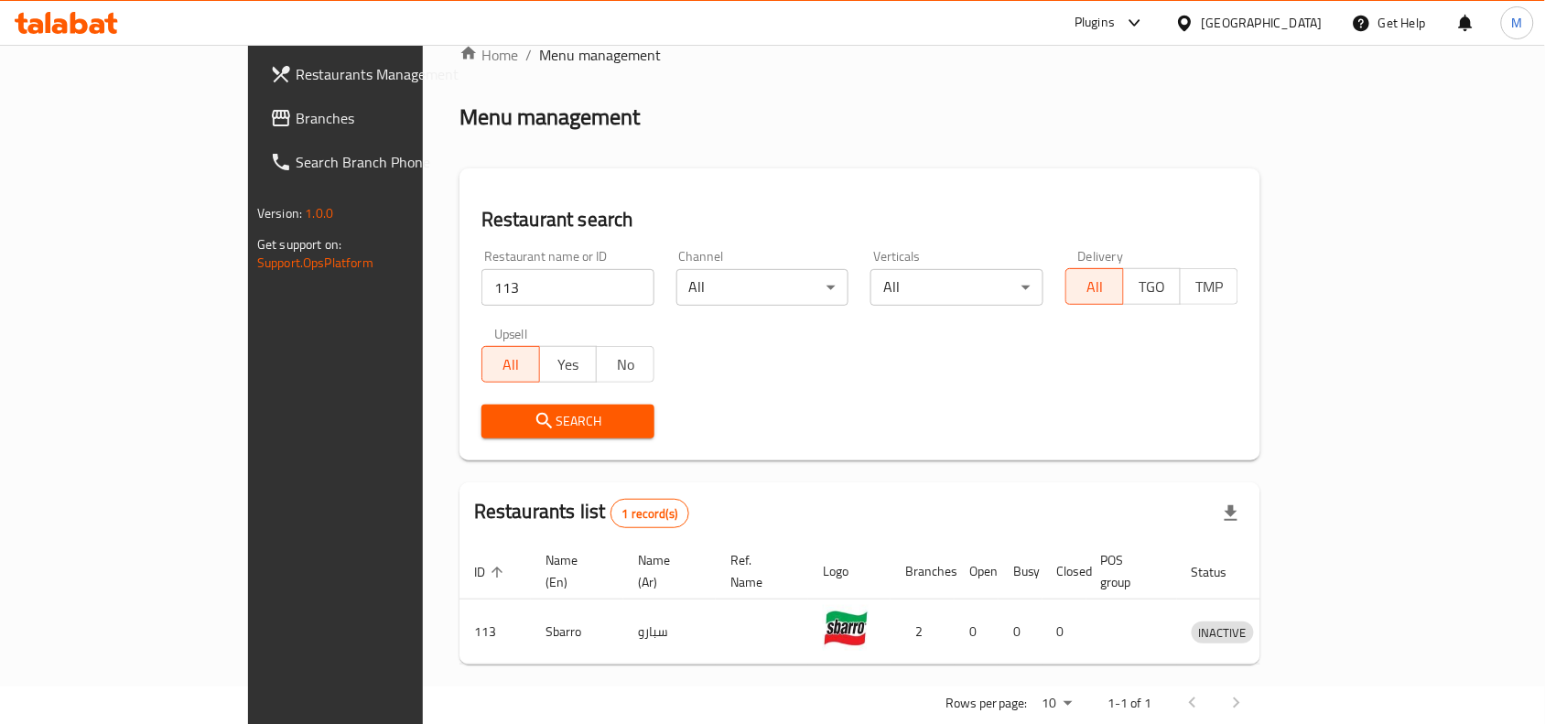
scroll to position [57, 0]
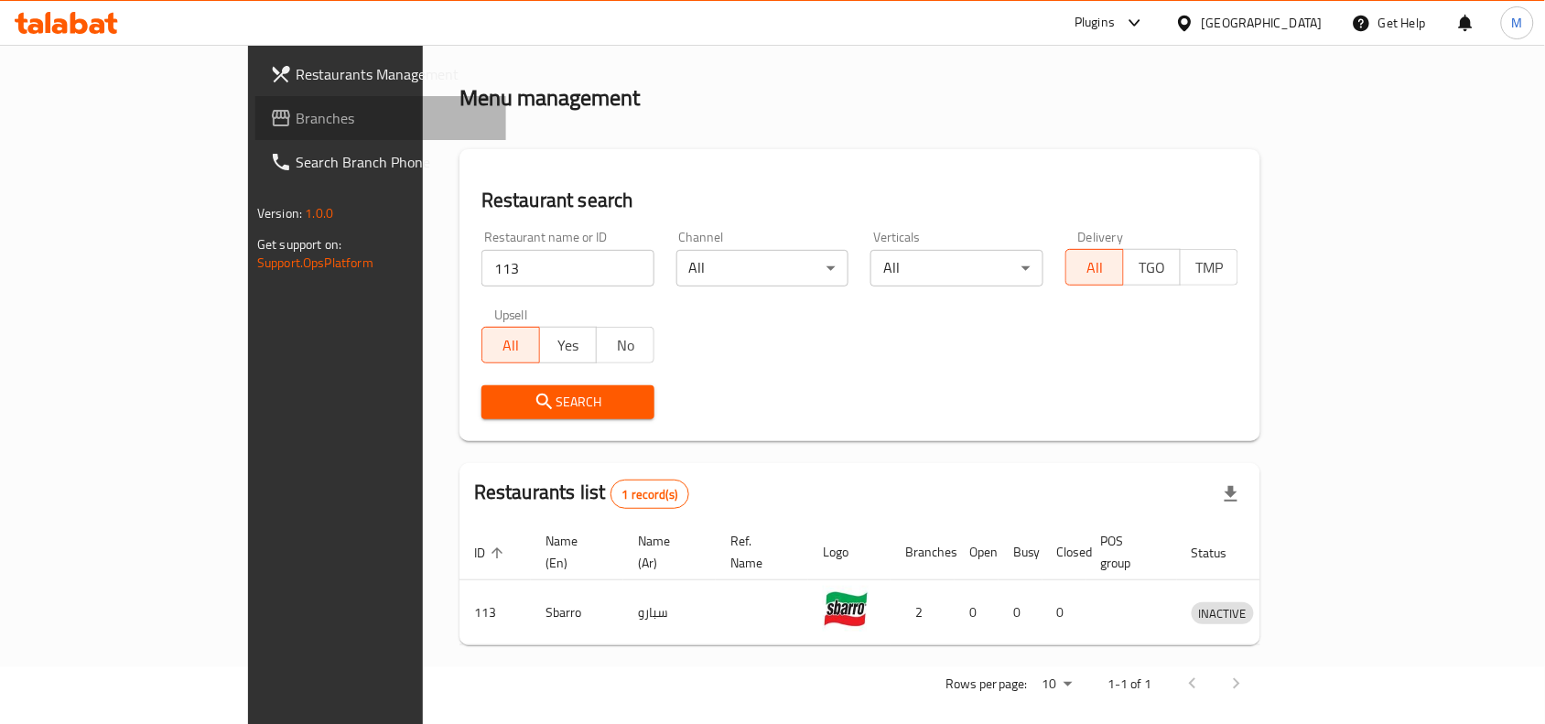
click at [296, 117] on span "Branches" at bounding box center [394, 118] width 196 height 22
